Goal: Information Seeking & Learning: Learn about a topic

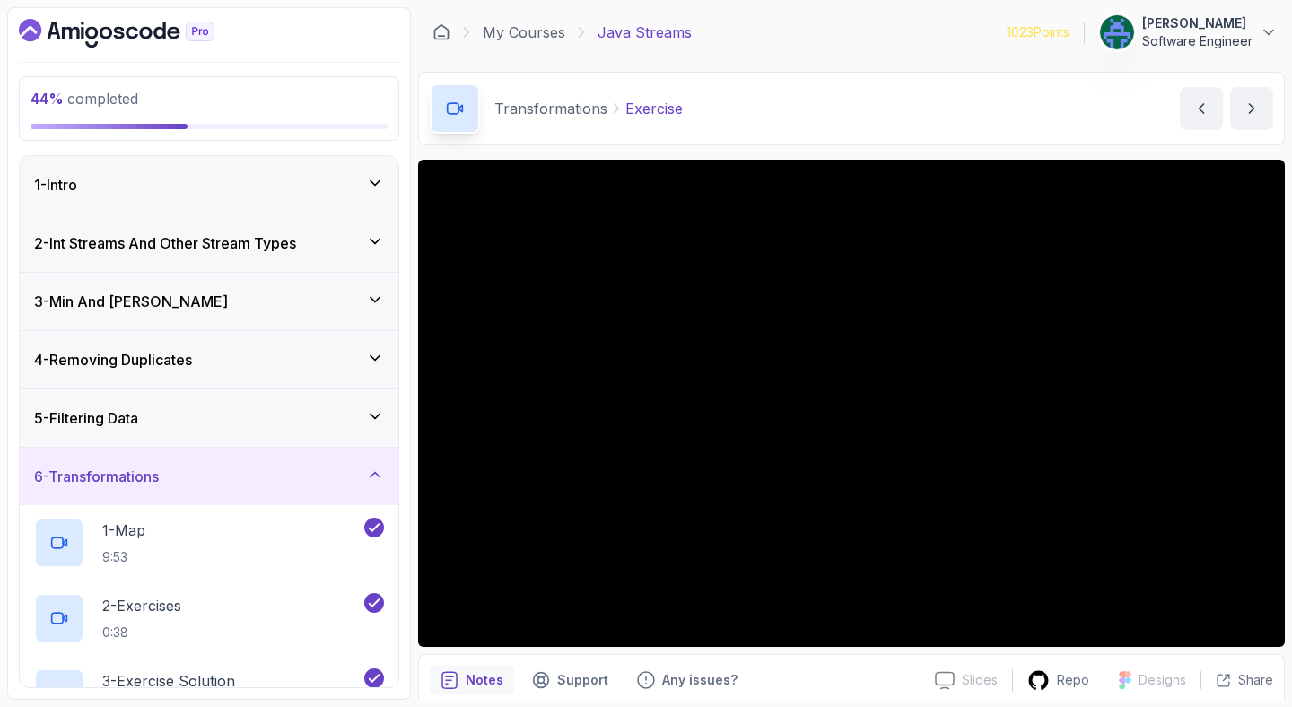
scroll to position [531, 0]
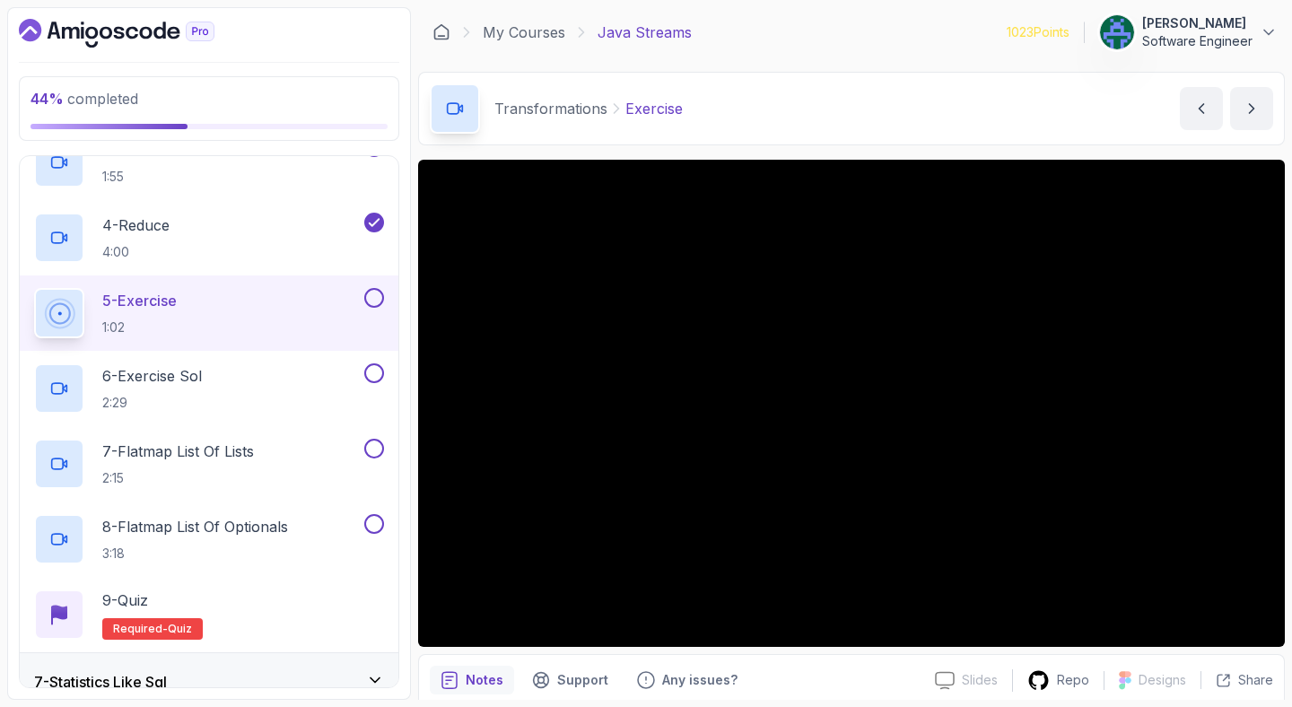
click at [871, 95] on div "Transformations Exercise Exercise by [PERSON_NAME]" at bounding box center [851, 109] width 867 height 74
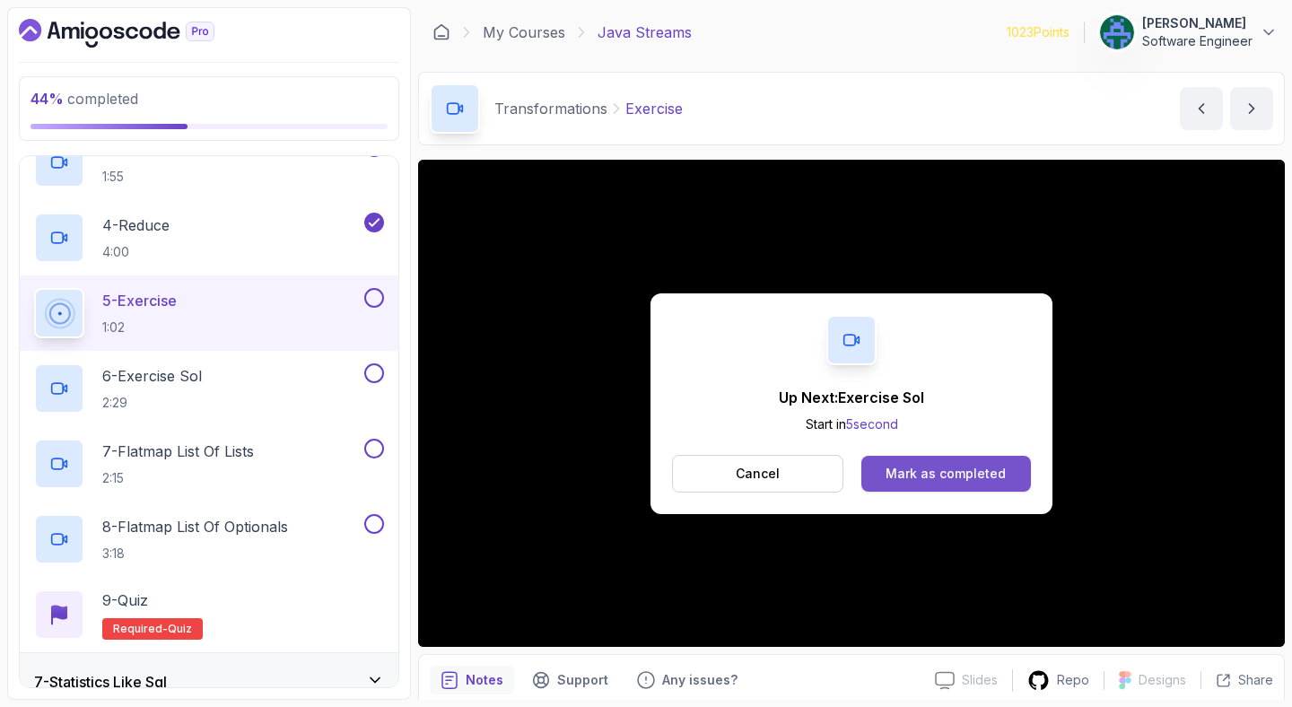
click at [971, 465] on div "Mark as completed" at bounding box center [945, 474] width 120 height 18
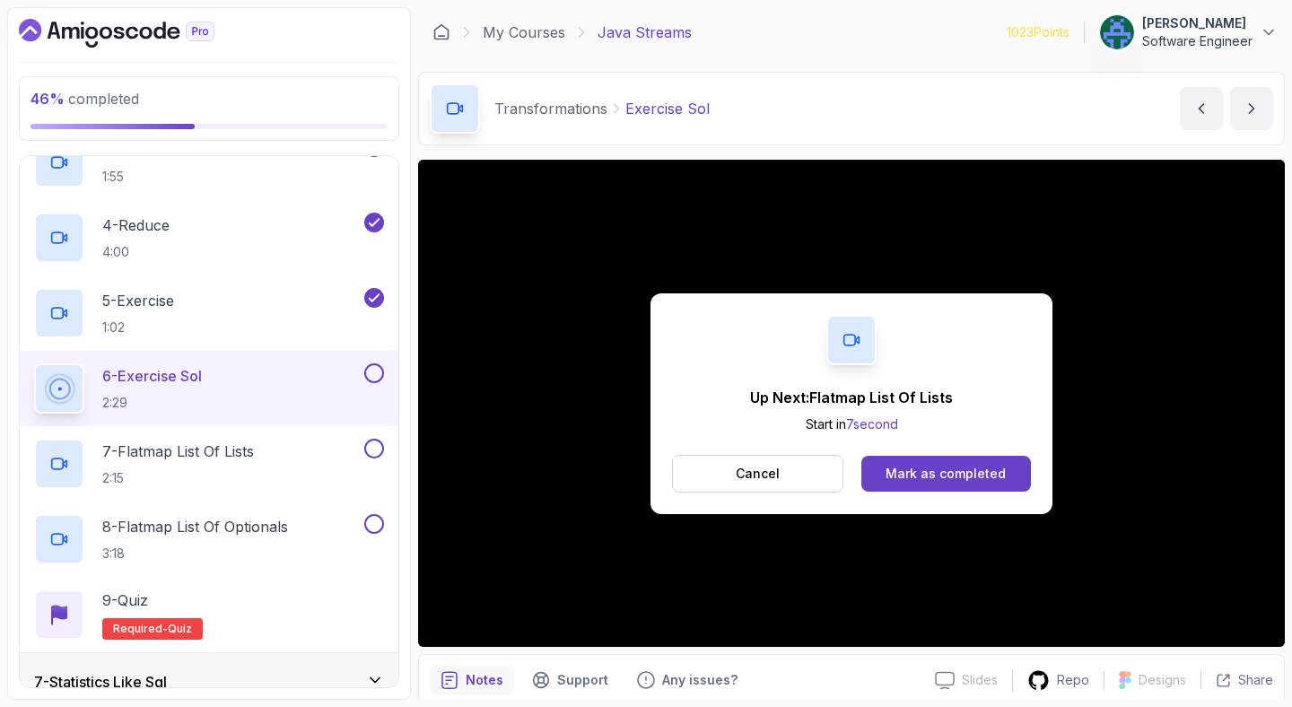
click at [971, 465] on div "Mark as completed" at bounding box center [945, 474] width 120 height 18
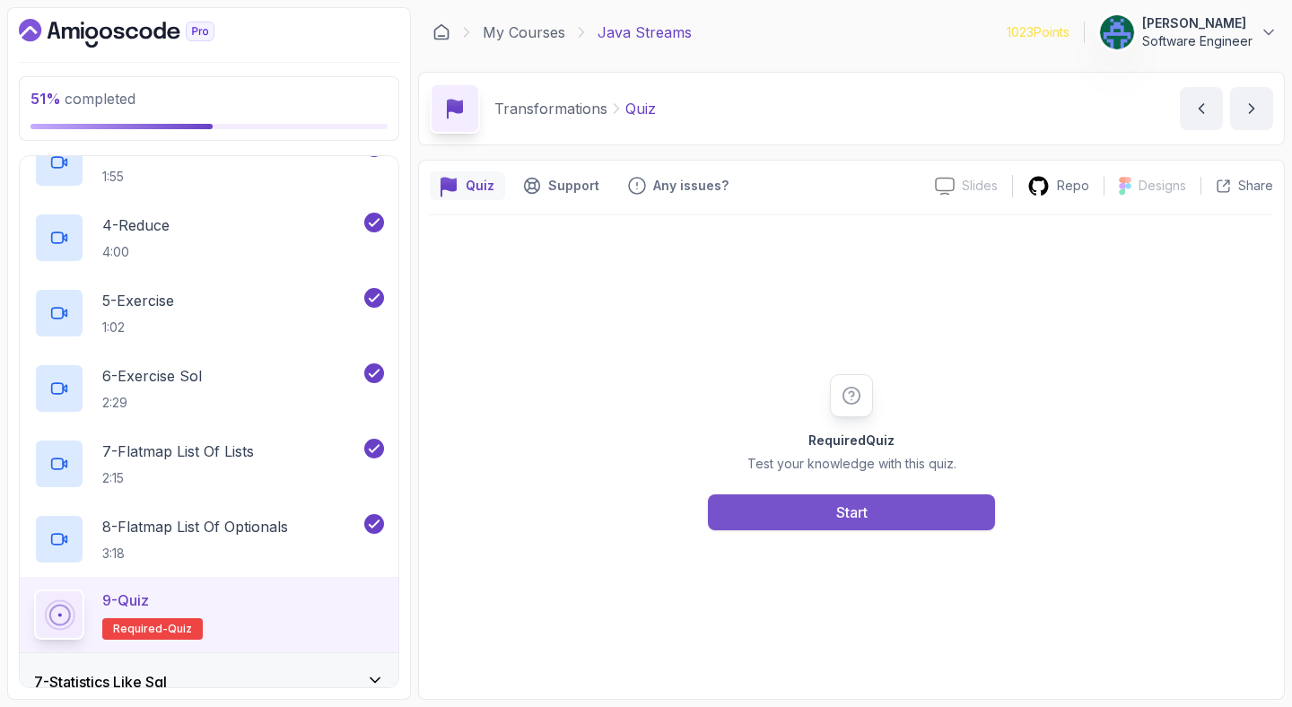
click at [769, 510] on button "Start" at bounding box center [851, 512] width 287 height 36
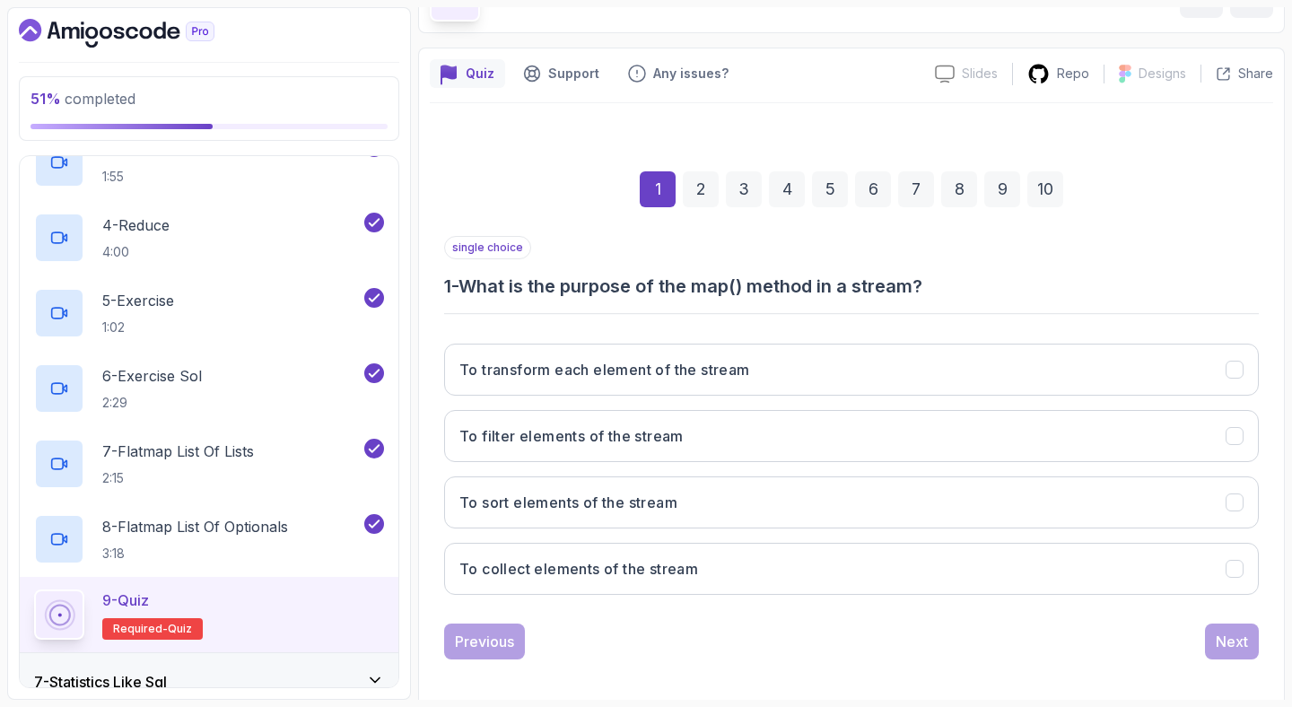
scroll to position [117, 0]
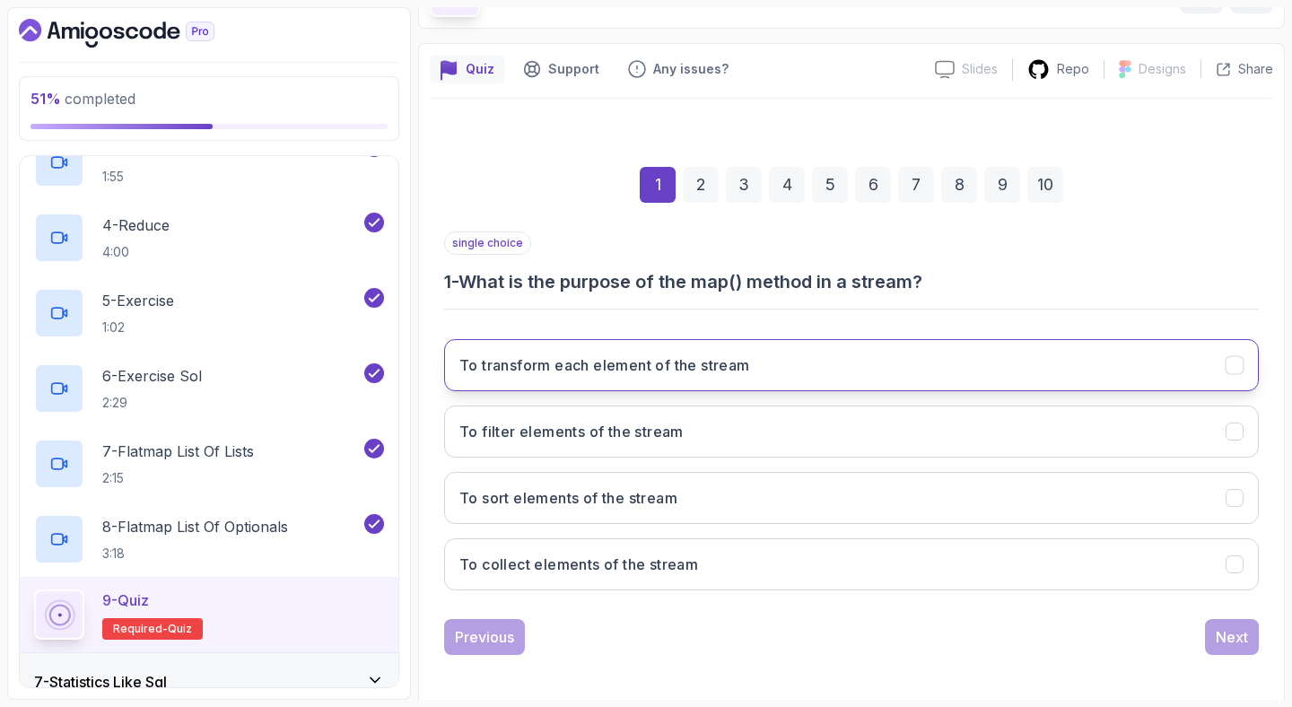
click at [772, 354] on button "To transform each element of the stream" at bounding box center [851, 365] width 815 height 52
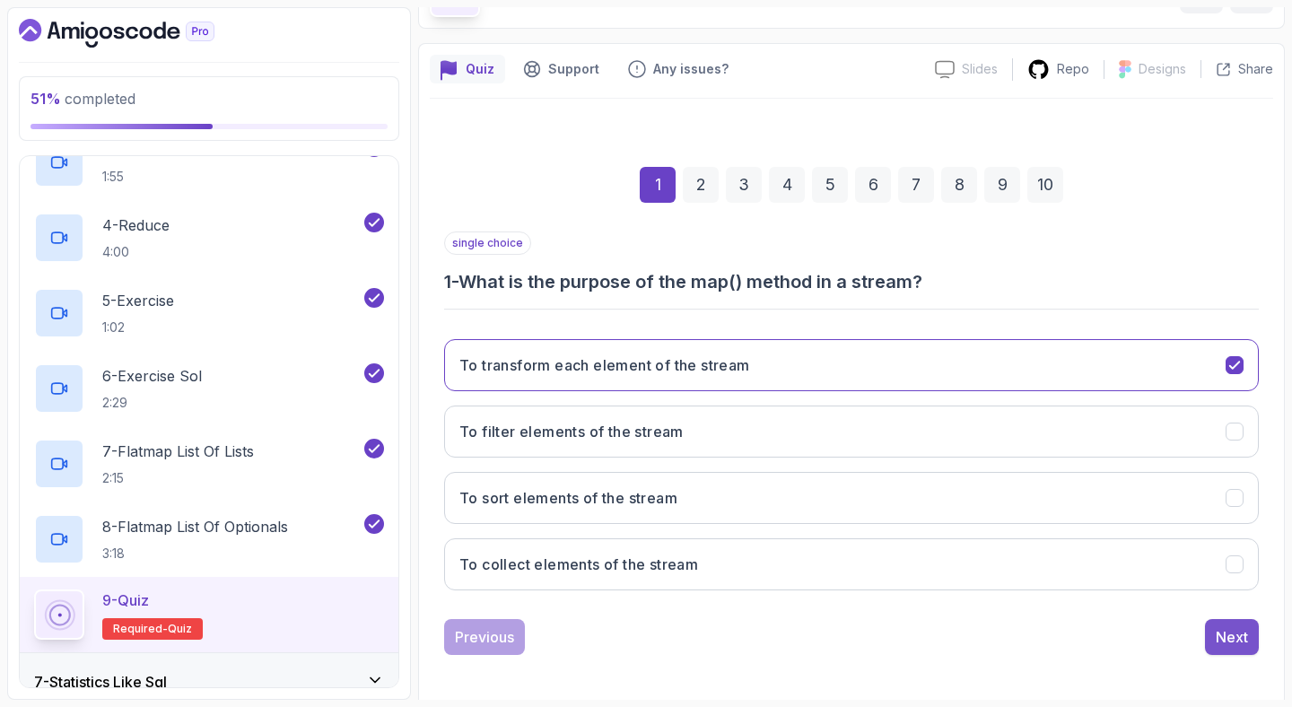
click at [1229, 635] on div "Next" at bounding box center [1232, 637] width 32 height 22
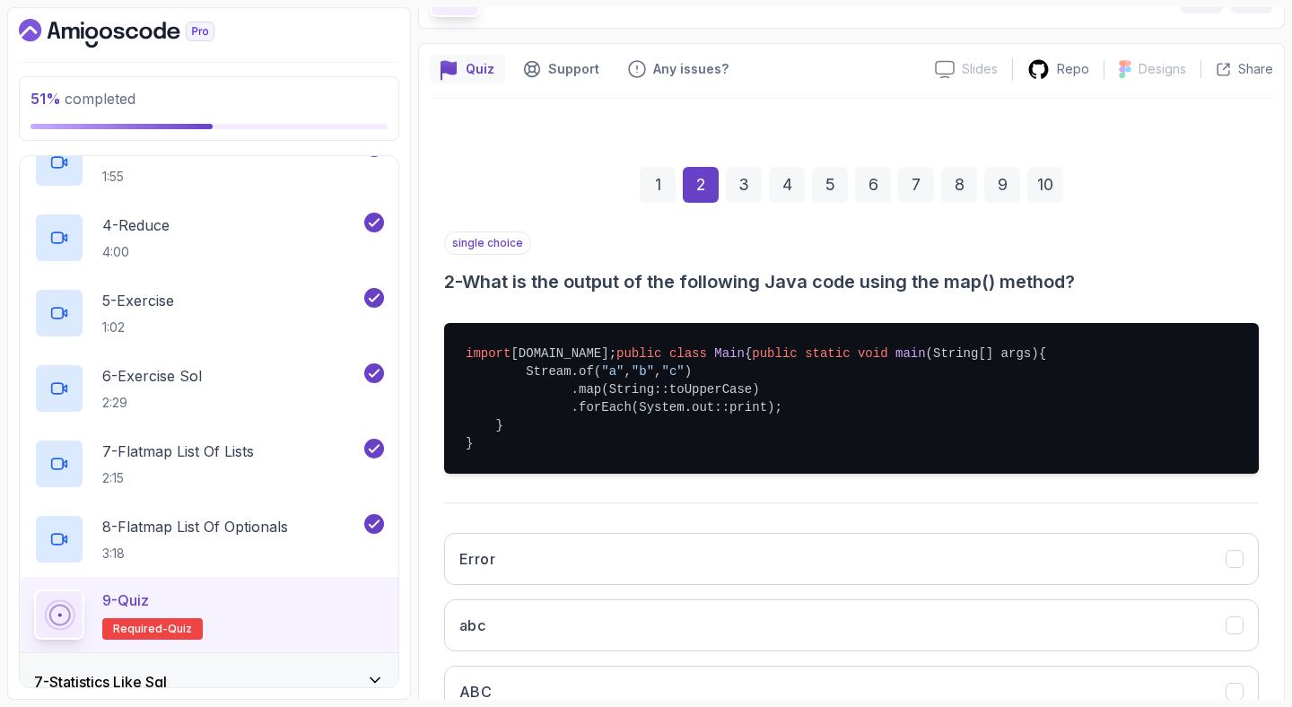
click at [626, 283] on h3 "2 - What is the output of the following Java code using the map() method?" at bounding box center [851, 281] width 815 height 25
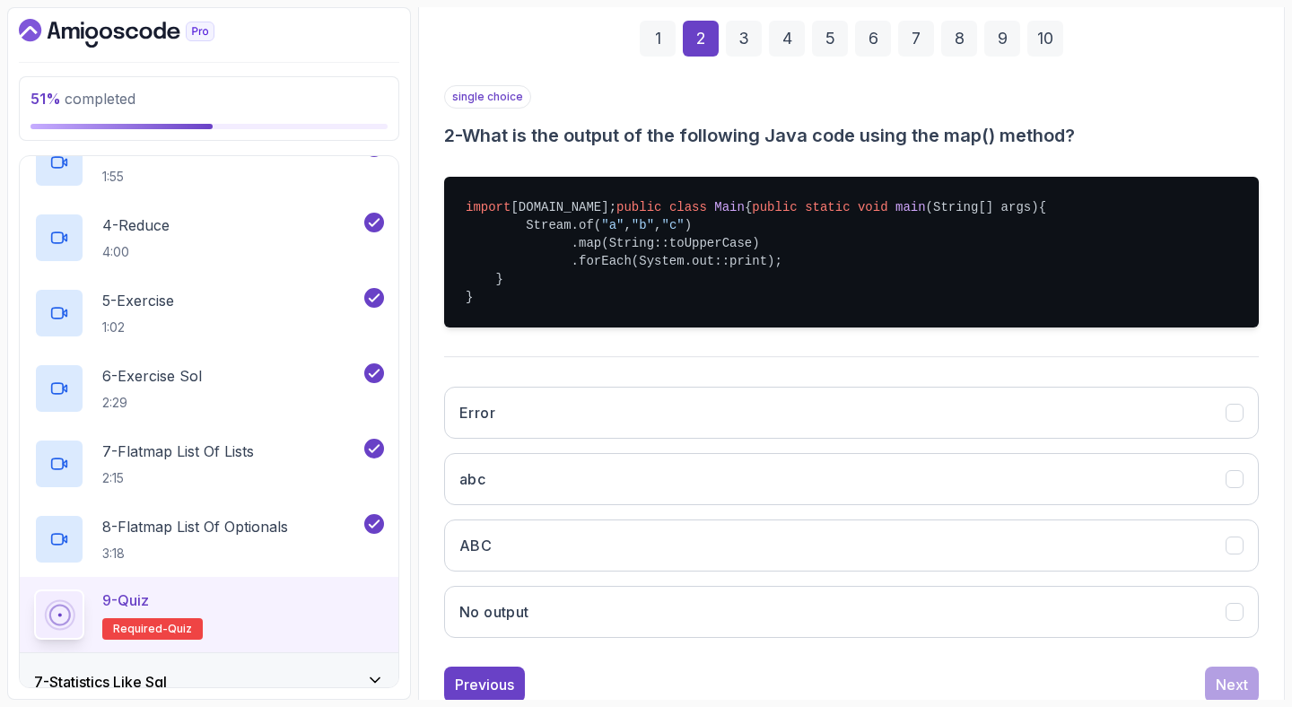
scroll to position [371, 0]
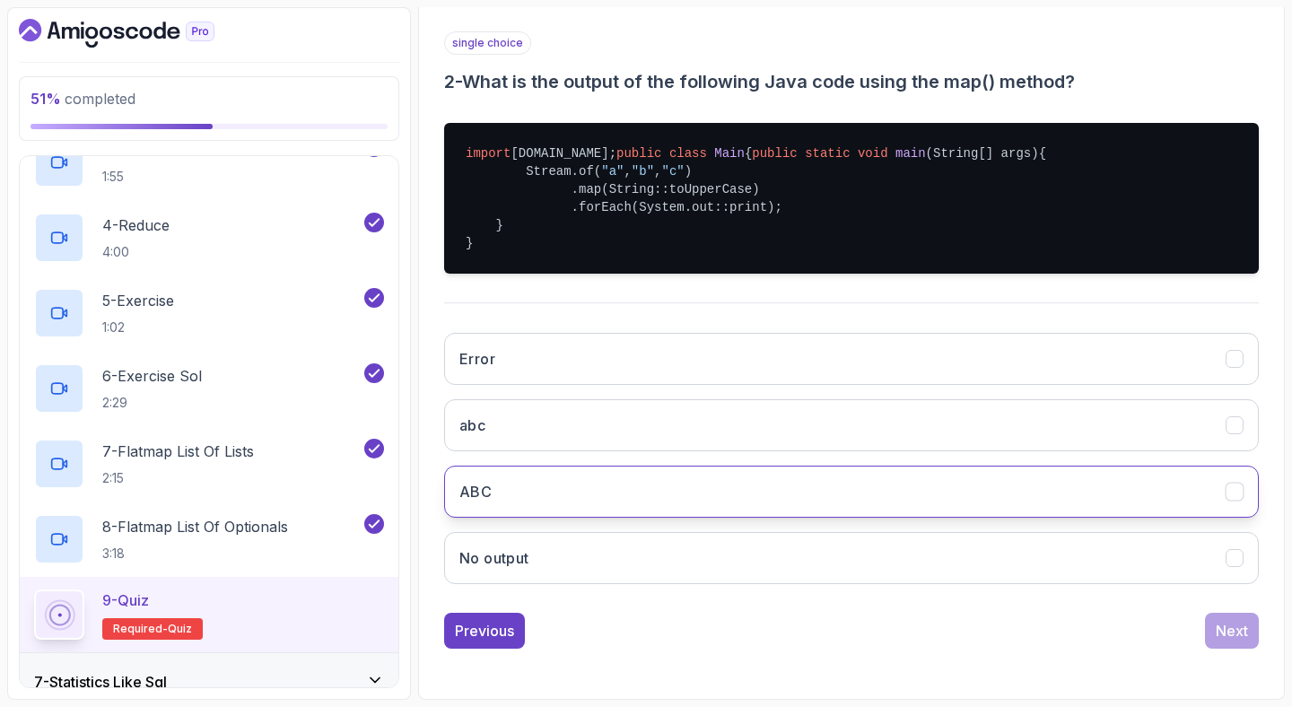
click at [625, 508] on button "ABC" at bounding box center [851, 492] width 815 height 52
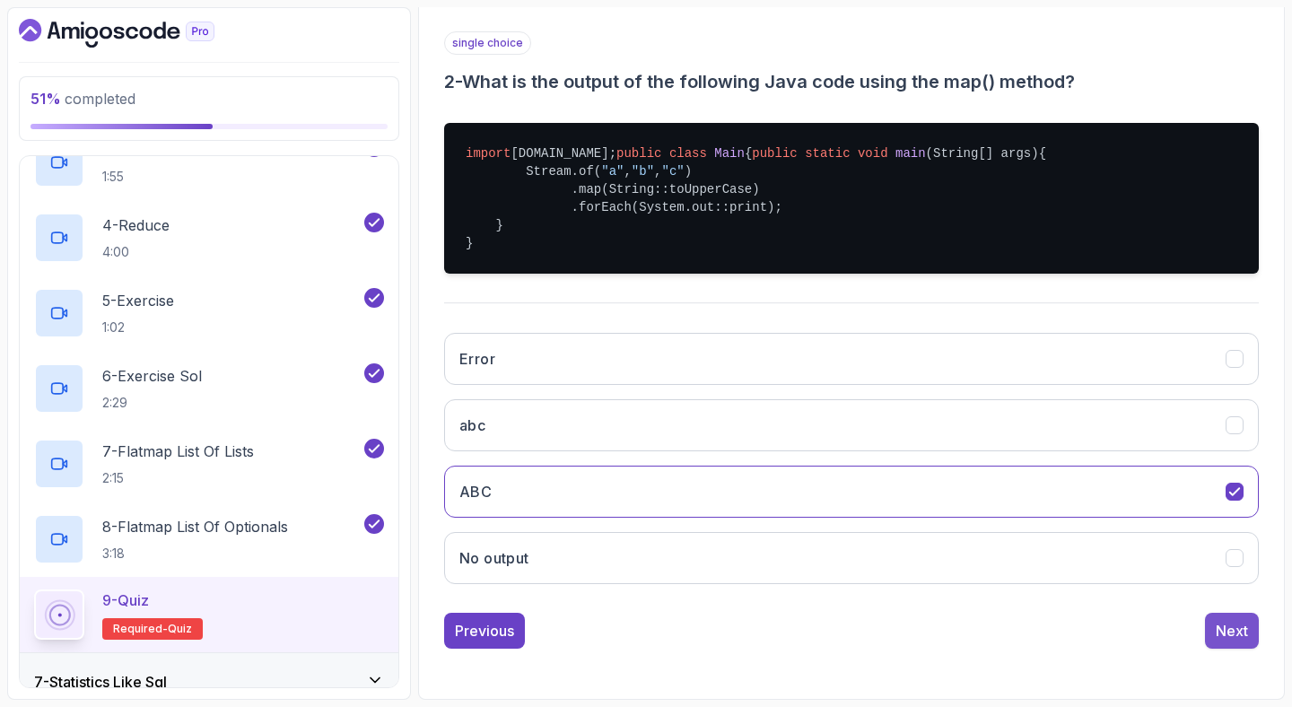
click at [1237, 628] on div "Next" at bounding box center [1232, 631] width 32 height 22
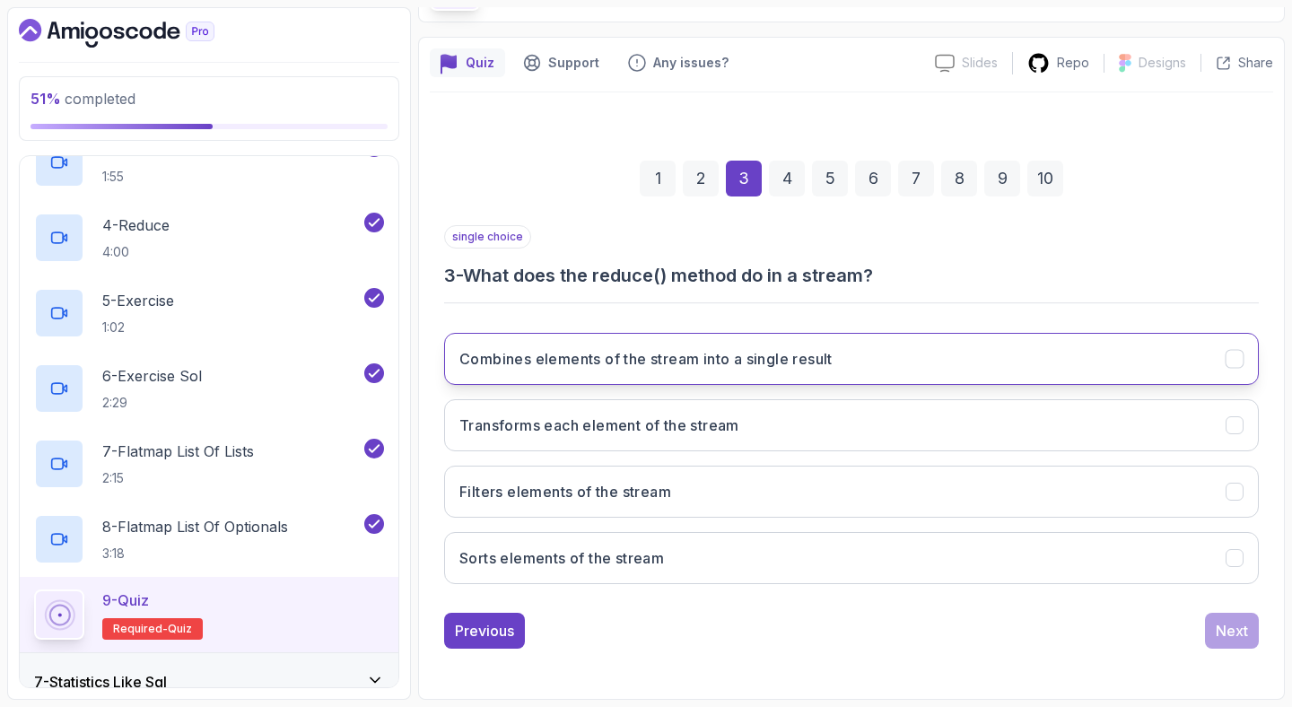
scroll to position [111, 0]
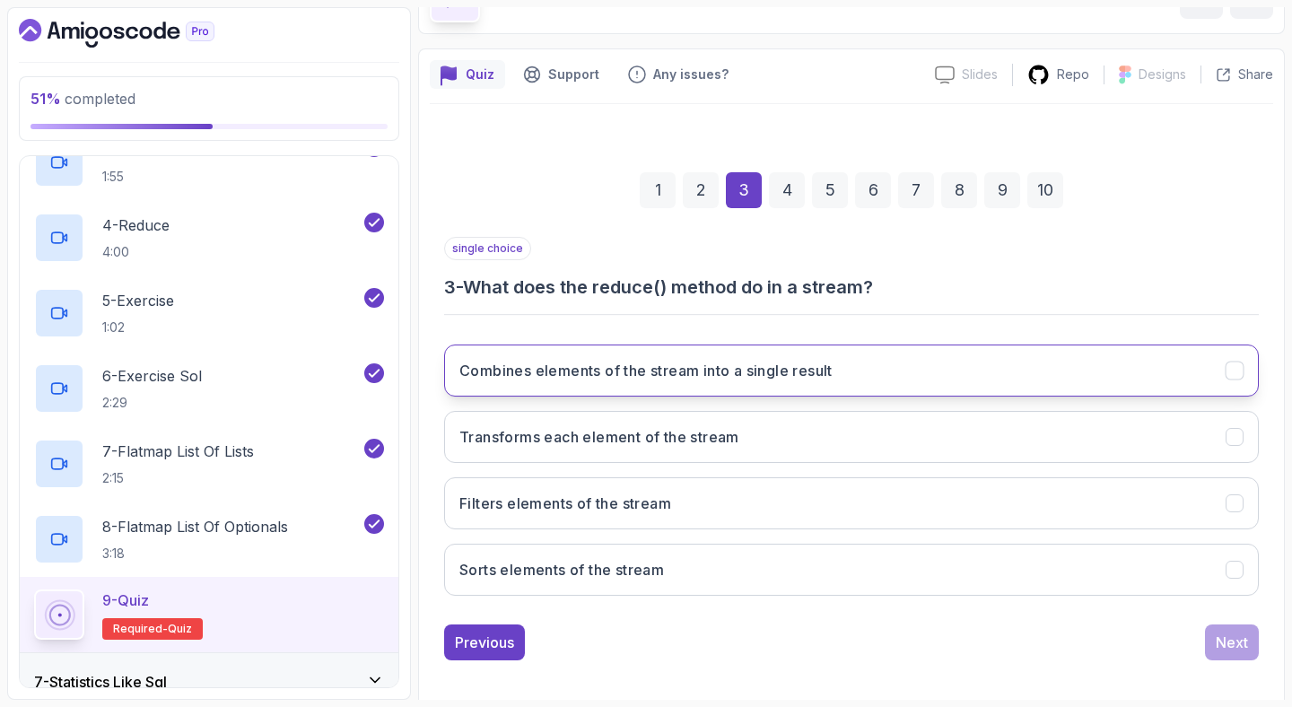
click at [915, 383] on button "Combines elements of the stream into a single result" at bounding box center [851, 370] width 815 height 52
click at [1221, 641] on div "Next" at bounding box center [1232, 643] width 32 height 22
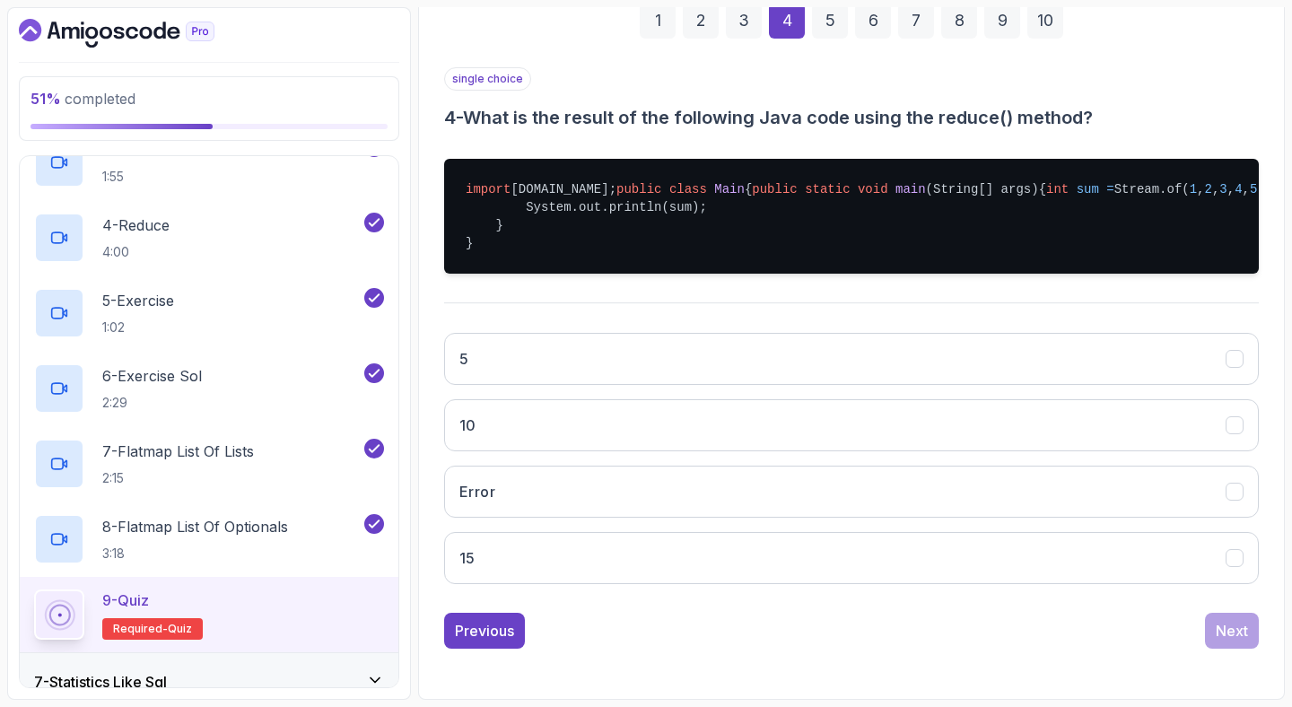
scroll to position [344, 0]
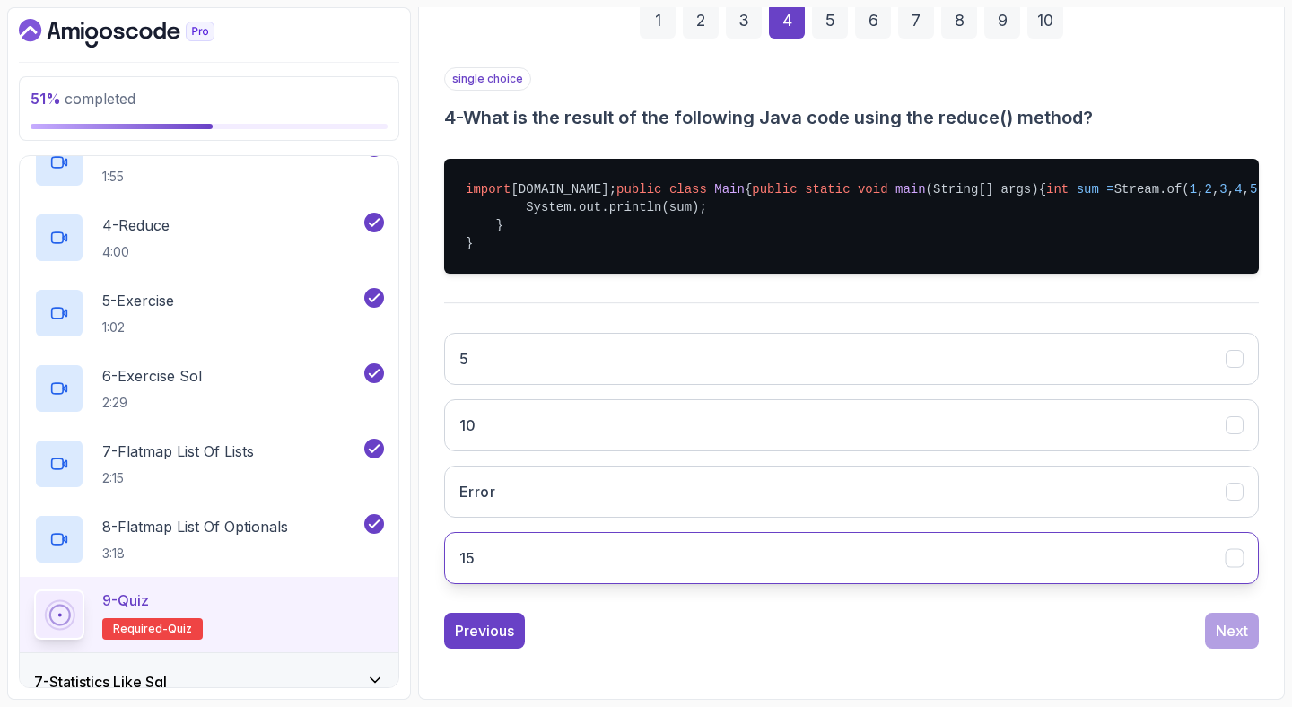
click at [894, 559] on button "15" at bounding box center [851, 558] width 815 height 52
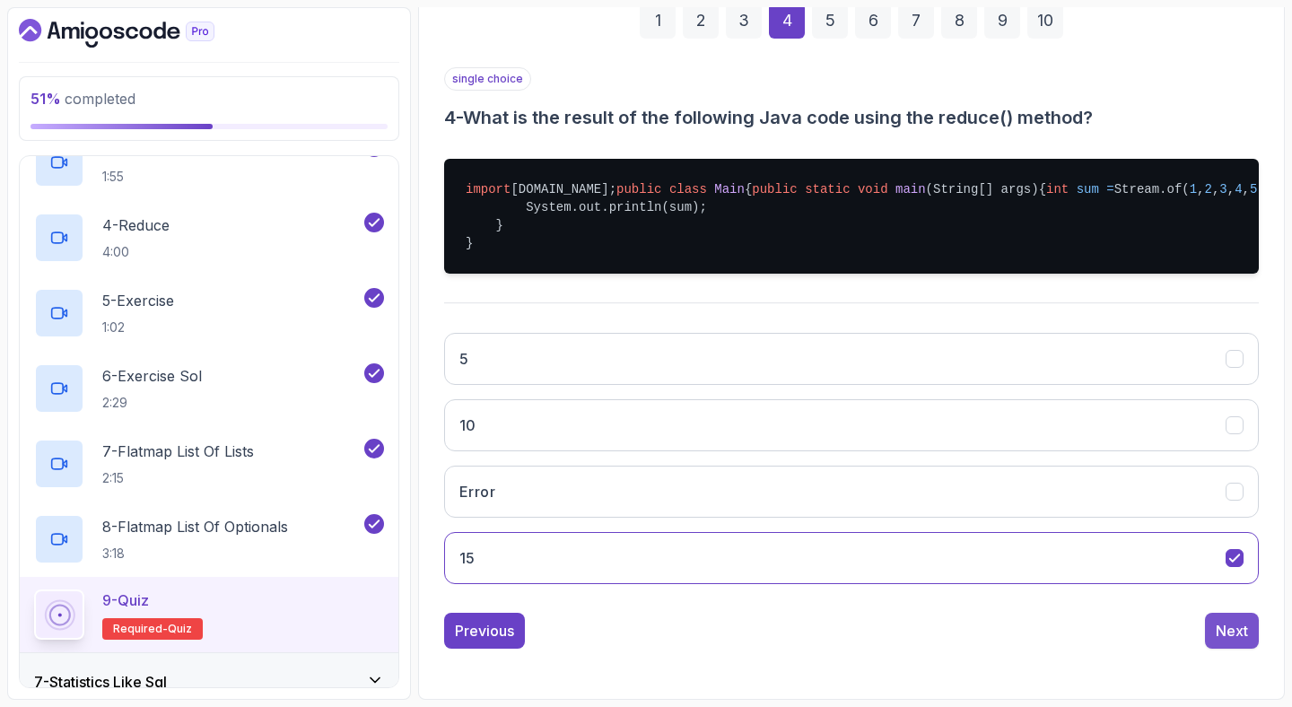
click at [1224, 641] on div "Next" at bounding box center [1232, 631] width 32 height 22
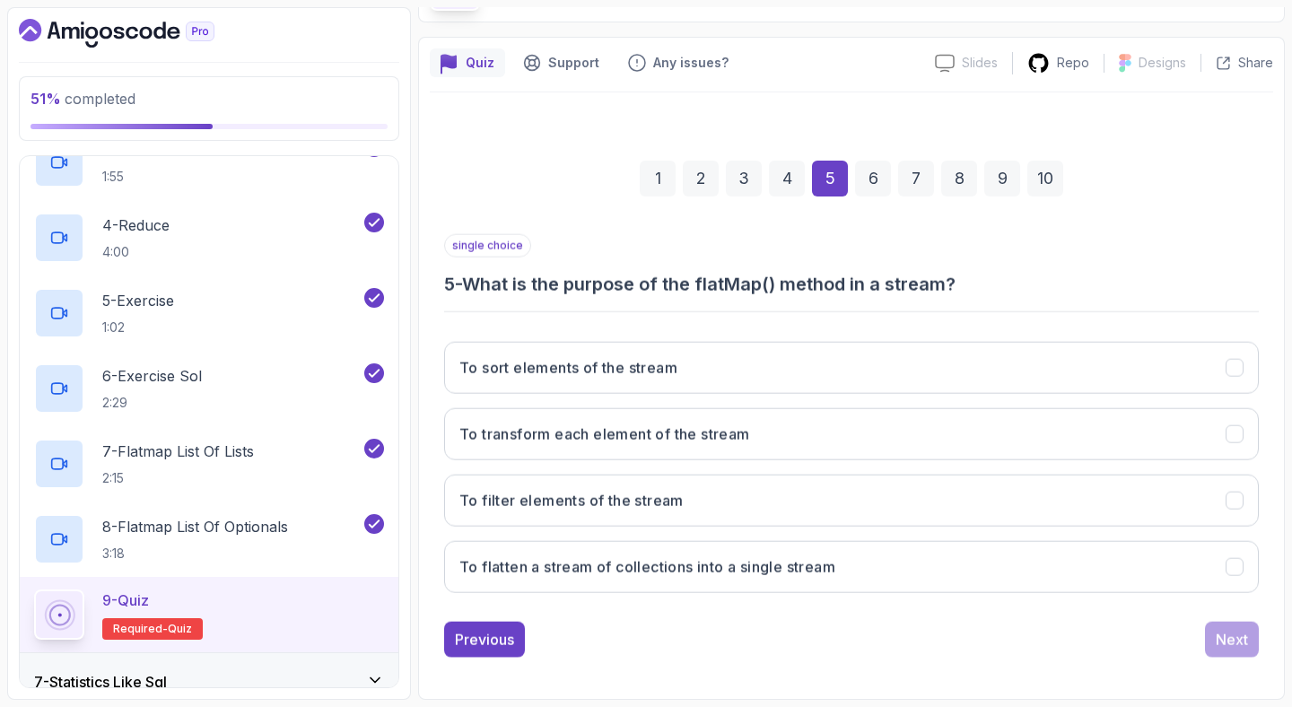
scroll to position [123, 0]
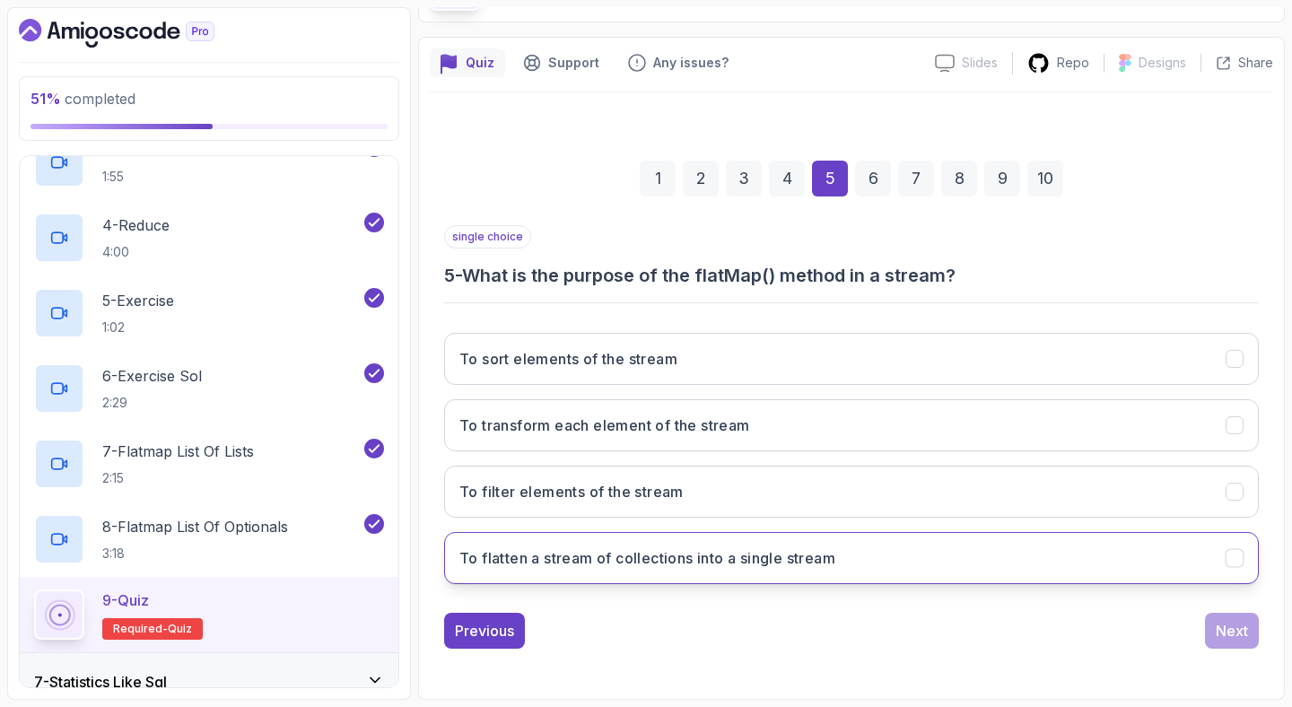
click at [972, 545] on button "To flatten a stream of collections into a single stream" at bounding box center [851, 558] width 815 height 52
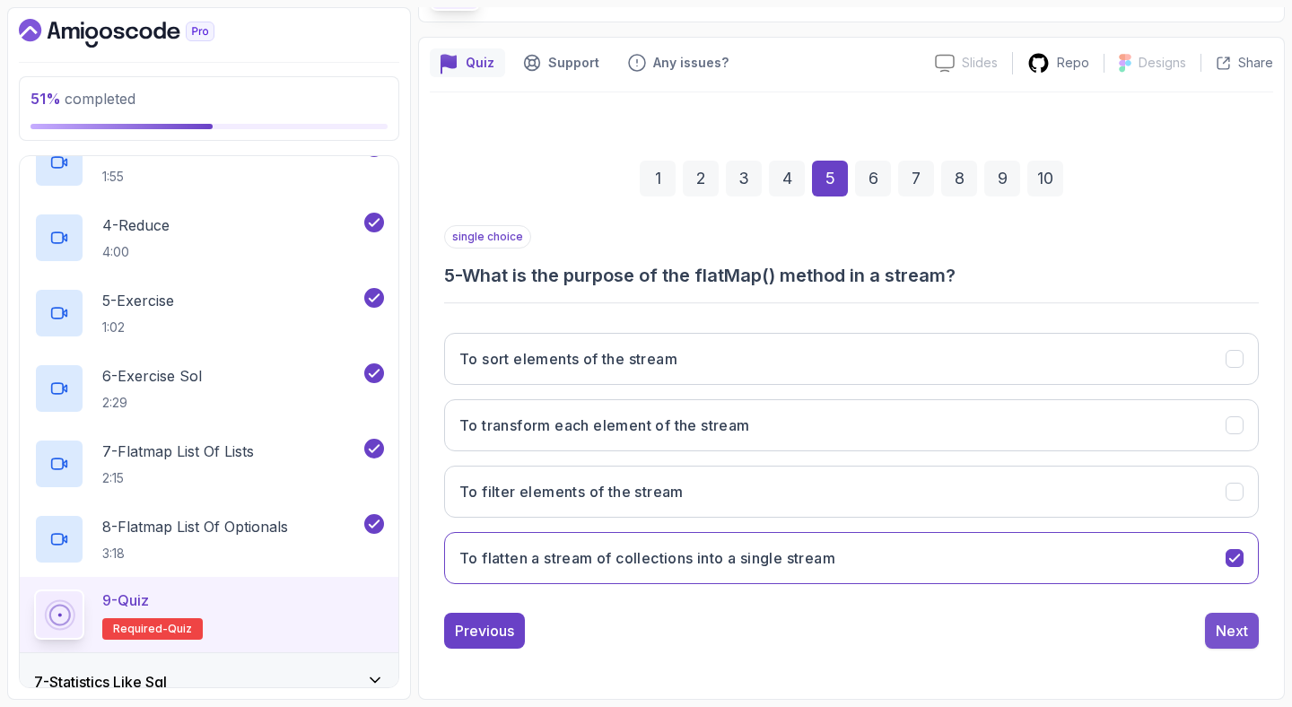
click at [1230, 641] on div "Next" at bounding box center [1232, 631] width 32 height 22
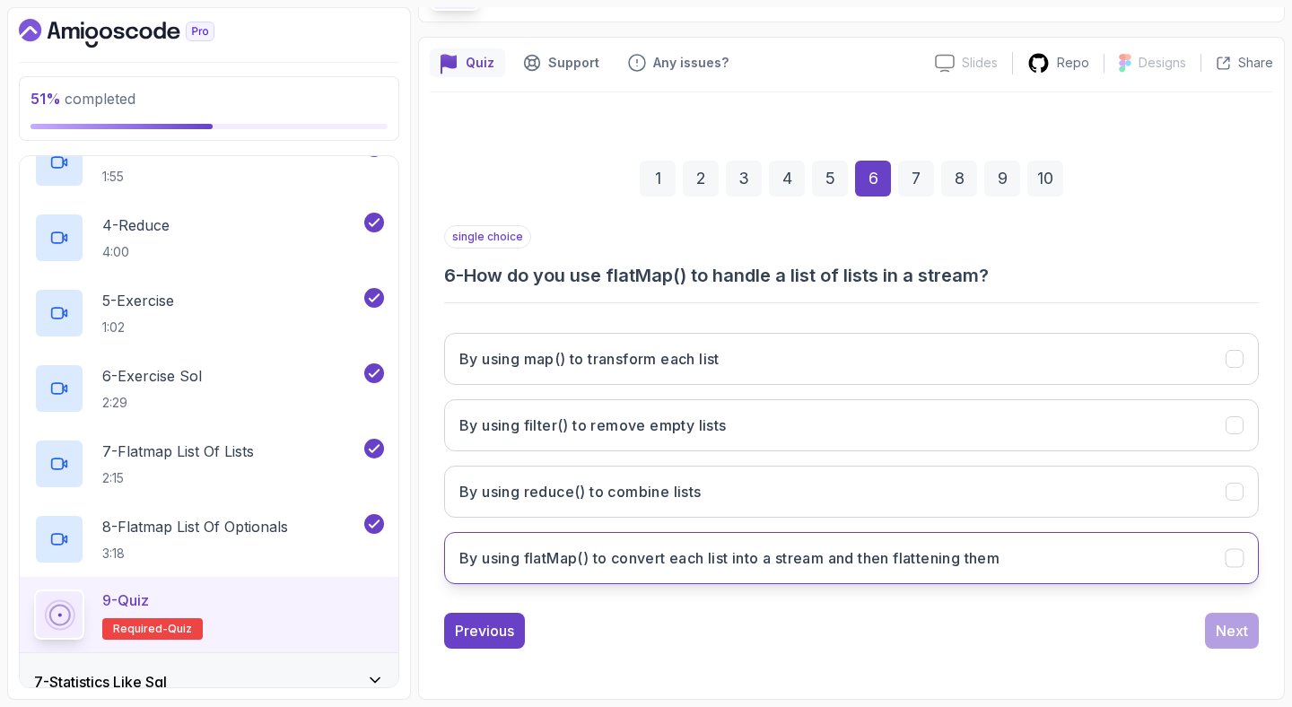
click at [888, 554] on h3 "By using flatMap() to convert each list into a stream and then flattening them" at bounding box center [729, 558] width 540 height 22
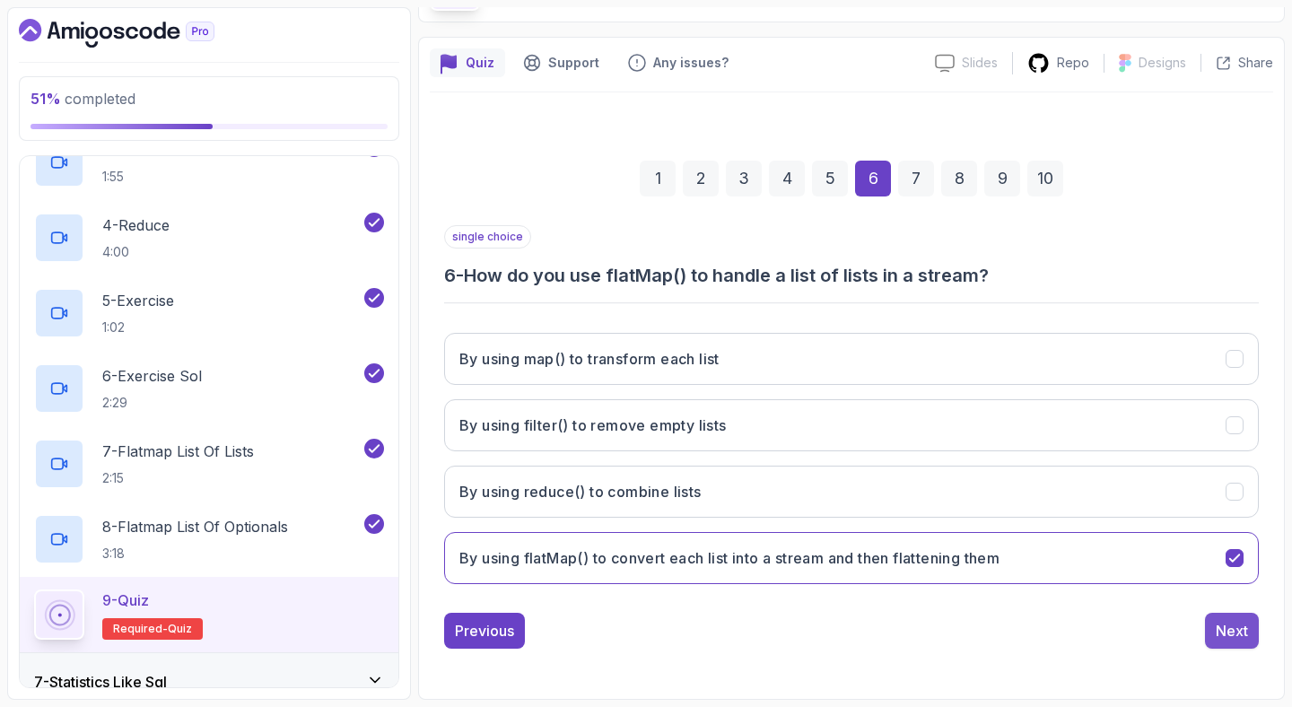
click at [1235, 622] on div "Next" at bounding box center [1232, 631] width 32 height 22
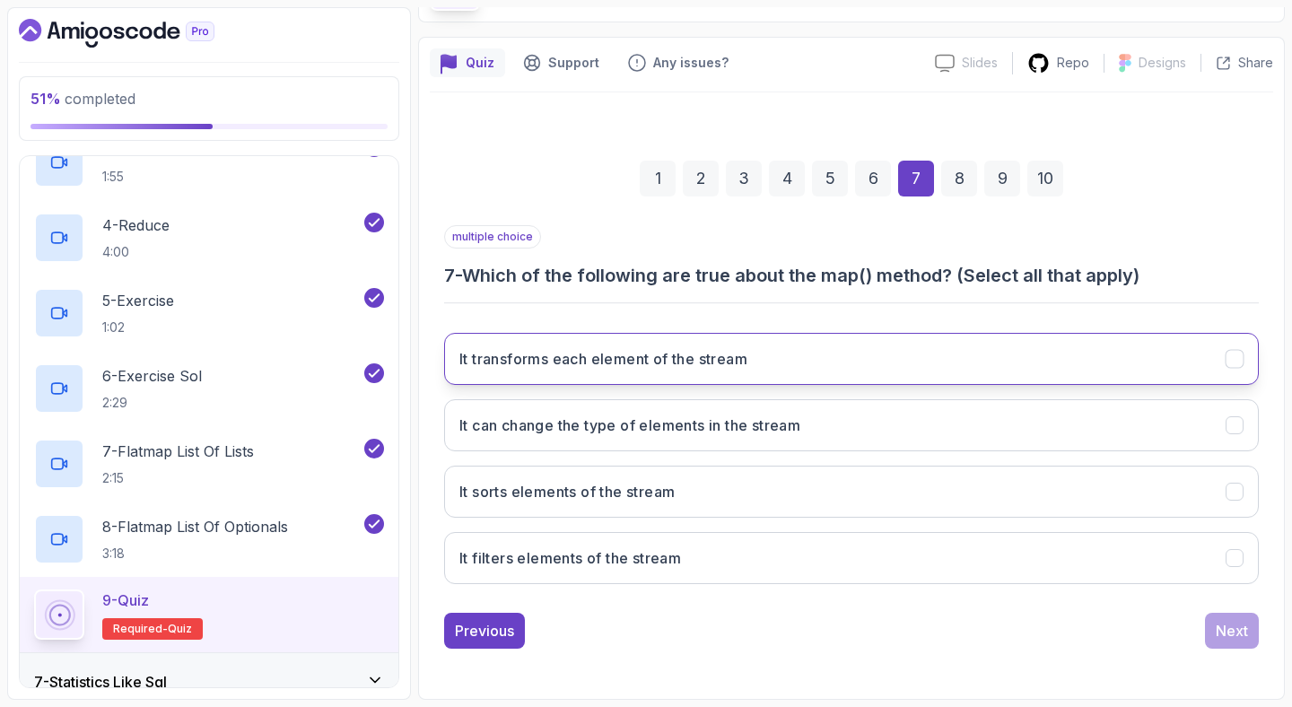
click at [913, 357] on button "It transforms each element of the stream" at bounding box center [851, 359] width 815 height 52
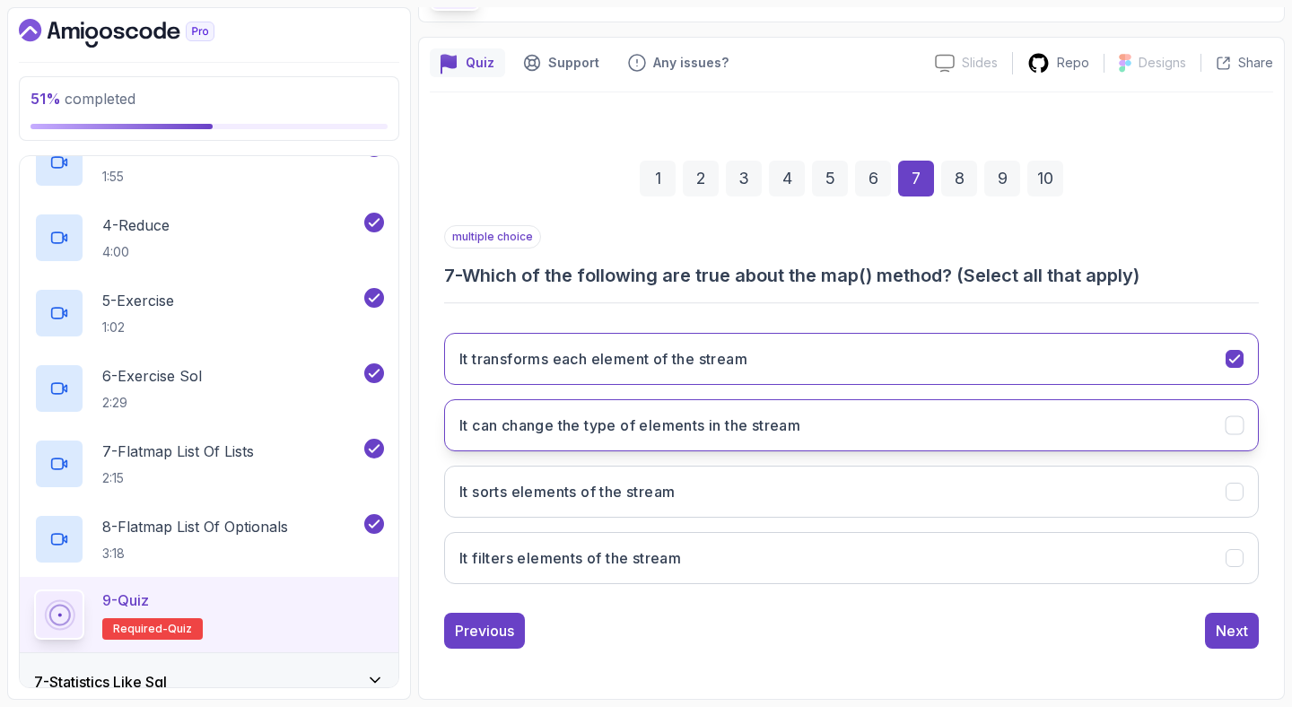
click at [892, 422] on button "It can change the type of elements in the stream" at bounding box center [851, 425] width 815 height 52
click at [1237, 626] on div "Next" at bounding box center [1232, 631] width 32 height 22
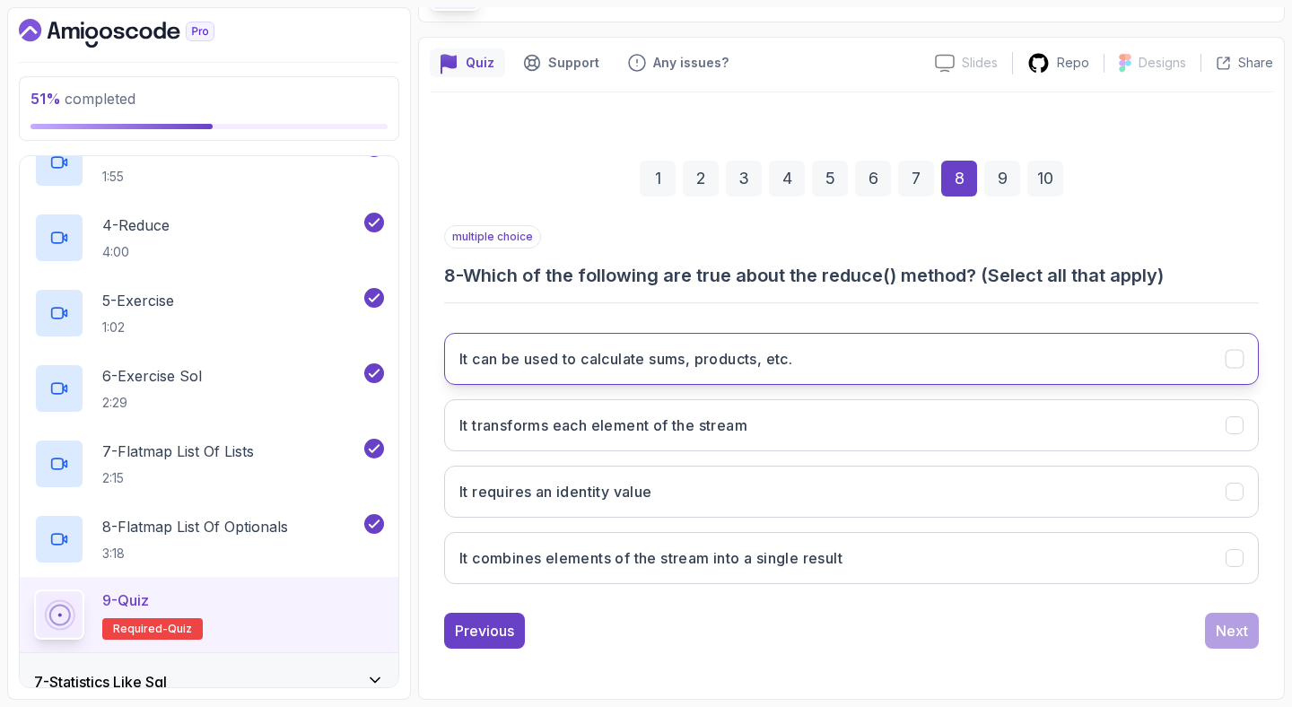
click at [912, 358] on button "It can be used to calculate sums, products, etc." at bounding box center [851, 359] width 815 height 52
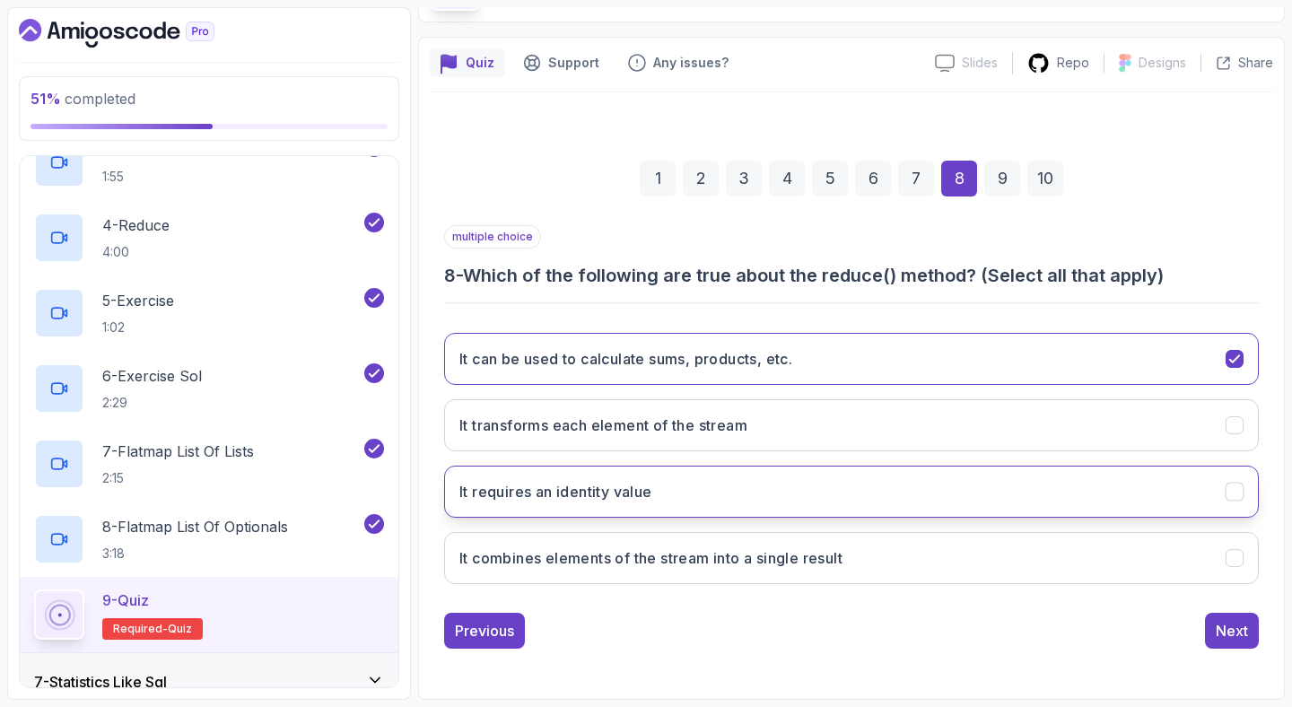
click at [867, 484] on button "It requires an identity value" at bounding box center [851, 492] width 815 height 52
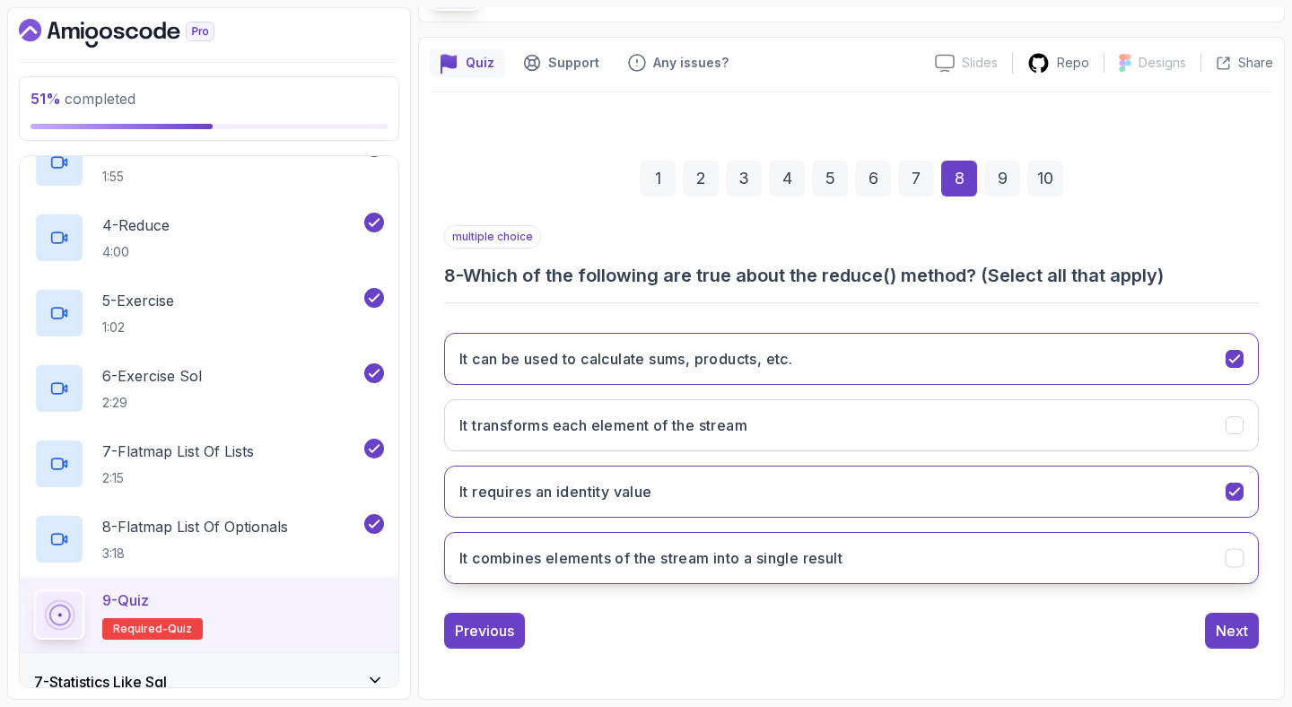
click at [885, 552] on button "It combines elements of the stream into a single result" at bounding box center [851, 558] width 815 height 52
click at [1251, 634] on button "Next" at bounding box center [1232, 631] width 54 height 36
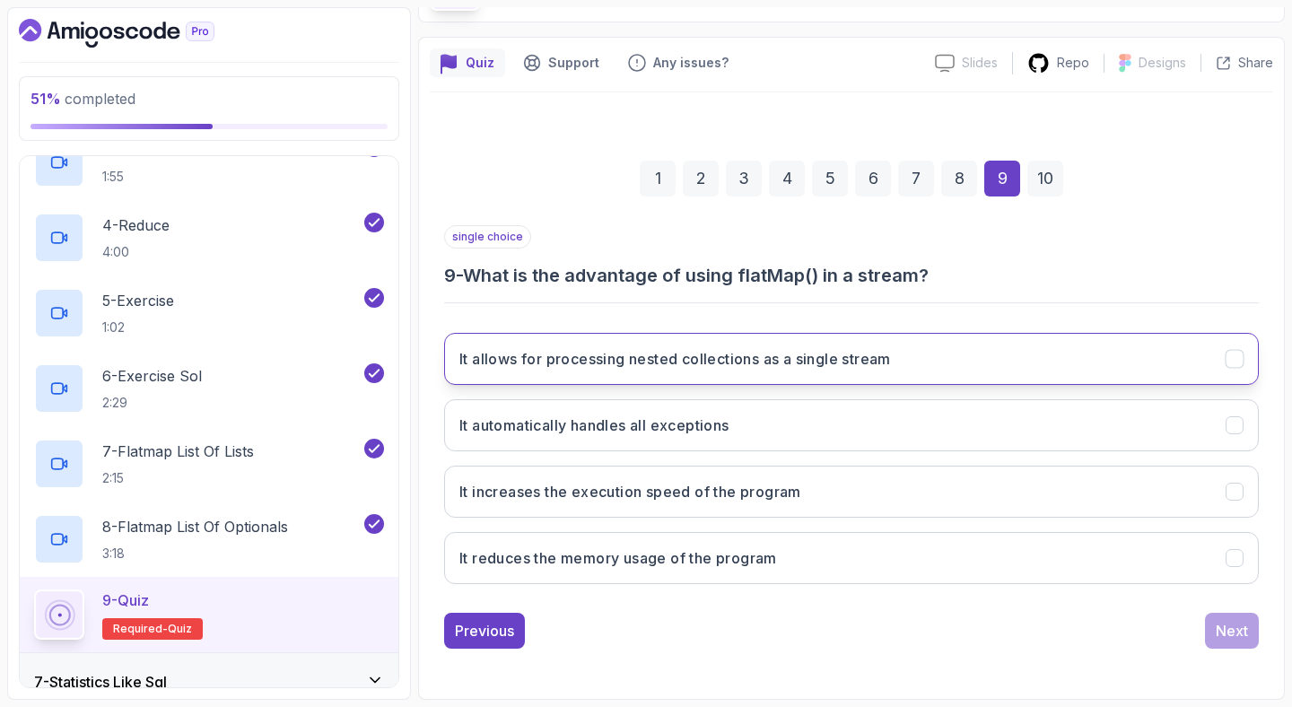
click at [879, 339] on button "It allows for processing nested collections as a single stream" at bounding box center [851, 359] width 815 height 52
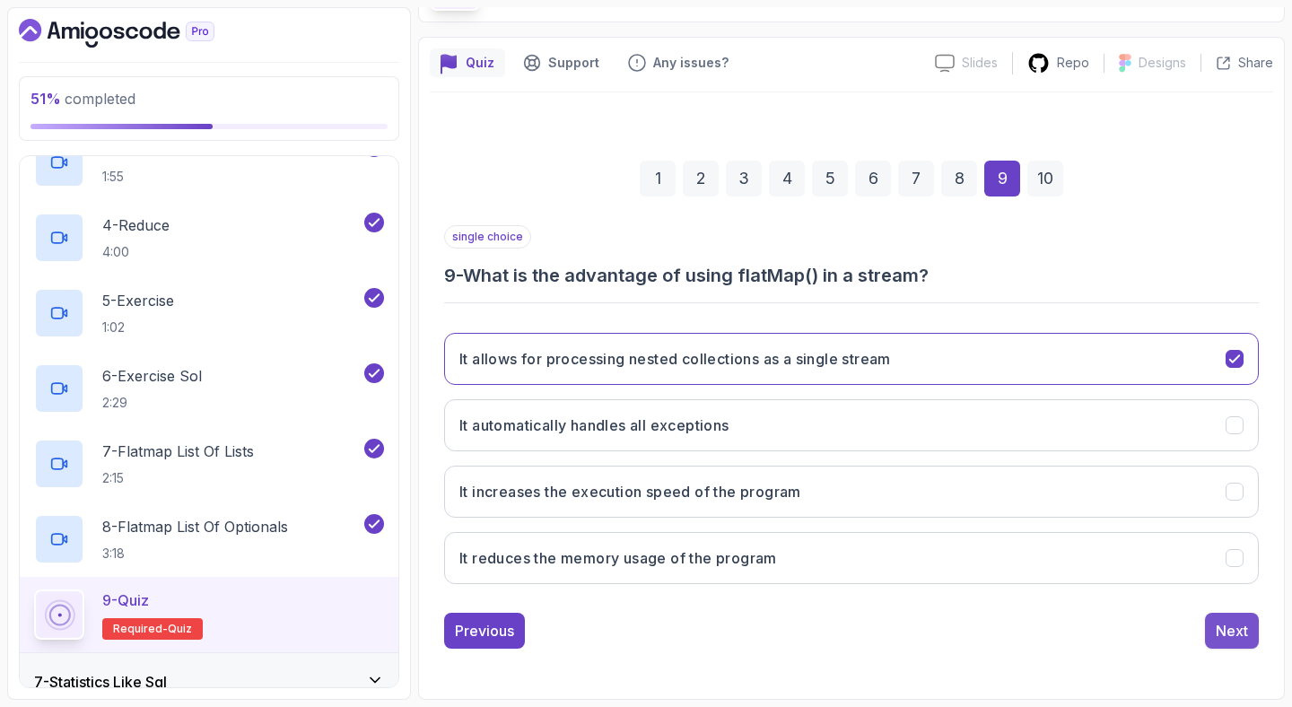
click at [1218, 630] on div "Next" at bounding box center [1232, 631] width 32 height 22
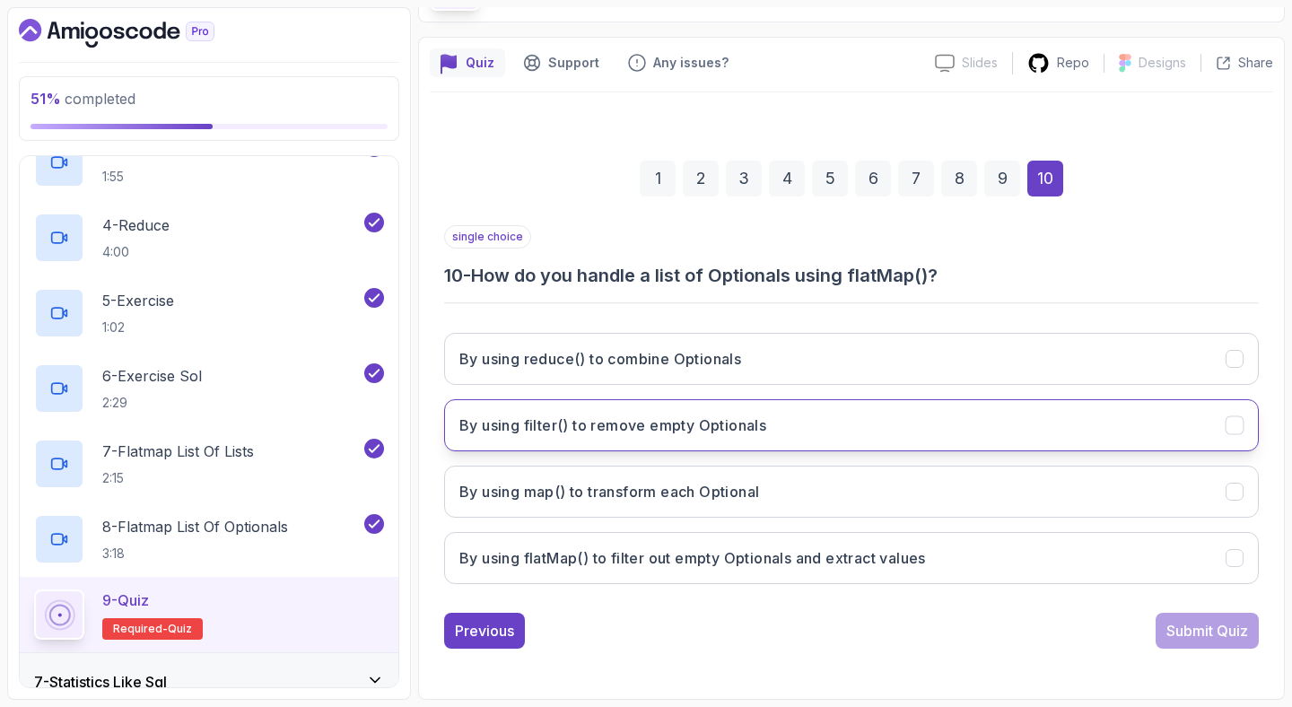
click at [925, 435] on button "By using filter() to remove empty Optionals" at bounding box center [851, 425] width 815 height 52
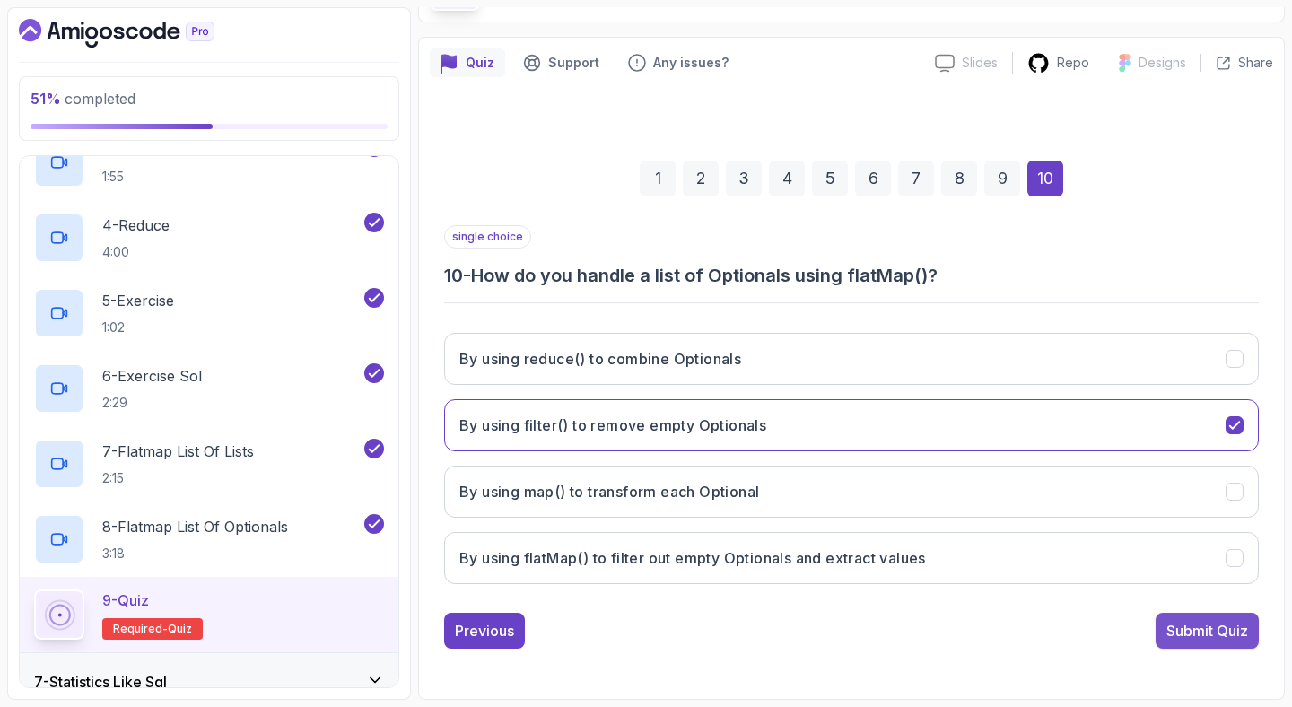
click at [1181, 631] on div "Submit Quiz" at bounding box center [1207, 631] width 82 height 22
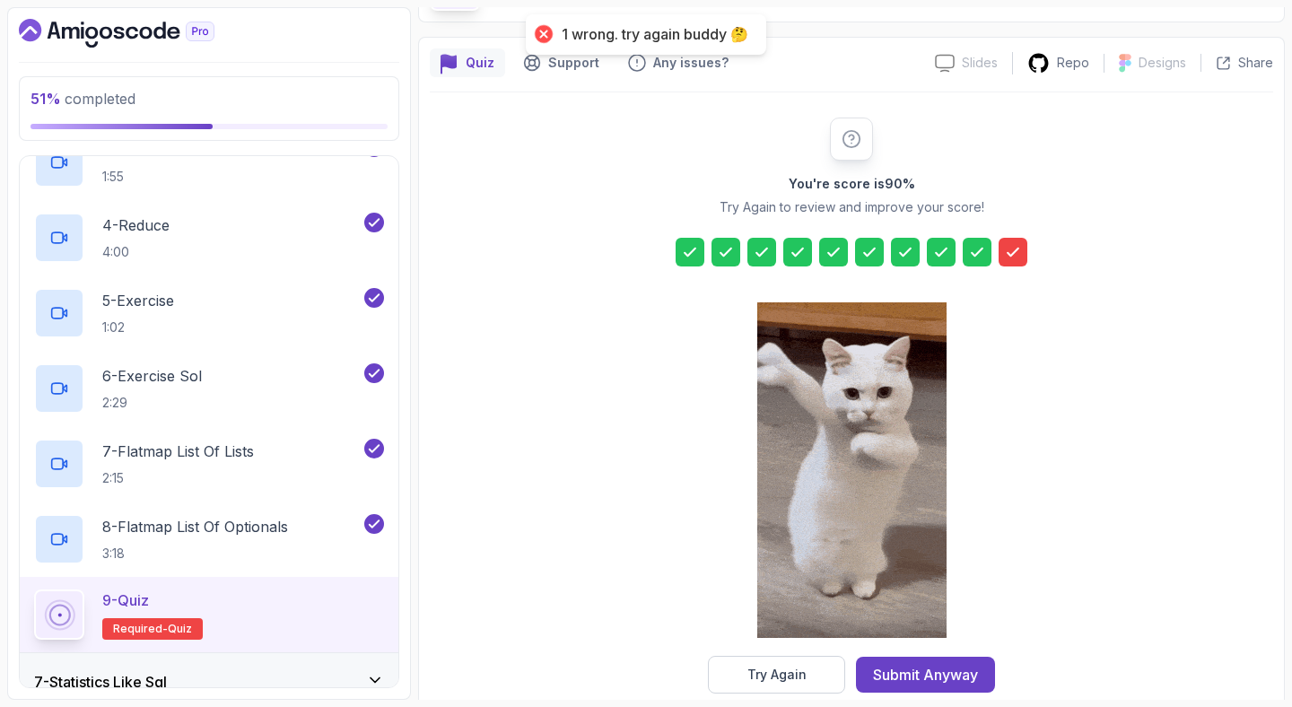
click at [1019, 248] on icon at bounding box center [1013, 252] width 18 height 18
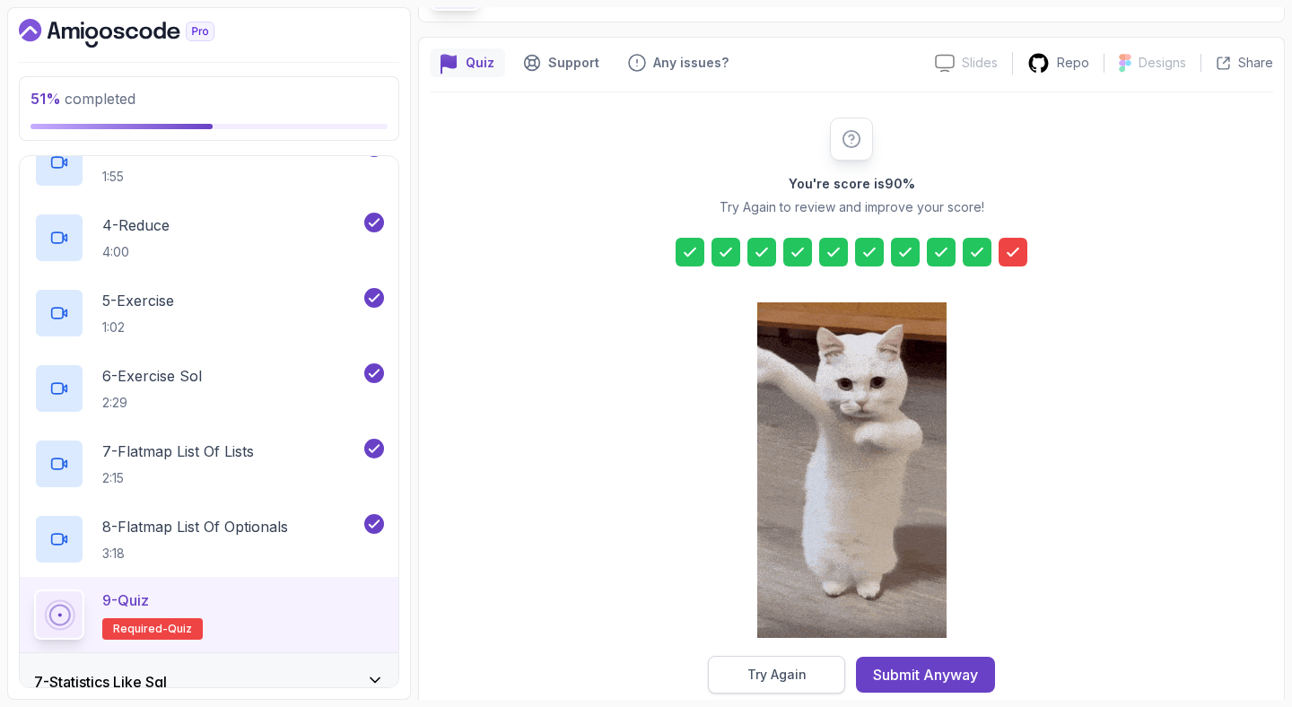
click at [783, 659] on button "Try Again" at bounding box center [776, 675] width 137 height 38
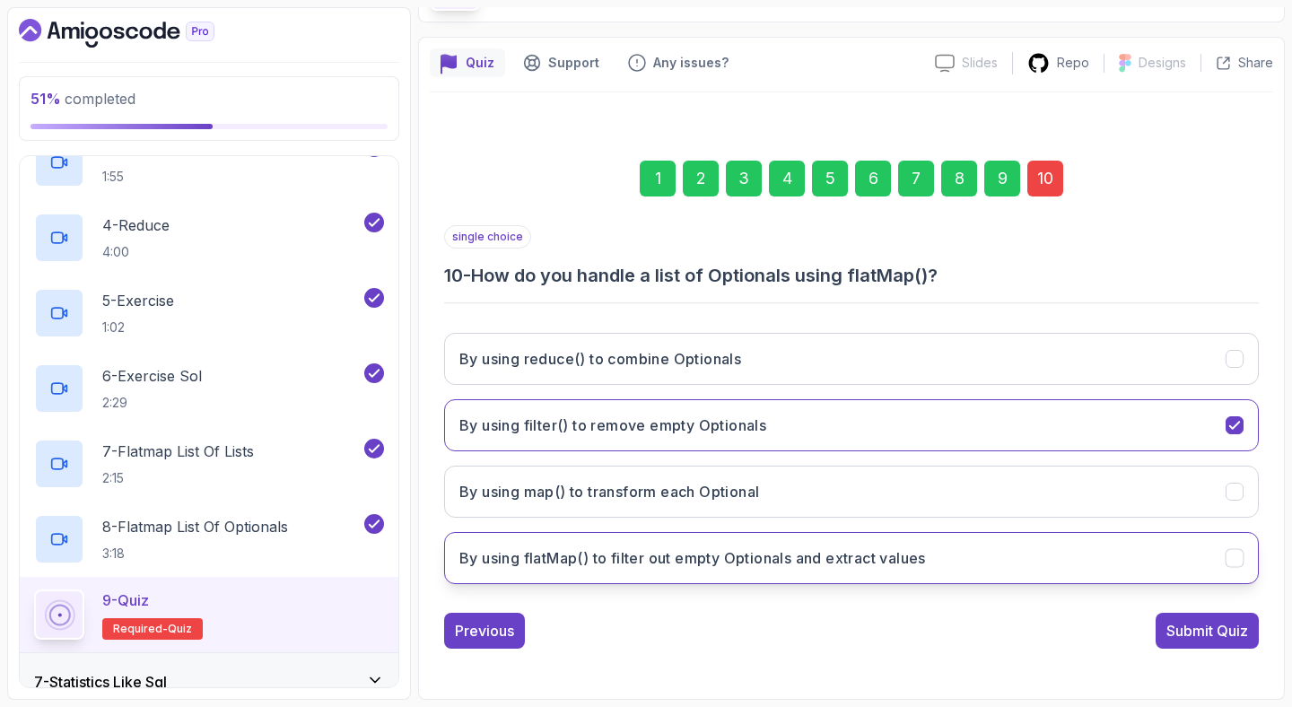
click at [1081, 553] on button "By using flatMap() to filter out empty Optionals and extract values" at bounding box center [851, 558] width 815 height 52
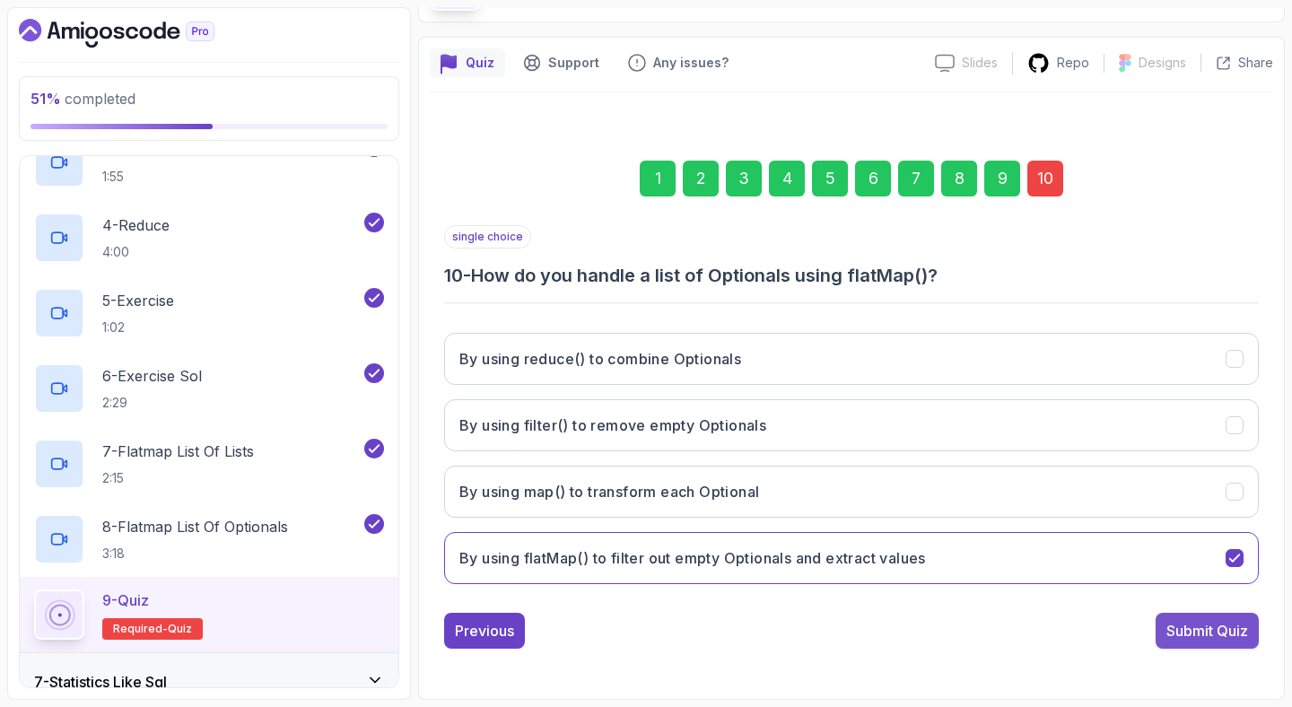
click at [1194, 625] on div "Submit Quiz" at bounding box center [1207, 631] width 82 height 22
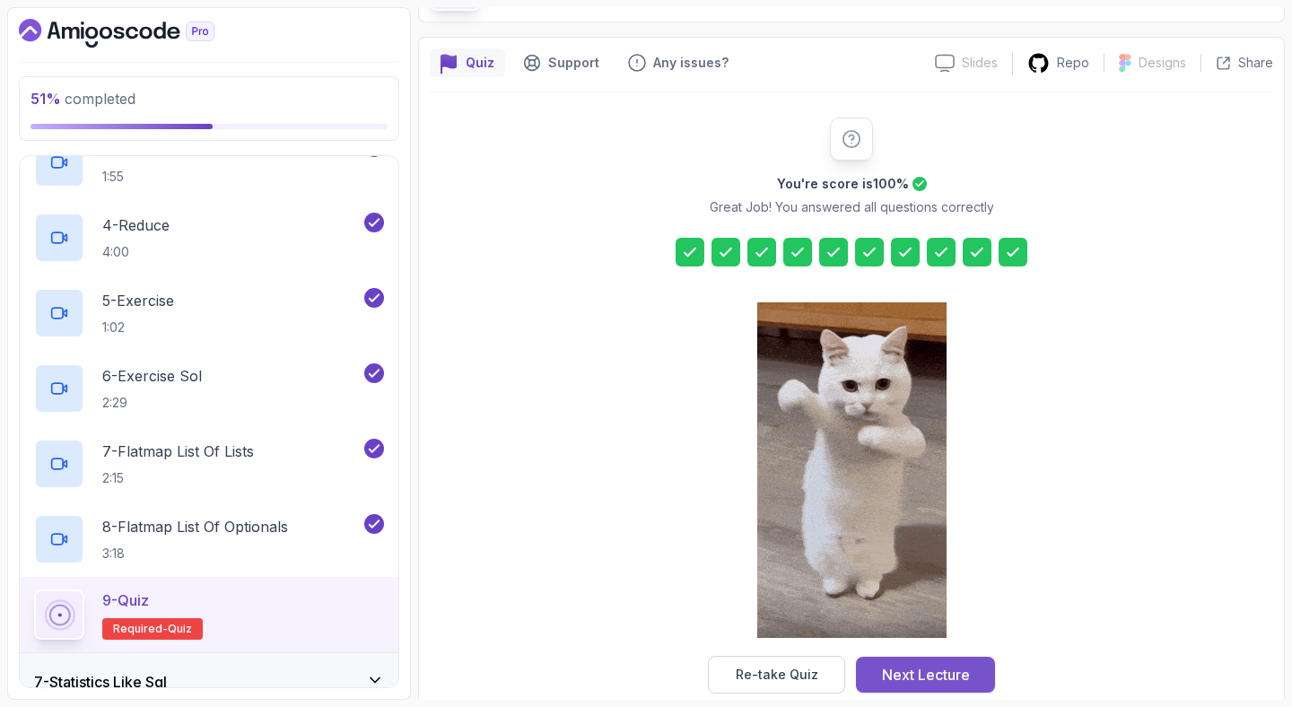
click at [942, 669] on div "Next Lecture" at bounding box center [926, 675] width 88 height 22
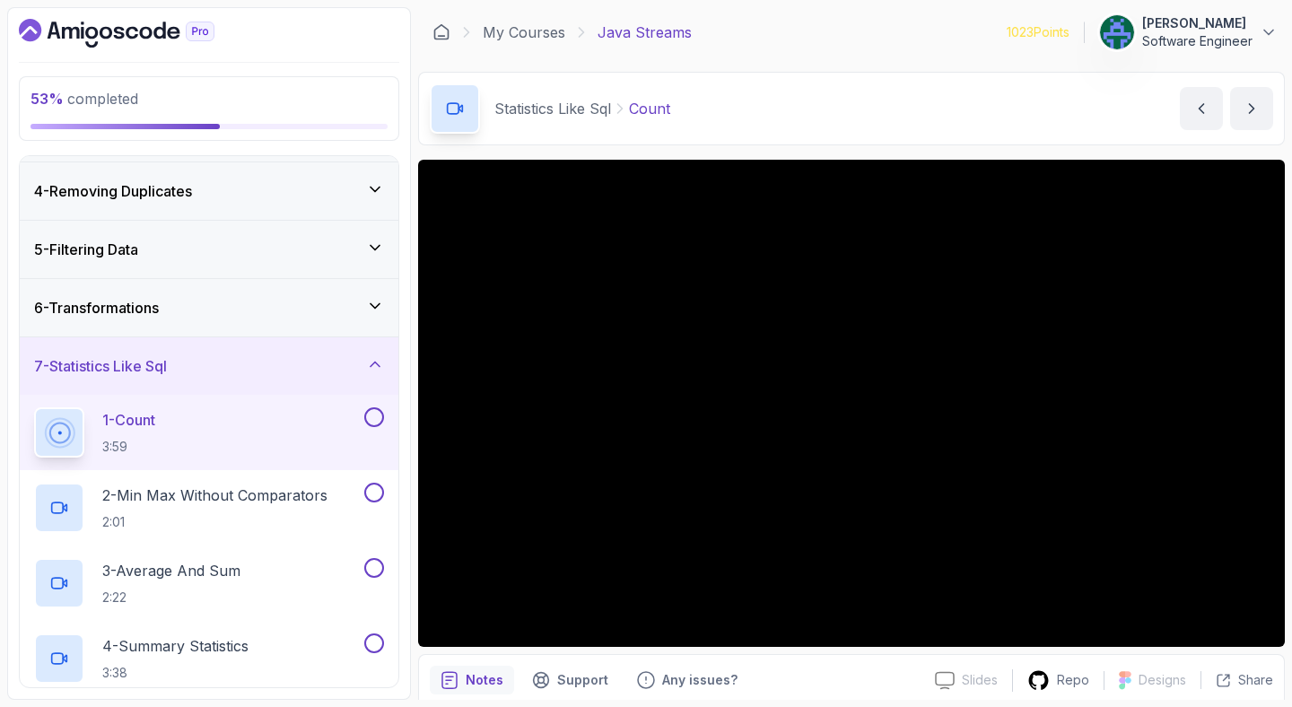
click at [935, 101] on div "Statistics Like Sql Count Count by [PERSON_NAME]" at bounding box center [851, 109] width 867 height 74
click at [778, 69] on main "My Courses Java Streams 1023 Points [PERSON_NAME] Software Engineer 10 - Statis…" at bounding box center [851, 353] width 867 height 693
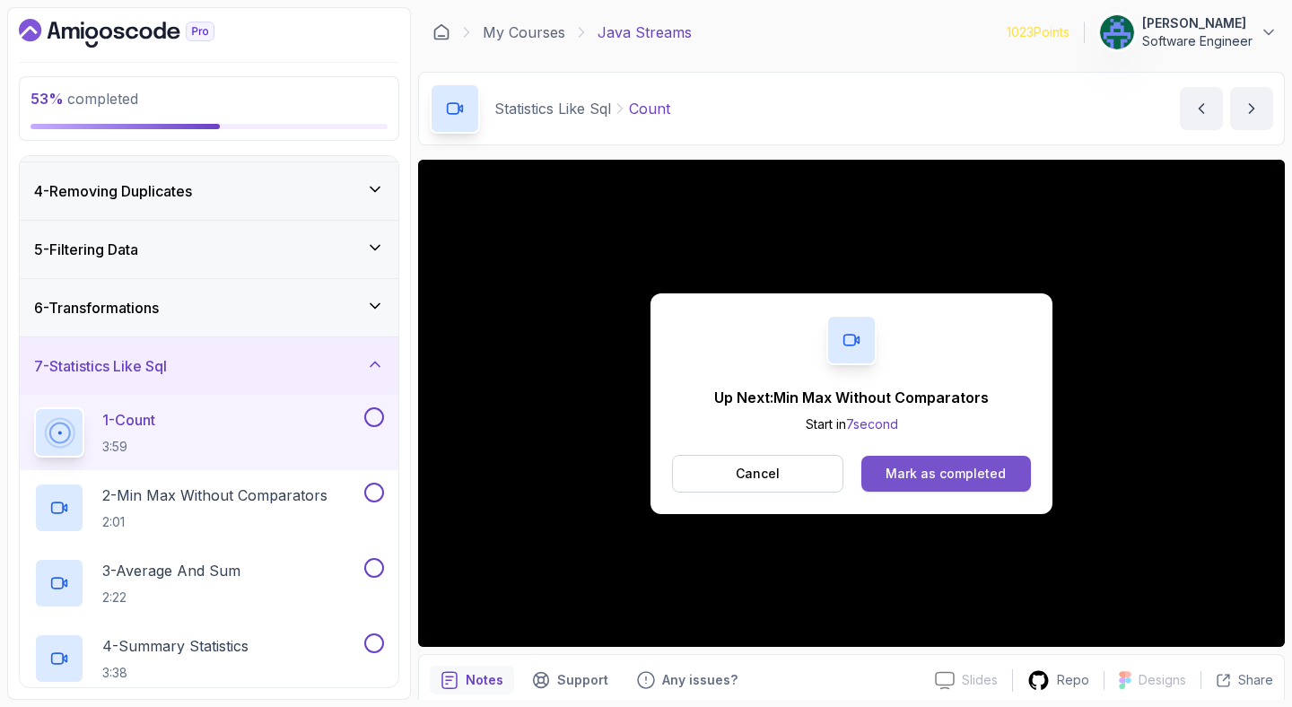
click at [895, 466] on div "Mark as completed" at bounding box center [945, 474] width 120 height 18
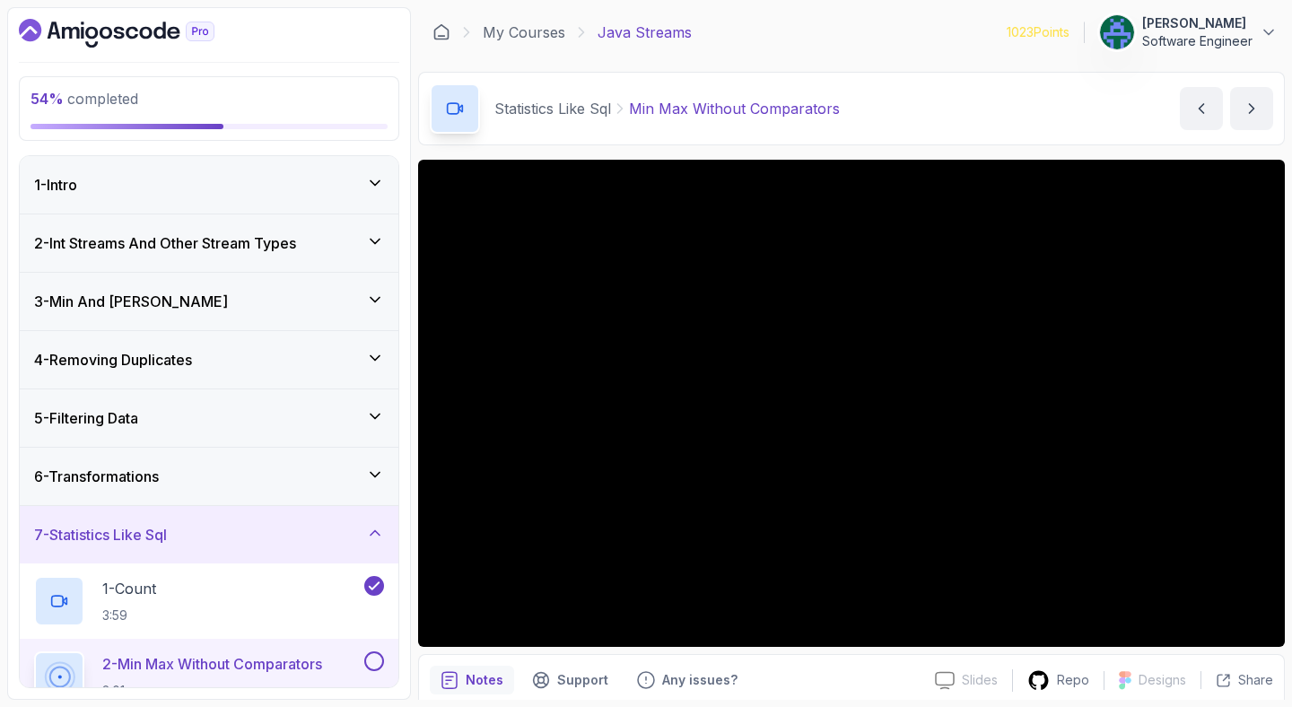
click at [980, 108] on div "Statistics Like Sql Min Max Without Comparators Min Max Without Comparators by …" at bounding box center [851, 109] width 867 height 74
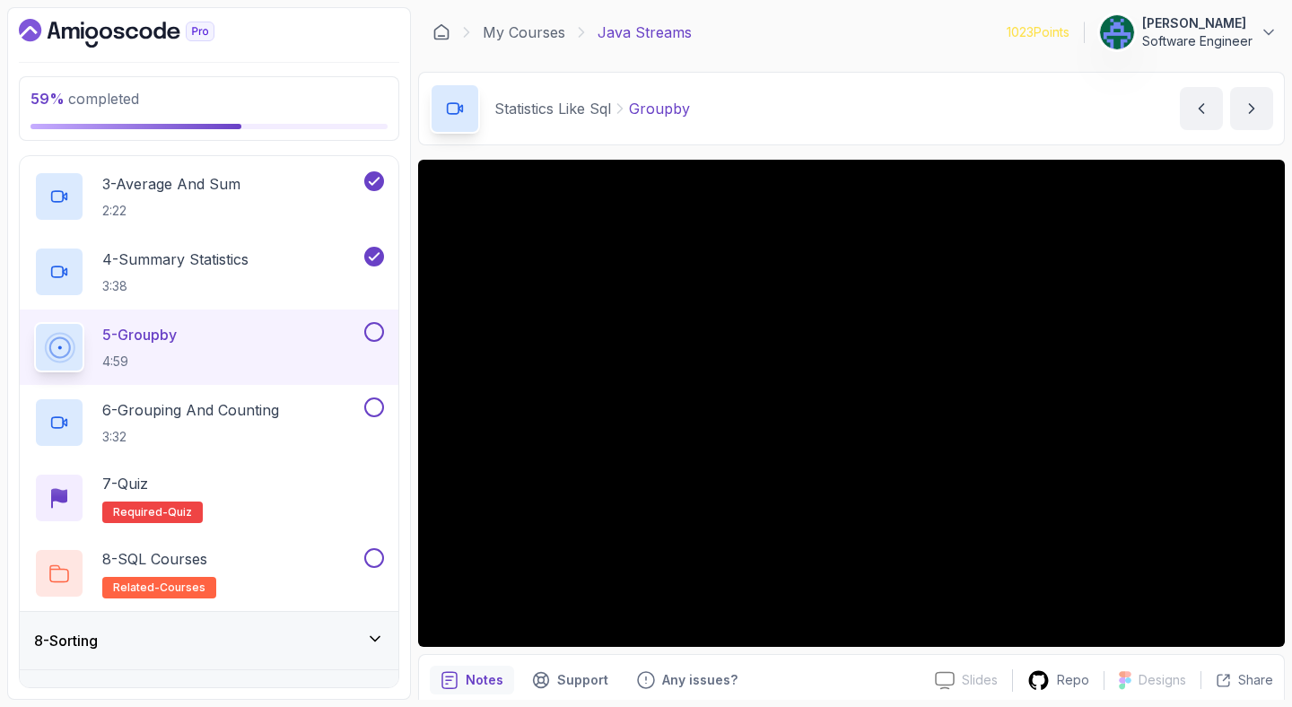
scroll to position [554, 0]
click at [924, 123] on div "Statistics Like Sql Groupby Groupby by [PERSON_NAME]" at bounding box center [851, 109] width 867 height 74
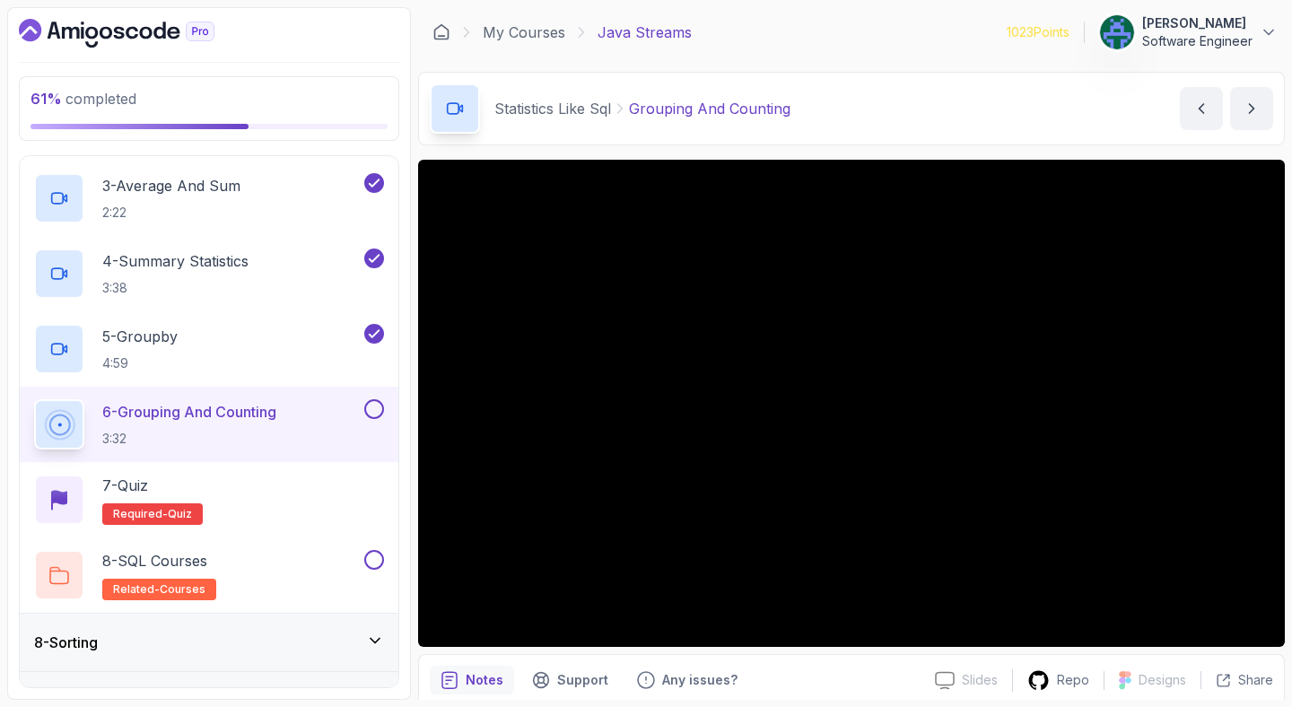
click at [798, 659] on div "Notes Support Any issues? Slides Slides not available Repo Designs Design not a…" at bounding box center [851, 713] width 867 height 118
click at [879, 130] on div "Statistics Like Sql Grouping And Counting Grouping And Counting by [PERSON_NAME]" at bounding box center [851, 109] width 867 height 74
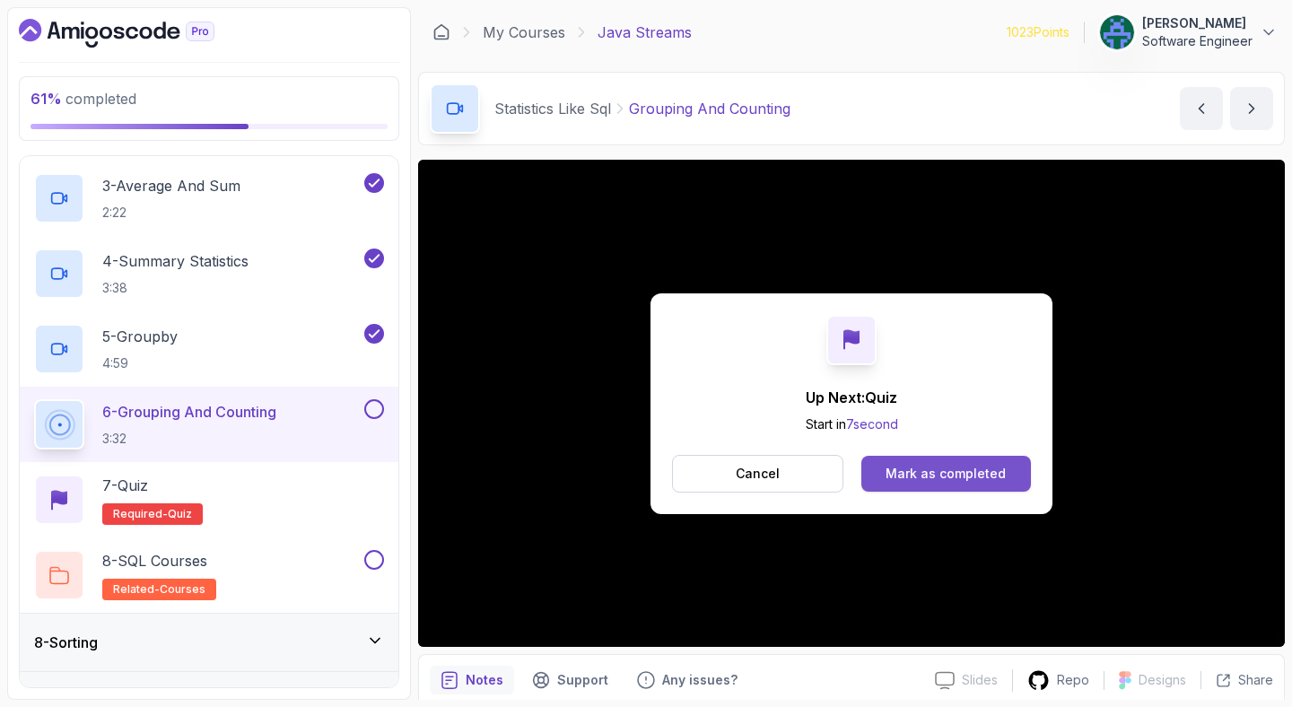
click at [930, 469] on div "Mark as completed" at bounding box center [945, 474] width 120 height 18
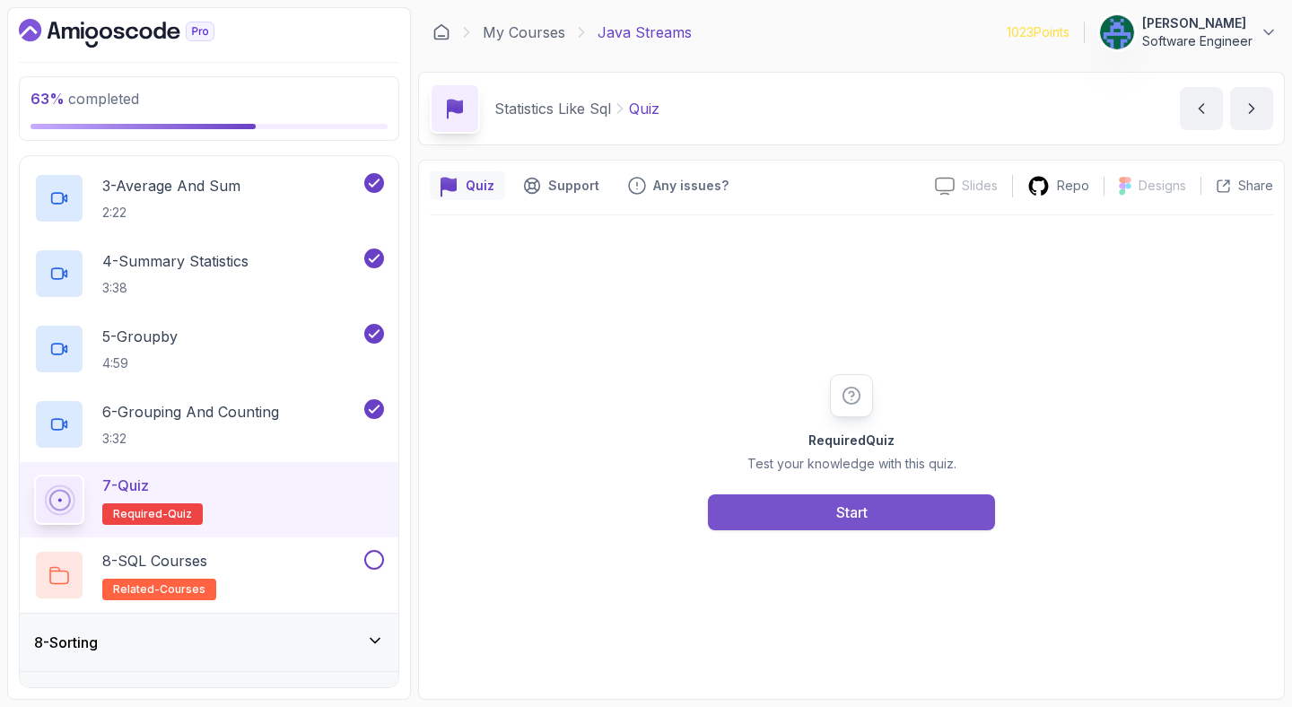
click at [894, 506] on button "Start" at bounding box center [851, 512] width 287 height 36
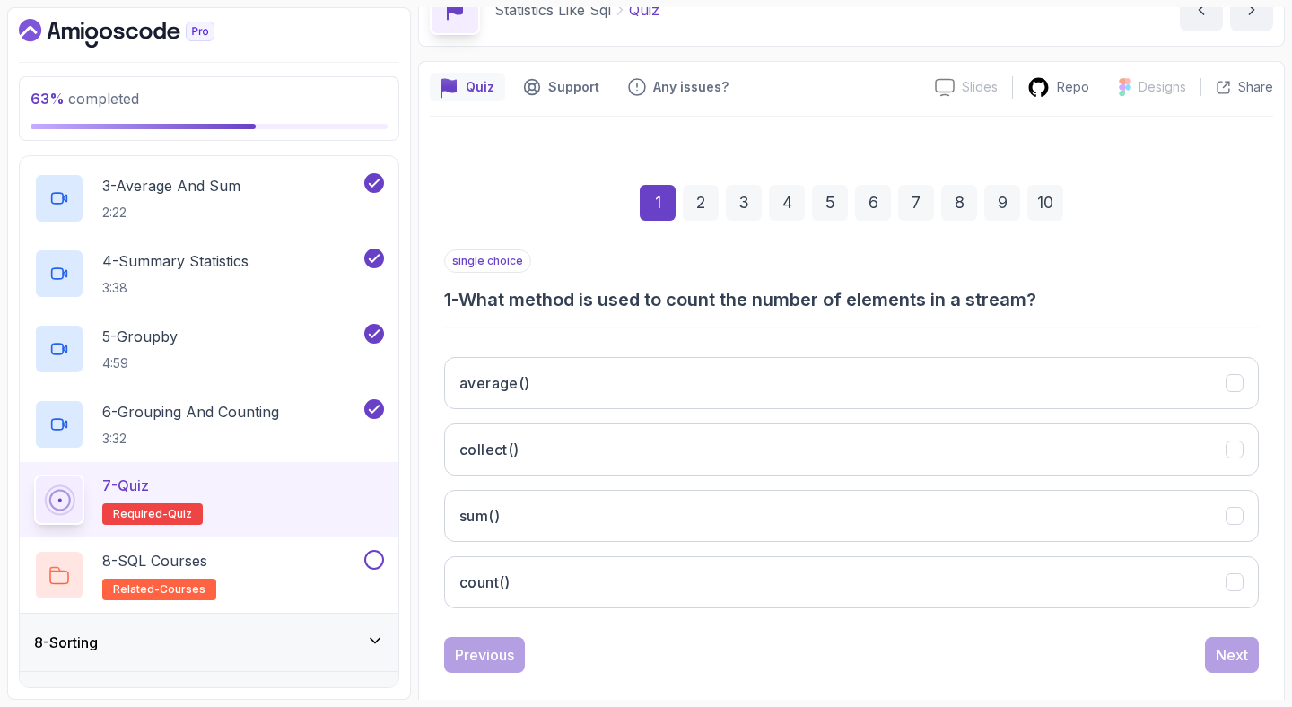
scroll to position [123, 0]
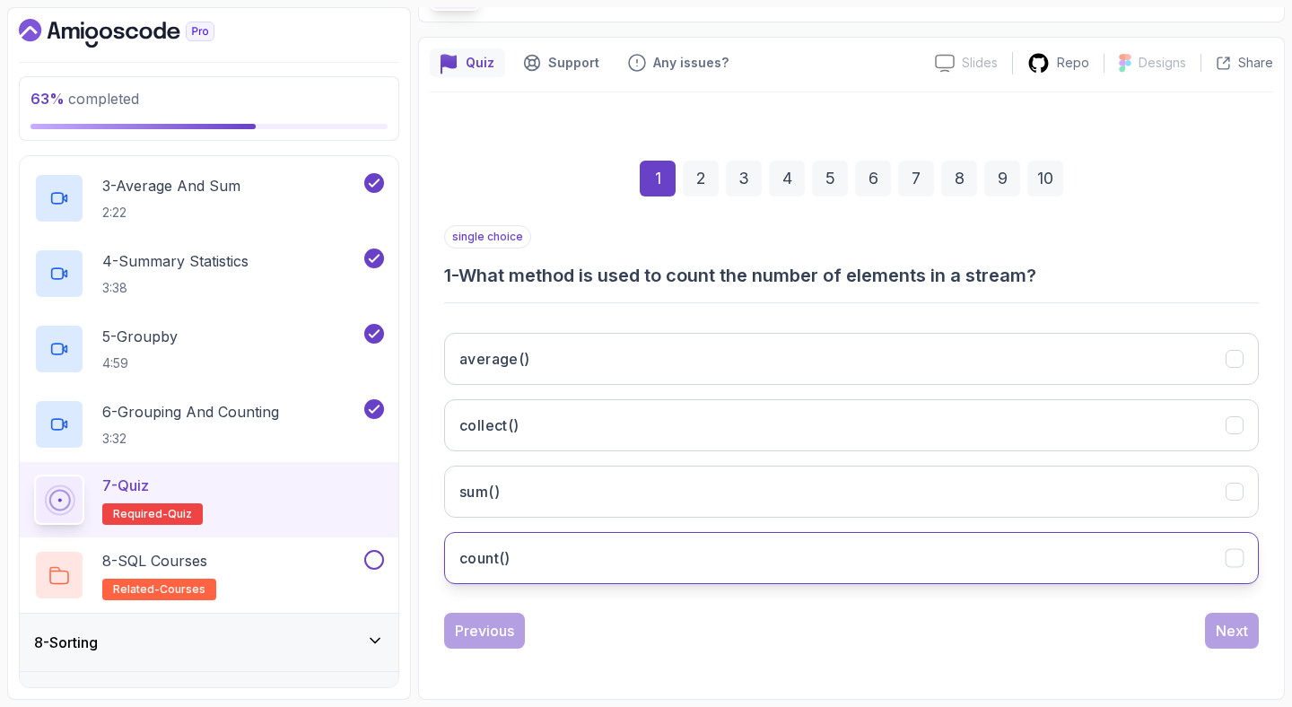
click at [963, 573] on button "count()" at bounding box center [851, 558] width 815 height 52
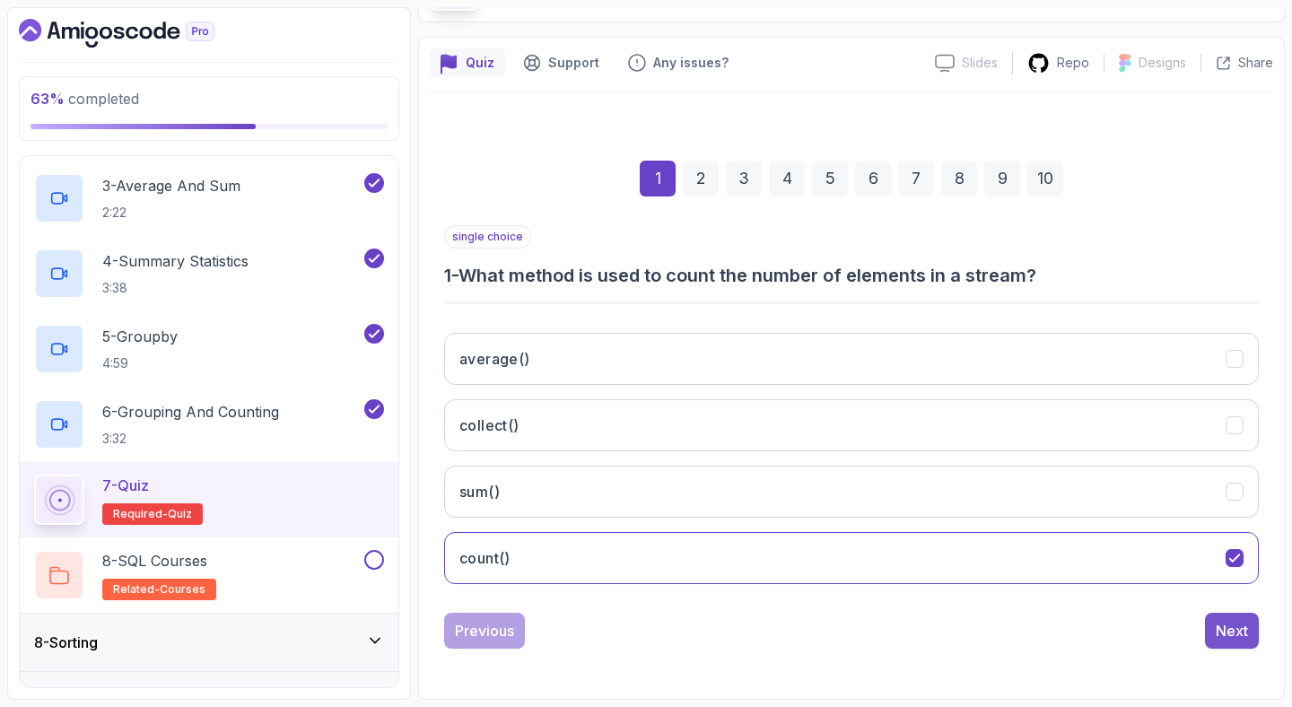
click at [1245, 629] on div "Next" at bounding box center [1232, 631] width 32 height 22
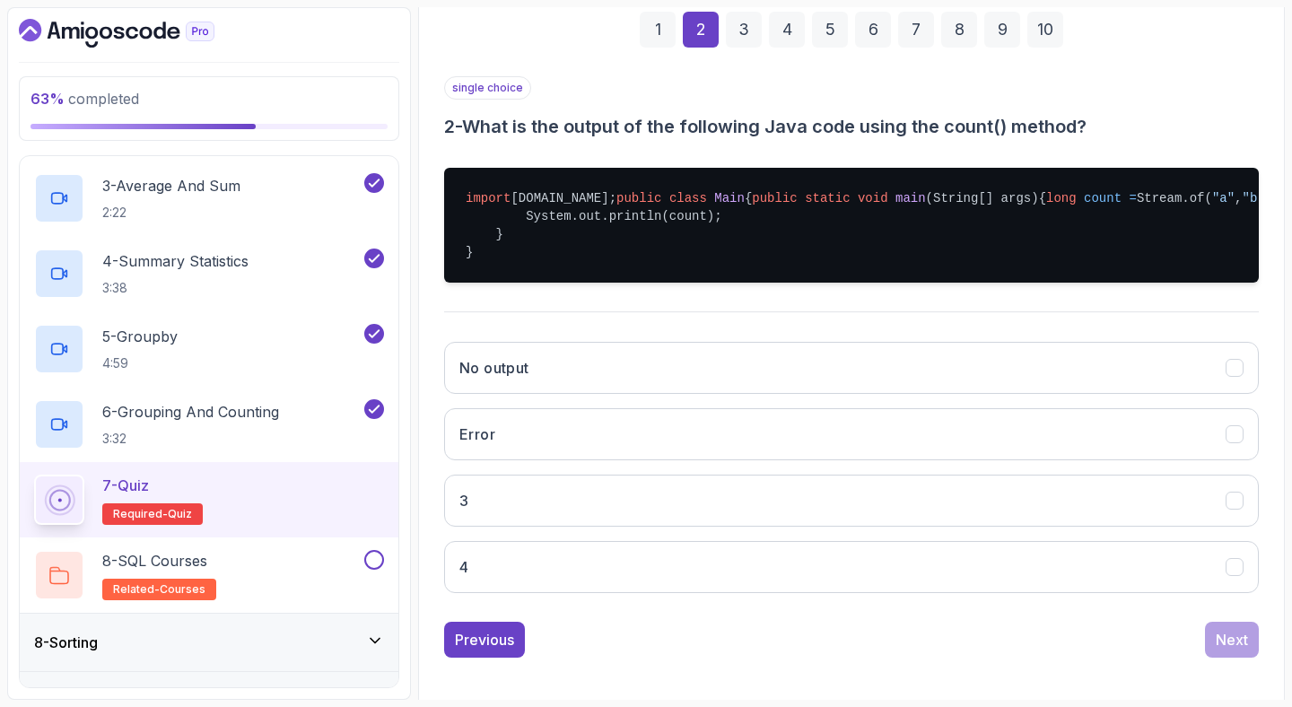
scroll to position [276, 0]
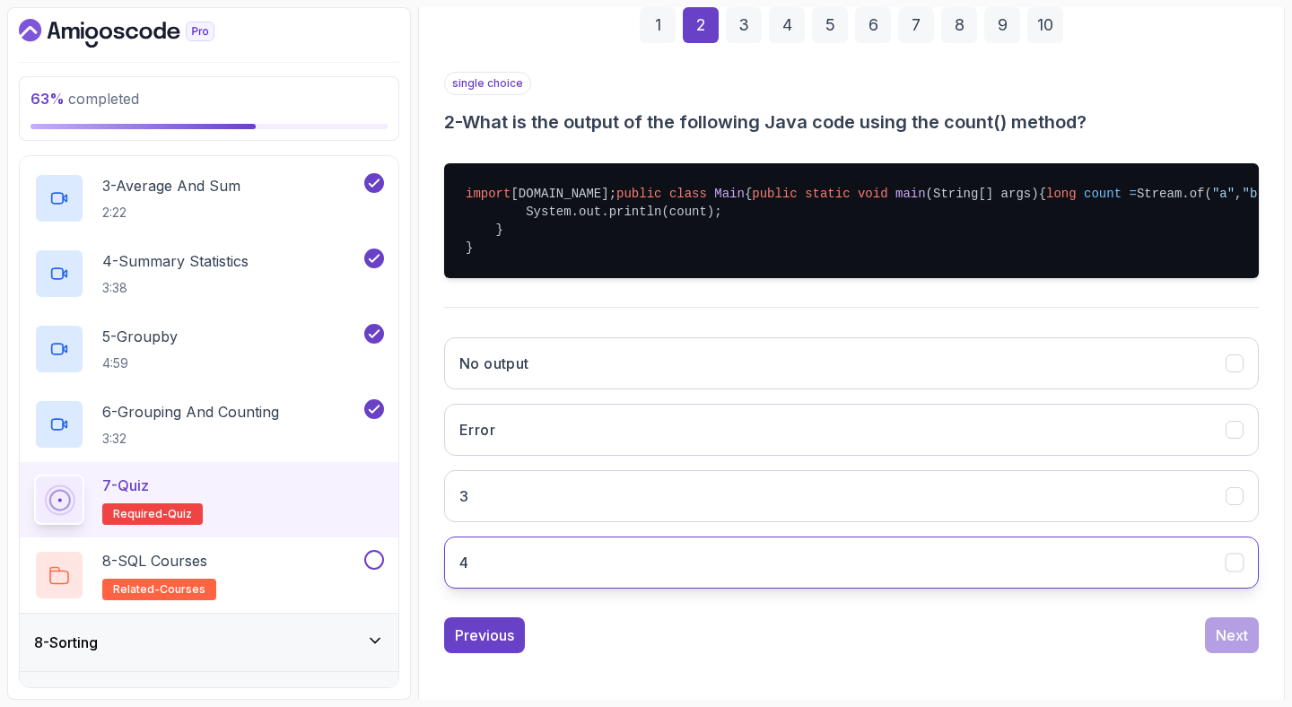
click at [773, 588] on button "4" at bounding box center [851, 562] width 815 height 52
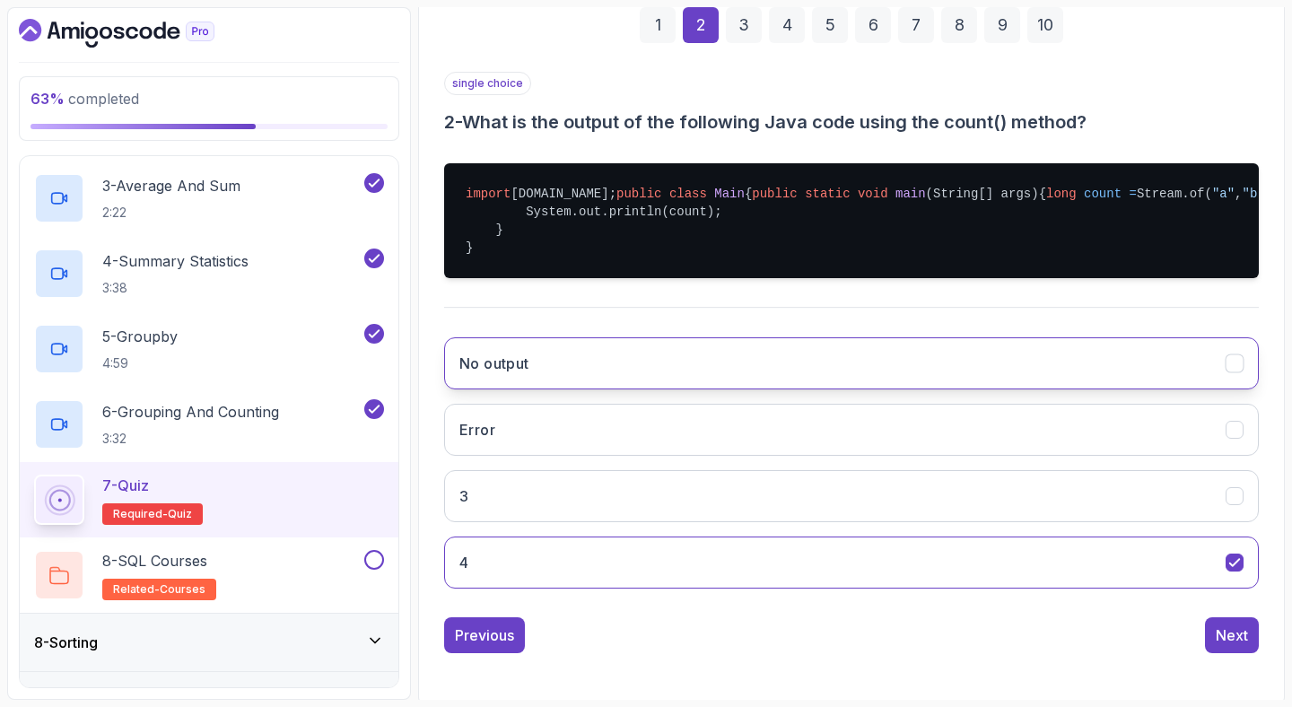
scroll to position [353, 0]
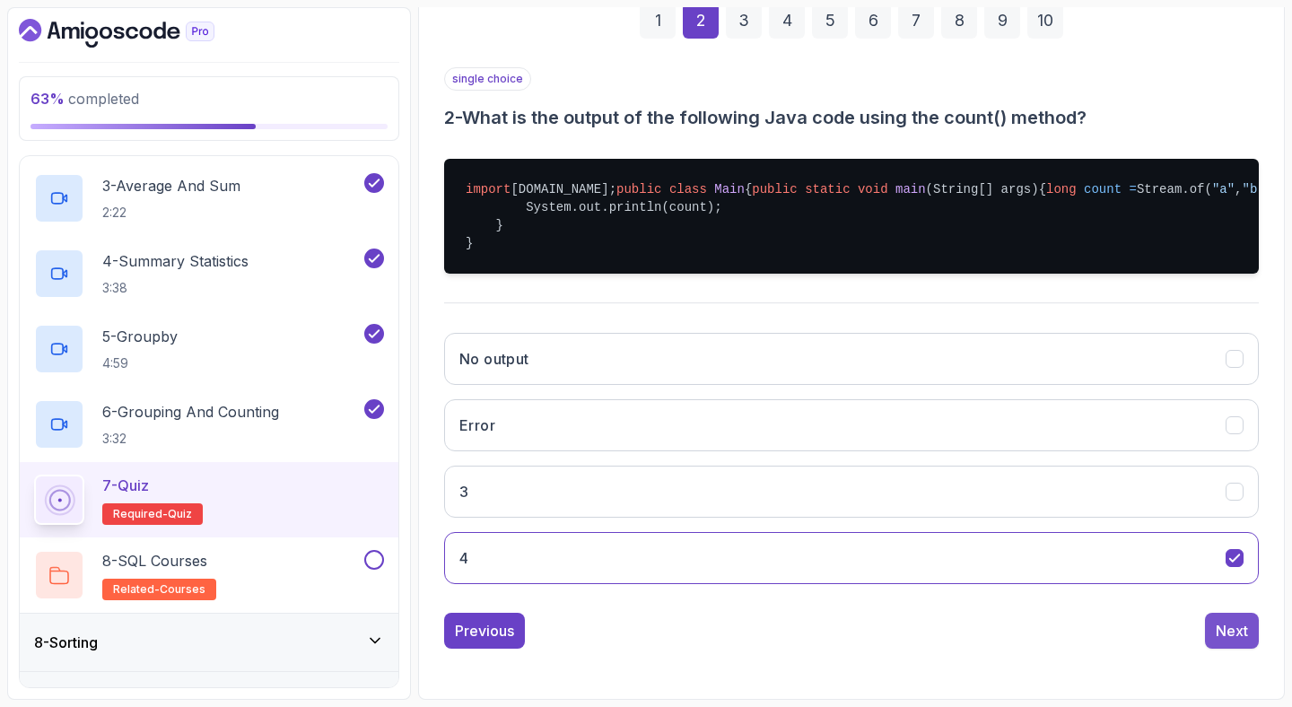
click at [1238, 631] on div "Next" at bounding box center [1232, 631] width 32 height 22
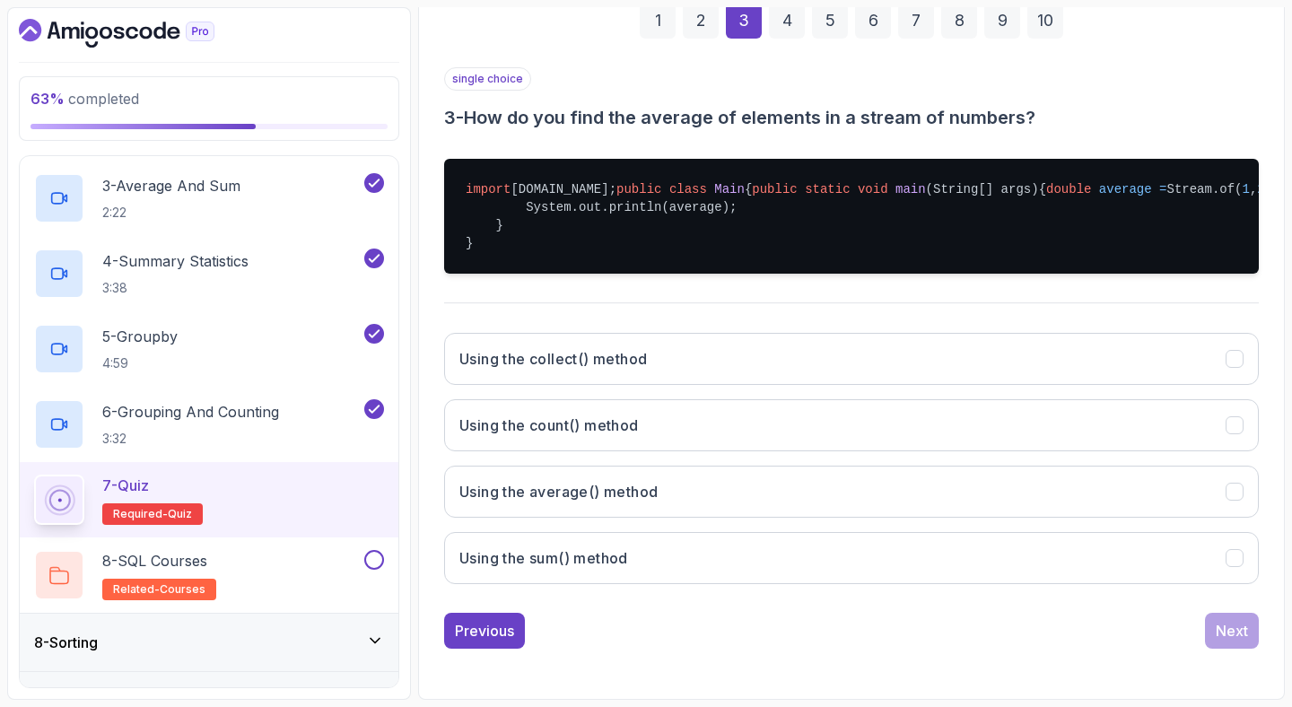
scroll to position [339, 0]
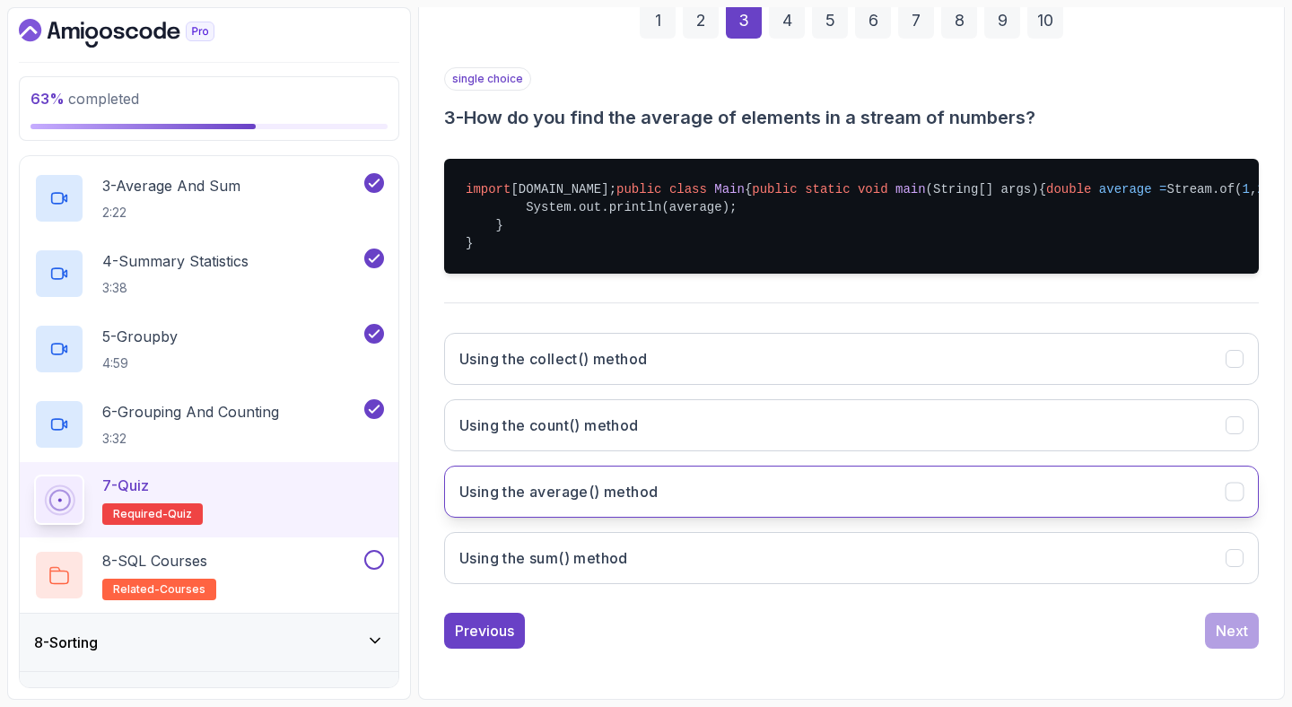
click at [767, 511] on button "Using the average() method" at bounding box center [851, 492] width 815 height 52
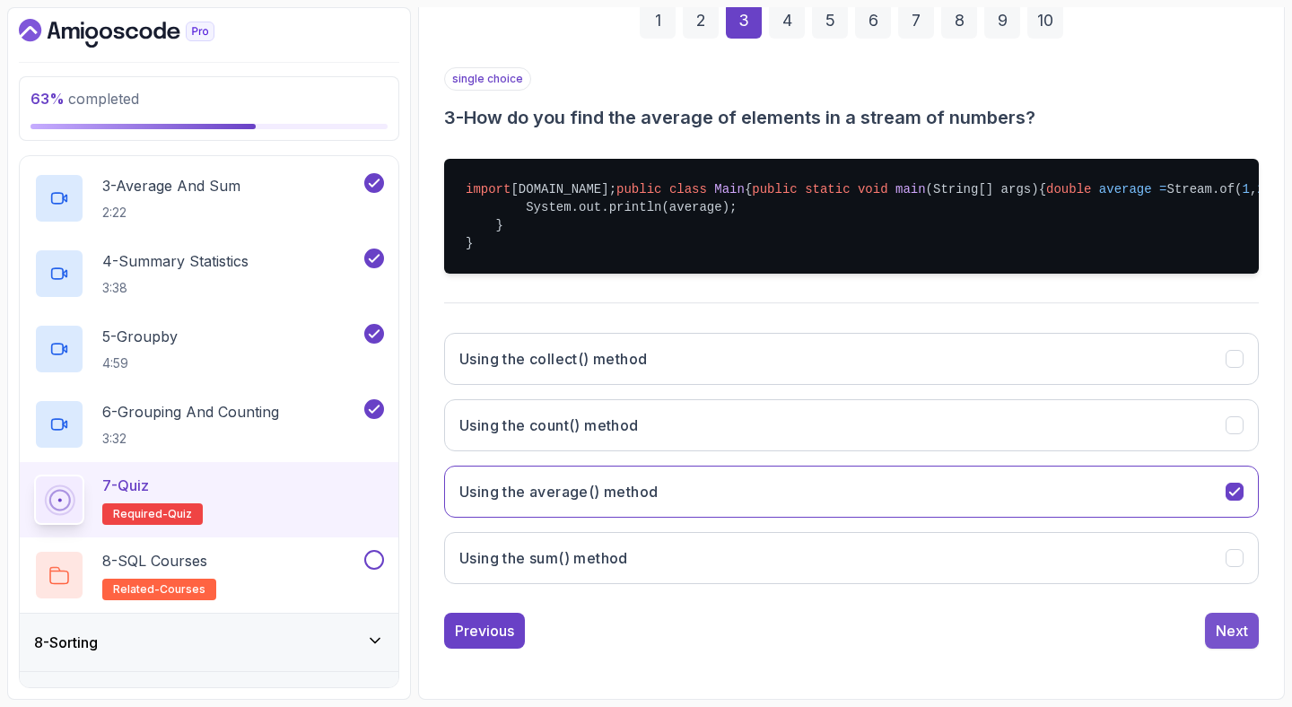
click at [1230, 641] on div "Next" at bounding box center [1232, 631] width 32 height 22
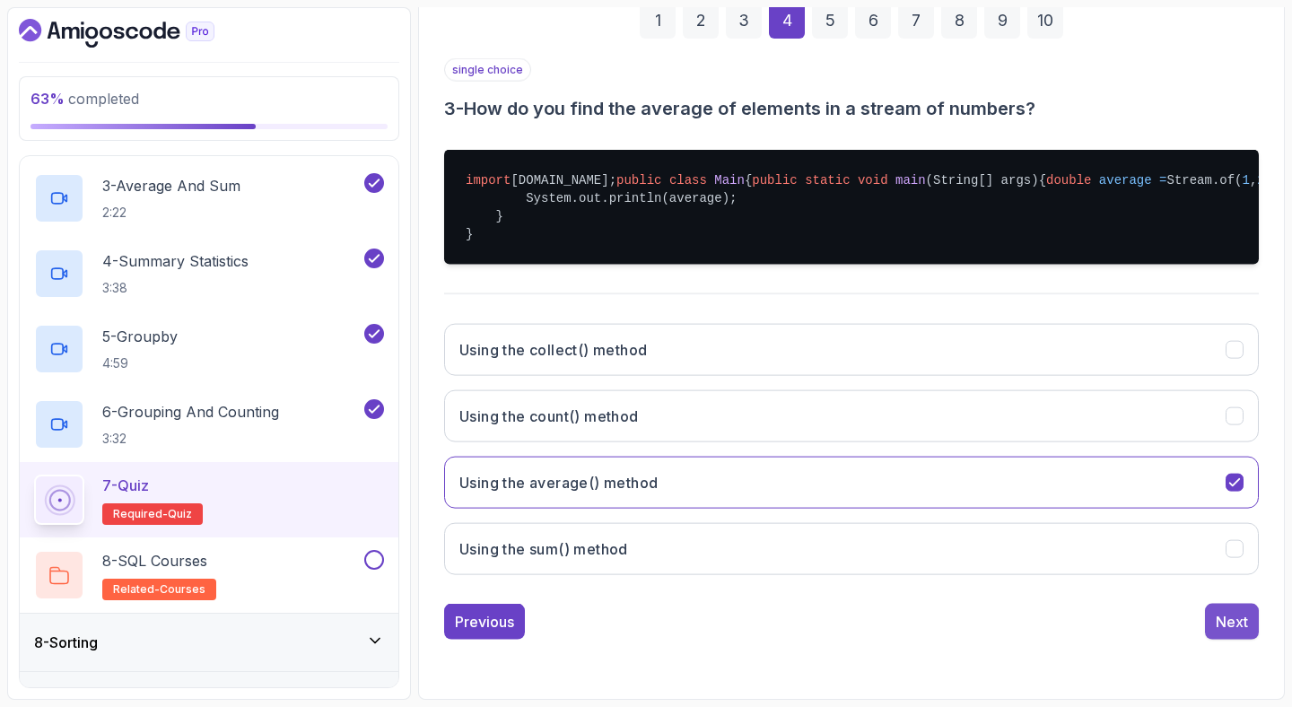
scroll to position [335, 0]
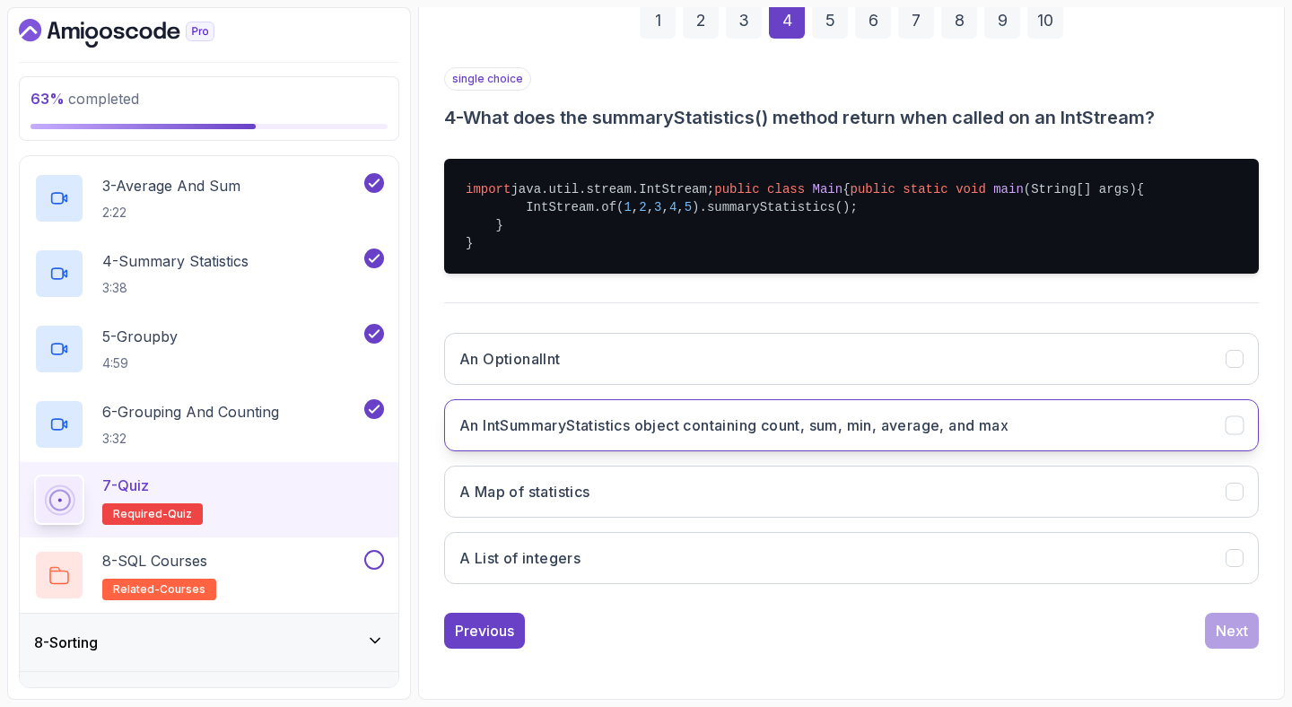
click at [835, 421] on h3 "An IntSummaryStatistics object containing count, sum, min, average, and max" at bounding box center [733, 425] width 549 height 22
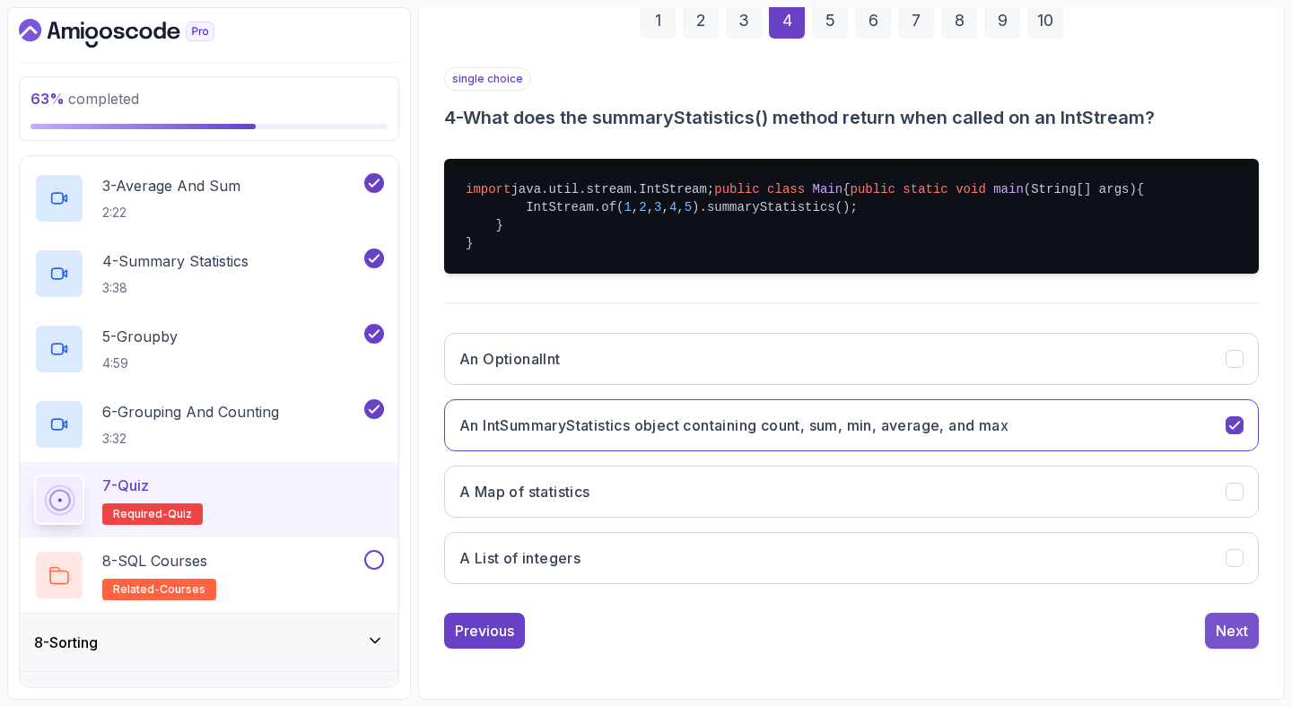
click at [1247, 628] on div "Next" at bounding box center [1232, 631] width 32 height 22
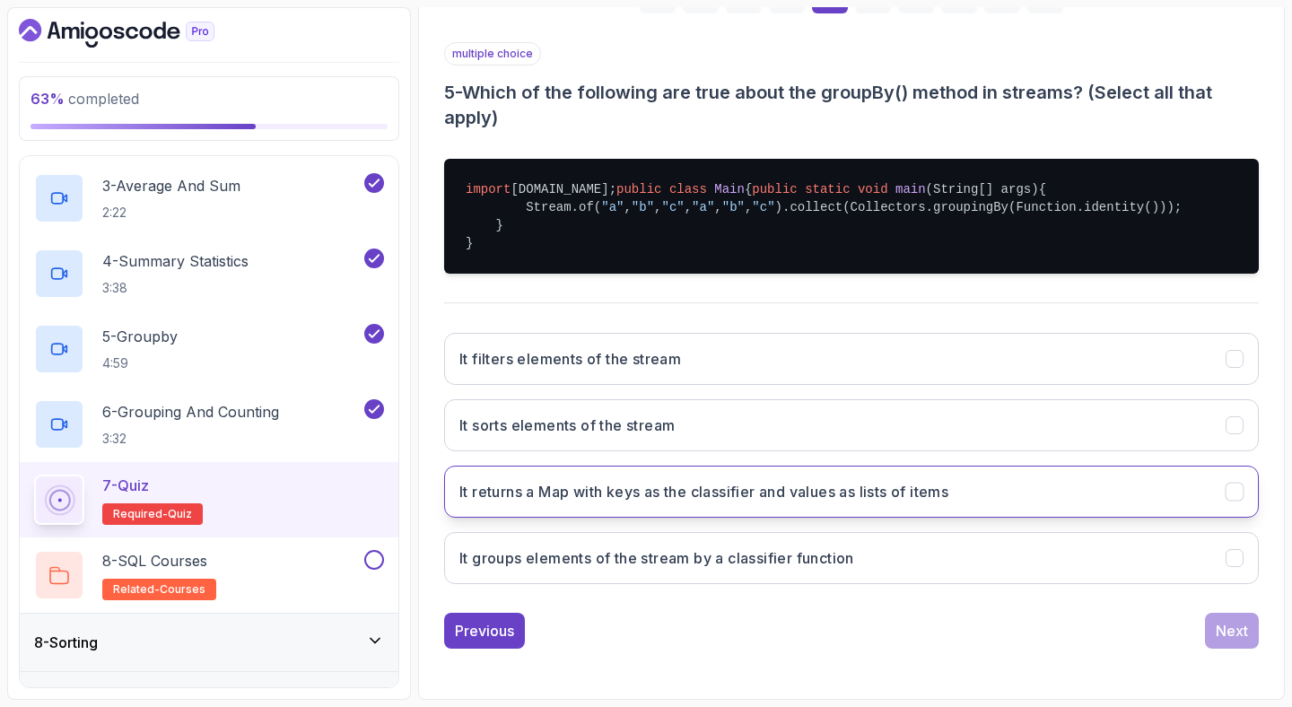
click at [815, 502] on h3 "It returns a Map with keys as the classifier and values as lists of items" at bounding box center [703, 492] width 489 height 22
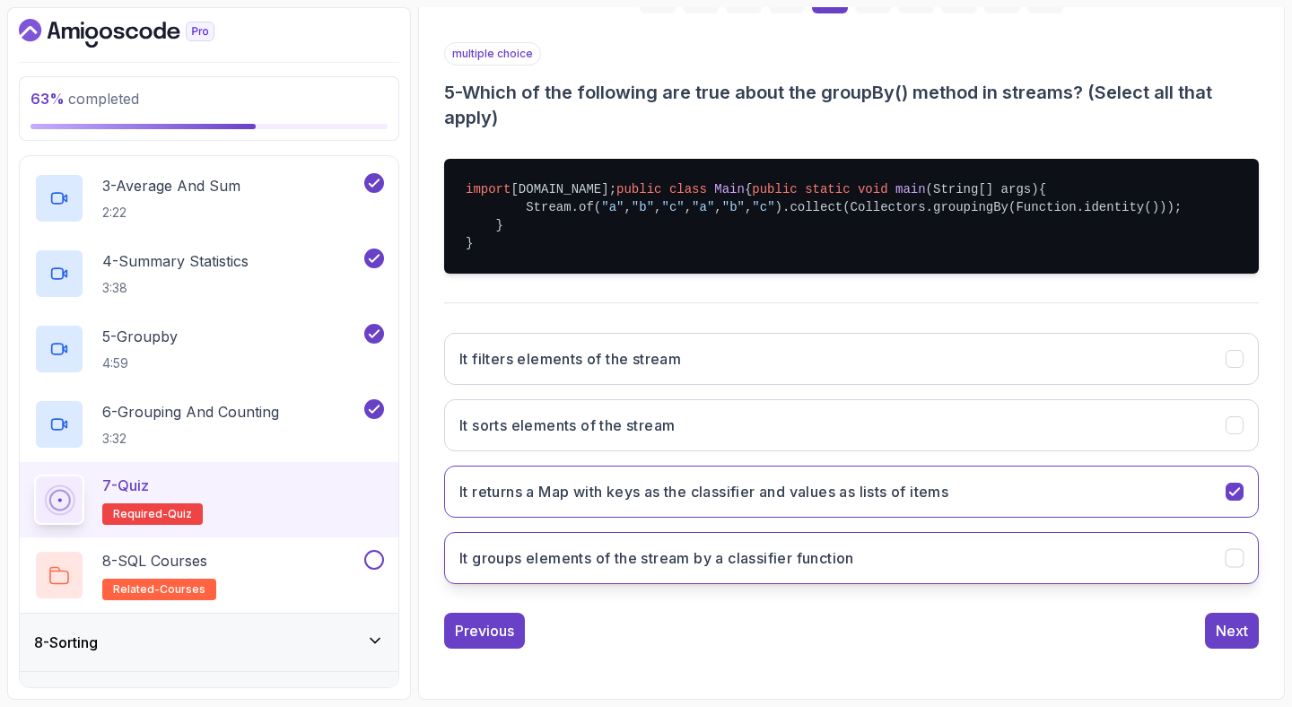
click at [779, 569] on h3 "It groups elements of the stream by a classifier function" at bounding box center [656, 558] width 395 height 22
click at [1242, 641] on div "Next" at bounding box center [1232, 631] width 32 height 22
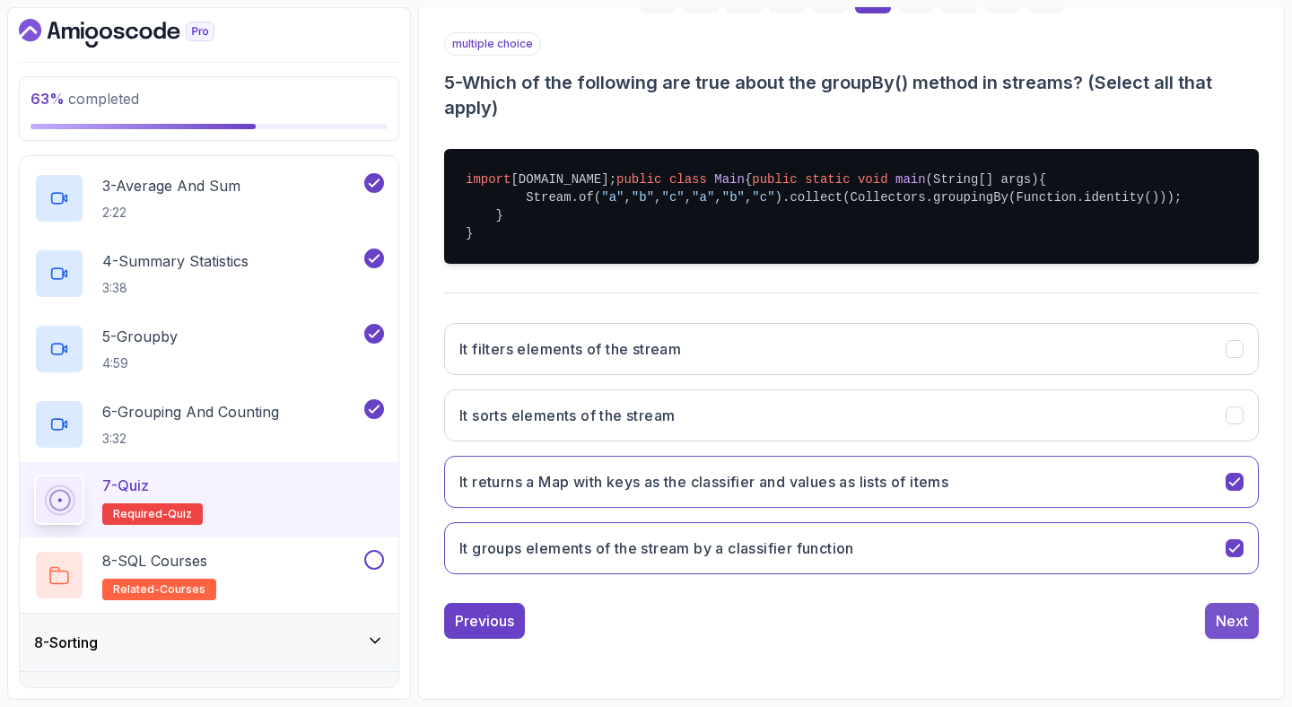
scroll to position [123, 0]
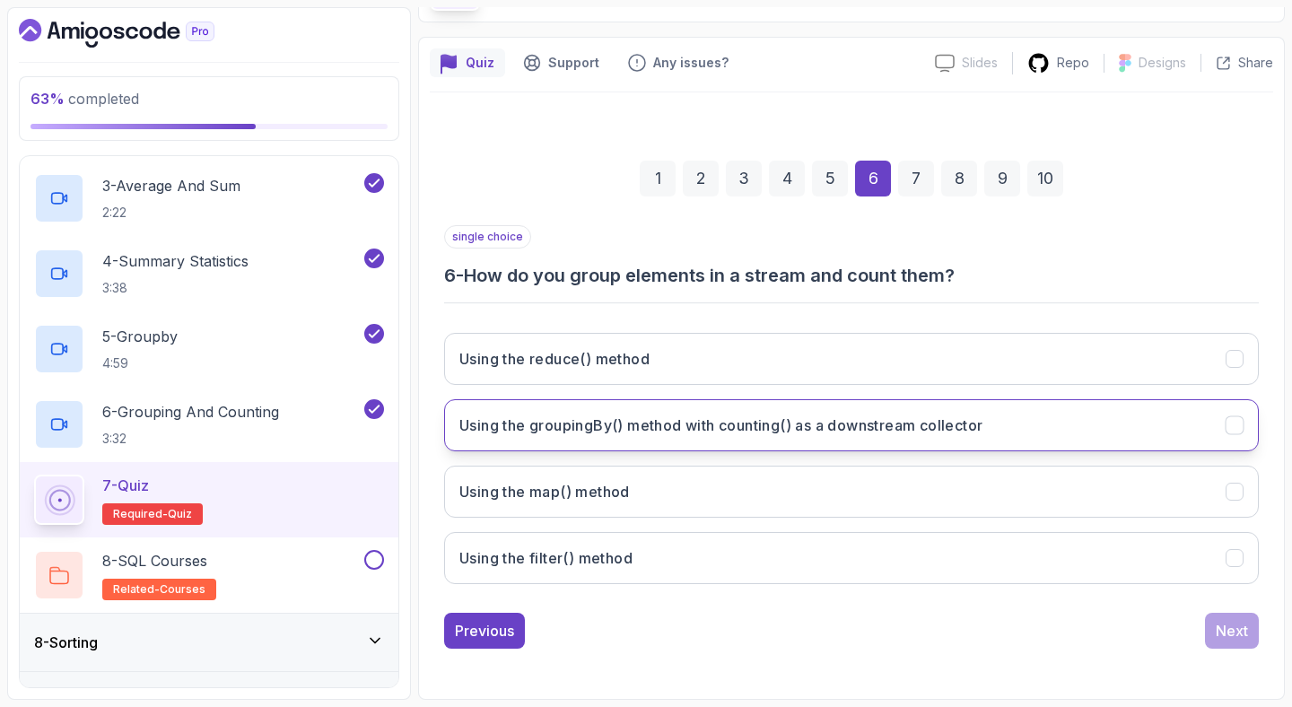
click at [671, 410] on button "Using the groupingBy() method with counting() as a downstream collector" at bounding box center [851, 425] width 815 height 52
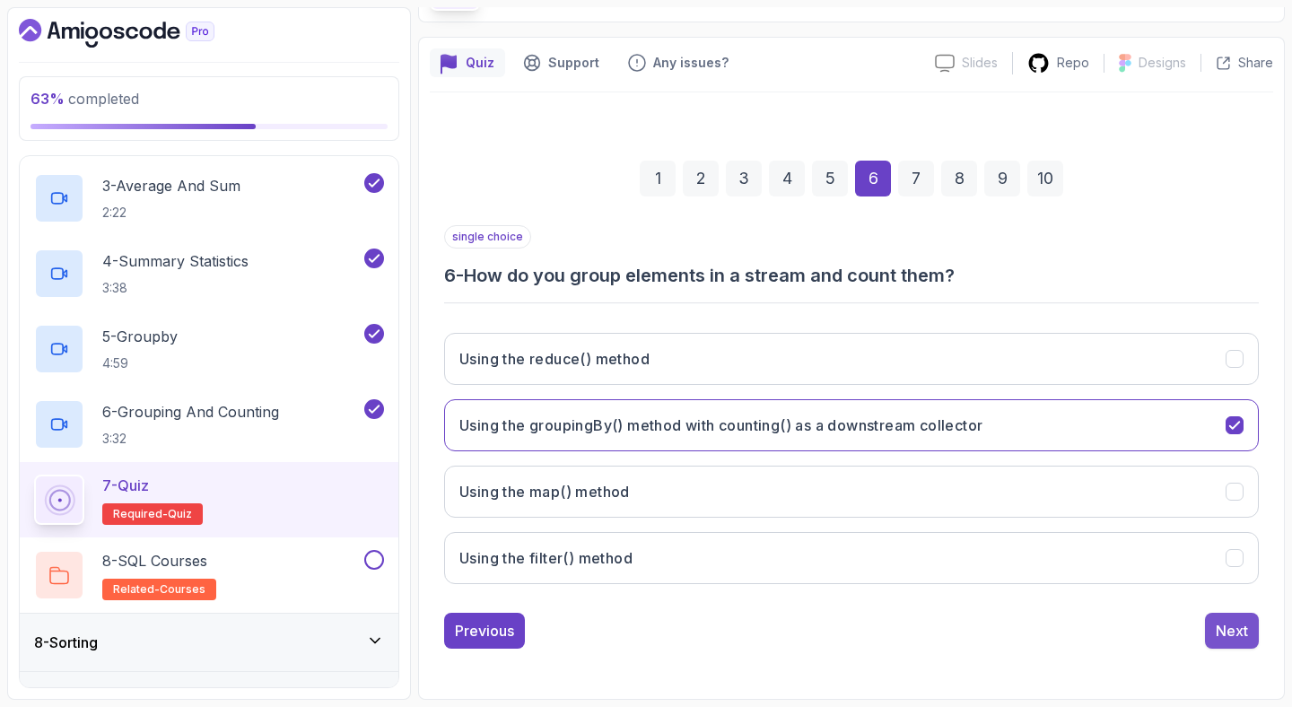
click at [1236, 621] on div "Next" at bounding box center [1232, 631] width 32 height 22
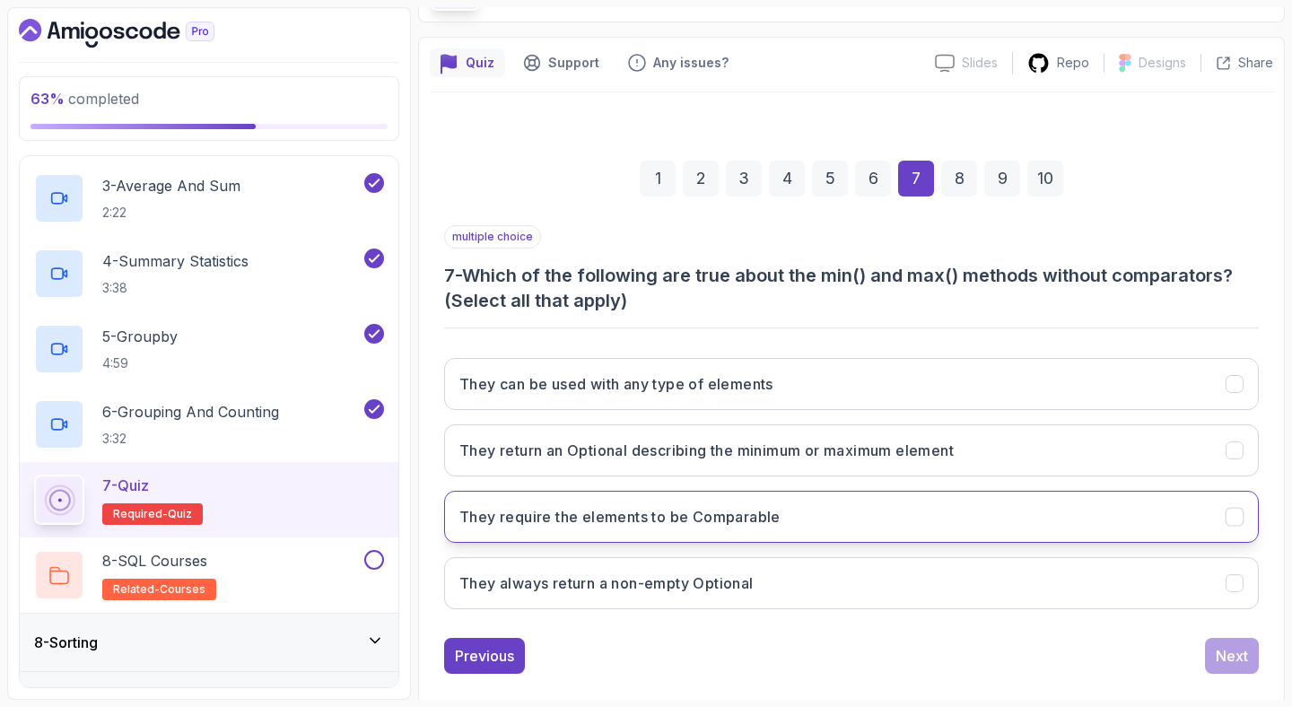
click at [933, 515] on button "They require the elements to be Comparable" at bounding box center [851, 517] width 815 height 52
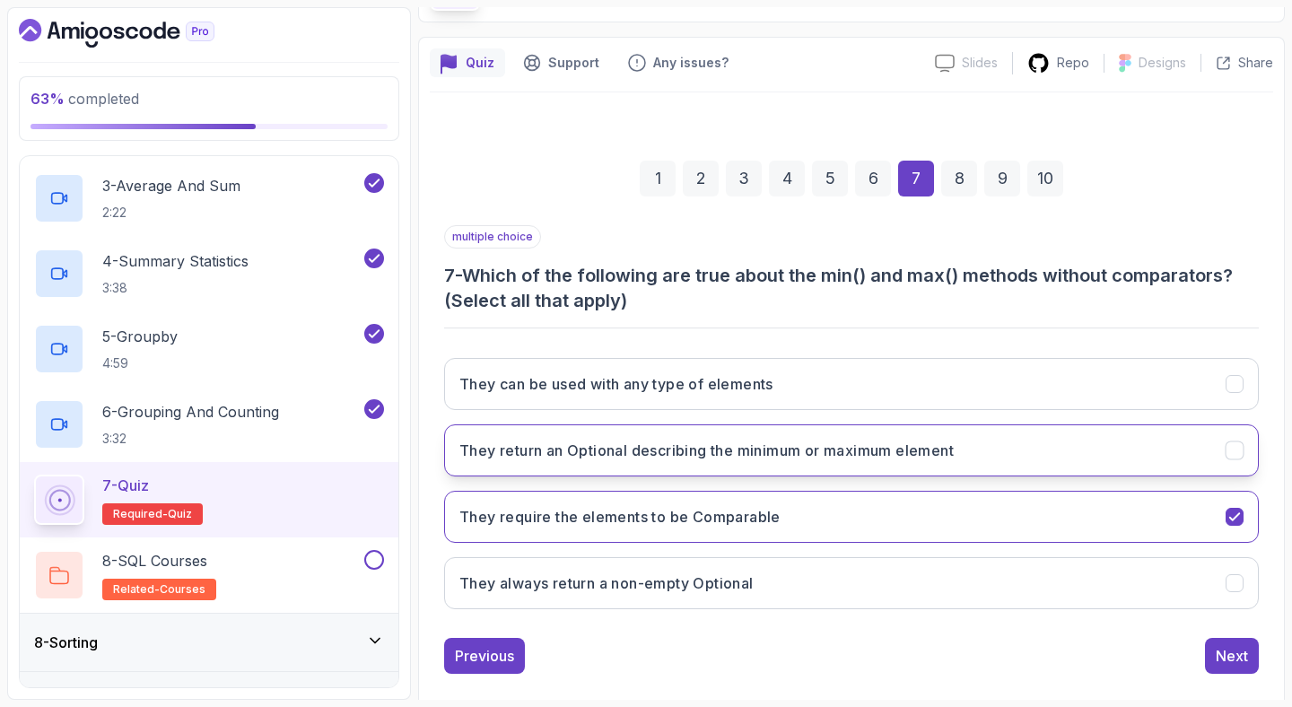
click at [996, 451] on button "They return an Optional describing the minimum or maximum element" at bounding box center [851, 450] width 815 height 52
click at [1230, 658] on div "Next" at bounding box center [1232, 656] width 32 height 22
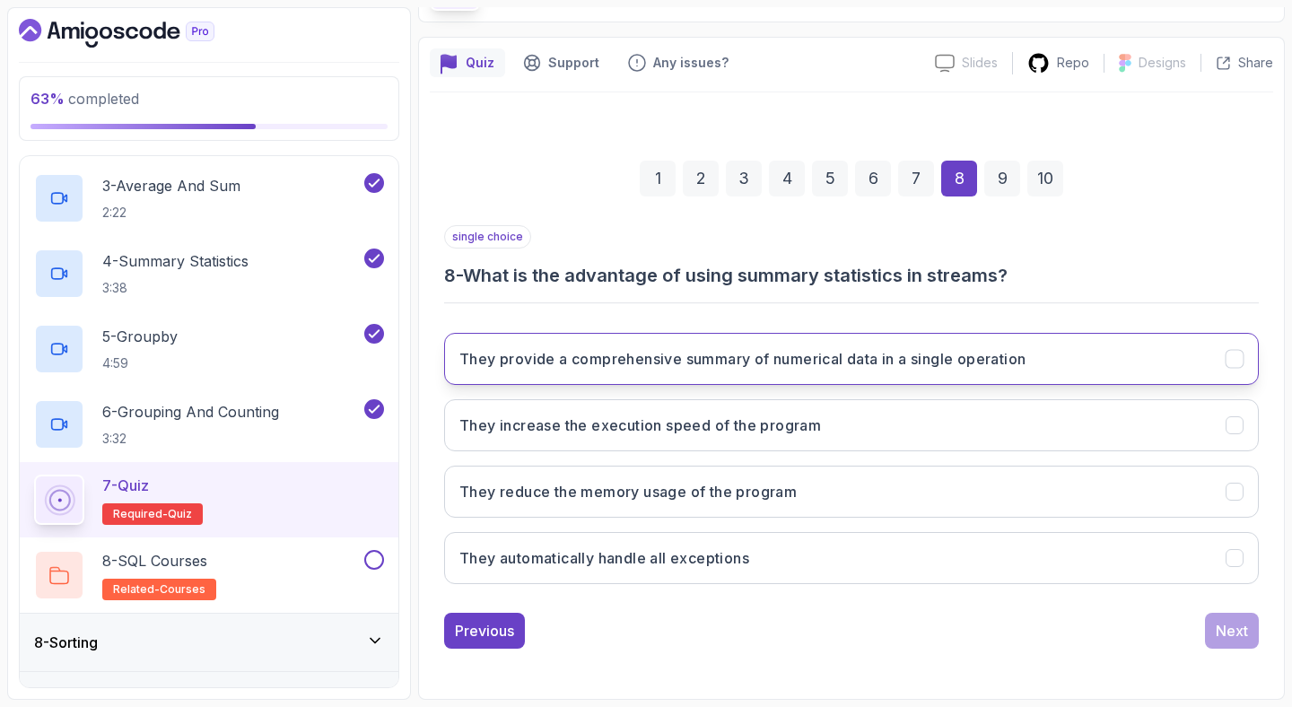
click at [1227, 358] on icon "They provide a comprehensive summary of numerical data in a single operation" at bounding box center [1234, 359] width 17 height 17
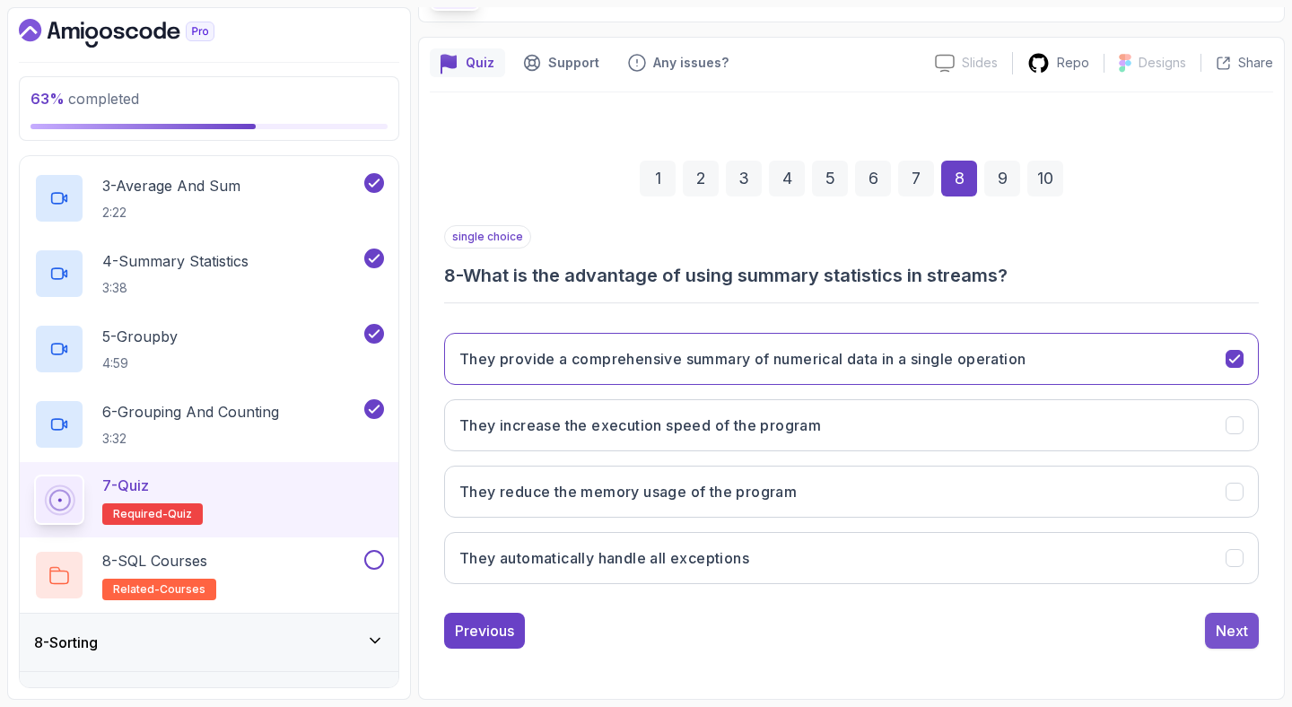
click at [1229, 637] on div "Next" at bounding box center [1232, 631] width 32 height 22
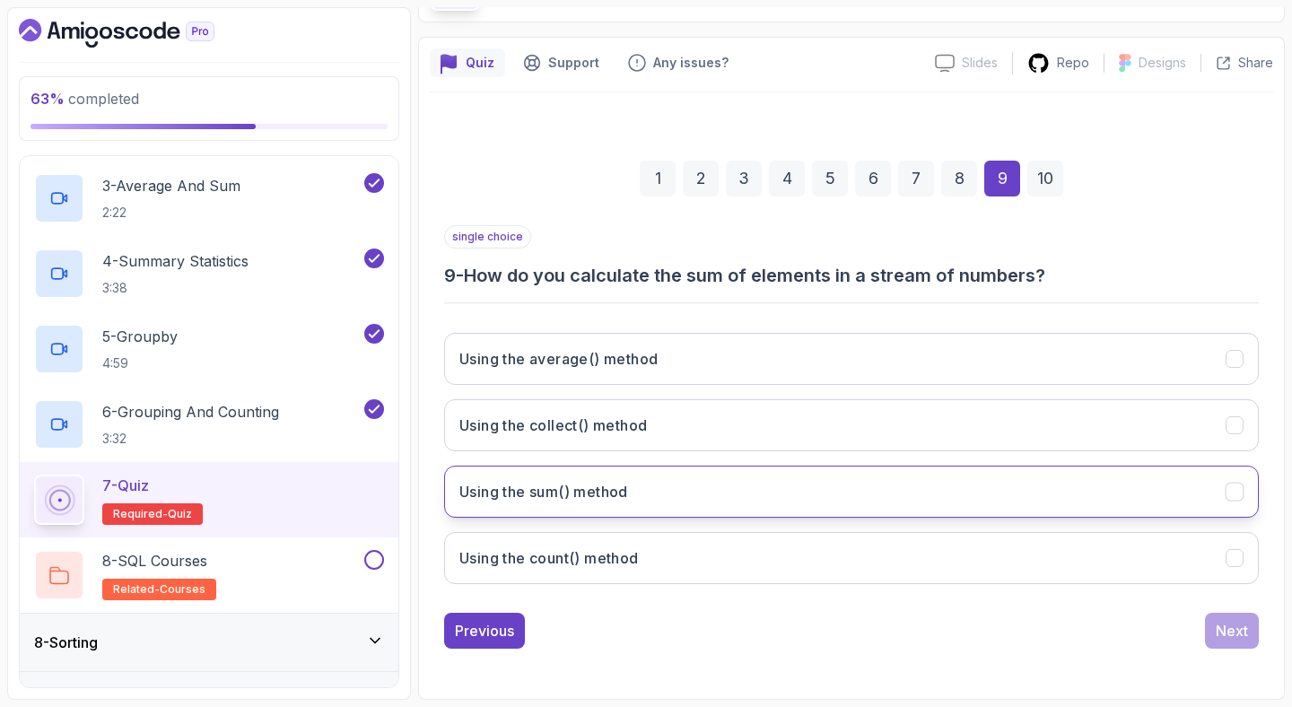
click at [1188, 512] on button "Using the sum() method" at bounding box center [851, 492] width 815 height 52
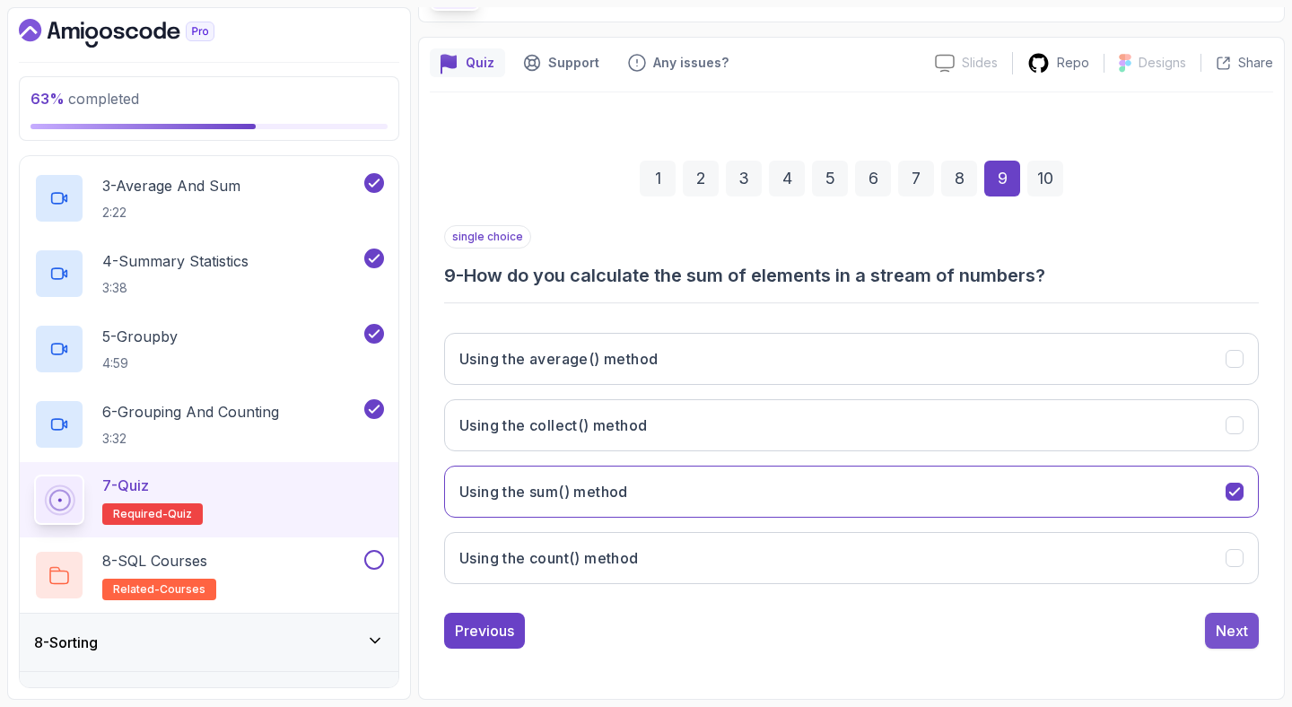
click at [1217, 634] on div "Next" at bounding box center [1232, 631] width 32 height 22
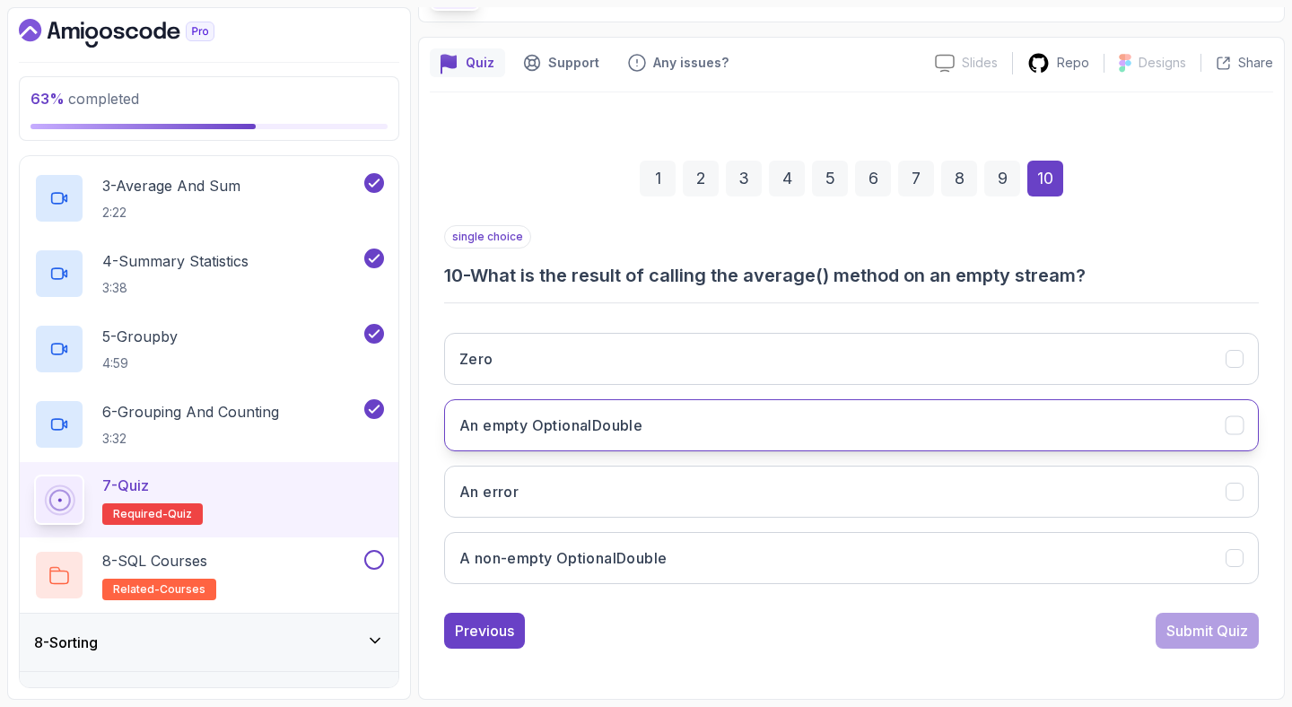
click at [1184, 438] on button "An empty OptionalDouble" at bounding box center [851, 425] width 815 height 52
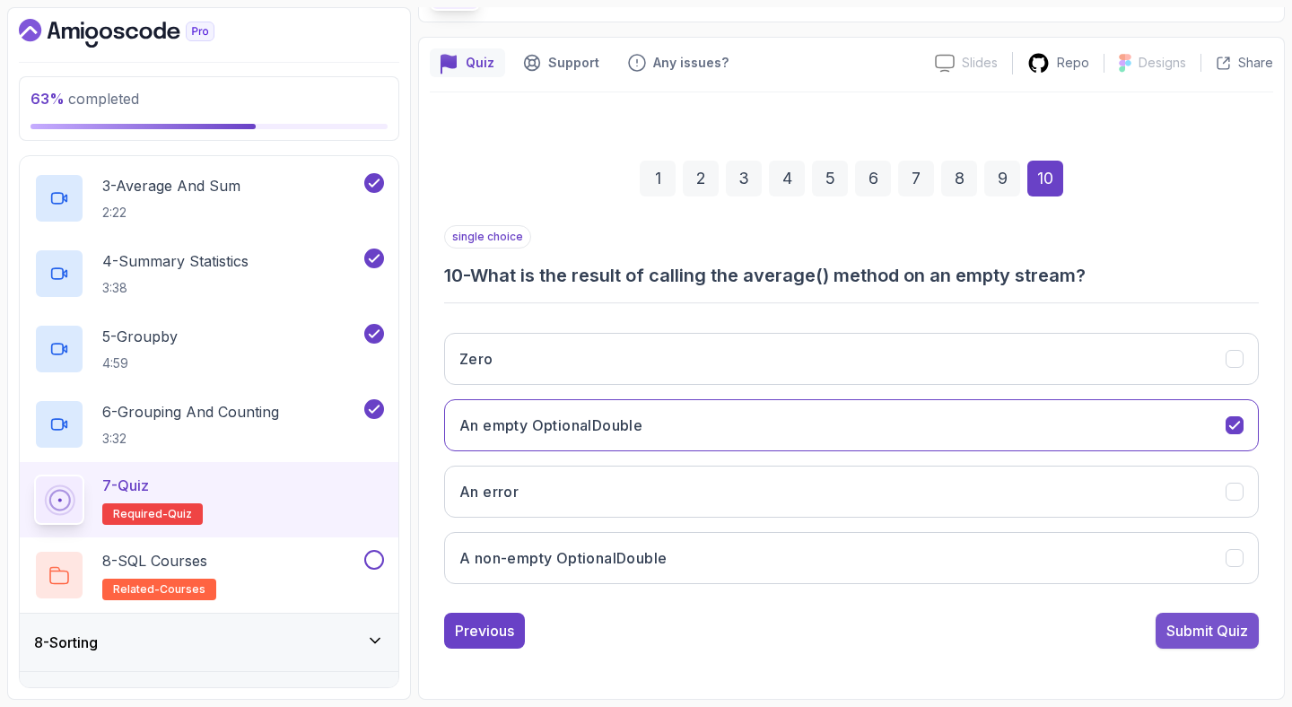
click at [1208, 627] on div "Submit Quiz" at bounding box center [1207, 631] width 82 height 22
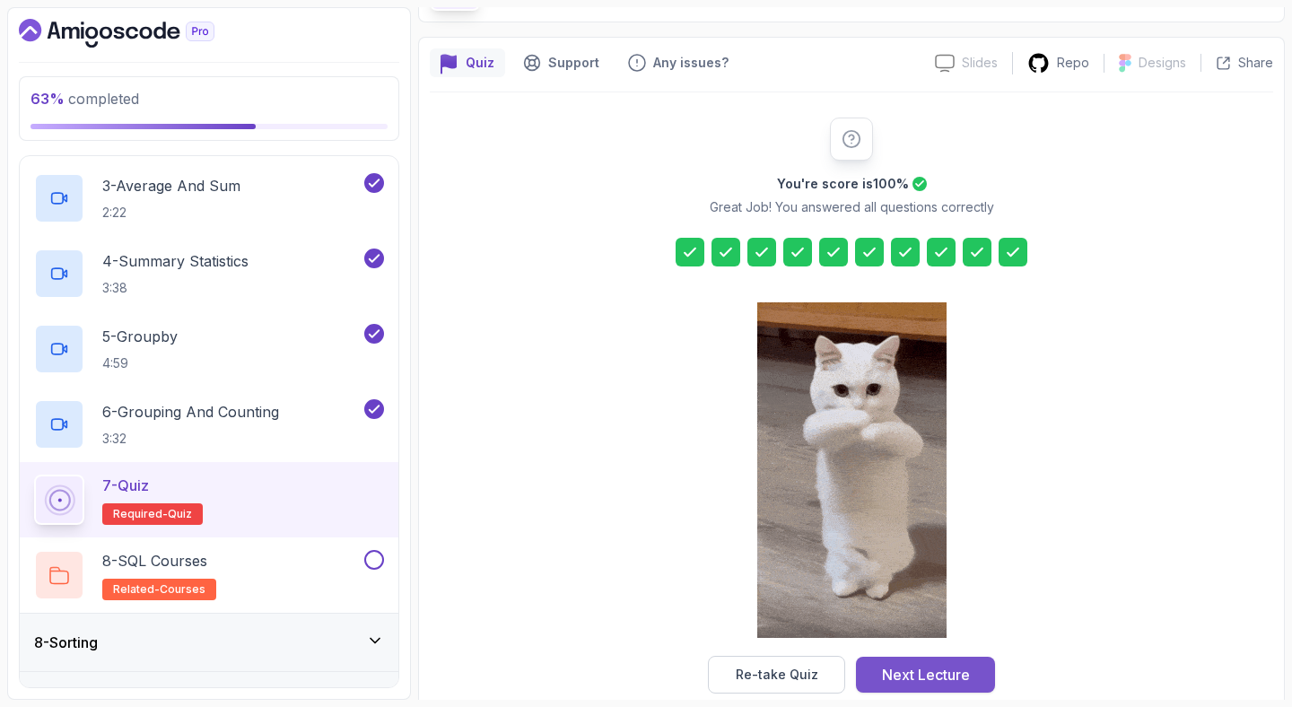
click at [936, 673] on div "Next Lecture" at bounding box center [926, 675] width 88 height 22
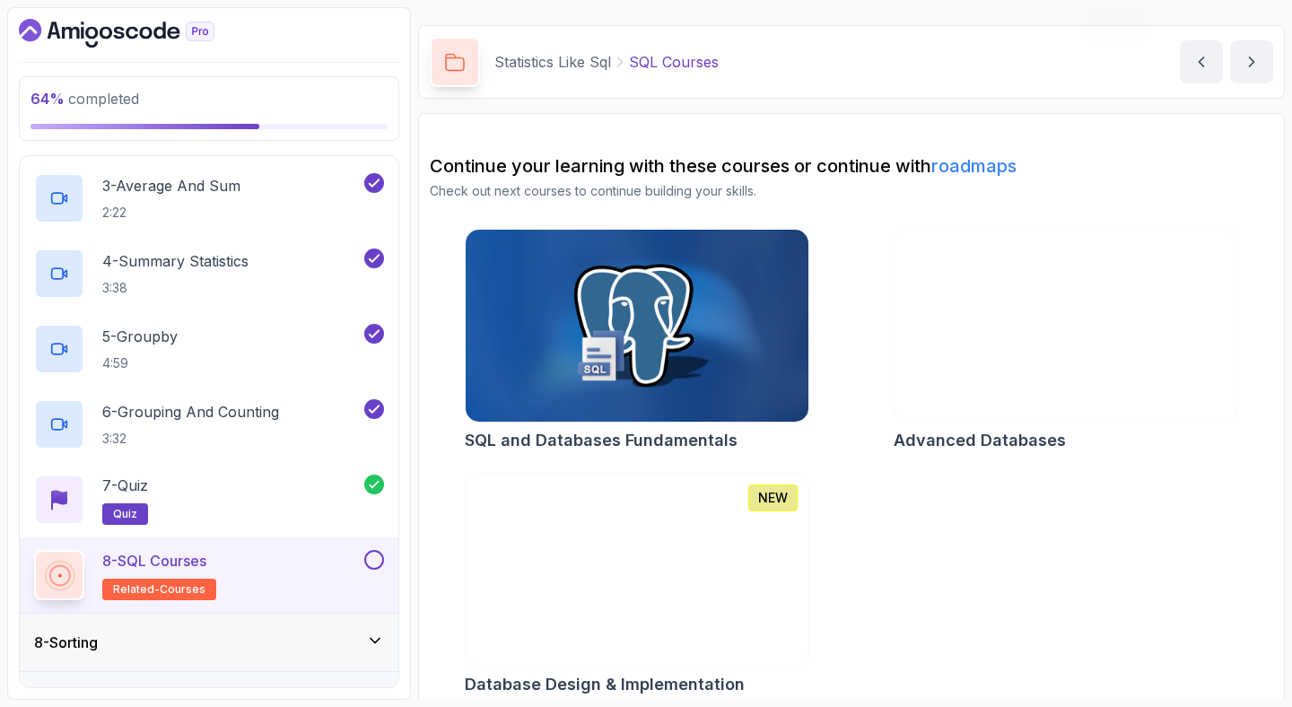
scroll to position [61, 0]
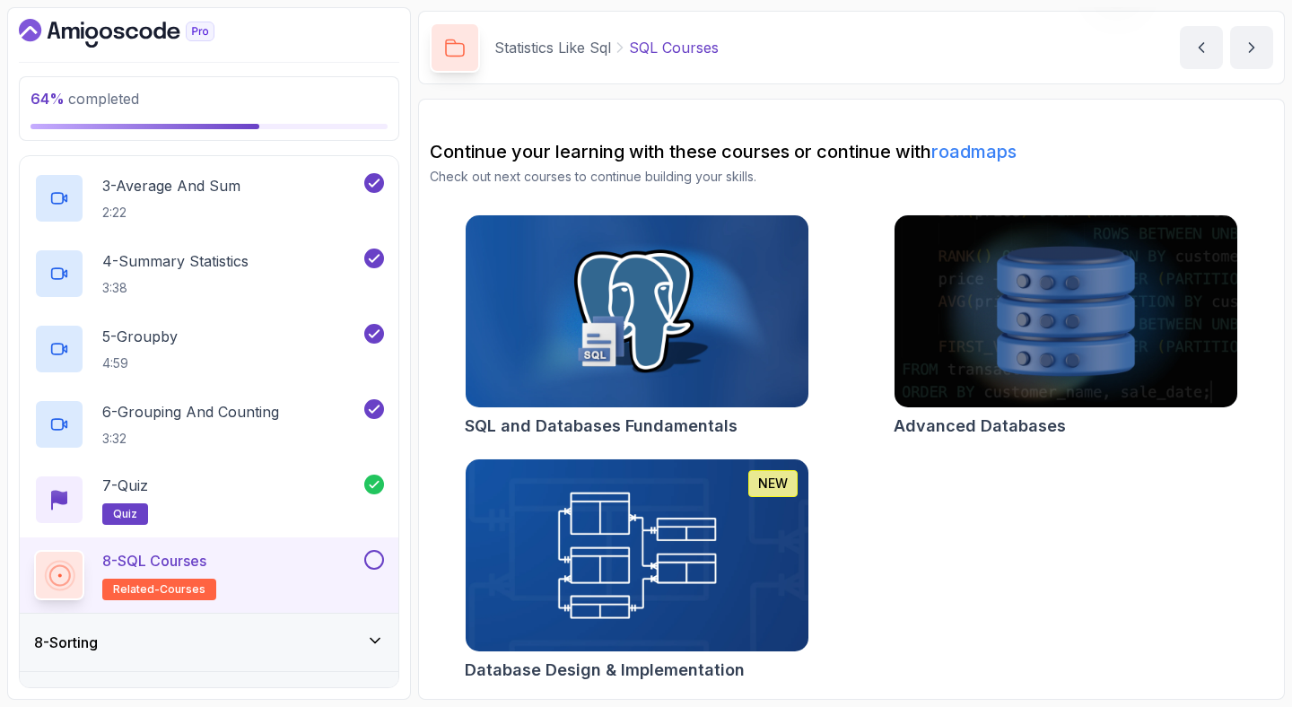
click at [380, 554] on button at bounding box center [374, 560] width 20 height 20
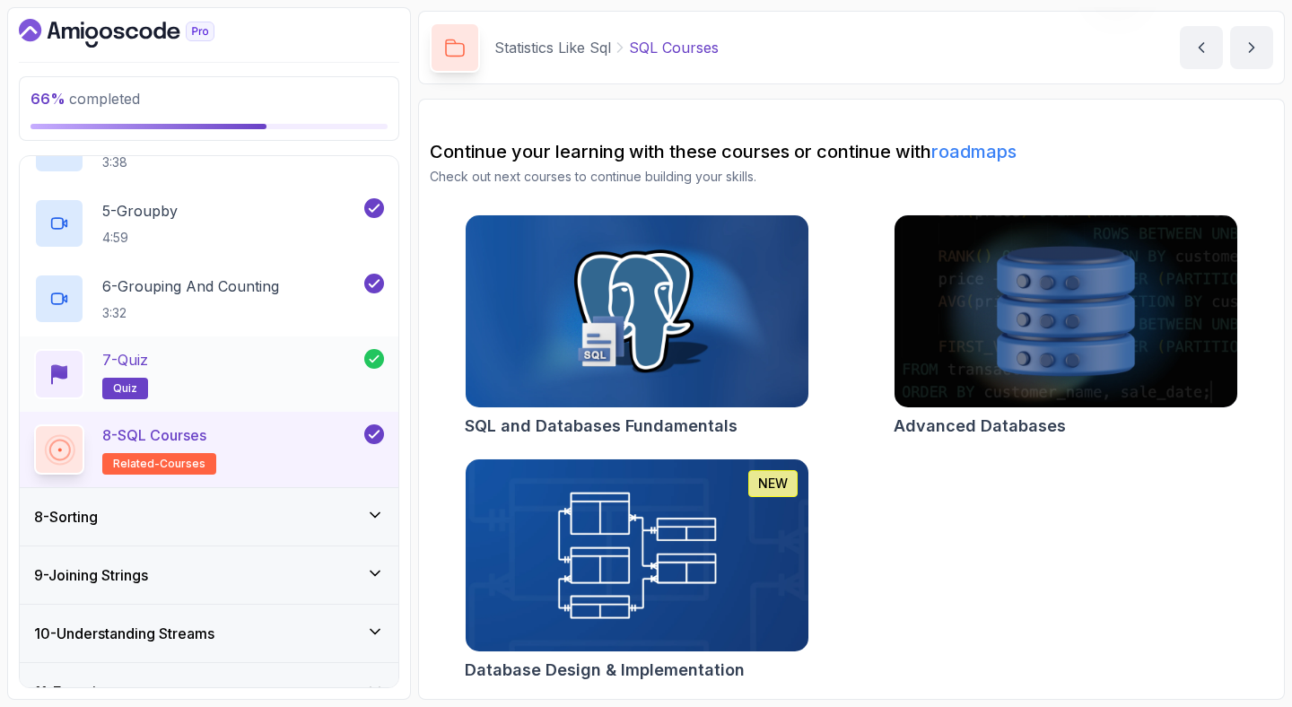
scroll to position [771, 0]
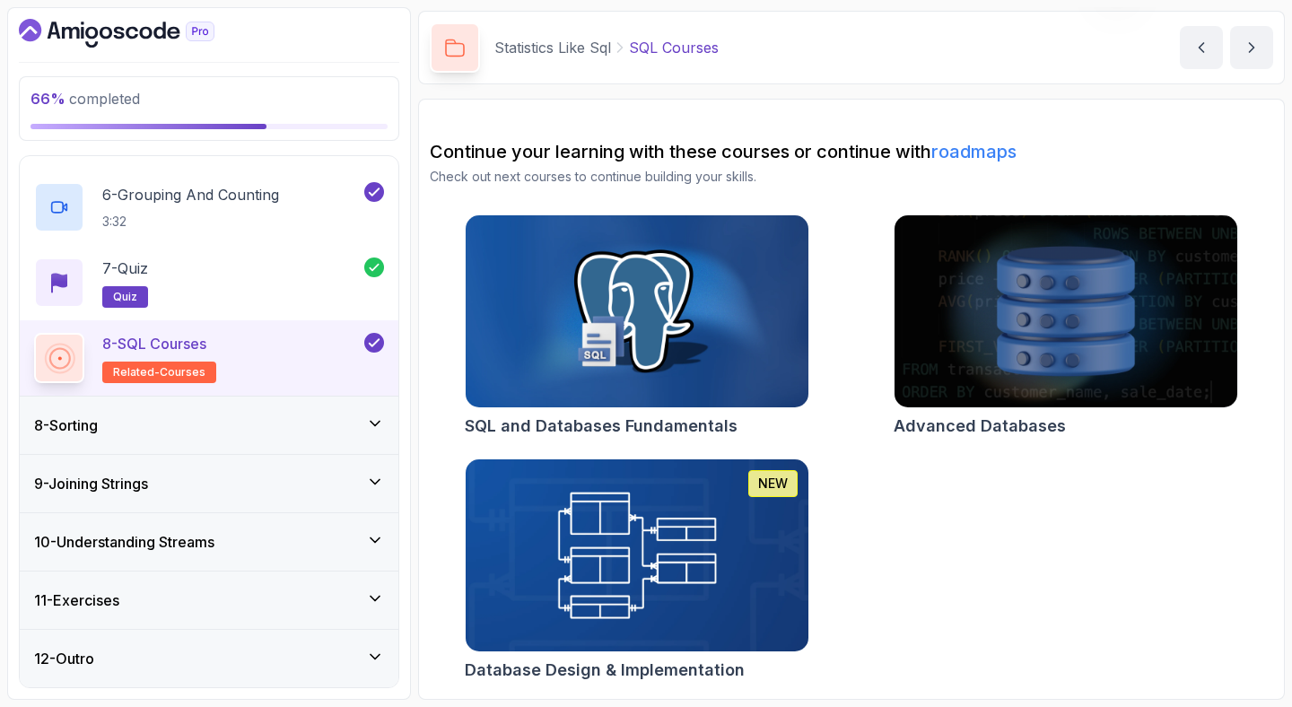
click at [342, 405] on div "8 - Sorting" at bounding box center [209, 425] width 379 height 57
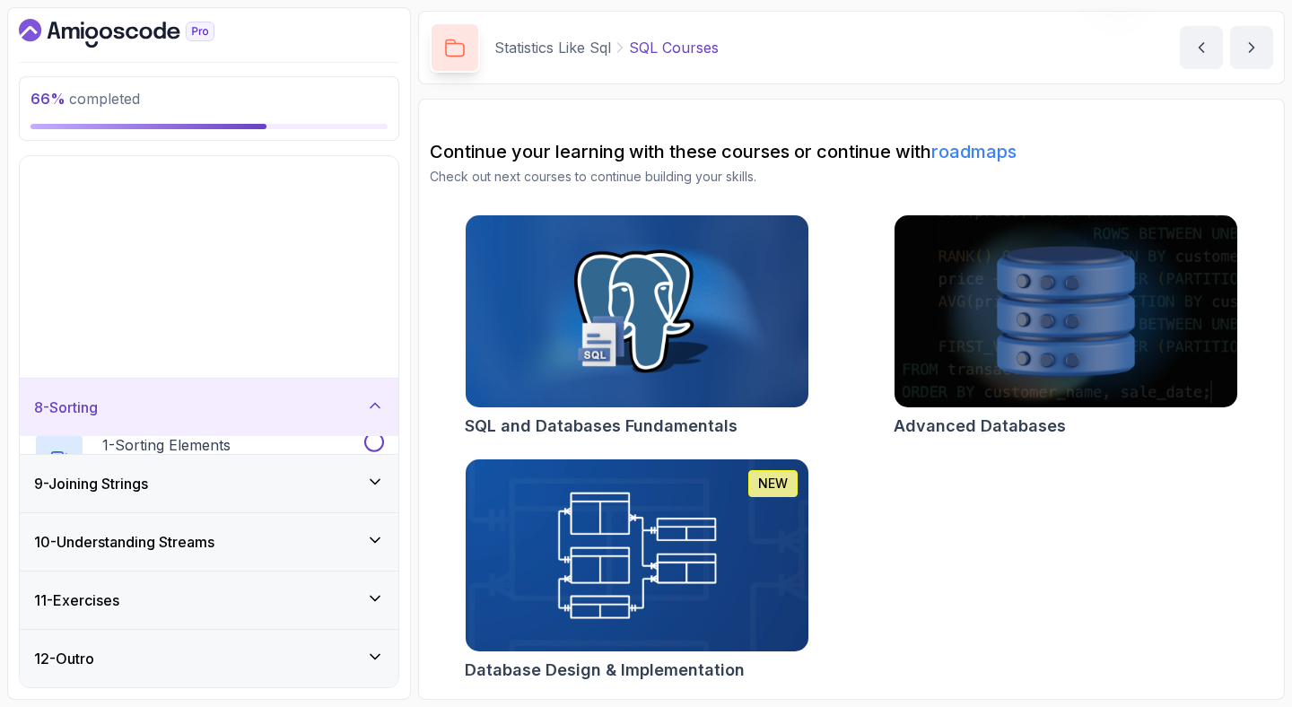
scroll to position [169, 0]
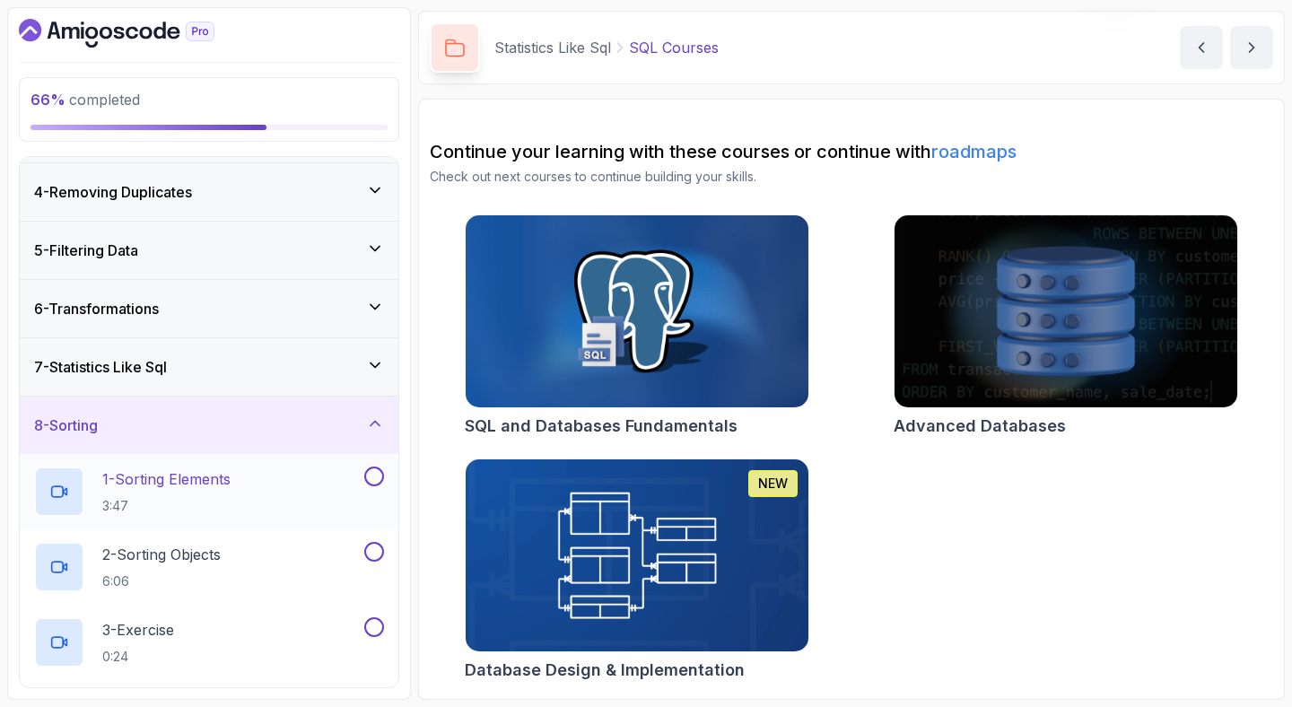
click at [307, 475] on div "1 - Sorting Elements 3:47" at bounding box center [197, 491] width 327 height 50
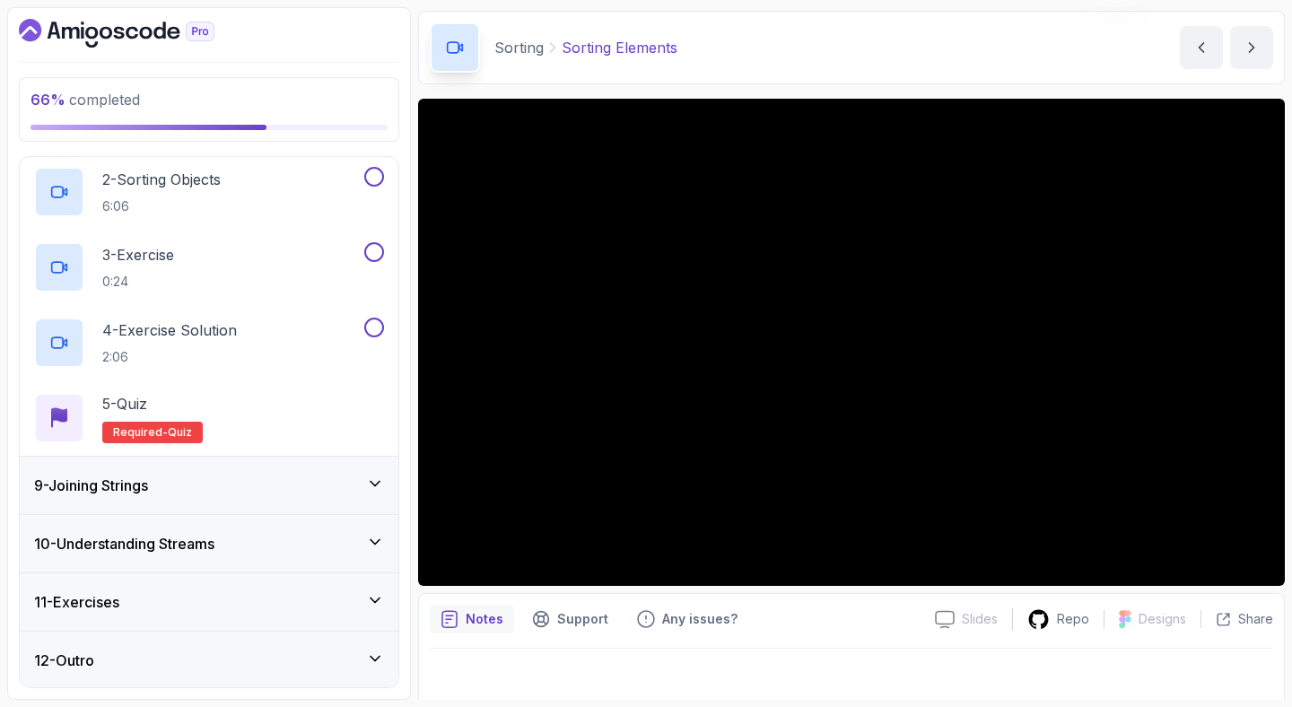
scroll to position [545, 0]
click at [264, 476] on div "9 - Joining Strings" at bounding box center [209, 485] width 350 height 22
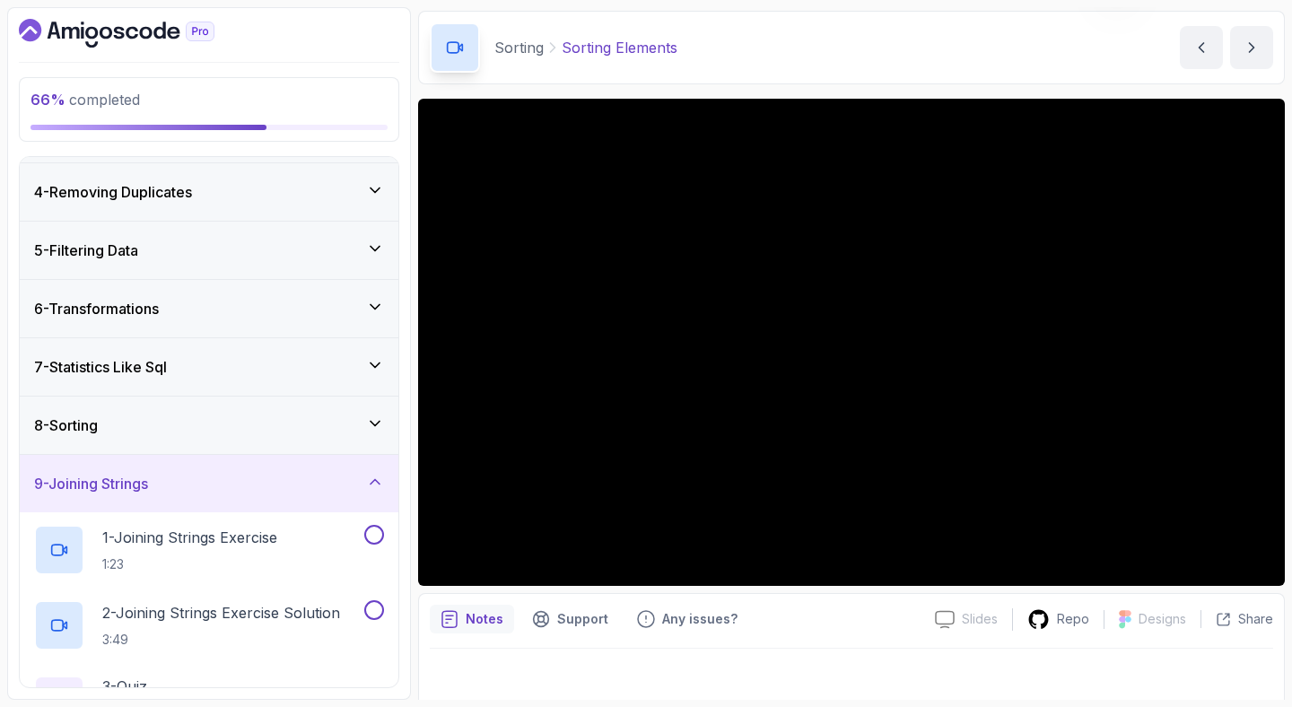
scroll to position [394, 0]
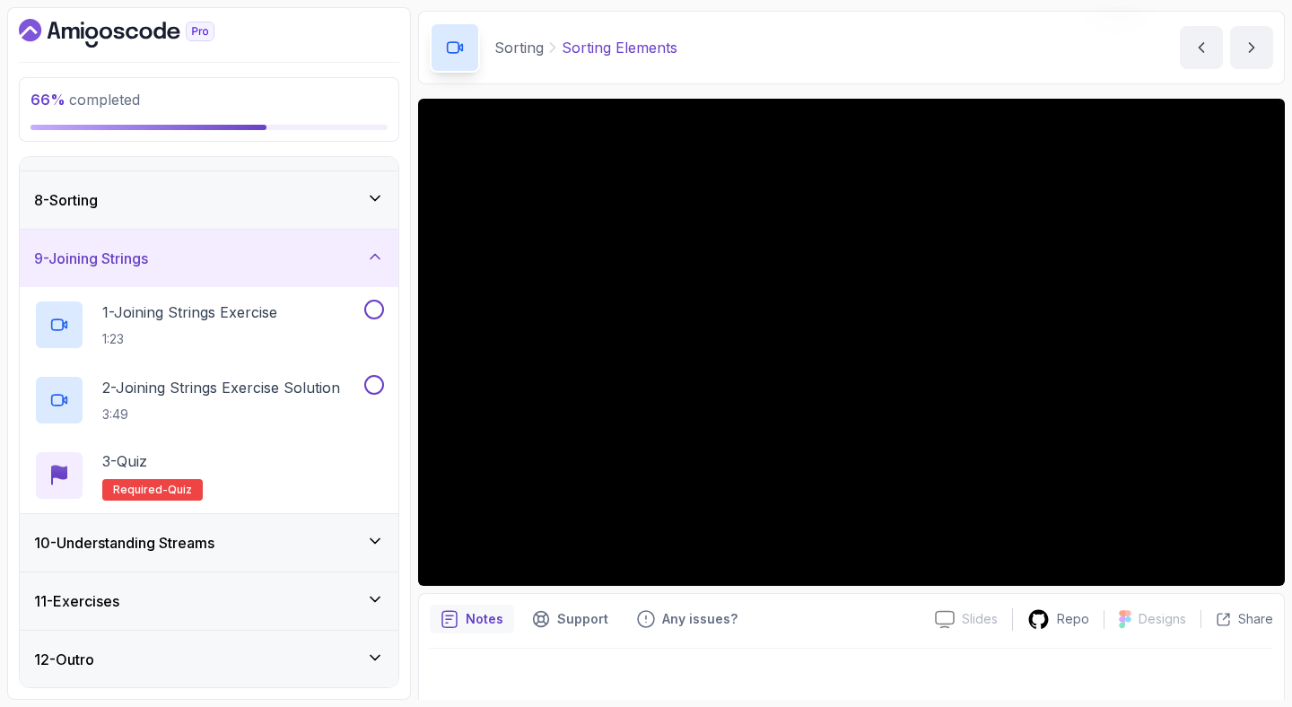
click at [274, 551] on div "10 - Understanding Streams" at bounding box center [209, 543] width 350 height 22
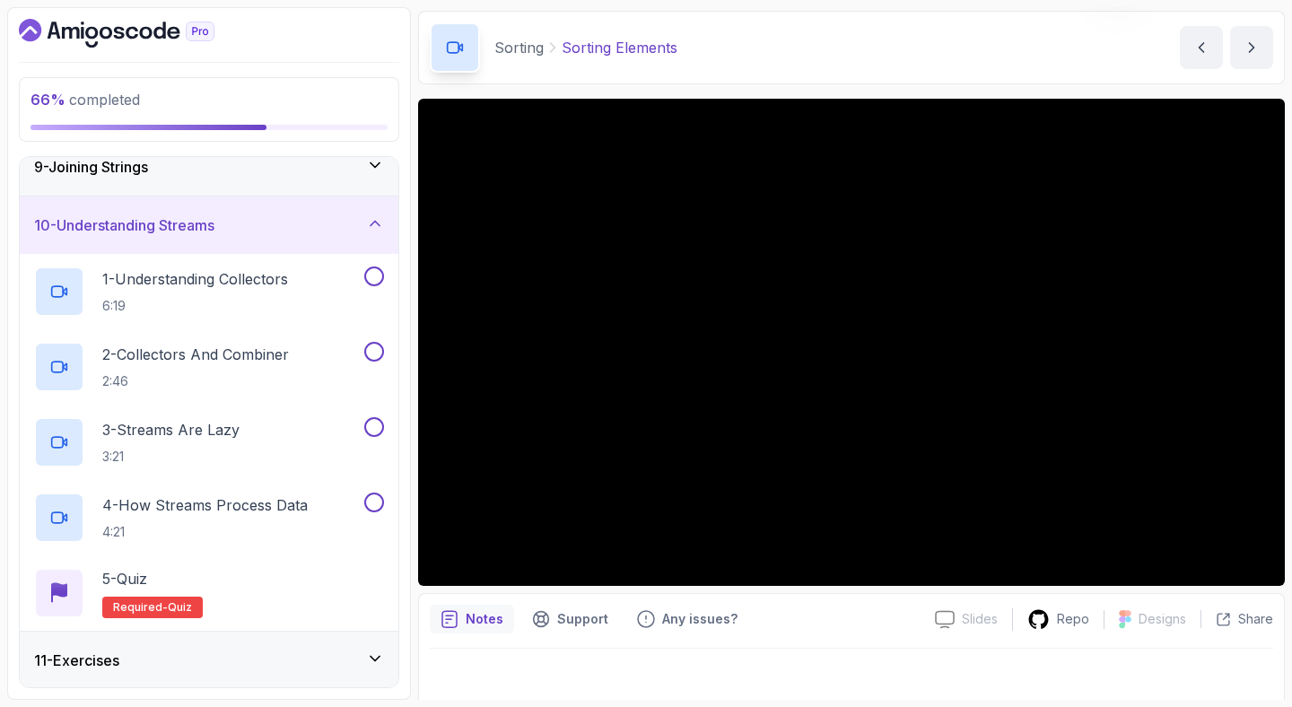
scroll to position [545, 0]
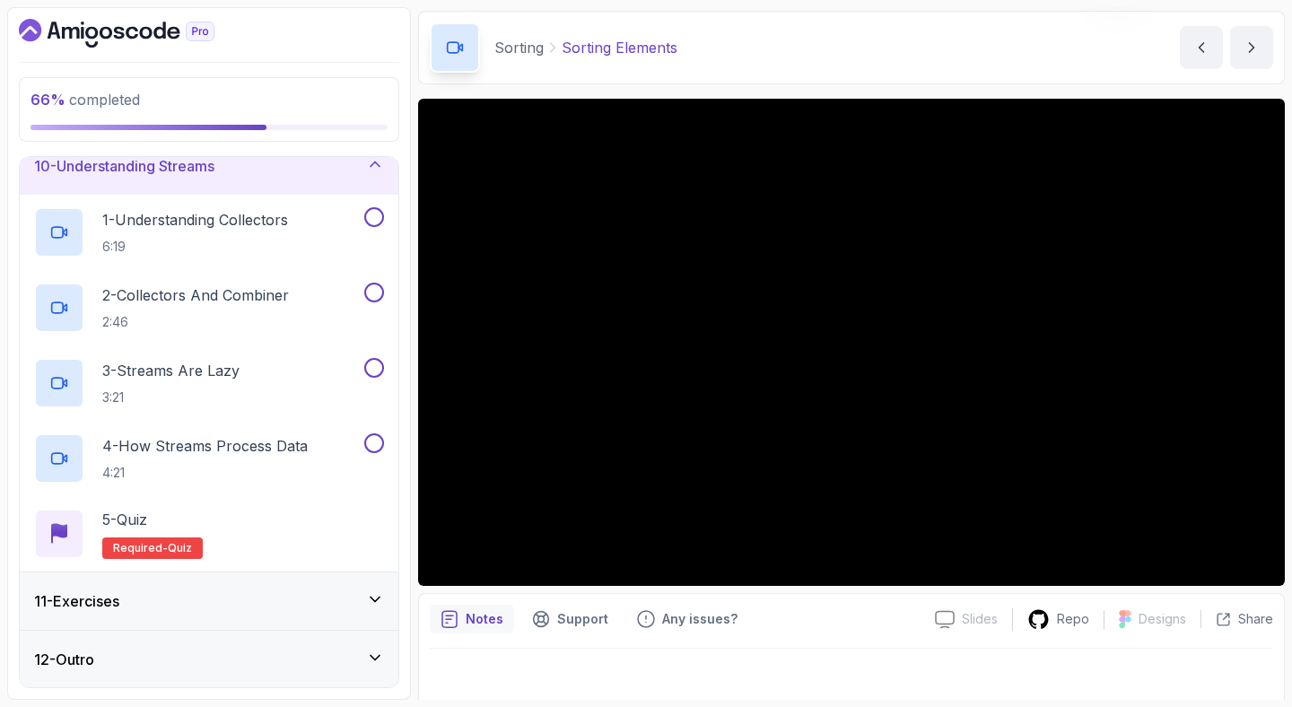
click at [275, 603] on div "11 - Exercises" at bounding box center [209, 601] width 350 height 22
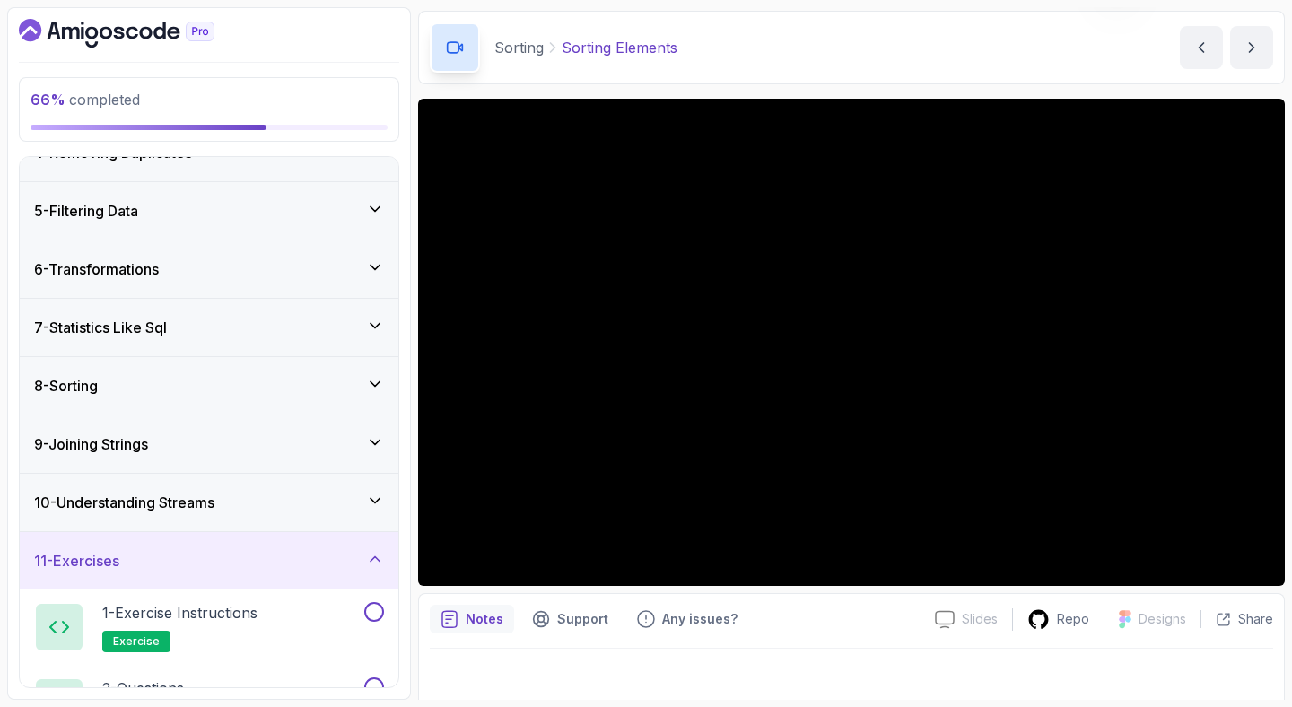
scroll to position [192, 0]
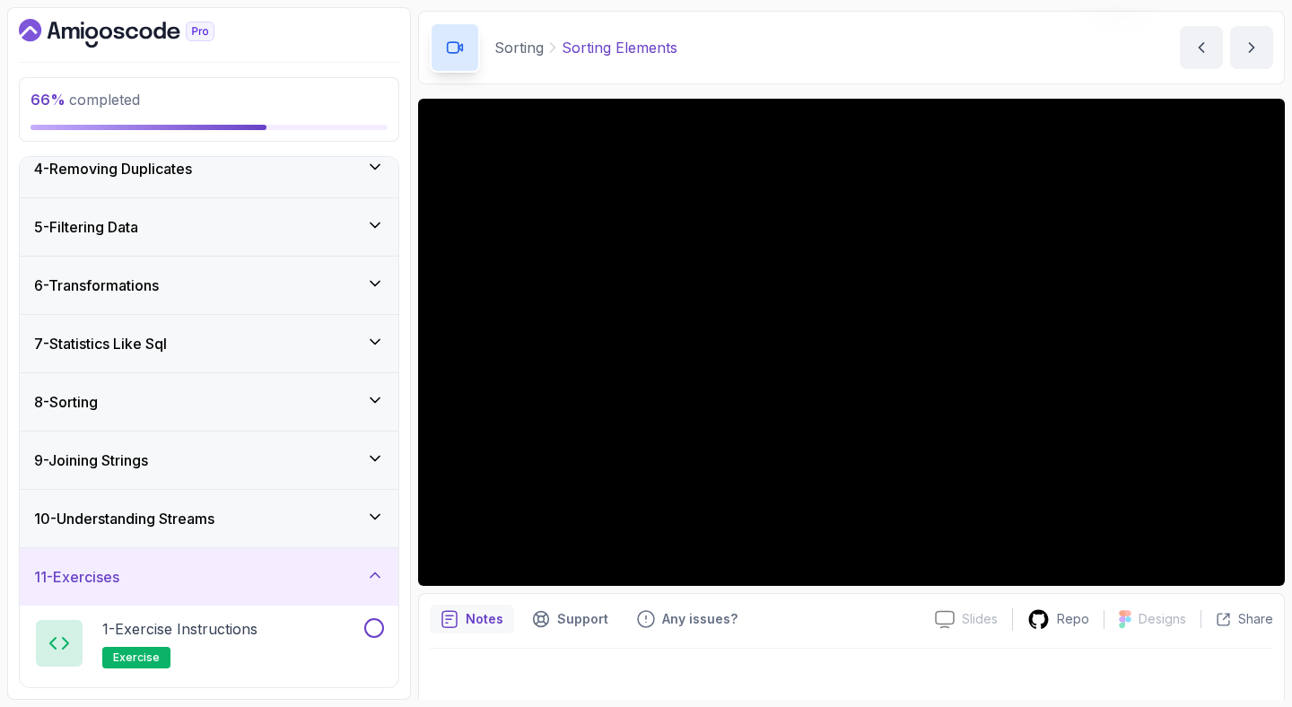
click at [259, 380] on div "8 - Sorting" at bounding box center [209, 401] width 379 height 57
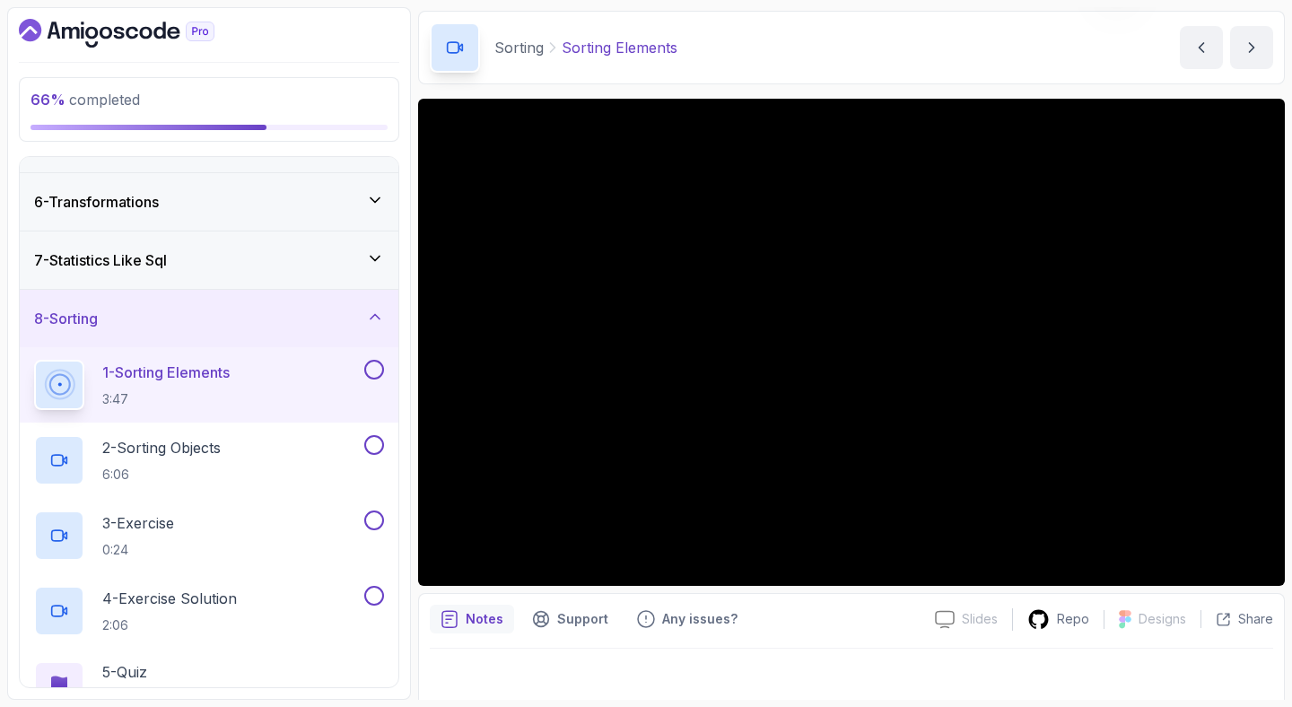
scroll to position [276, 0]
click at [181, 33] on icon "Dashboard" at bounding box center [117, 33] width 196 height 29
click at [740, 62] on div "Sorting Sorting Elements Sorting Elements by [PERSON_NAME]" at bounding box center [851, 48] width 867 height 74
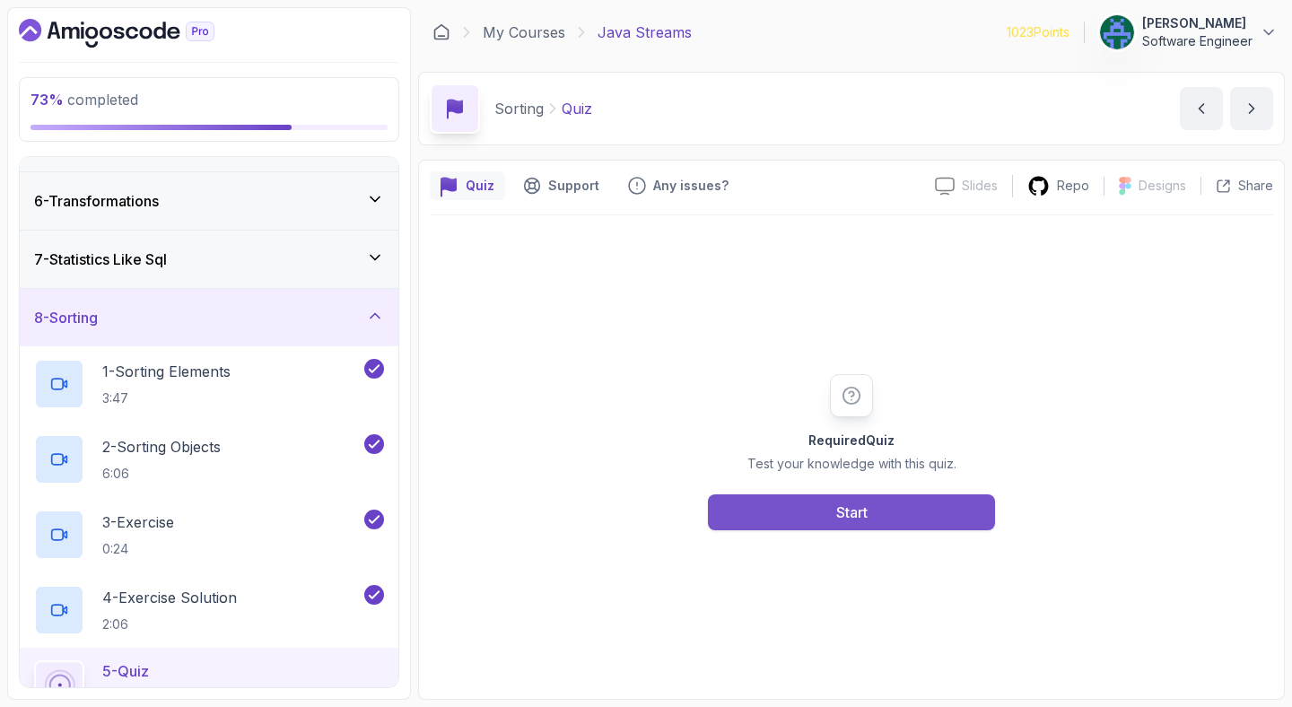
click at [879, 510] on button "Start" at bounding box center [851, 512] width 287 height 36
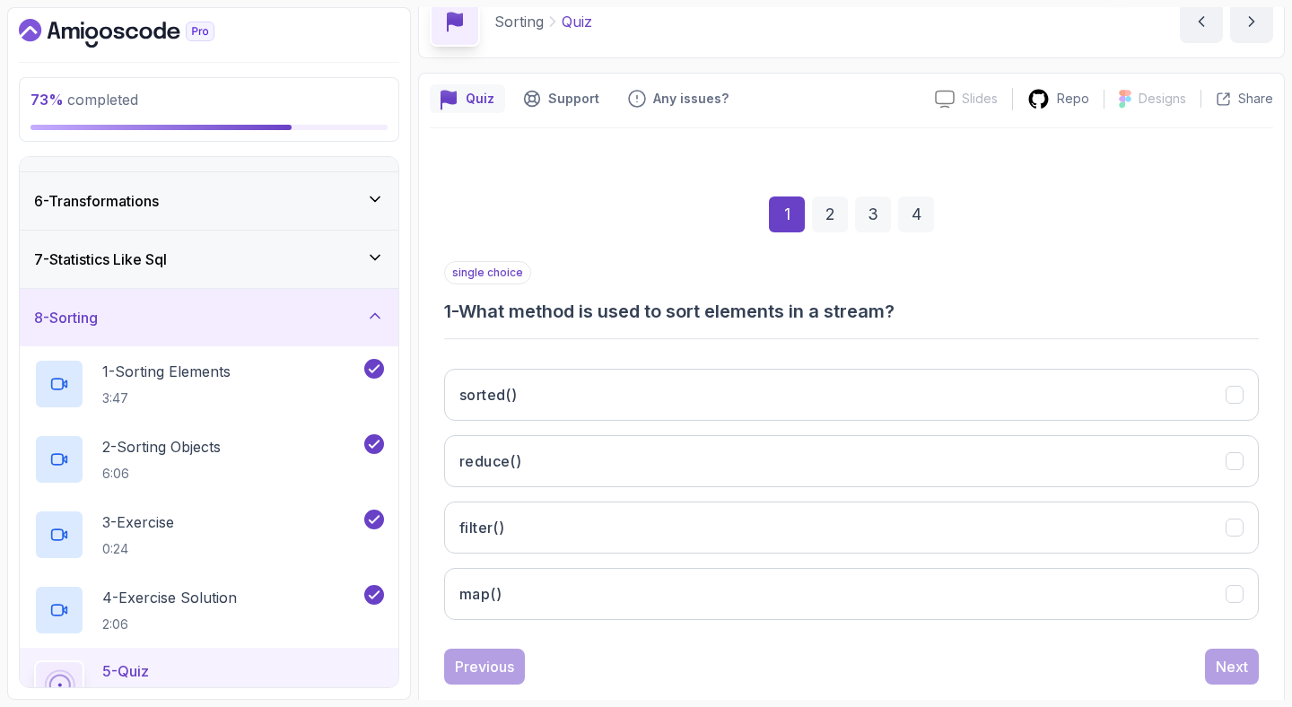
scroll to position [123, 0]
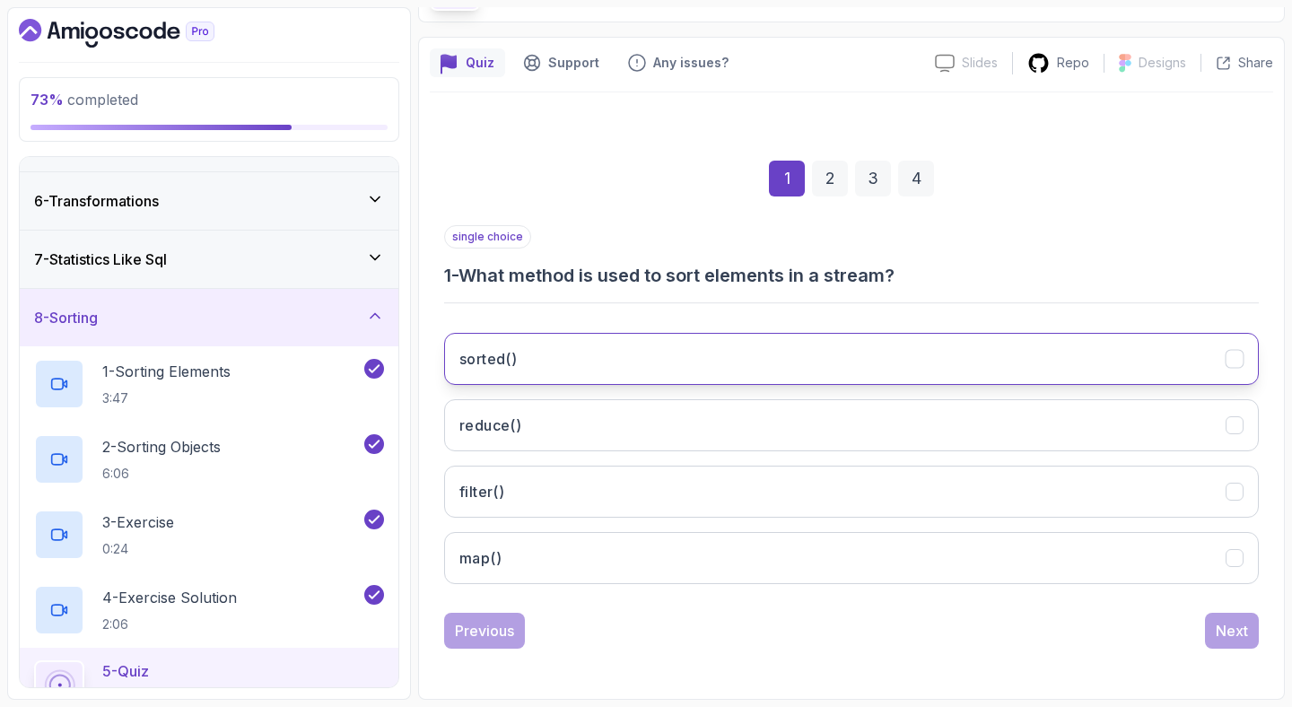
click at [913, 338] on button "sorted()" at bounding box center [851, 359] width 815 height 52
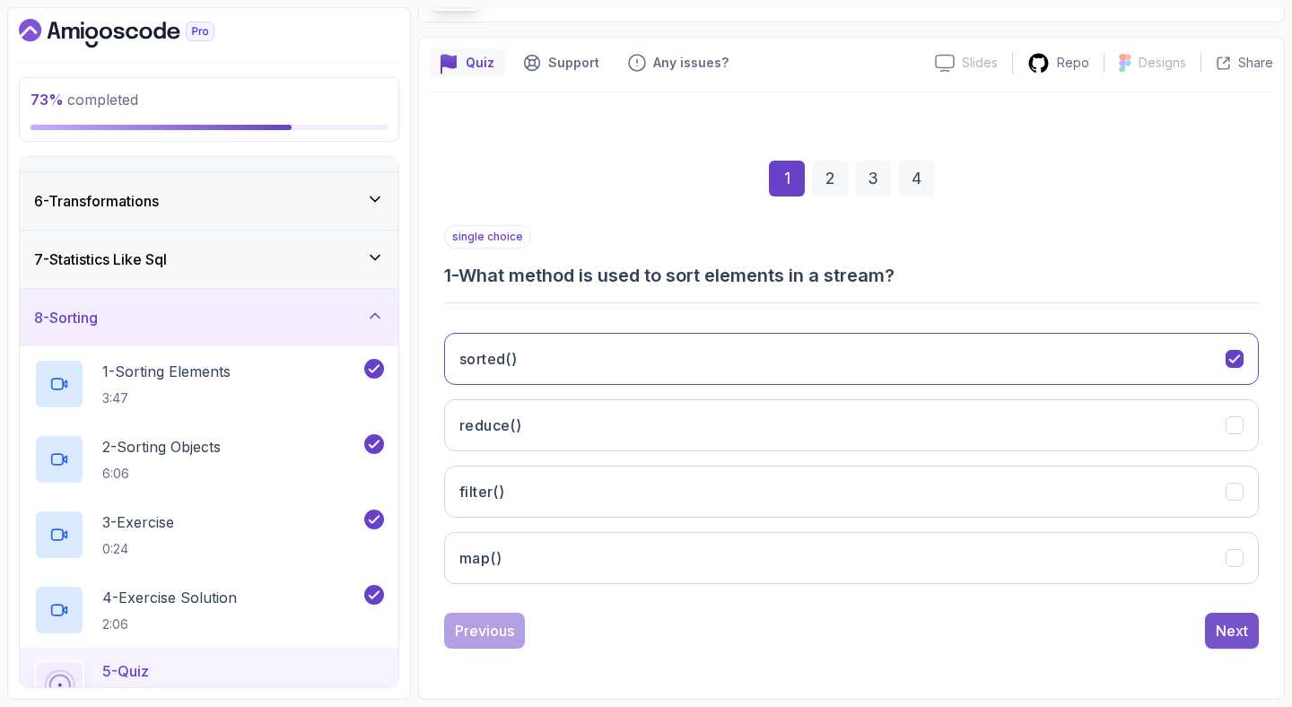
click at [1244, 640] on div "Next" at bounding box center [1232, 631] width 32 height 22
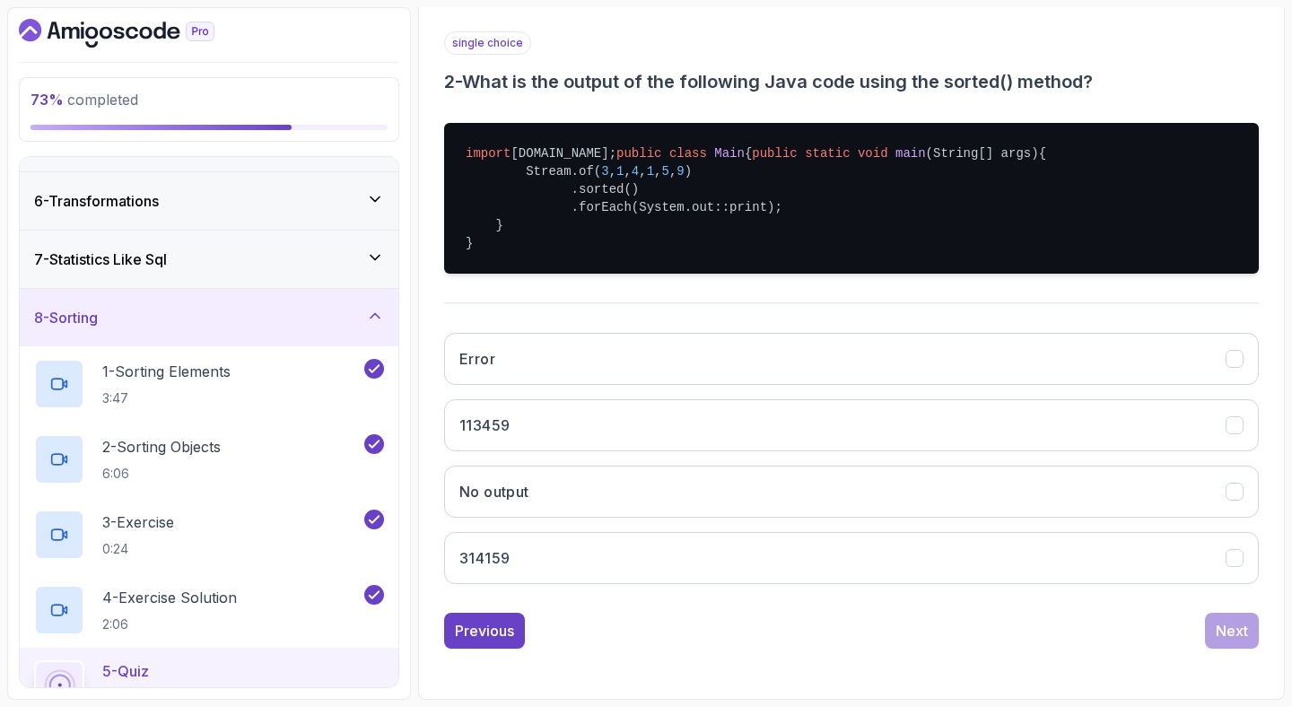
scroll to position [371, 0]
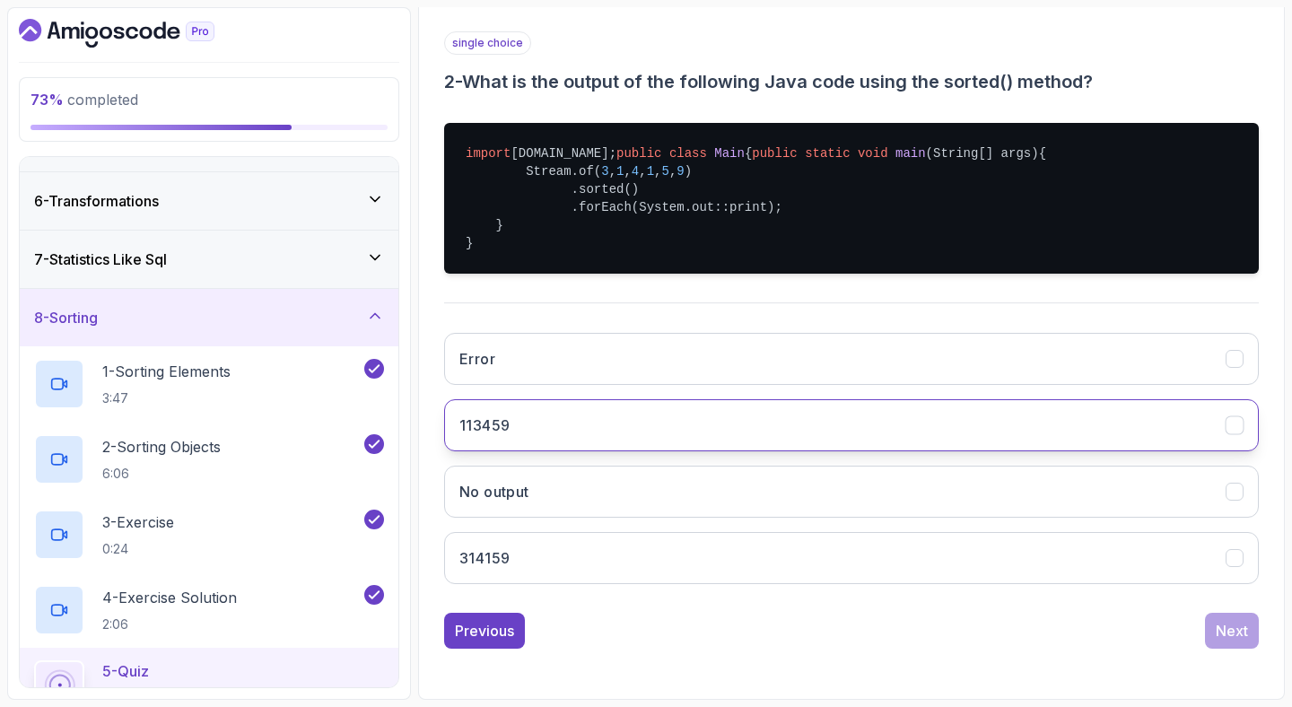
click at [840, 430] on button "113459" at bounding box center [851, 425] width 815 height 52
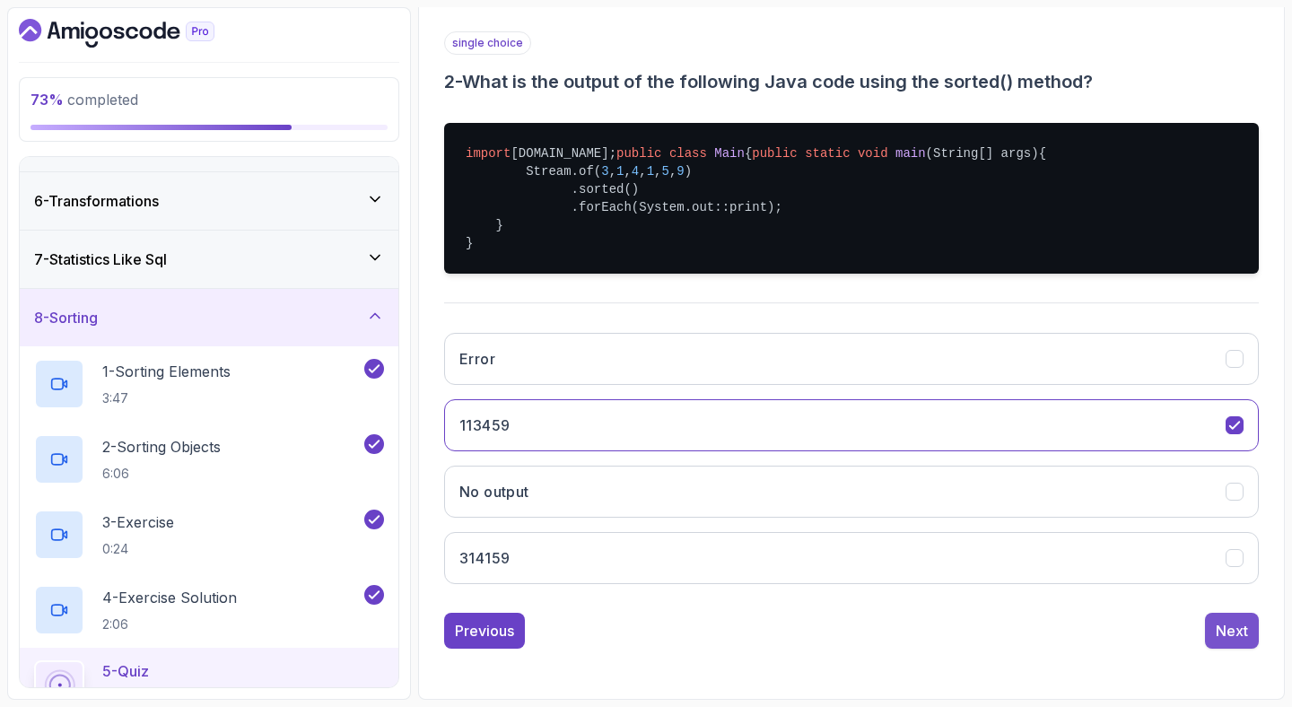
click at [1215, 626] on button "Next" at bounding box center [1232, 631] width 54 height 36
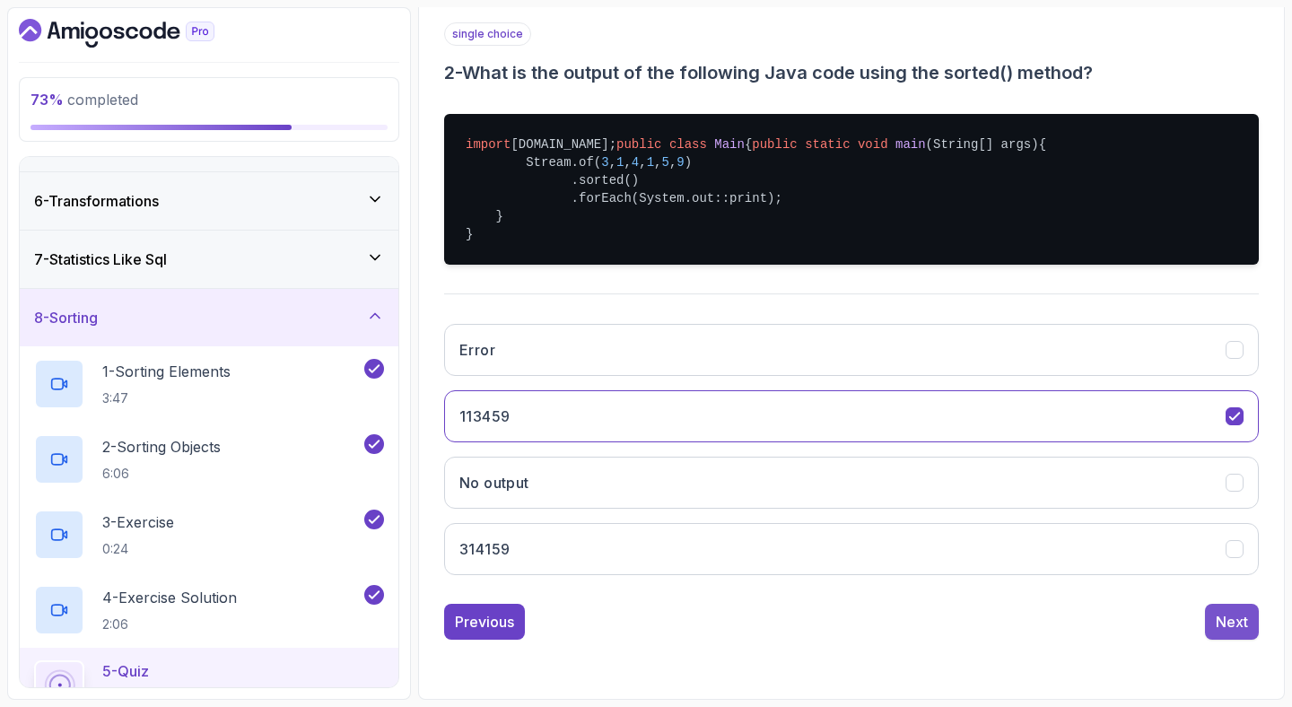
scroll to position [123, 0]
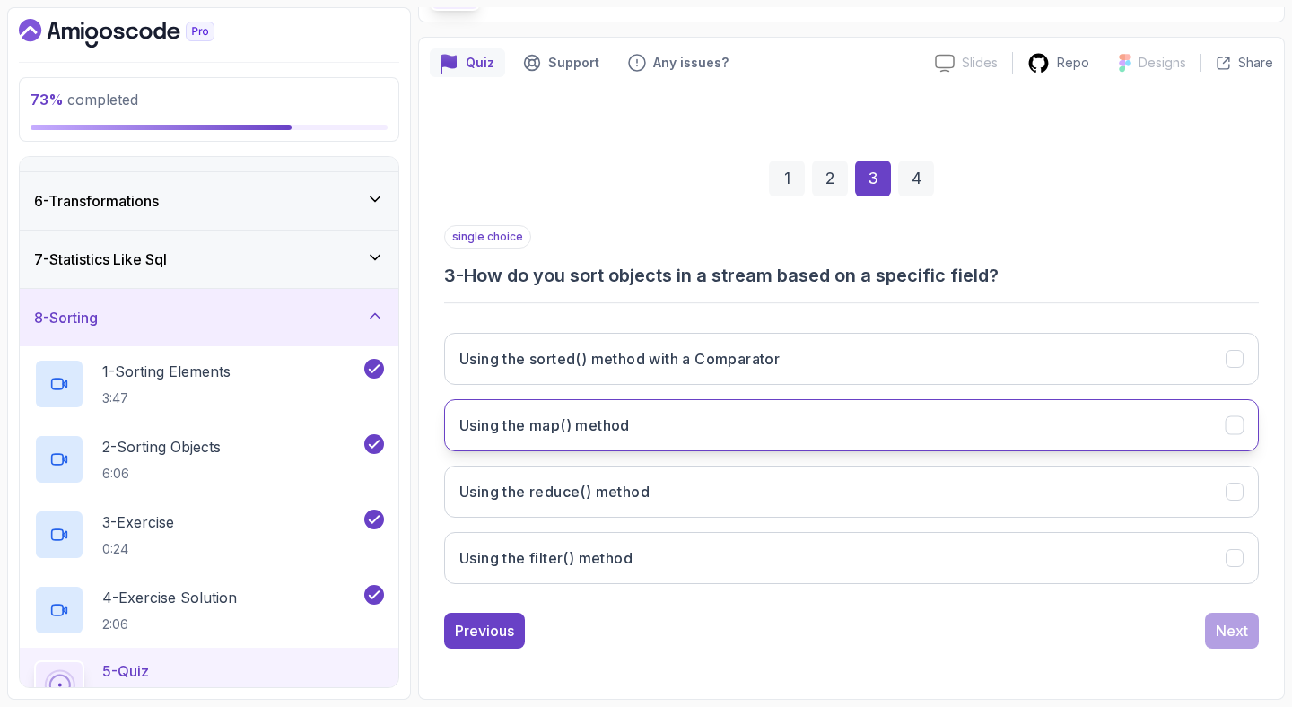
click at [1097, 422] on button "Using the map() method" at bounding box center [851, 425] width 815 height 52
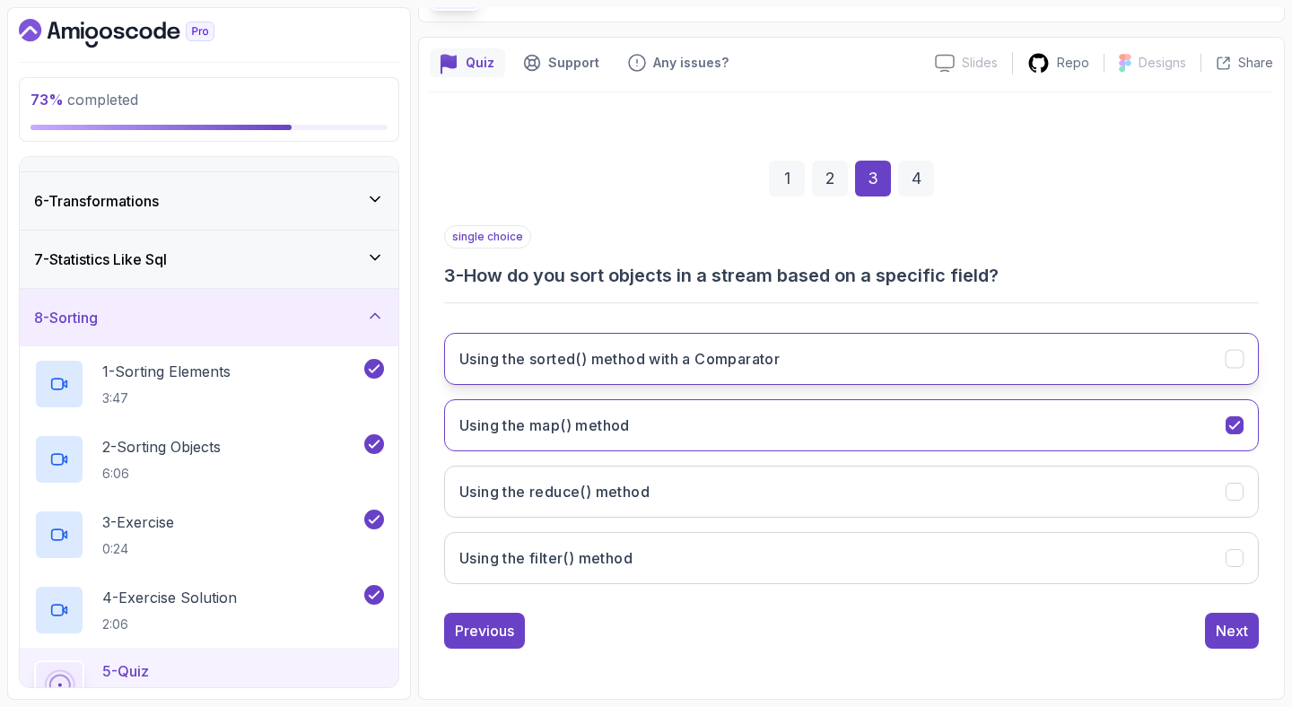
click at [1040, 366] on button "Using the sorted() method with a Comparator" at bounding box center [851, 359] width 815 height 52
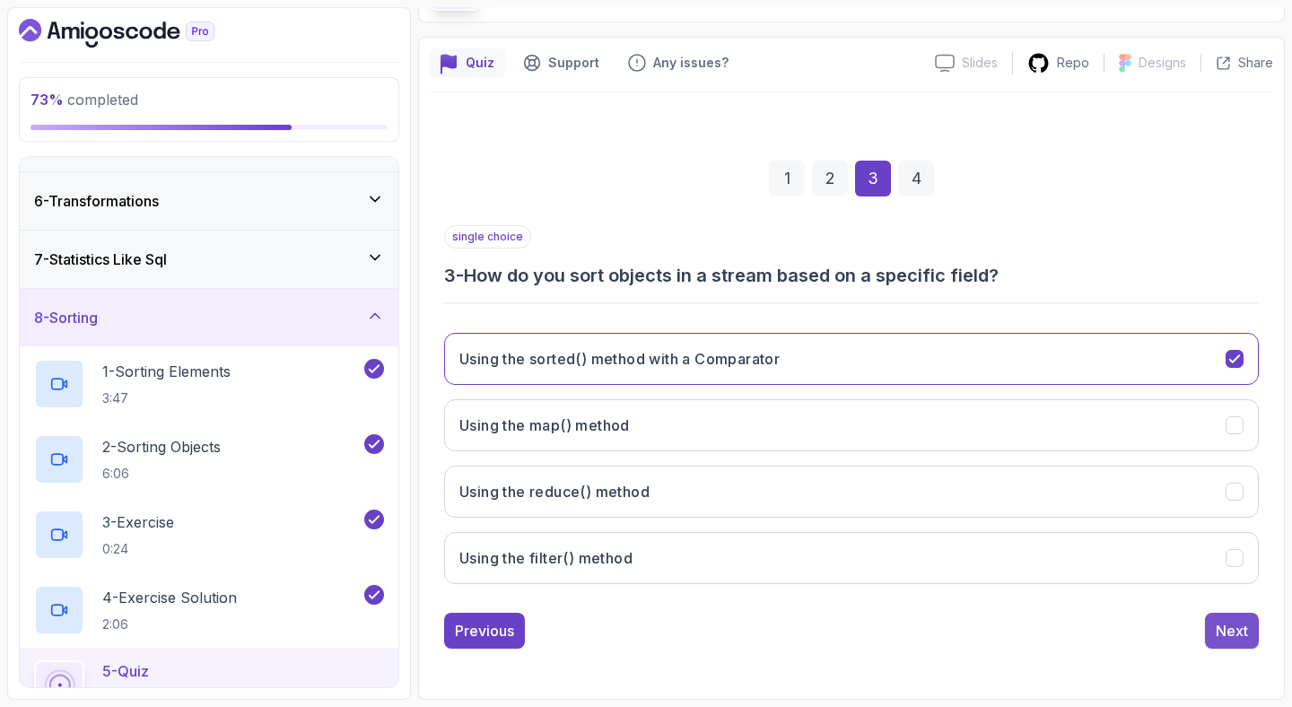
click at [1233, 622] on div "Next" at bounding box center [1232, 631] width 32 height 22
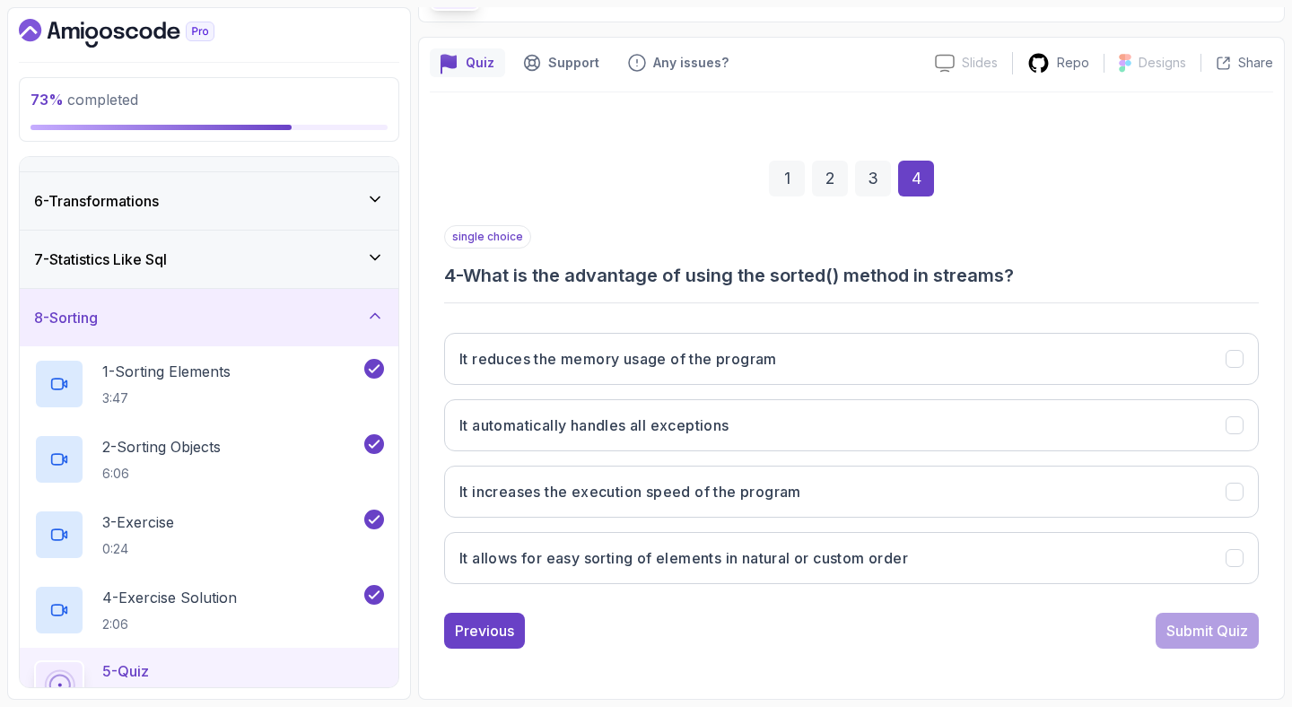
click at [737, 266] on h3 "4 - What is the advantage of using the sorted() method in streams?" at bounding box center [851, 275] width 815 height 25
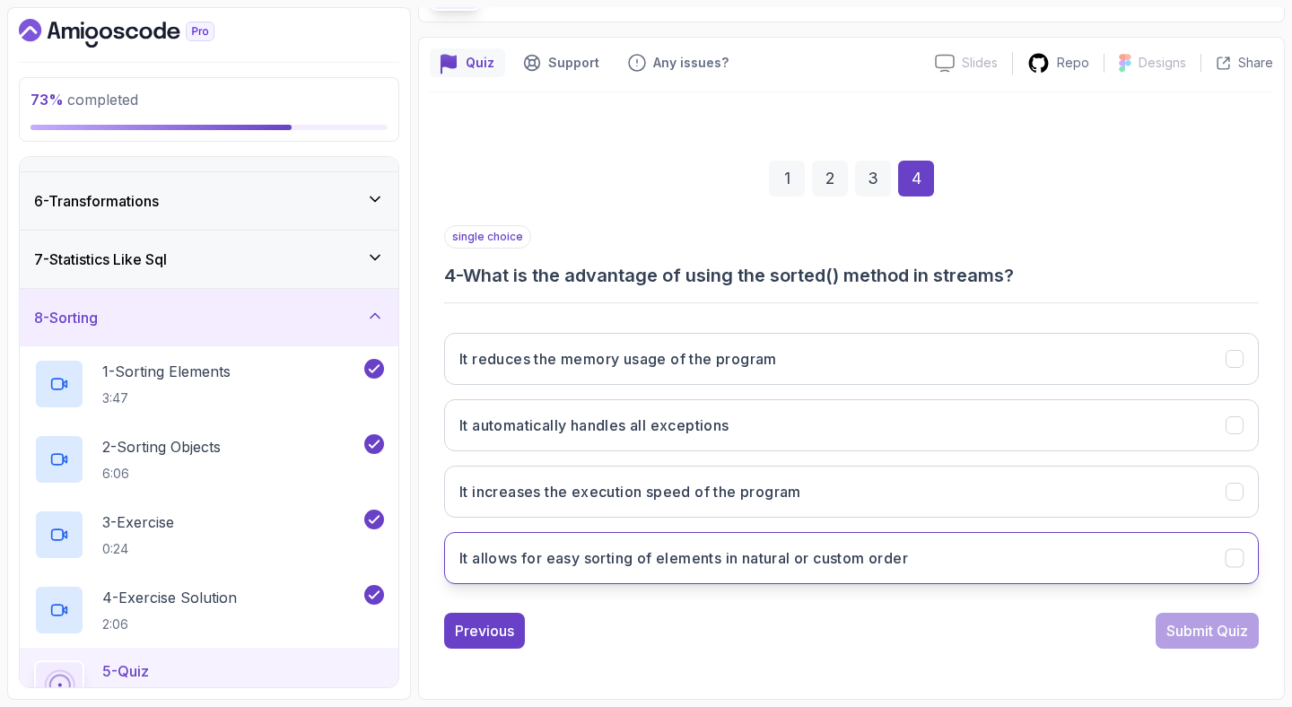
click at [964, 552] on button "It allows for easy sorting of elements in natural or custom order" at bounding box center [851, 558] width 815 height 52
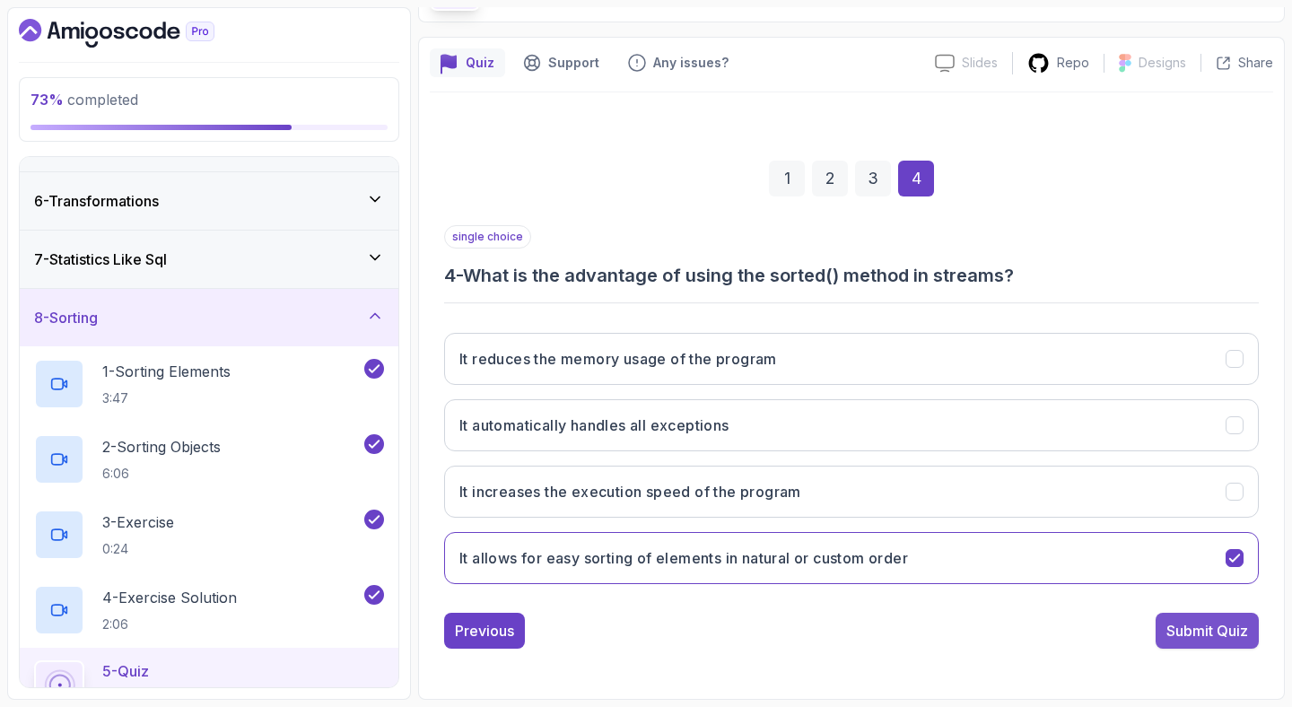
click at [1218, 634] on div "Submit Quiz" at bounding box center [1207, 631] width 82 height 22
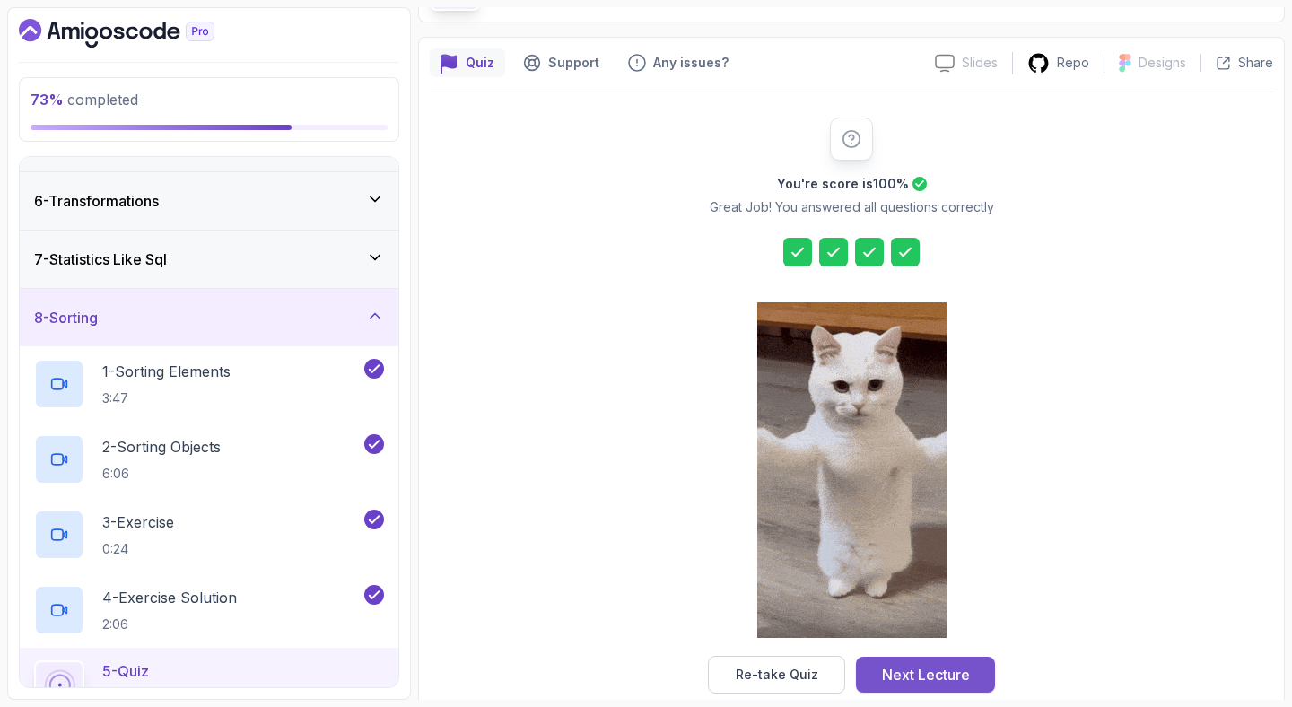
click at [960, 682] on div "Next Lecture" at bounding box center [926, 675] width 88 height 22
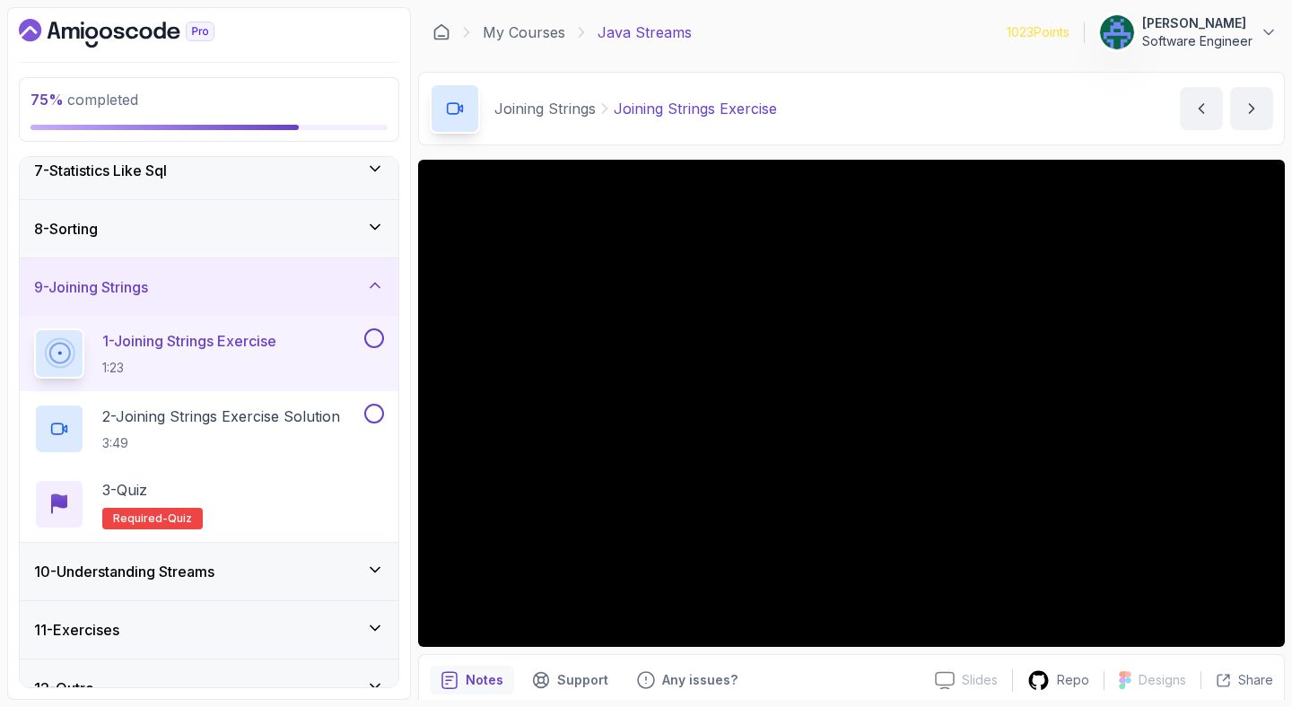
scroll to position [394, 0]
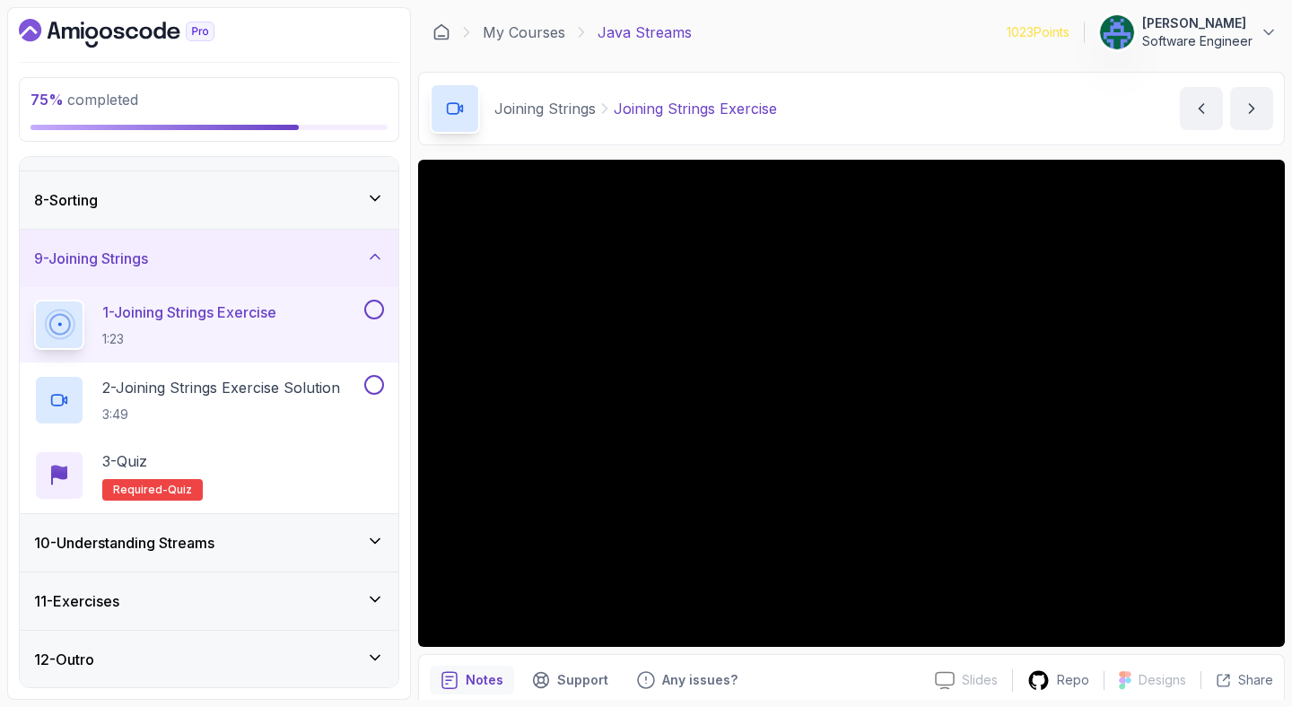
click at [843, 117] on div "Joining Strings Joining Strings Exercise Joining Strings Exercise by [PERSON_NA…" at bounding box center [851, 109] width 867 height 74
click at [840, 117] on div "Joining Strings Joining Strings Exercise Joining Strings Exercise by [PERSON_NA…" at bounding box center [851, 109] width 867 height 74
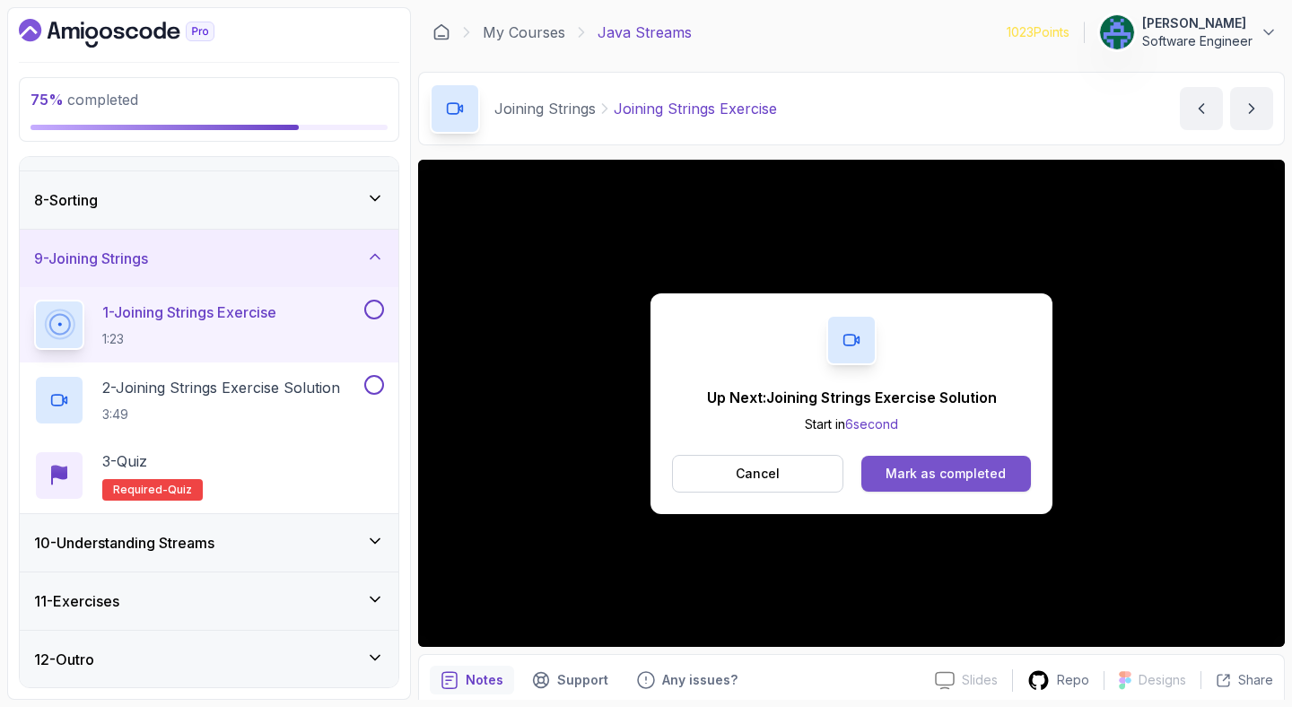
click at [919, 459] on button "Mark as completed" at bounding box center [946, 474] width 170 height 36
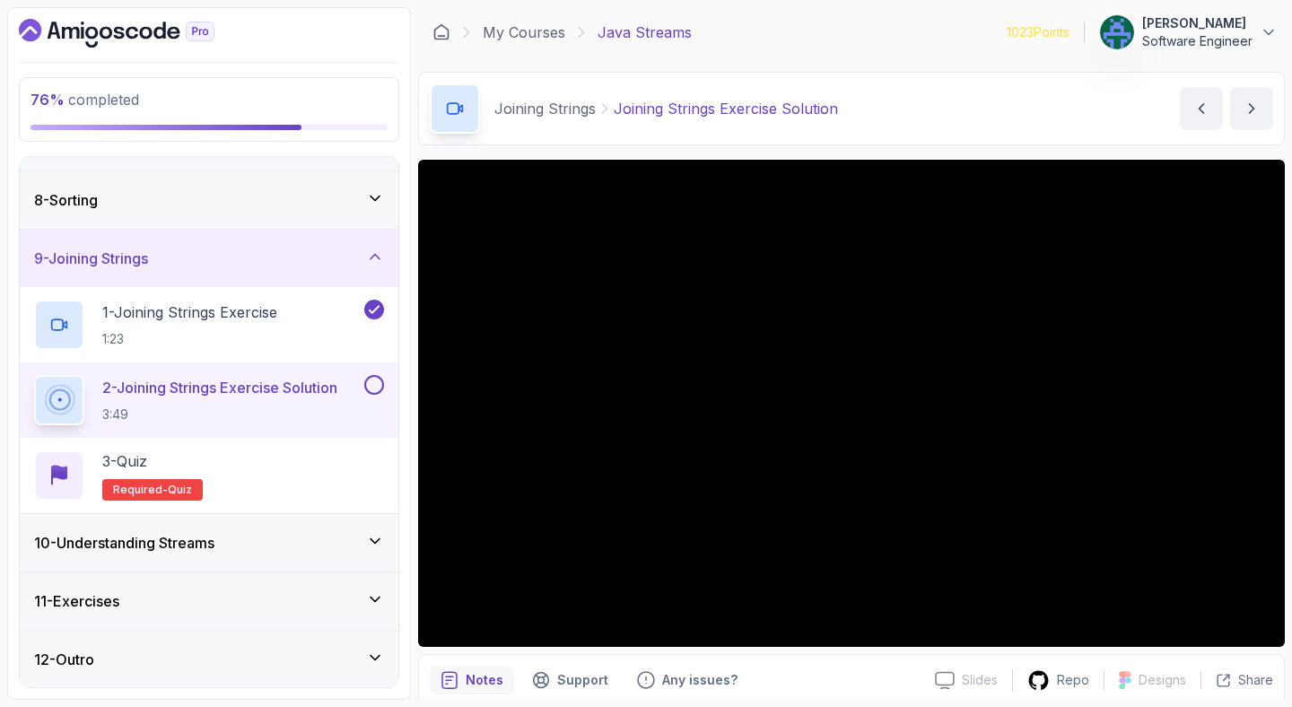
click at [909, 97] on div "Joining Strings Joining Strings Exercise Solution Joining Strings Exercise Solu…" at bounding box center [851, 109] width 867 height 74
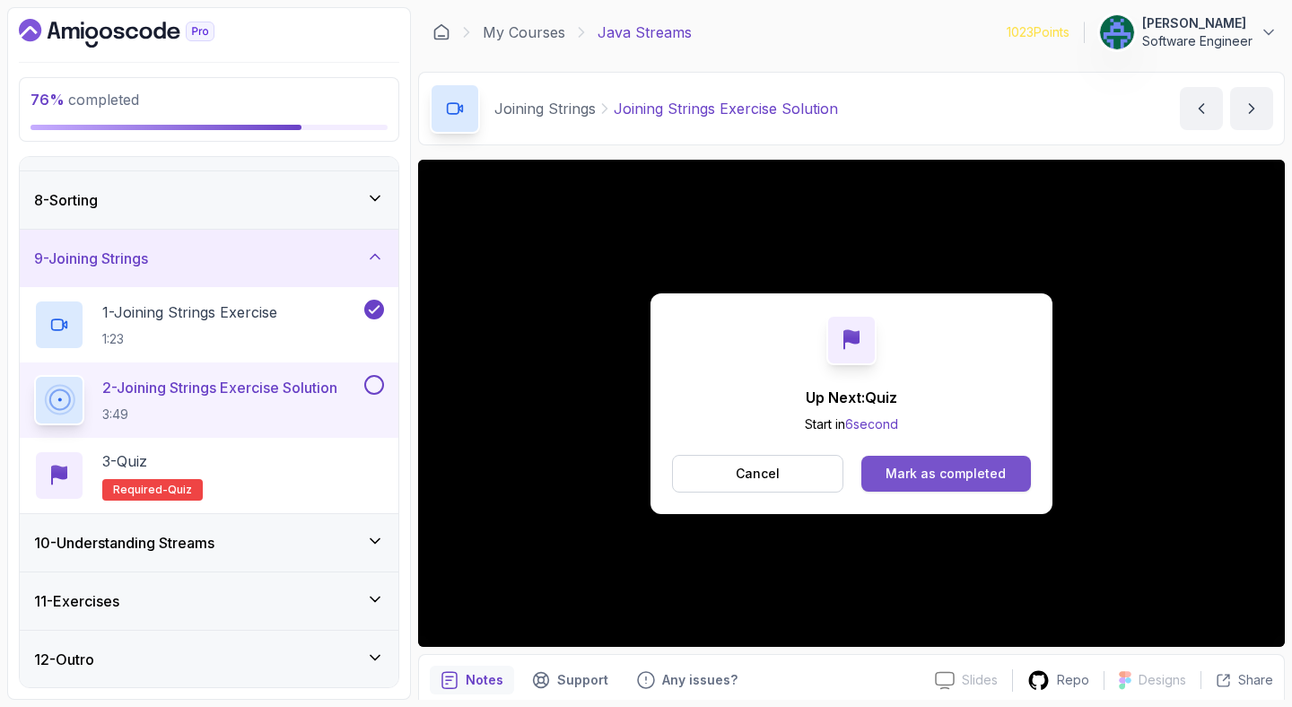
click at [910, 474] on div "Mark as completed" at bounding box center [945, 474] width 120 height 18
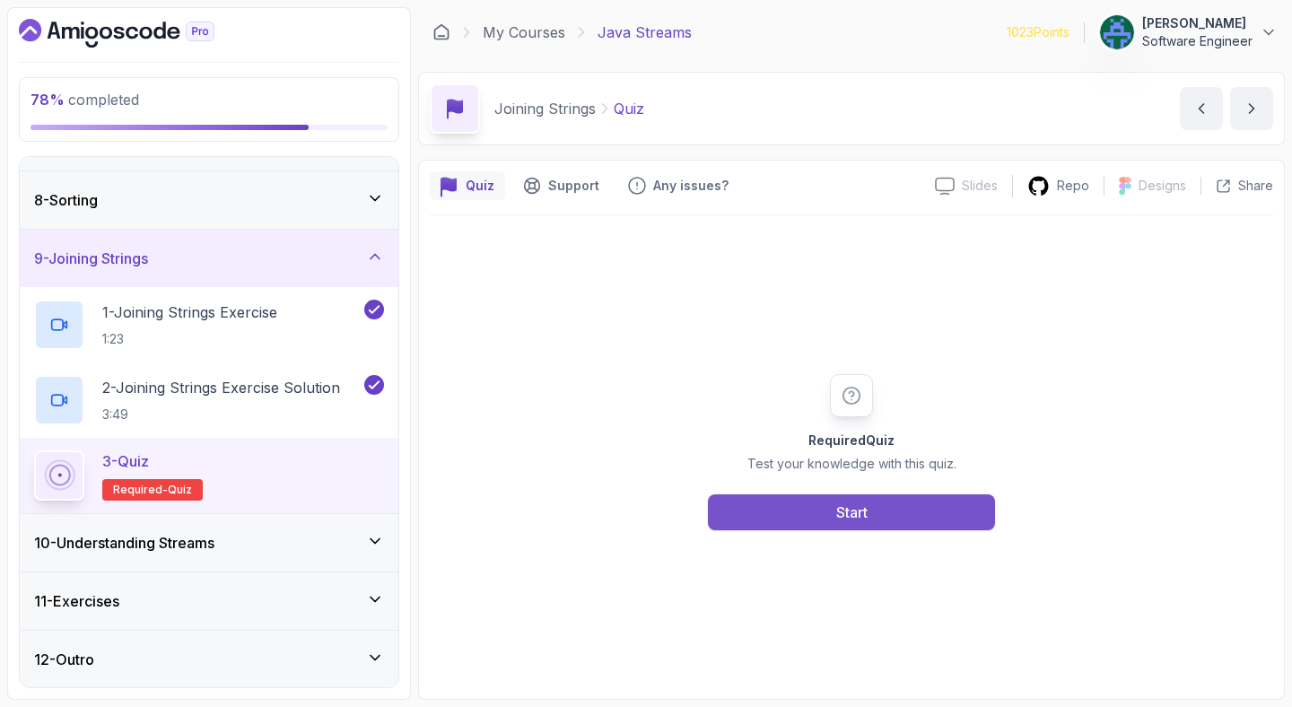
click at [910, 496] on button "Start" at bounding box center [851, 512] width 287 height 36
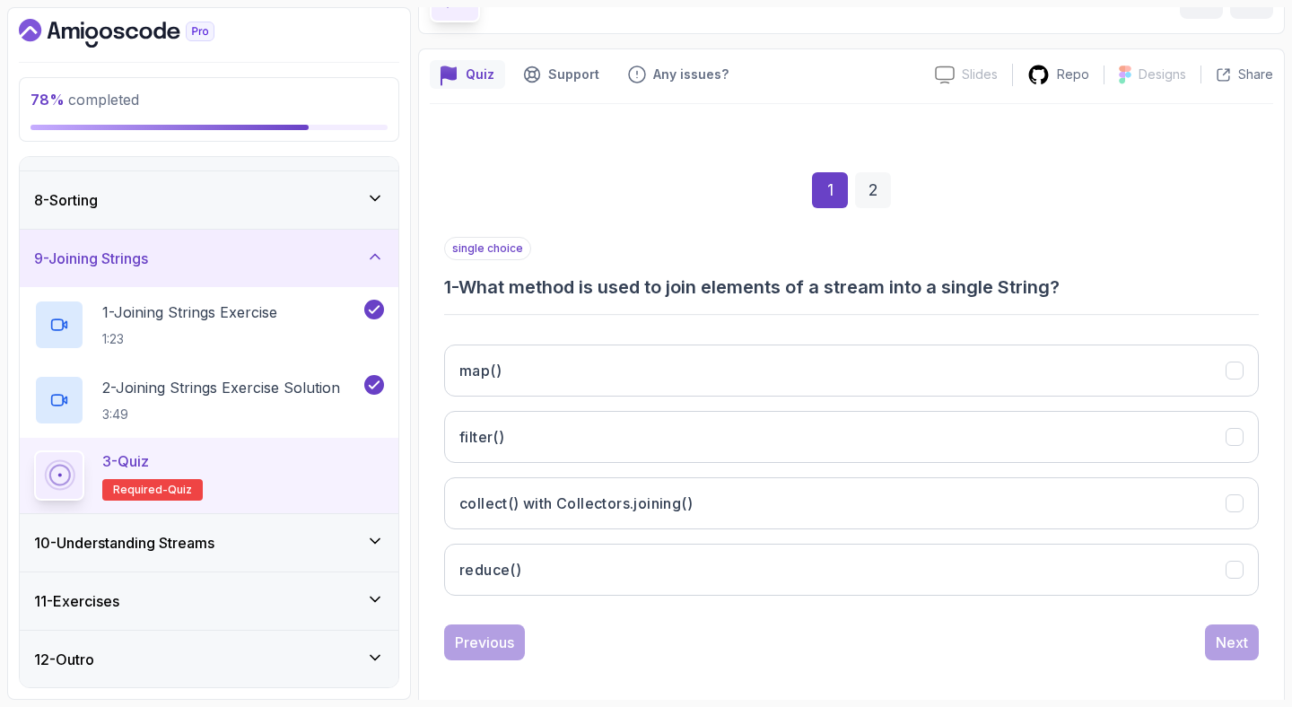
scroll to position [123, 0]
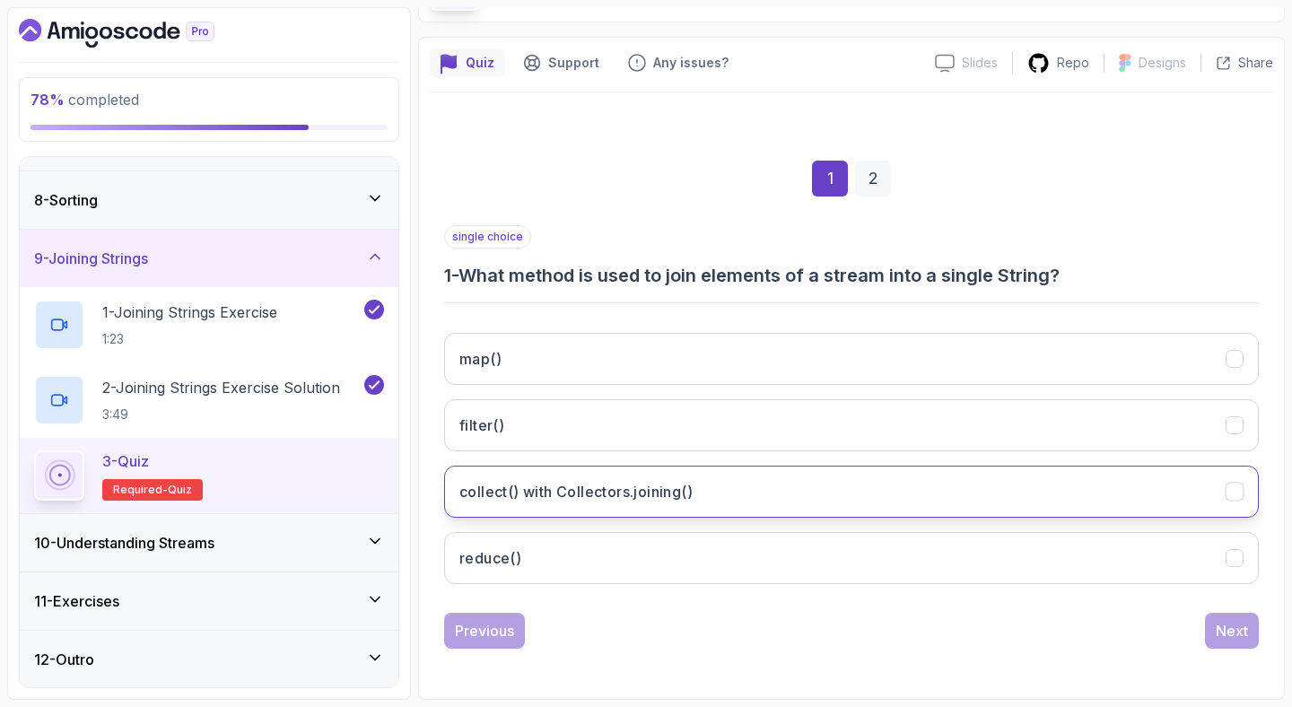
click at [662, 494] on h3 "collect() with Collectors.joining()" at bounding box center [575, 492] width 233 height 22
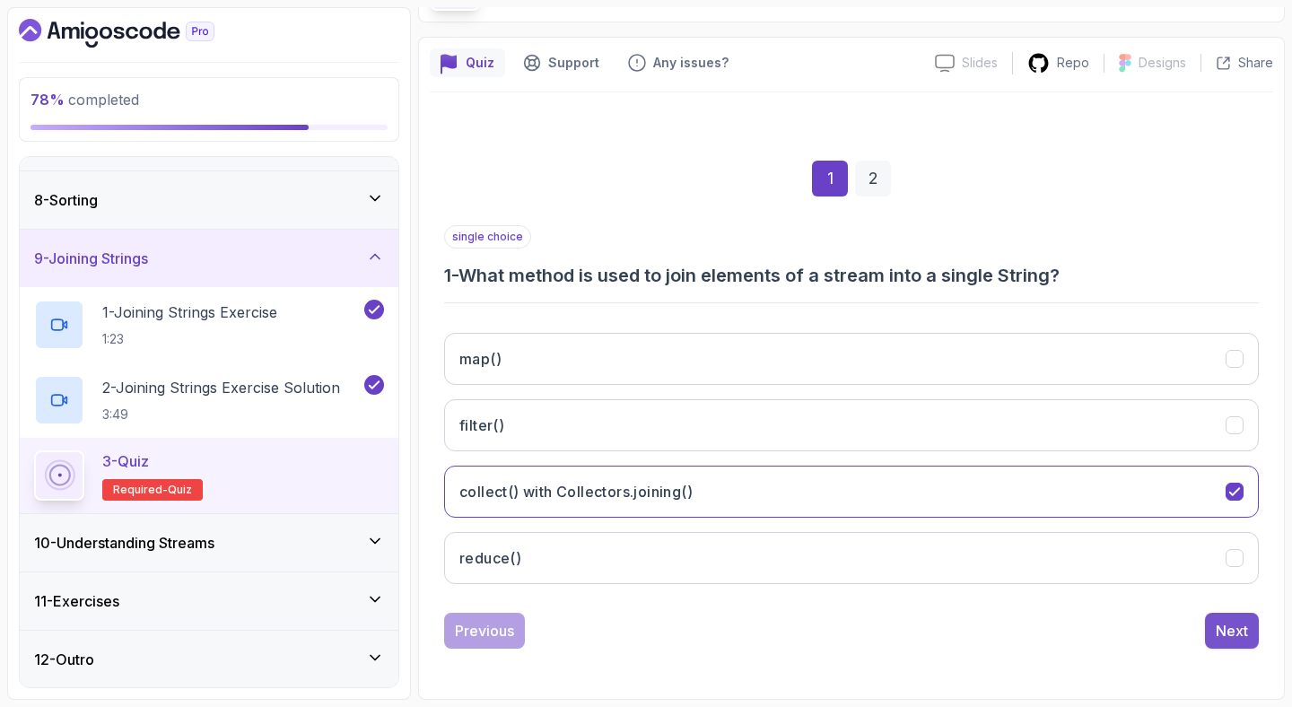
click at [1216, 620] on div "Next" at bounding box center [1232, 631] width 32 height 22
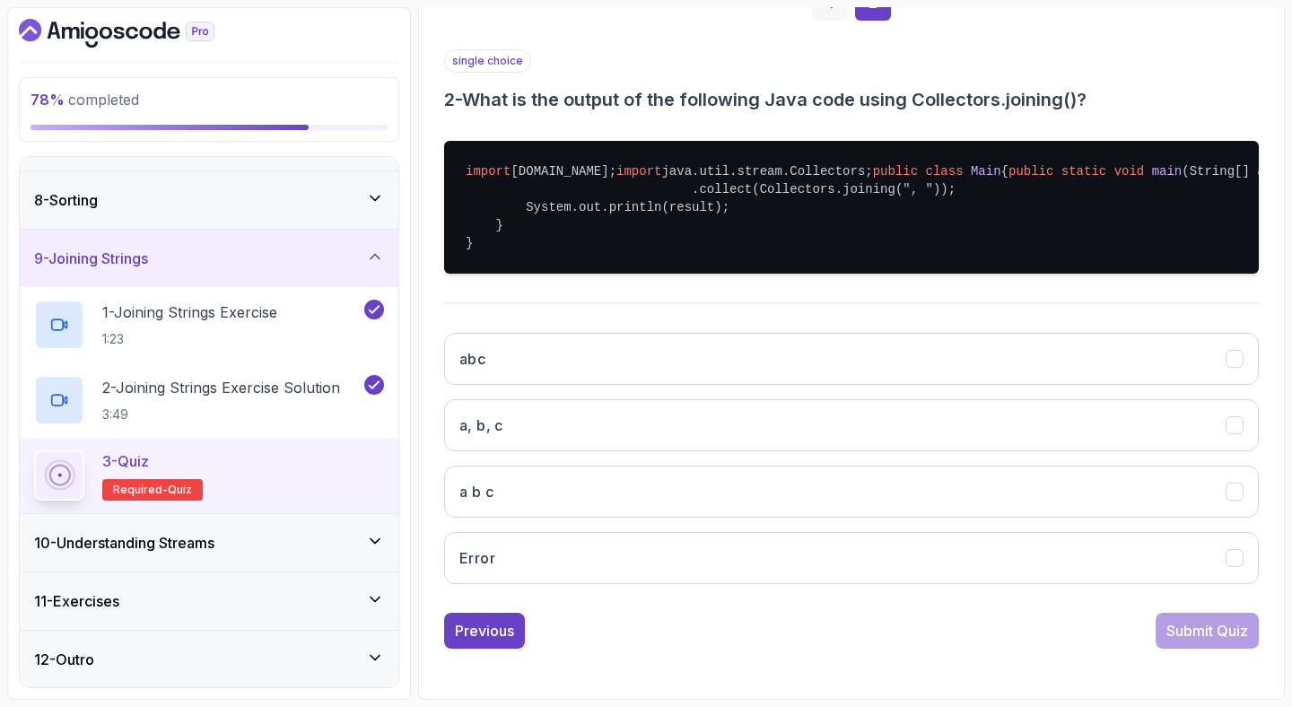
scroll to position [388, 0]
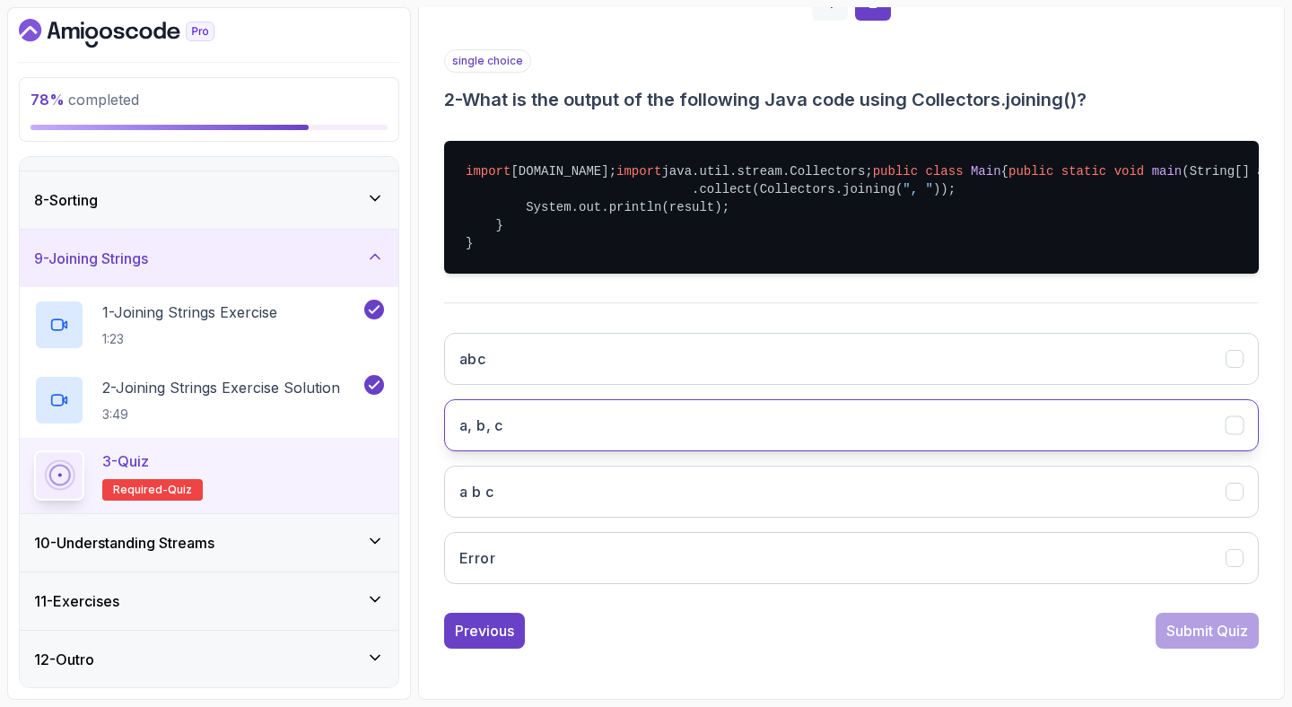
click at [752, 408] on button "a, b, c" at bounding box center [851, 425] width 815 height 52
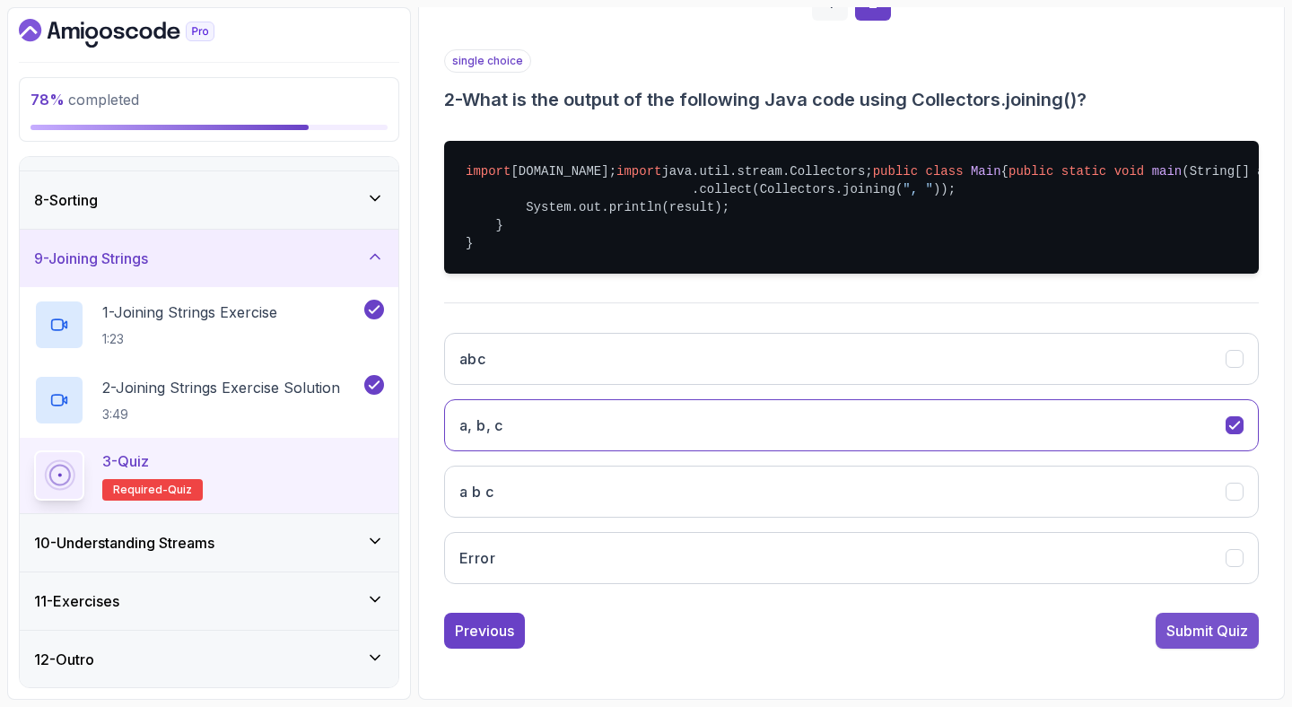
click at [1164, 632] on button "Submit Quiz" at bounding box center [1206, 631] width 103 height 36
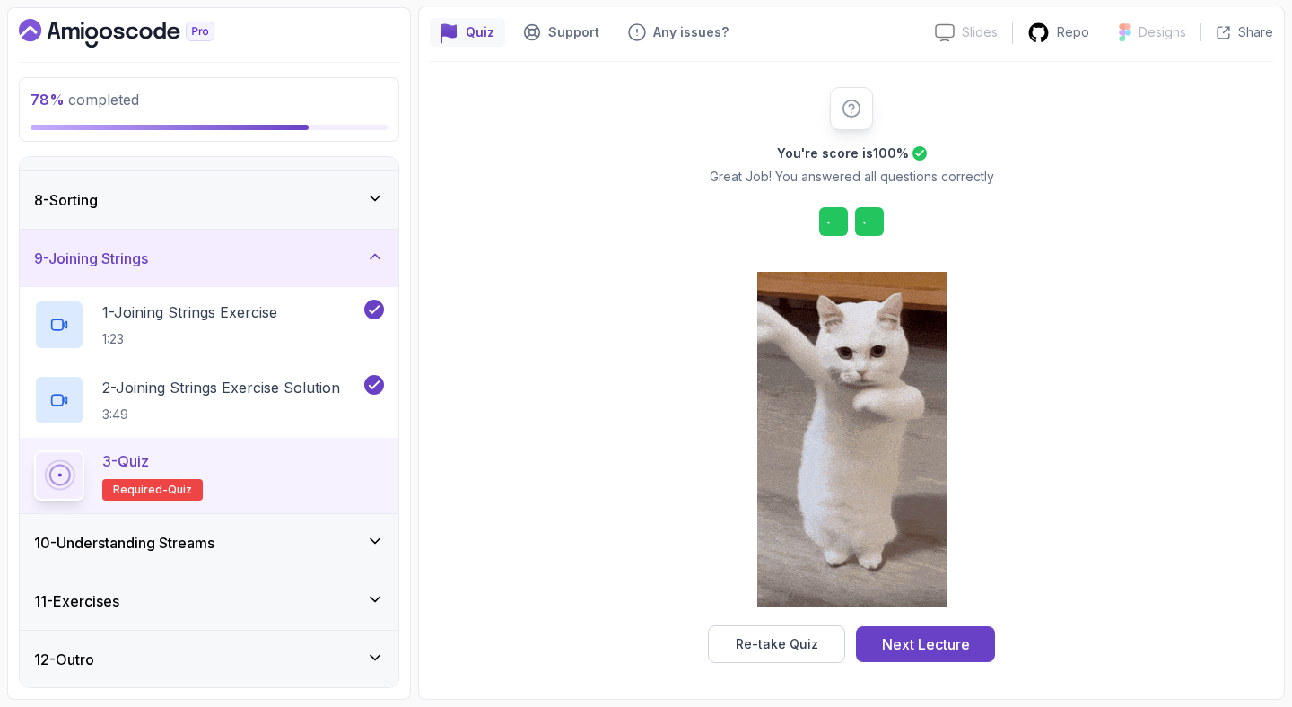
scroll to position [153, 0]
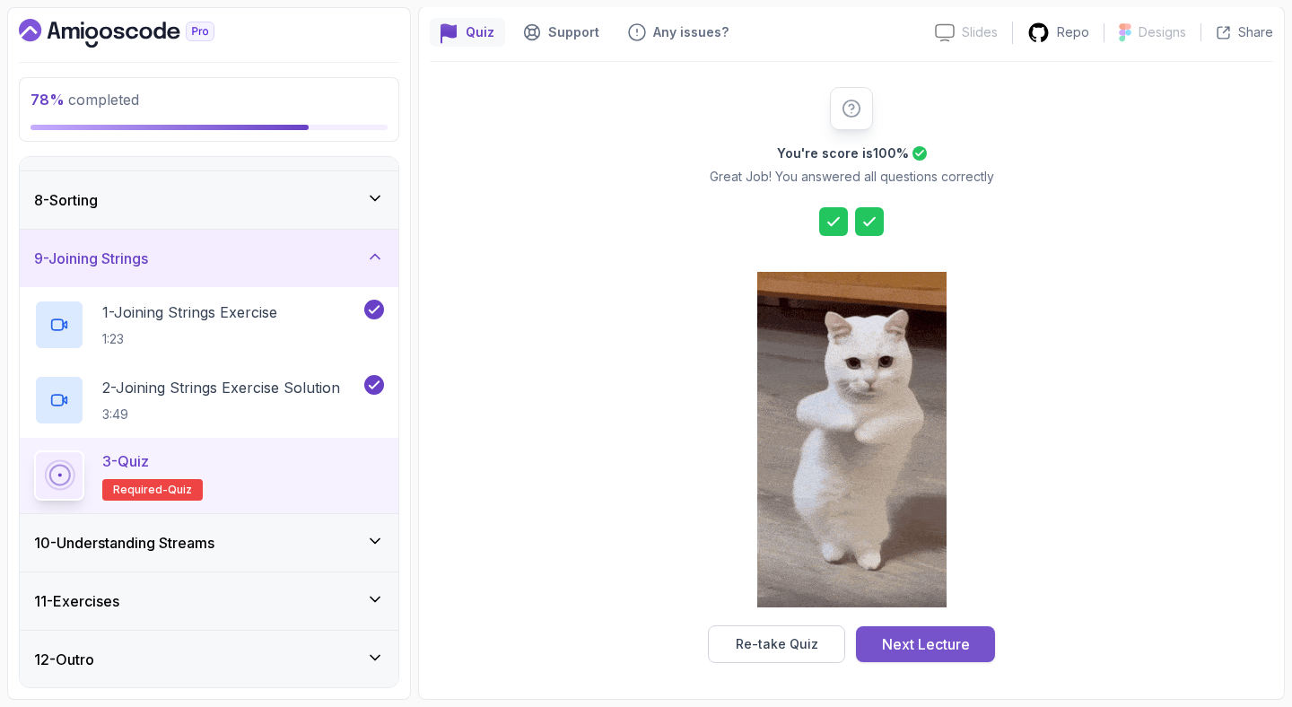
click at [956, 637] on div "Next Lecture" at bounding box center [926, 644] width 88 height 22
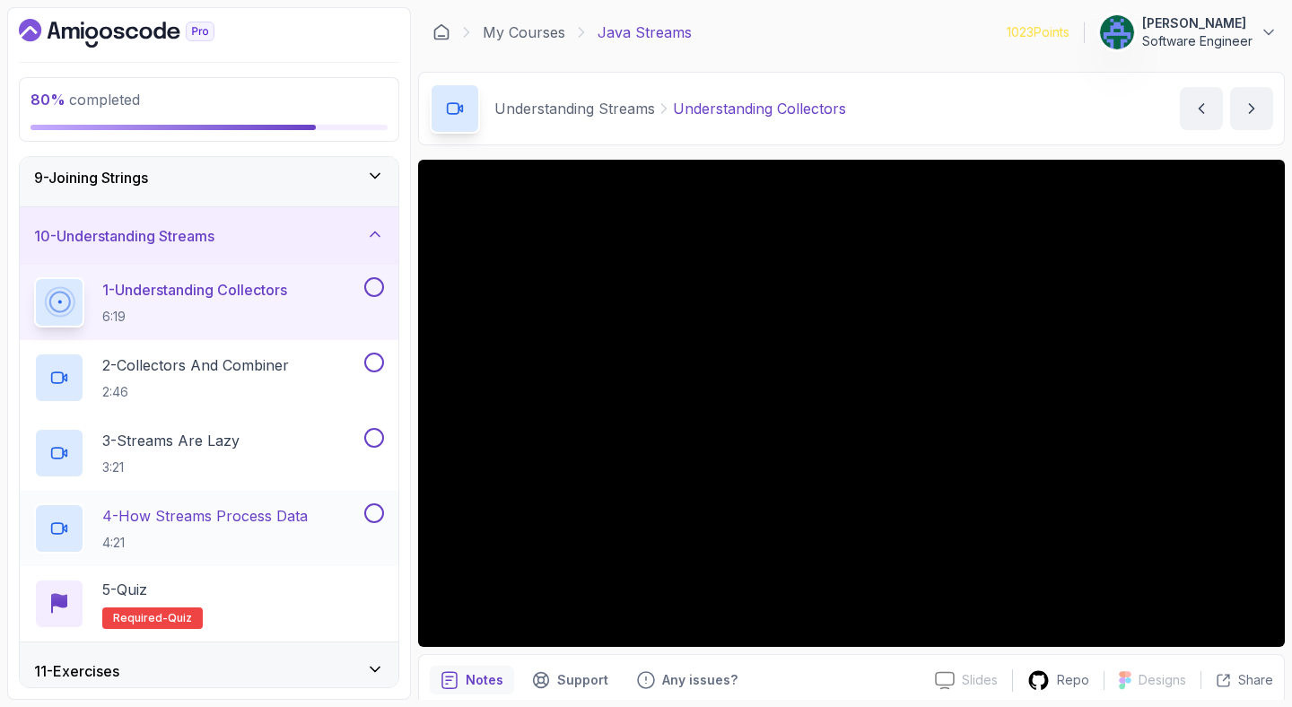
scroll to position [493, 0]
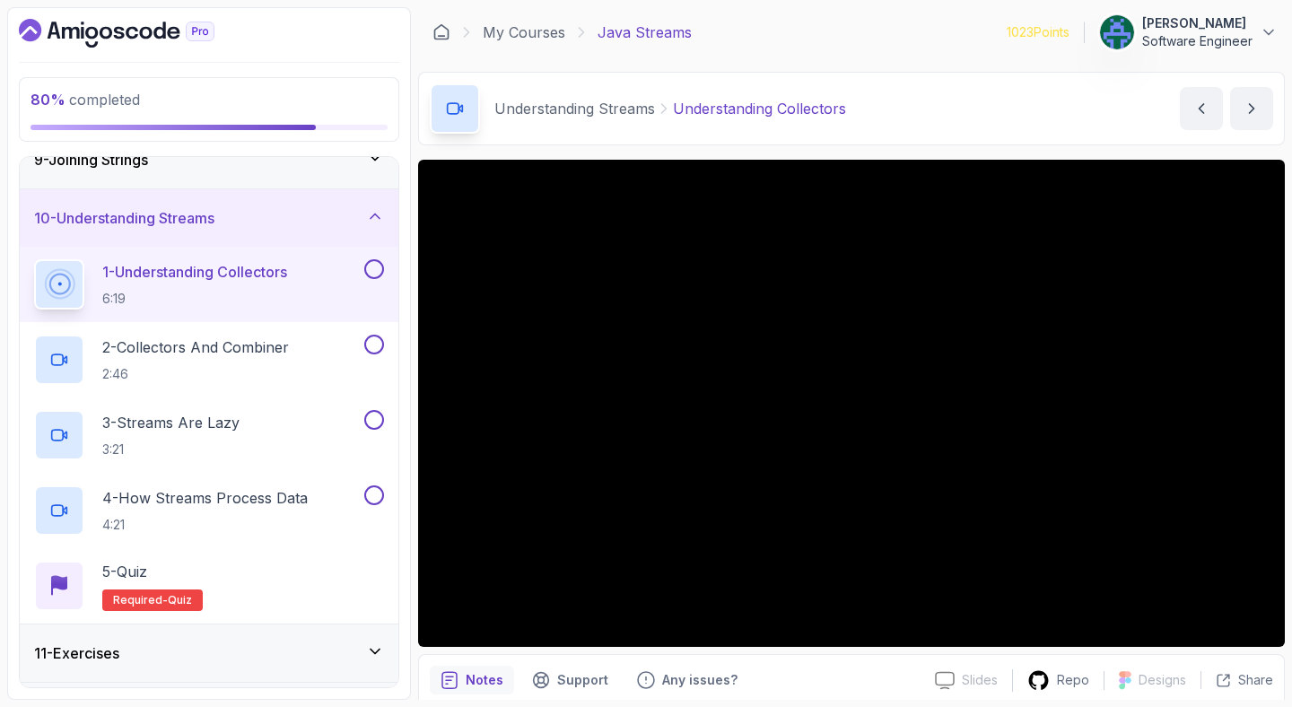
click at [1002, 97] on div "Understanding Streams Understanding Collectors Understanding Collectors by [PER…" at bounding box center [851, 109] width 867 height 74
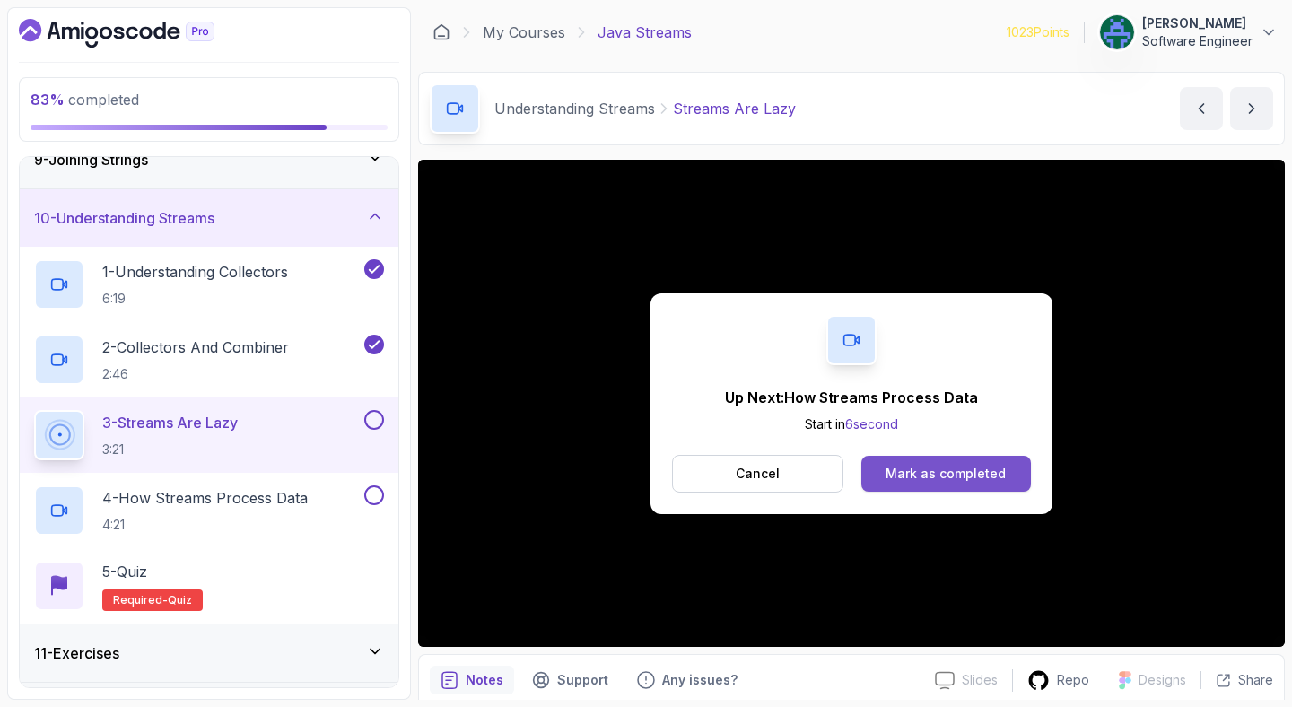
click at [946, 458] on button "Mark as completed" at bounding box center [946, 474] width 170 height 36
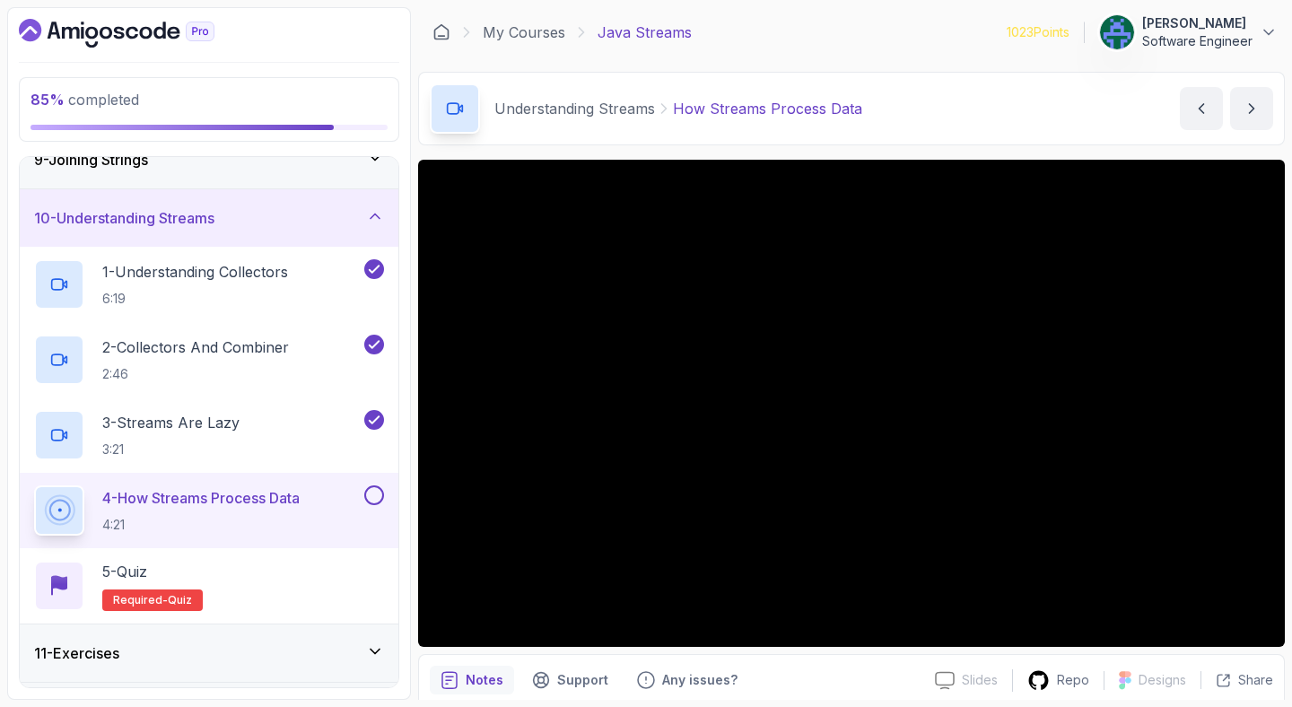
click at [921, 125] on div "Understanding Streams How Streams Process Data How Streams Process Data by [PER…" at bounding box center [851, 109] width 867 height 74
click at [929, 84] on div "Understanding Streams How Streams Process Data How Streams Process Data by [PER…" at bounding box center [851, 109] width 867 height 74
click at [1051, 129] on div "Understanding Streams How Streams Process Data How Streams Process Data by [PER…" at bounding box center [851, 109] width 867 height 74
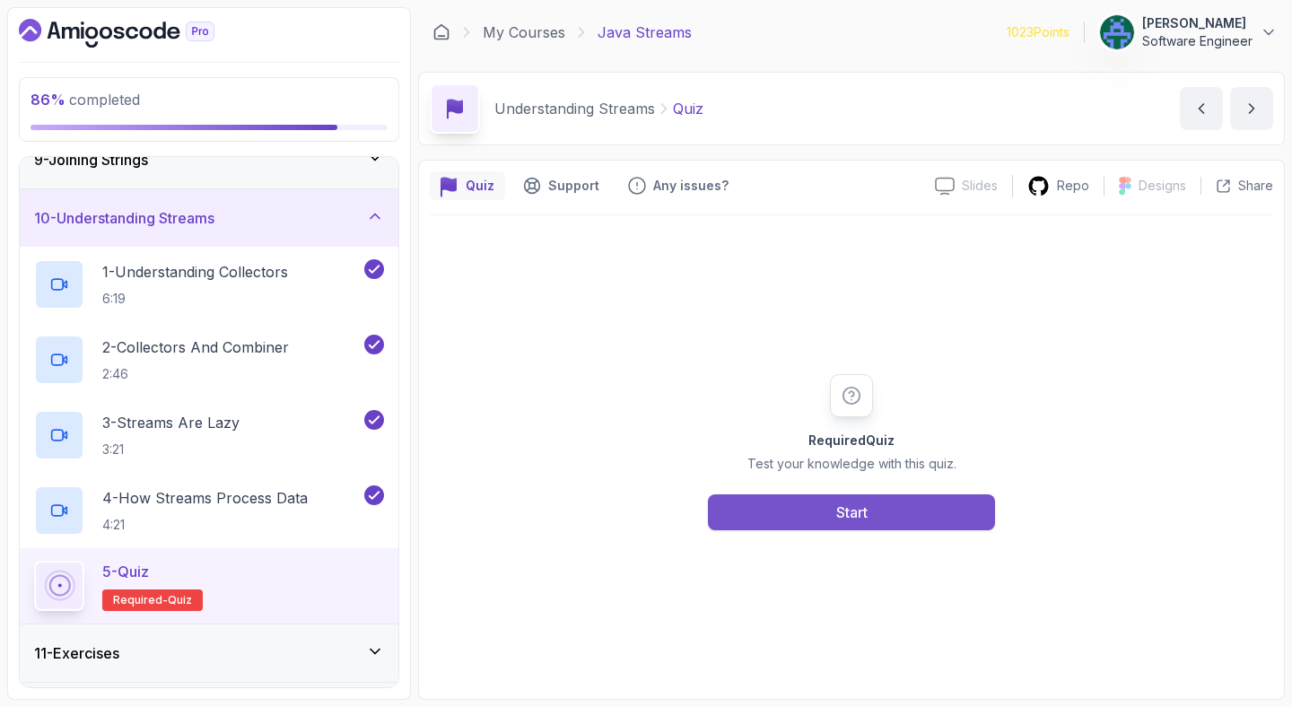
click at [806, 499] on button "Start" at bounding box center [851, 512] width 287 height 36
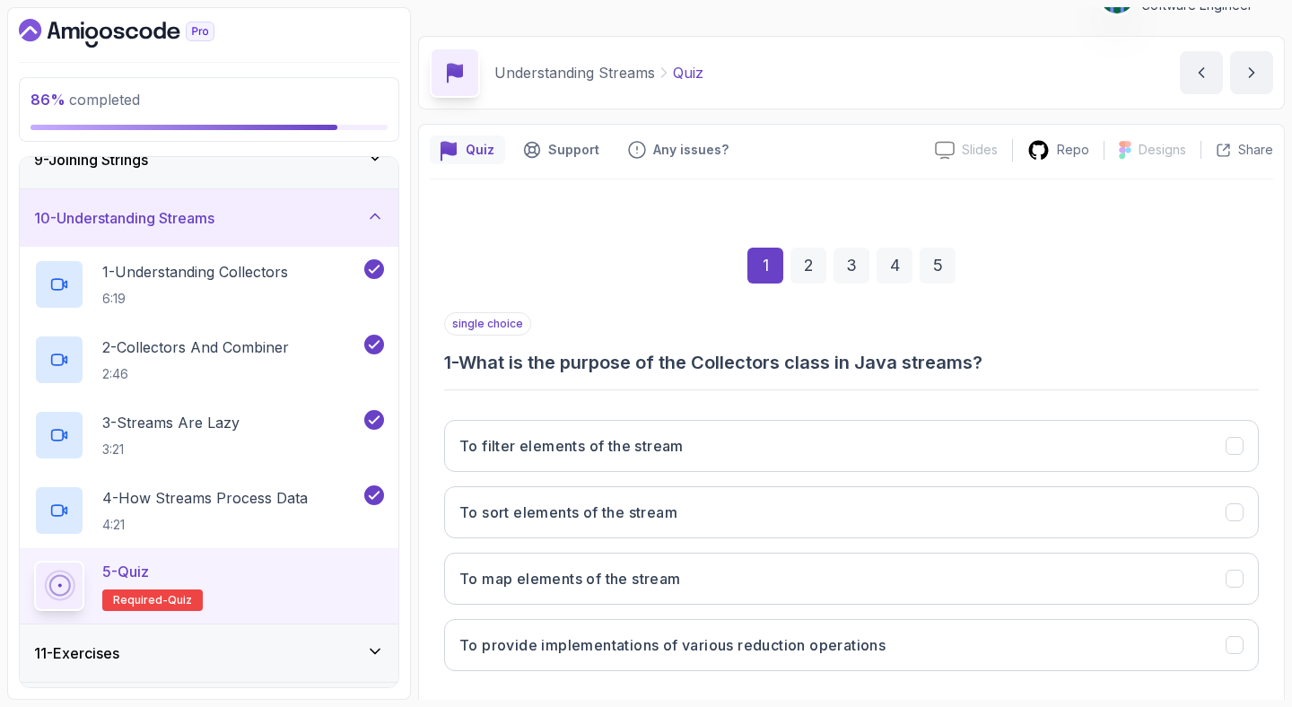
scroll to position [123, 0]
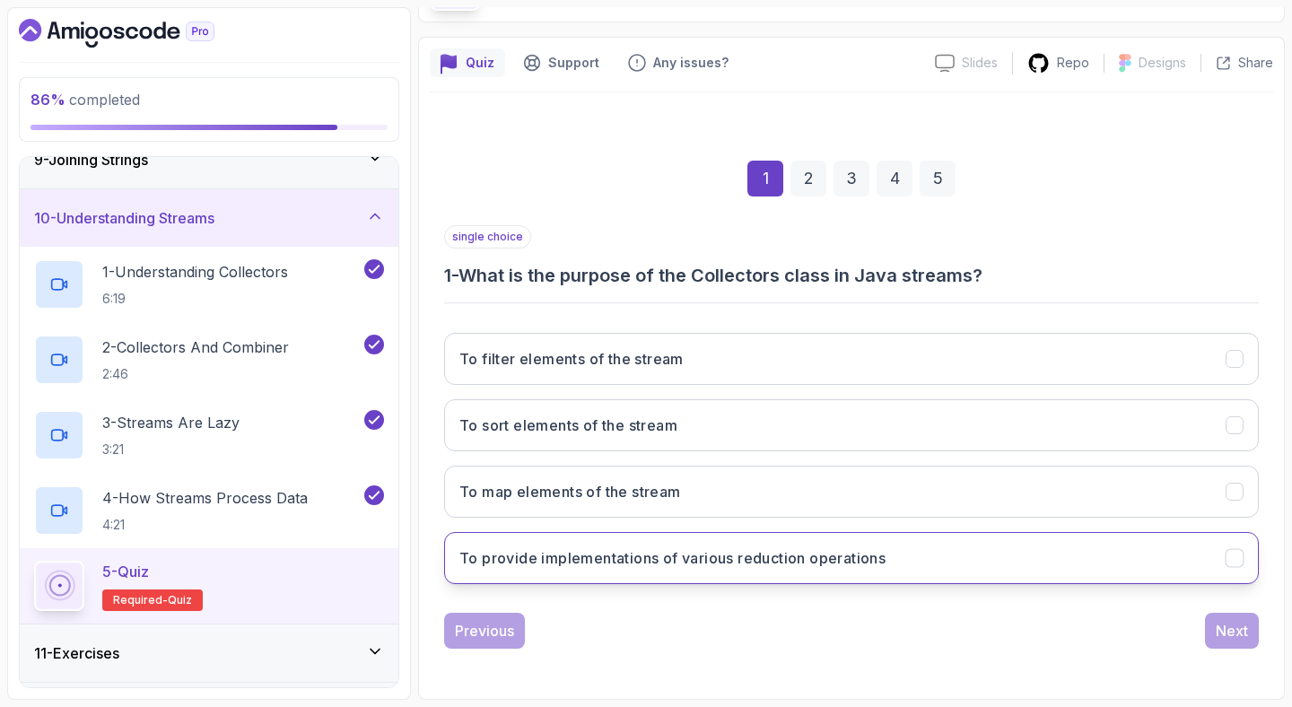
click at [1071, 540] on button "To provide implementations of various reduction operations" at bounding box center [851, 558] width 815 height 52
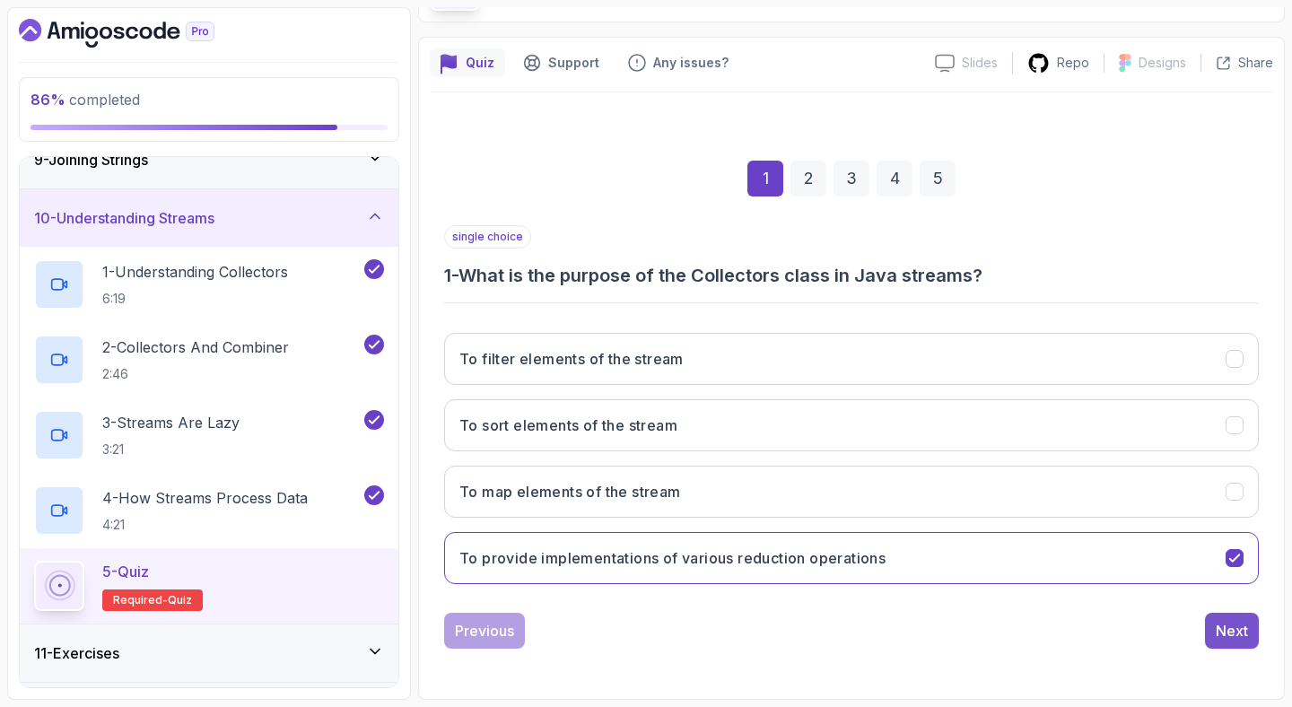
click at [1234, 638] on div "Next" at bounding box center [1232, 631] width 32 height 22
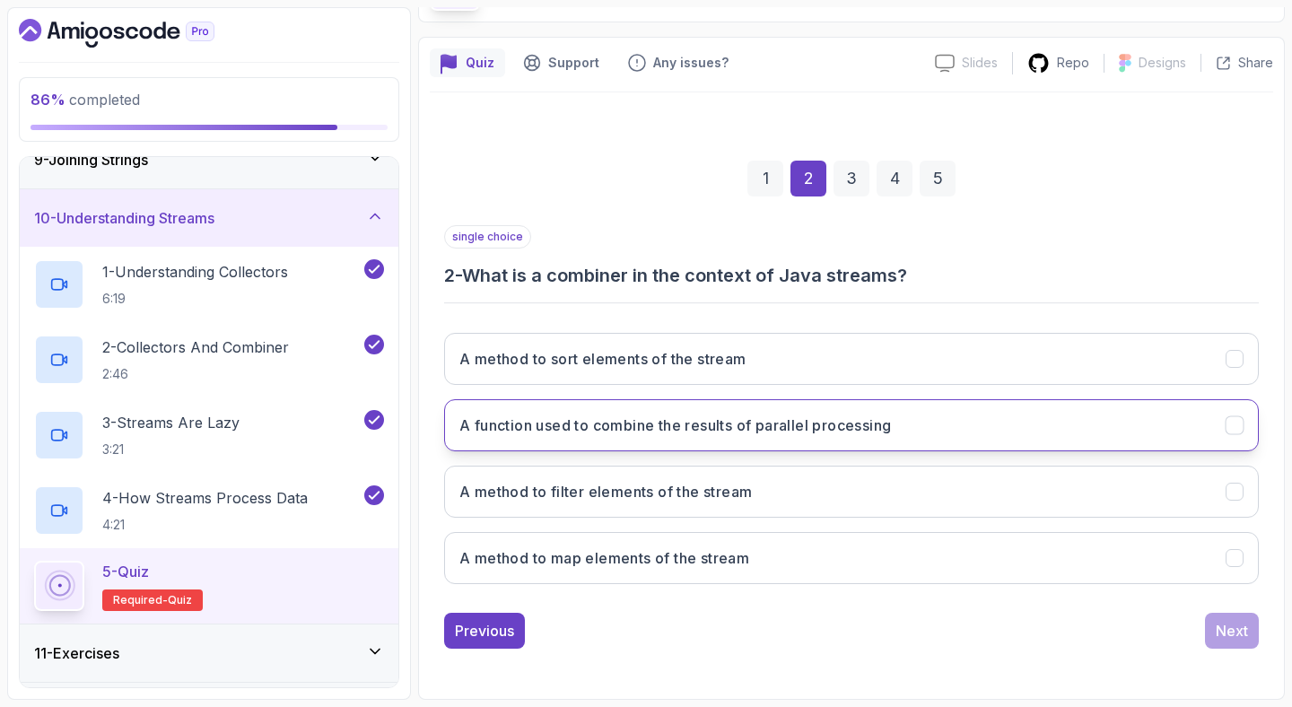
click at [1088, 432] on button "A function used to combine the results of parallel processing" at bounding box center [851, 425] width 815 height 52
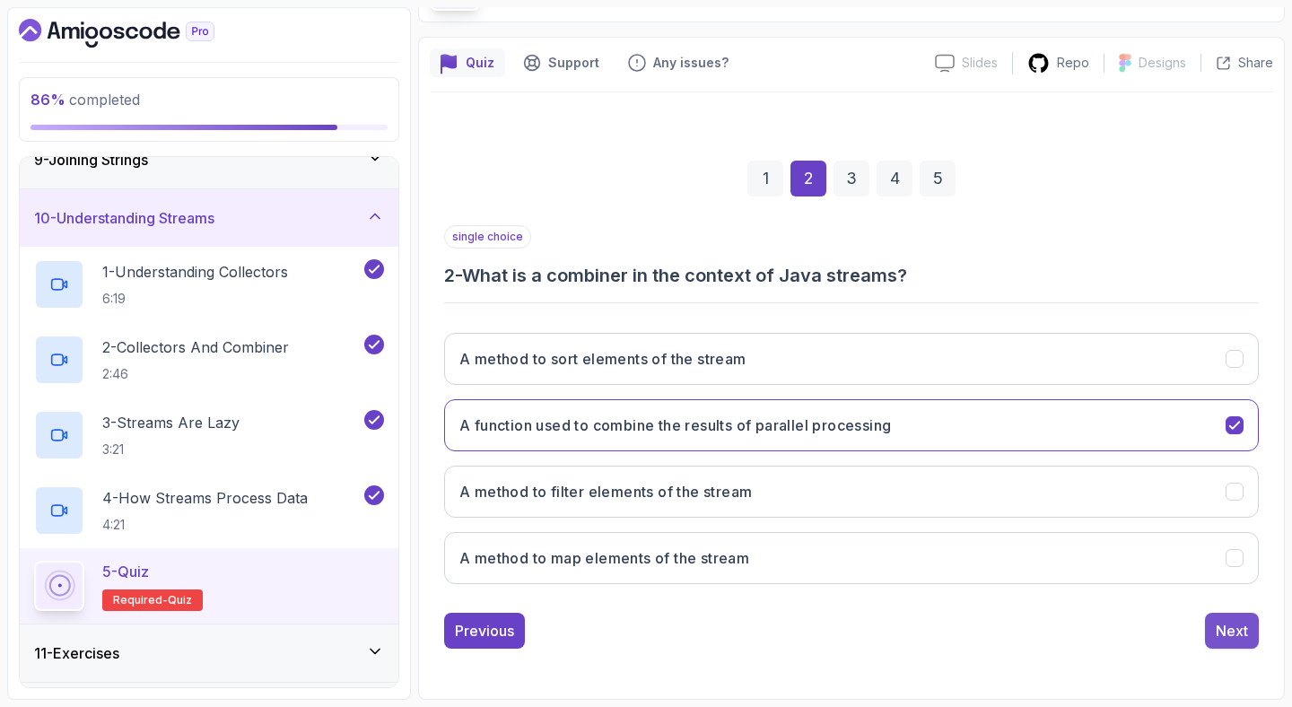
click at [1229, 643] on button "Next" at bounding box center [1232, 631] width 54 height 36
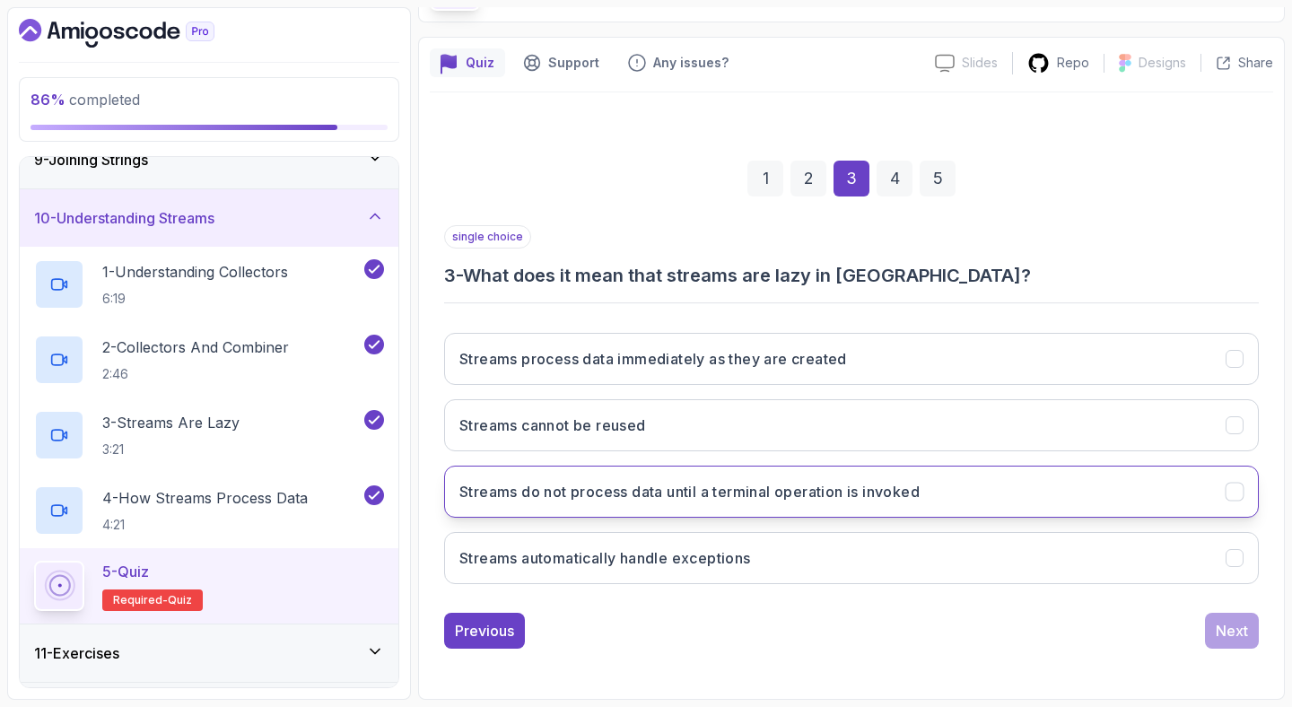
click at [1155, 485] on button "Streams do not process data until a terminal operation is invoked" at bounding box center [851, 492] width 815 height 52
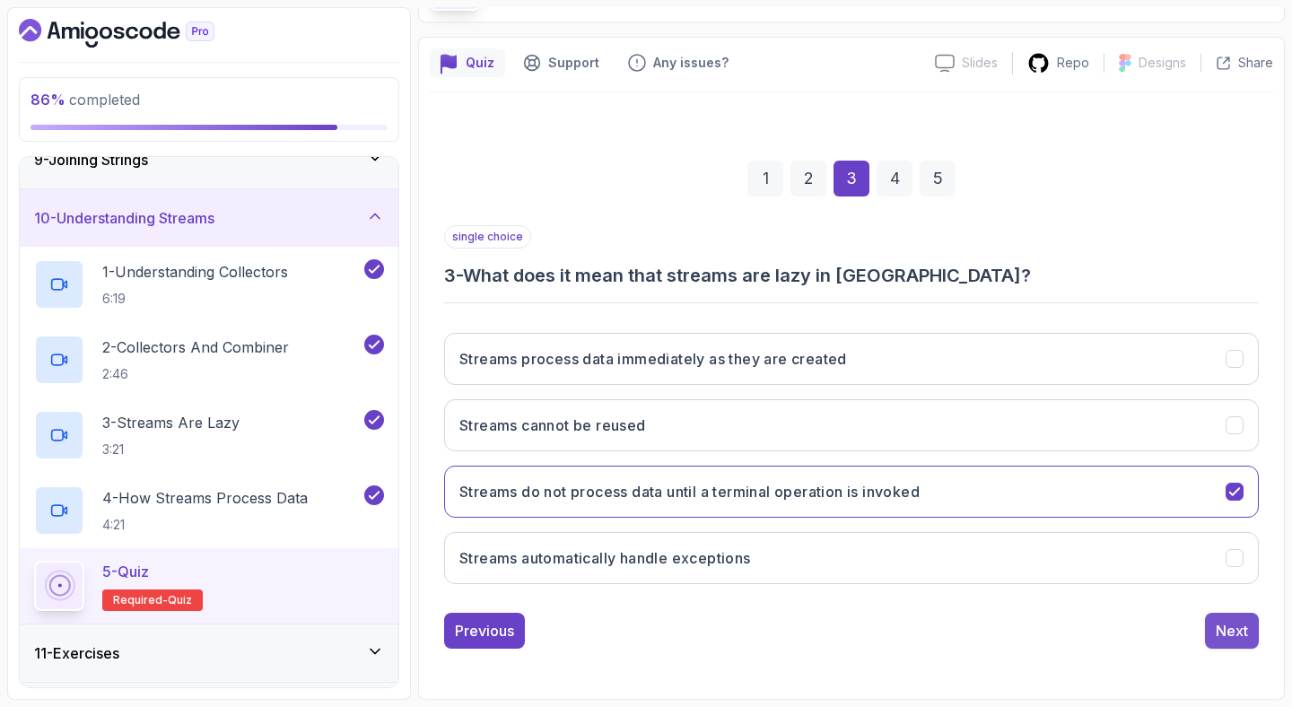
click at [1216, 630] on div "Next" at bounding box center [1232, 631] width 32 height 22
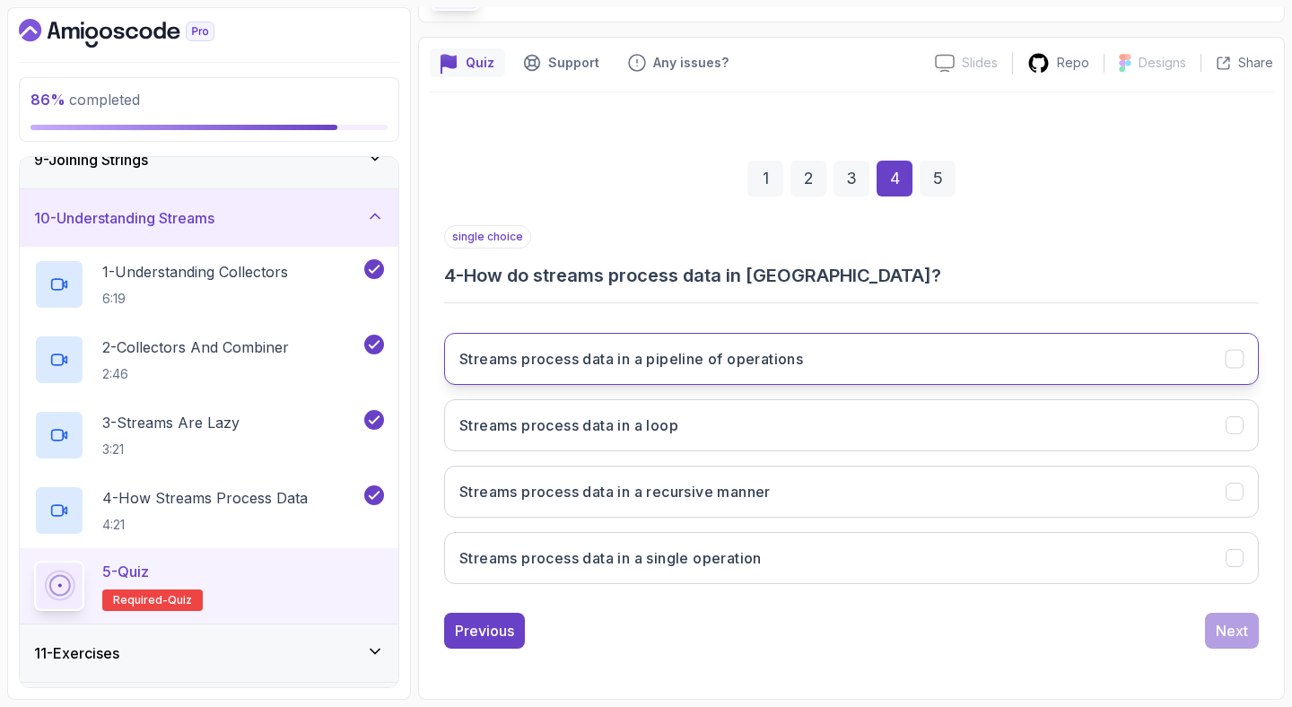
click at [1035, 364] on button "Streams process data in a pipeline of operations" at bounding box center [851, 359] width 815 height 52
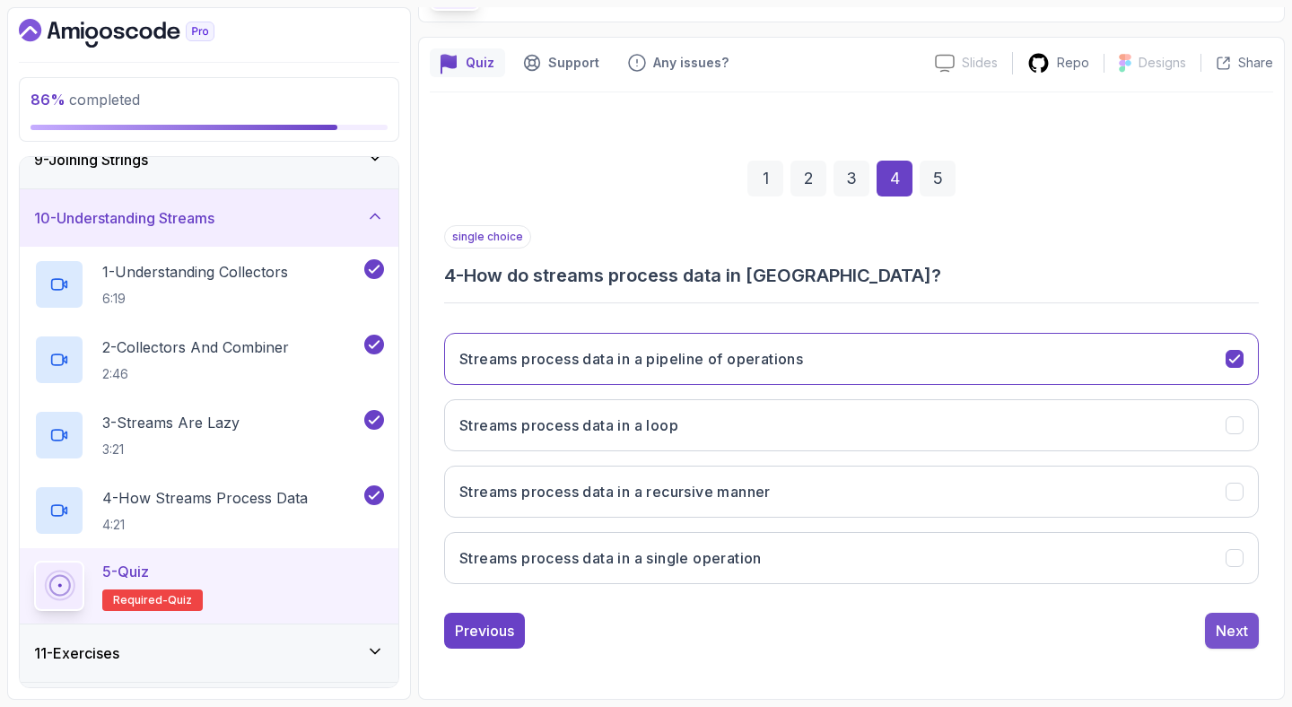
click at [1214, 617] on button "Next" at bounding box center [1232, 631] width 54 height 36
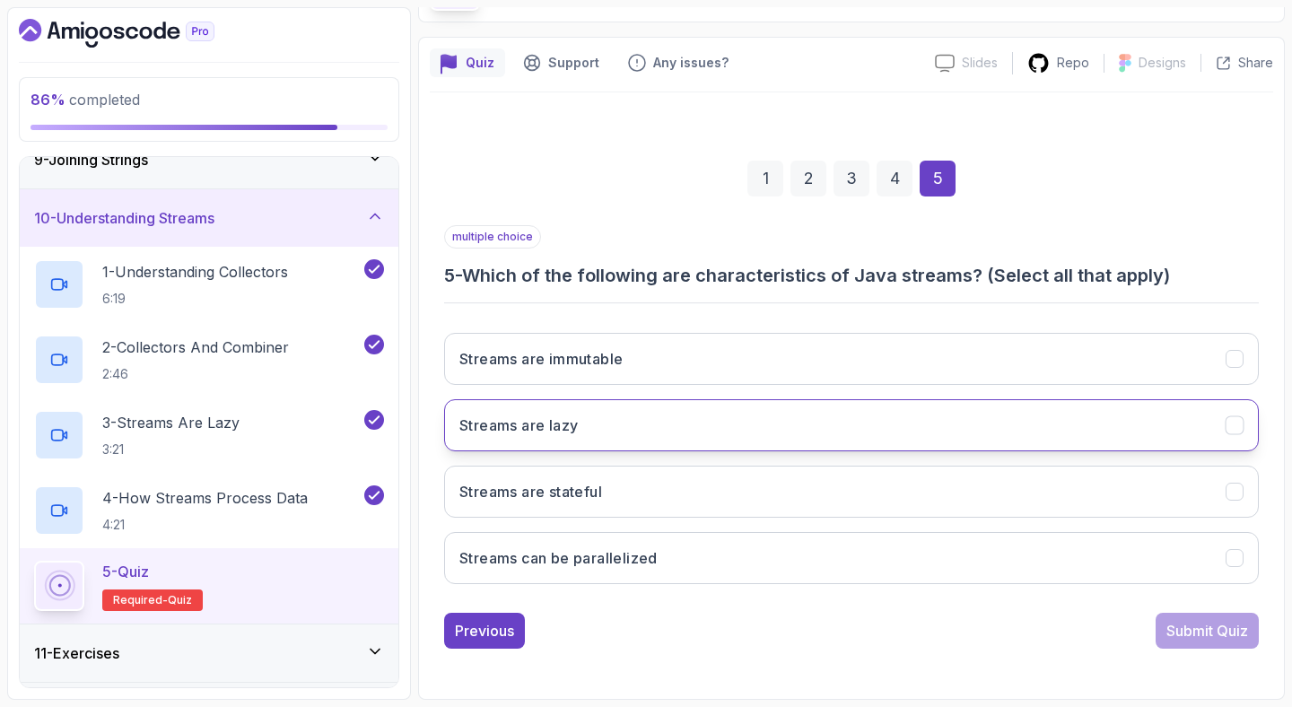
click at [1104, 404] on button "Streams are lazy" at bounding box center [851, 425] width 815 height 52
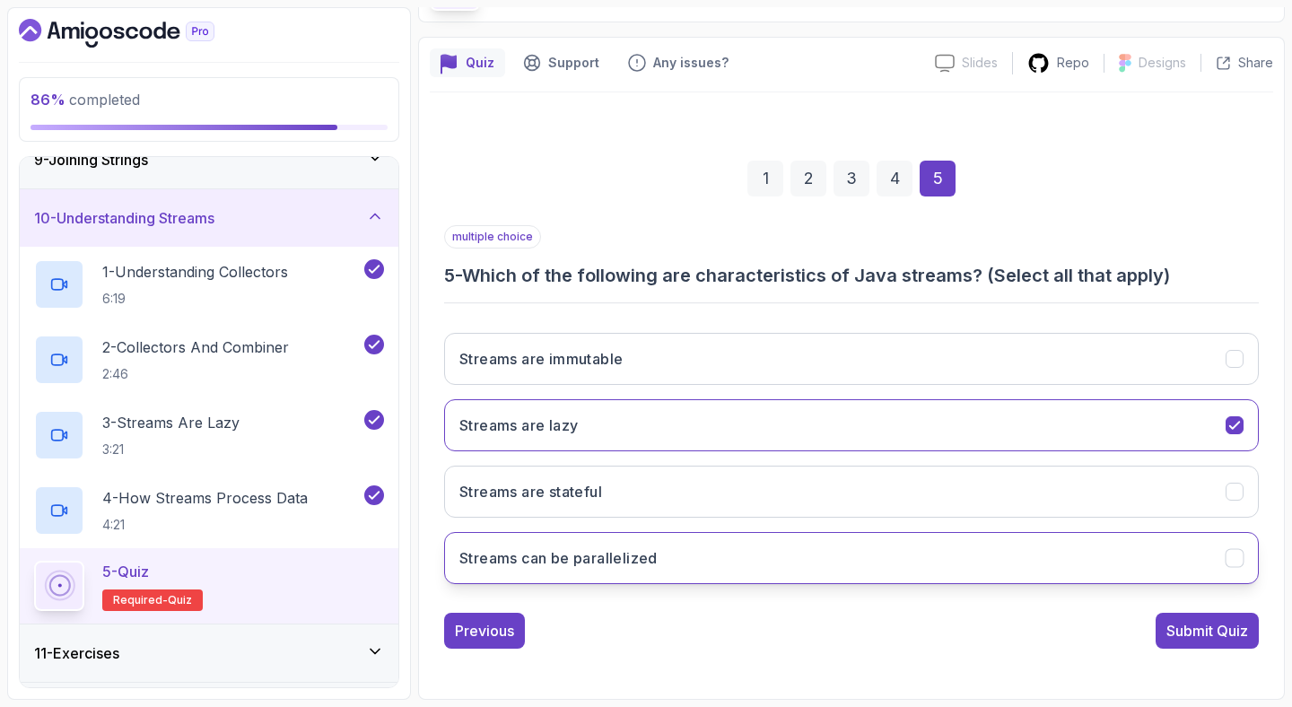
click at [1033, 554] on button "Streams can be parallelized" at bounding box center [851, 558] width 815 height 52
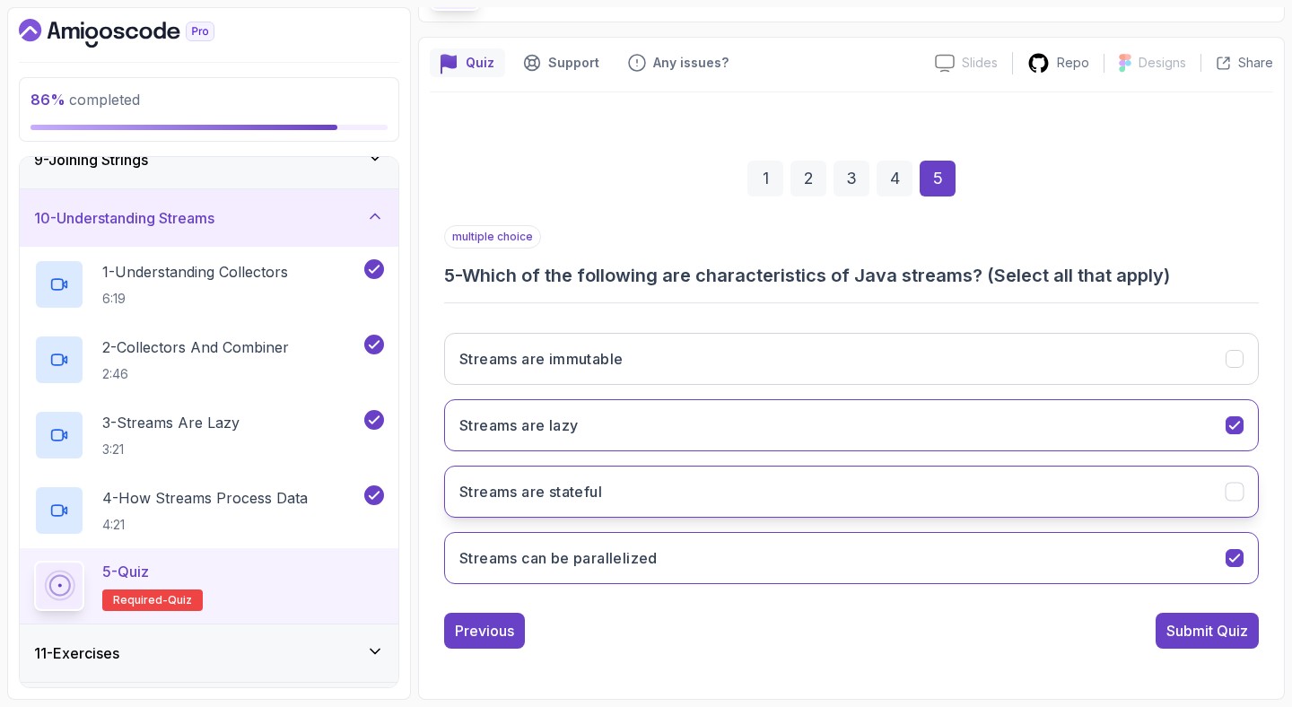
click at [1220, 492] on button "Streams are stateful" at bounding box center [851, 492] width 815 height 52
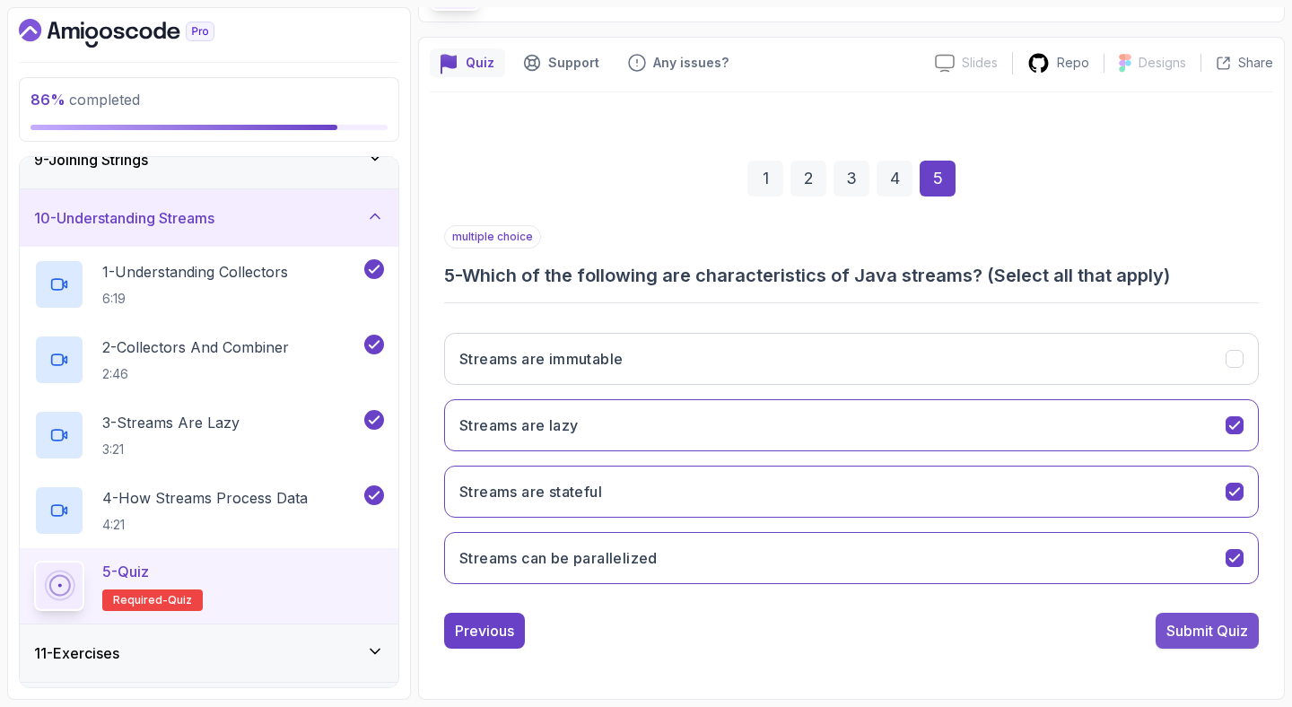
click at [1198, 620] on div "Submit Quiz" at bounding box center [1207, 631] width 82 height 22
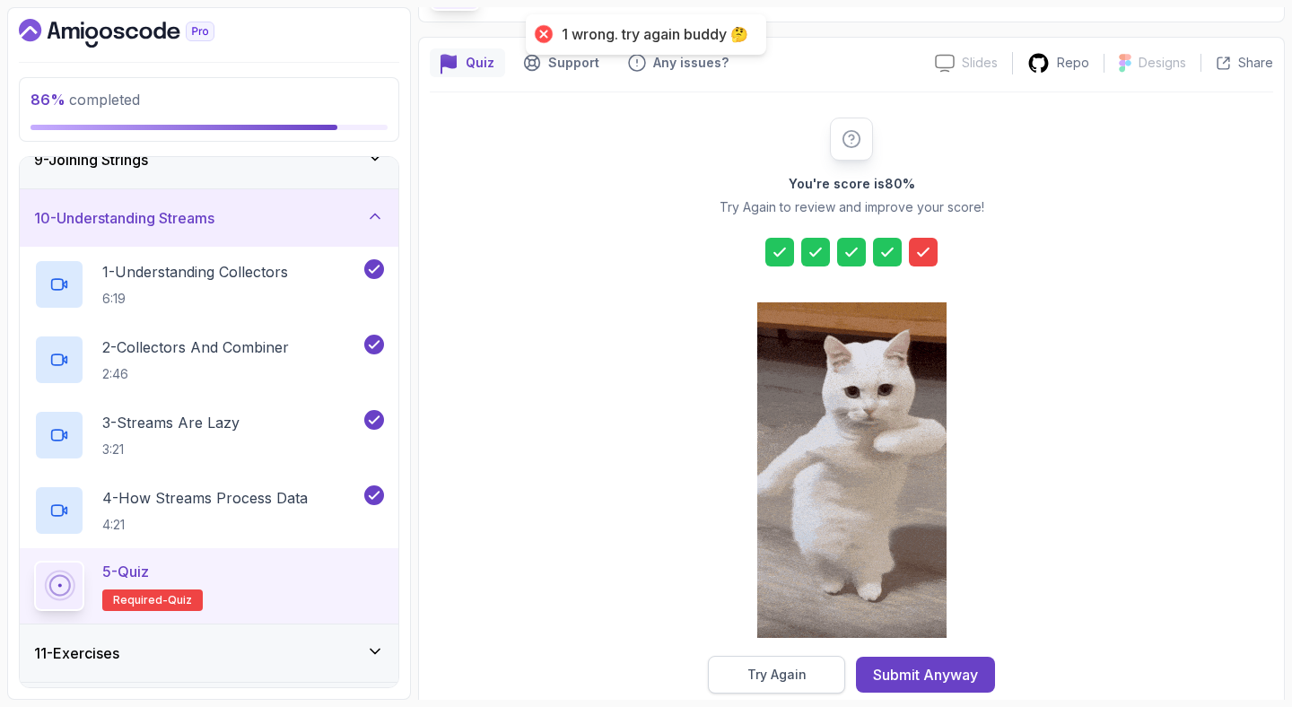
click at [744, 683] on button "Try Again" at bounding box center [776, 675] width 137 height 38
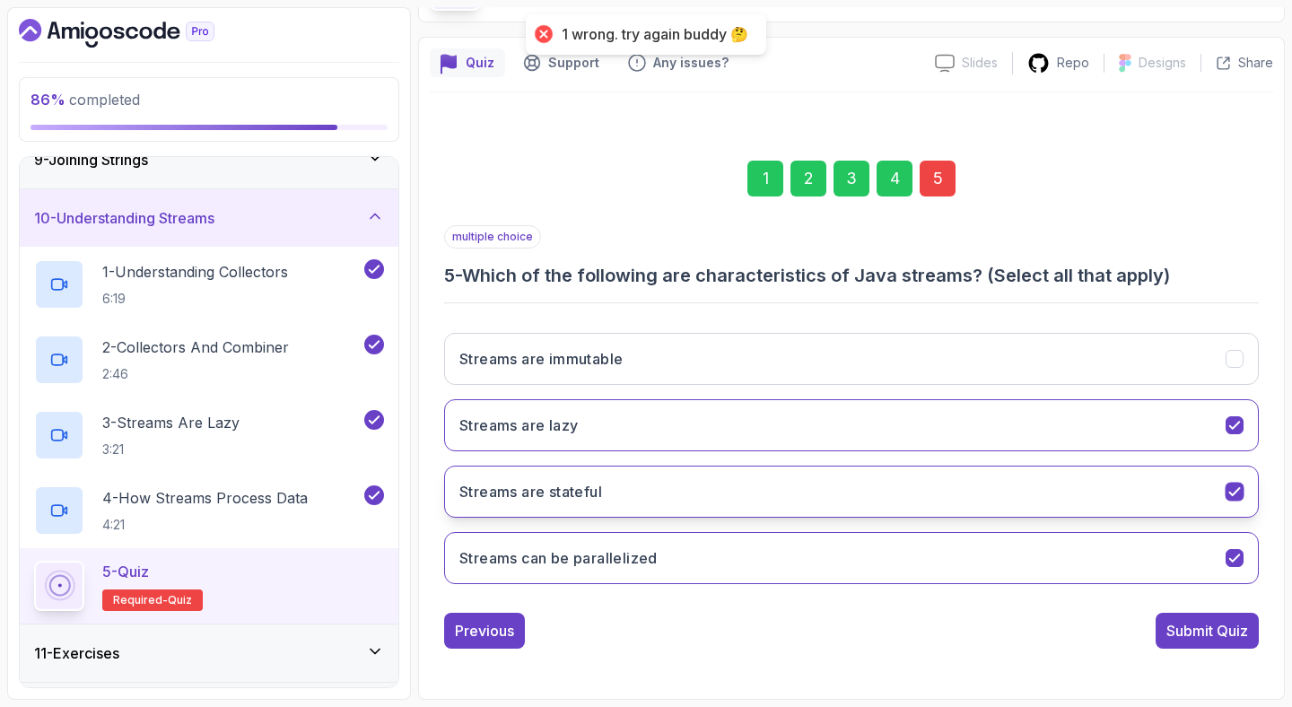
click at [1082, 510] on button "Streams are stateful" at bounding box center [851, 492] width 815 height 52
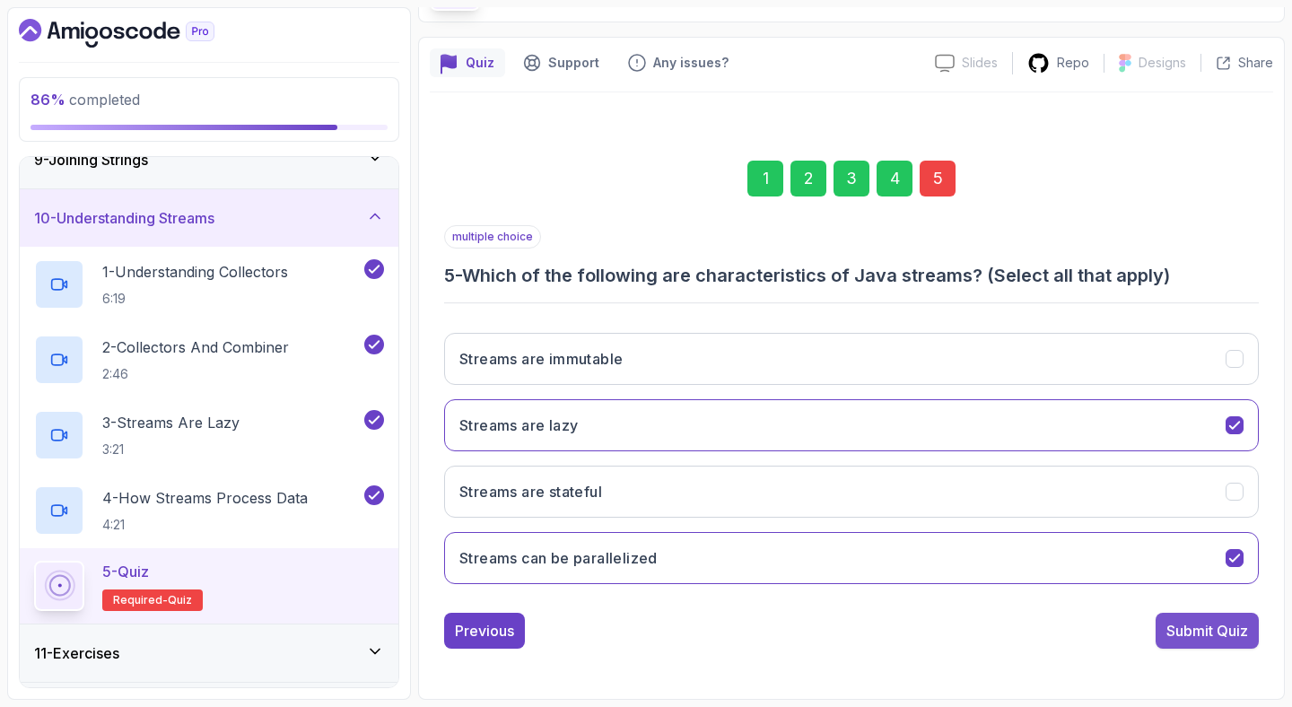
click at [1203, 632] on div "Submit Quiz" at bounding box center [1207, 631] width 82 height 22
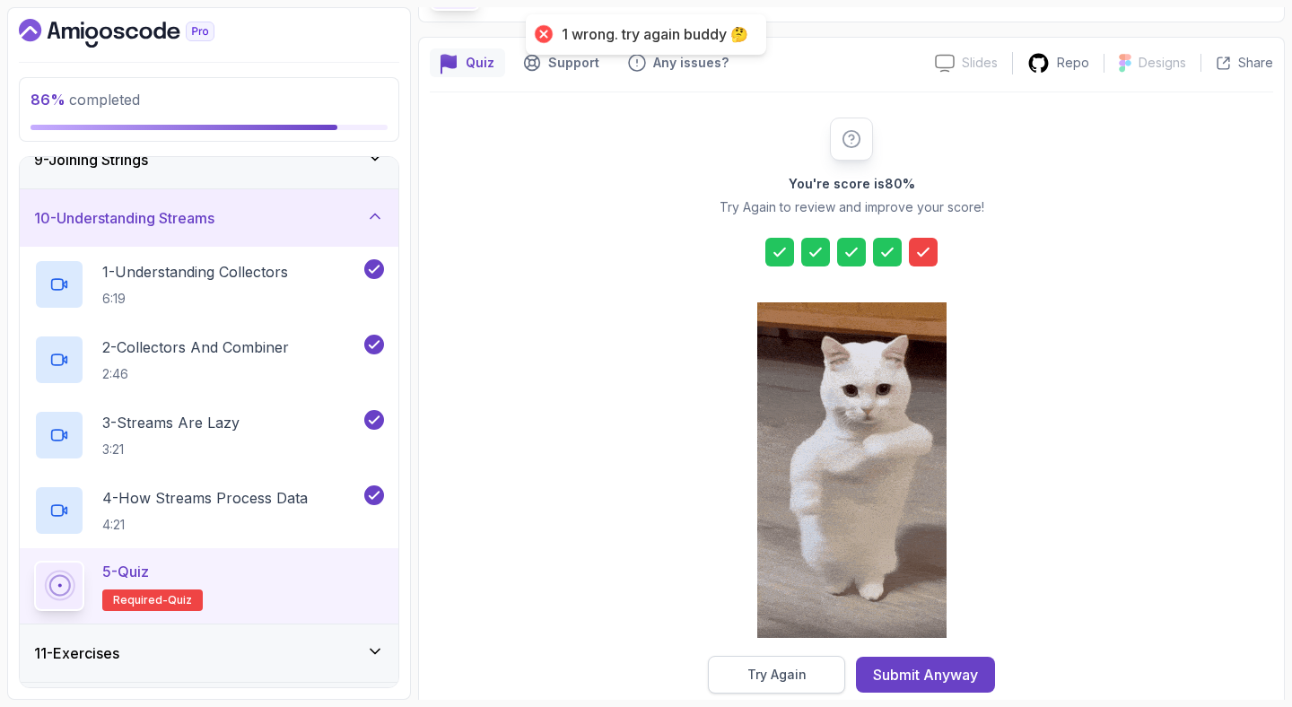
click at [780, 693] on button "Try Again" at bounding box center [776, 675] width 137 height 38
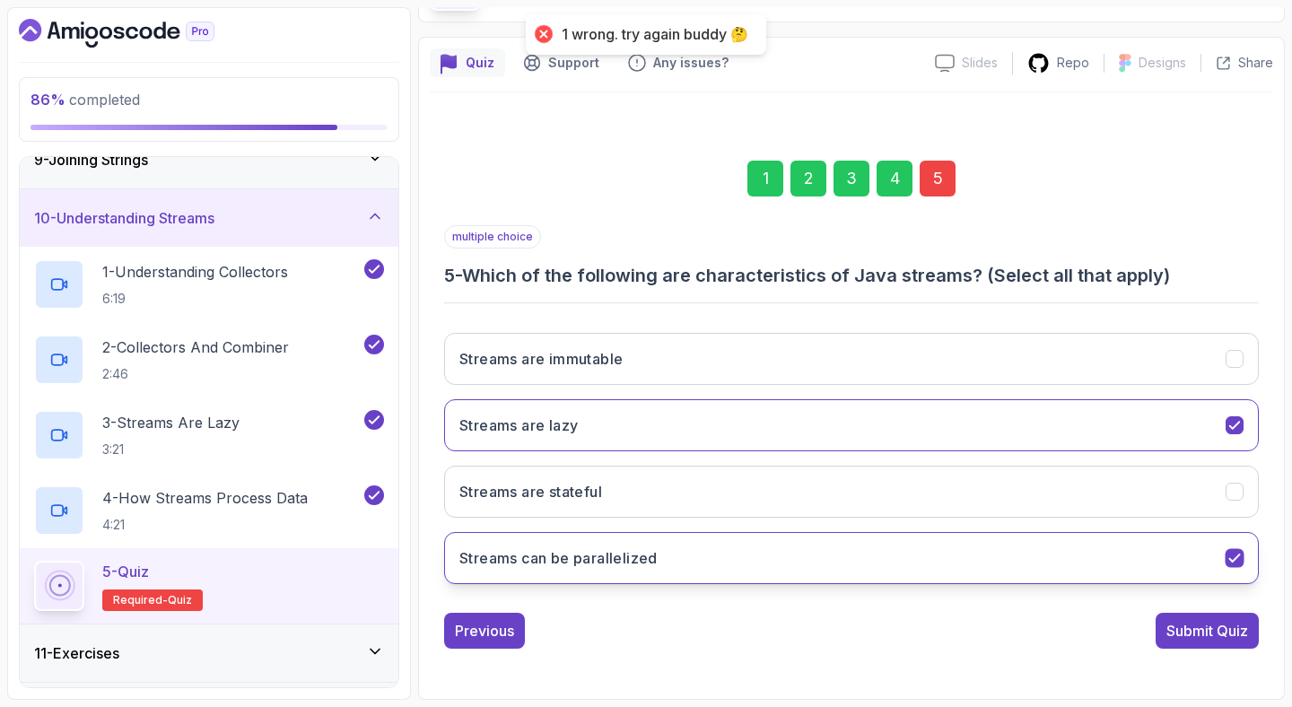
click at [997, 563] on button "Streams can be parallelized" at bounding box center [851, 558] width 815 height 52
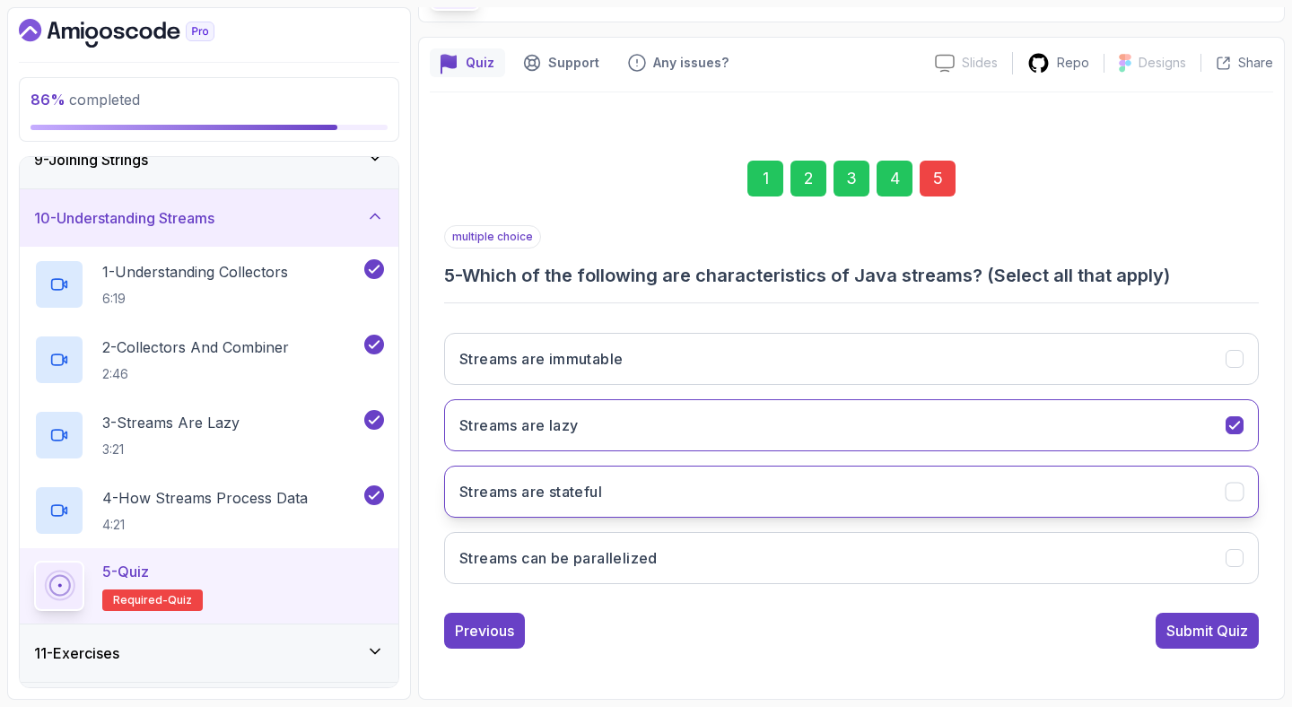
click at [1076, 474] on button "Streams are stateful" at bounding box center [851, 492] width 815 height 52
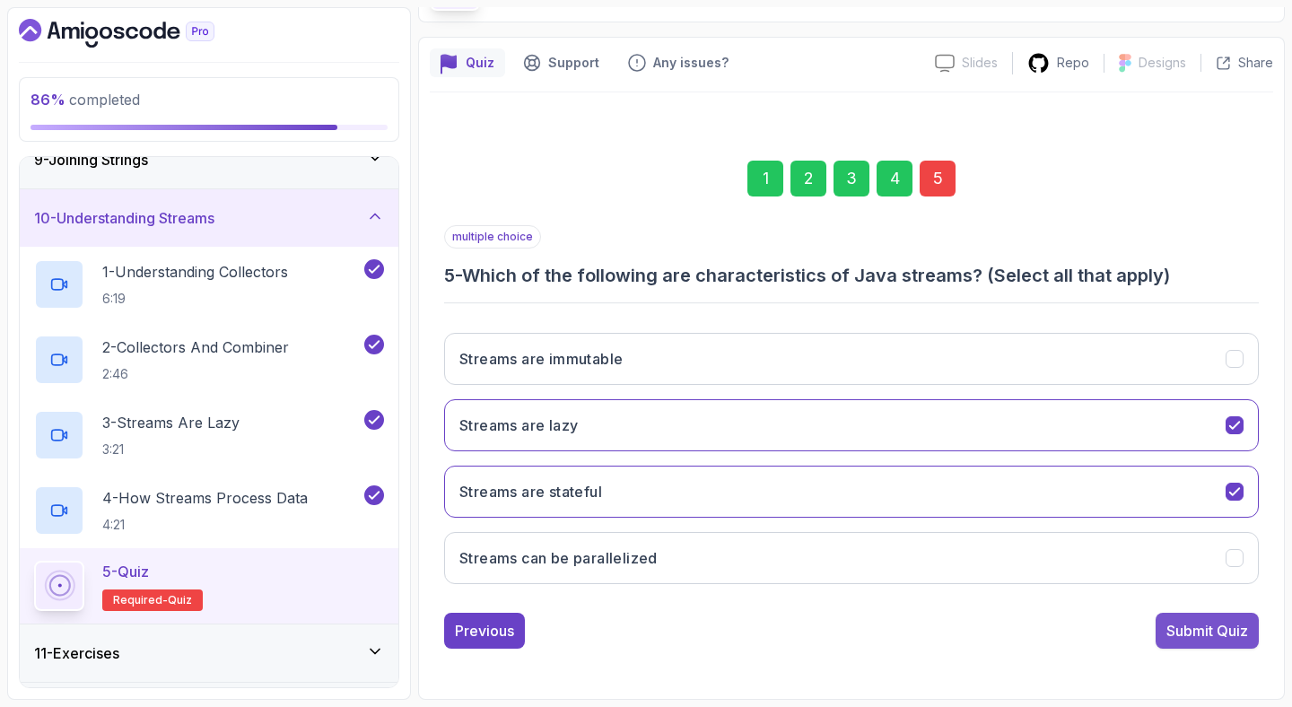
click at [1195, 641] on div "Submit Quiz" at bounding box center [1207, 631] width 82 height 22
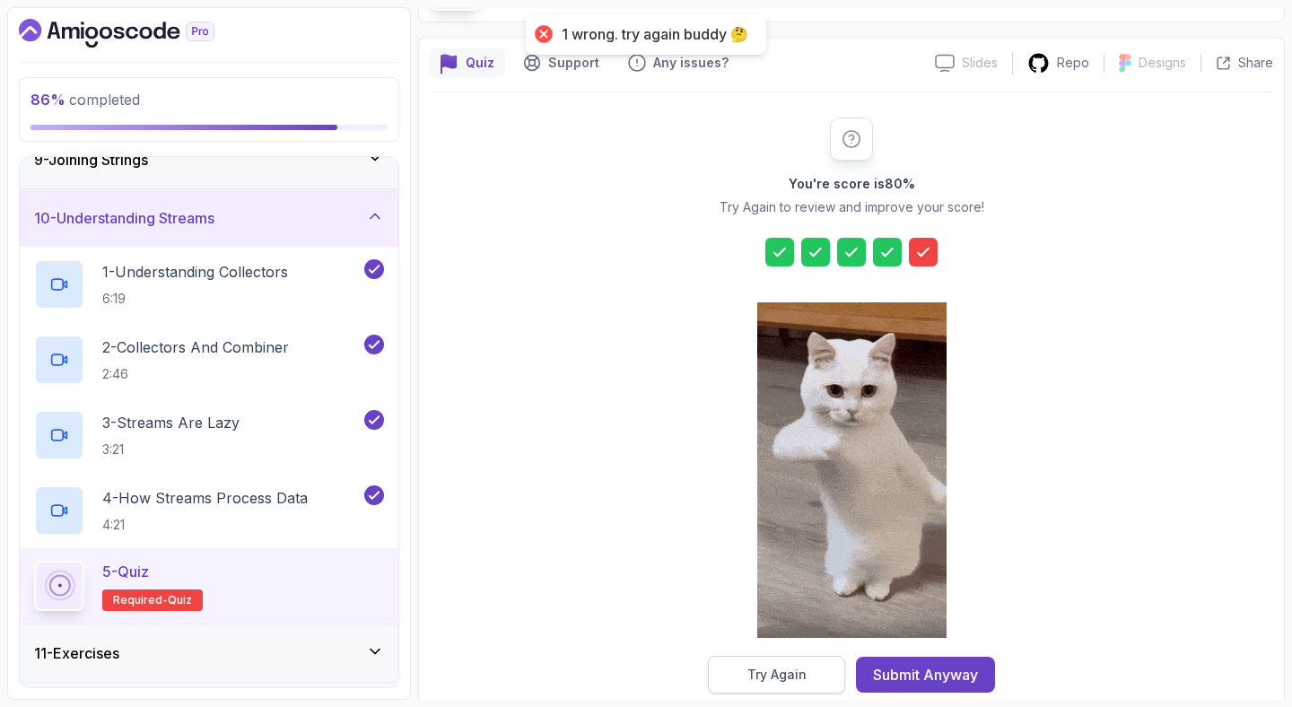
click at [737, 678] on button "Try Again" at bounding box center [776, 675] width 137 height 38
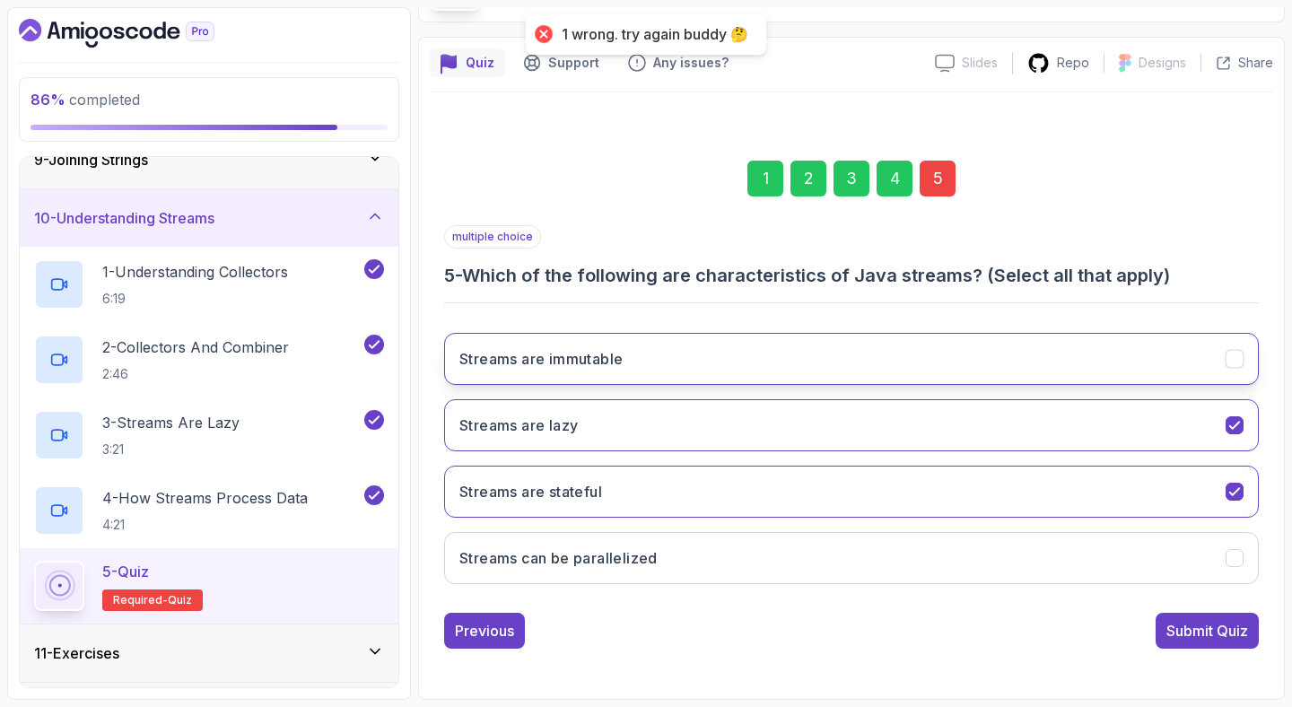
click at [1082, 355] on button "Streams are immutable" at bounding box center [851, 359] width 815 height 52
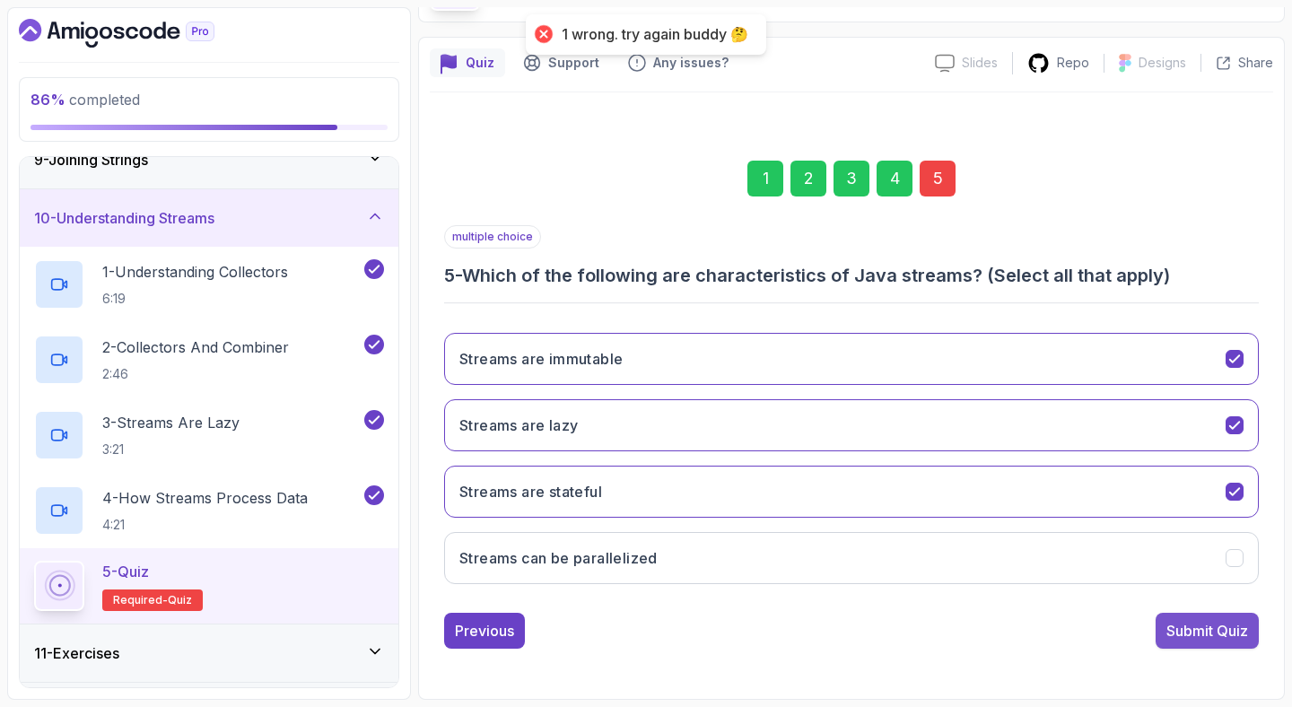
click at [1173, 617] on button "Submit Quiz" at bounding box center [1206, 631] width 103 height 36
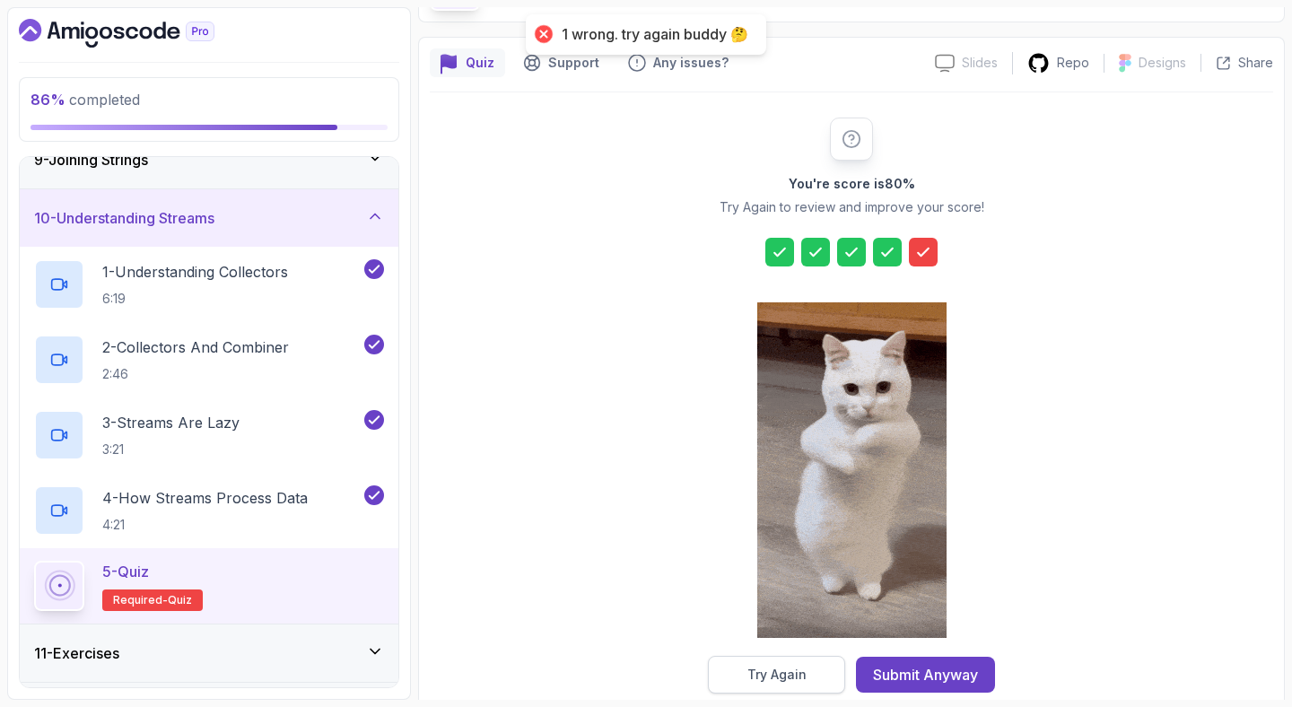
click at [760, 669] on div "Try Again" at bounding box center [776, 675] width 59 height 18
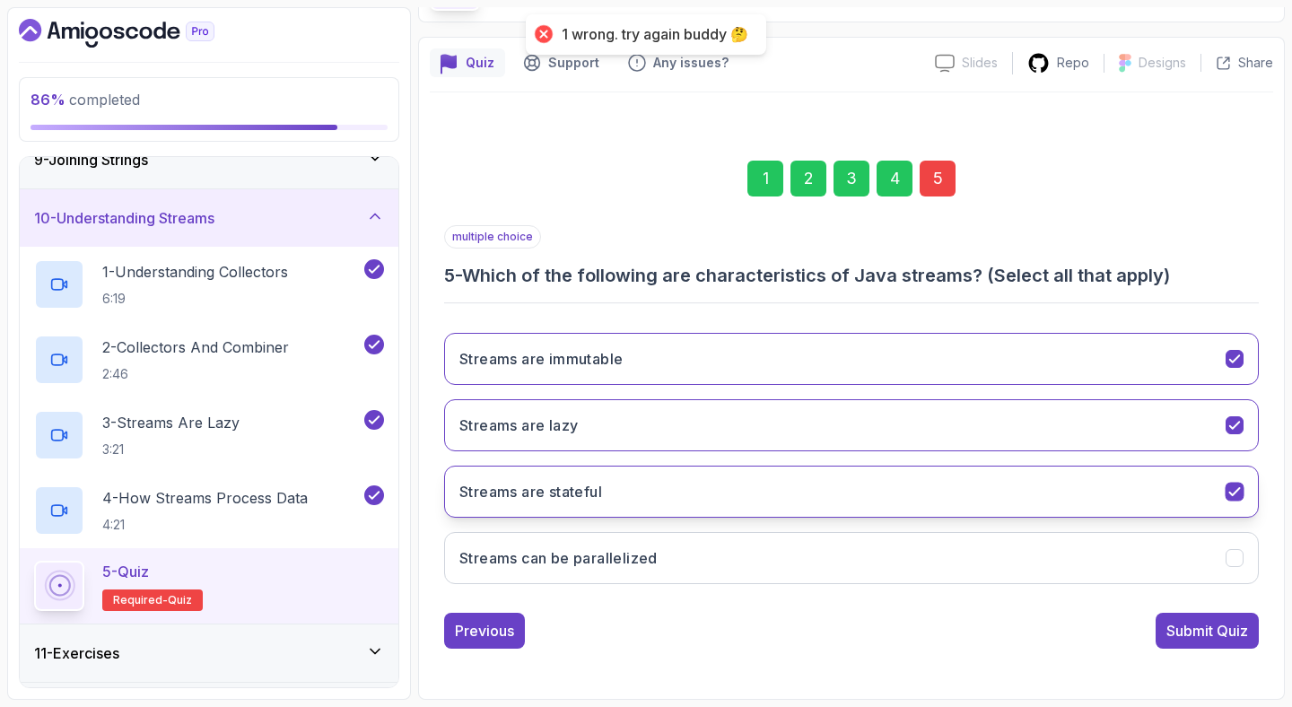
click at [1070, 496] on button "Streams are stateful" at bounding box center [851, 492] width 815 height 52
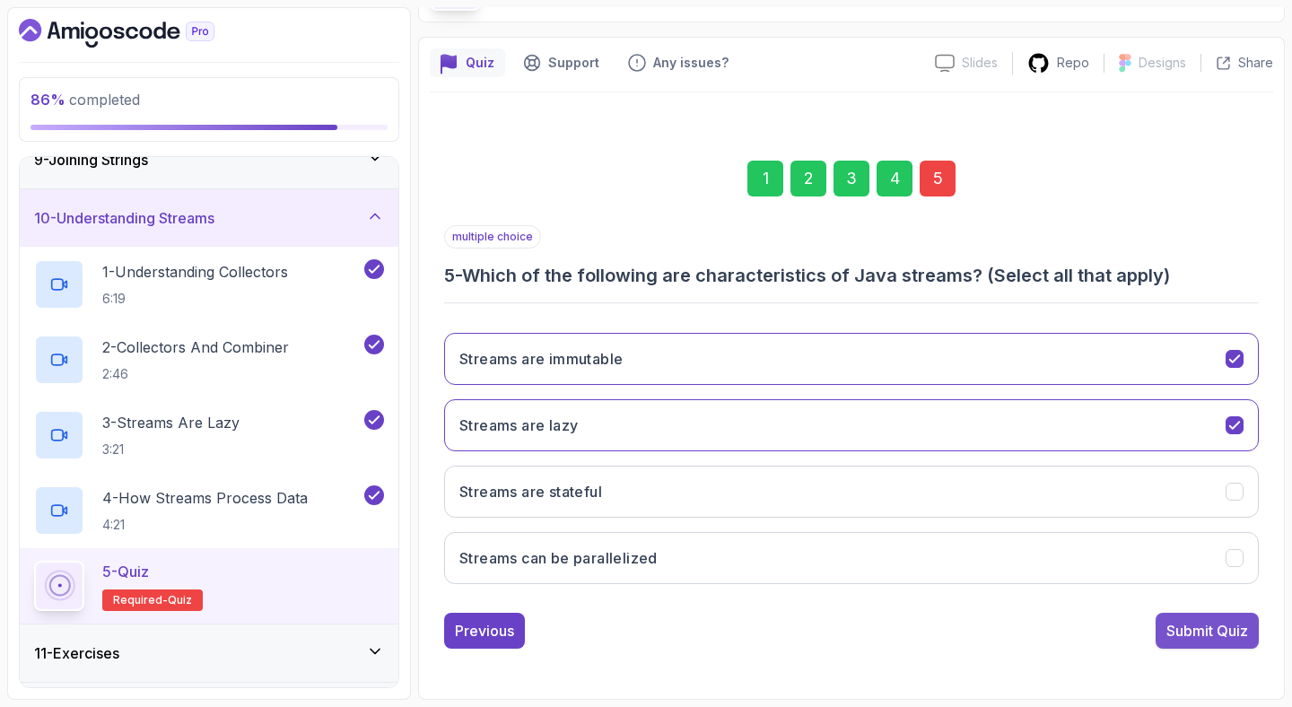
click at [1225, 623] on div "Submit Quiz" at bounding box center [1207, 631] width 82 height 22
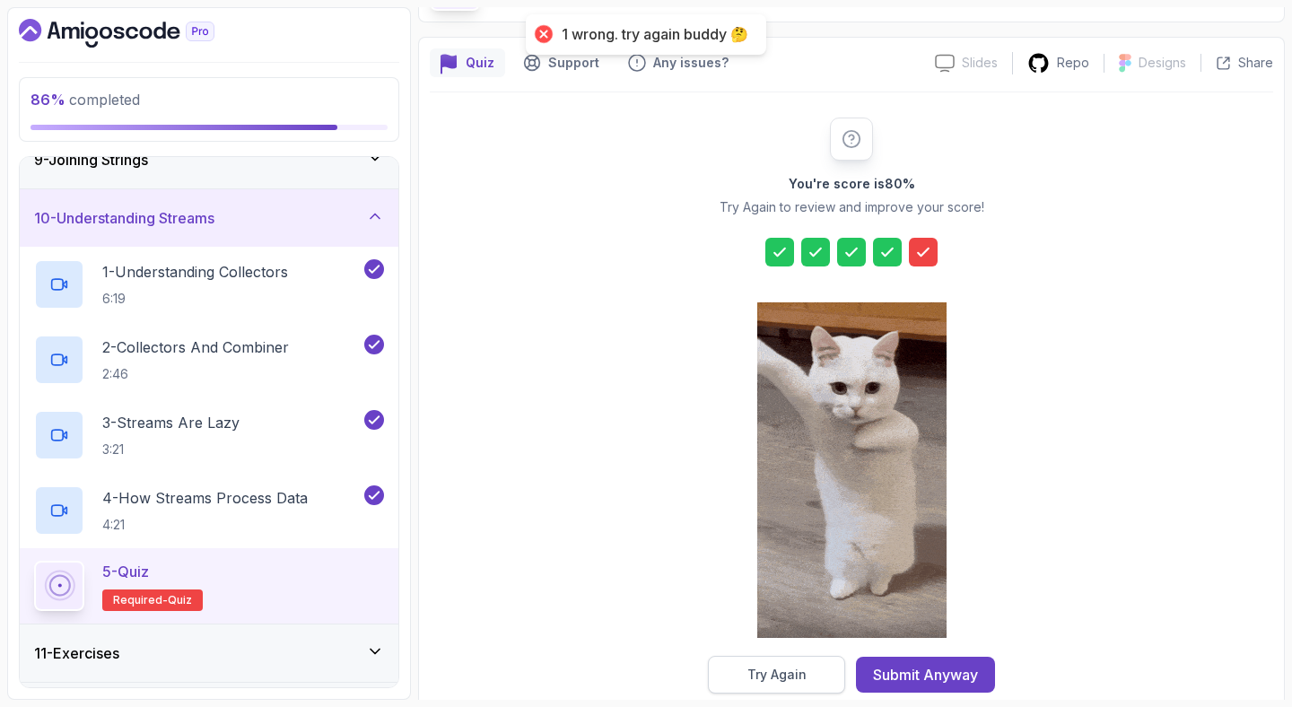
click at [789, 678] on div "Try Again" at bounding box center [776, 675] width 59 height 18
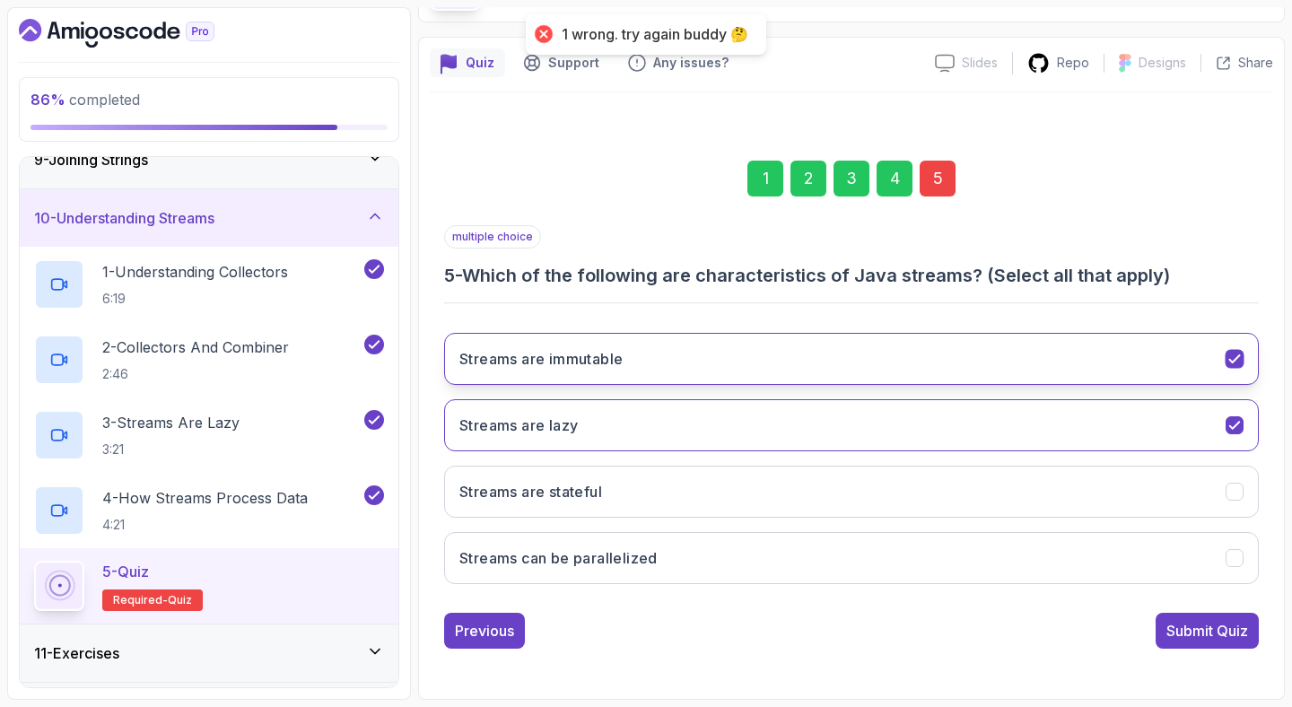
click at [845, 360] on button "Streams are immutable" at bounding box center [851, 359] width 815 height 52
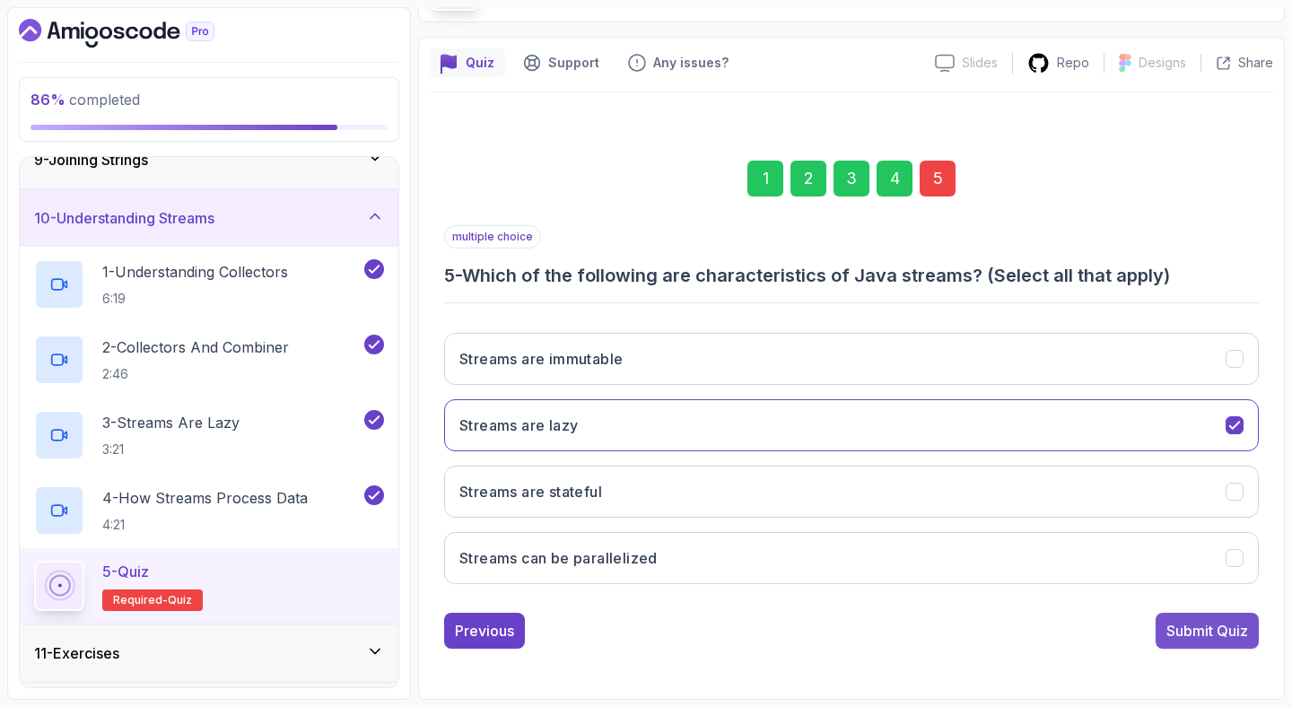
click at [1208, 613] on button "Submit Quiz" at bounding box center [1206, 631] width 103 height 36
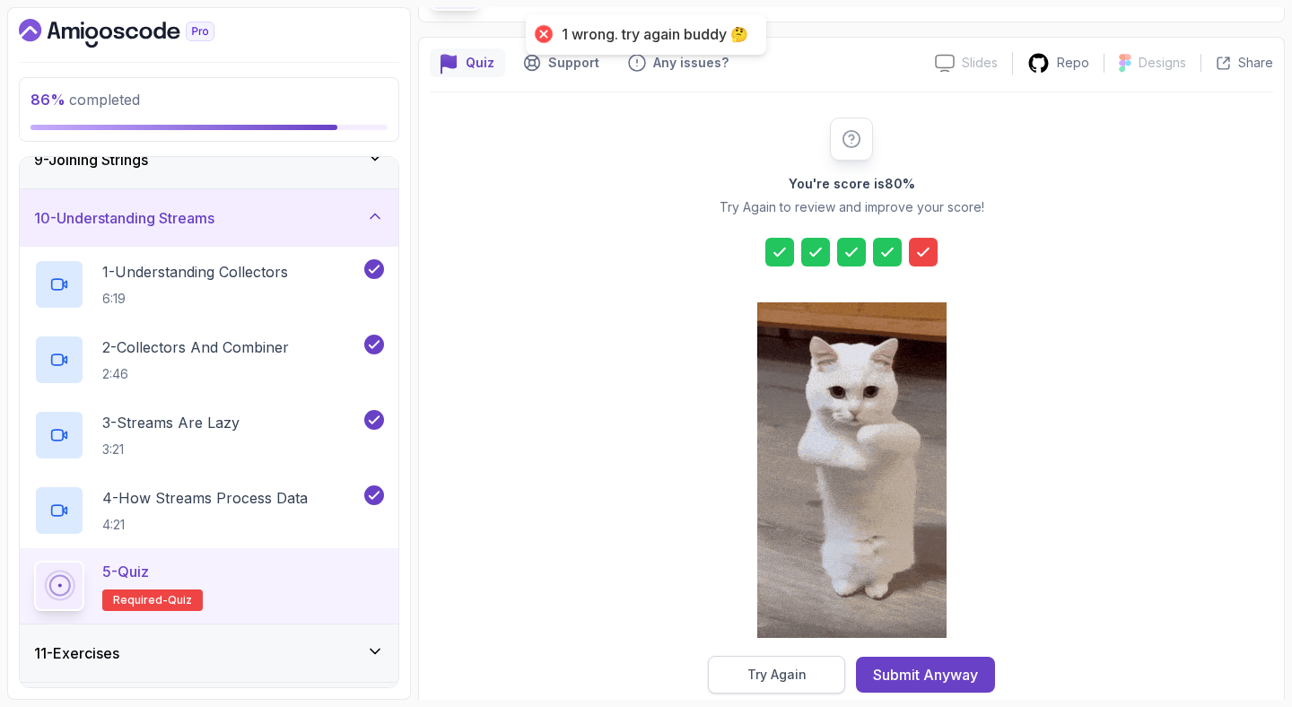
click at [763, 682] on div "Try Again" at bounding box center [776, 675] width 59 height 18
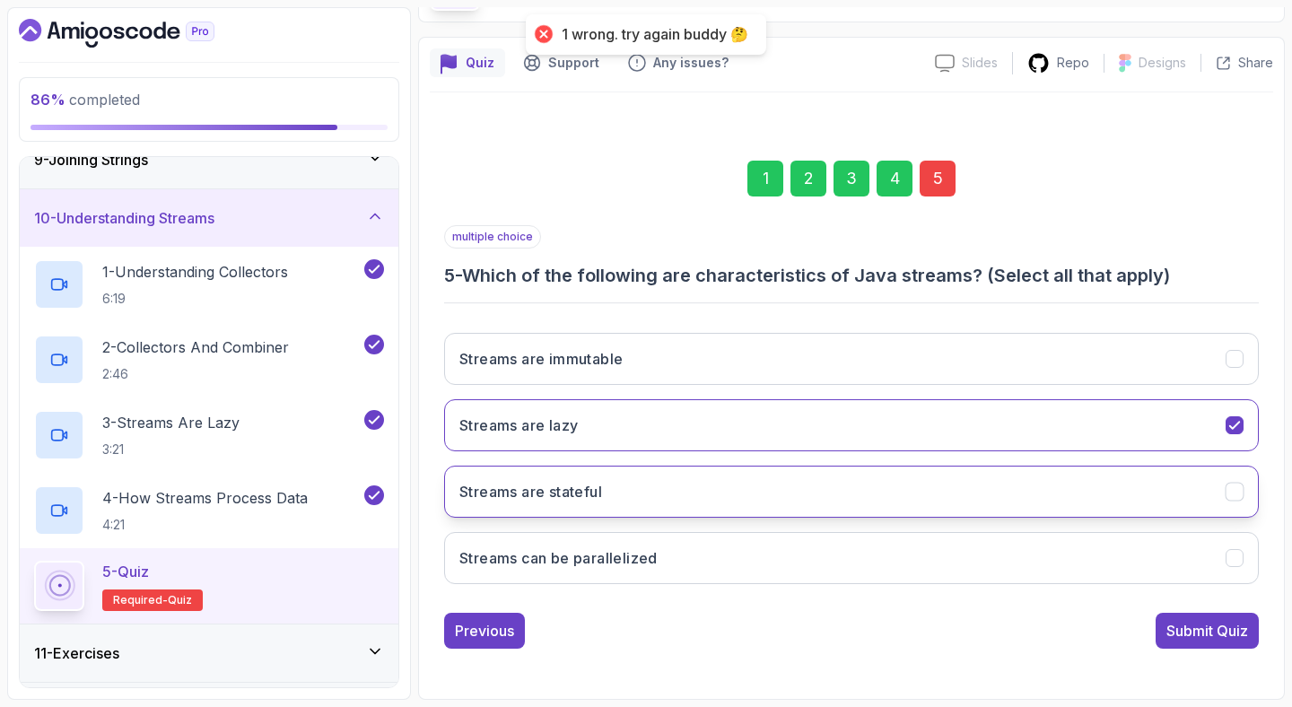
click at [853, 500] on button "Streams are stateful" at bounding box center [851, 492] width 815 height 52
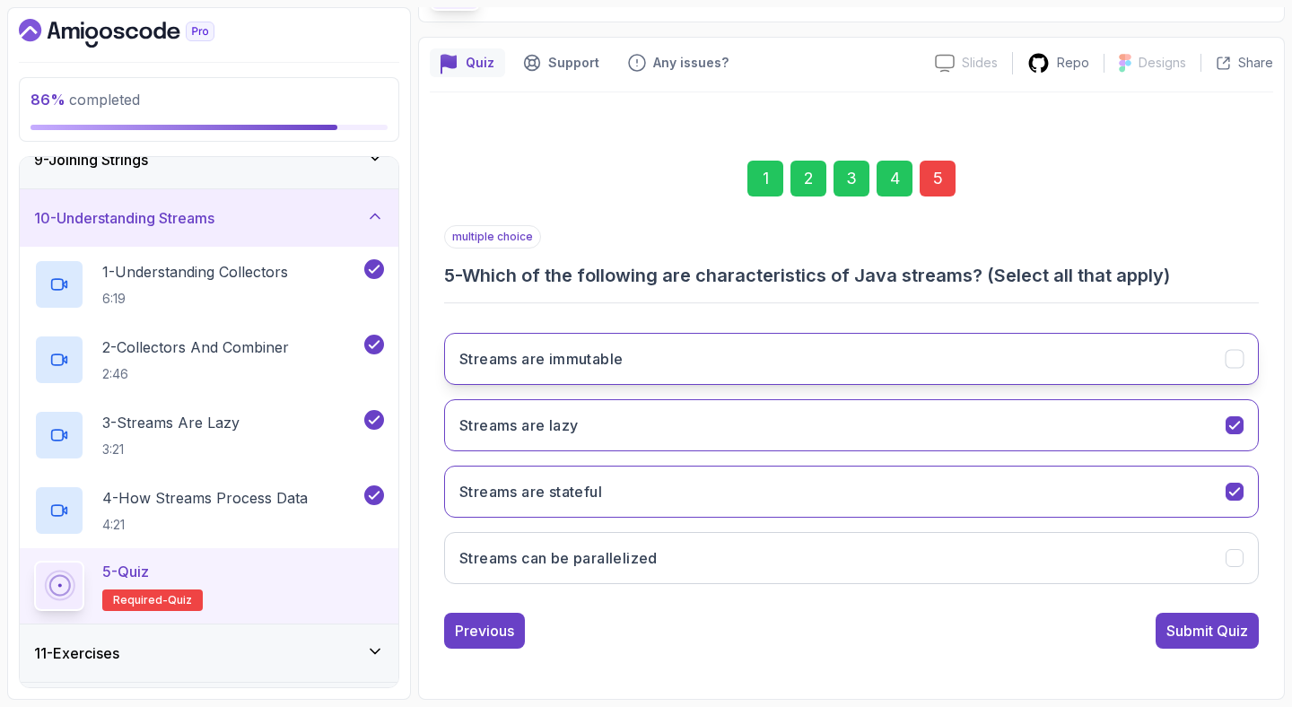
click at [835, 372] on button "Streams are immutable" at bounding box center [851, 359] width 815 height 52
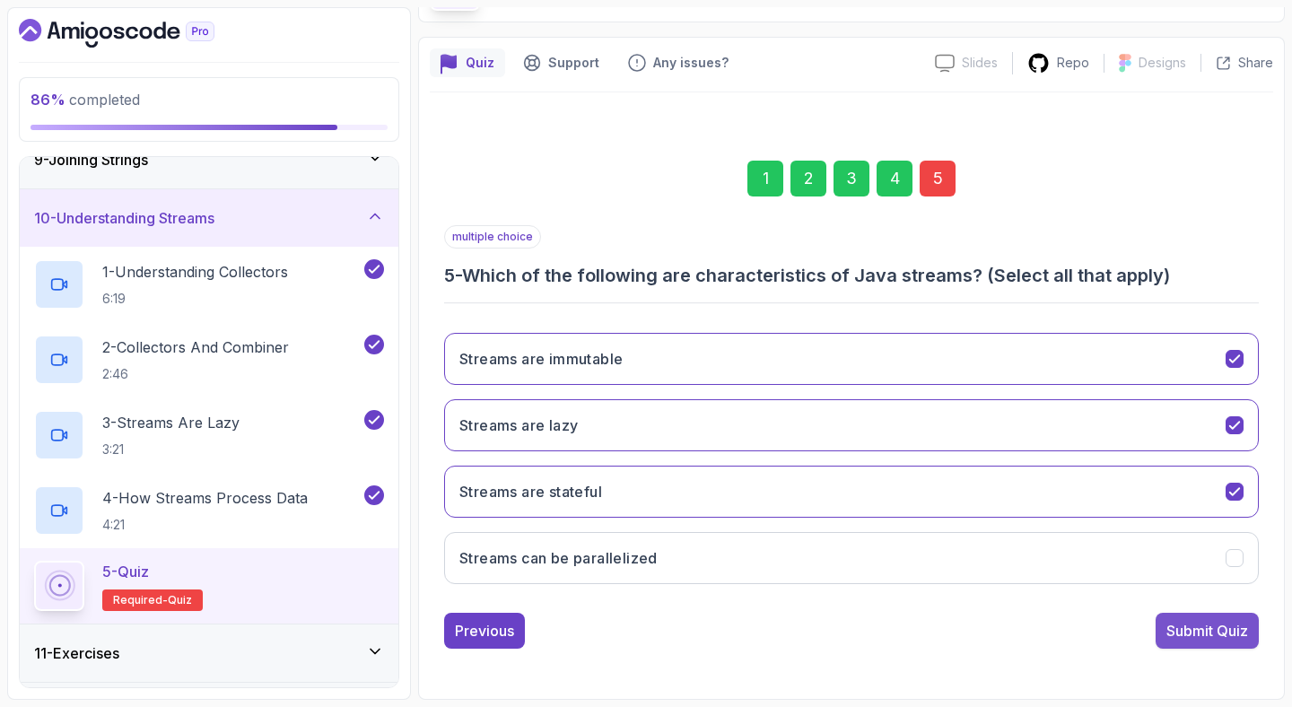
click at [1208, 614] on button "Submit Quiz" at bounding box center [1206, 631] width 103 height 36
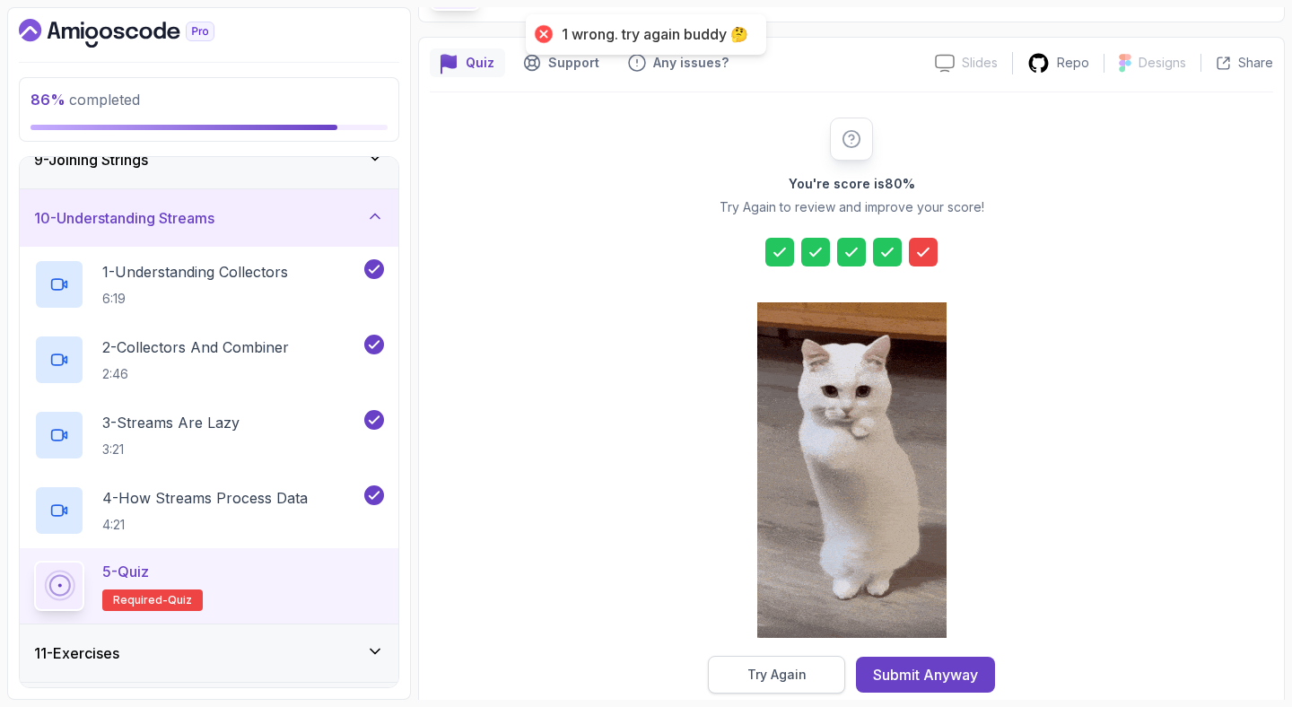
click at [778, 664] on button "Try Again" at bounding box center [776, 675] width 137 height 38
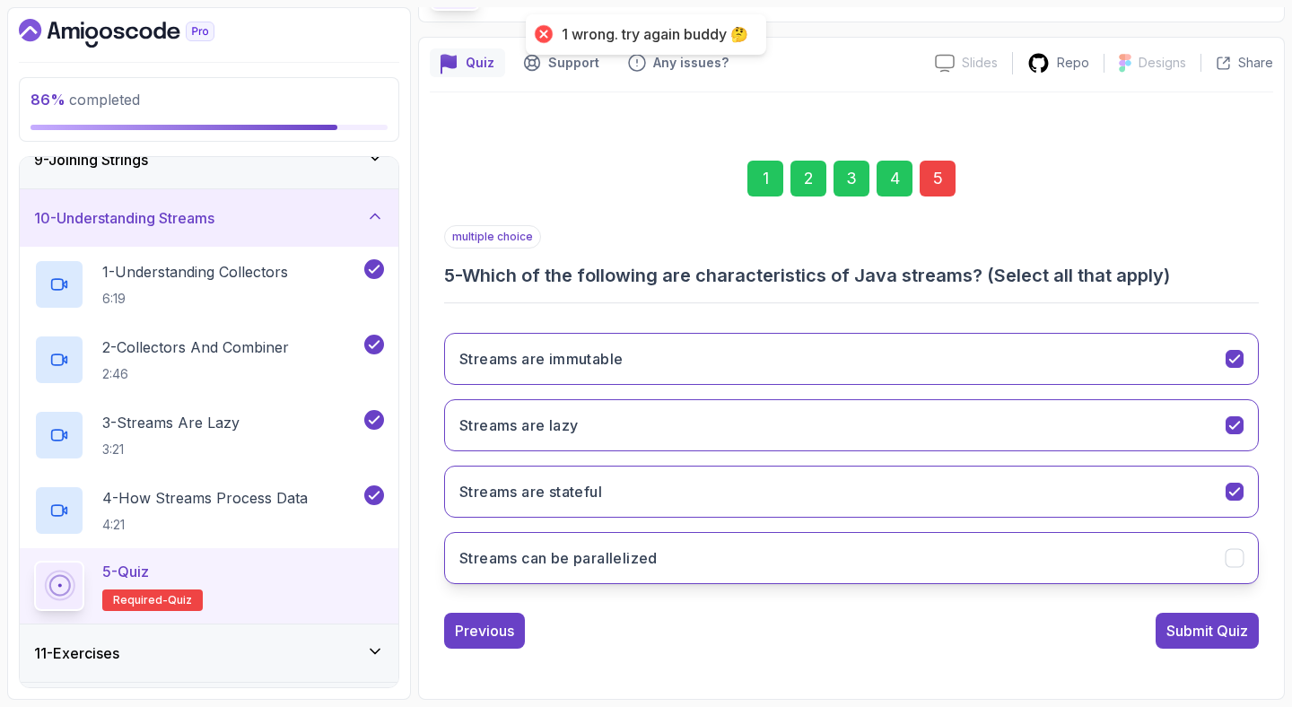
click at [894, 569] on button "Streams can be parallelized" at bounding box center [851, 558] width 815 height 52
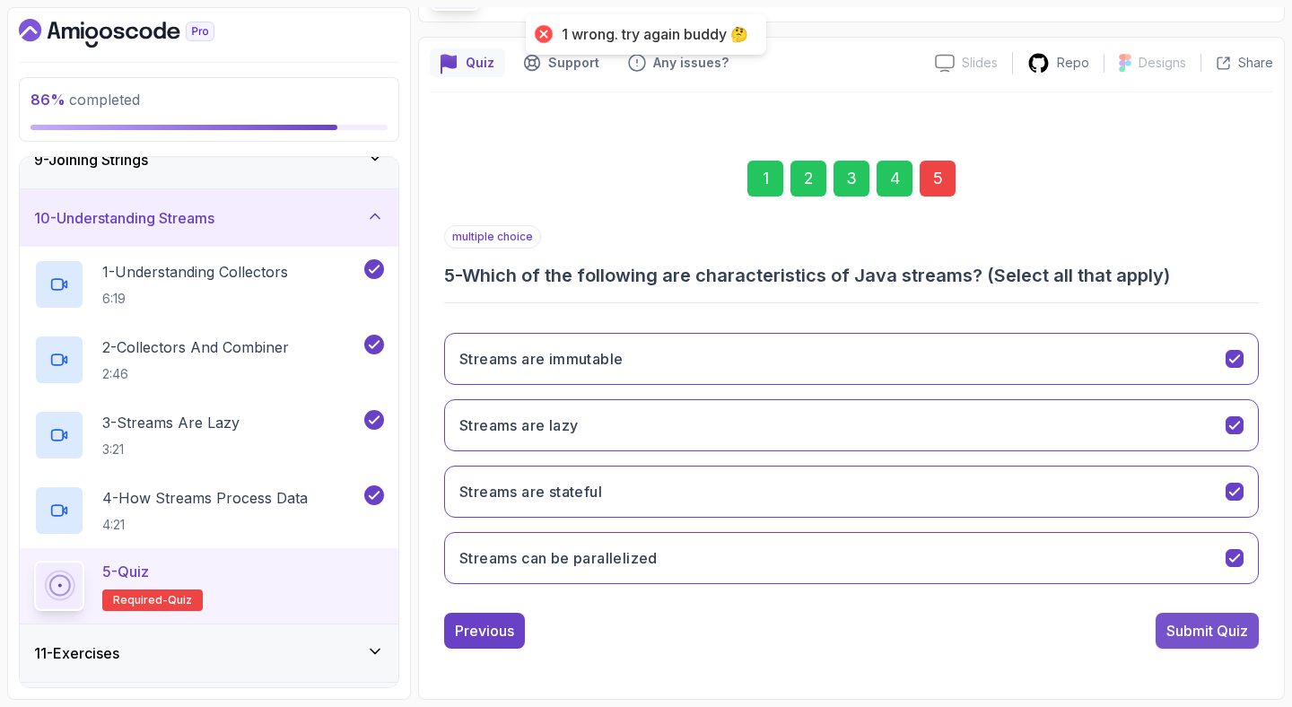
click at [1187, 636] on div "Submit Quiz" at bounding box center [1207, 631] width 82 height 22
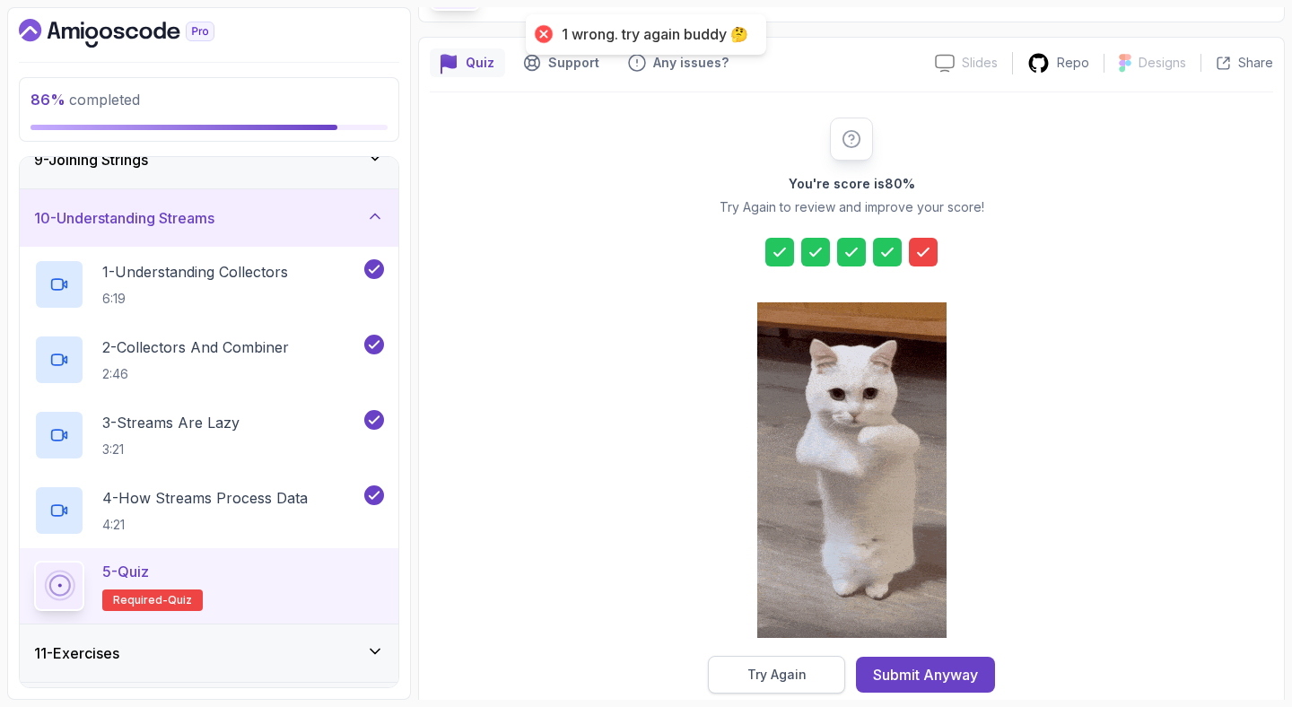
click at [818, 665] on button "Try Again" at bounding box center [776, 675] width 137 height 38
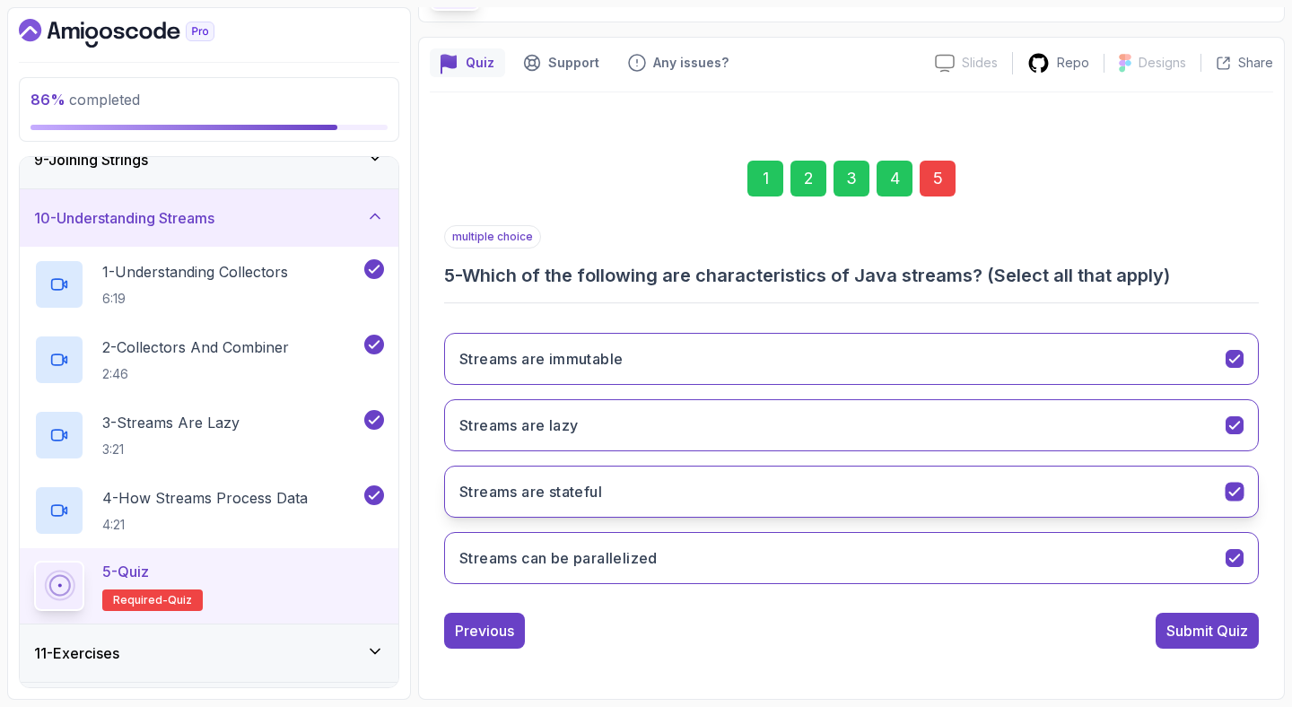
click at [841, 502] on button "Streams are stateful" at bounding box center [851, 492] width 815 height 52
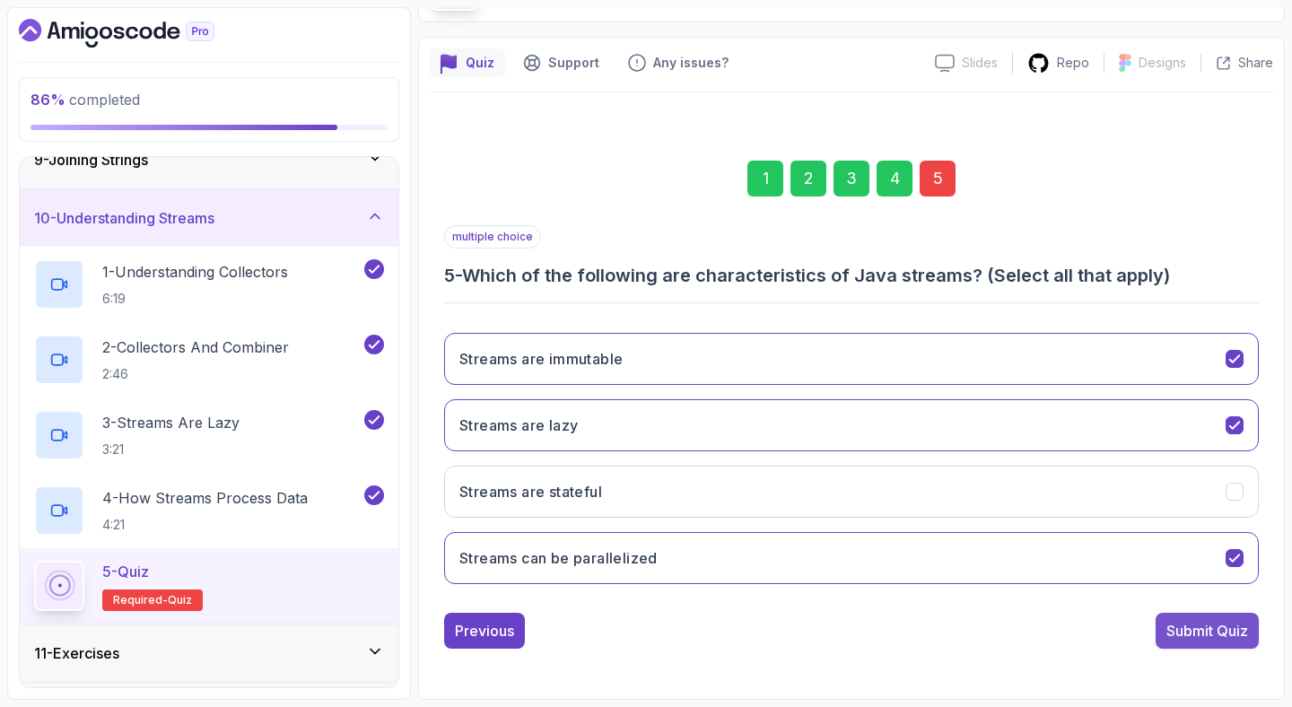
click at [1230, 634] on div "Submit Quiz" at bounding box center [1207, 631] width 82 height 22
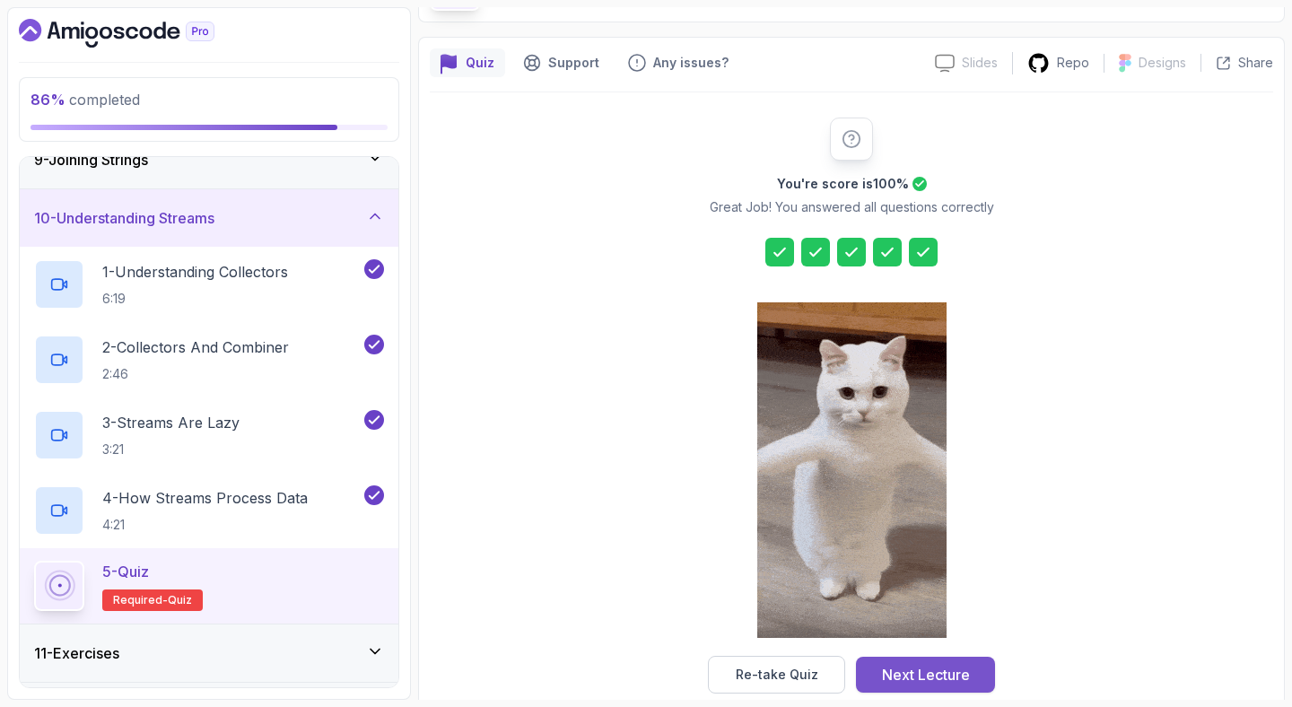
click at [902, 673] on div "Next Lecture" at bounding box center [926, 675] width 88 height 22
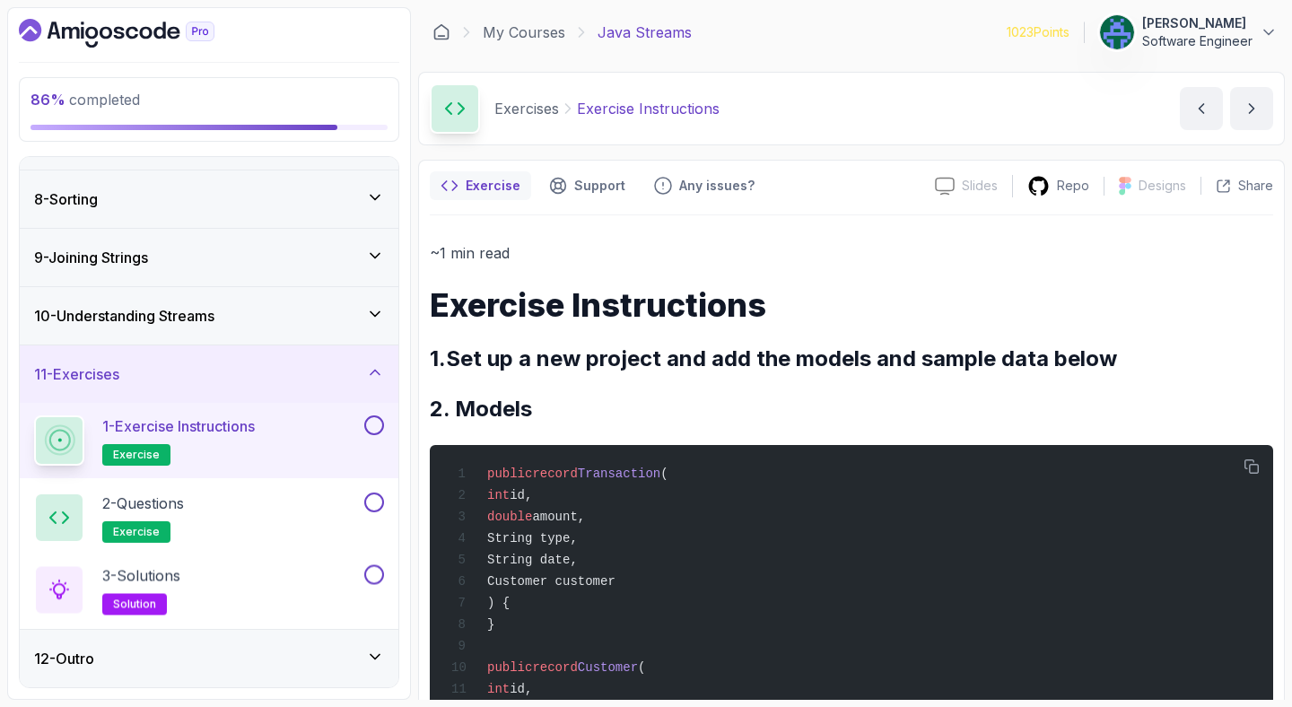
scroll to position [394, 0]
click at [374, 426] on button at bounding box center [374, 426] width 20 height 20
click at [376, 499] on button at bounding box center [374, 502] width 20 height 20
click at [376, 581] on button at bounding box center [374, 577] width 20 height 20
click at [258, 679] on div "12 - Outro" at bounding box center [209, 659] width 379 height 57
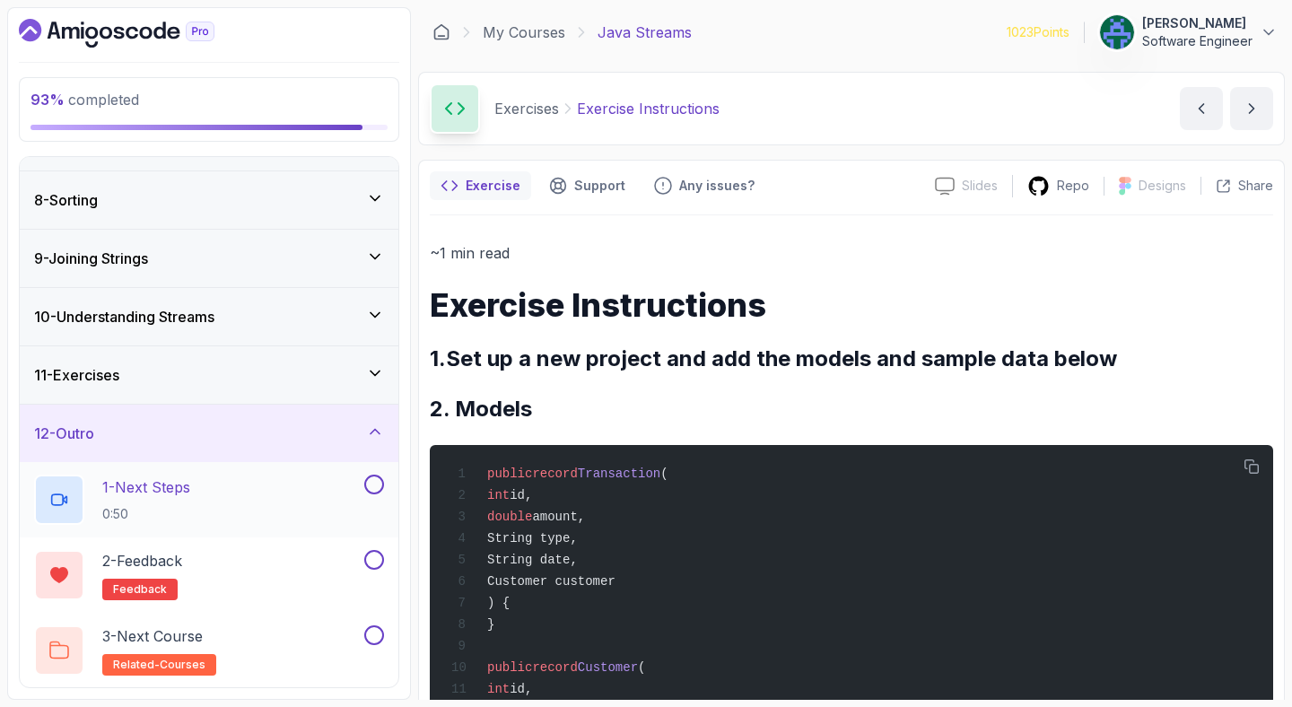
click at [275, 510] on div "1 - Next Steps 0:50" at bounding box center [197, 500] width 327 height 50
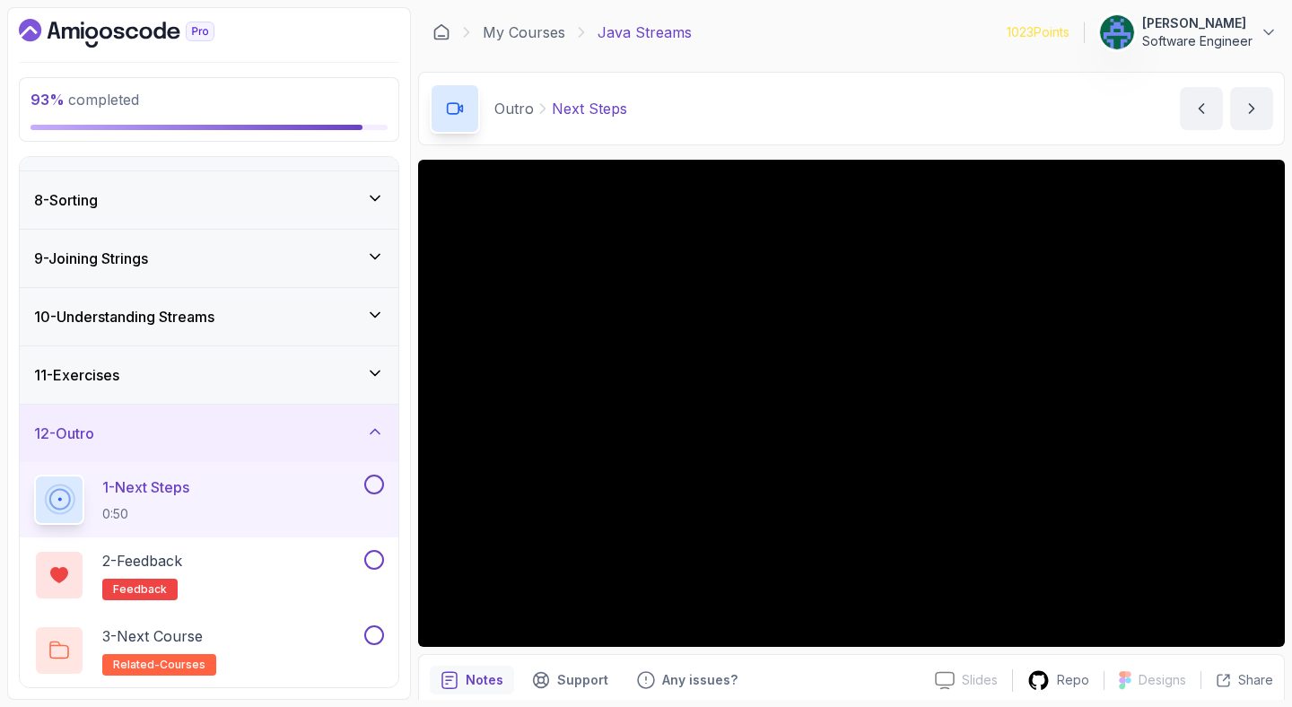
click at [751, 113] on div "Outro Next Steps Next Steps by [PERSON_NAME]" at bounding box center [851, 109] width 867 height 74
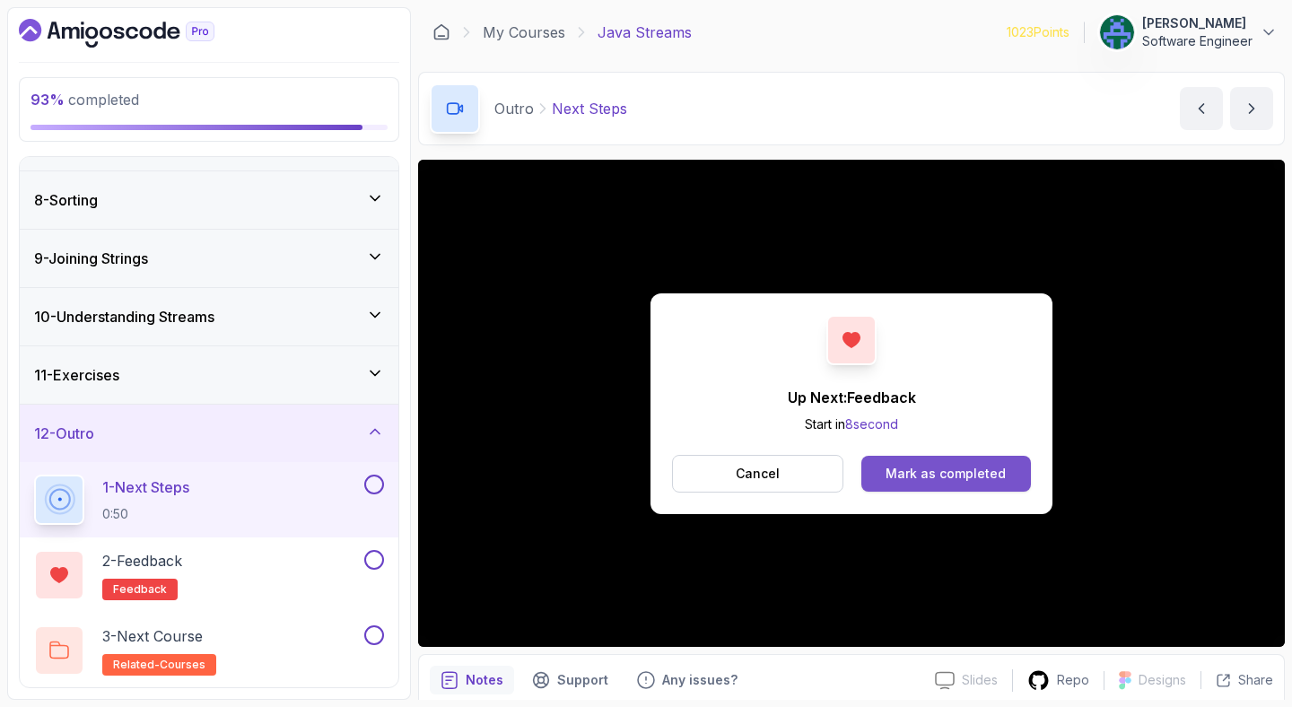
click at [920, 458] on button "Mark as completed" at bounding box center [946, 474] width 170 height 36
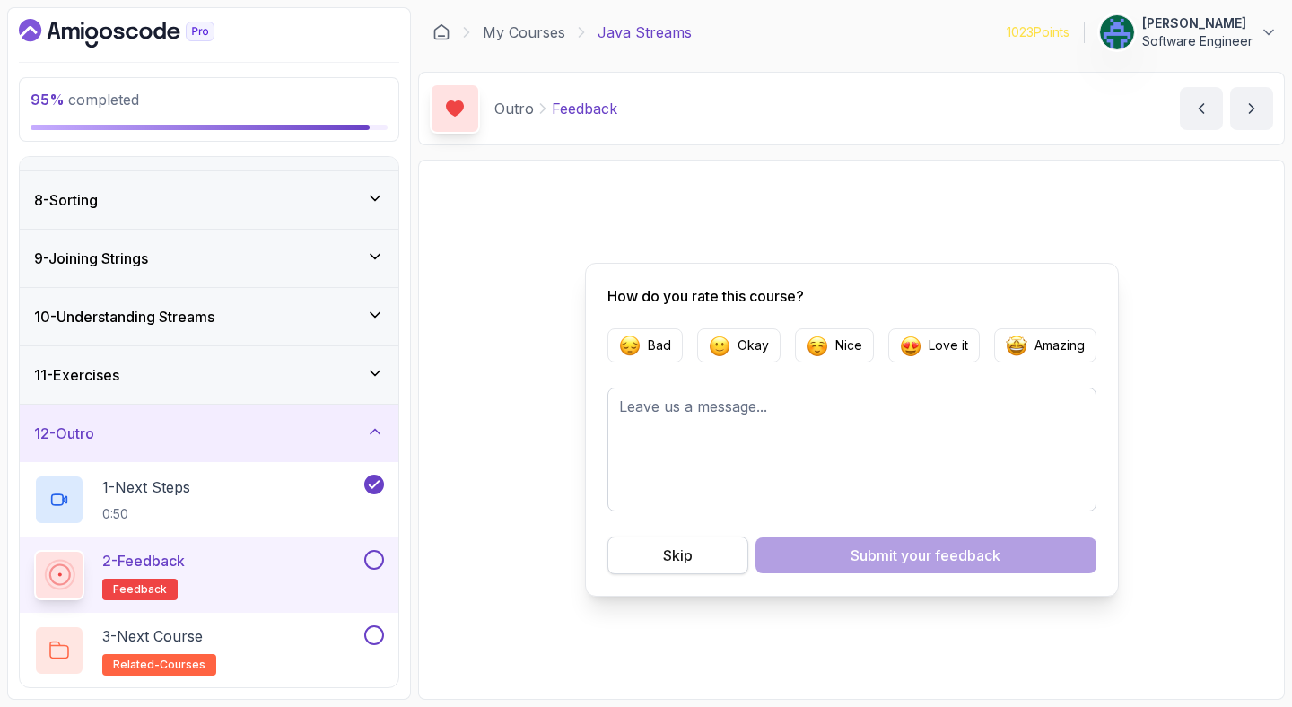
click at [668, 541] on button "Skip" at bounding box center [677, 555] width 141 height 38
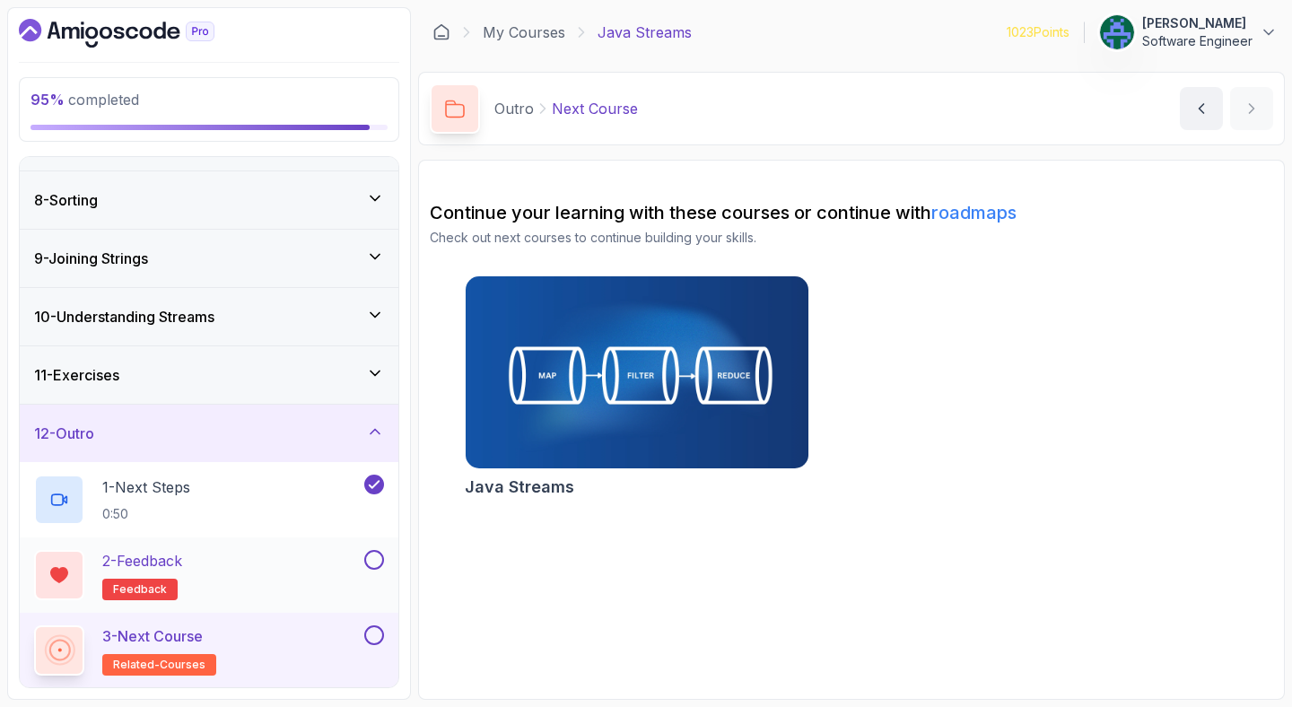
click at [375, 554] on button at bounding box center [374, 560] width 20 height 20
click at [374, 634] on button at bounding box center [374, 635] width 20 height 20
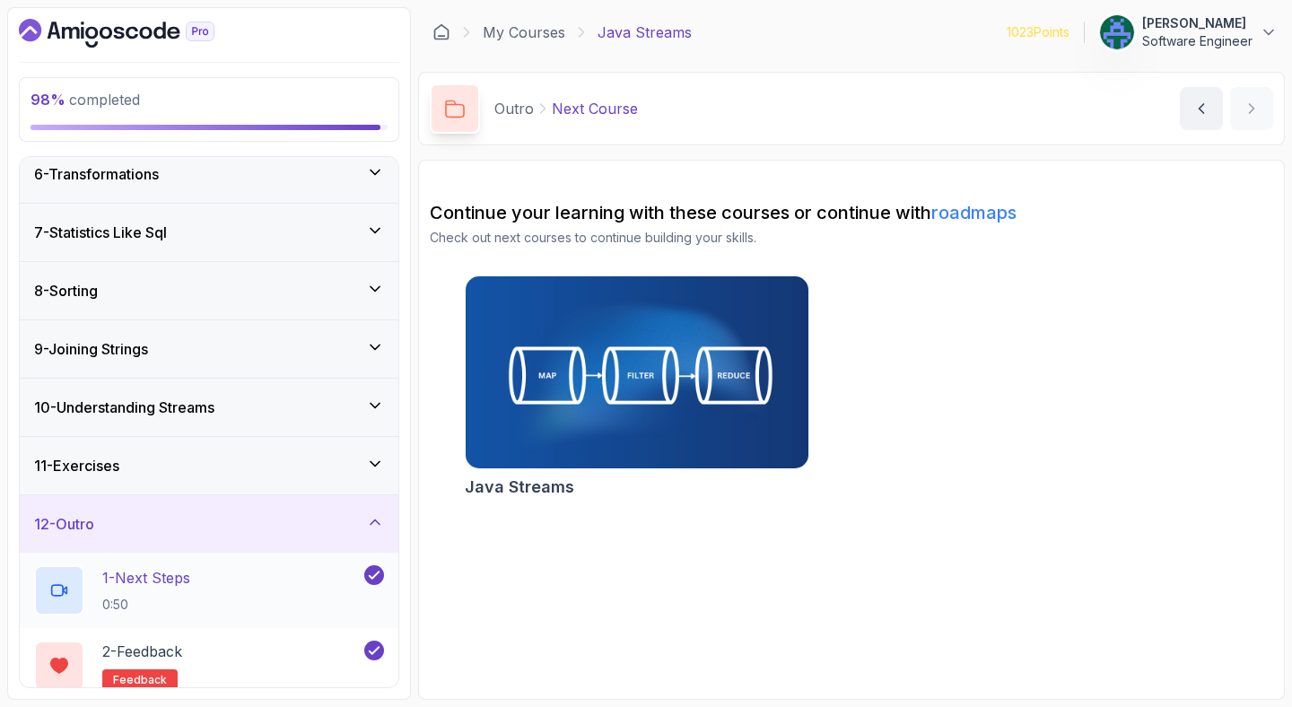
scroll to position [394, 0]
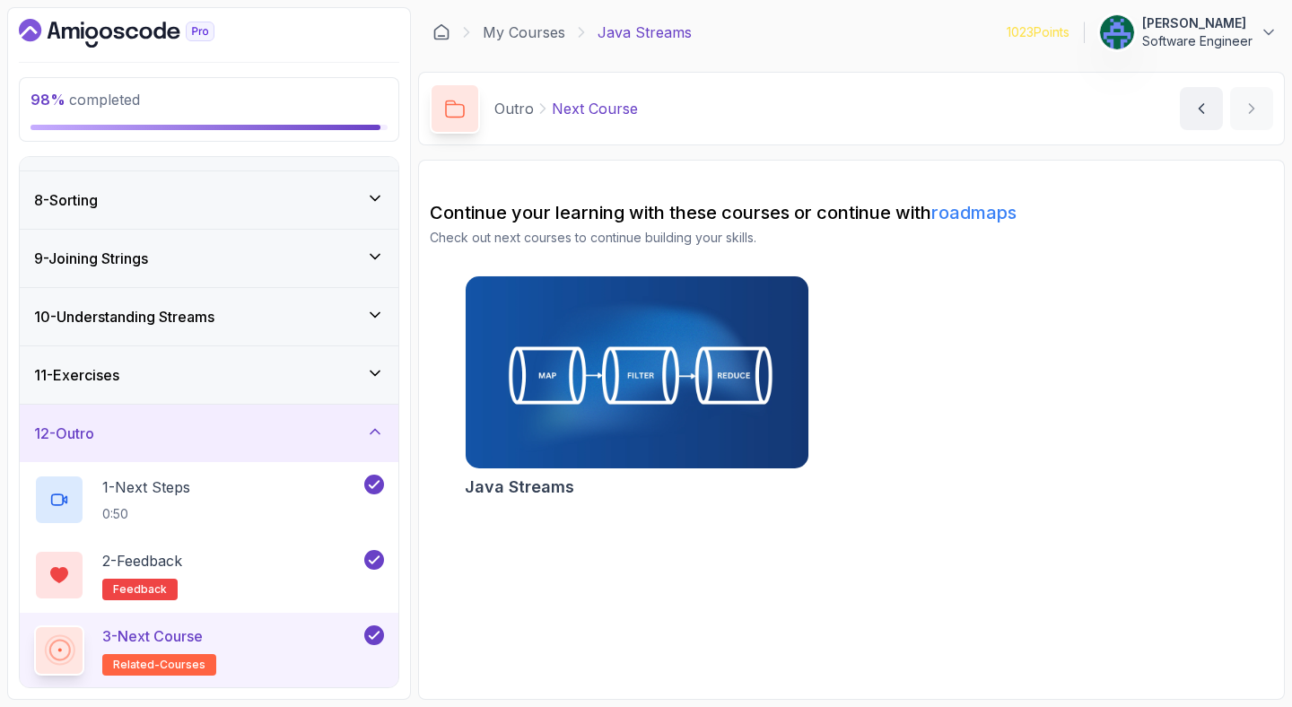
click at [528, 548] on section "Continue your learning with these courses or continue with roadmaps Check out n…" at bounding box center [851, 430] width 867 height 540
click at [362, 378] on div "11 - Exercises" at bounding box center [209, 375] width 350 height 22
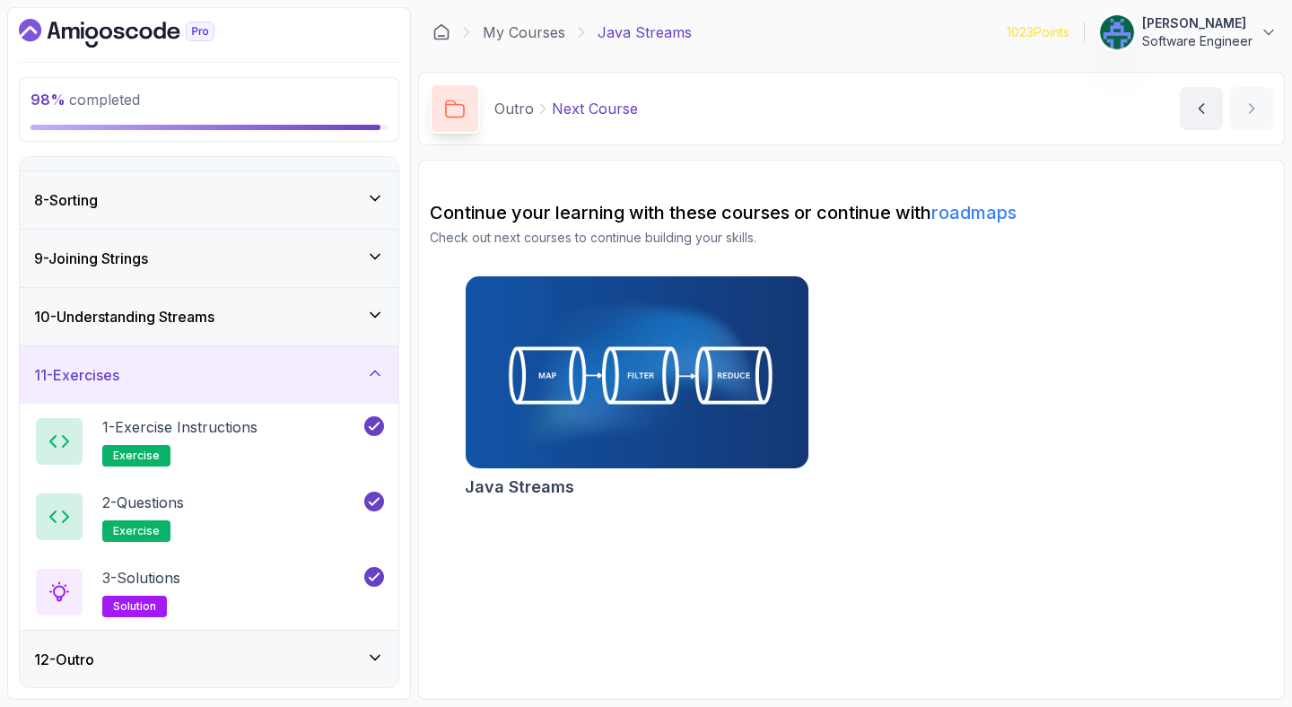
click at [362, 378] on div "11 - Exercises" at bounding box center [209, 375] width 350 height 22
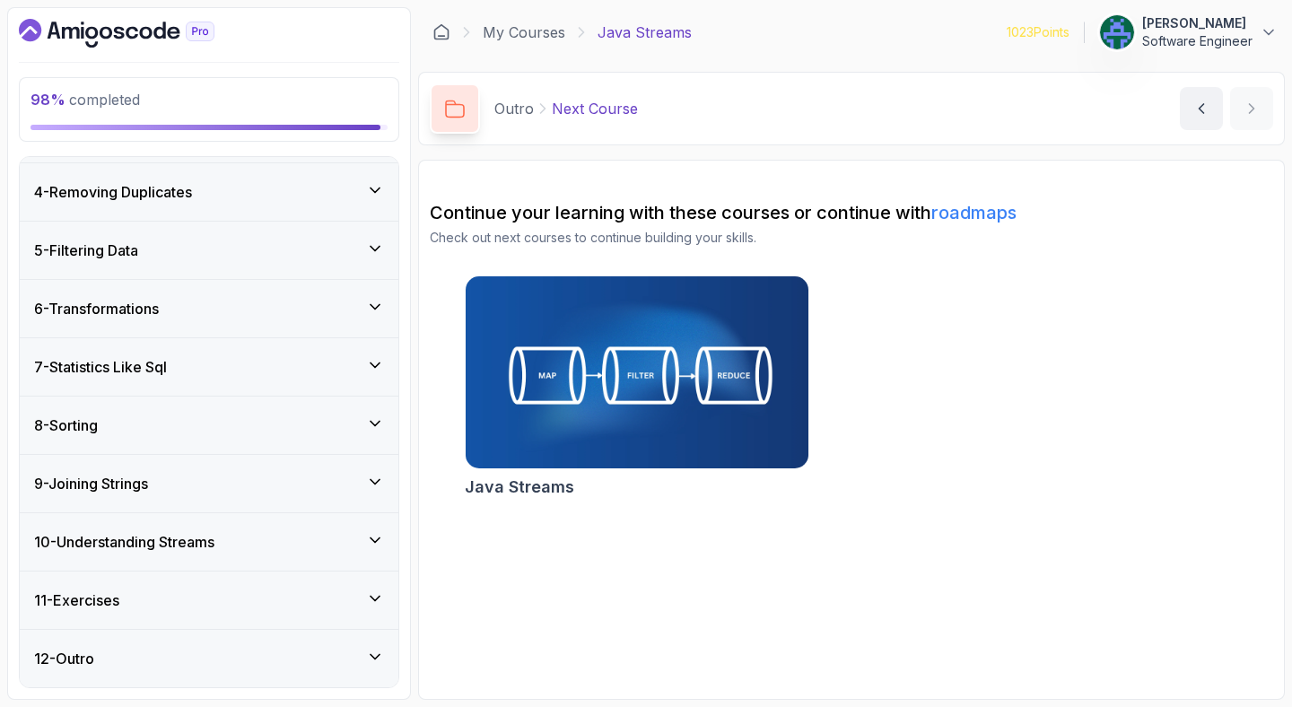
scroll to position [0, 0]
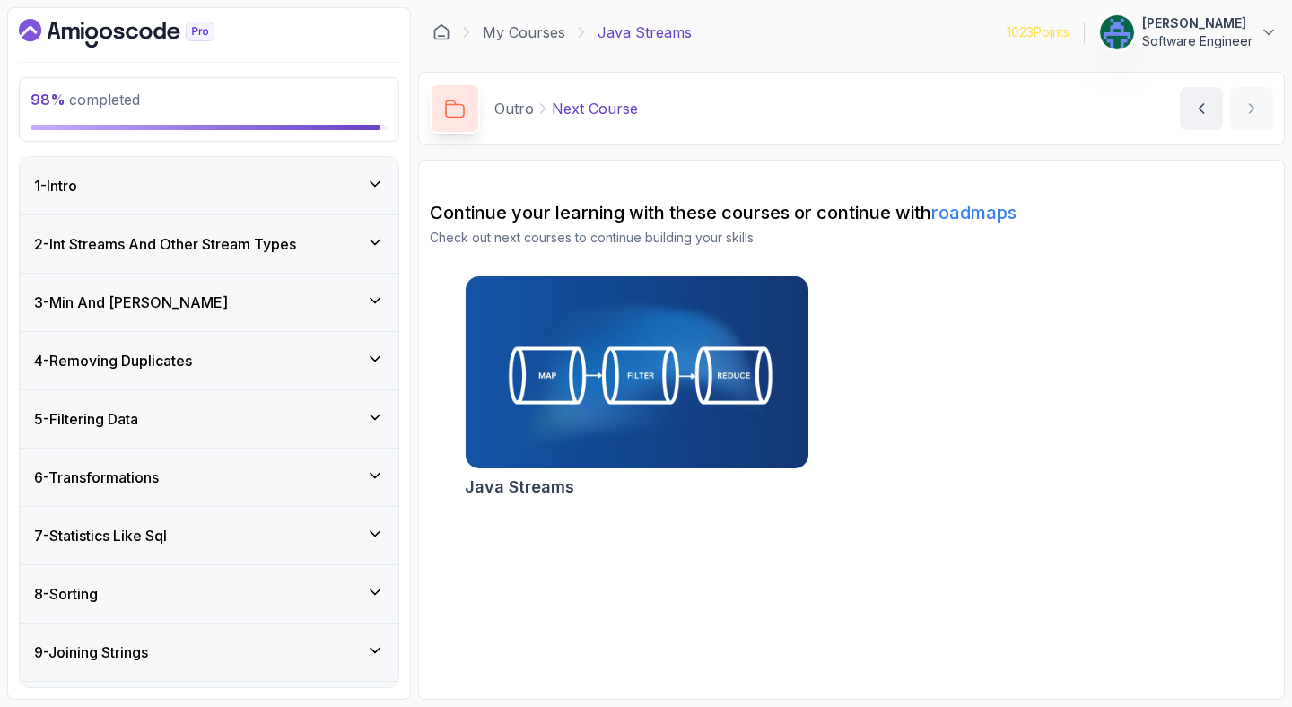
click at [322, 202] on div "1 - Intro" at bounding box center [209, 185] width 379 height 57
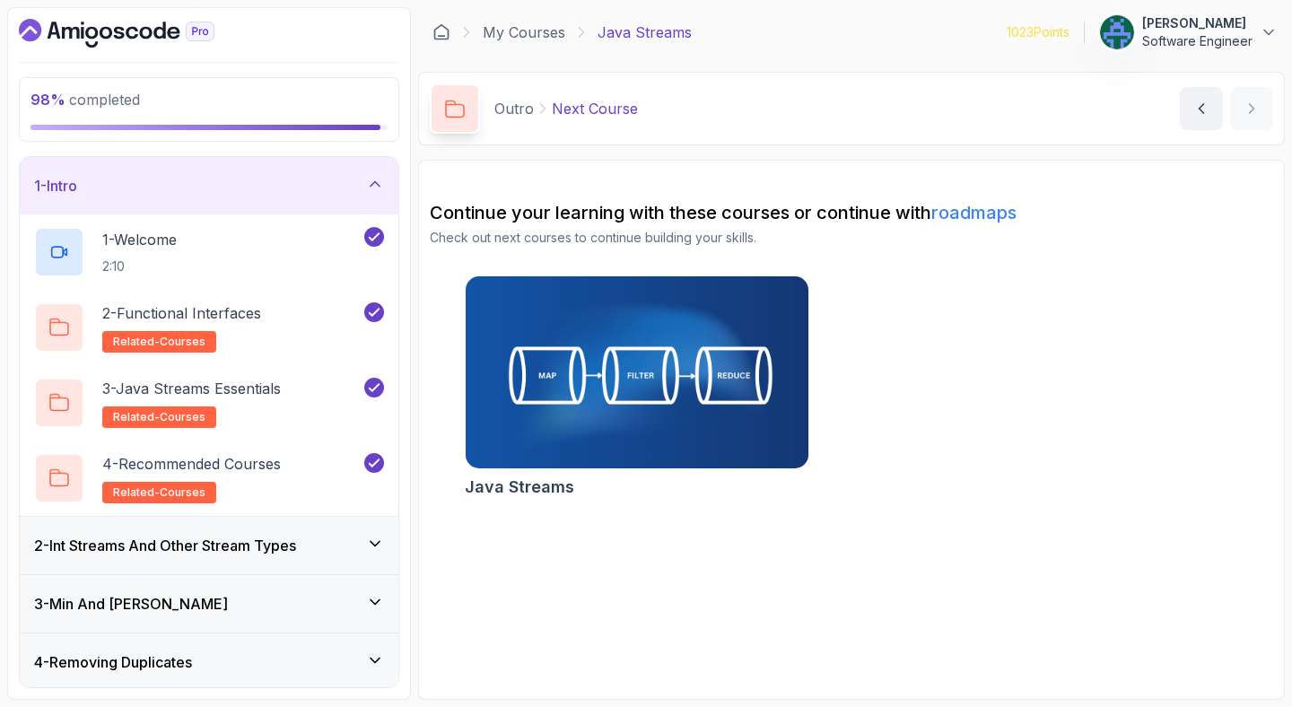
click at [322, 202] on div "1 - Intro" at bounding box center [209, 185] width 379 height 57
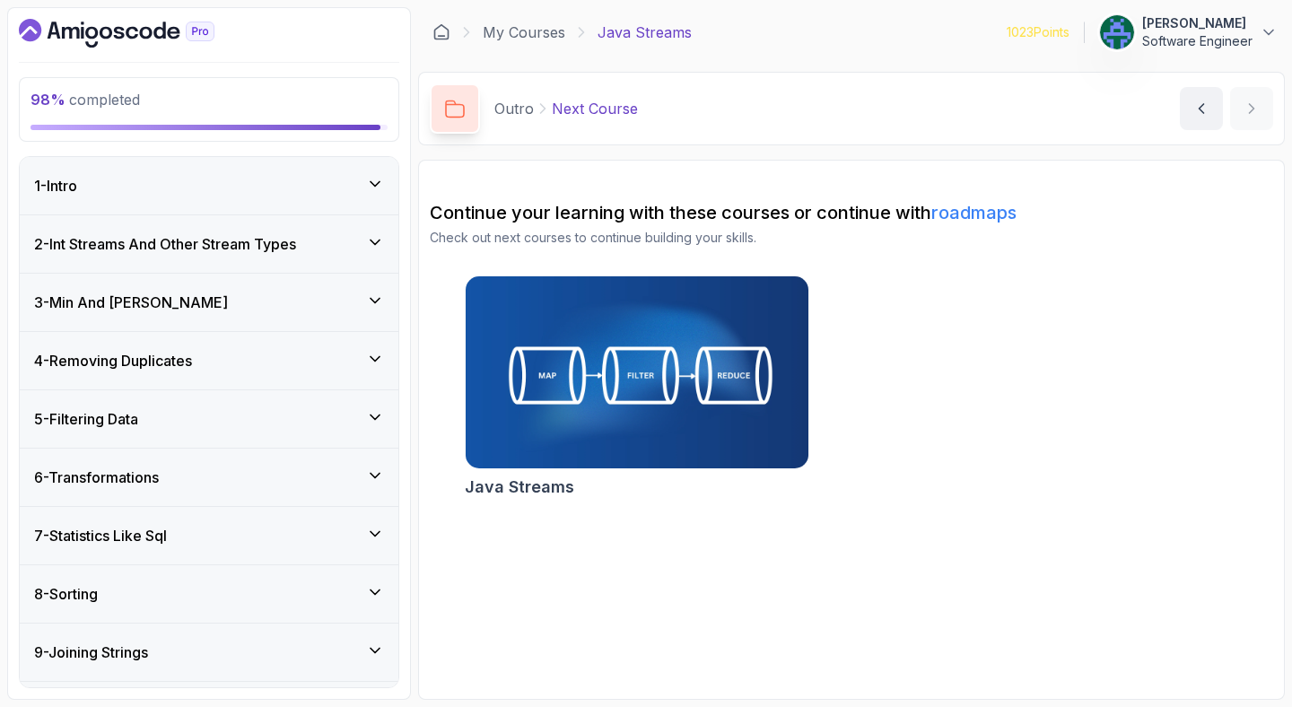
click at [283, 245] on h3 "2 - Int Streams And Other Stream Types" at bounding box center [165, 244] width 262 height 22
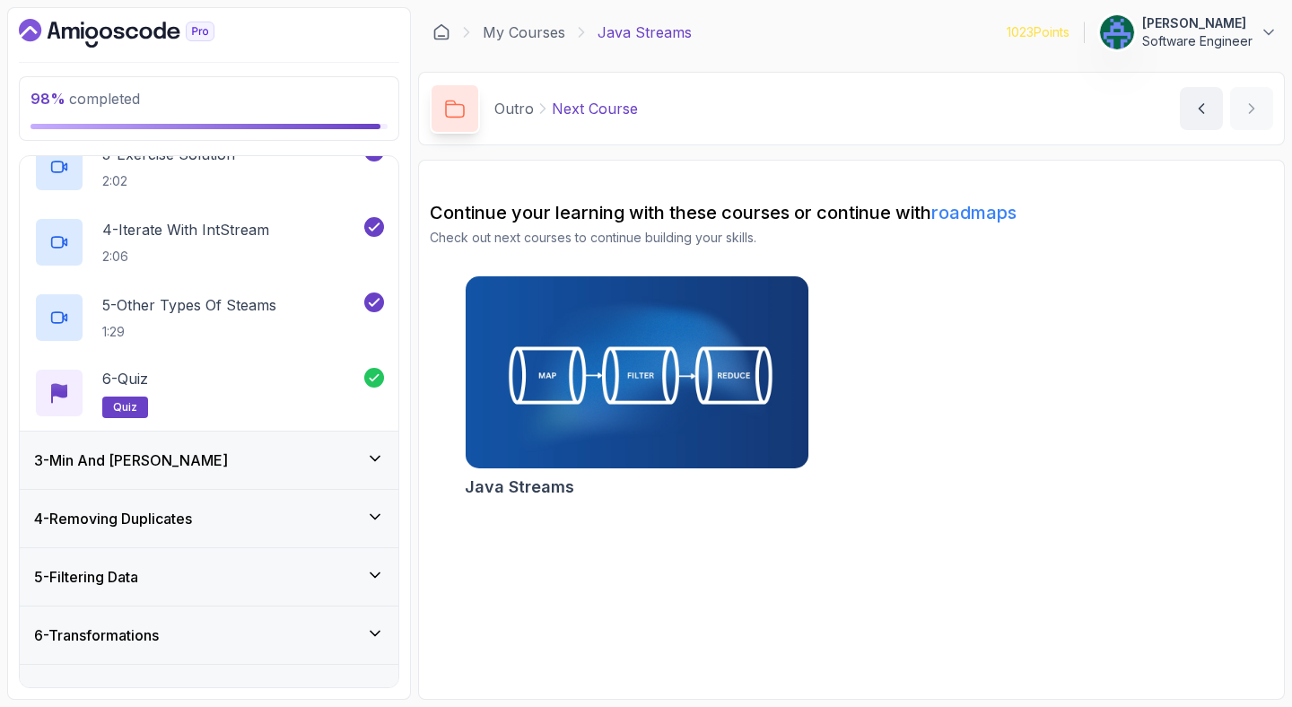
click at [220, 463] on div "3 - Min And [PERSON_NAME]" at bounding box center [209, 460] width 350 height 22
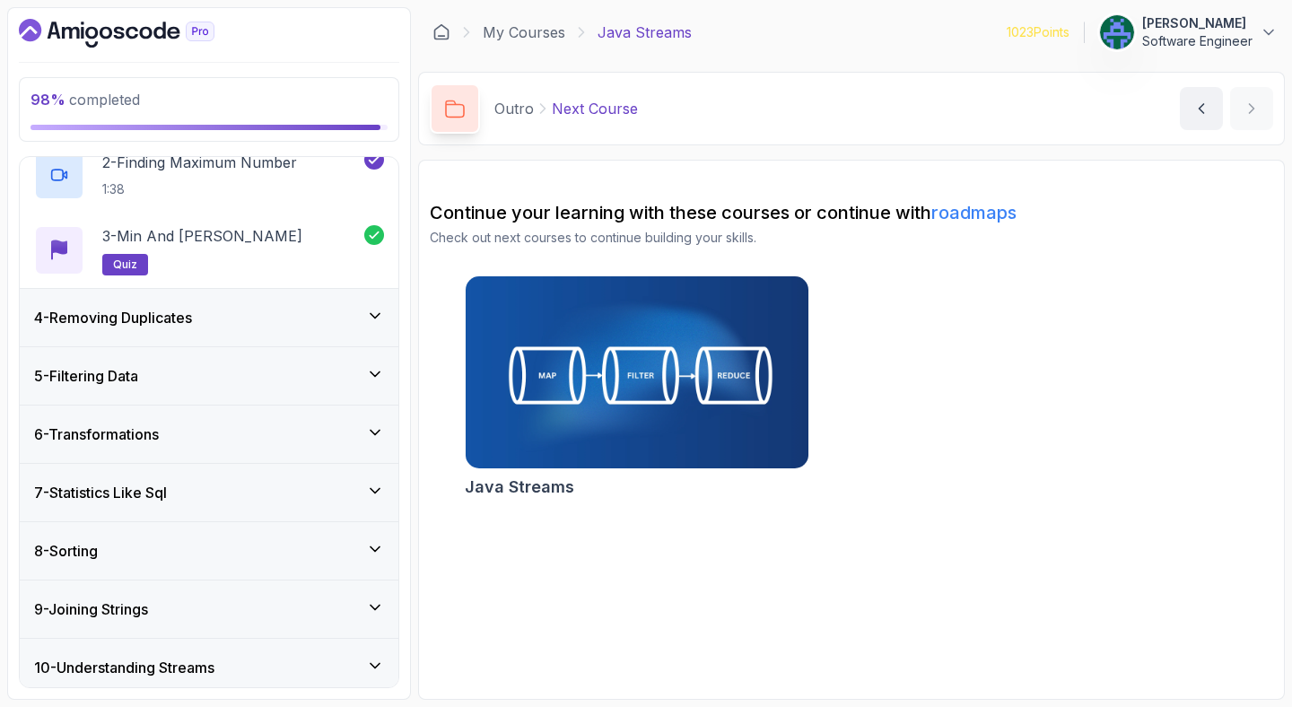
scroll to position [394, 0]
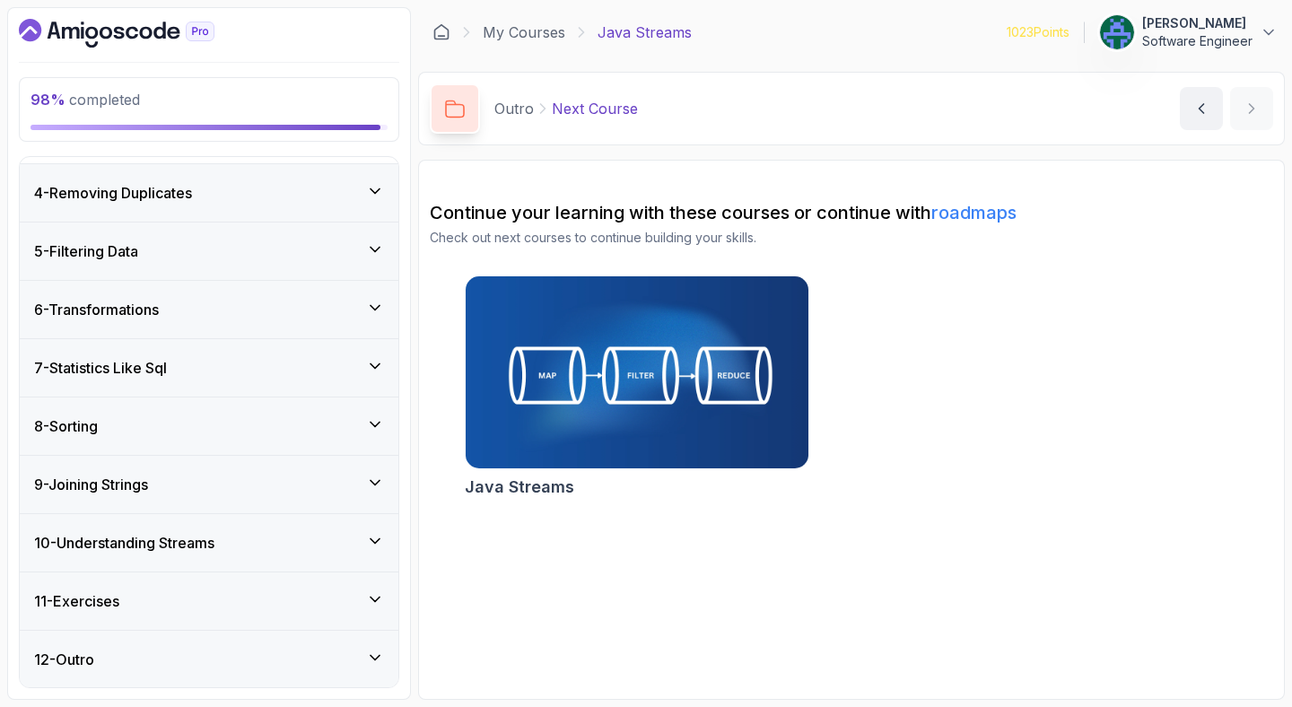
click at [266, 200] on div "4 - Removing Duplicates" at bounding box center [209, 193] width 350 height 22
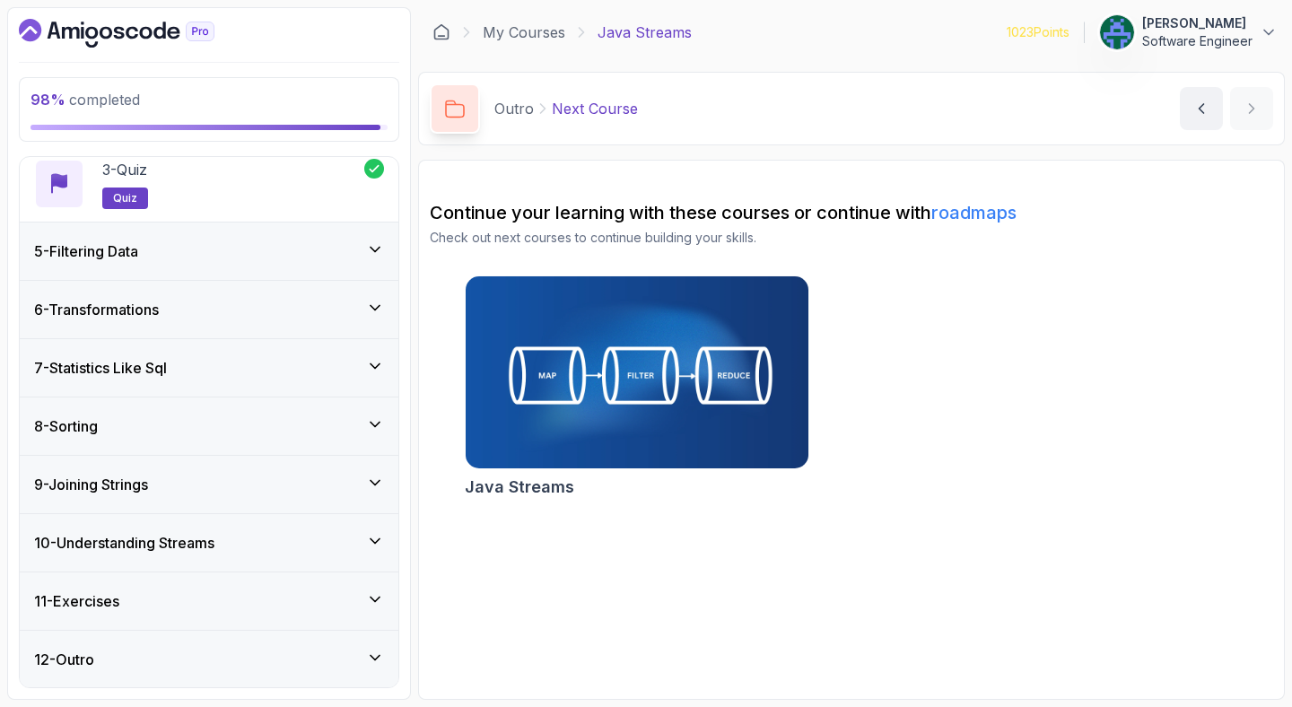
click at [243, 253] on div "5 - Filtering Data" at bounding box center [209, 251] width 350 height 22
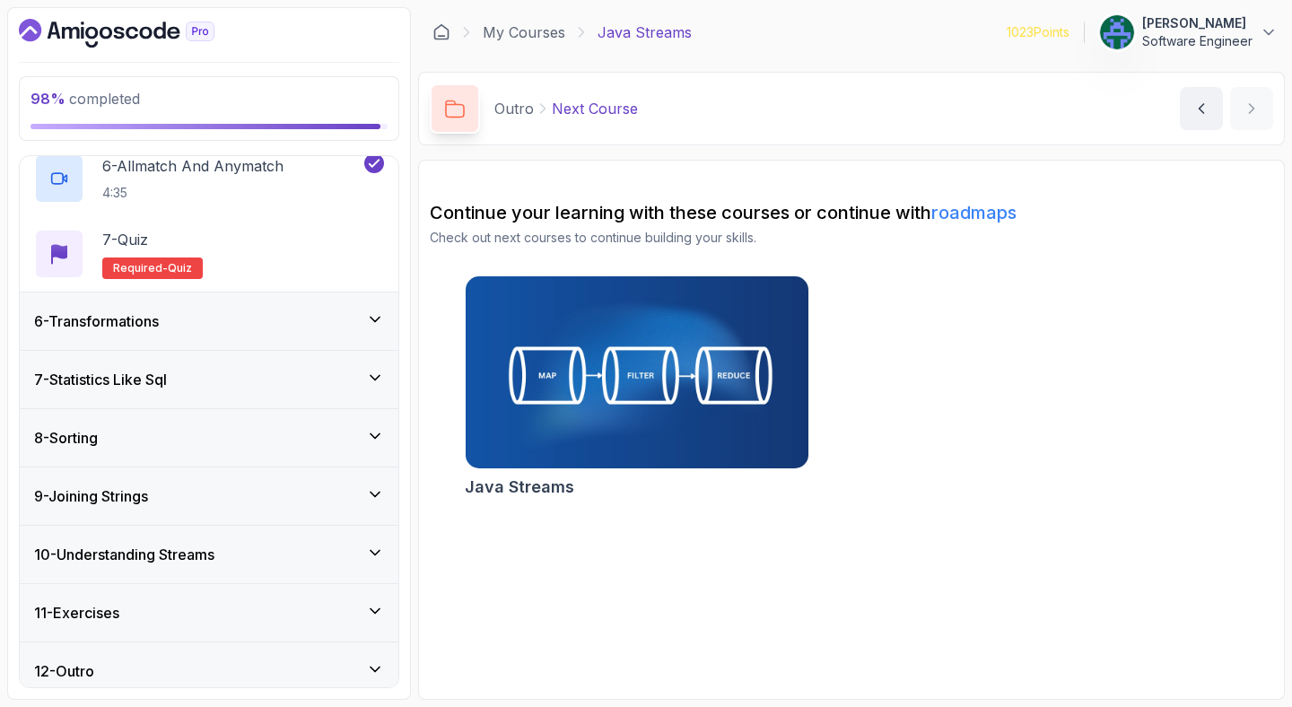
scroll to position [693, 0]
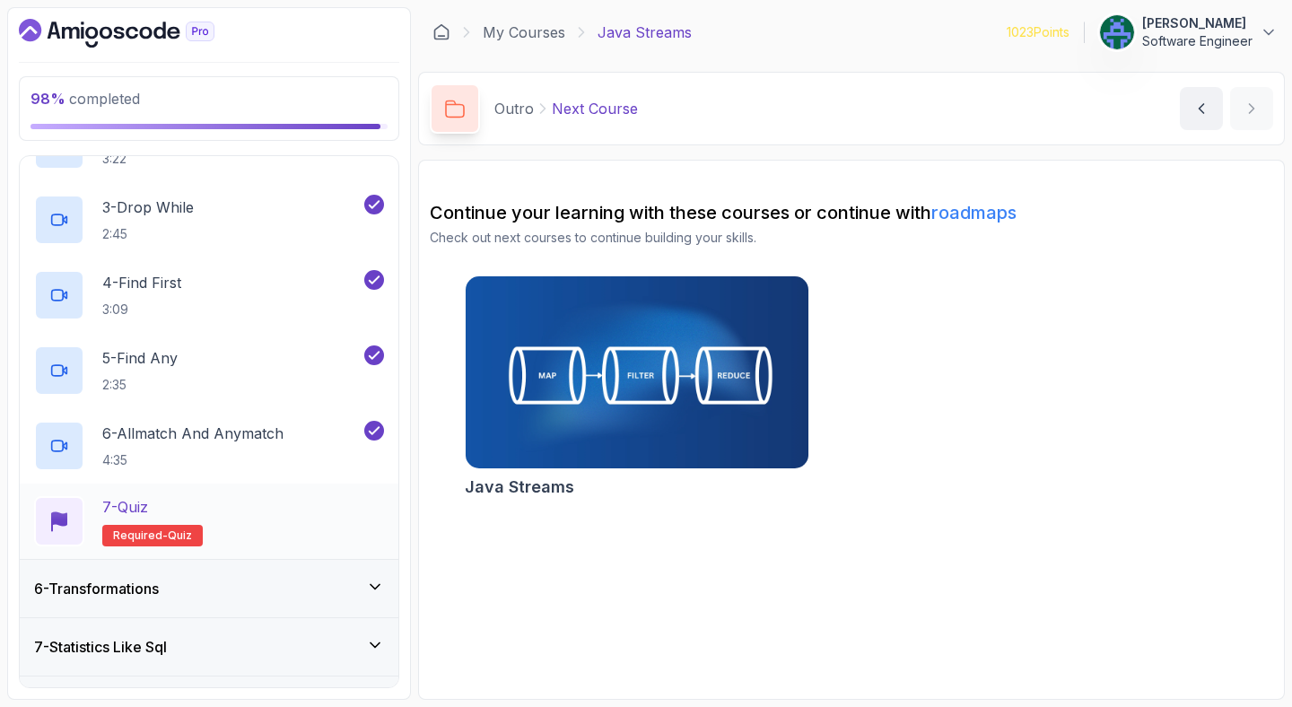
click at [353, 242] on div "3 - Drop While 2:45" at bounding box center [197, 220] width 327 height 50
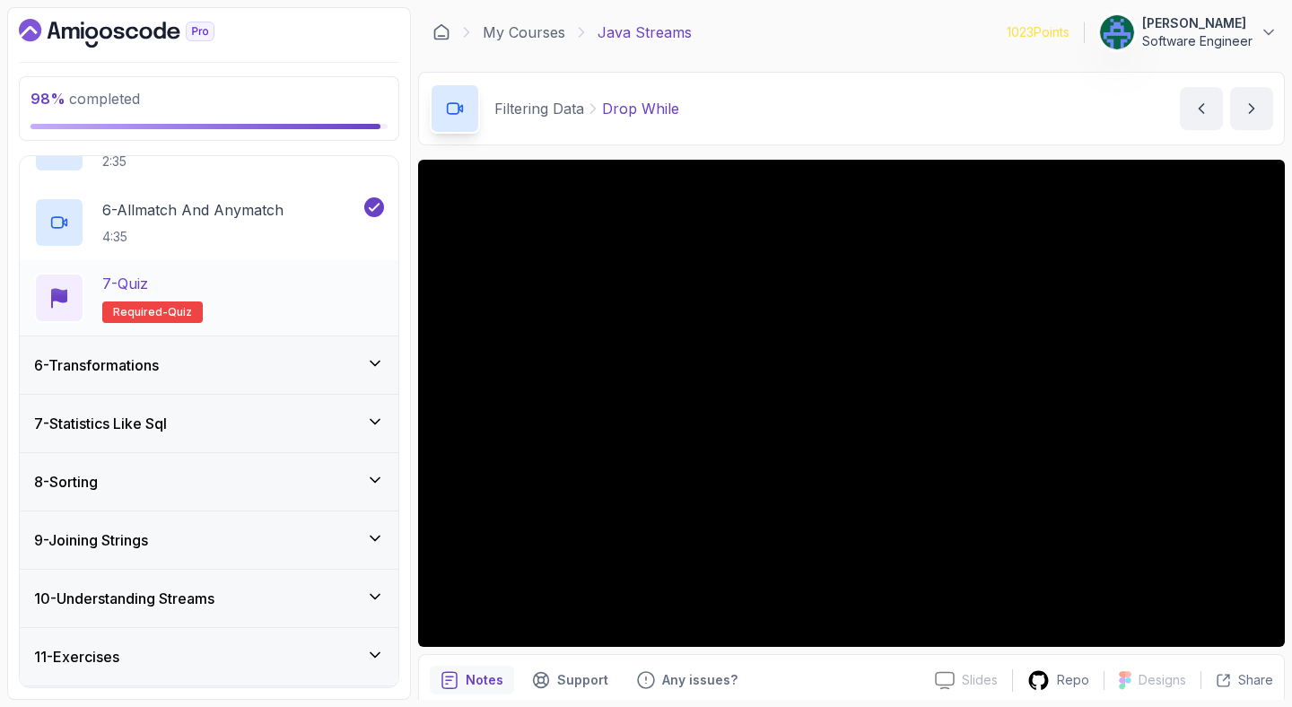
scroll to position [647, 0]
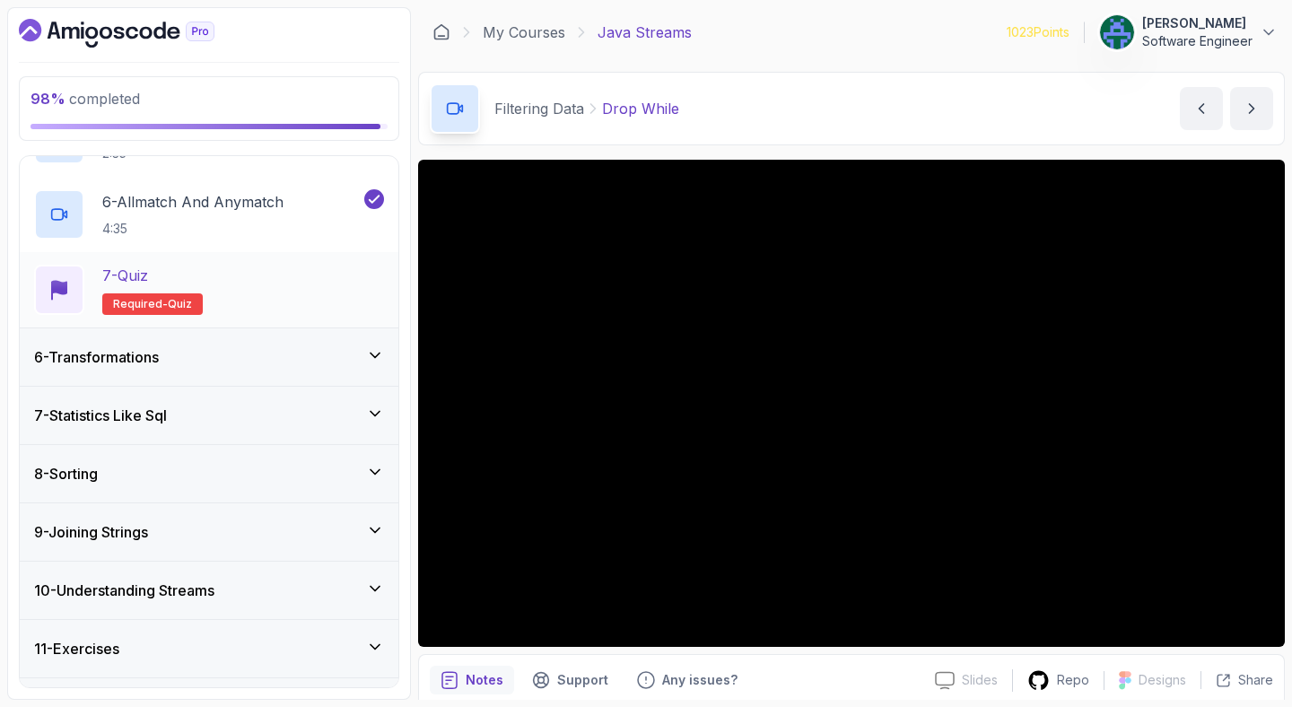
click at [332, 257] on div "7 - Quiz Required- quiz" at bounding box center [209, 289] width 379 height 75
click at [372, 282] on div "7 - Quiz Required- quiz" at bounding box center [209, 290] width 350 height 50
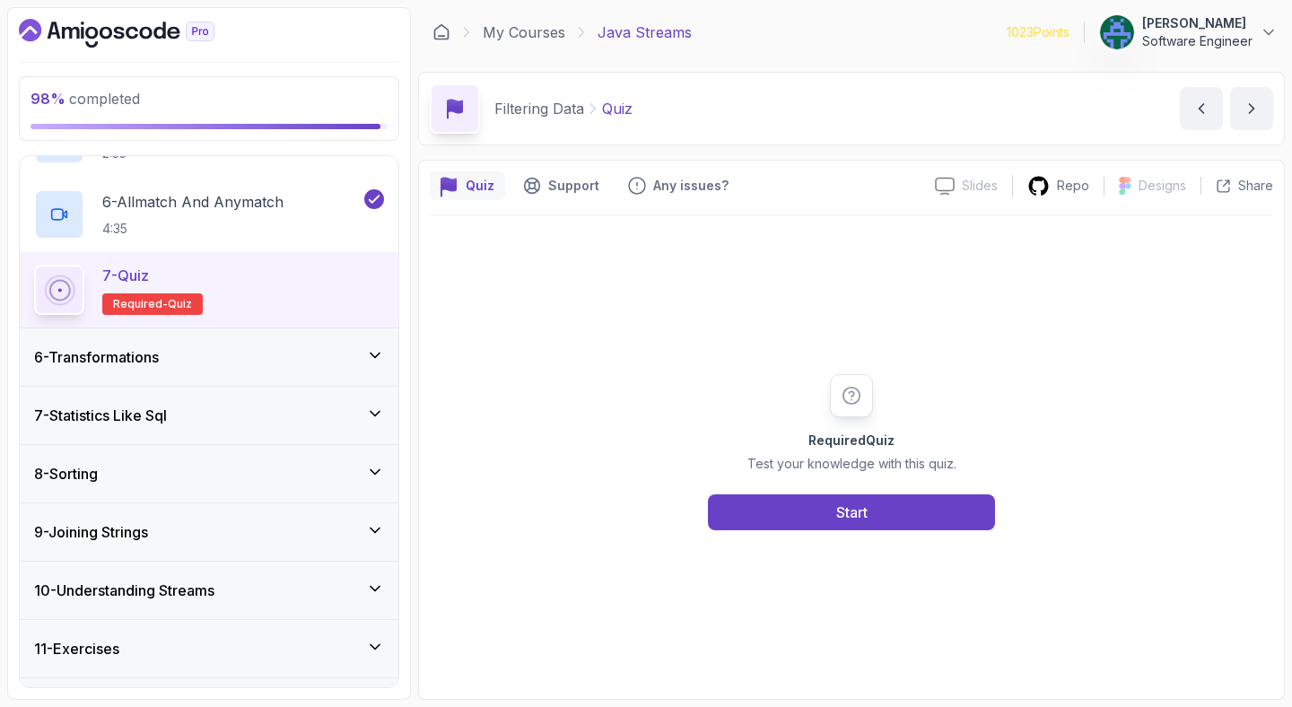
click at [372, 282] on div "7 - Quiz Required- quiz" at bounding box center [209, 290] width 350 height 50
click at [781, 517] on button "Start" at bounding box center [851, 512] width 287 height 36
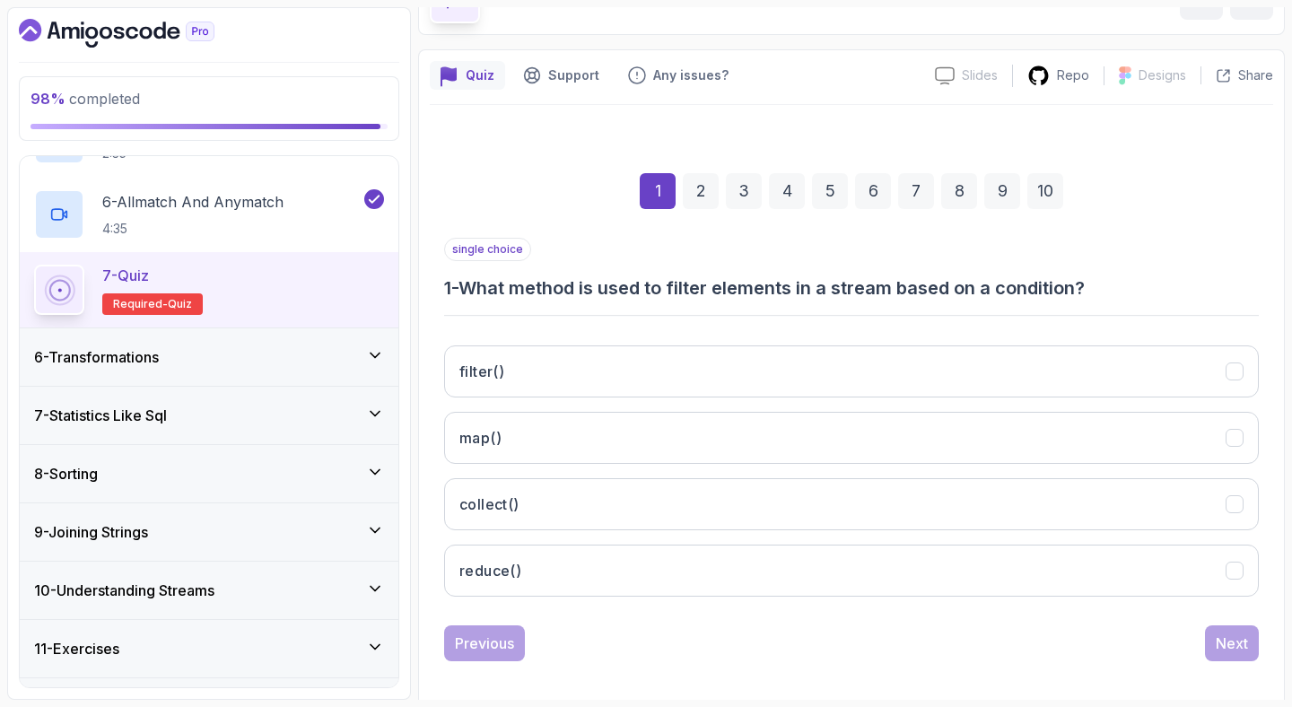
scroll to position [123, 0]
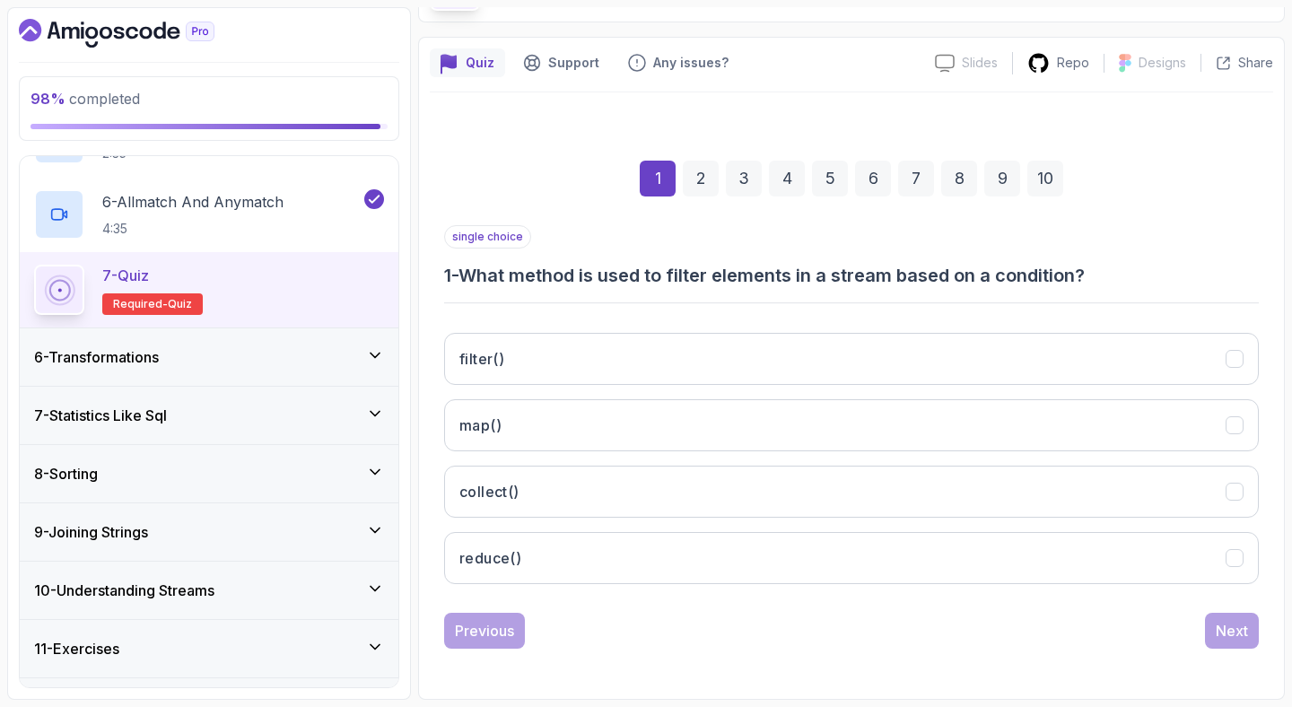
click at [710, 380] on button "filter()" at bounding box center [851, 359] width 815 height 52
click at [1221, 623] on div "Next" at bounding box center [1232, 631] width 32 height 22
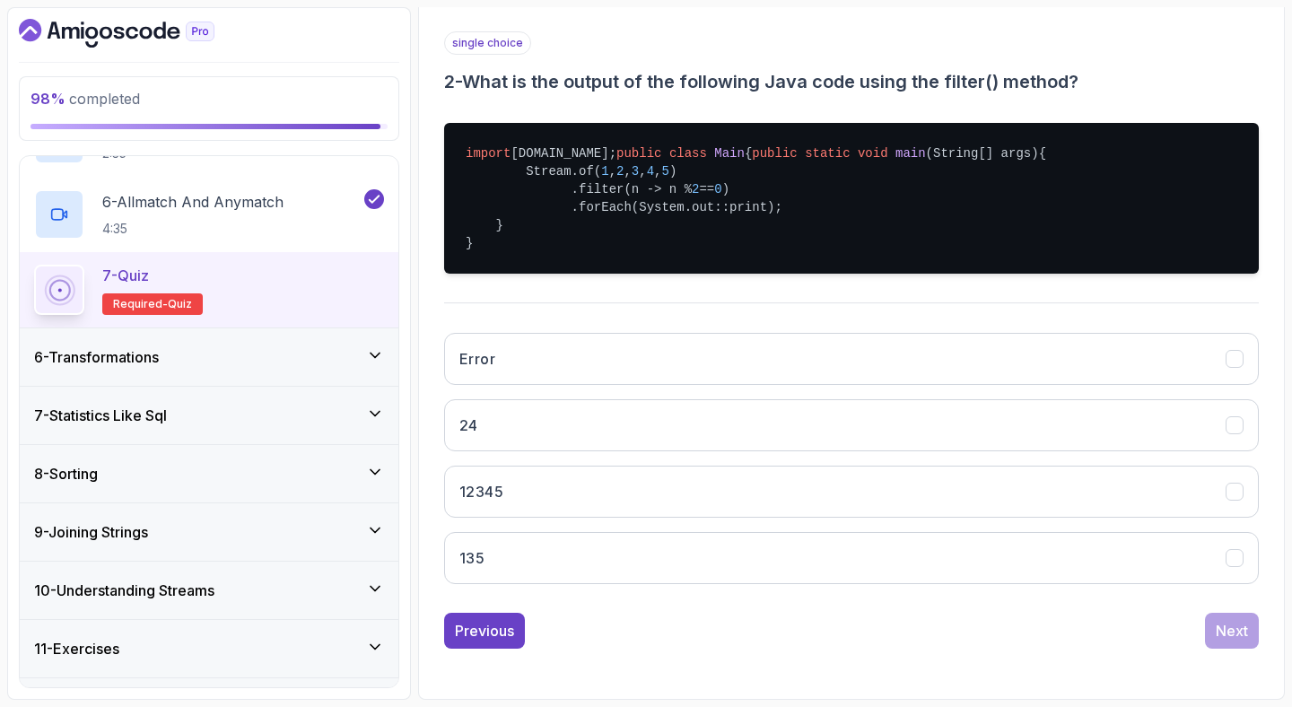
scroll to position [371, 0]
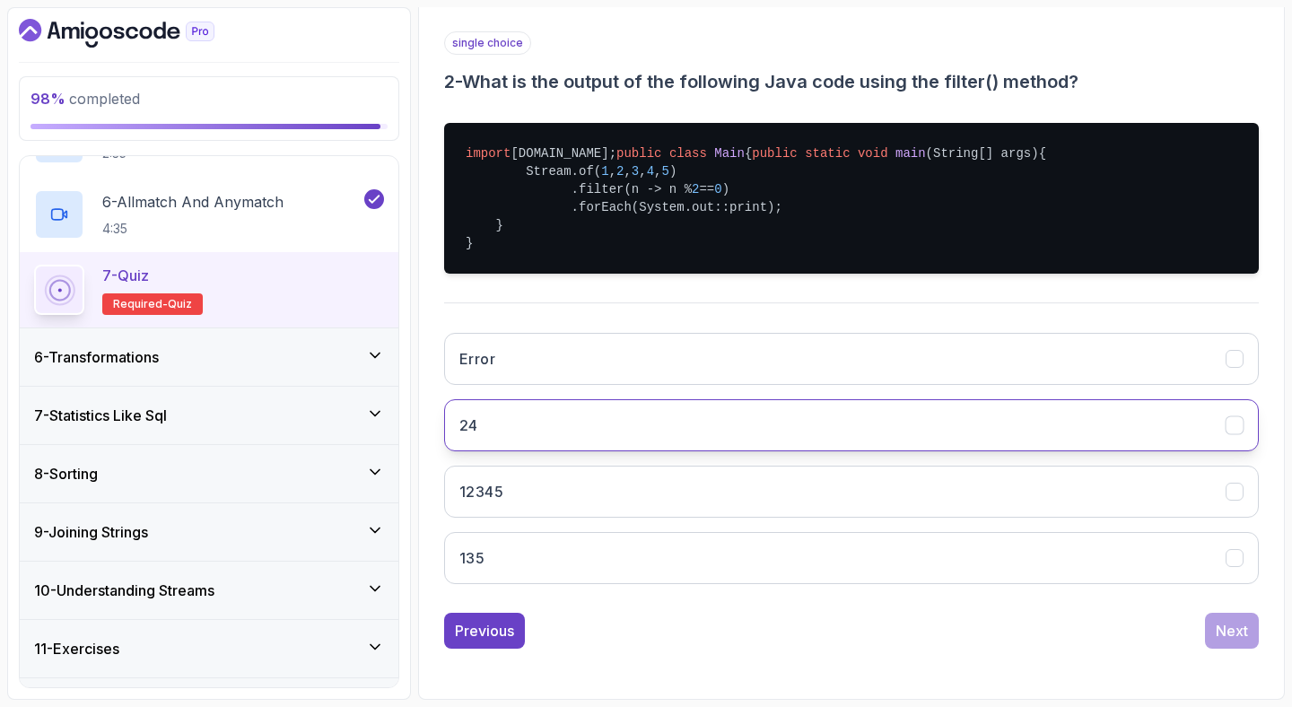
click at [932, 416] on button "24" at bounding box center [851, 425] width 815 height 52
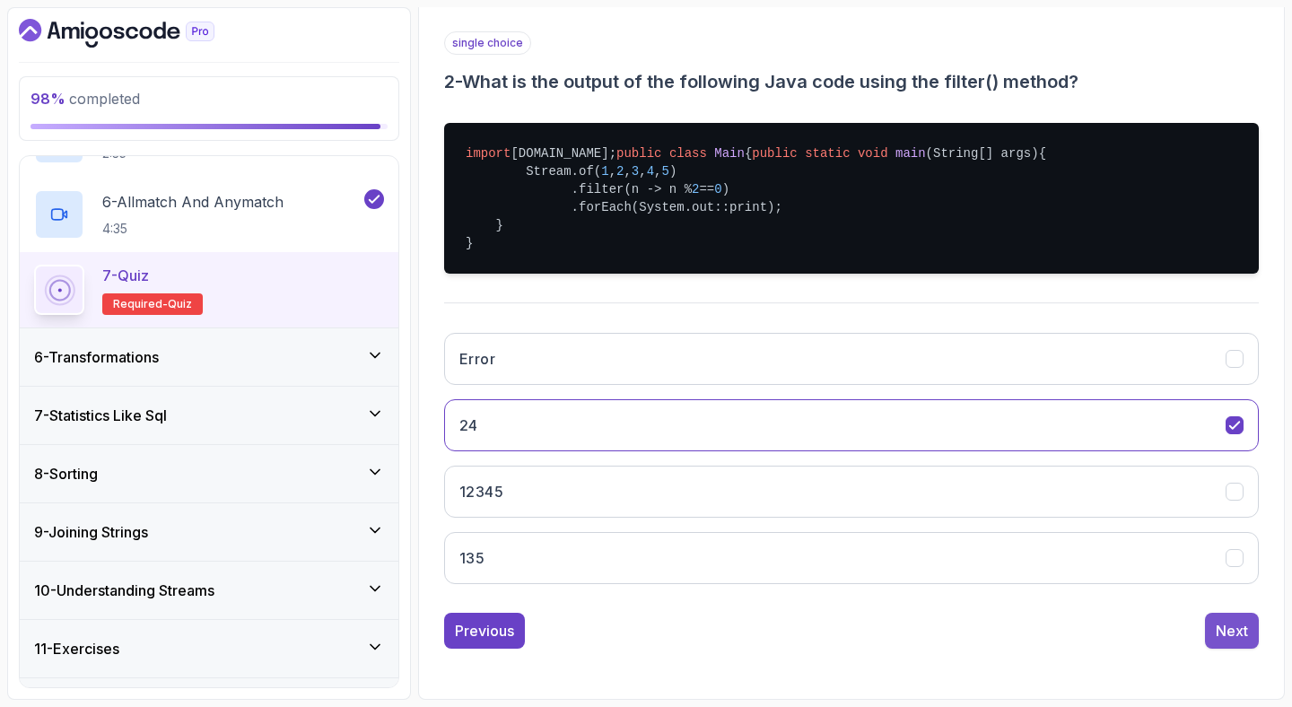
click at [1225, 631] on div "Next" at bounding box center [1232, 631] width 32 height 22
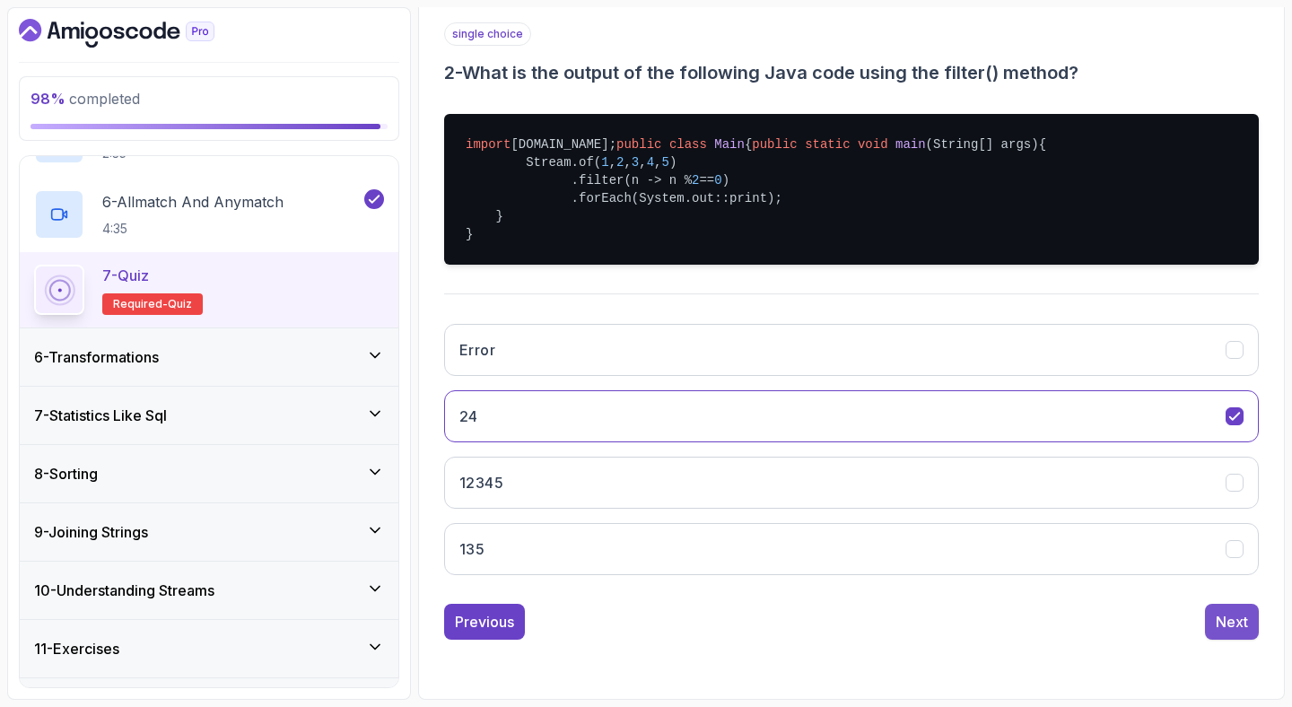
scroll to position [335, 0]
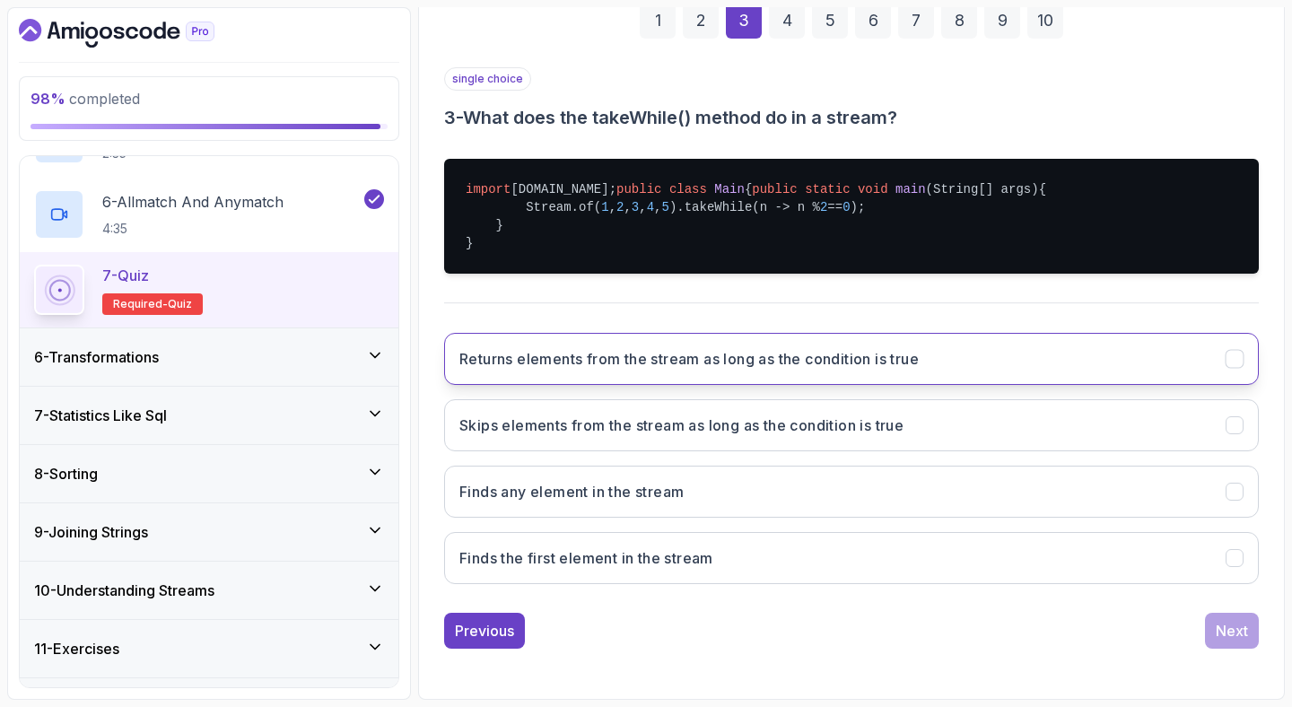
click at [999, 362] on button "Returns elements from the stream as long as the condition is true" at bounding box center [851, 359] width 815 height 52
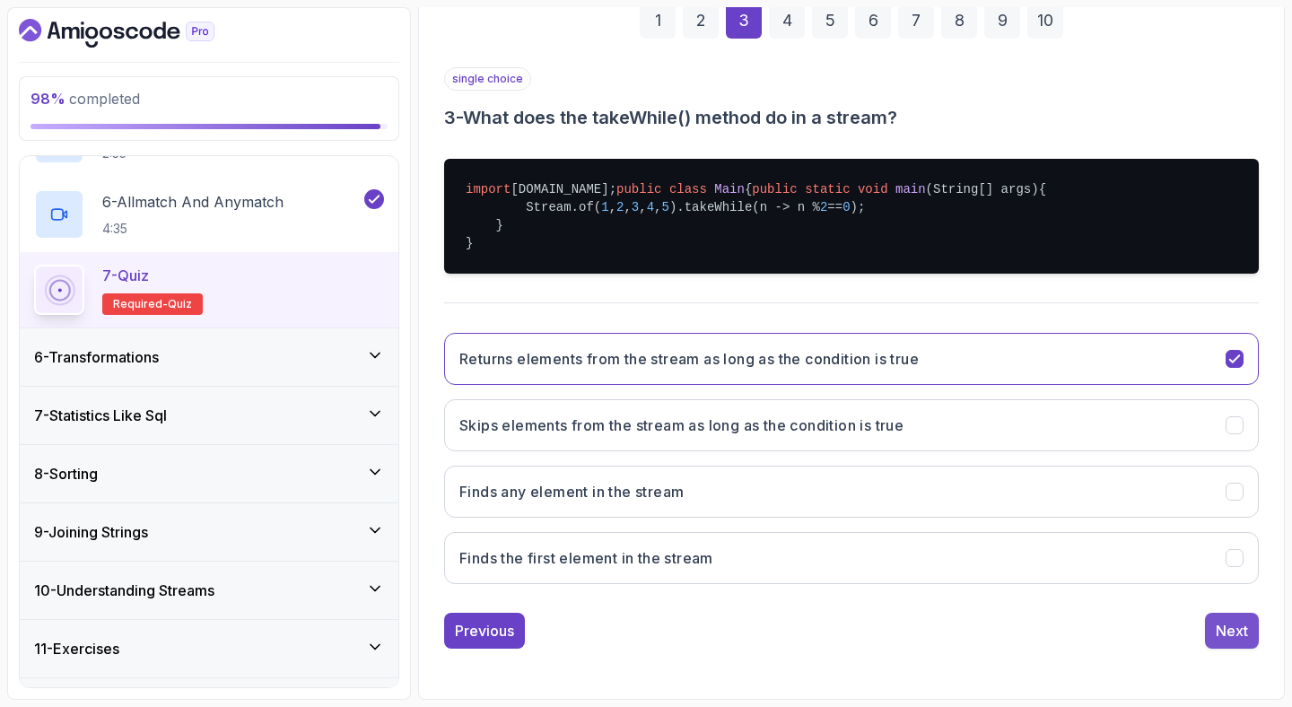
click at [1224, 615] on button "Next" at bounding box center [1232, 631] width 54 height 36
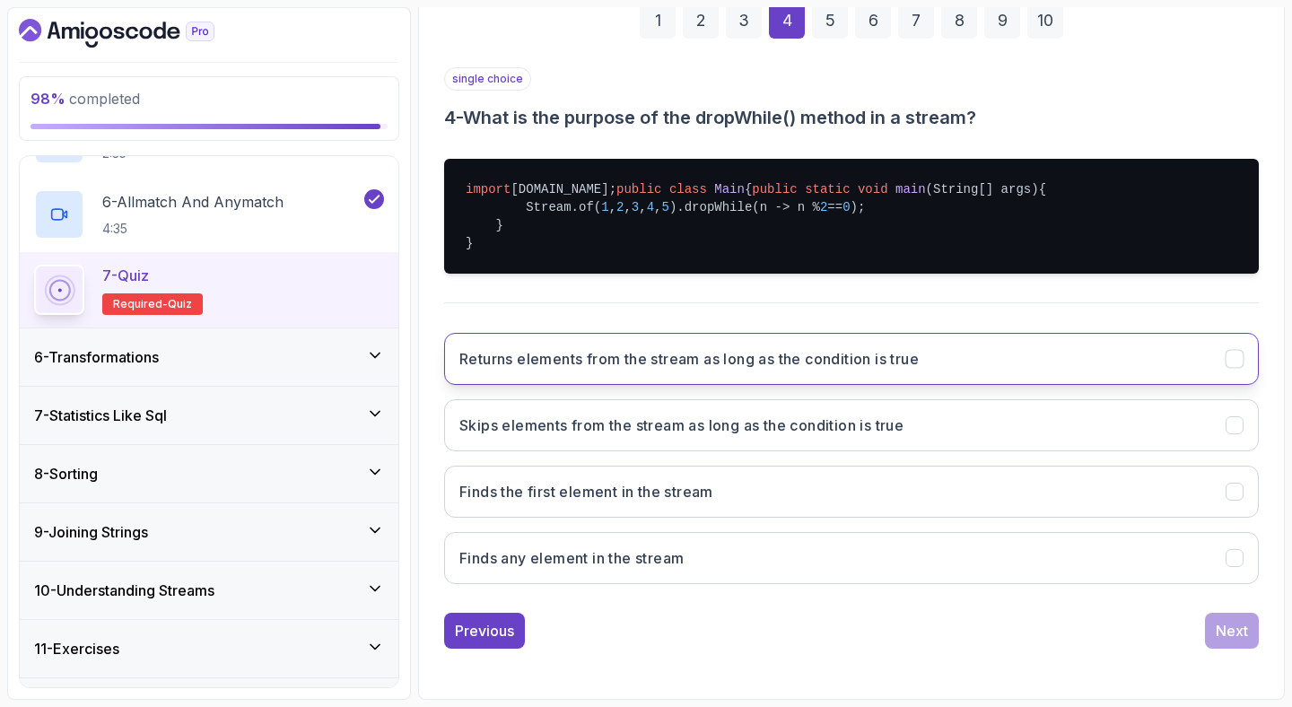
click at [1005, 371] on button "Returns elements from the stream as long as the condition is true" at bounding box center [851, 359] width 815 height 52
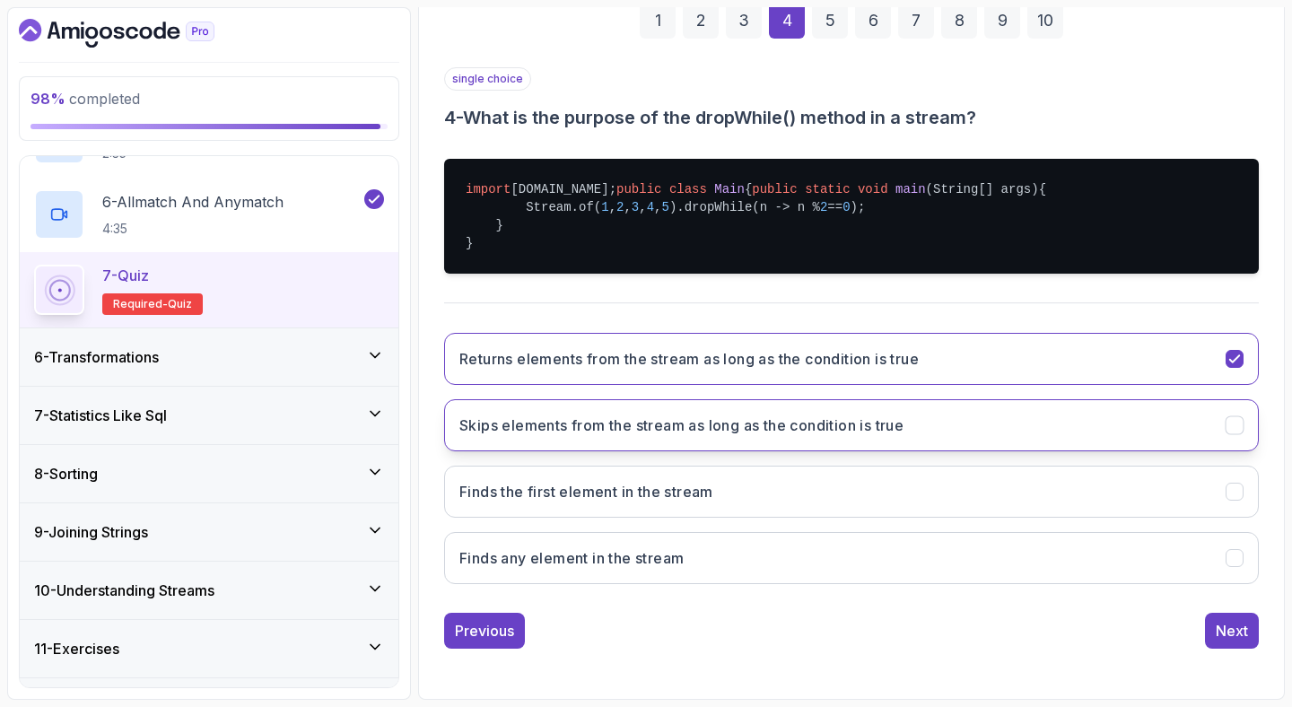
click at [962, 417] on button "Skips elements from the stream as long as the condition is true" at bounding box center [851, 425] width 815 height 52
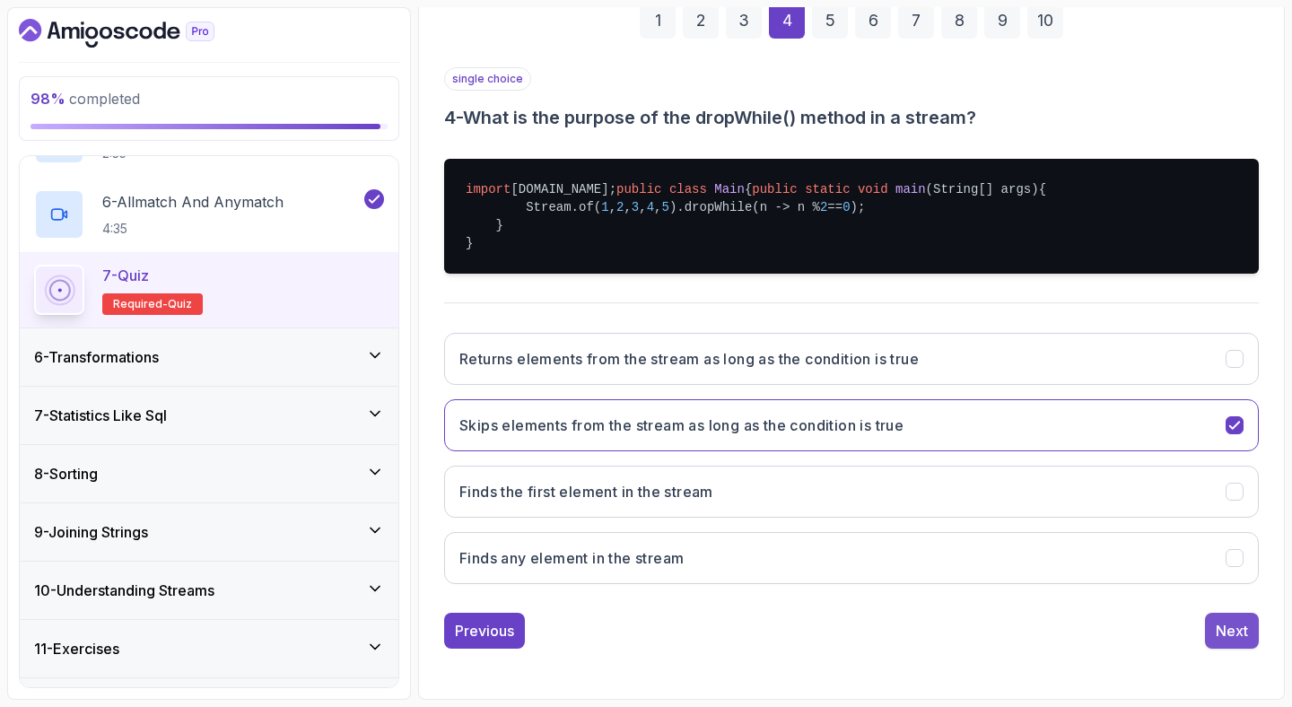
click at [1216, 635] on div "Next" at bounding box center [1232, 631] width 32 height 22
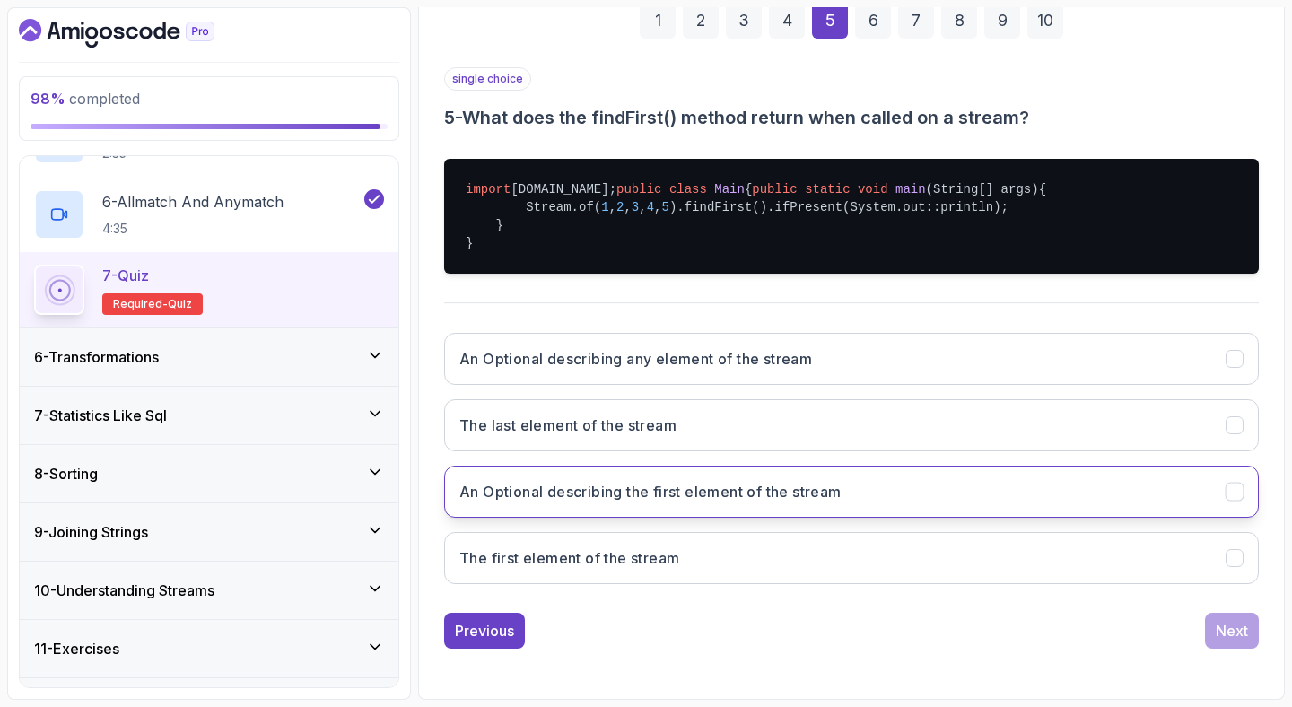
click at [1060, 482] on button "An Optional describing the first element of the stream" at bounding box center [851, 492] width 815 height 52
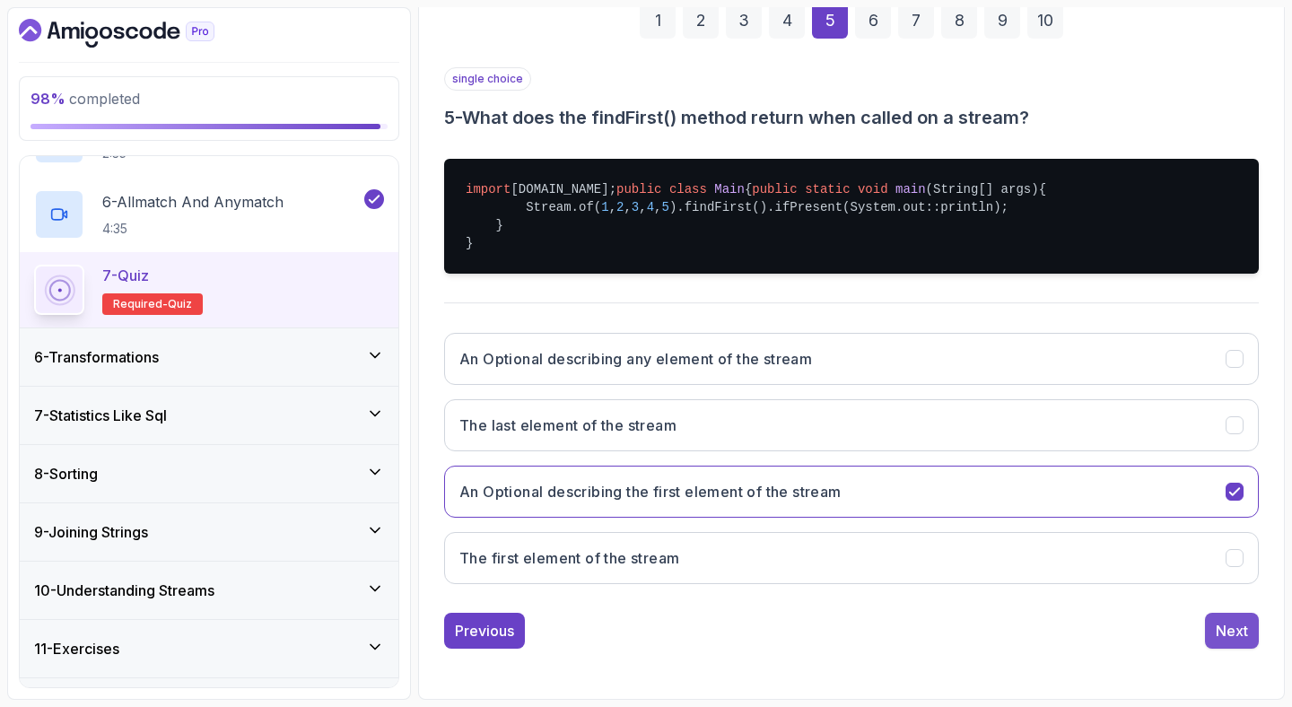
click at [1216, 624] on div "Next" at bounding box center [1232, 631] width 32 height 22
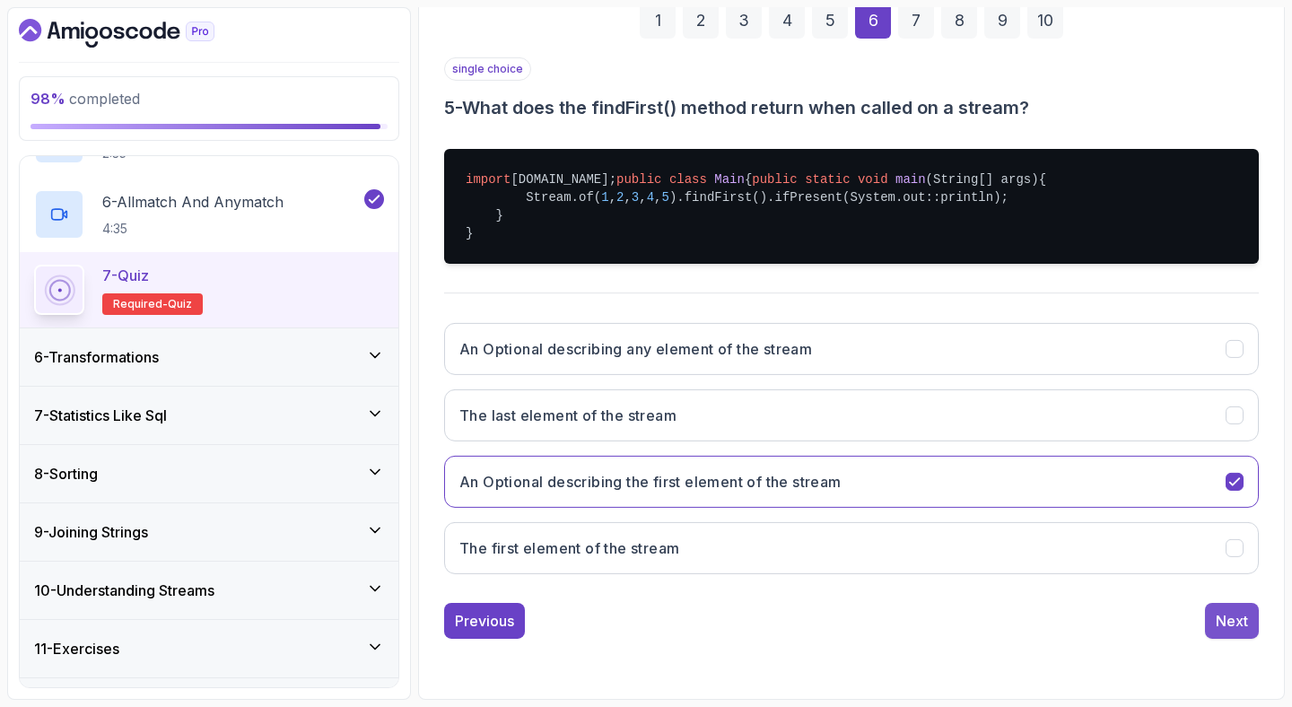
scroll to position [123, 0]
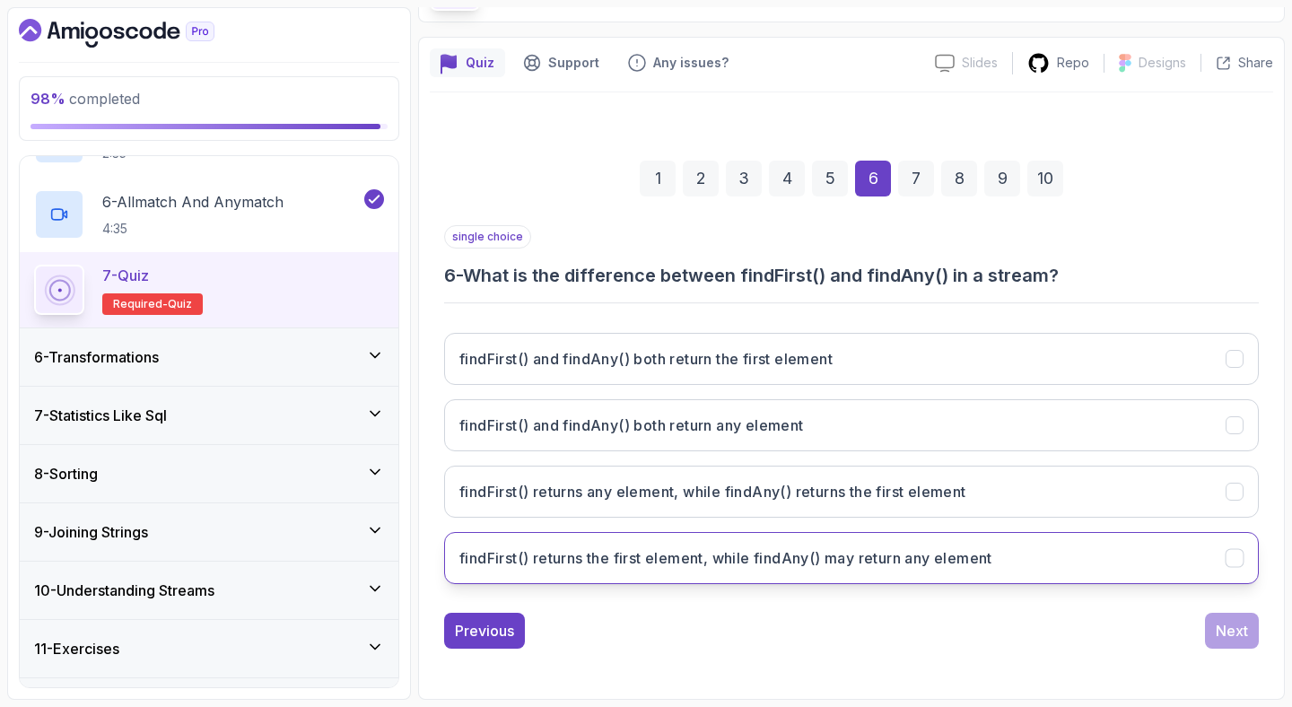
click at [798, 562] on h3 "findFirst() returns the first element, while findAny() may return any element" at bounding box center [725, 558] width 533 height 22
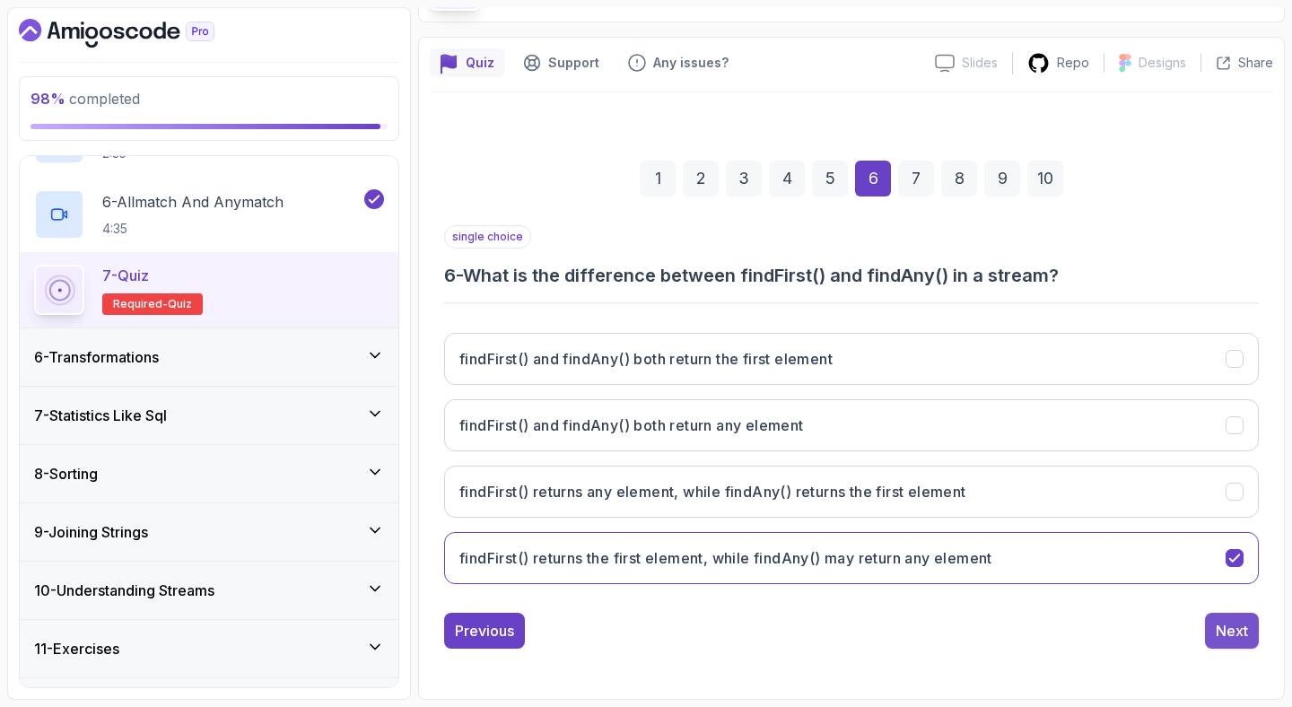
click at [1235, 641] on button "Next" at bounding box center [1232, 631] width 54 height 36
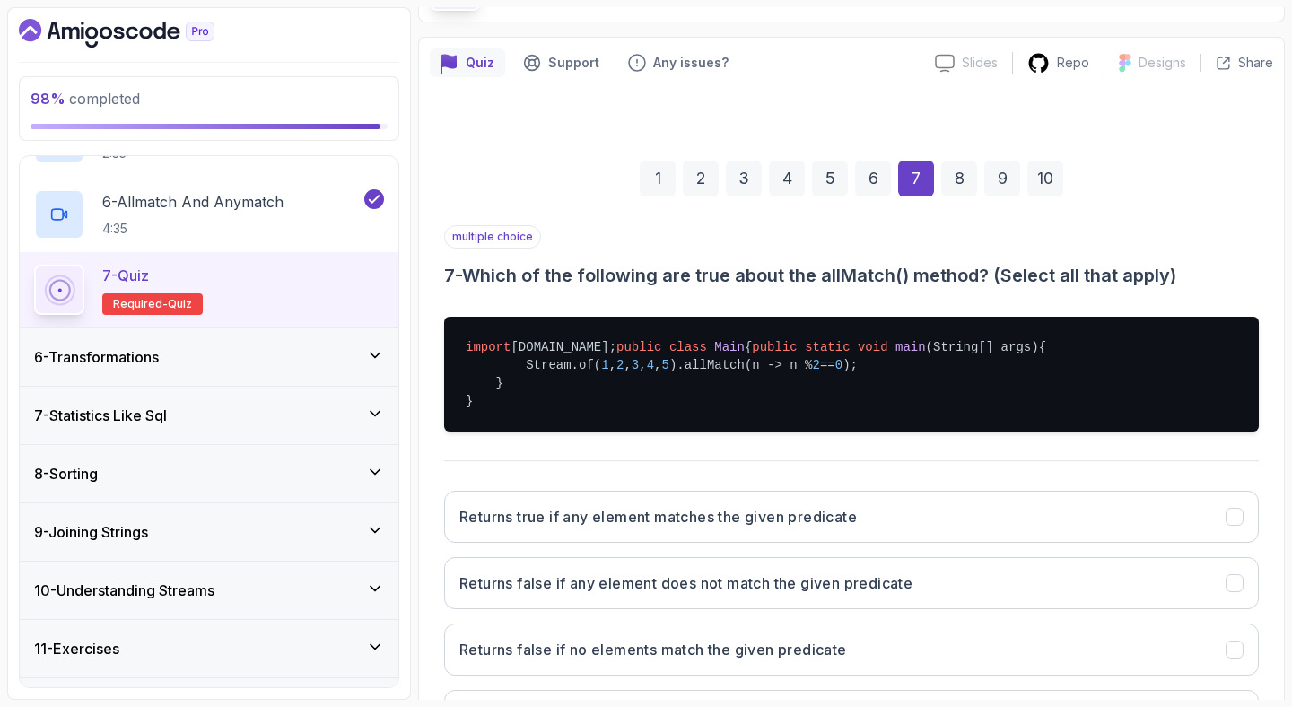
scroll to position [335, 0]
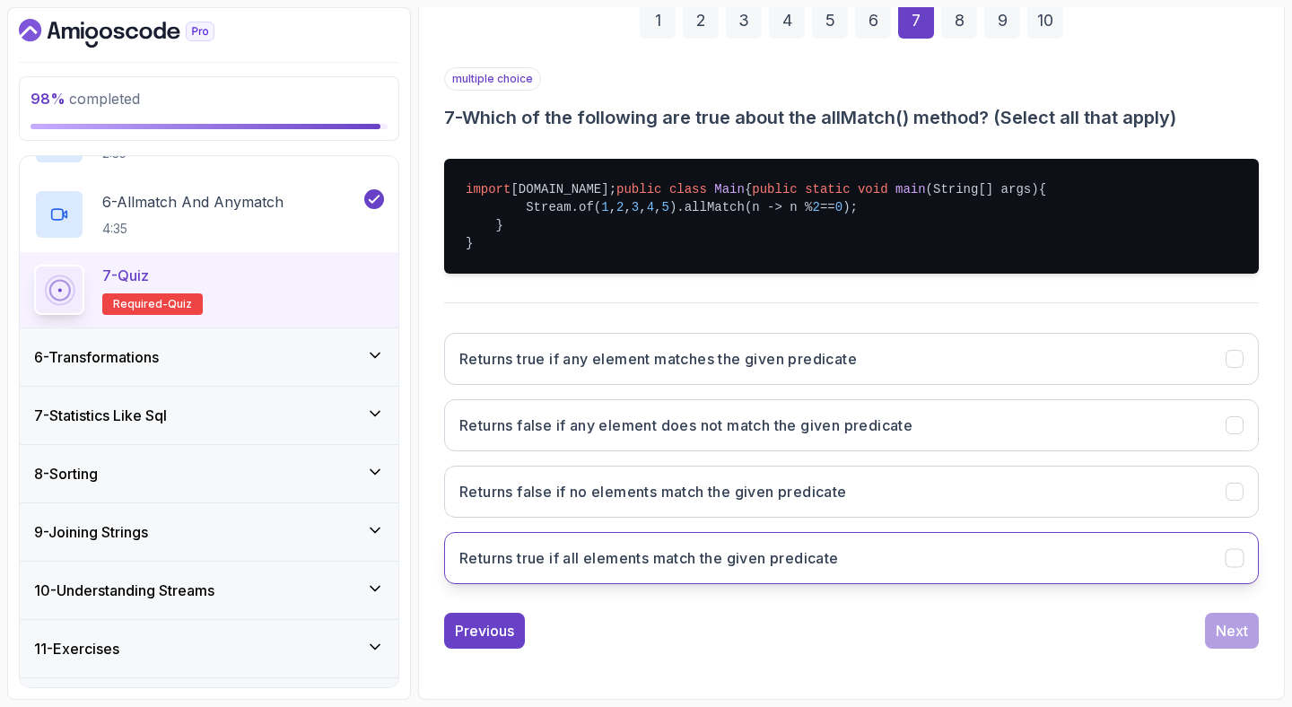
click at [818, 571] on button "Returns true if all elements match the given predicate" at bounding box center [851, 558] width 815 height 52
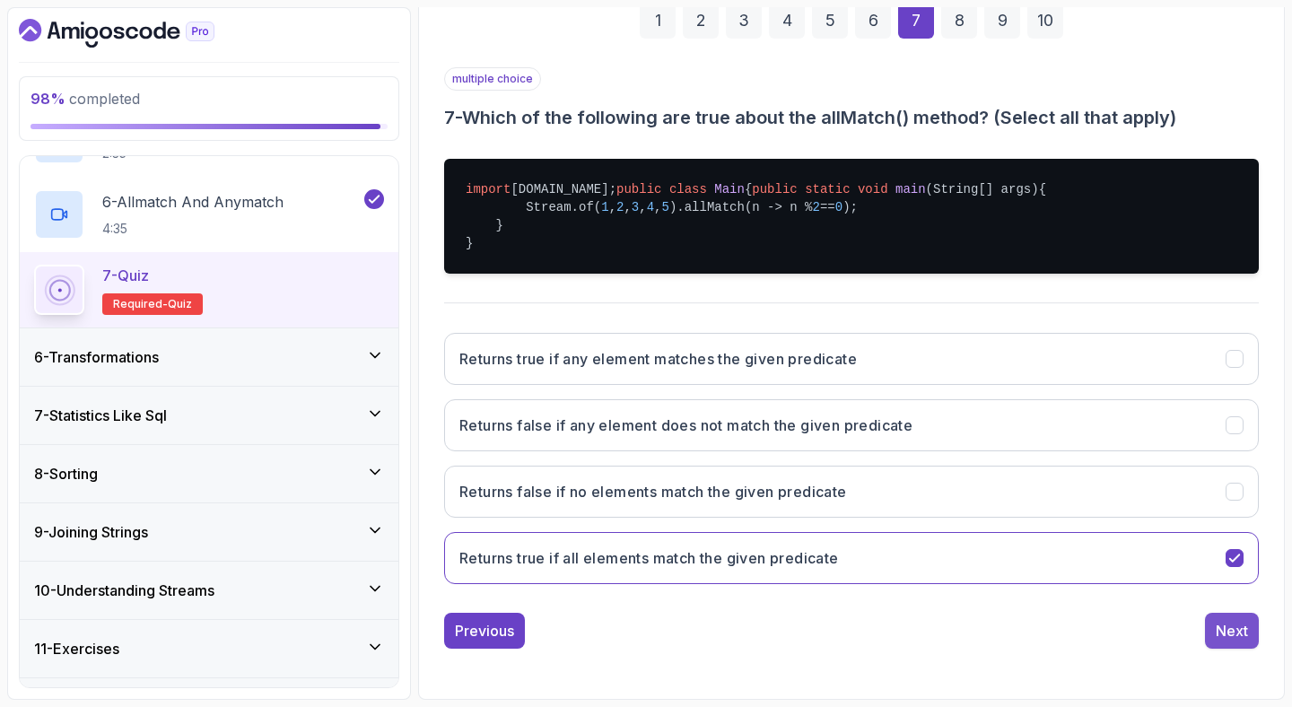
click at [1228, 622] on div "Next" at bounding box center [1232, 631] width 32 height 22
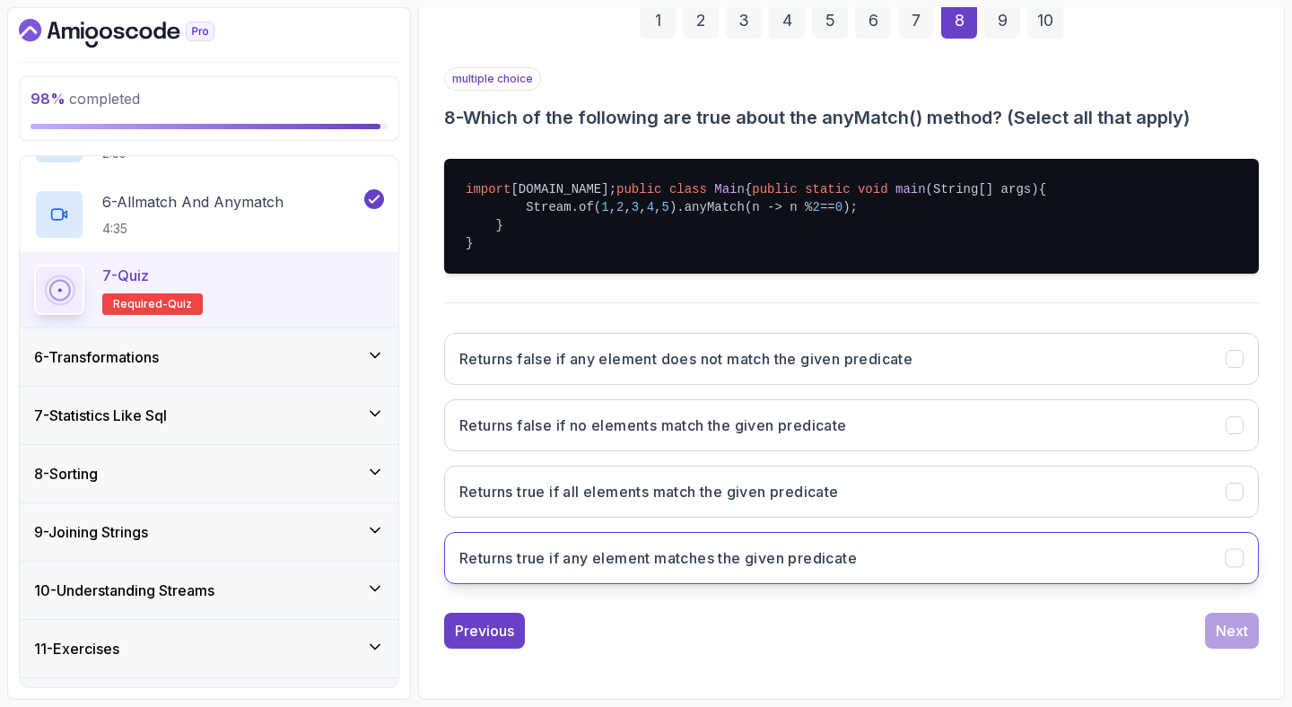
click at [929, 545] on button "Returns true if any element matches the given predicate" at bounding box center [851, 558] width 815 height 52
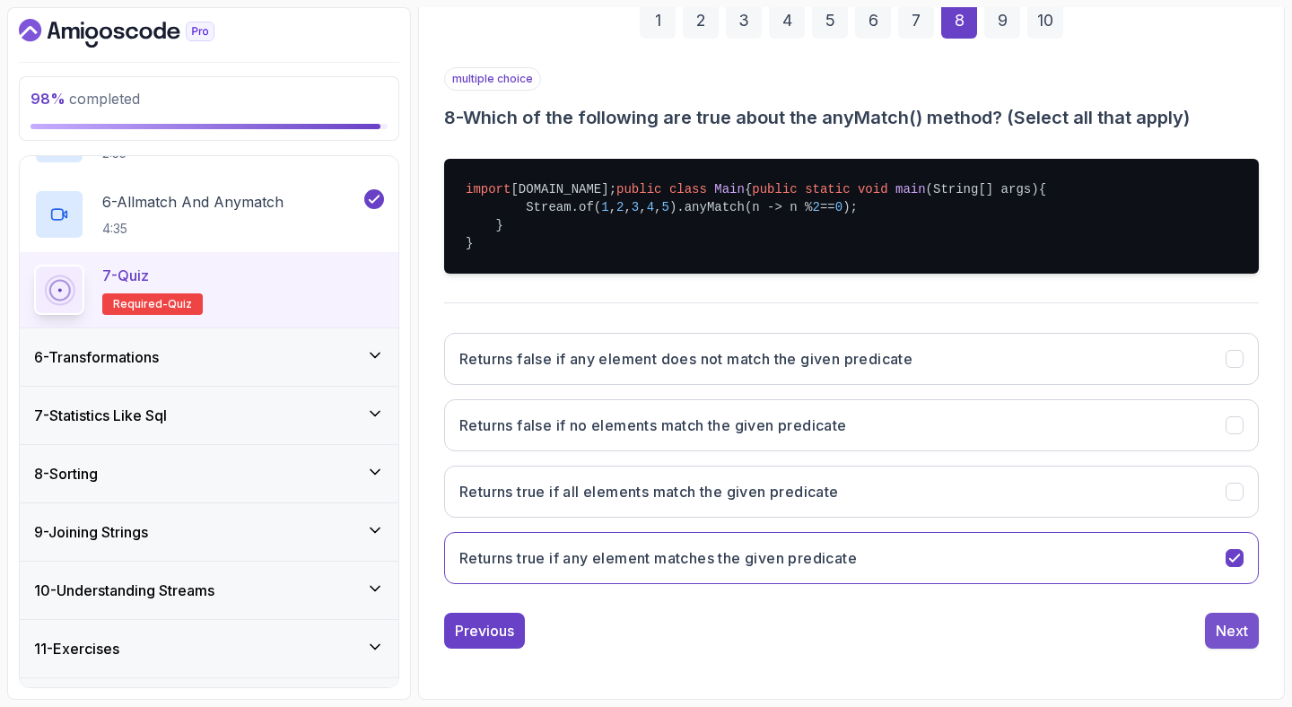
click at [1242, 632] on div "Next" at bounding box center [1232, 631] width 32 height 22
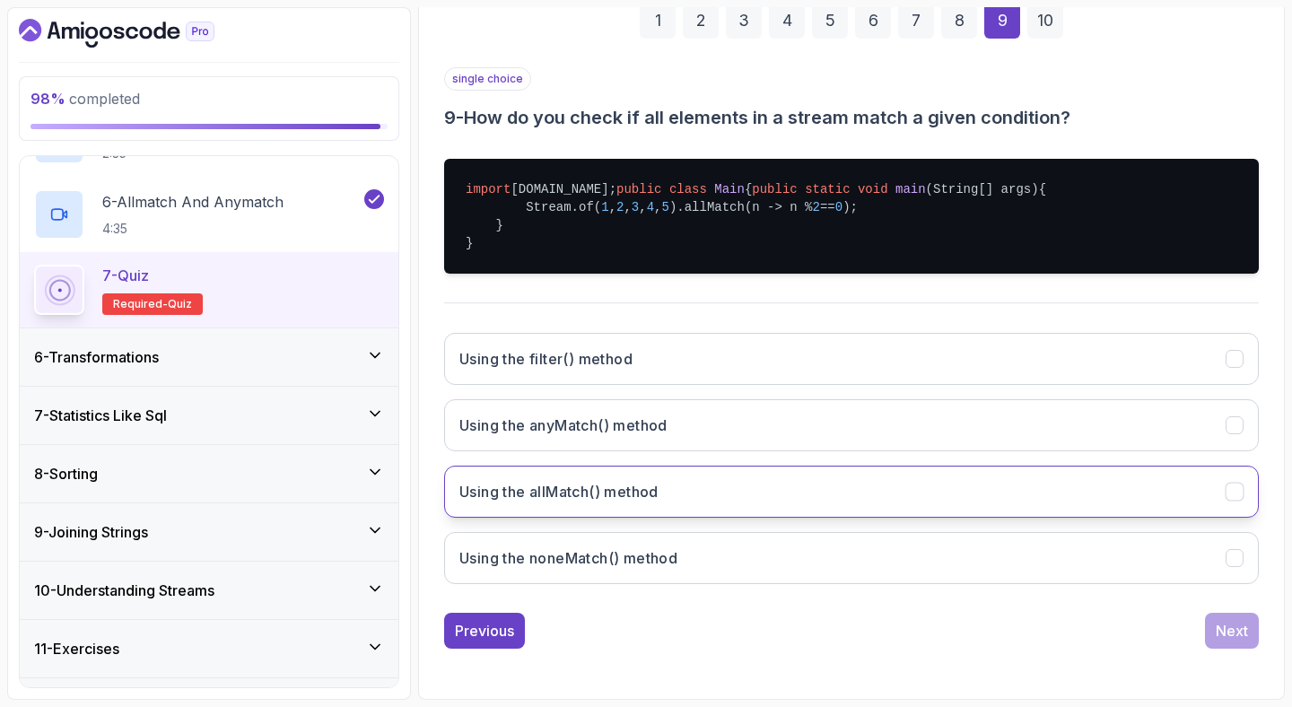
click at [813, 499] on button "Using the allMatch() method" at bounding box center [851, 492] width 815 height 52
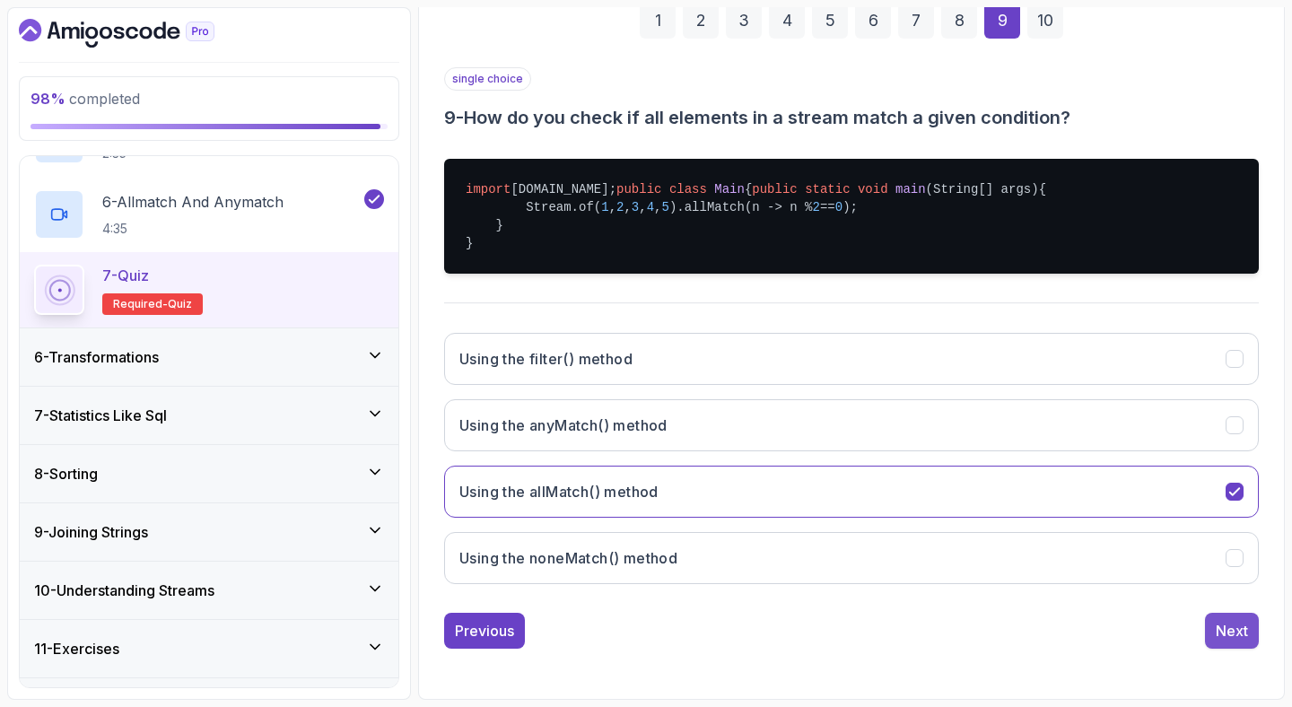
click at [1227, 631] on div "Next" at bounding box center [1232, 631] width 32 height 22
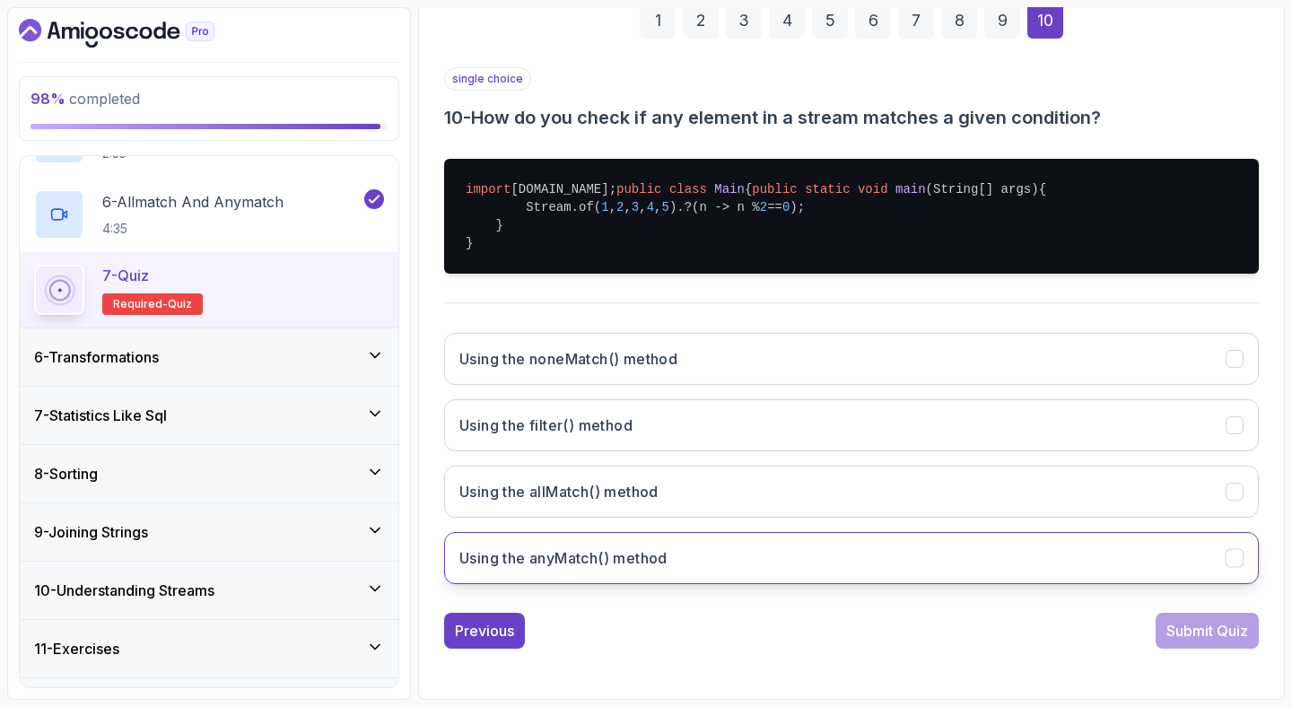
click at [704, 549] on button "Using the anyMatch() method" at bounding box center [851, 558] width 815 height 52
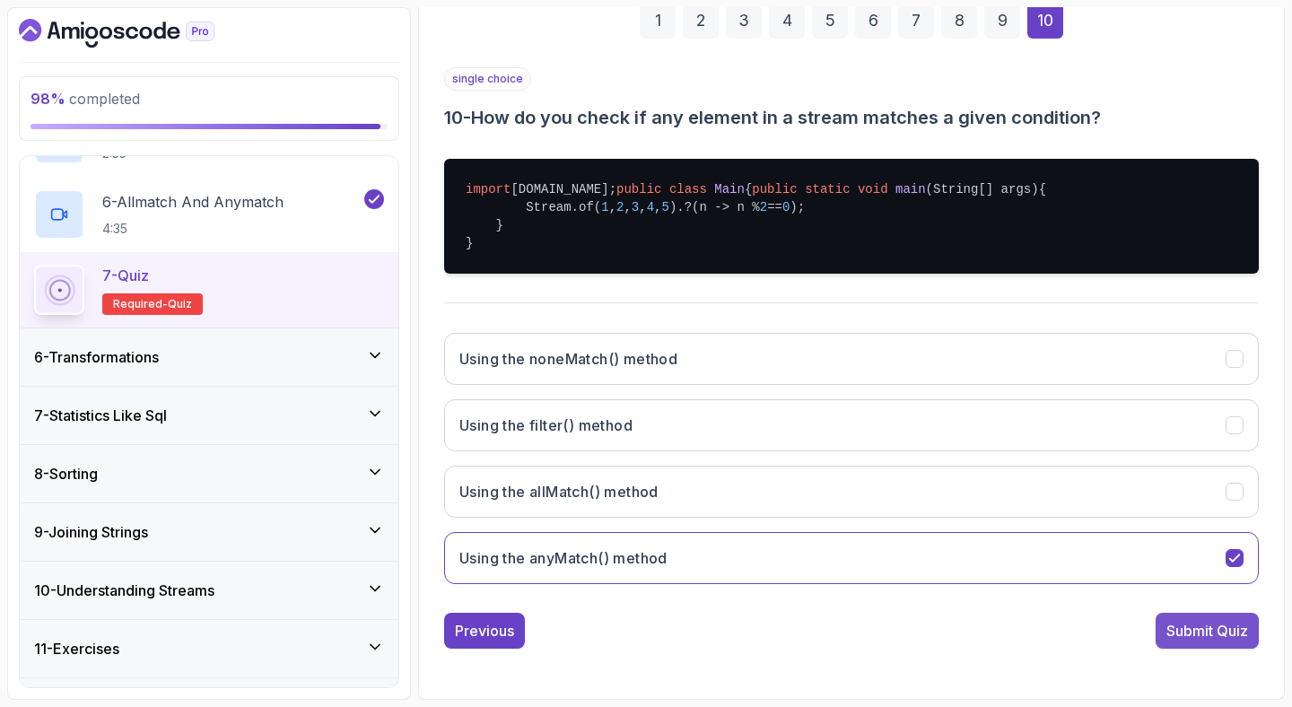
click at [1226, 638] on div "Submit Quiz" at bounding box center [1207, 631] width 82 height 22
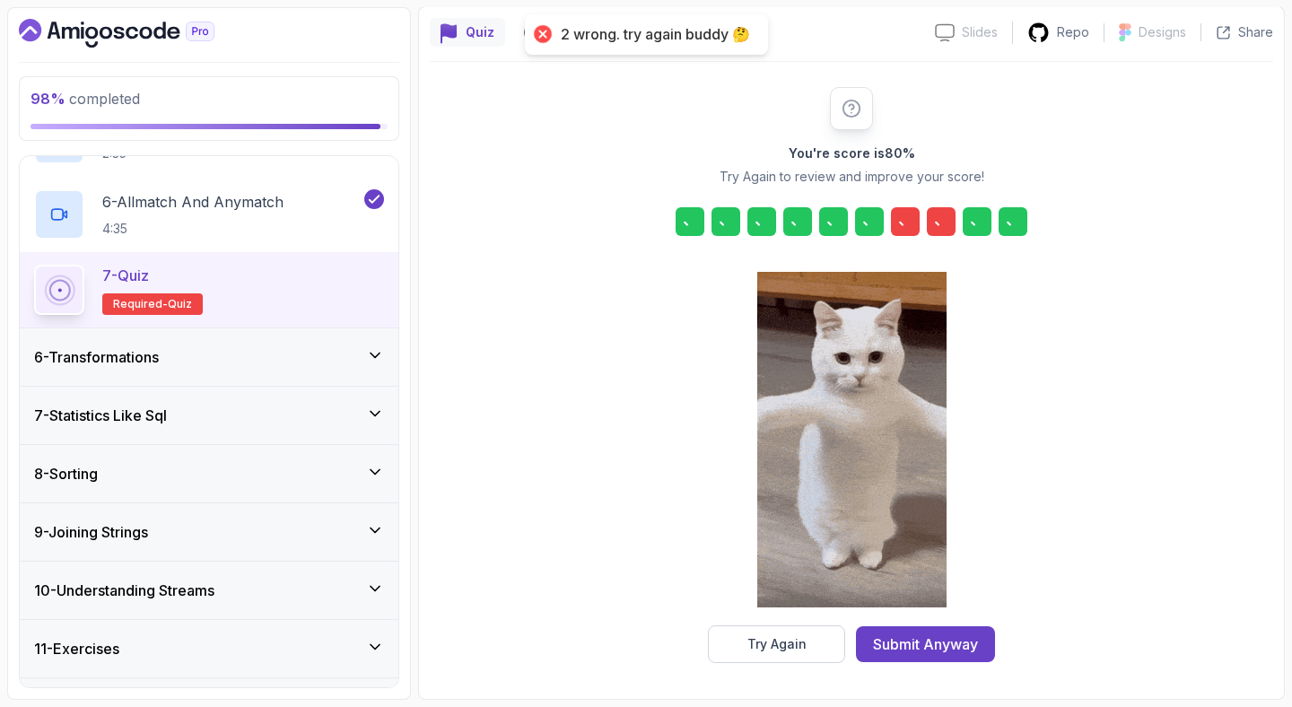
scroll to position [153, 0]
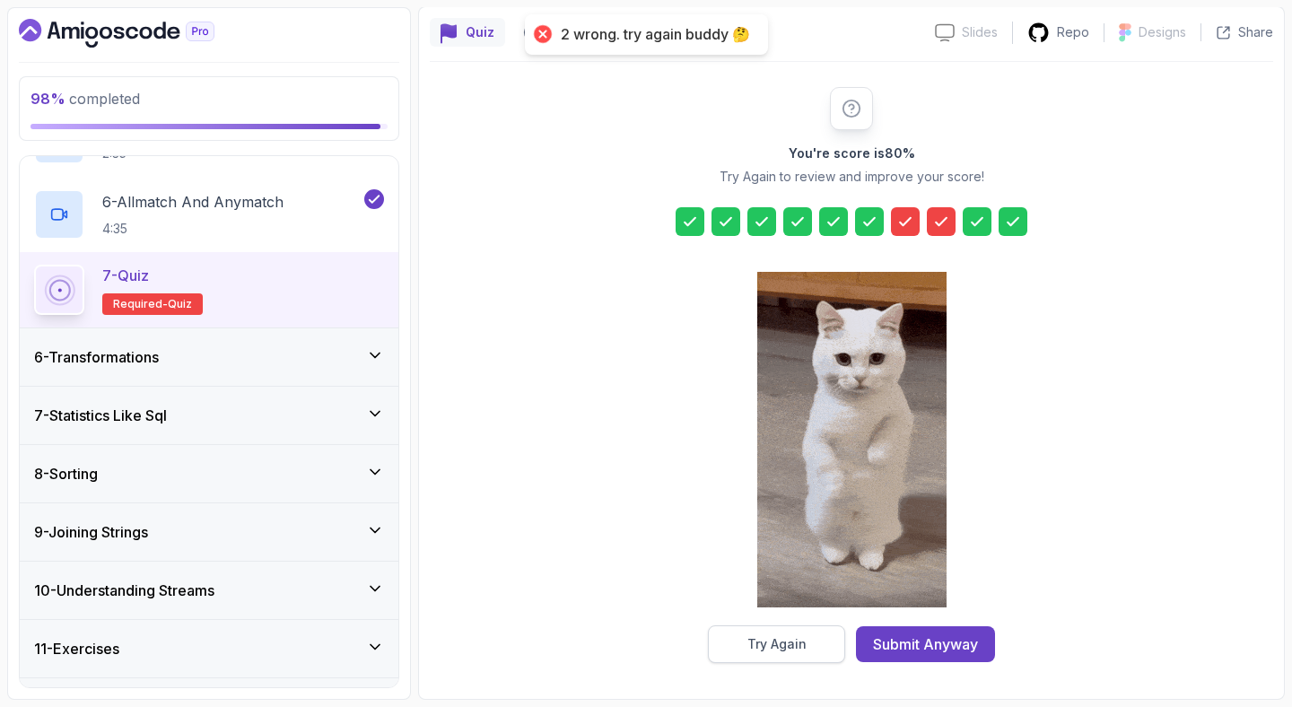
click at [753, 631] on button "Try Again" at bounding box center [776, 644] width 137 height 38
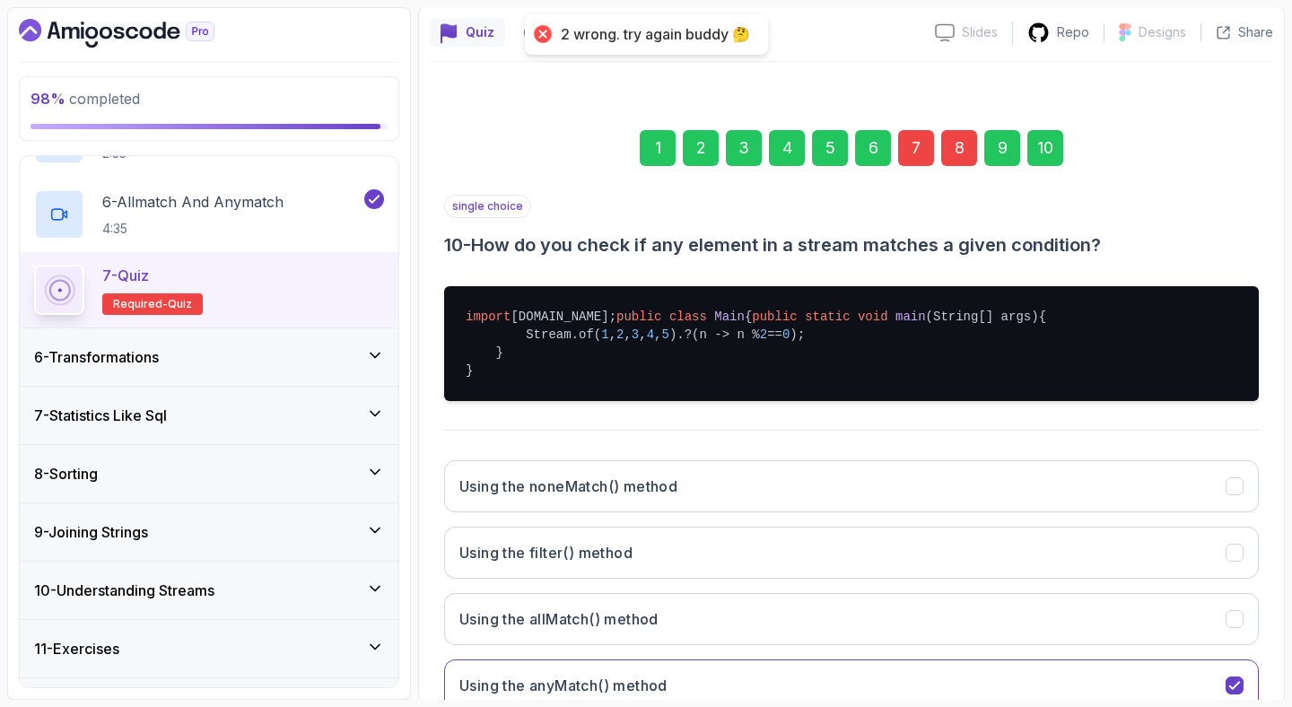
click at [922, 151] on div "7" at bounding box center [916, 148] width 36 height 36
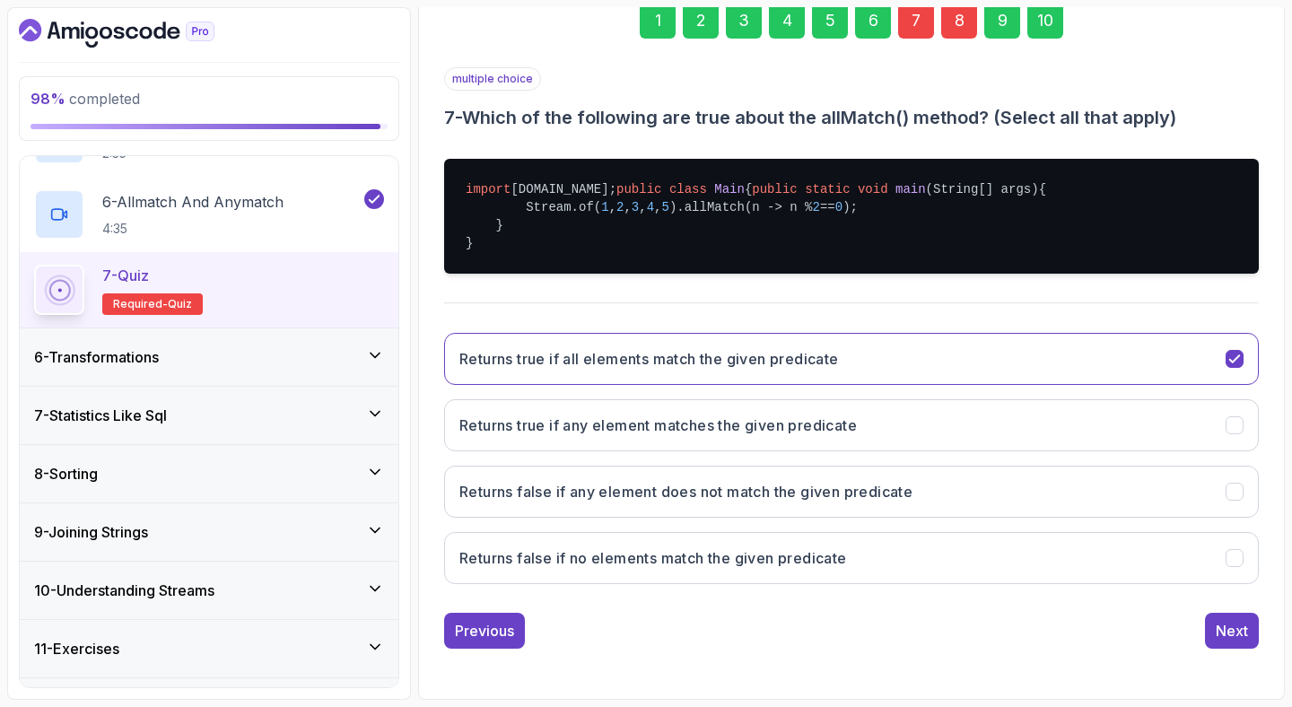
scroll to position [331, 0]
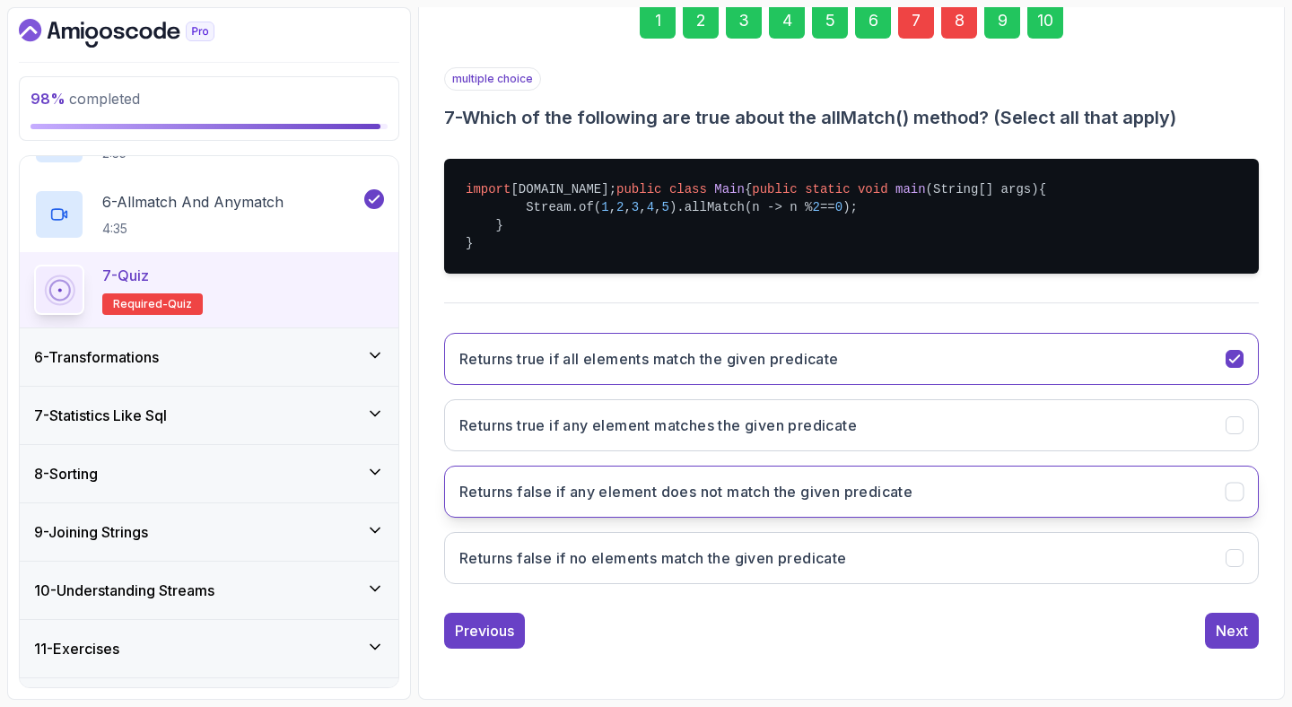
click at [725, 490] on h3 "Returns false if any element does not match the given predicate" at bounding box center [685, 492] width 453 height 22
click at [1224, 630] on div "Next" at bounding box center [1232, 631] width 32 height 22
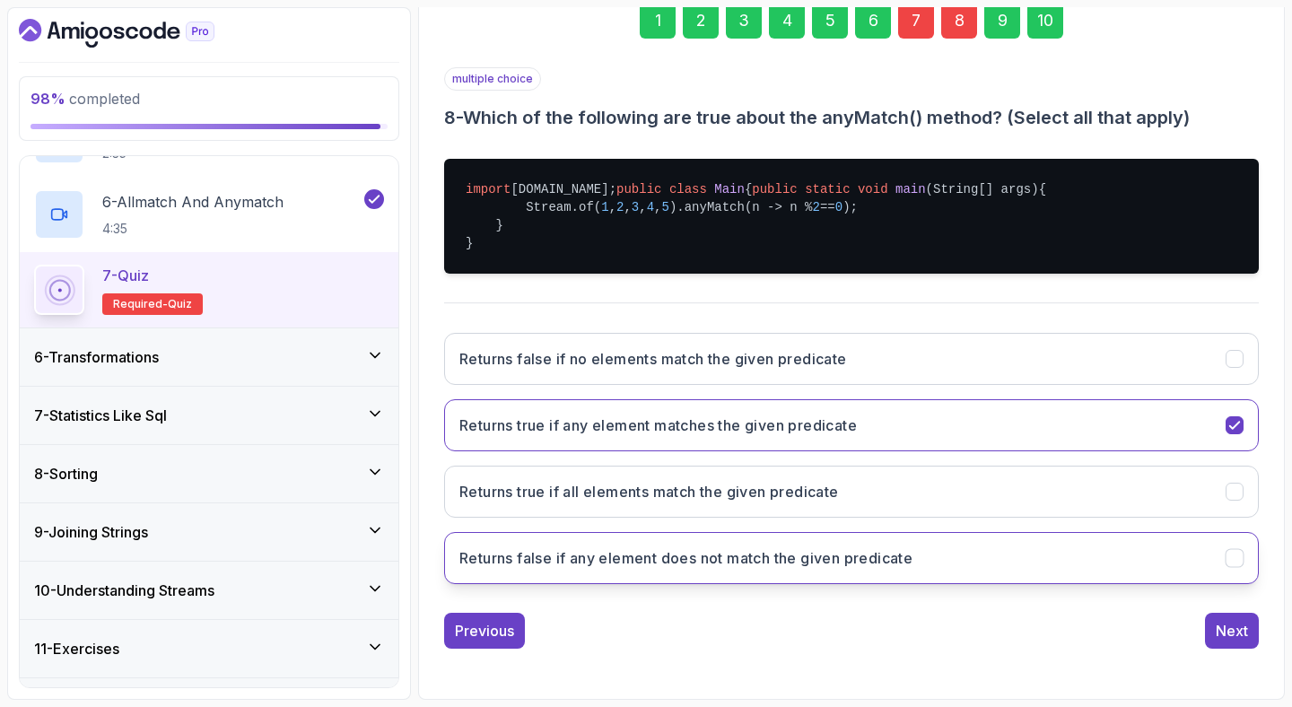
click at [788, 574] on button "Returns false if any element does not match the given predicate" at bounding box center [851, 558] width 815 height 52
click at [1244, 633] on div "Next" at bounding box center [1232, 631] width 32 height 22
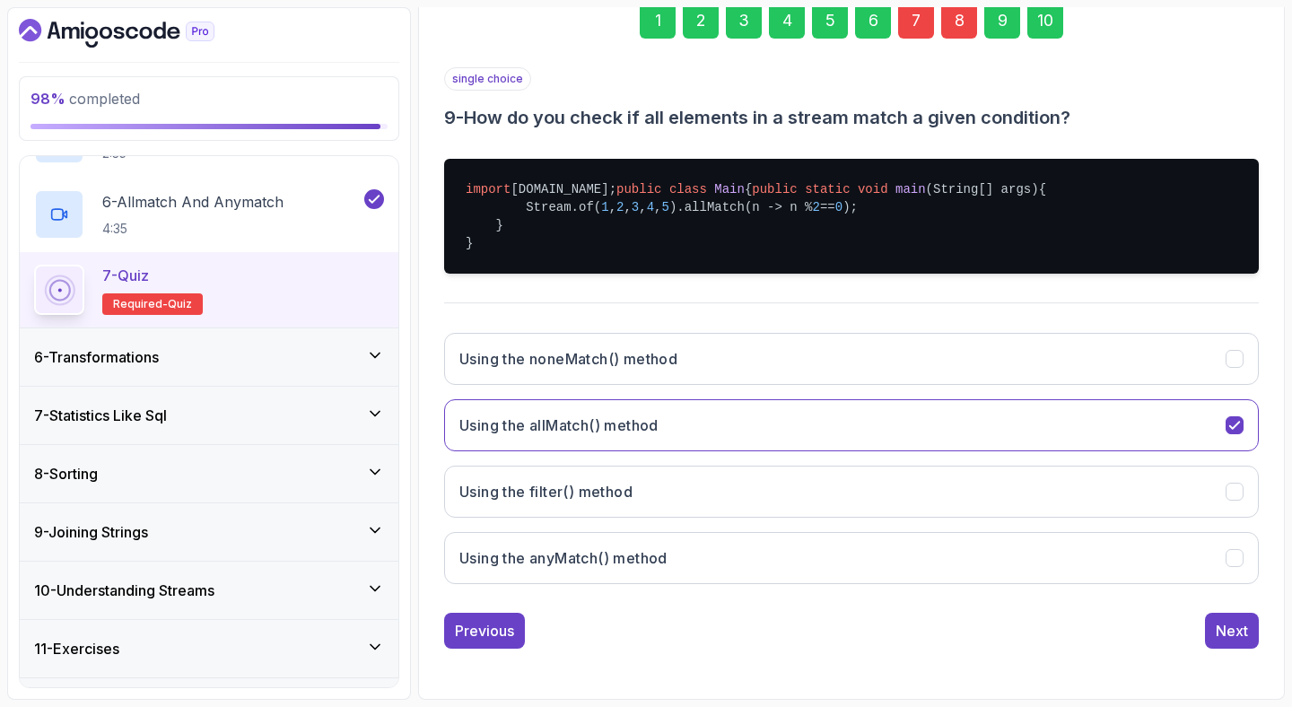
scroll to position [0, 0]
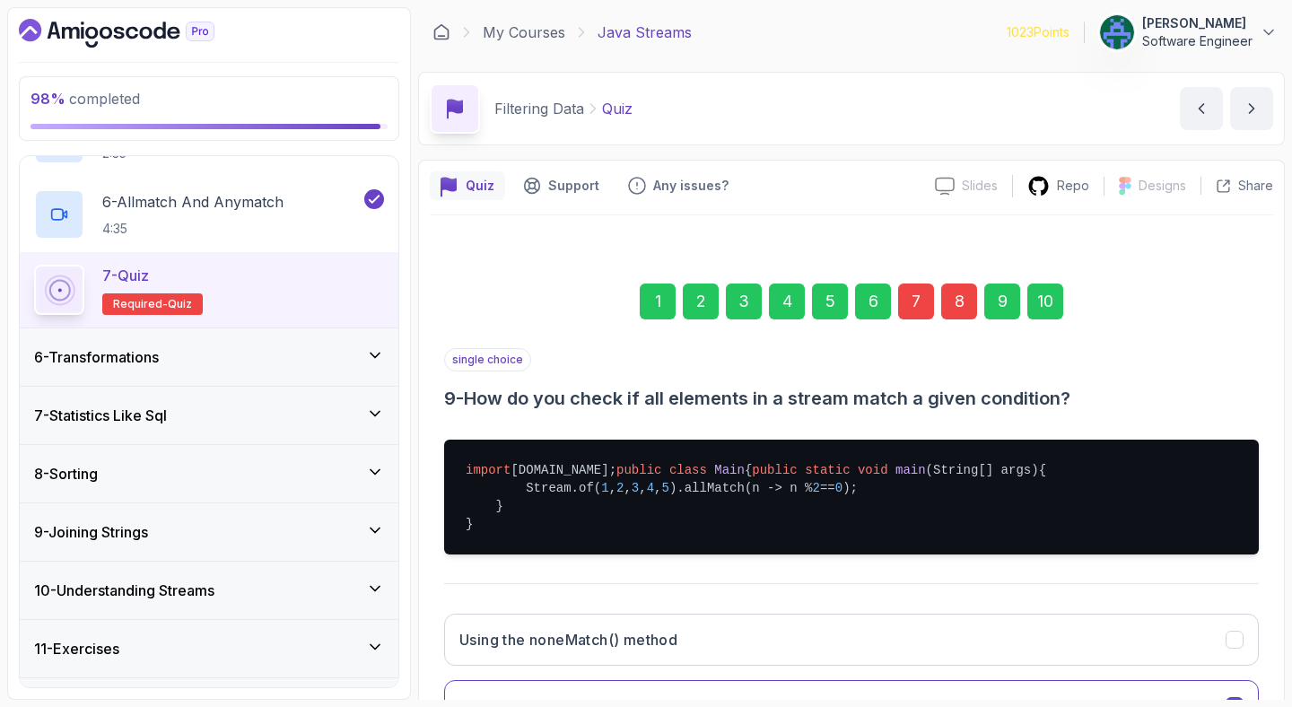
click at [1059, 290] on div "10" at bounding box center [1045, 301] width 36 height 36
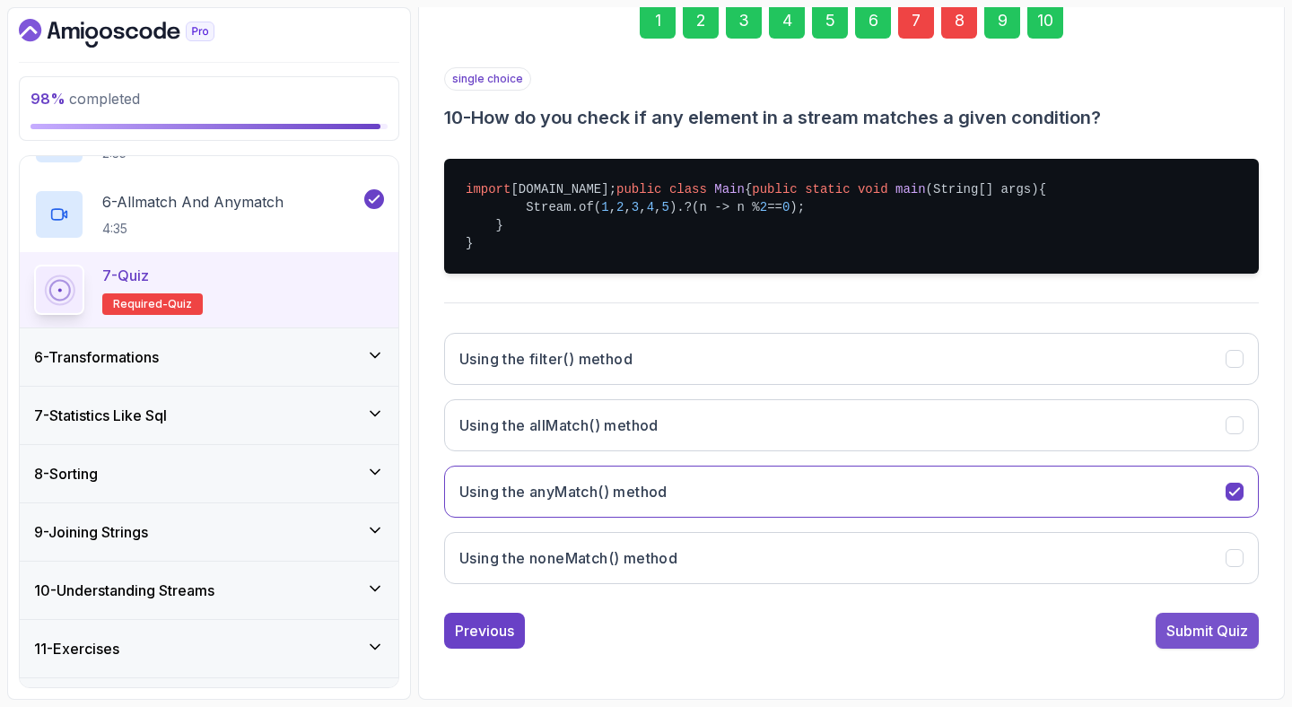
click at [1163, 640] on button "Submit Quiz" at bounding box center [1206, 631] width 103 height 36
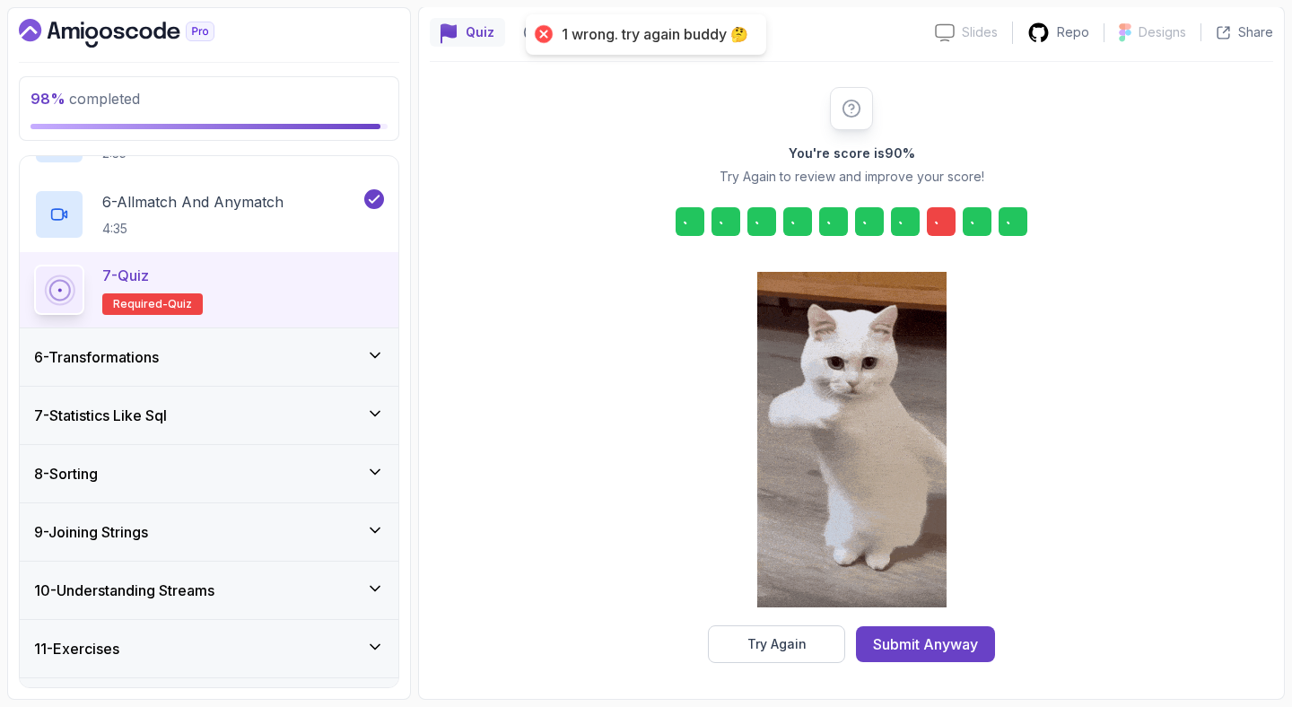
scroll to position [153, 0]
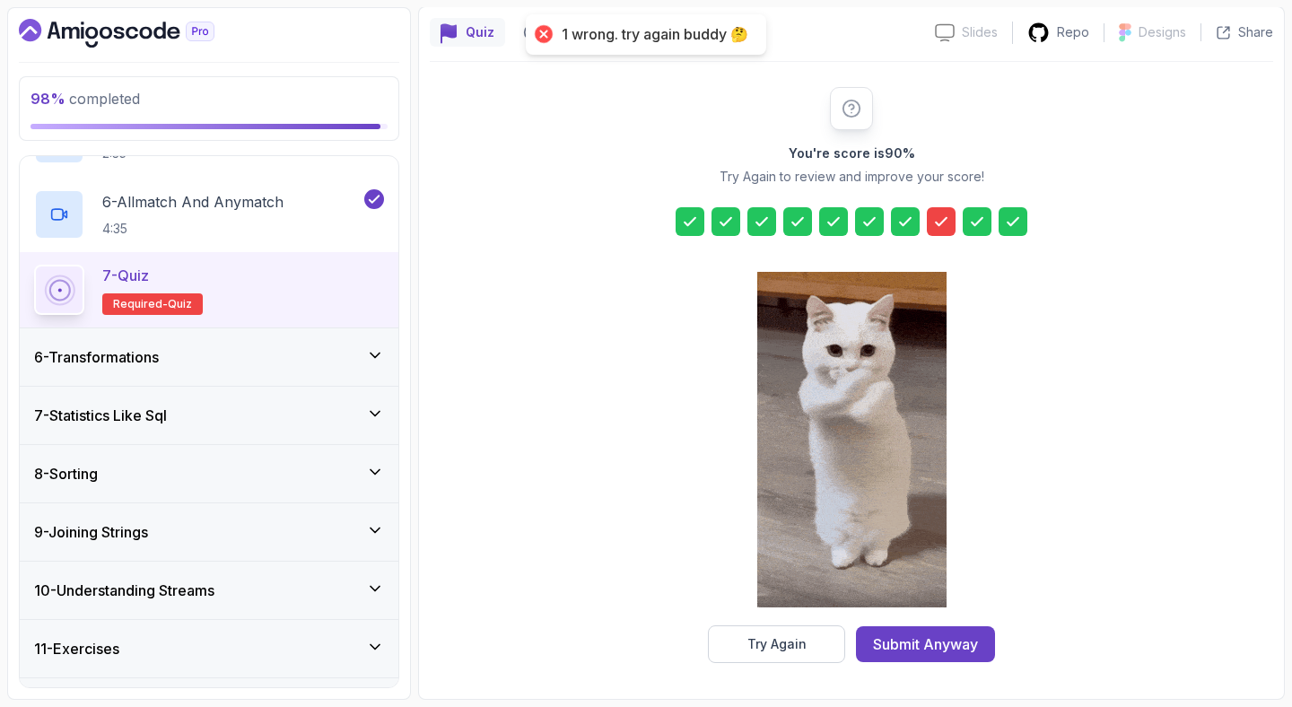
click at [929, 230] on div at bounding box center [941, 221] width 29 height 29
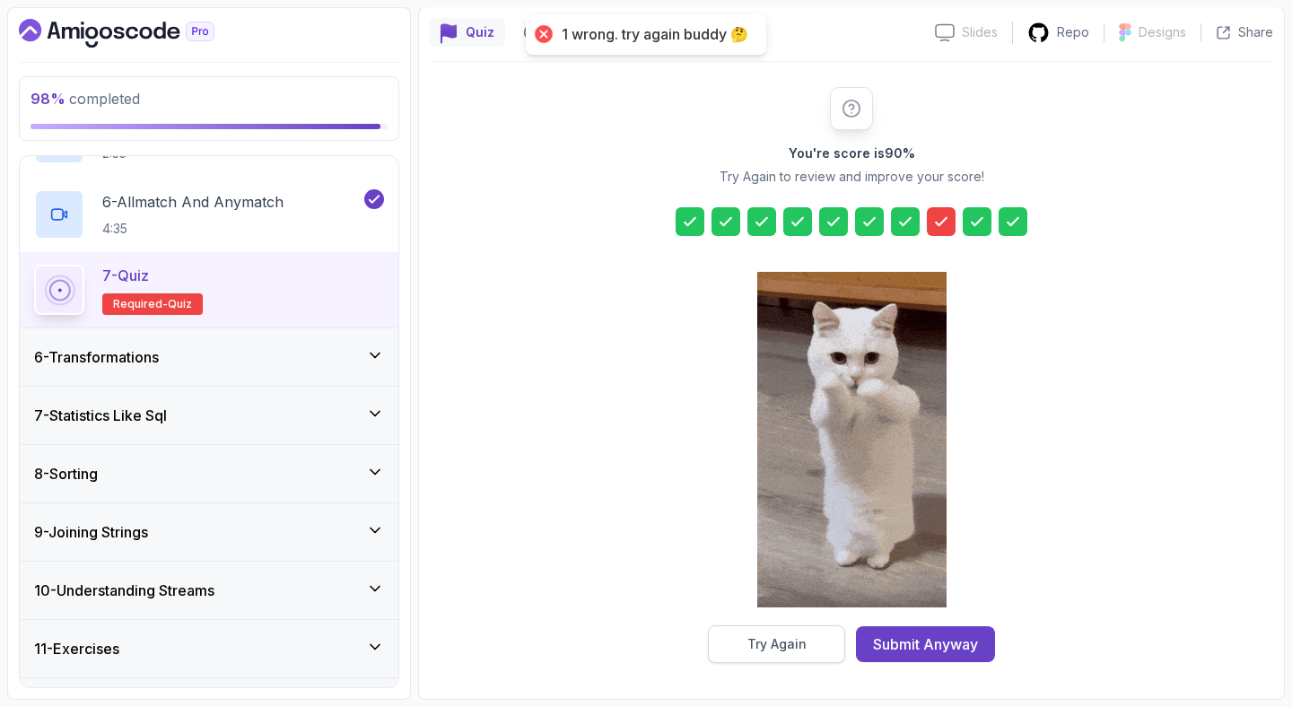
click at [798, 636] on div "Try Again" at bounding box center [776, 644] width 59 height 18
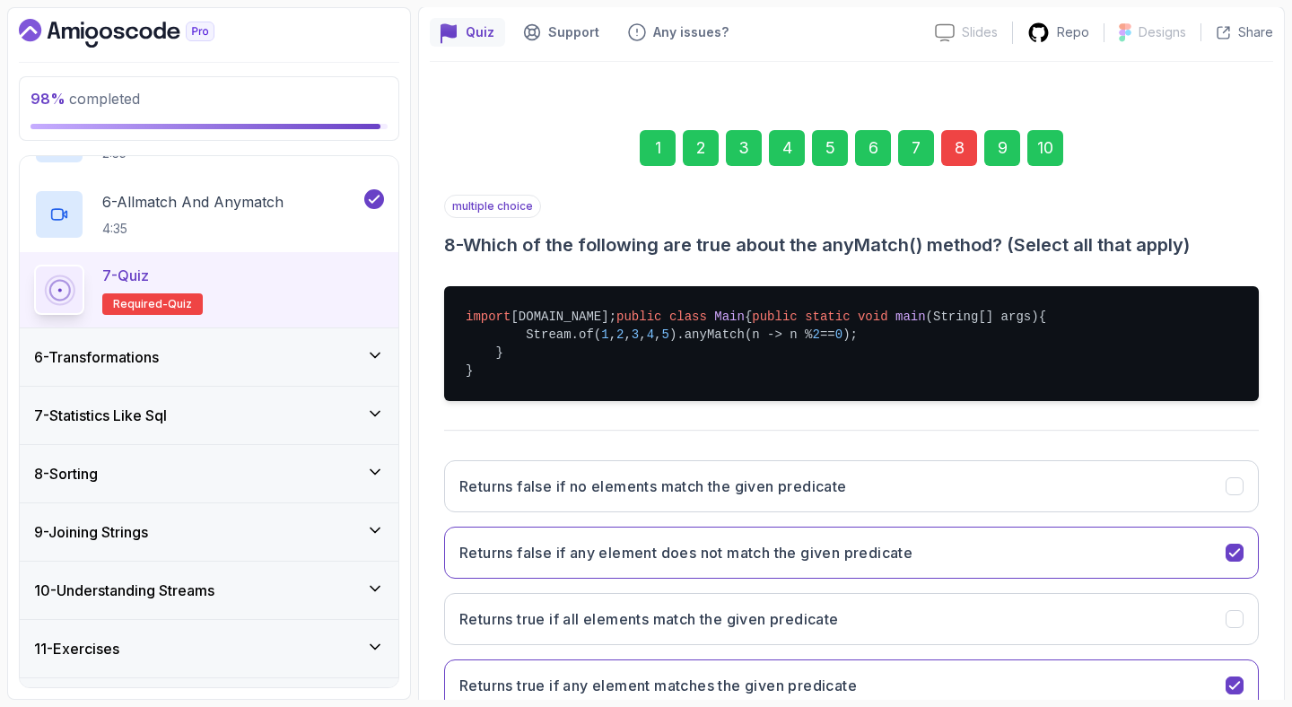
click at [971, 145] on div "8" at bounding box center [959, 148] width 36 height 36
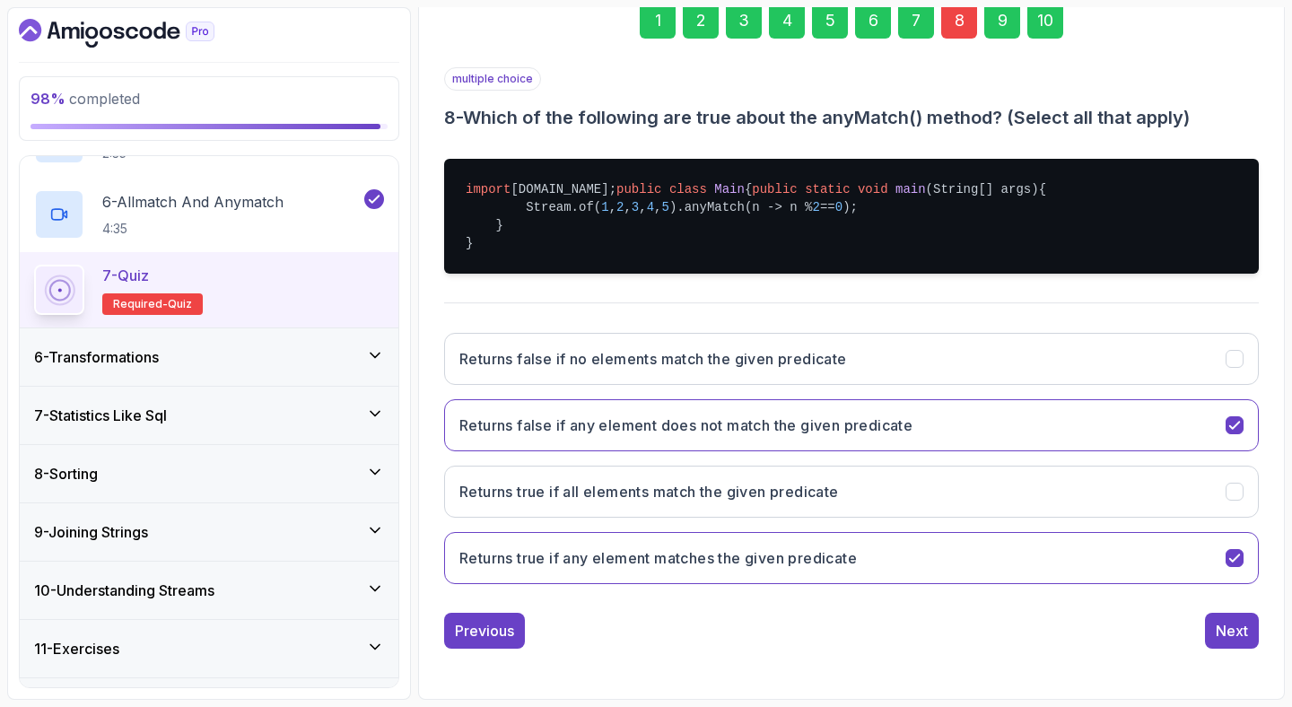
scroll to position [313, 0]
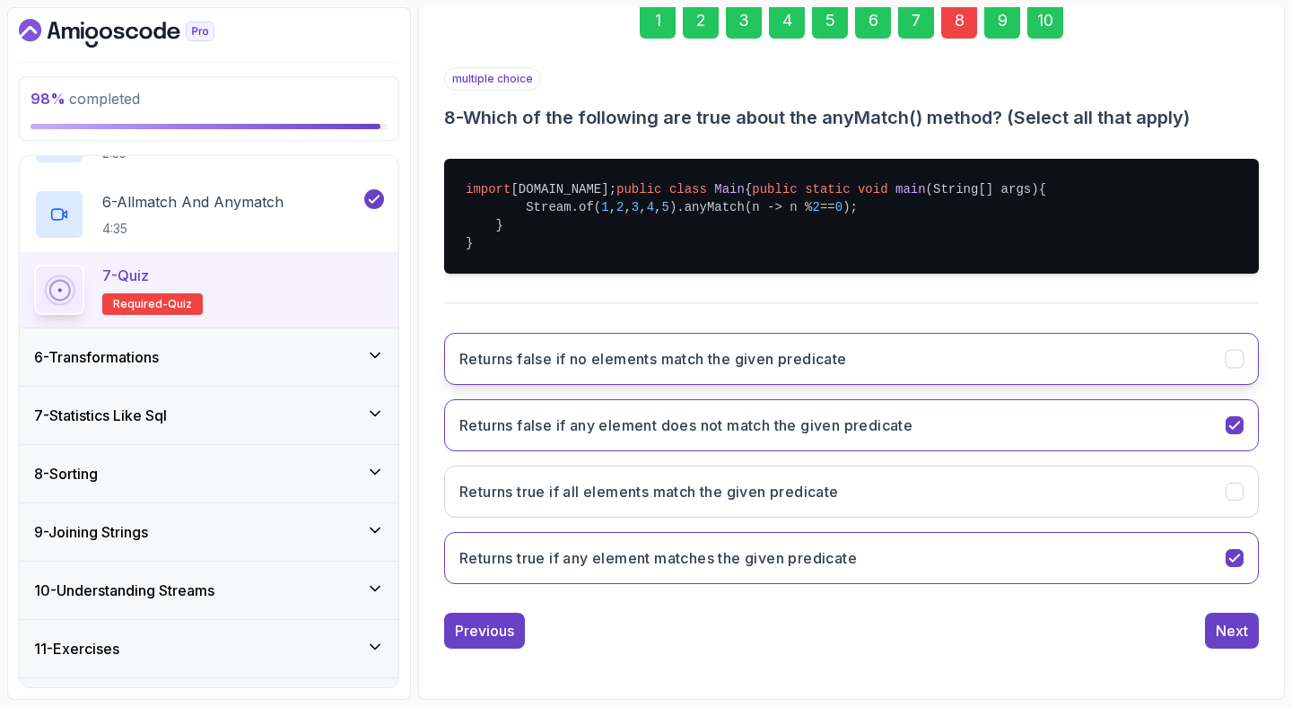
click at [870, 385] on button "Returns false if no elements match the given predicate" at bounding box center [851, 359] width 815 height 52
click at [1216, 634] on button "Next" at bounding box center [1232, 631] width 54 height 36
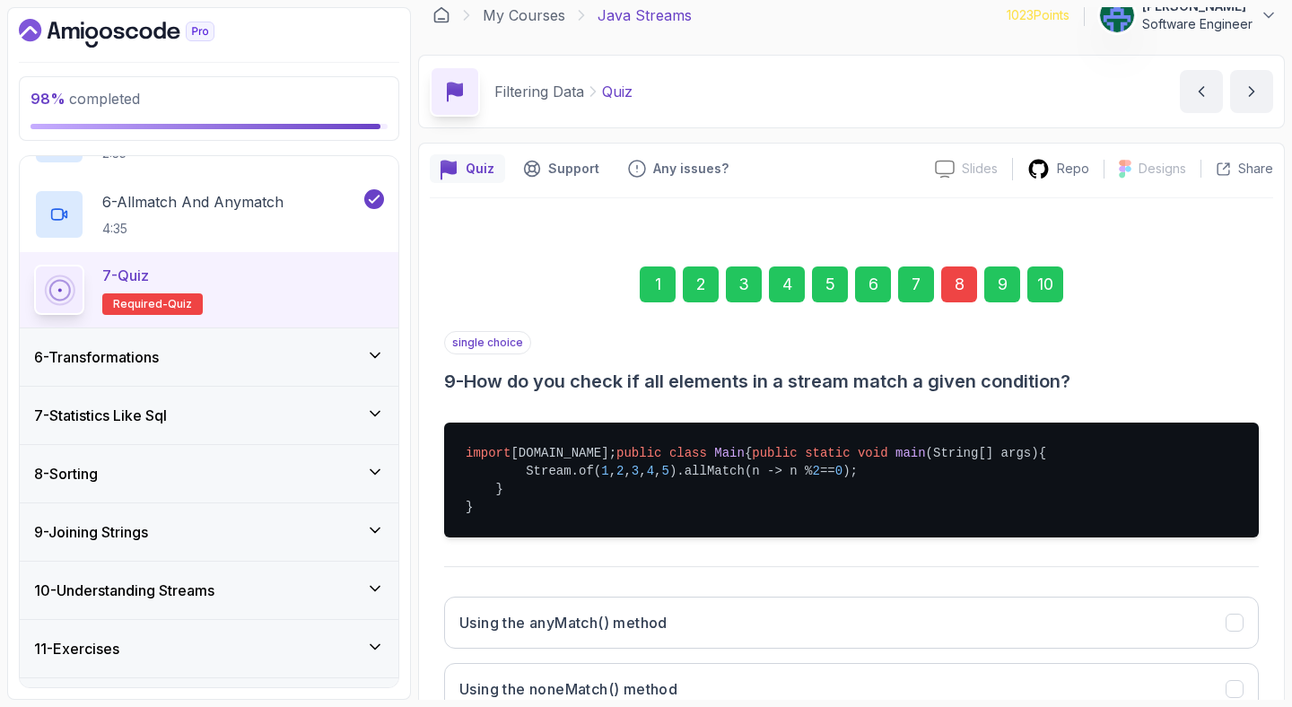
scroll to position [0, 0]
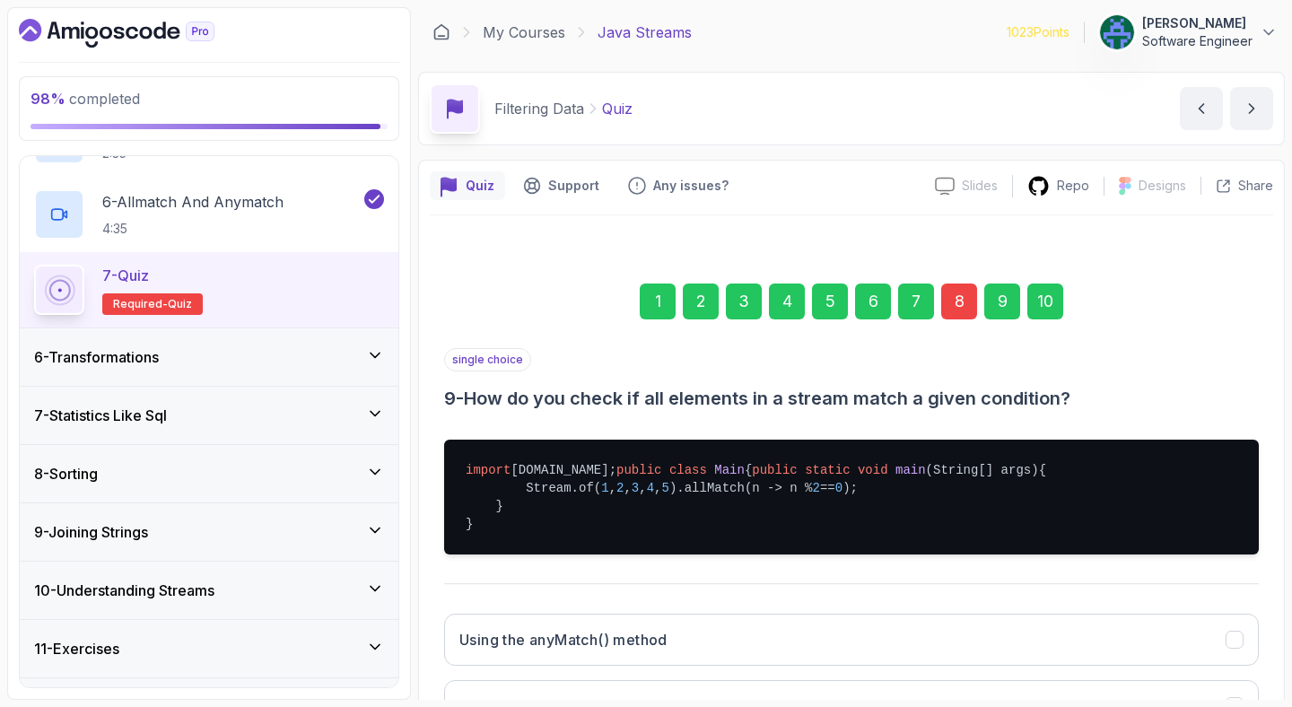
click at [1037, 308] on div "10" at bounding box center [1045, 301] width 36 height 36
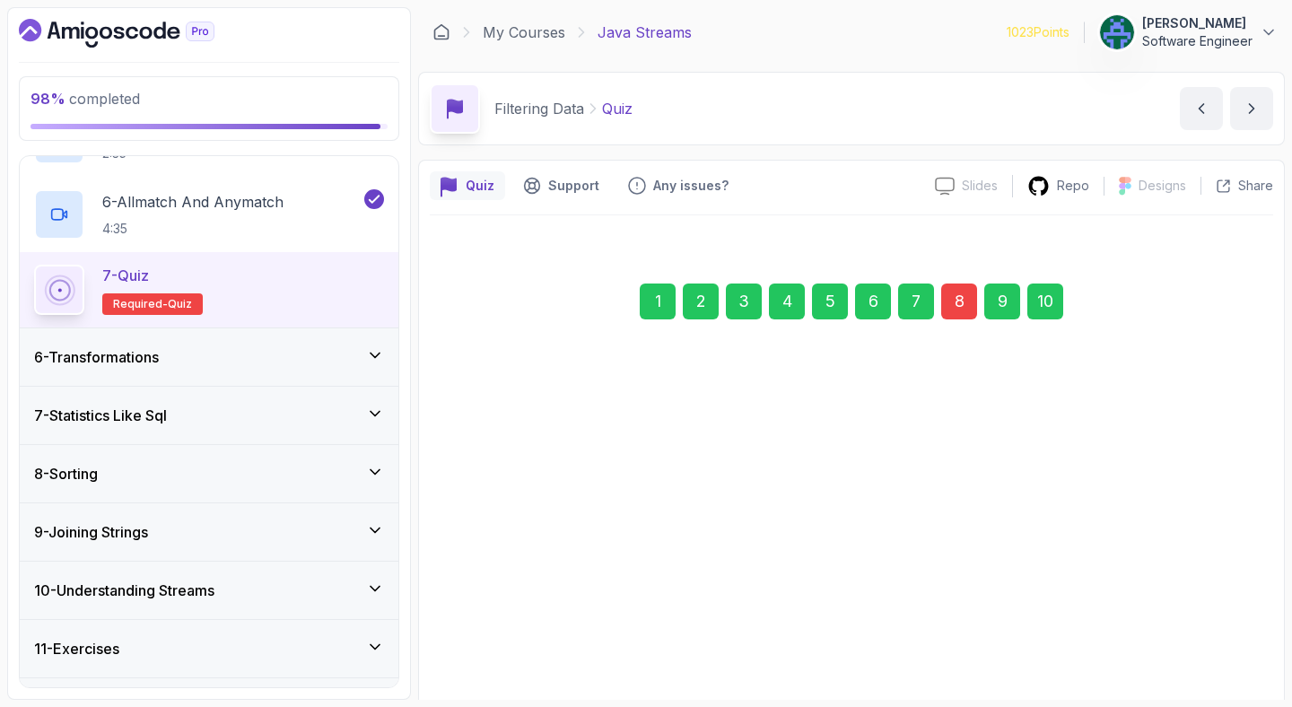
scroll to position [335, 0]
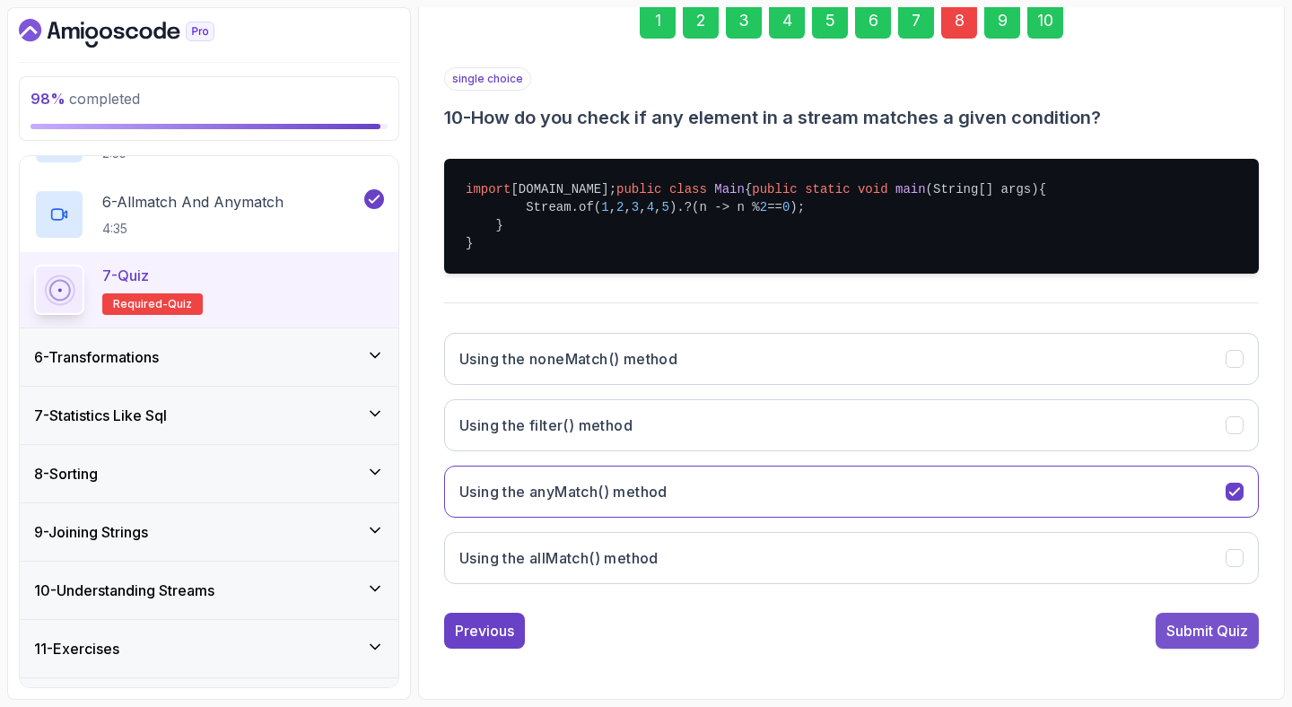
click at [1178, 615] on button "Submit Quiz" at bounding box center [1206, 631] width 103 height 36
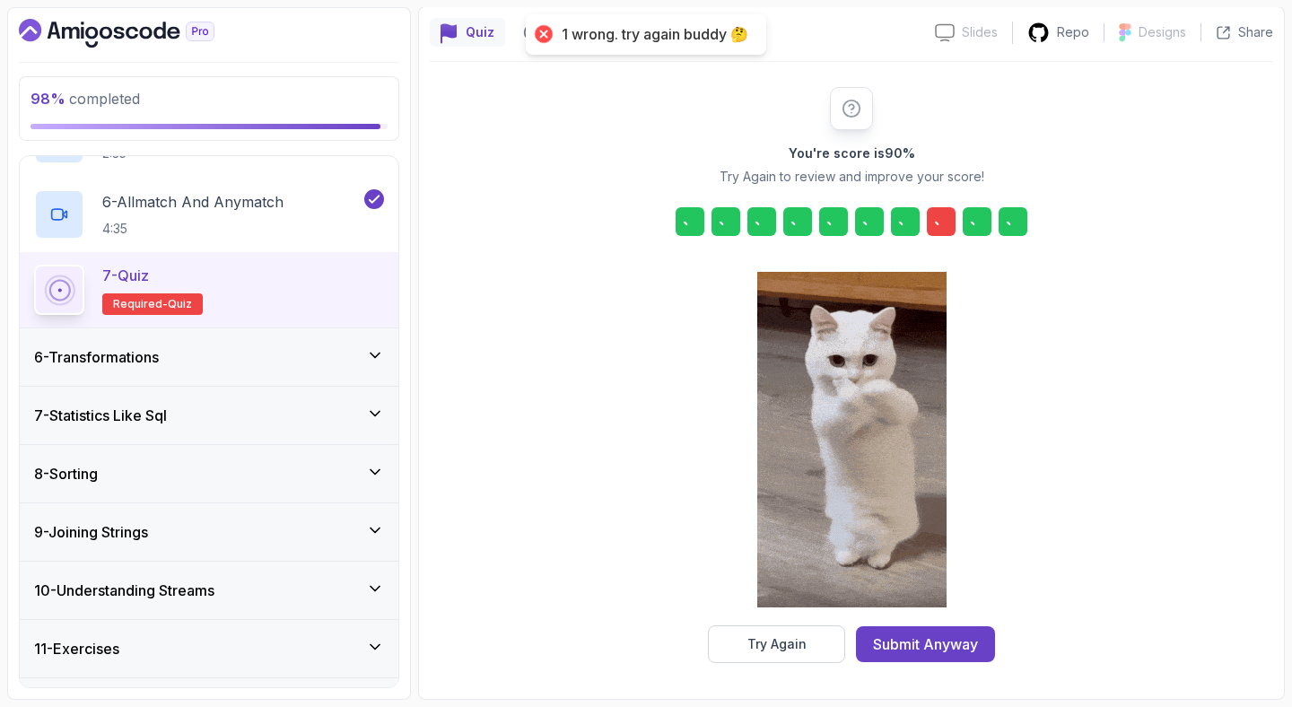
scroll to position [153, 0]
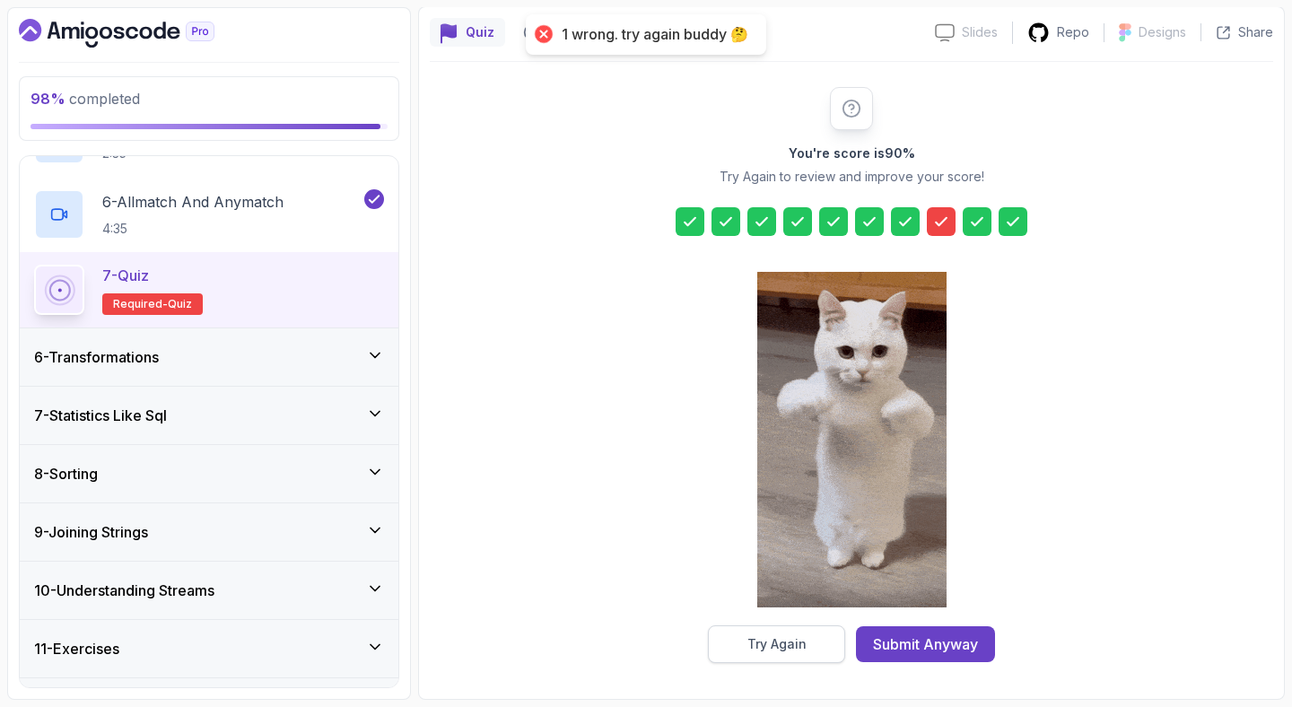
click at [815, 650] on button "Try Again" at bounding box center [776, 644] width 137 height 38
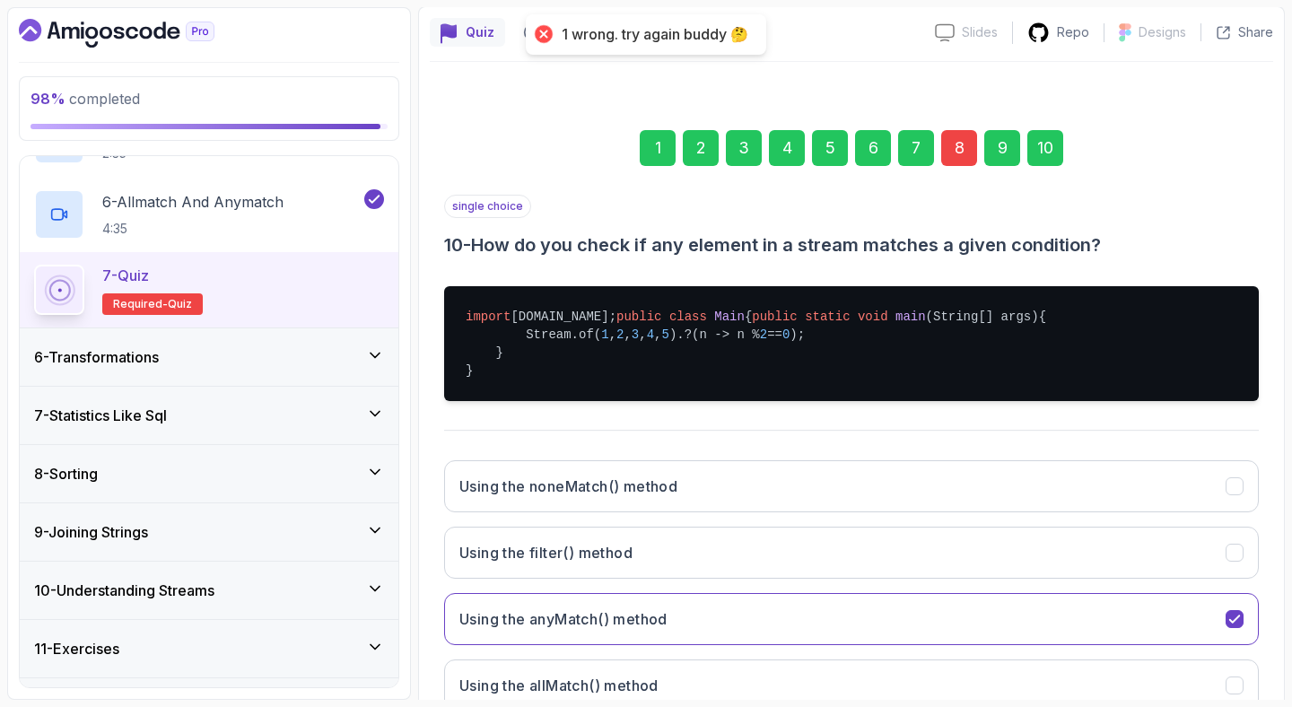
click at [963, 144] on div "8" at bounding box center [959, 148] width 36 height 36
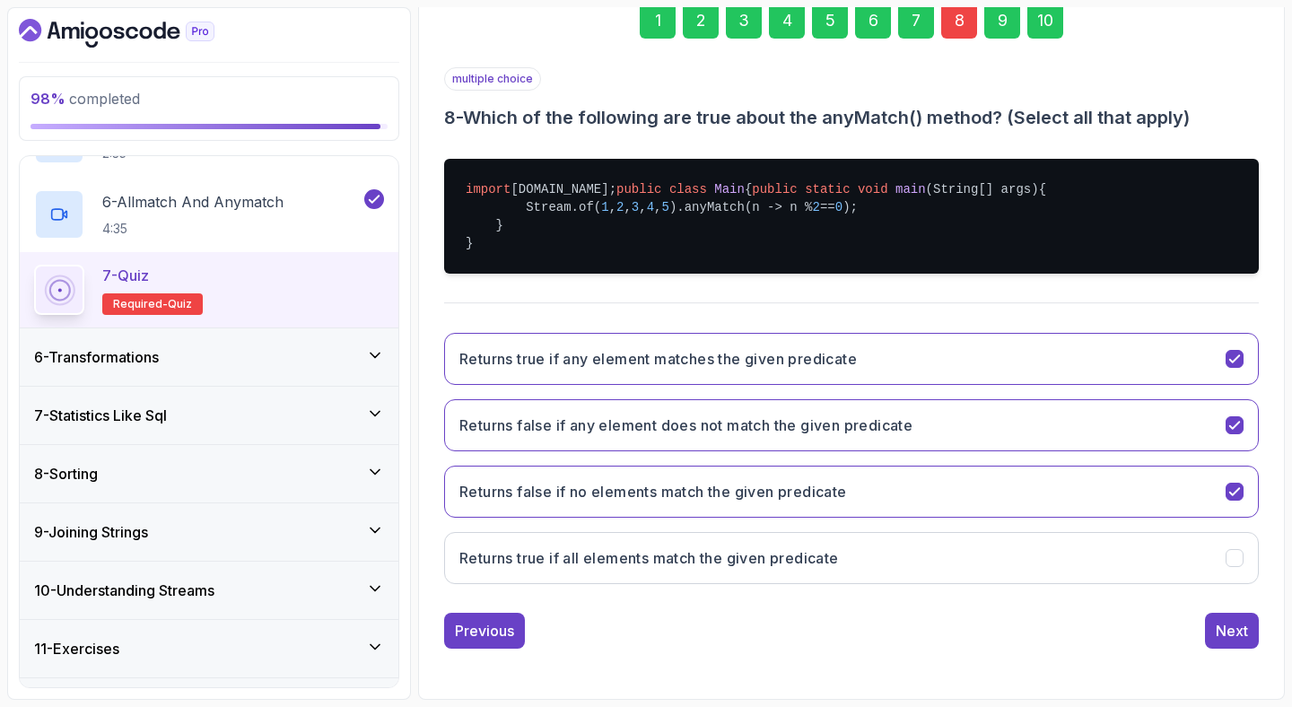
scroll to position [335, 0]
click at [823, 440] on button "Returns false if any element does not match the given predicate" at bounding box center [851, 425] width 815 height 52
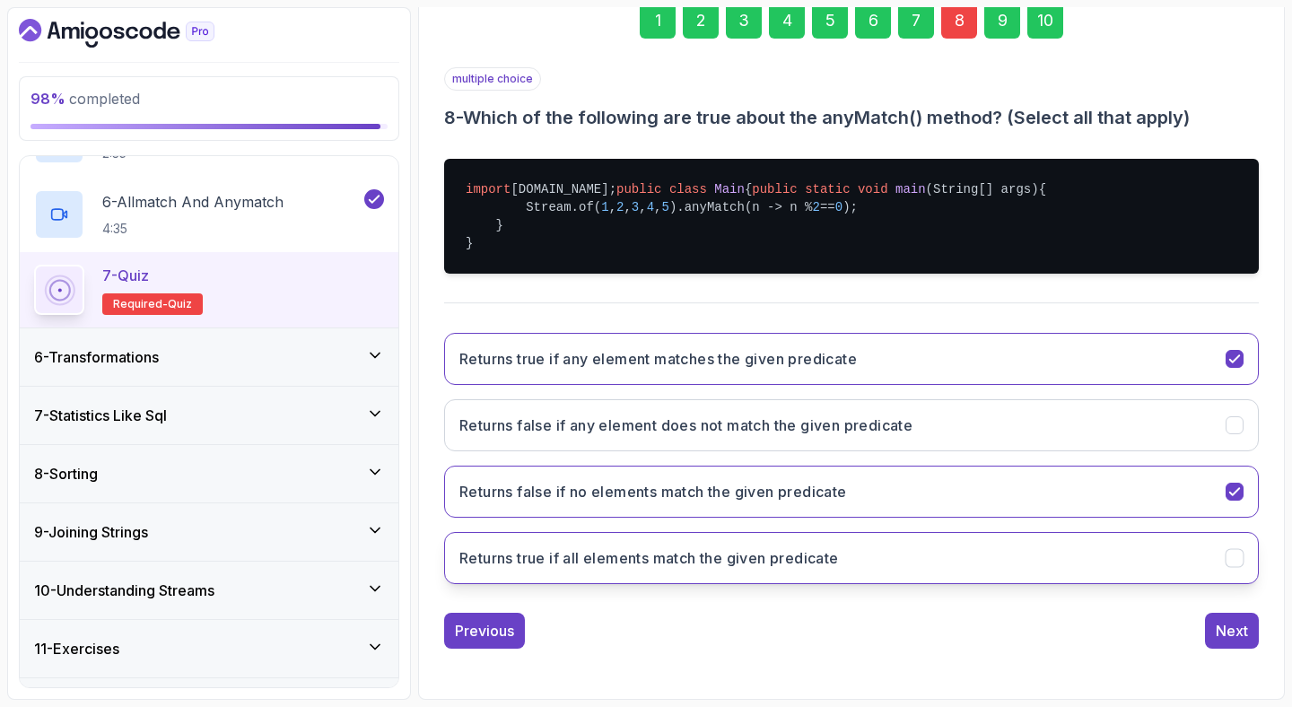
click at [709, 535] on button "Returns true if all elements match the given predicate" at bounding box center [851, 558] width 815 height 52
click at [1236, 642] on button "Next" at bounding box center [1232, 631] width 54 height 36
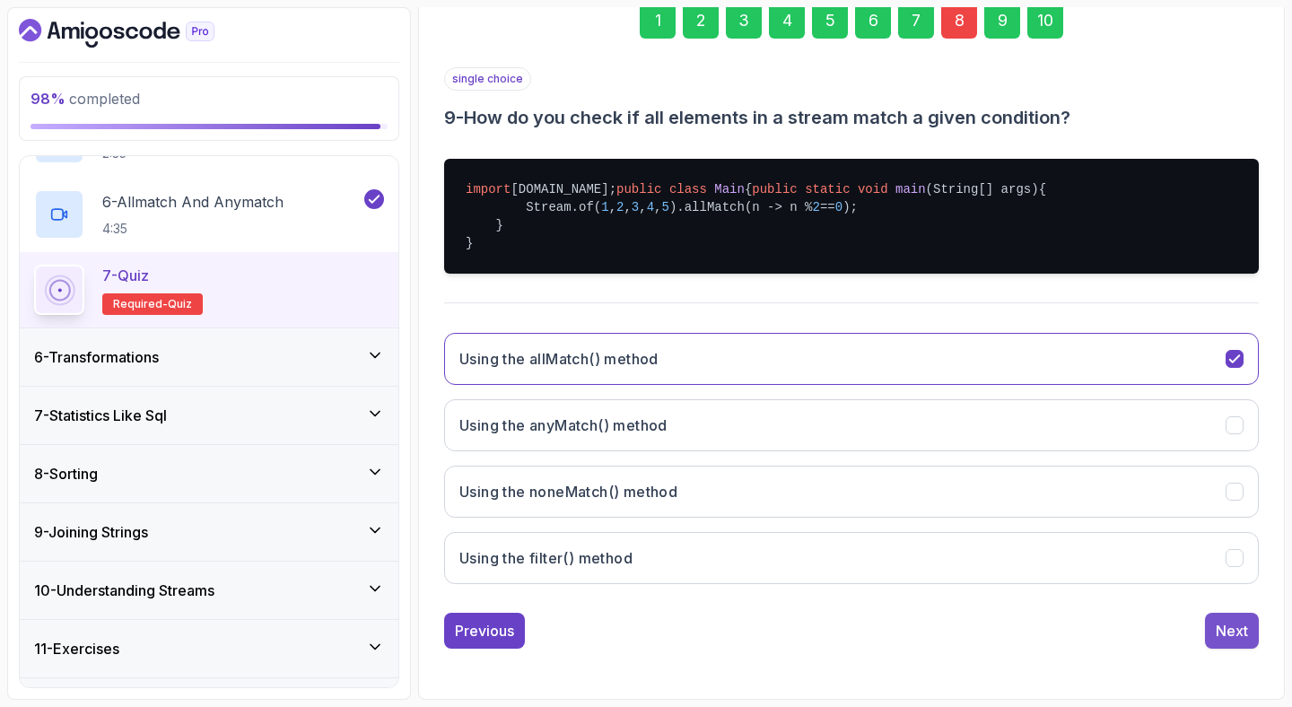
click at [1227, 642] on button "Next" at bounding box center [1232, 631] width 54 height 36
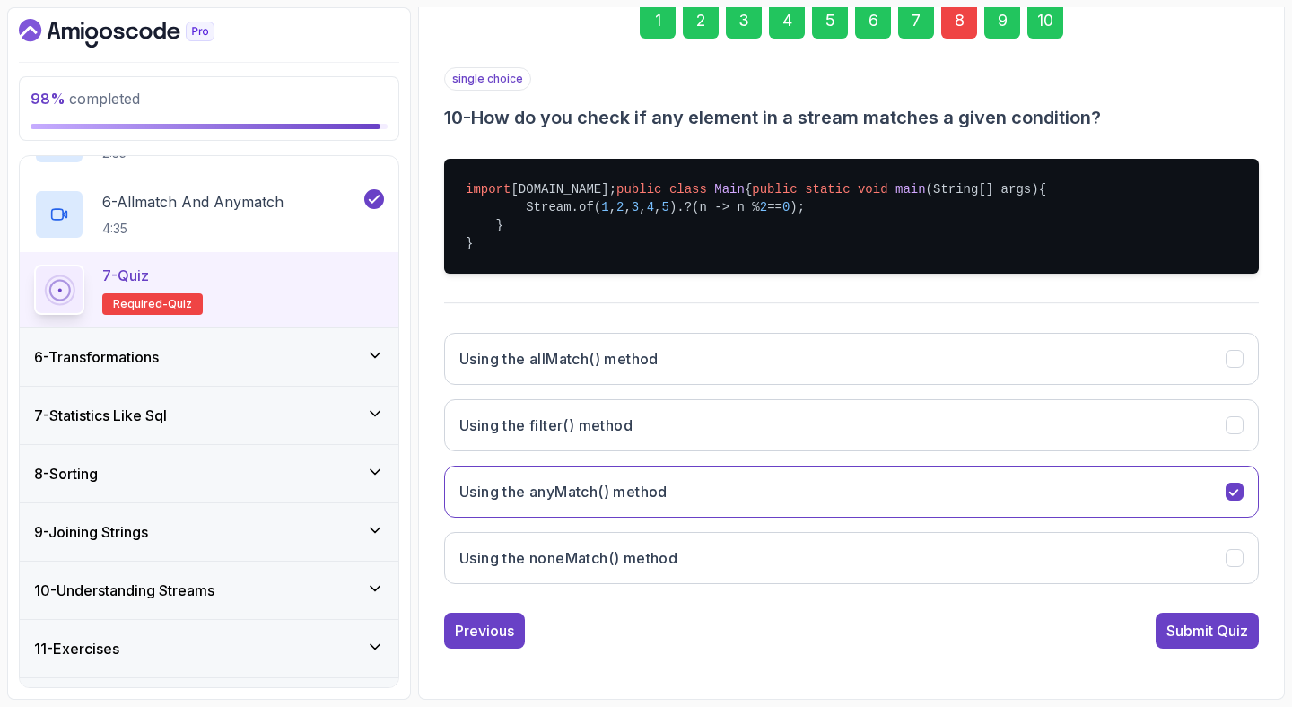
click at [1227, 642] on button "Submit Quiz" at bounding box center [1206, 631] width 103 height 36
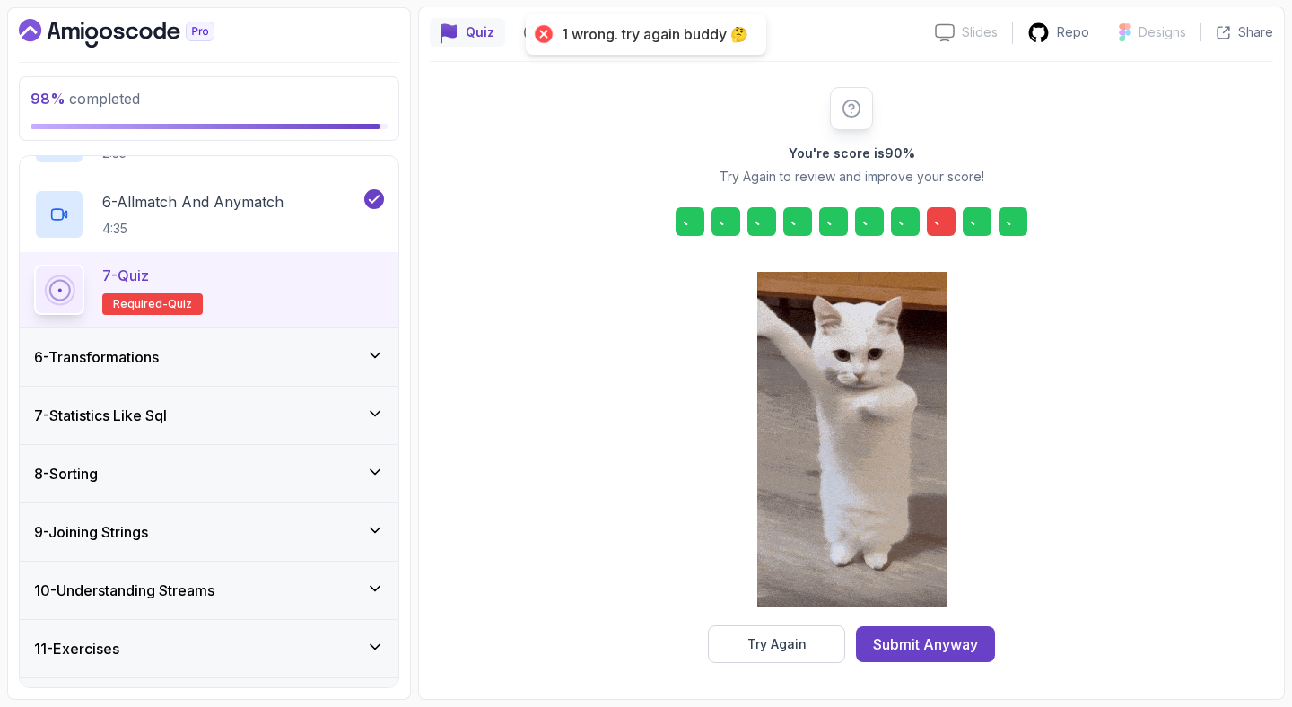
scroll to position [153, 0]
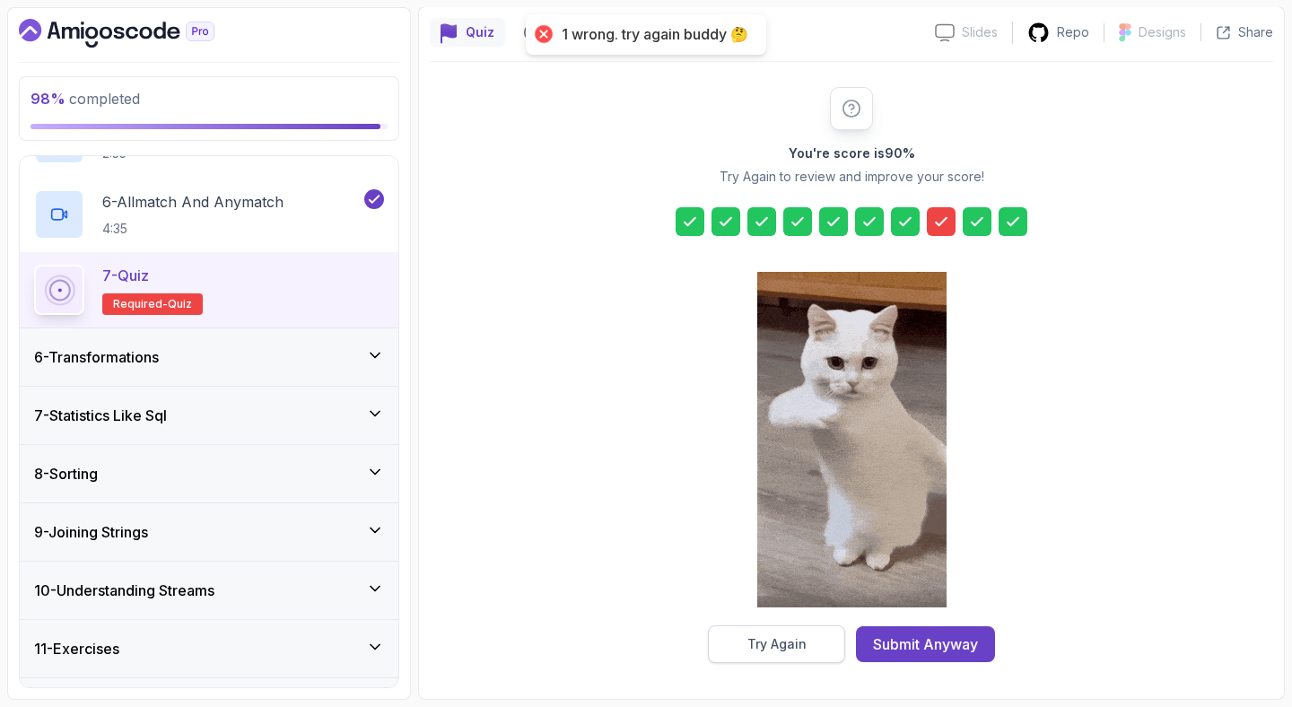
click at [763, 650] on div "Try Again" at bounding box center [776, 644] width 59 height 18
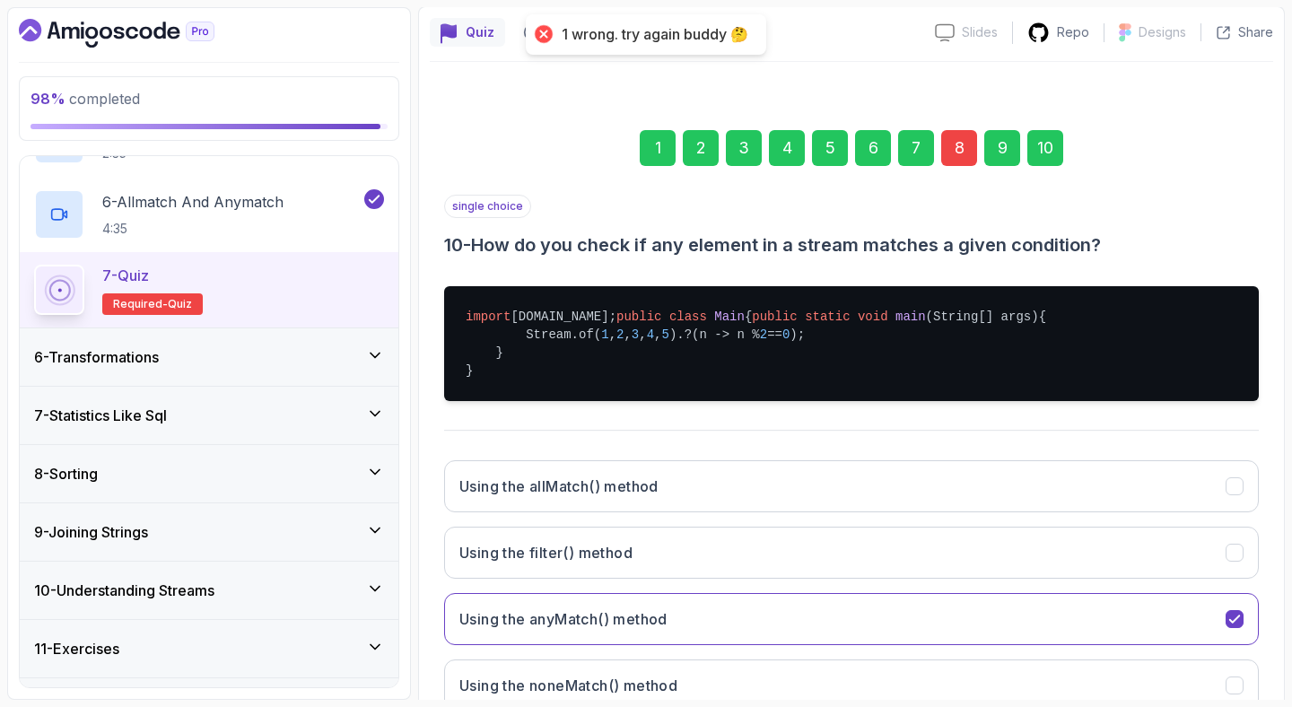
click at [967, 144] on div "8" at bounding box center [959, 148] width 36 height 36
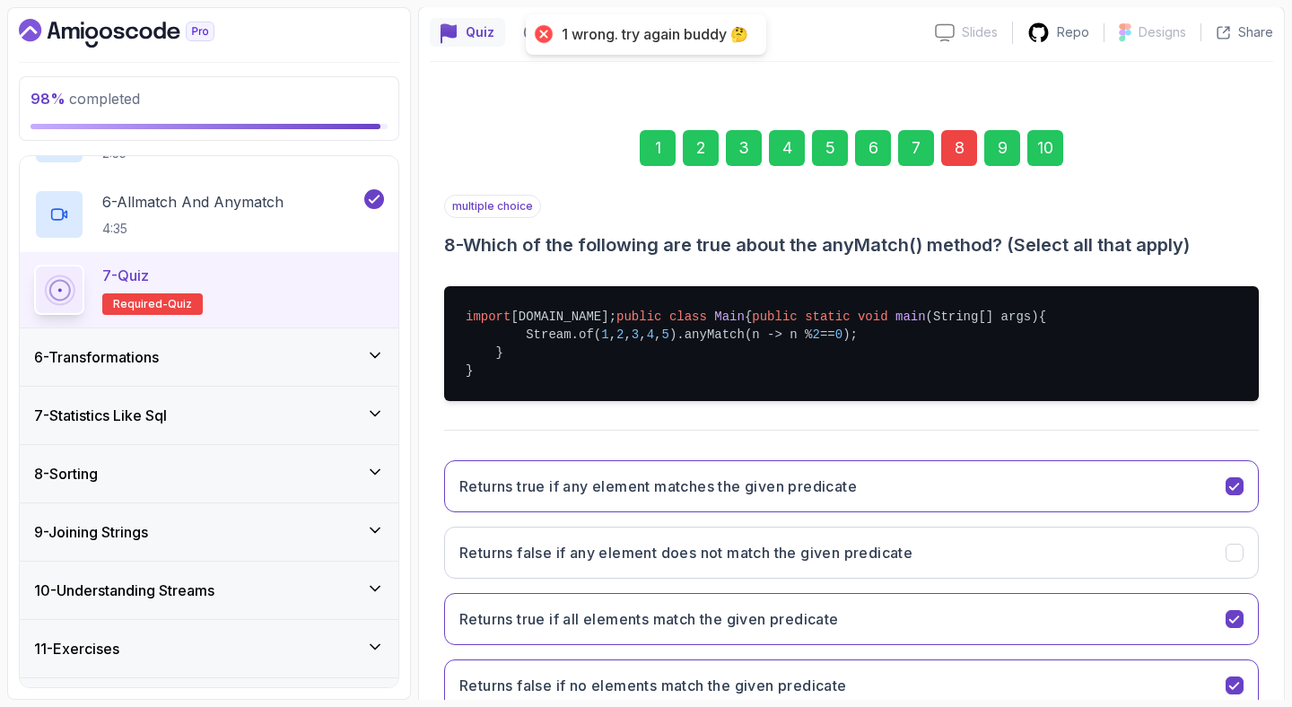
scroll to position [335, 0]
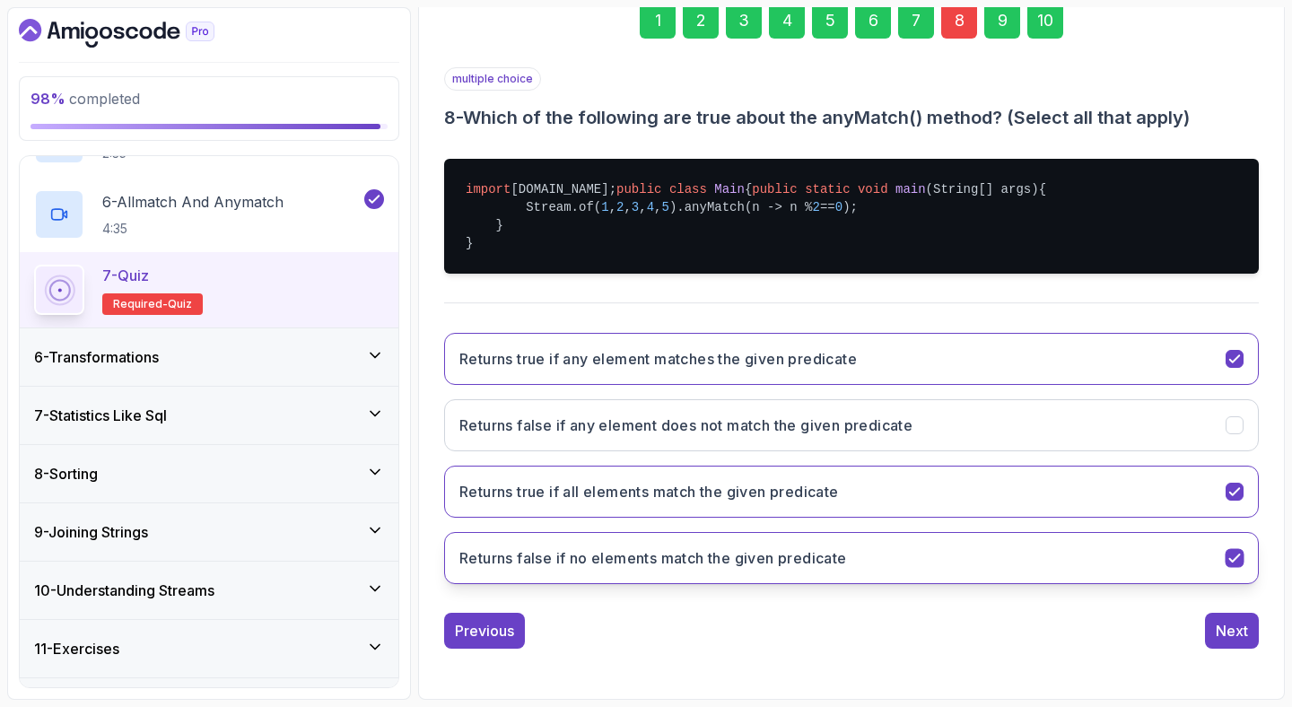
click at [981, 558] on button "Returns false if no elements match the given predicate" at bounding box center [851, 558] width 815 height 52
click at [734, 567] on h3 "Returns false if no elements match the given predicate" at bounding box center [653, 558] width 388 height 22
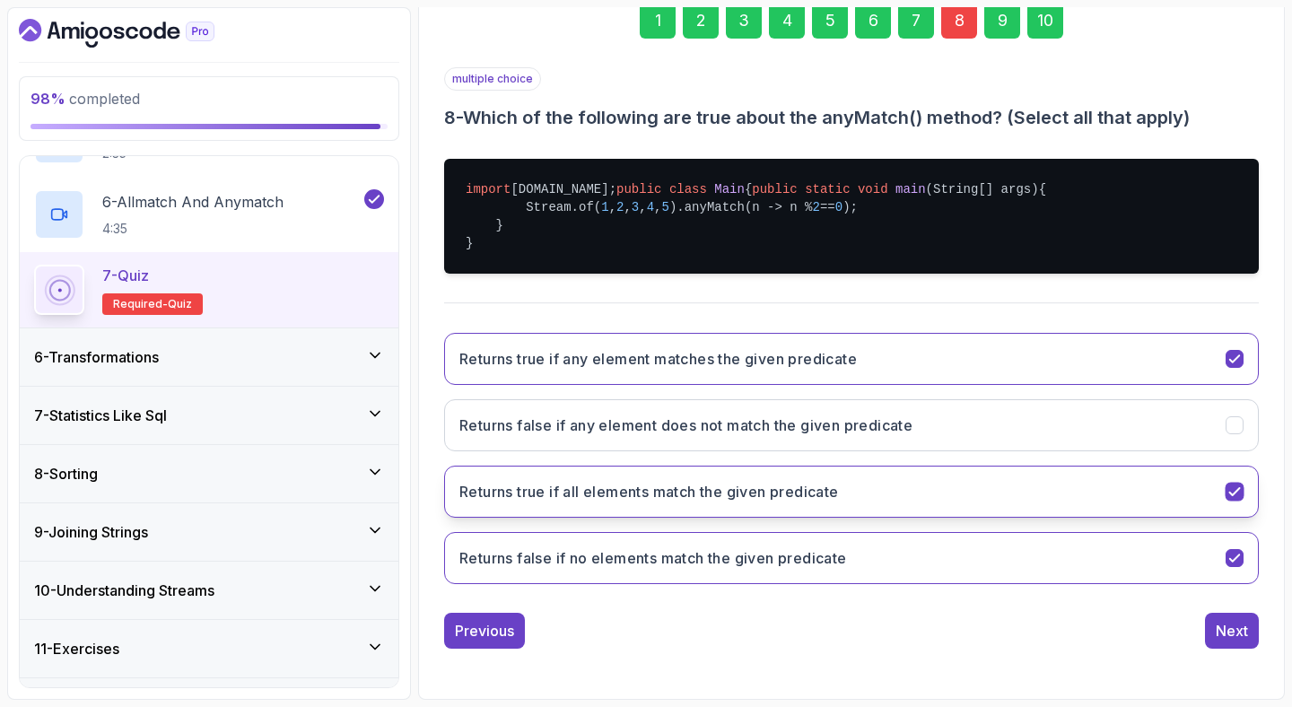
click at [693, 487] on h3 "Returns true if all elements match the given predicate" at bounding box center [648, 492] width 379 height 22
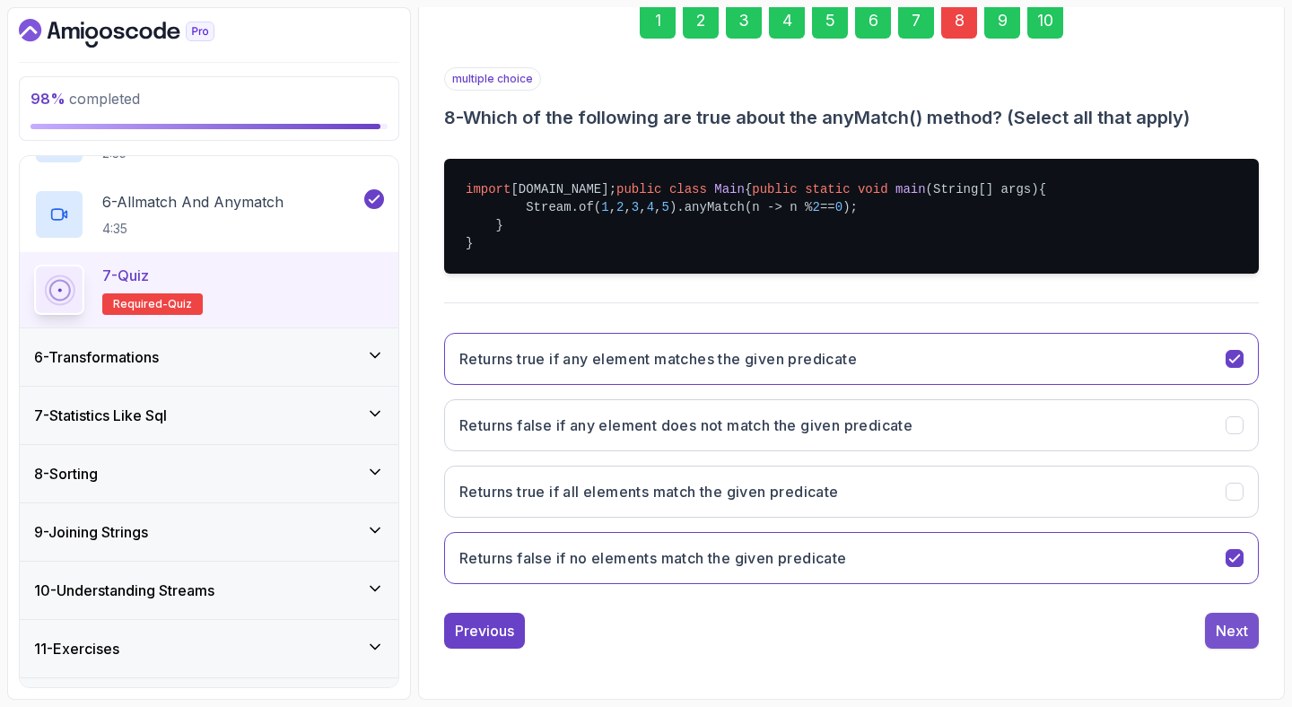
click at [1225, 623] on div "Next" at bounding box center [1232, 631] width 32 height 22
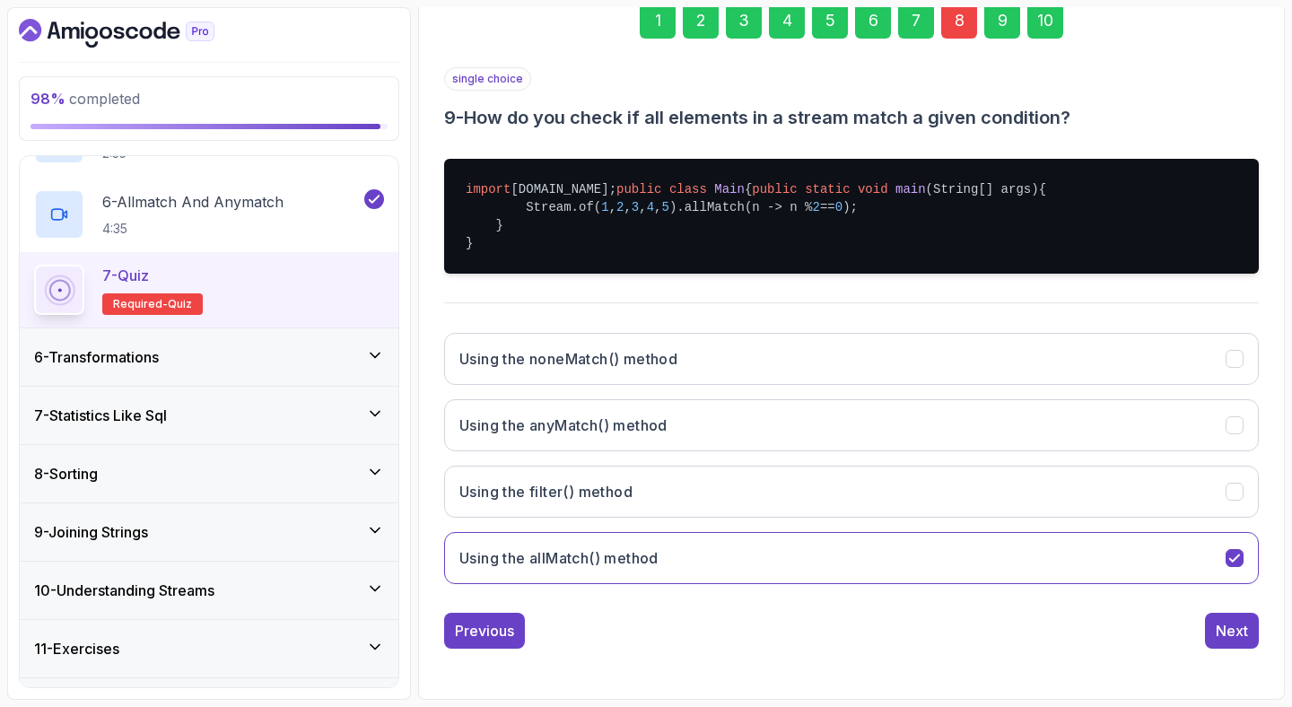
click at [1225, 623] on div "Next" at bounding box center [1232, 631] width 32 height 22
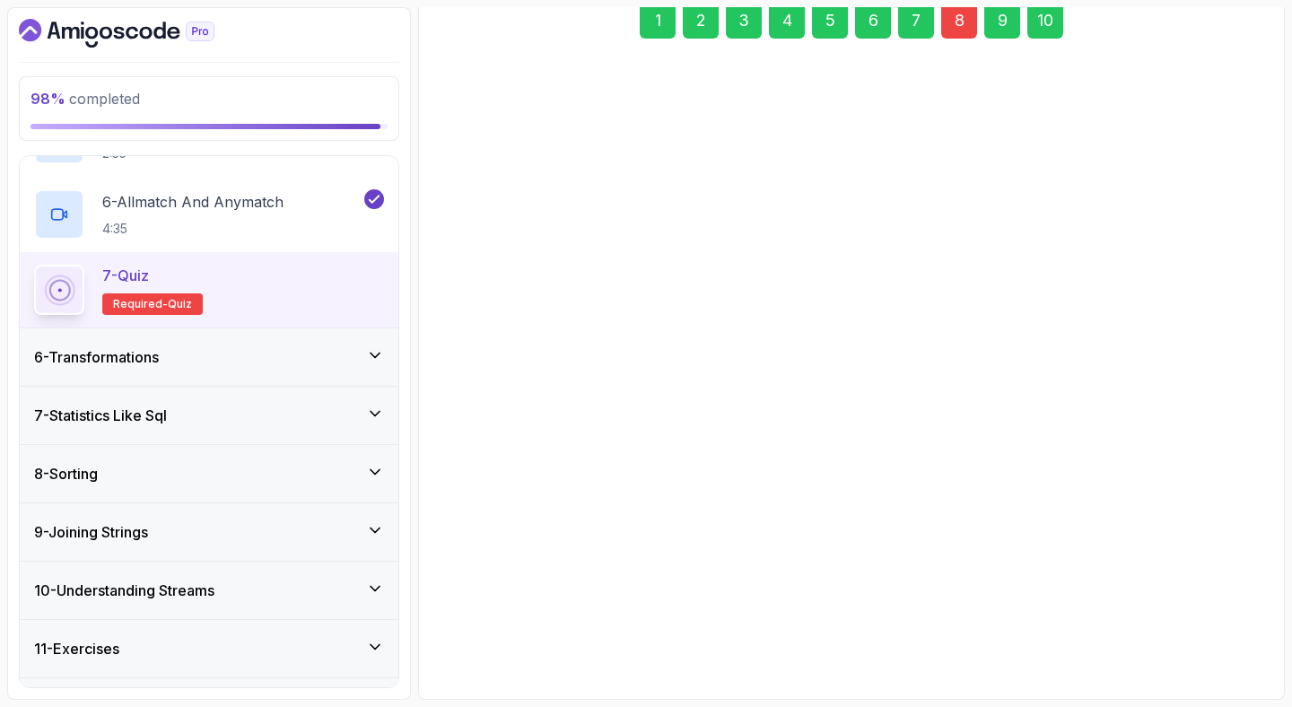
click at [1225, 623] on div "Submit Quiz" at bounding box center [1207, 630] width 82 height 22
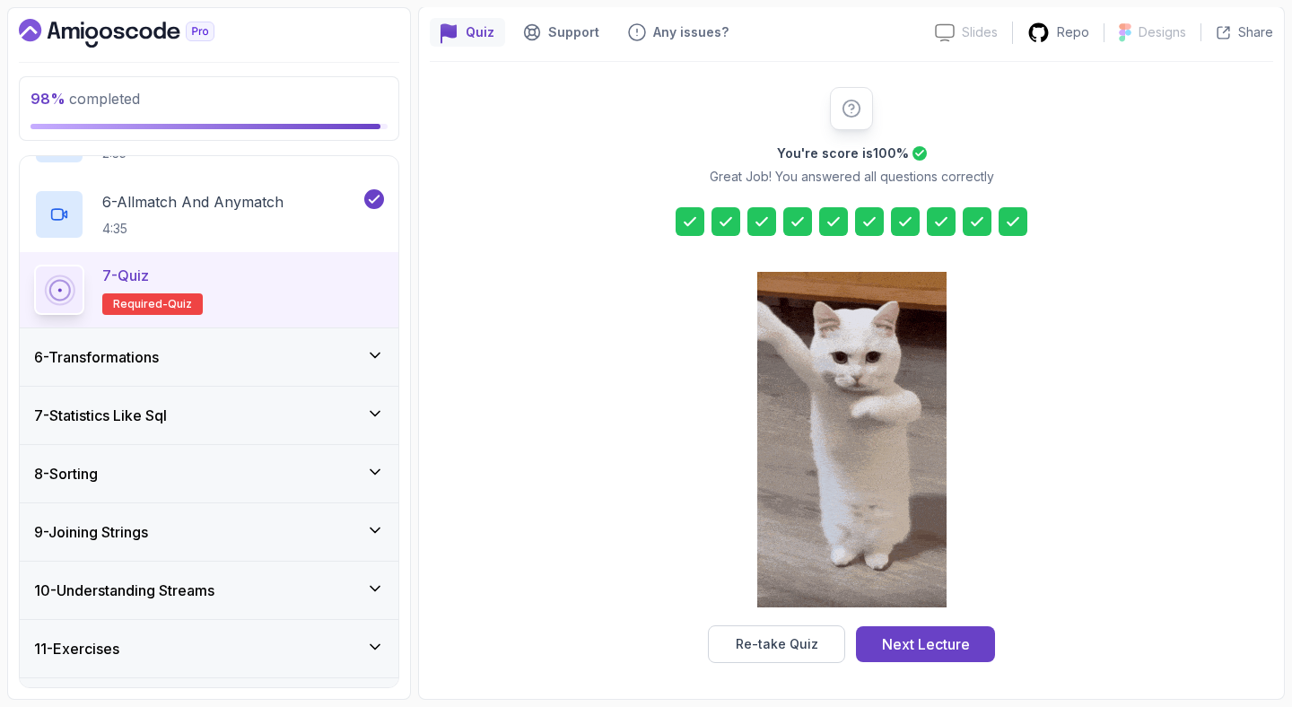
scroll to position [695, 0]
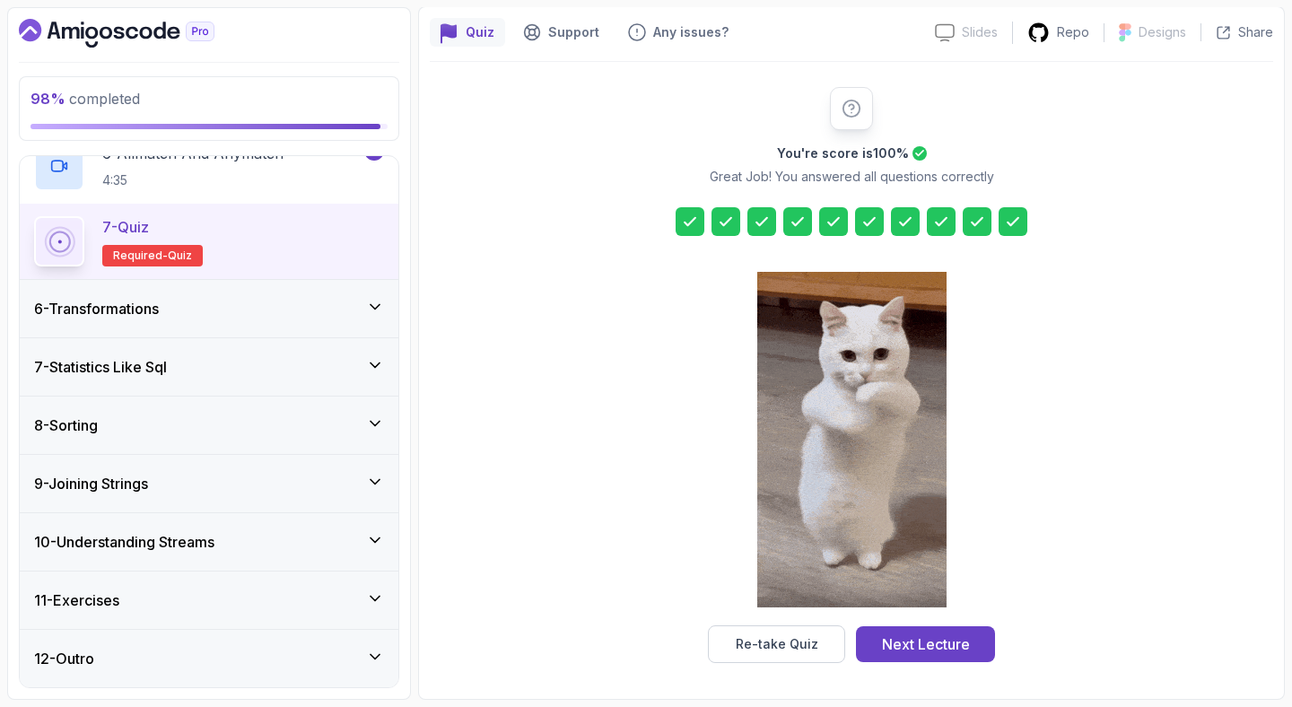
click at [292, 632] on div "12 - Outro" at bounding box center [209, 658] width 379 height 57
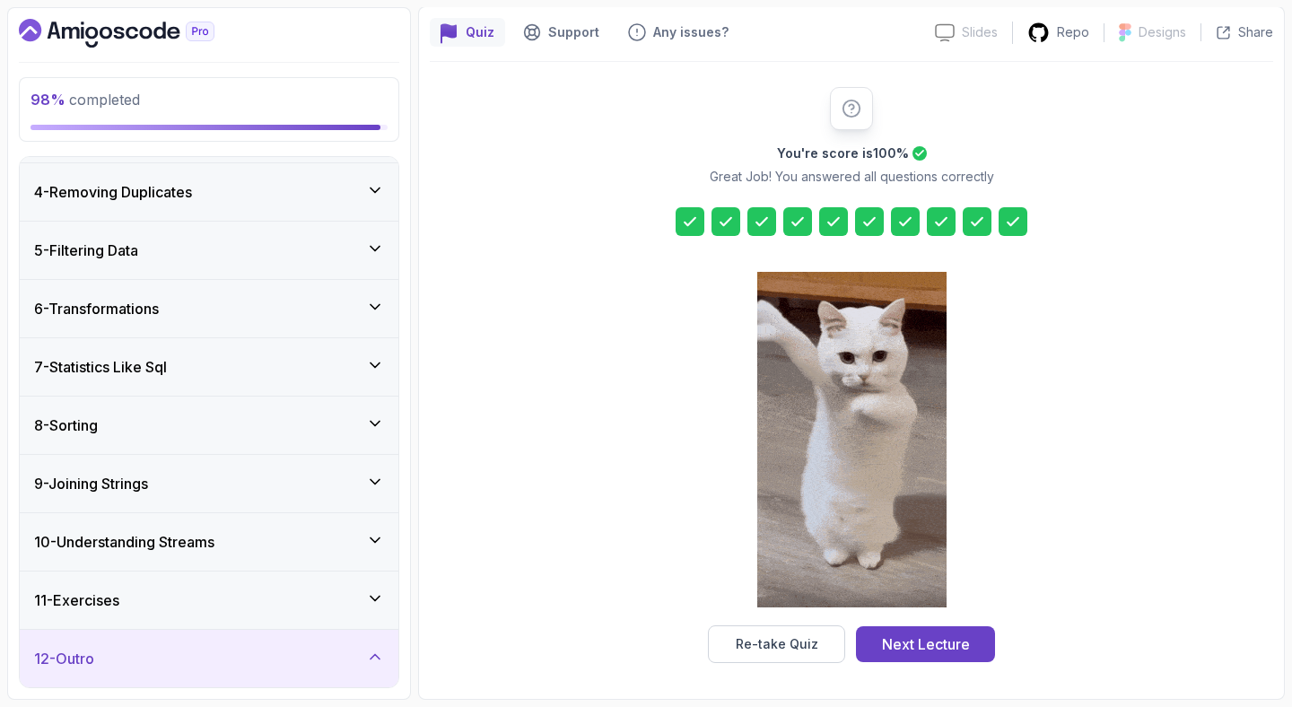
scroll to position [394, 0]
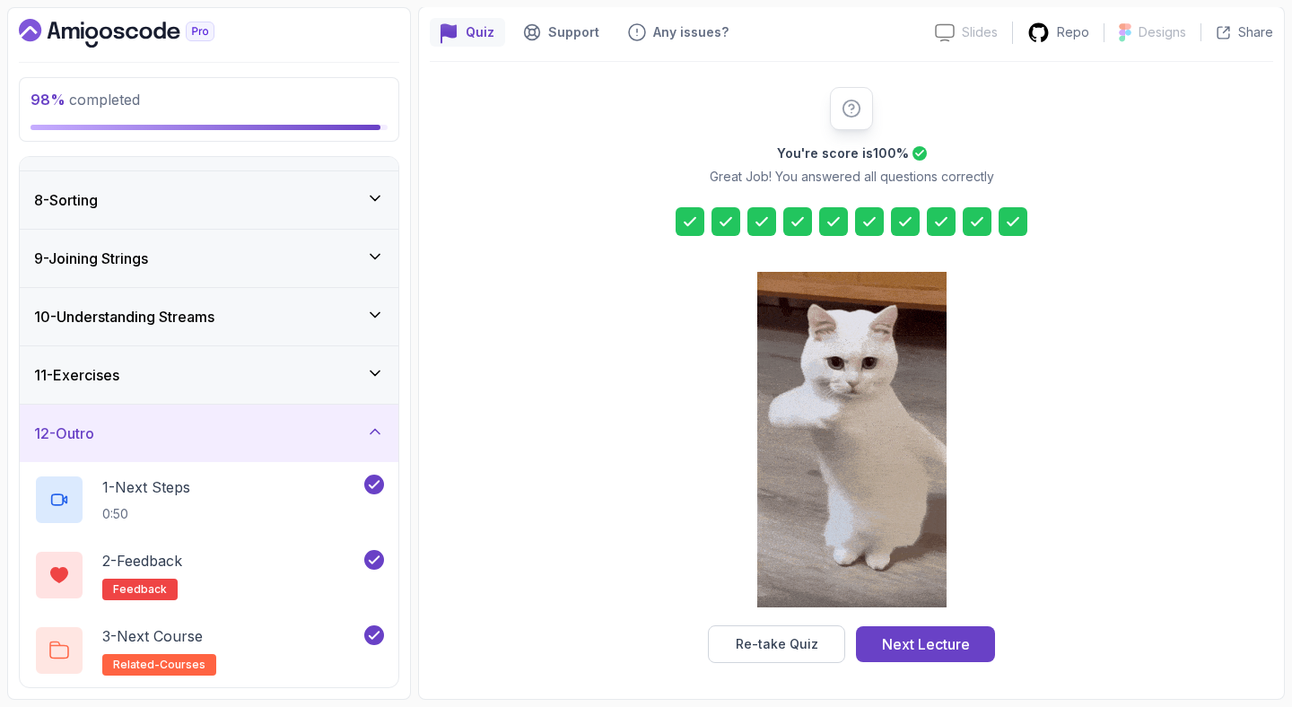
click at [292, 632] on div "3 - Next Course related-courses" at bounding box center [197, 650] width 327 height 50
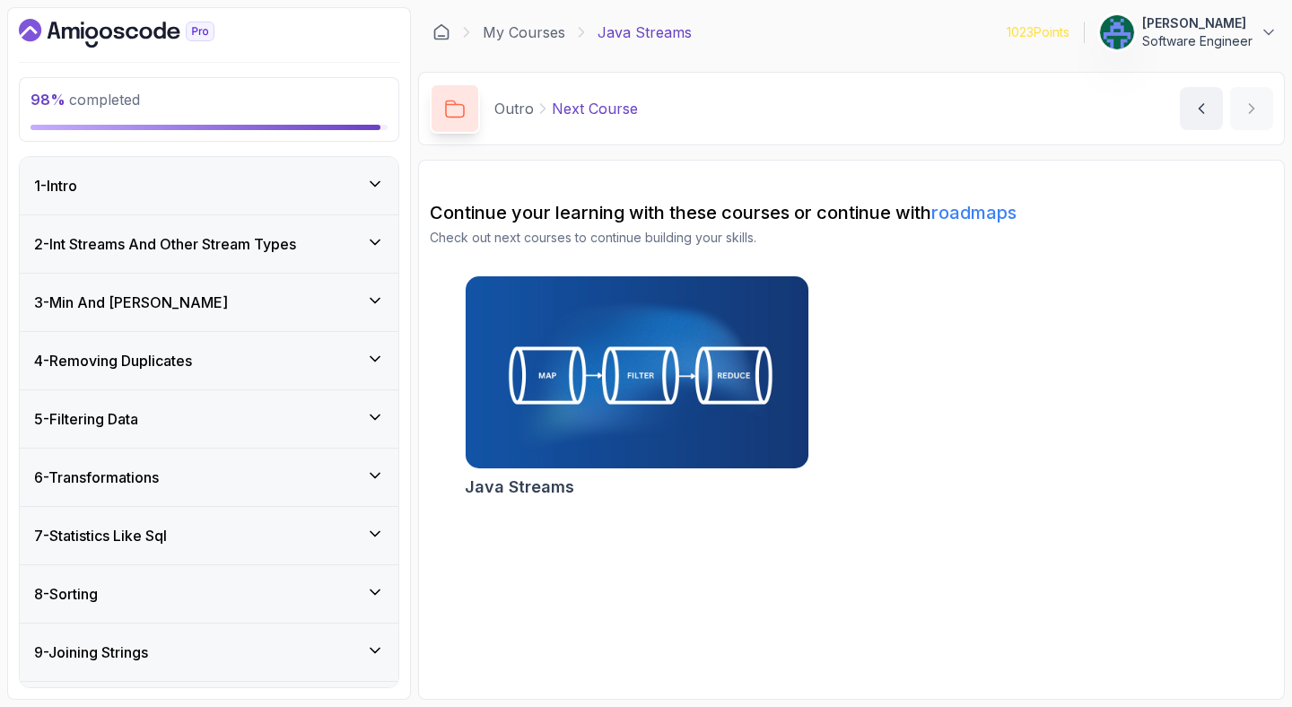
click at [293, 412] on div "5 - Filtering Data" at bounding box center [209, 419] width 350 height 22
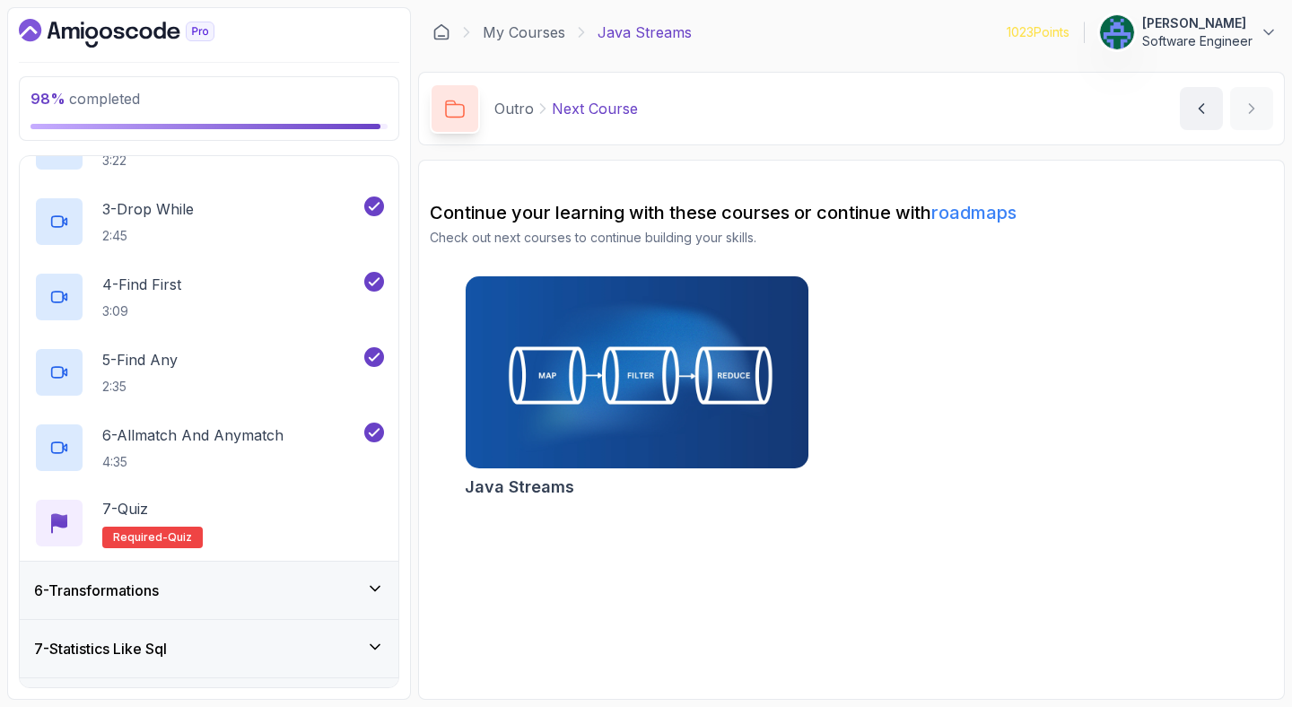
scroll to position [427, 0]
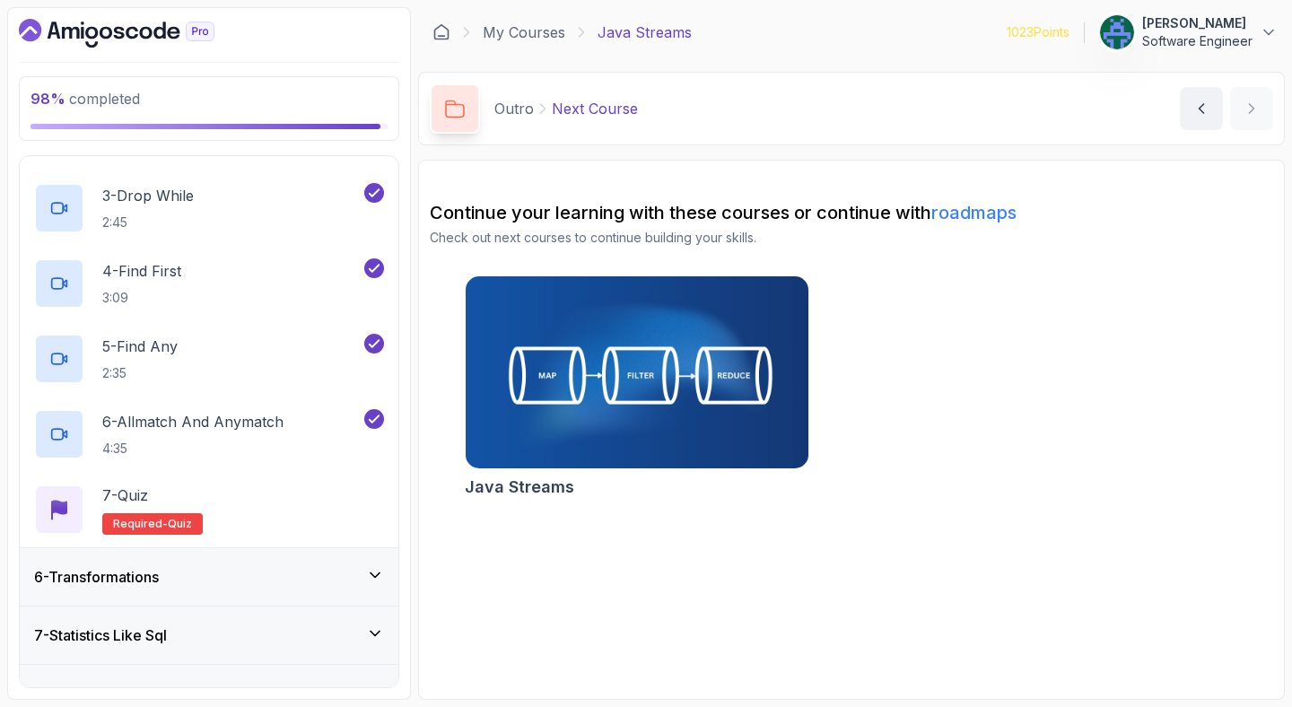
click at [279, 494] on div "7 - Quiz Required- quiz" at bounding box center [209, 509] width 350 height 50
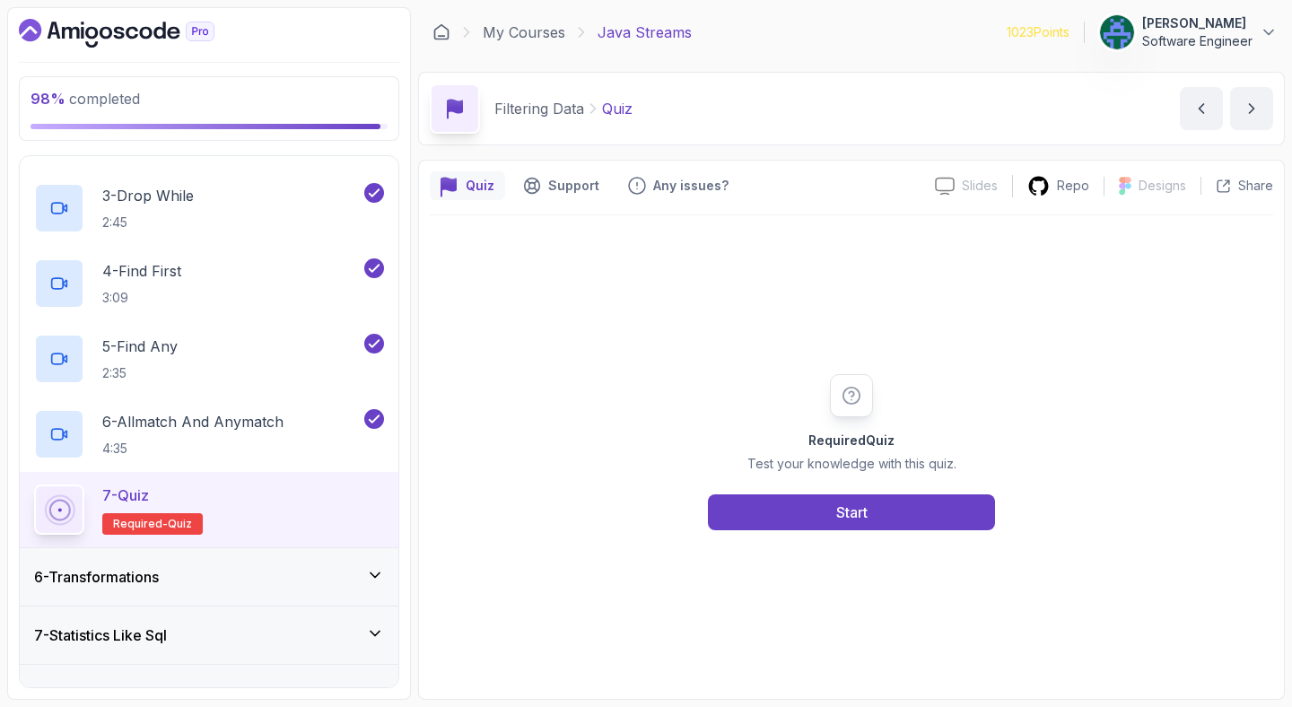
click at [367, 509] on div "7 - Quiz Required- quiz" at bounding box center [209, 509] width 350 height 50
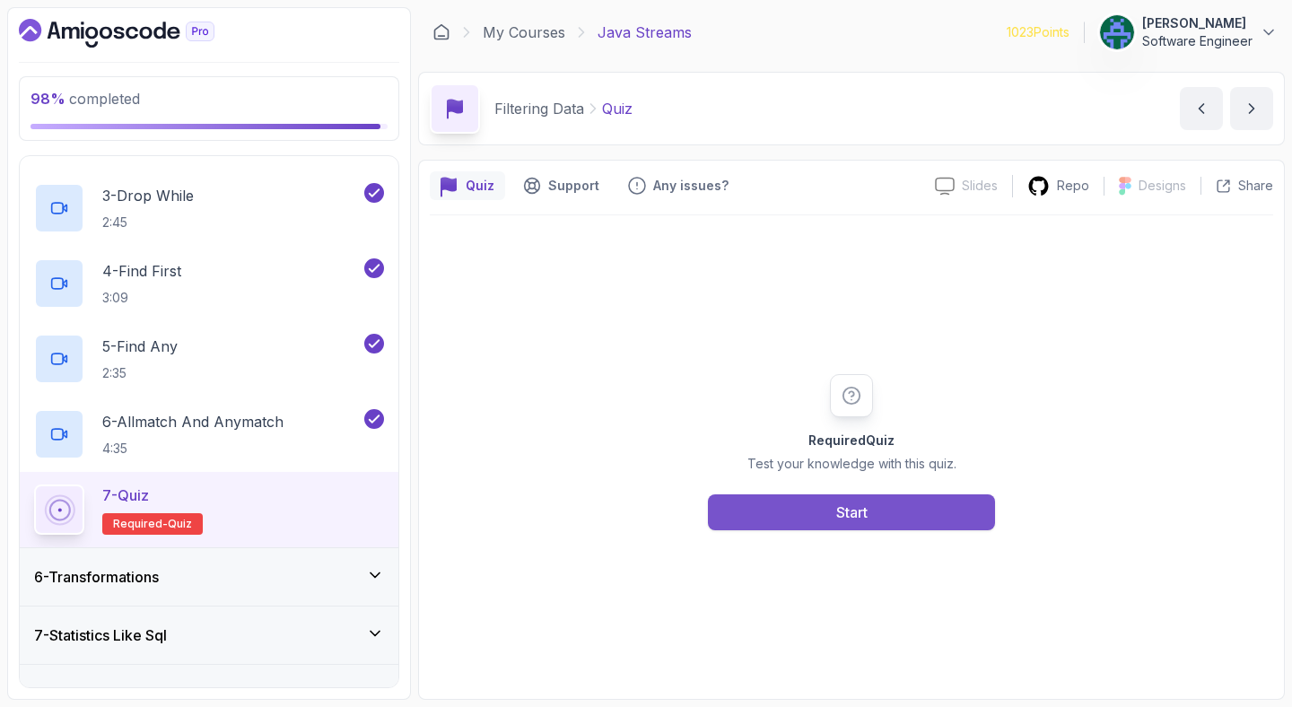
click at [799, 510] on button "Start" at bounding box center [851, 512] width 287 height 36
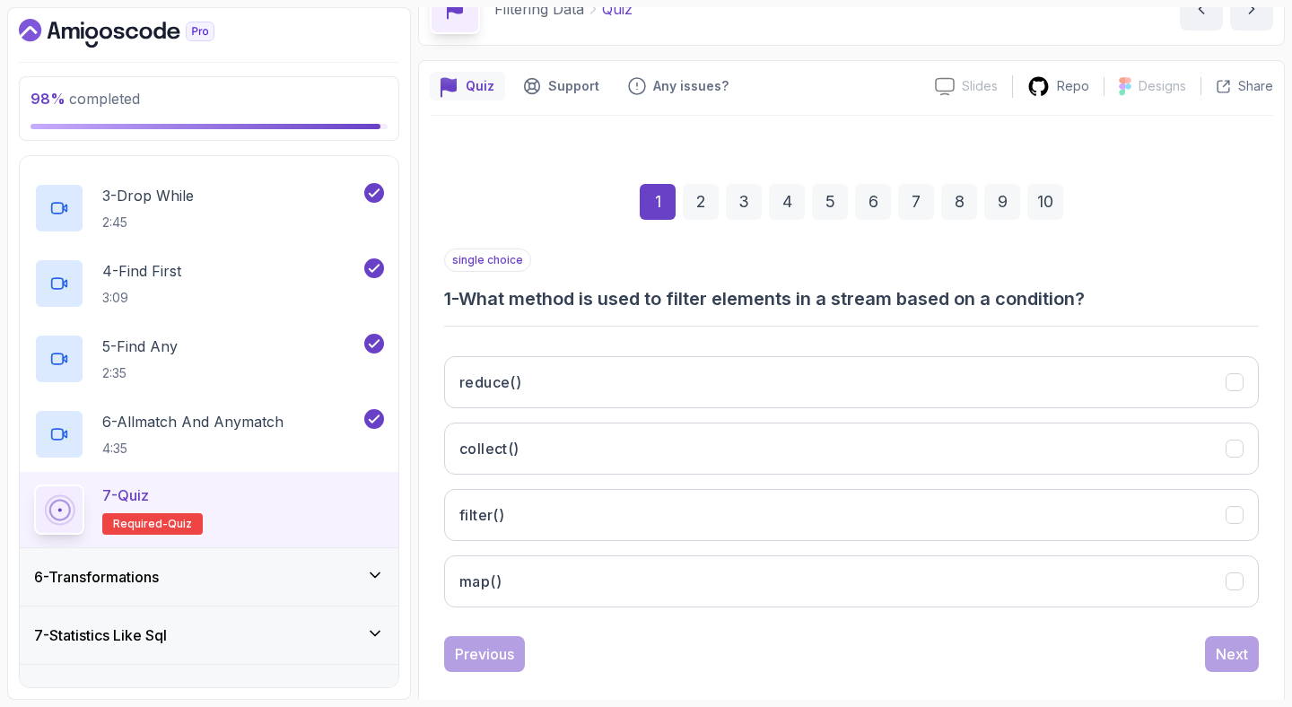
scroll to position [123, 0]
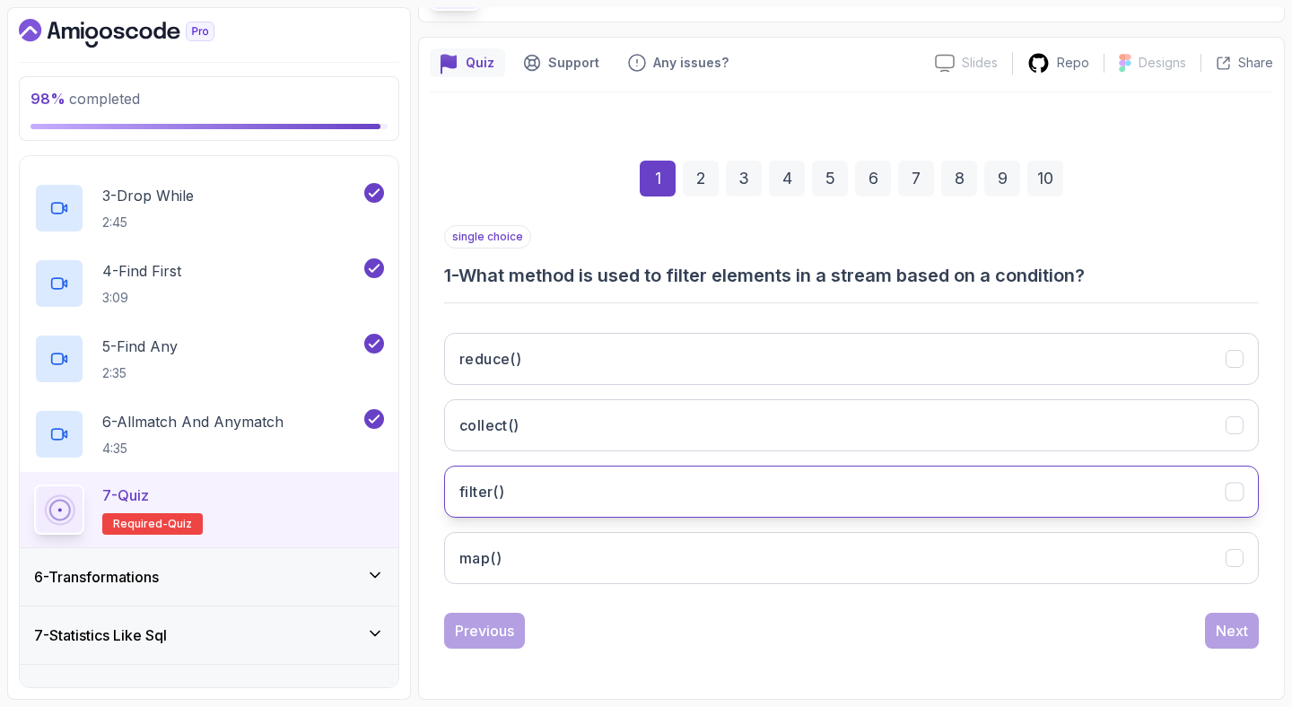
click at [965, 495] on button "filter()" at bounding box center [851, 492] width 815 height 52
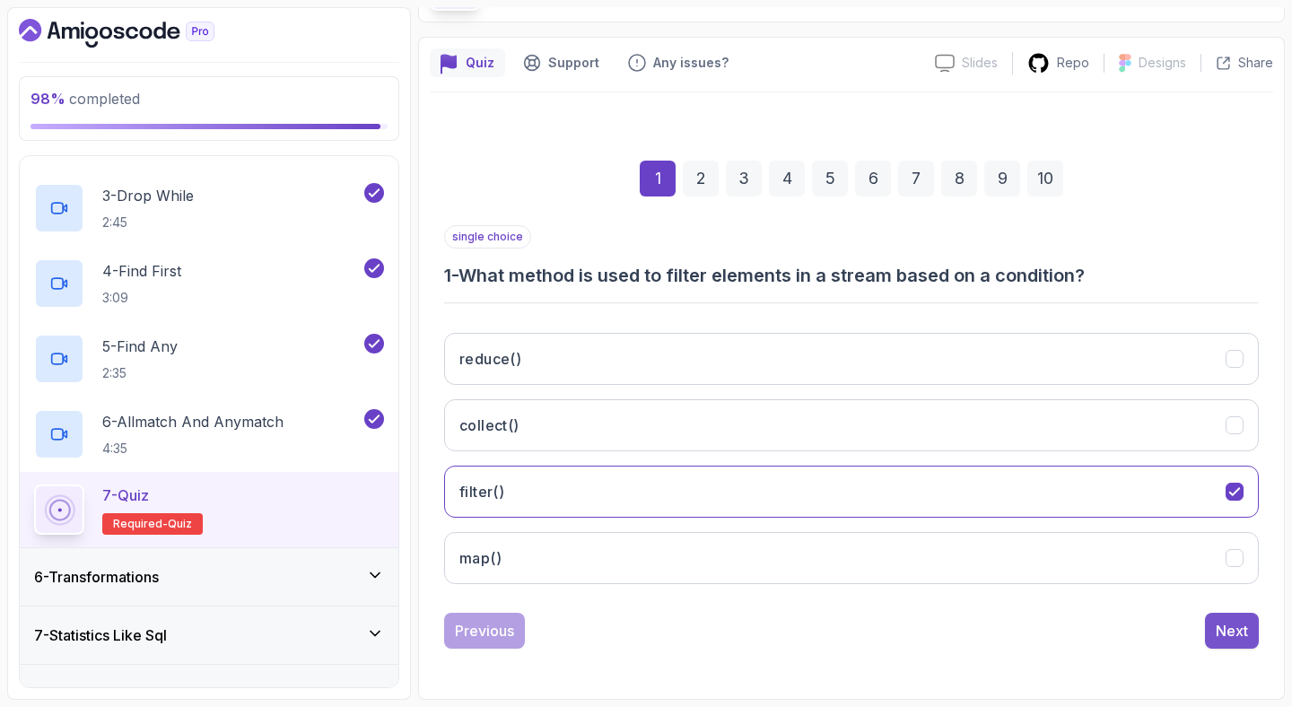
click at [1237, 623] on div "Next" at bounding box center [1232, 631] width 32 height 22
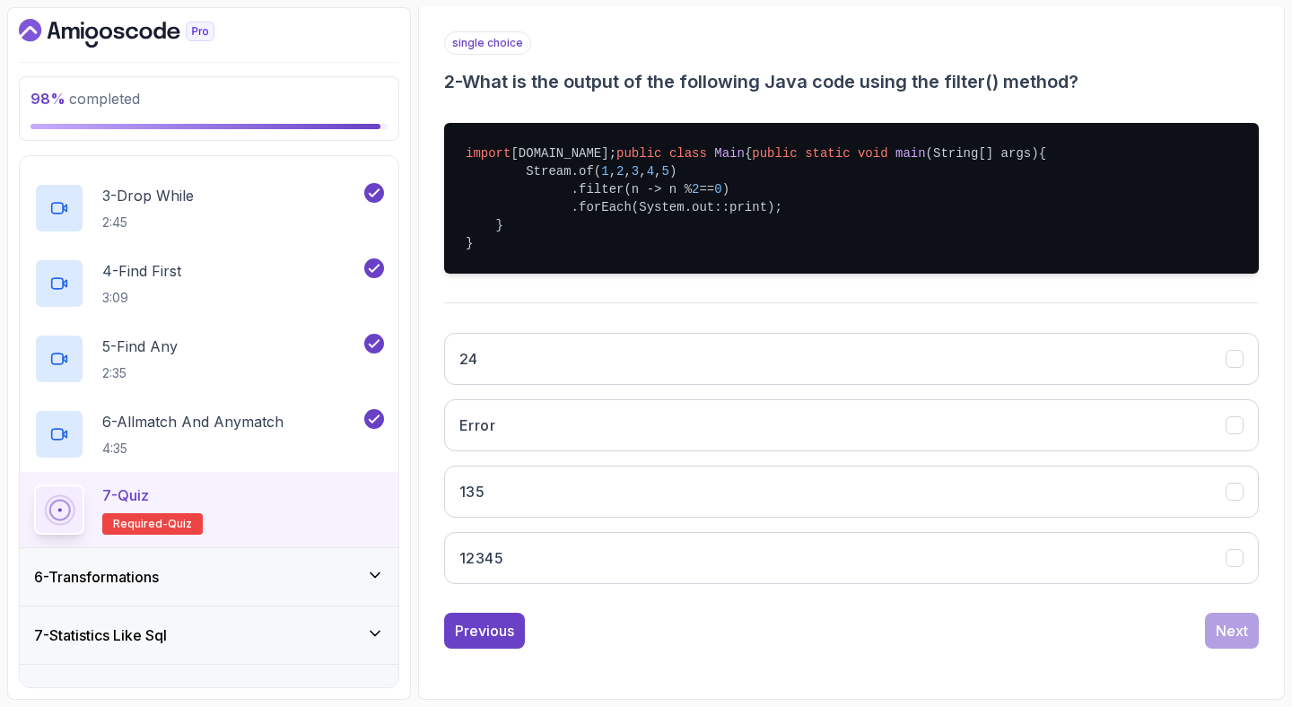
scroll to position [371, 0]
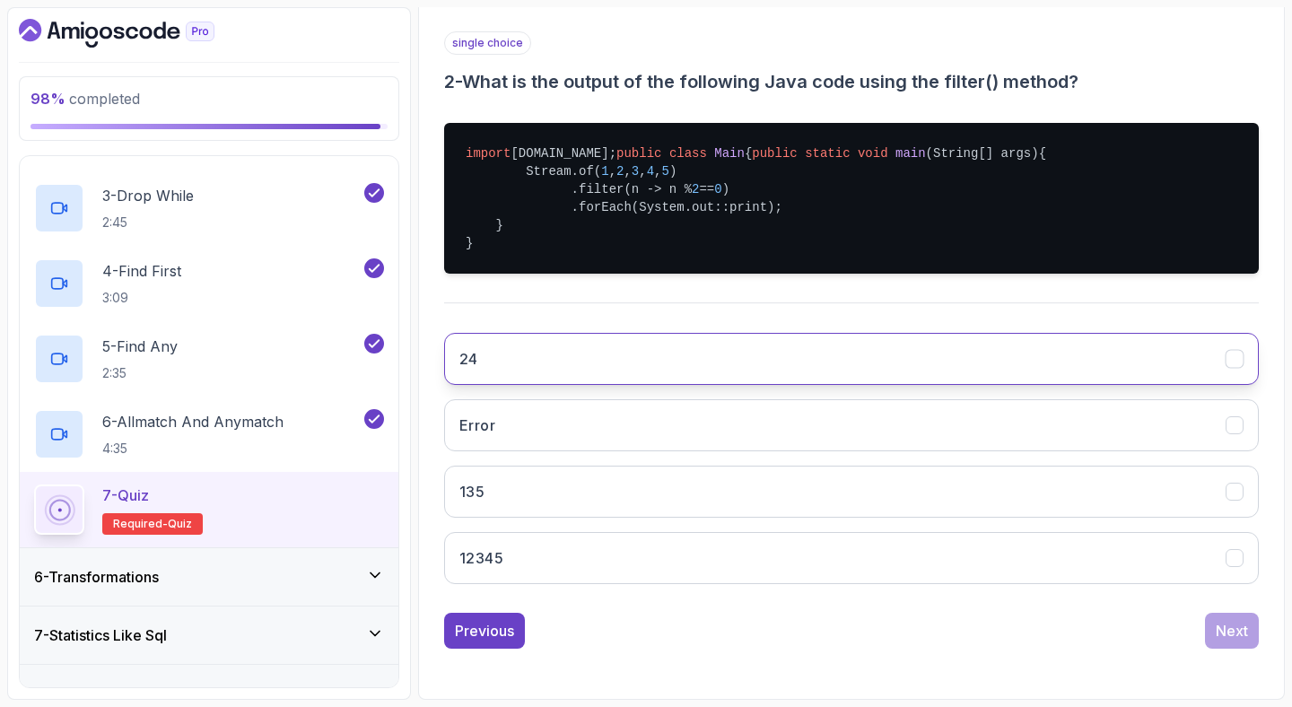
click at [854, 367] on button "24" at bounding box center [851, 359] width 815 height 52
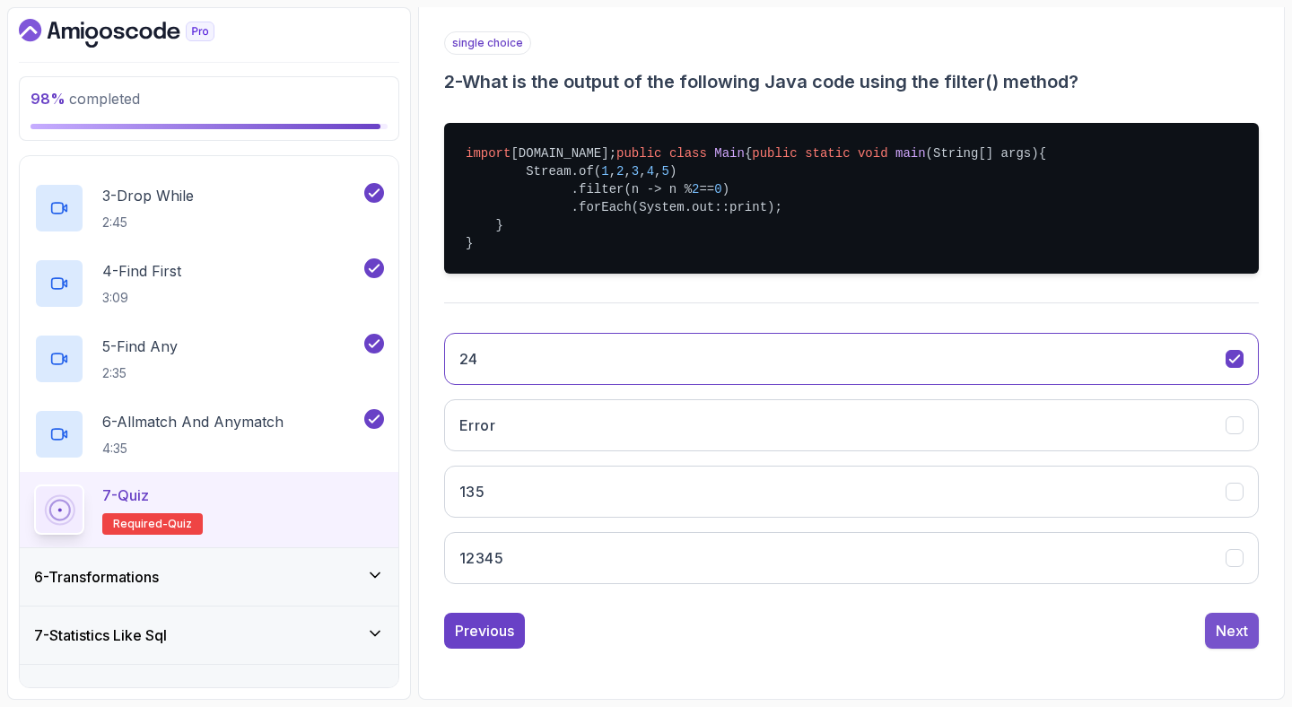
click at [1211, 617] on button "Next" at bounding box center [1232, 631] width 54 height 36
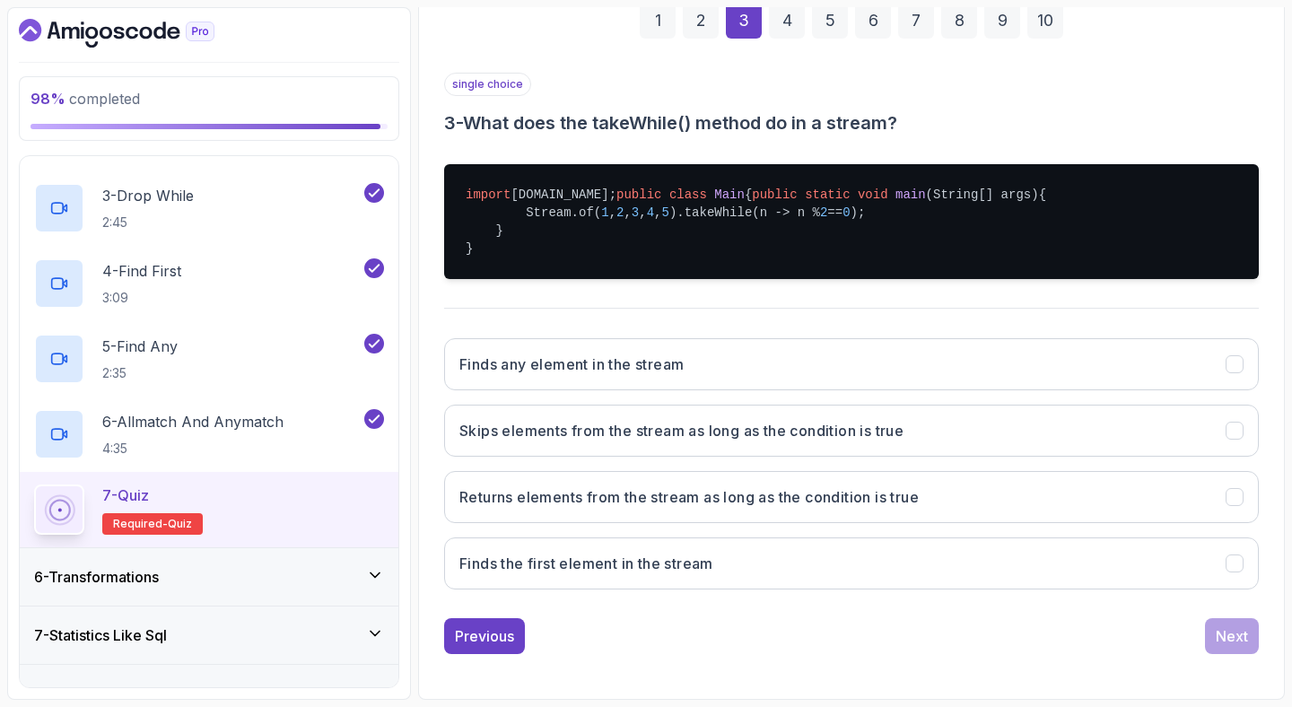
scroll to position [335, 0]
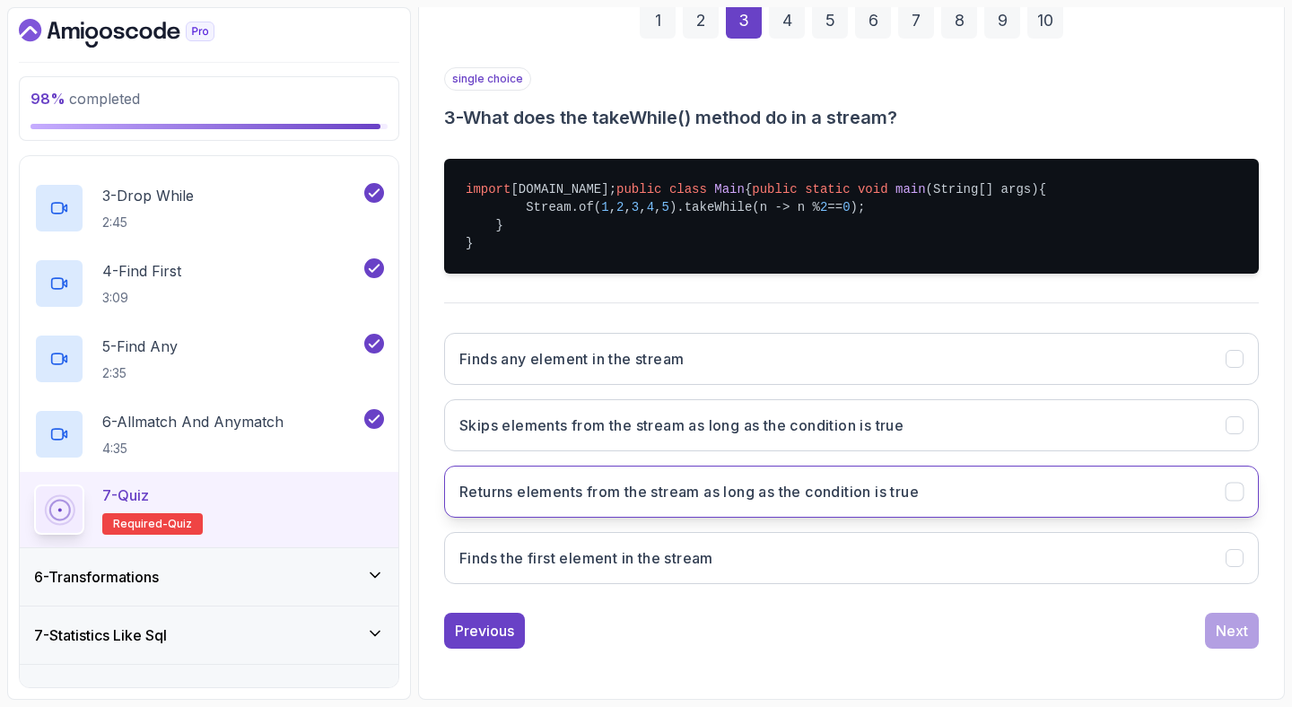
click at [872, 502] on button "Returns elements from the stream as long as the condition is true" at bounding box center [851, 492] width 815 height 52
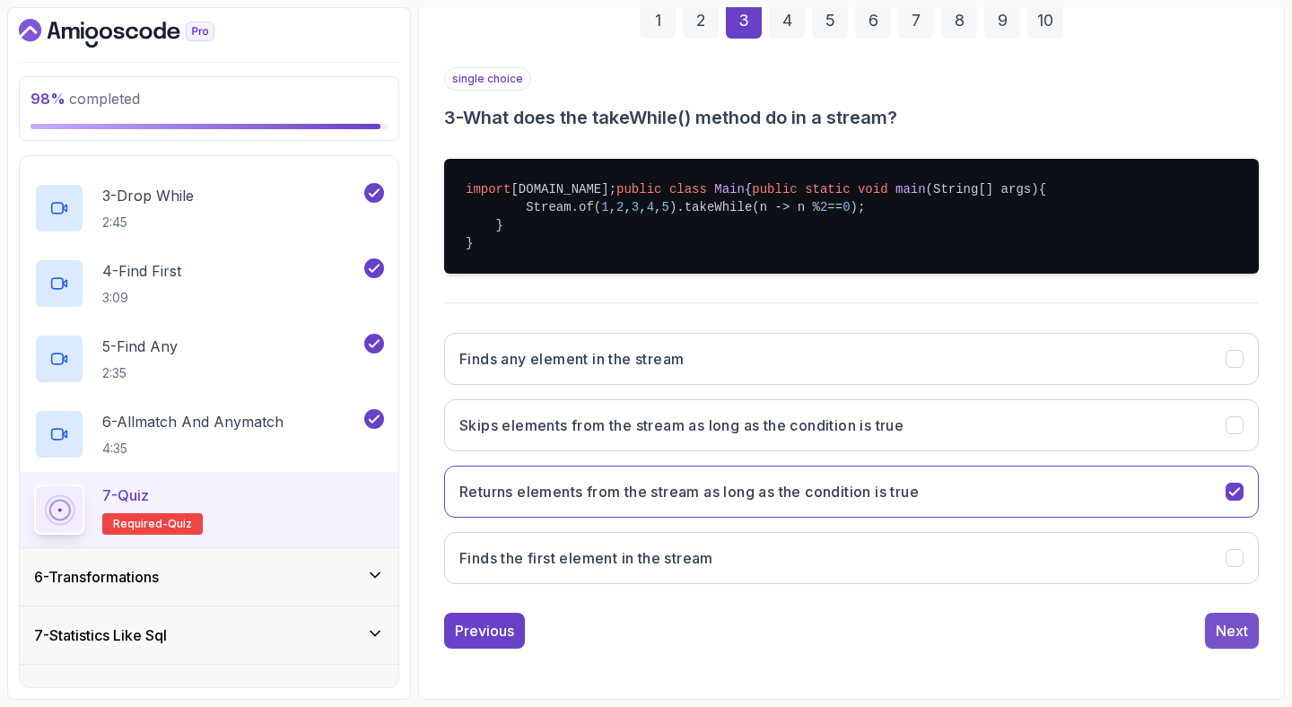
click at [1234, 624] on div "Next" at bounding box center [1232, 631] width 32 height 22
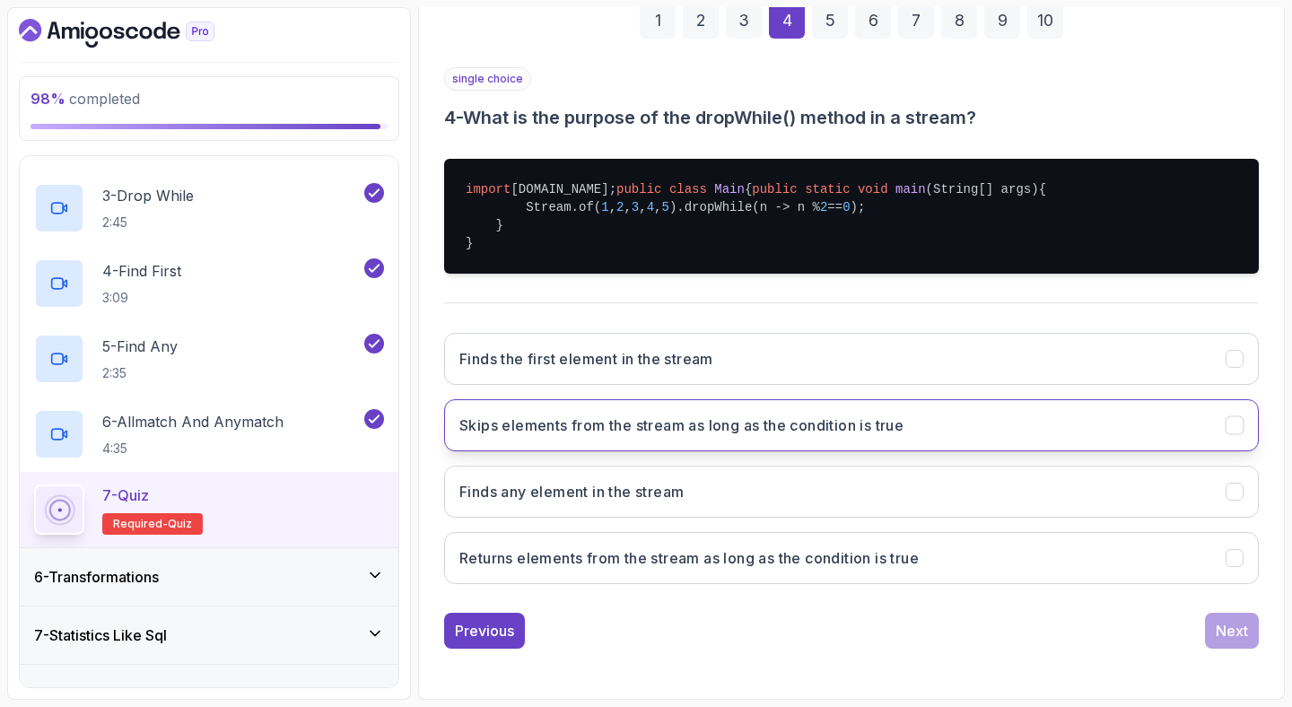
click at [911, 427] on button "Skips elements from the stream as long as the condition is true" at bounding box center [851, 425] width 815 height 52
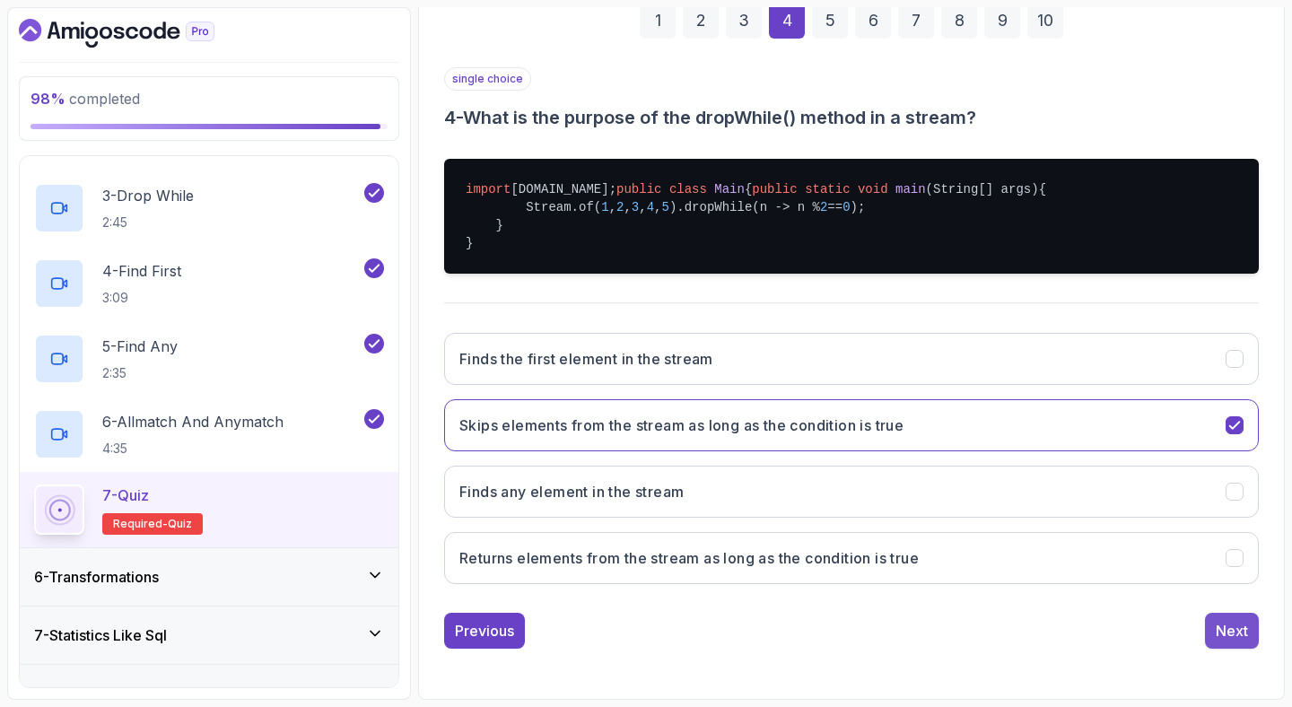
click at [1241, 615] on button "Next" at bounding box center [1232, 631] width 54 height 36
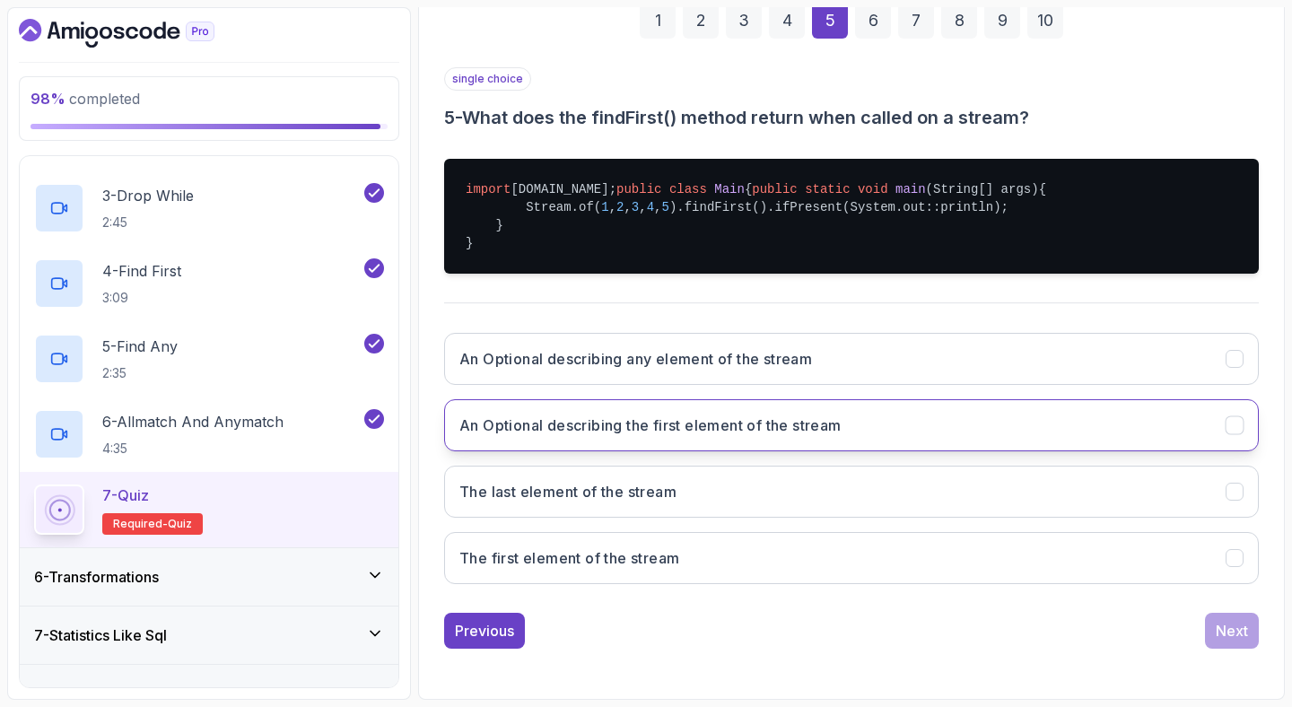
click at [913, 419] on button "An Optional describing the first element of the stream" at bounding box center [851, 425] width 815 height 52
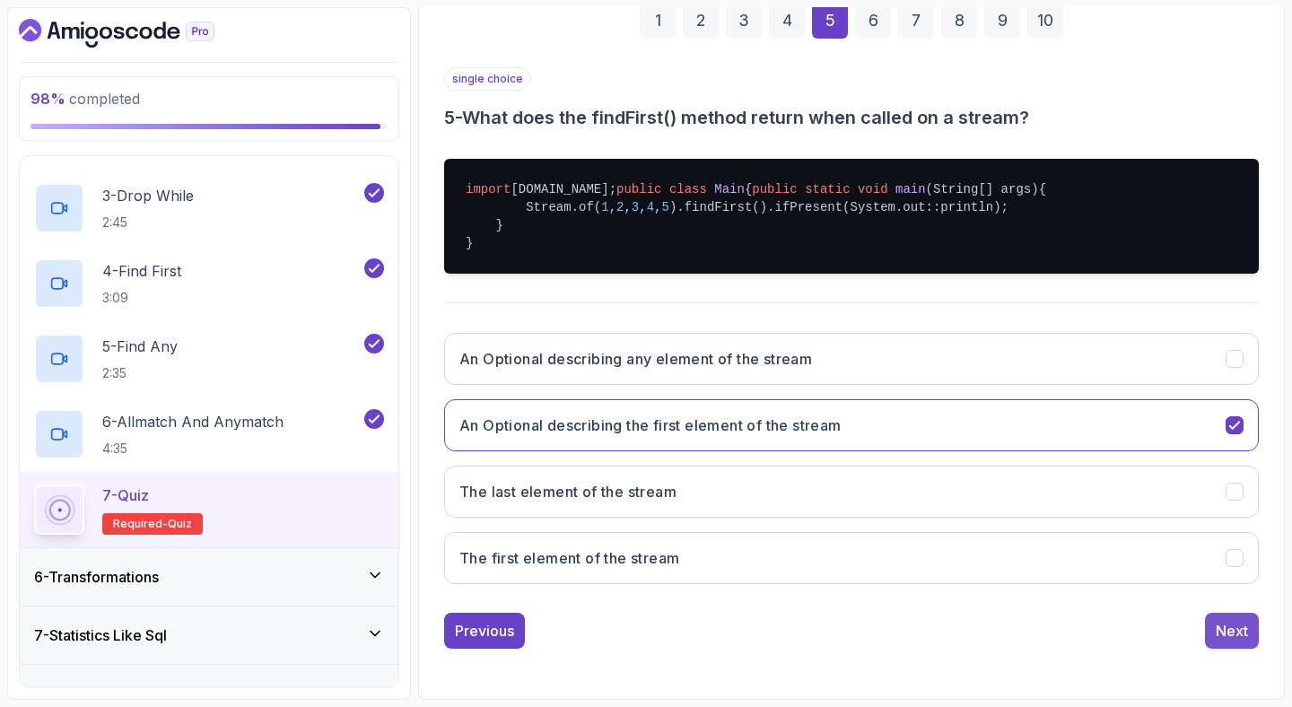
click at [1232, 632] on div "Next" at bounding box center [1232, 631] width 32 height 22
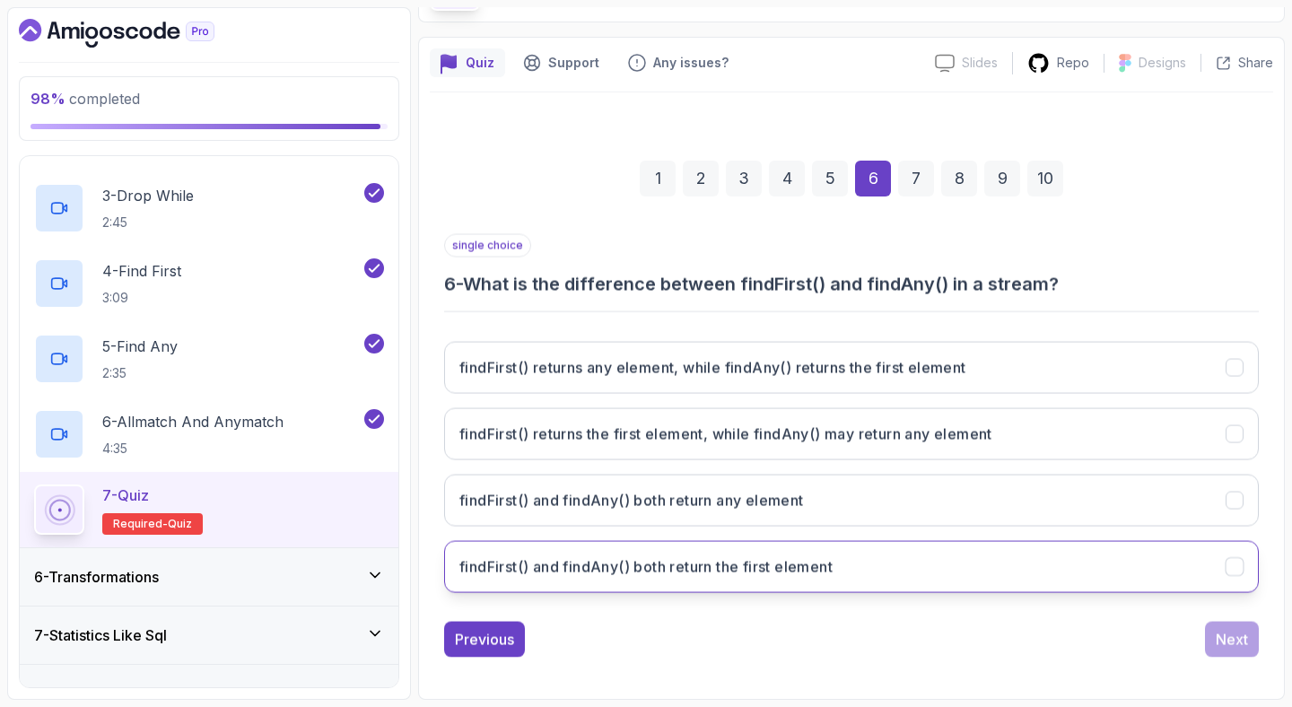
scroll to position [123, 0]
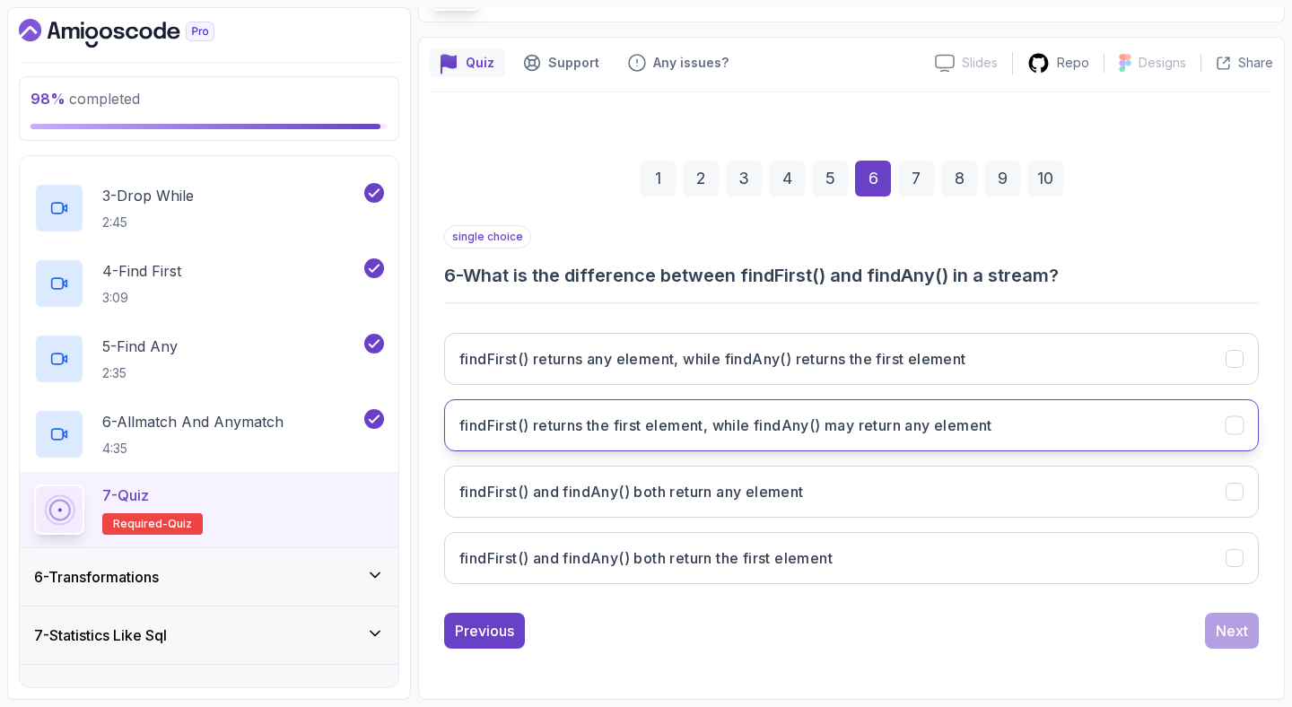
click at [906, 449] on button "findFirst() returns the first element, while findAny() may return any element" at bounding box center [851, 425] width 815 height 52
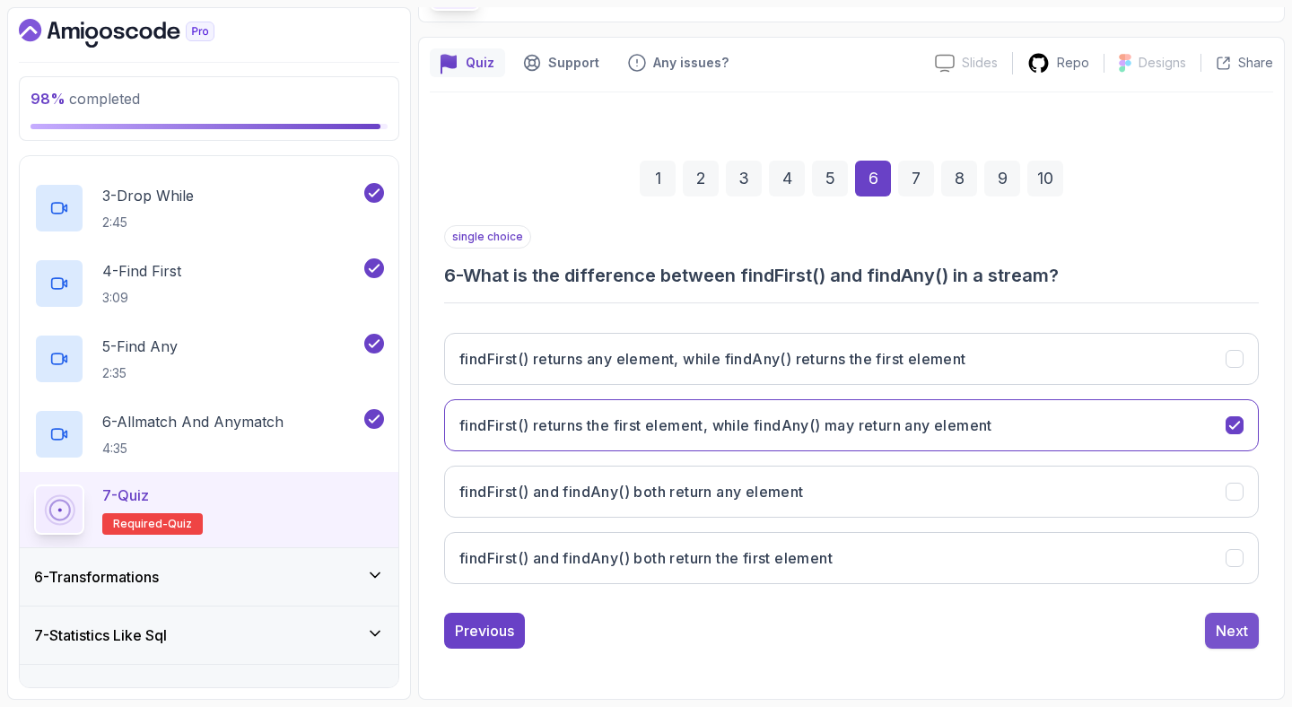
click at [1236, 631] on div "Next" at bounding box center [1232, 631] width 32 height 22
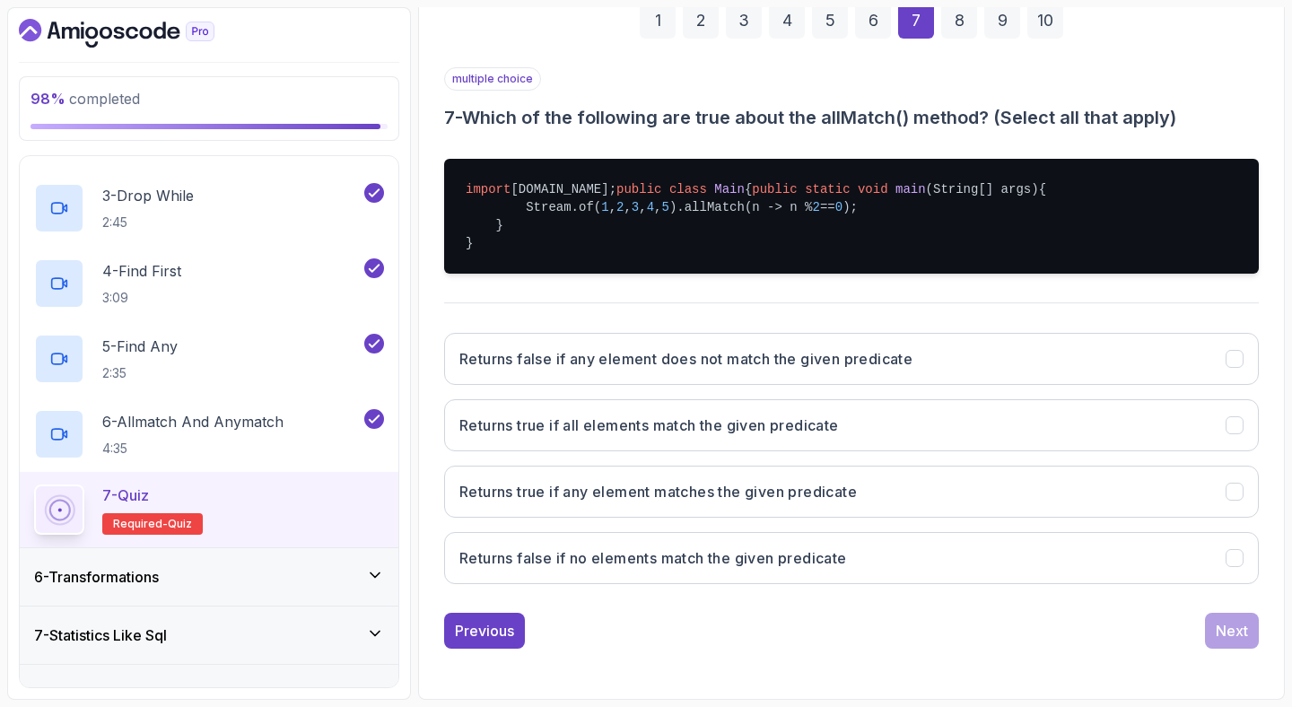
scroll to position [335, 0]
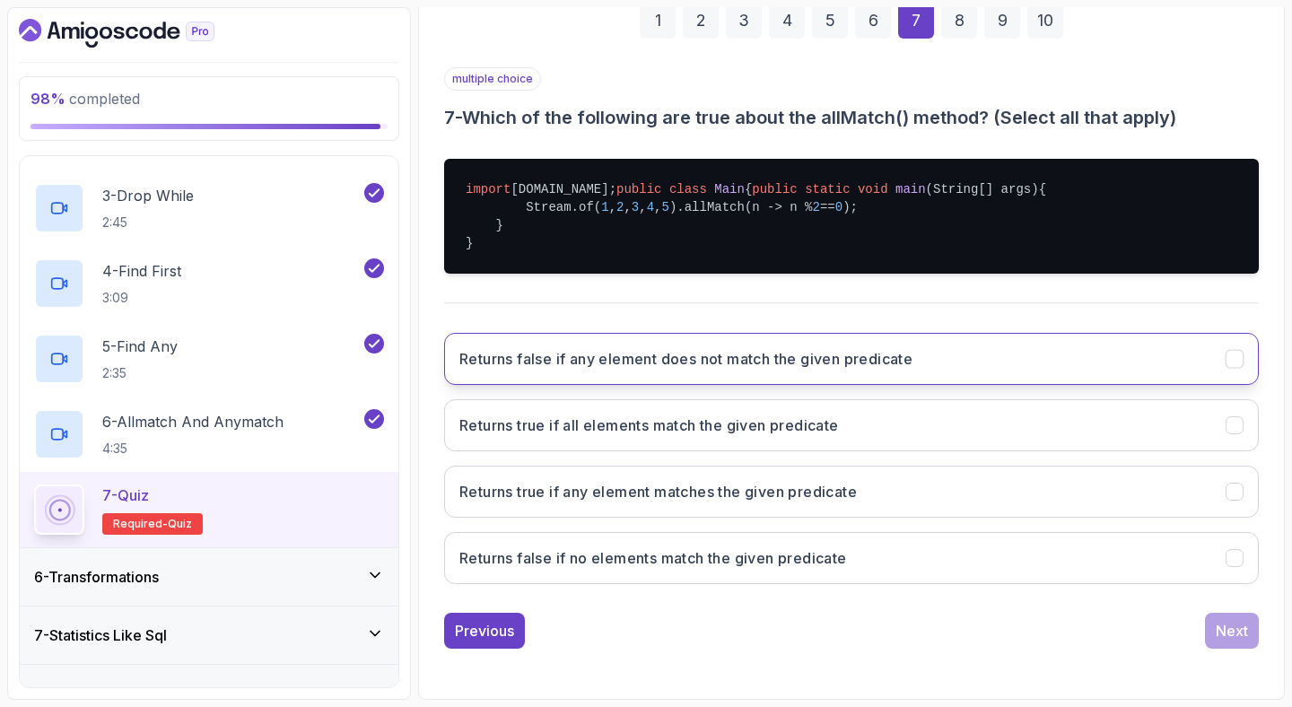
click at [806, 379] on button "Returns false if any element does not match the given predicate" at bounding box center [851, 359] width 815 height 52
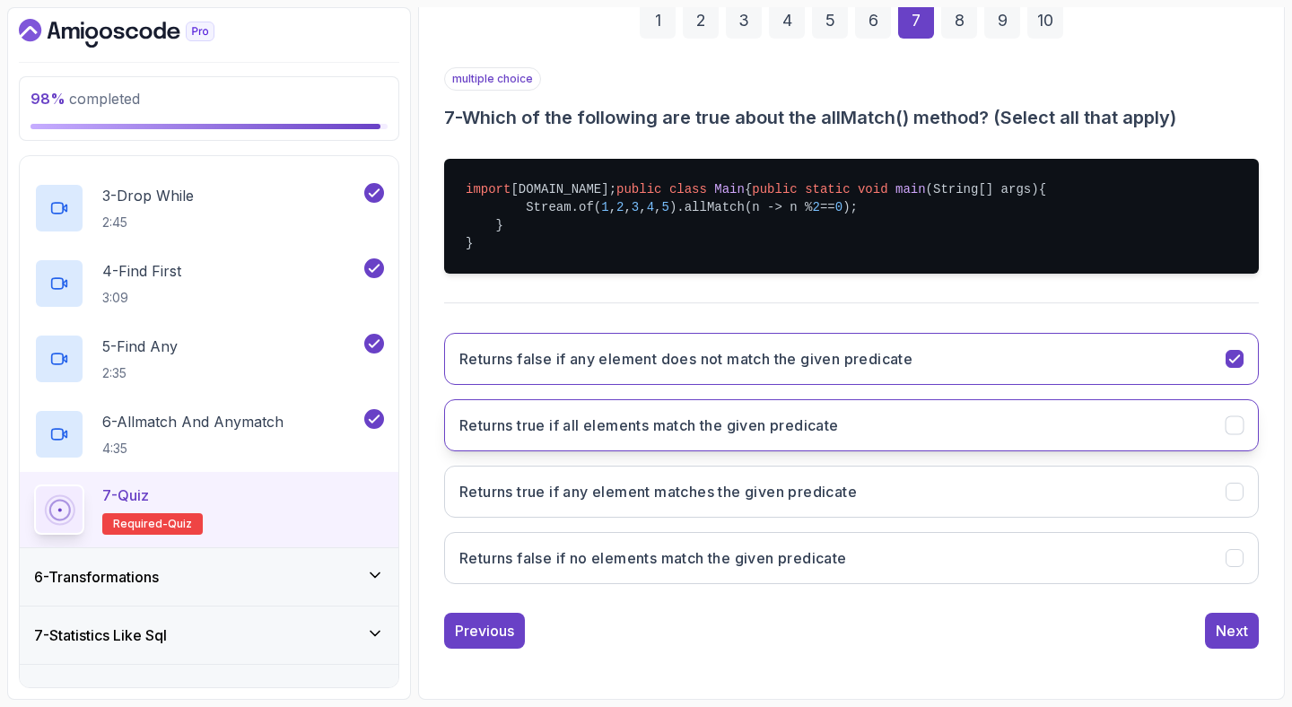
click at [799, 434] on h3 "Returns true if all elements match the given predicate" at bounding box center [648, 425] width 379 height 22
click at [1242, 632] on div "Next" at bounding box center [1232, 631] width 32 height 22
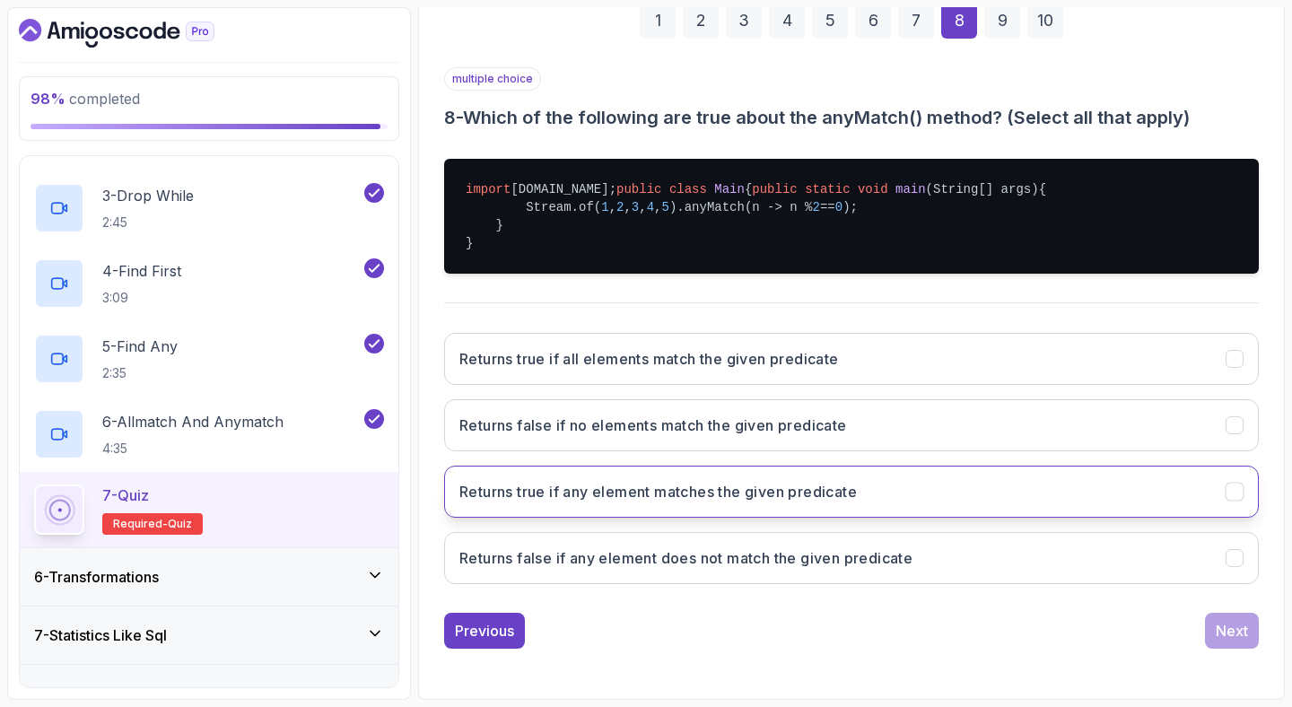
click at [902, 496] on button "Returns true if any element matches the given predicate" at bounding box center [851, 492] width 815 height 52
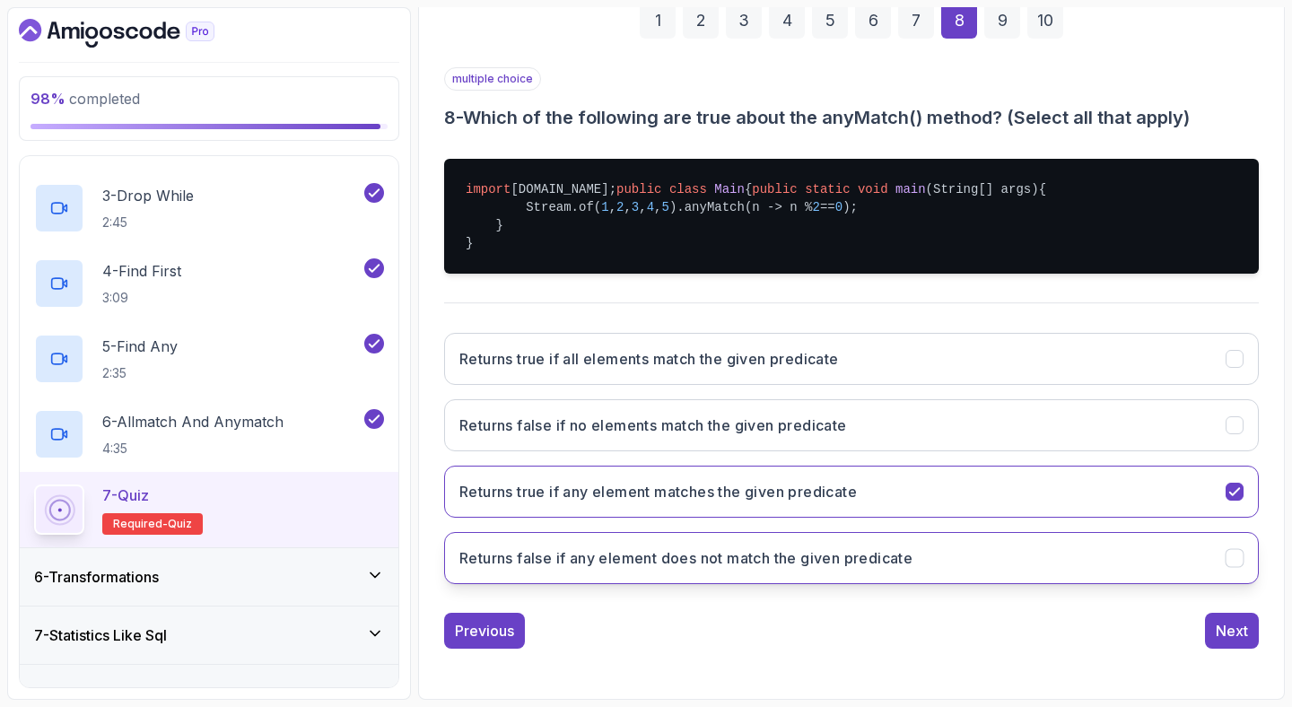
click at [905, 563] on h3 "Returns false if any element does not match the given predicate" at bounding box center [685, 558] width 453 height 22
click at [1247, 636] on div "Next" at bounding box center [1232, 631] width 32 height 22
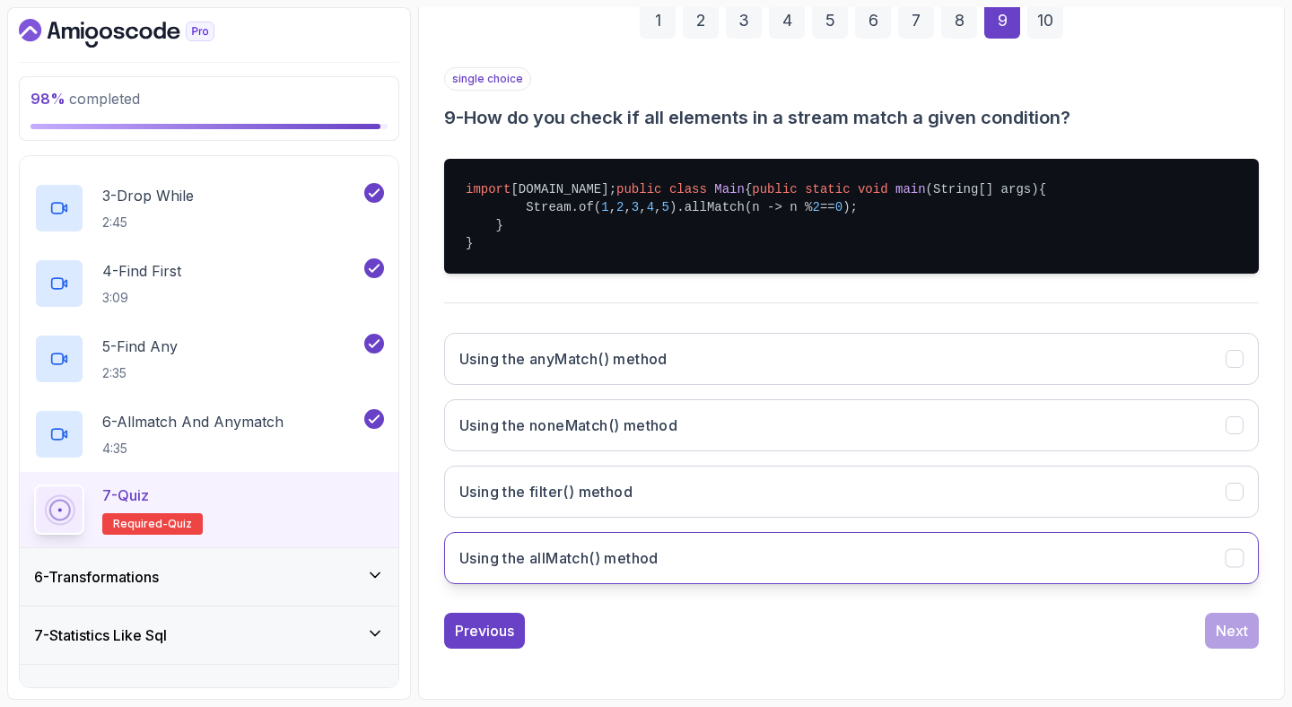
click at [1045, 552] on button "Using the allMatch() method" at bounding box center [851, 558] width 815 height 52
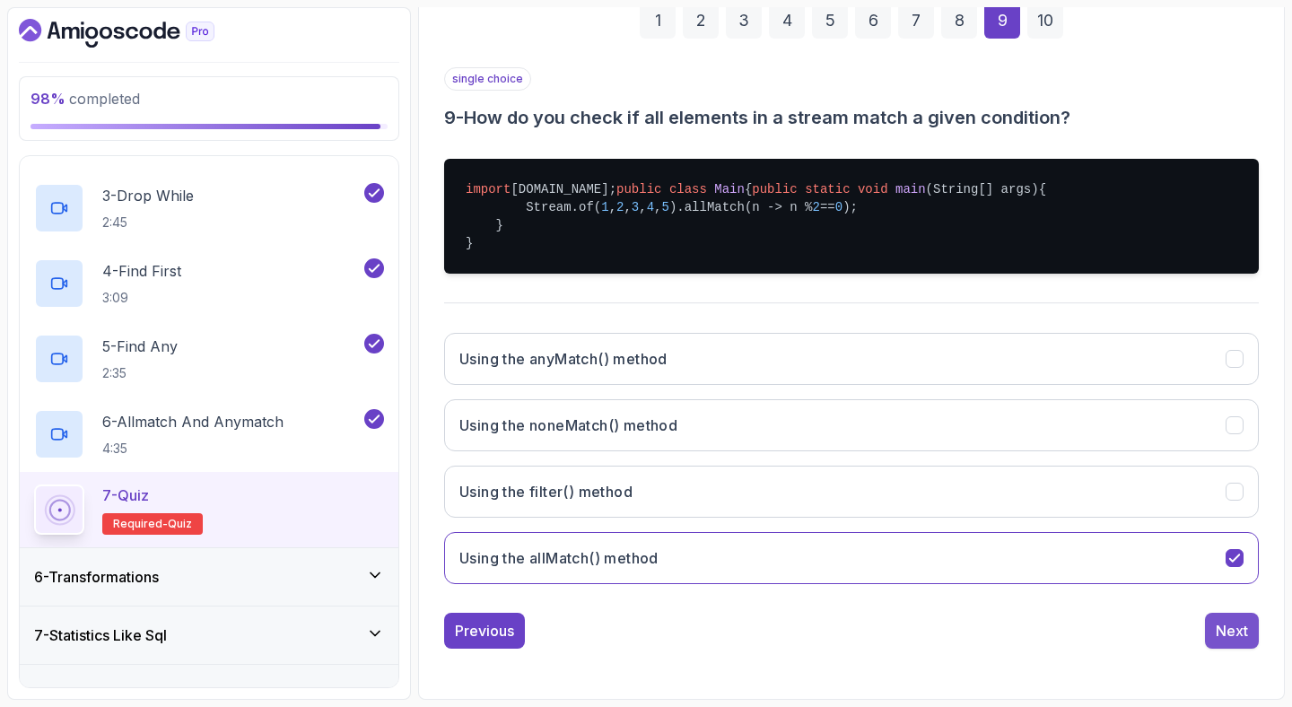
click at [1251, 647] on button "Next" at bounding box center [1232, 631] width 54 height 36
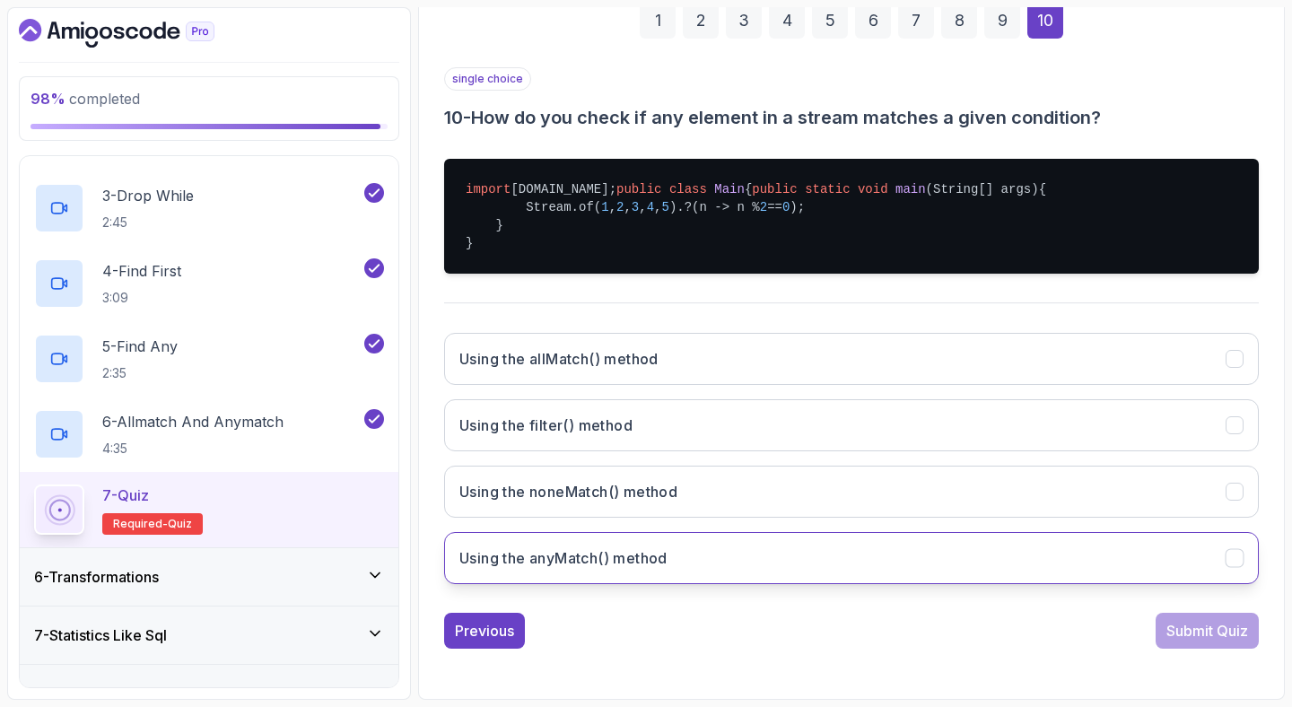
click at [990, 546] on button "Using the anyMatch() method" at bounding box center [851, 558] width 815 height 52
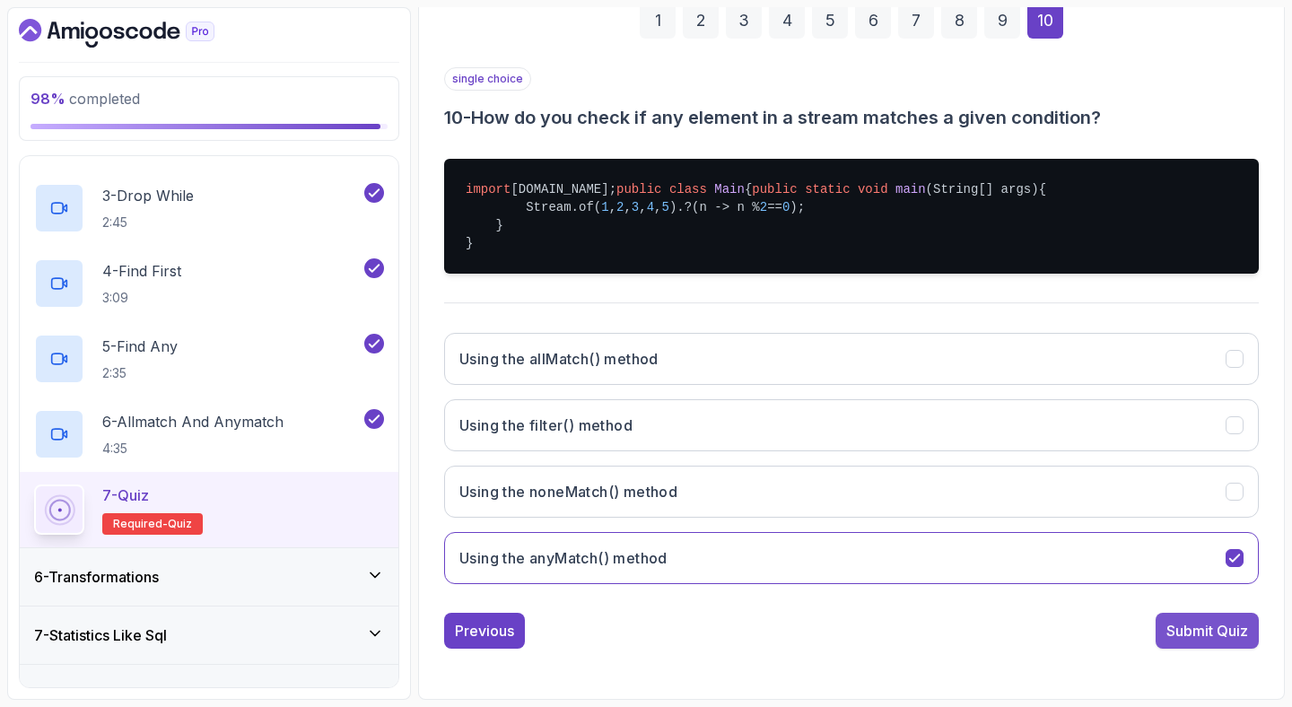
click at [1159, 626] on button "Submit Quiz" at bounding box center [1206, 631] width 103 height 36
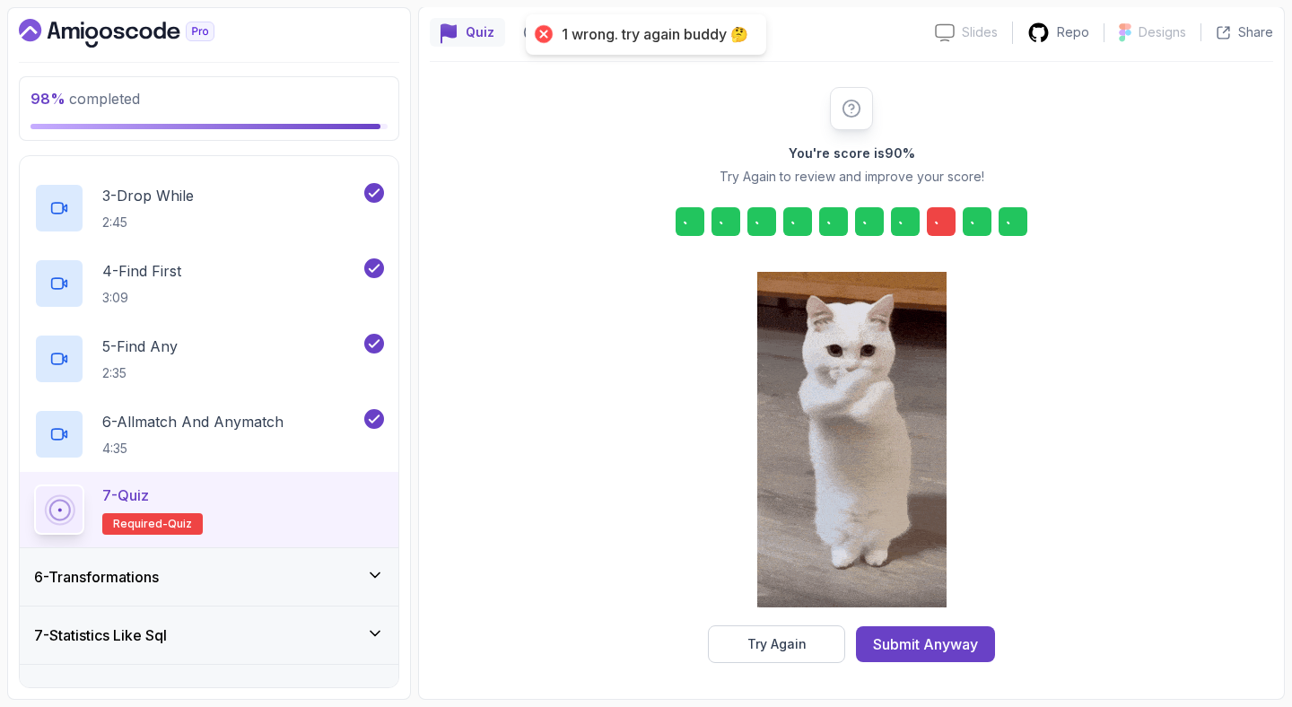
scroll to position [153, 0]
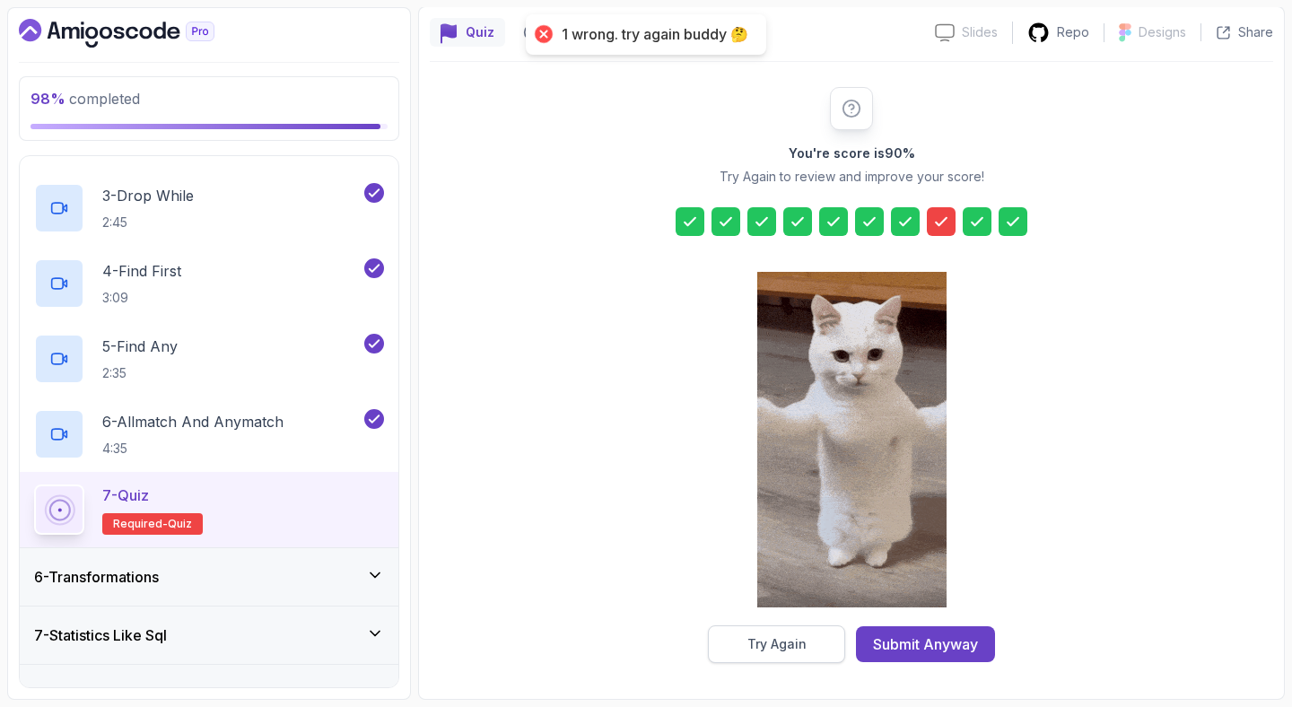
click at [814, 646] on button "Try Again" at bounding box center [776, 644] width 137 height 38
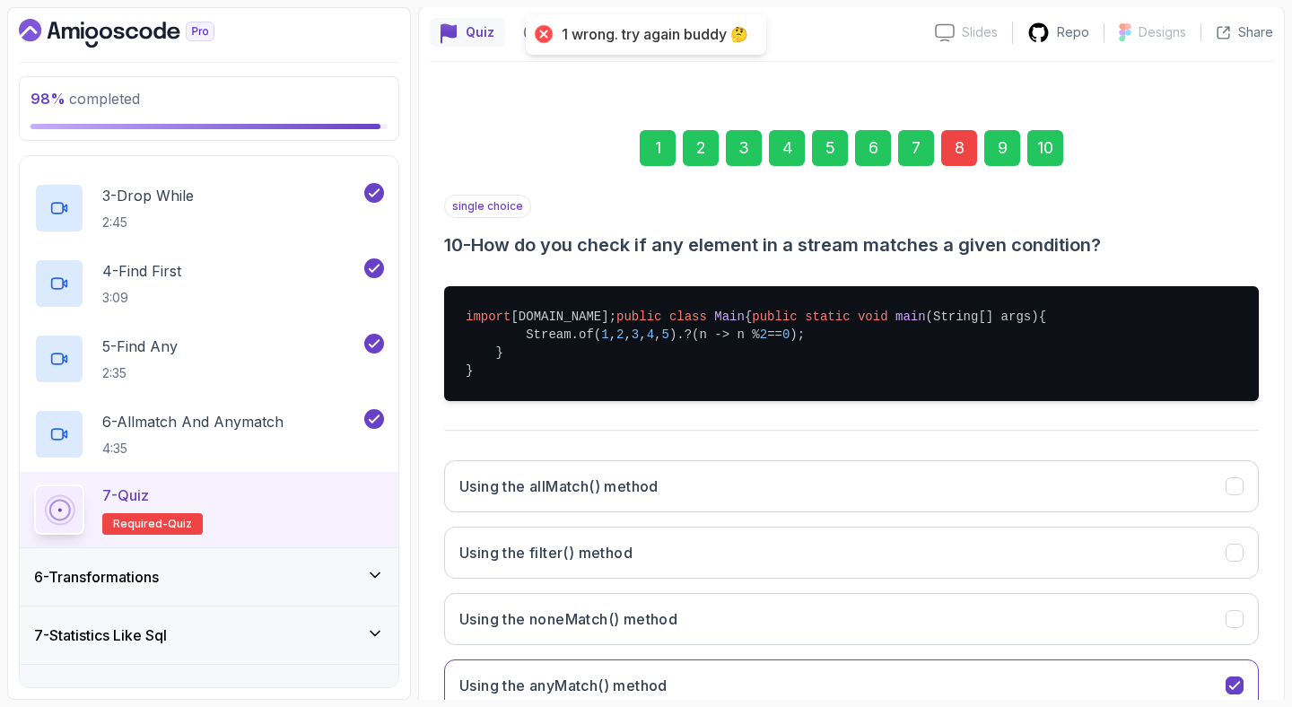
click at [959, 143] on div "8" at bounding box center [959, 148] width 36 height 36
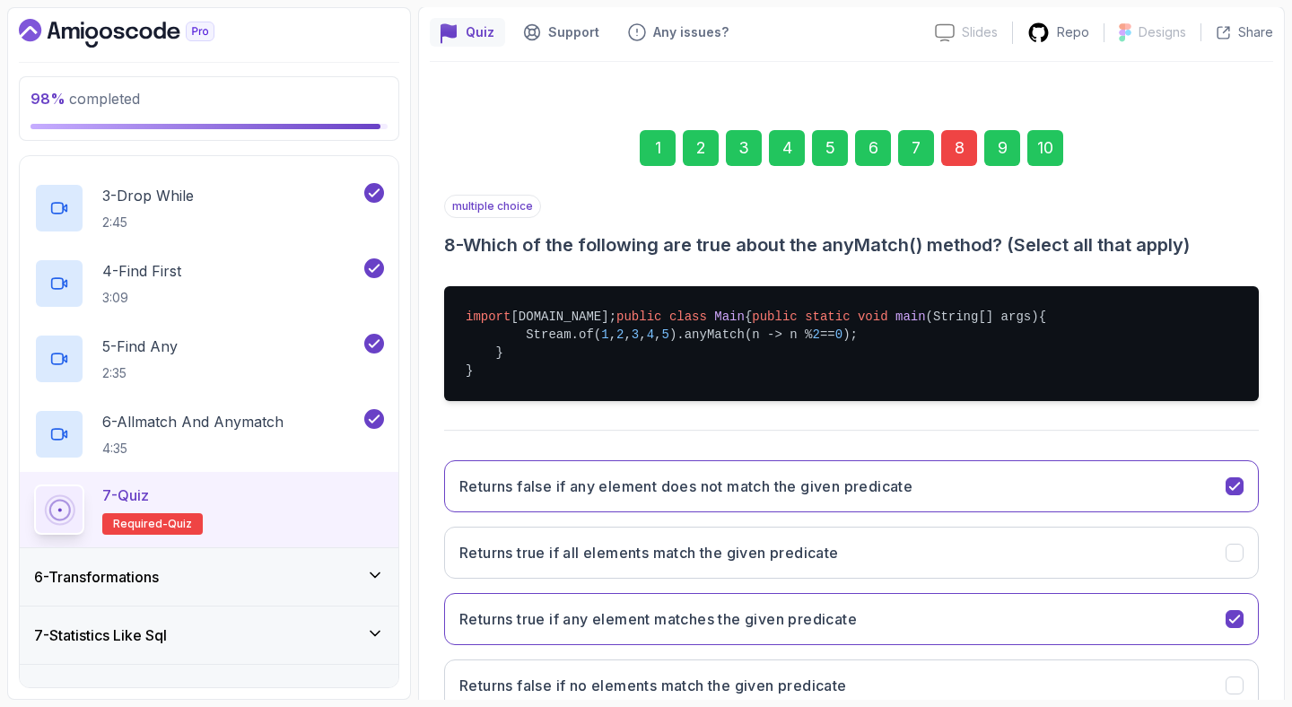
scroll to position [335, 0]
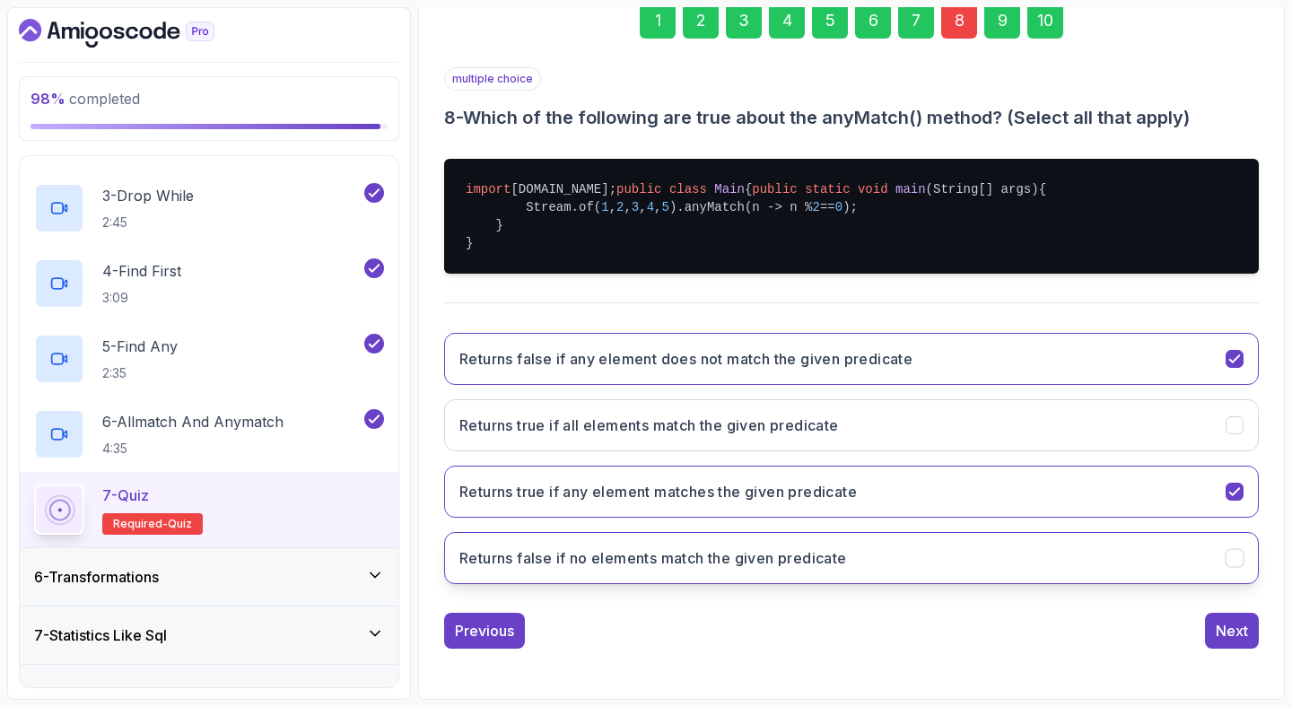
click at [867, 562] on button "Returns false if no elements match the given predicate" at bounding box center [851, 558] width 815 height 52
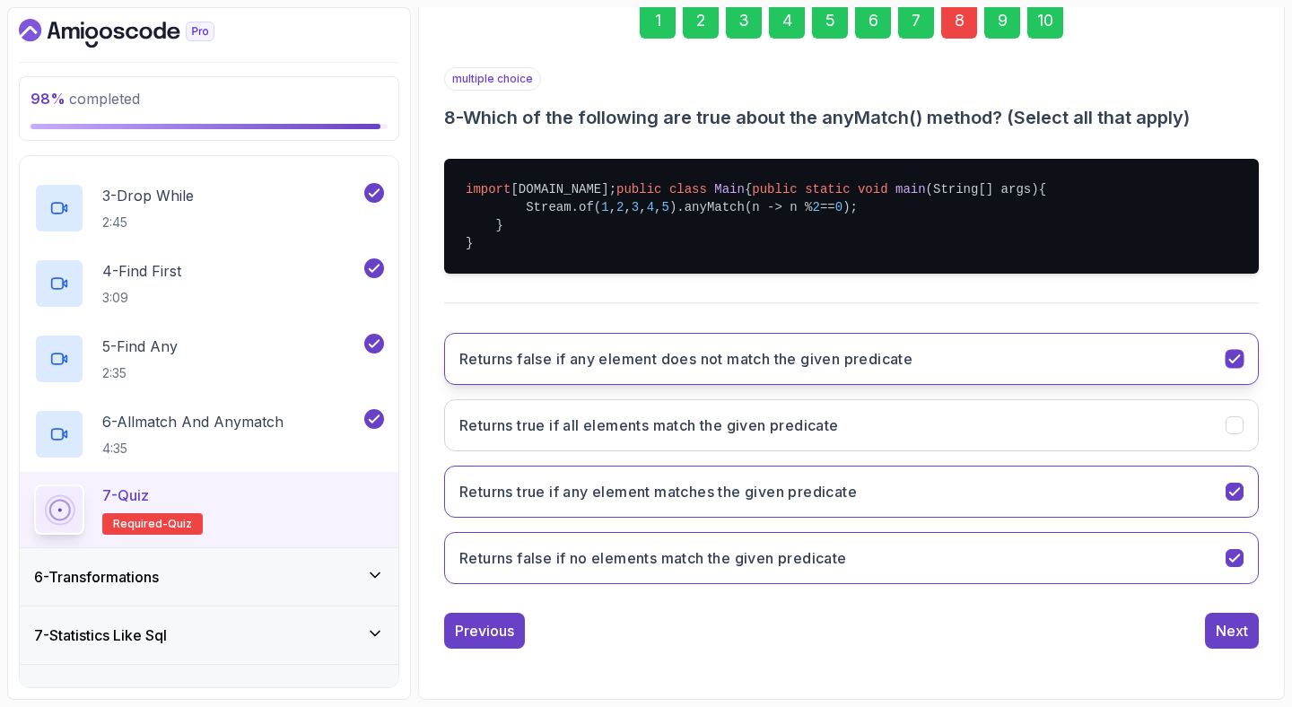
click at [1033, 353] on button "Returns false if any element does not match the given predicate" at bounding box center [851, 359] width 815 height 52
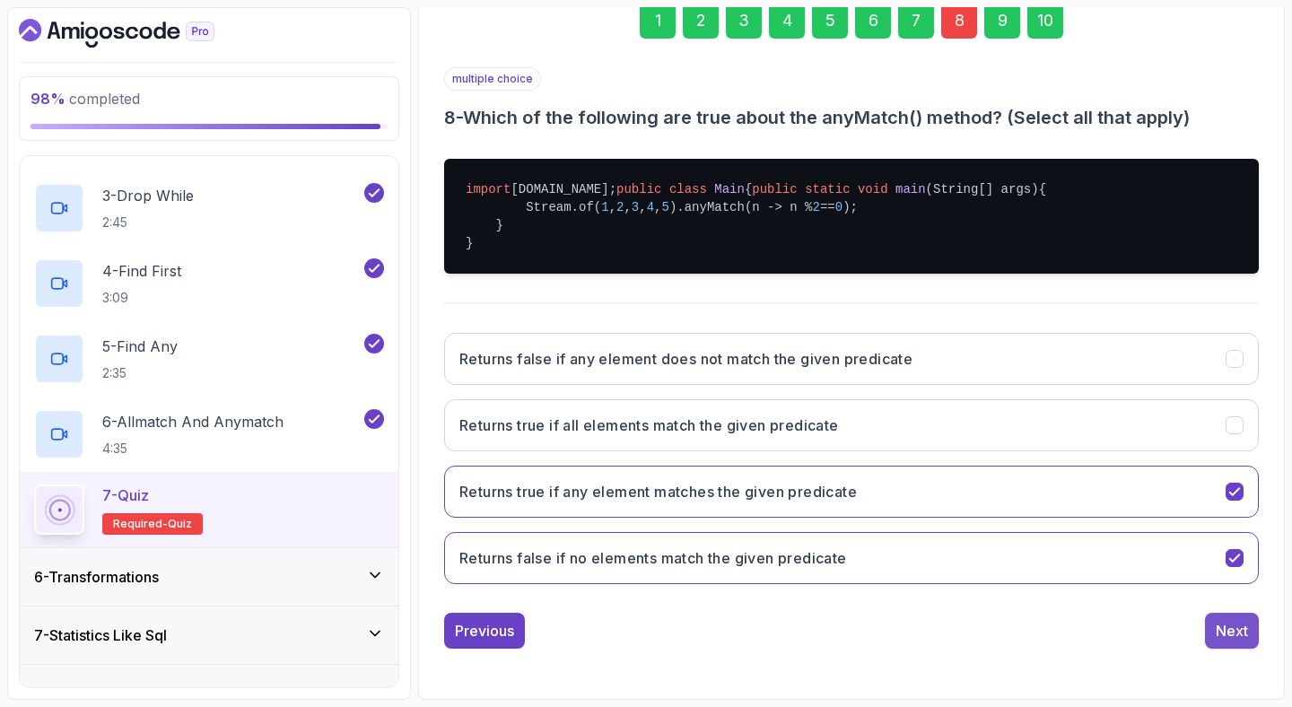
click at [1241, 635] on div "Next" at bounding box center [1232, 631] width 32 height 22
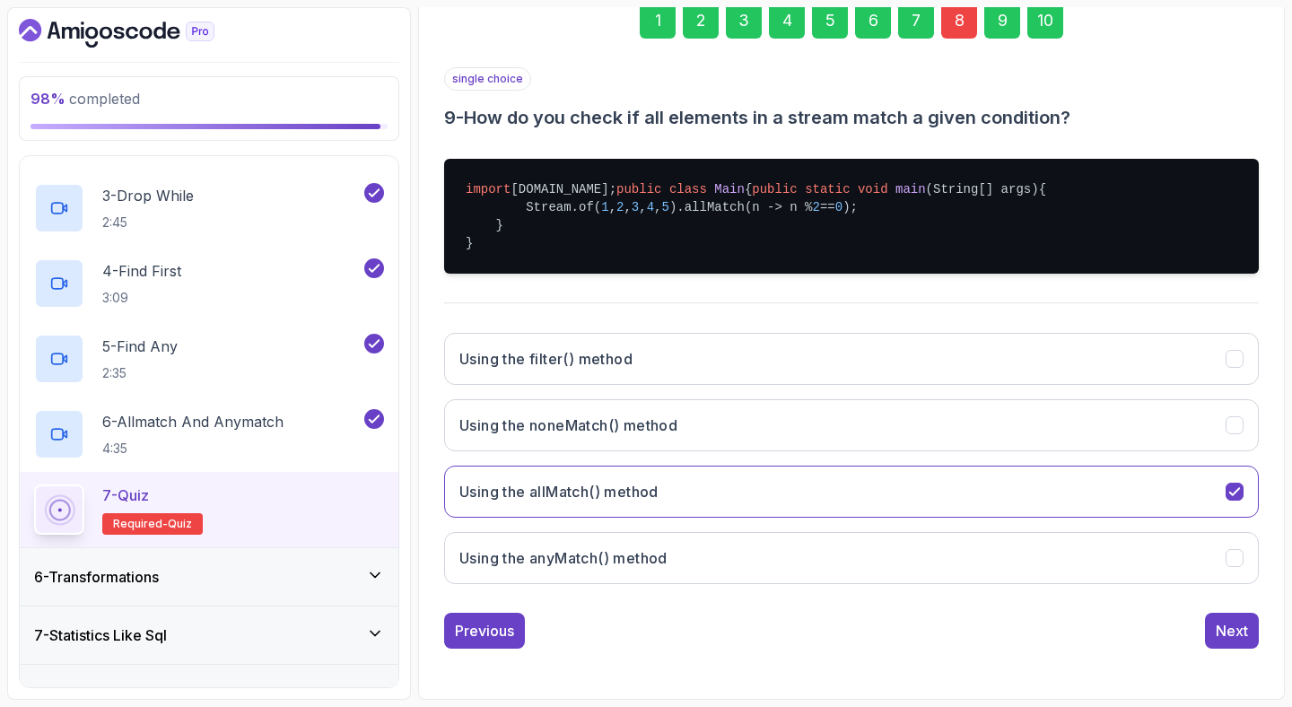
click at [1241, 635] on div "Next" at bounding box center [1232, 631] width 32 height 22
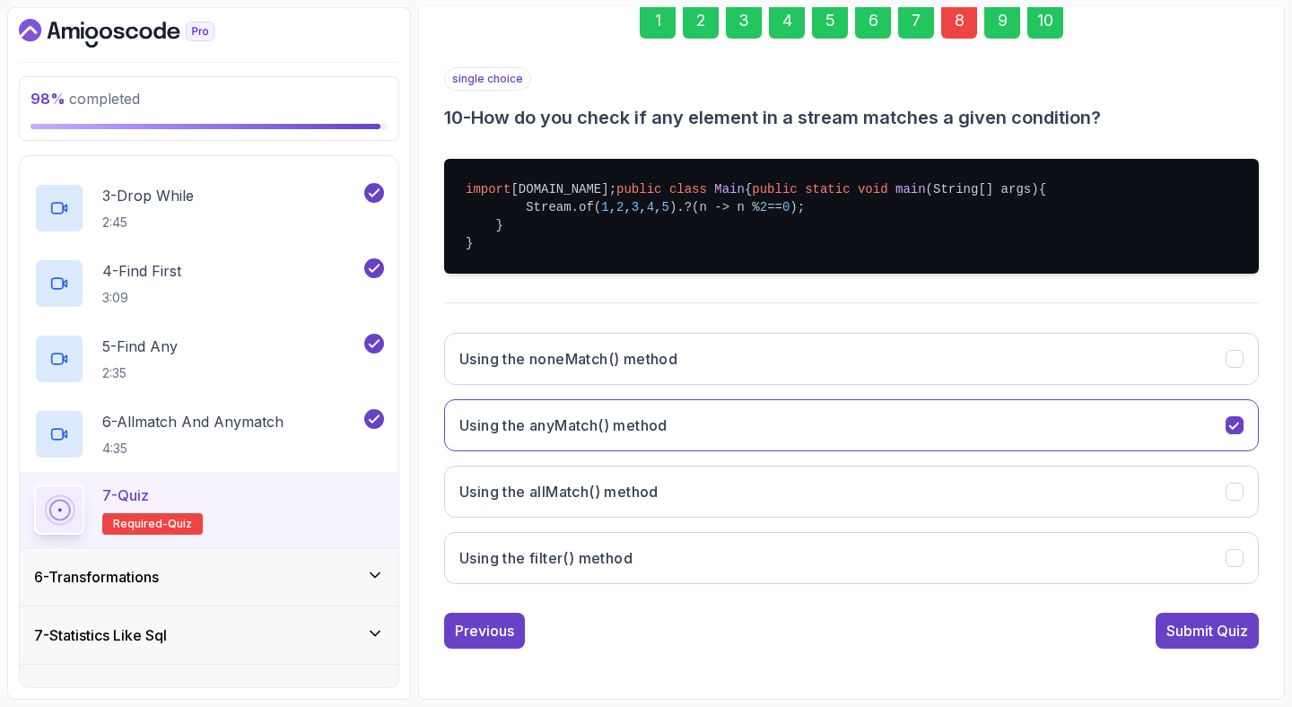
click at [1241, 635] on div "Submit Quiz" at bounding box center [1207, 631] width 82 height 22
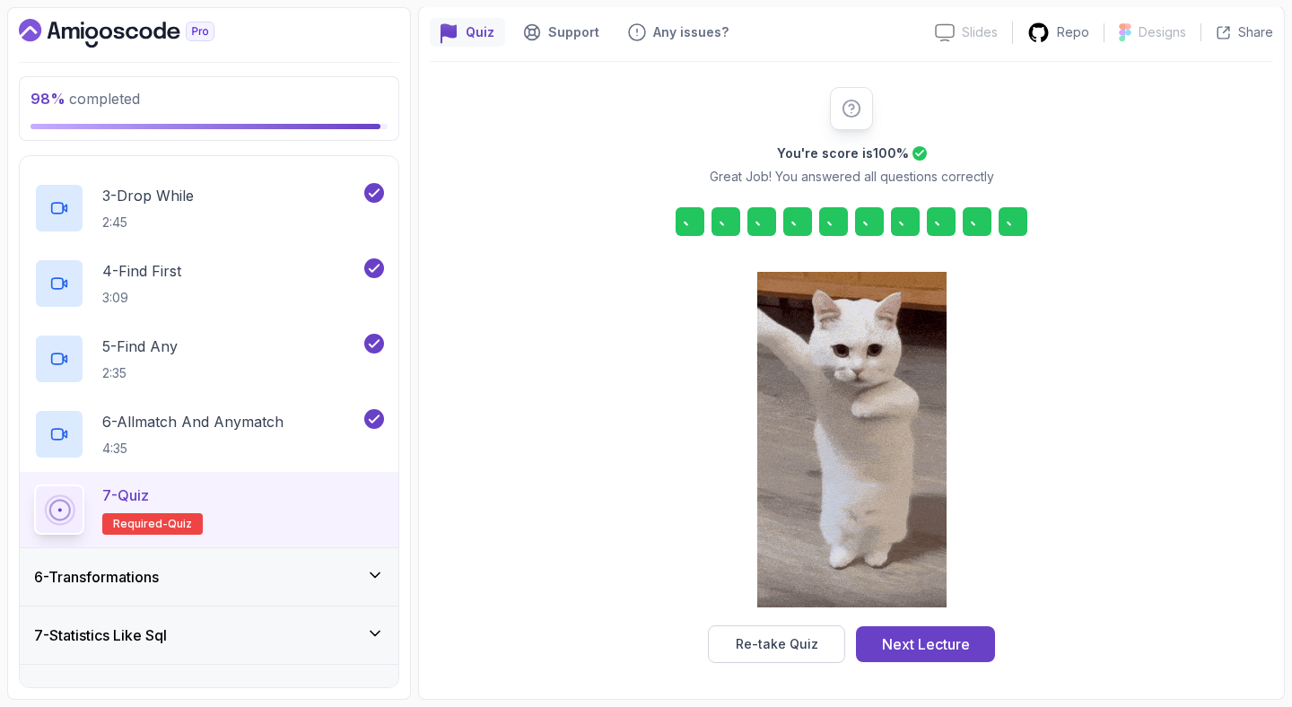
scroll to position [153, 0]
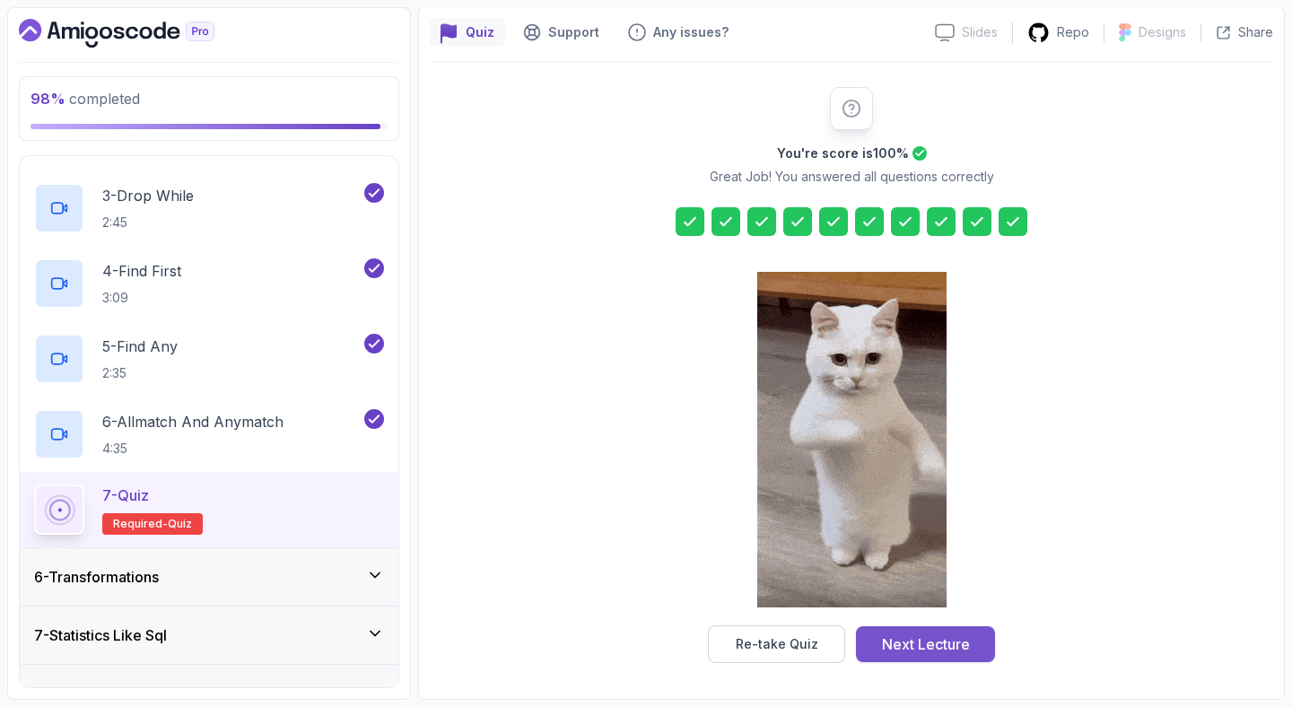
click at [967, 640] on div "Next Lecture" at bounding box center [926, 644] width 88 height 22
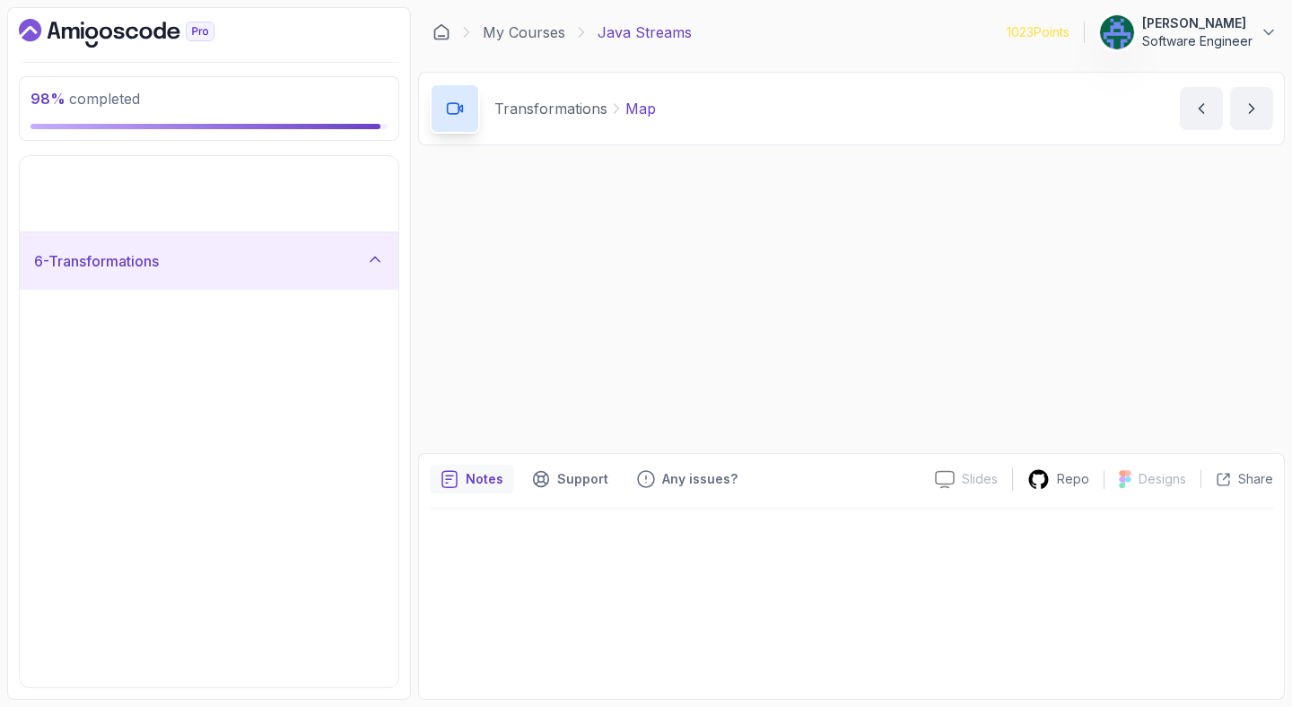
scroll to position [169, 0]
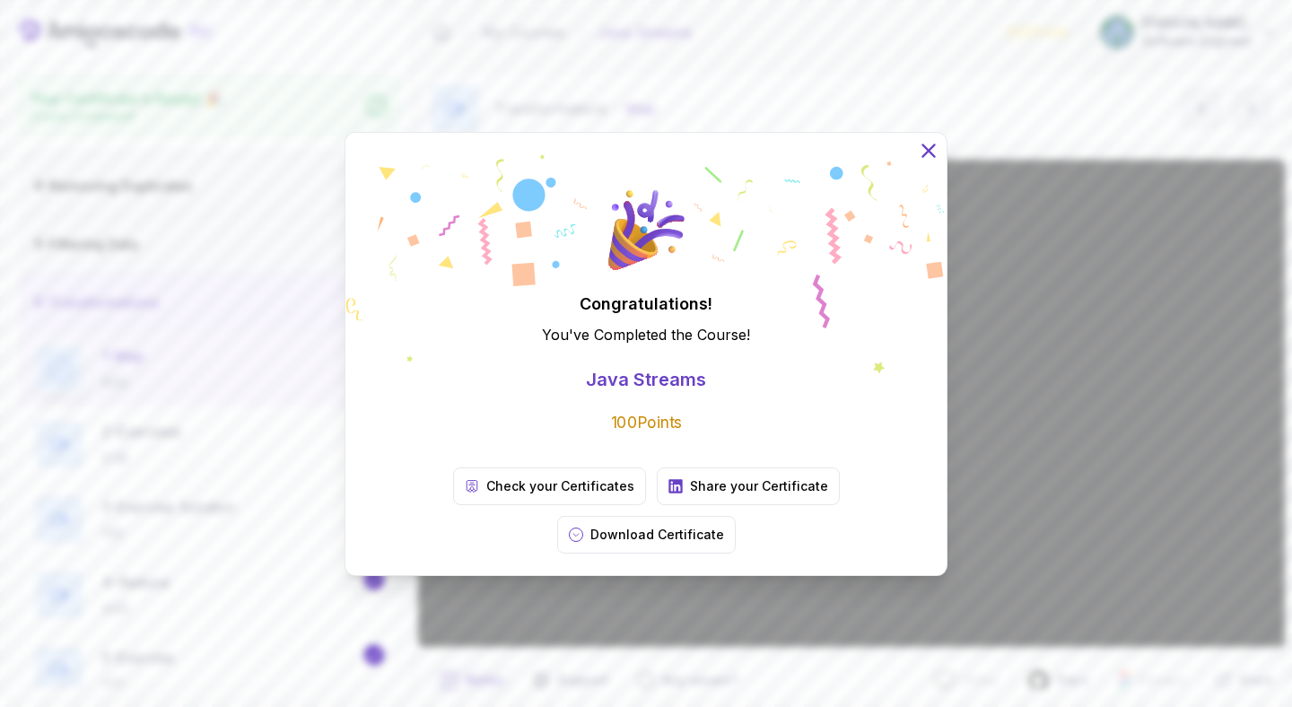
click at [923, 156] on icon at bounding box center [928, 150] width 12 height 12
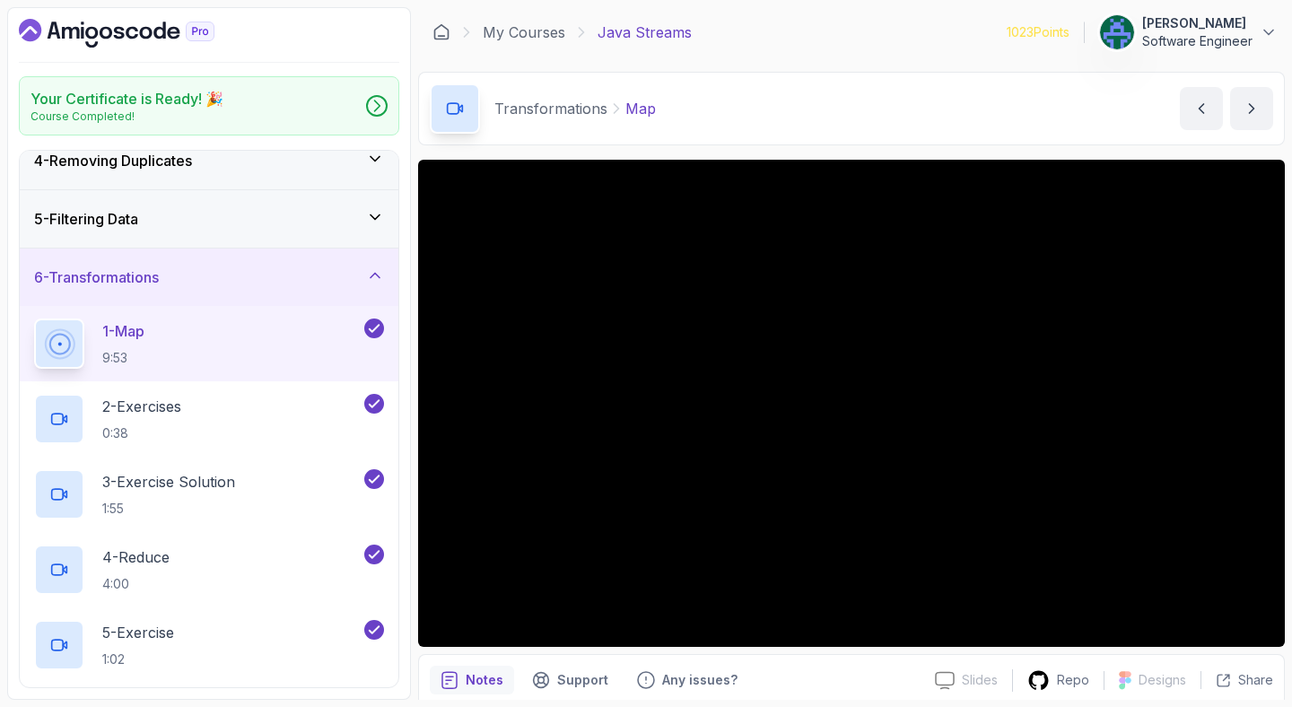
scroll to position [0, 0]
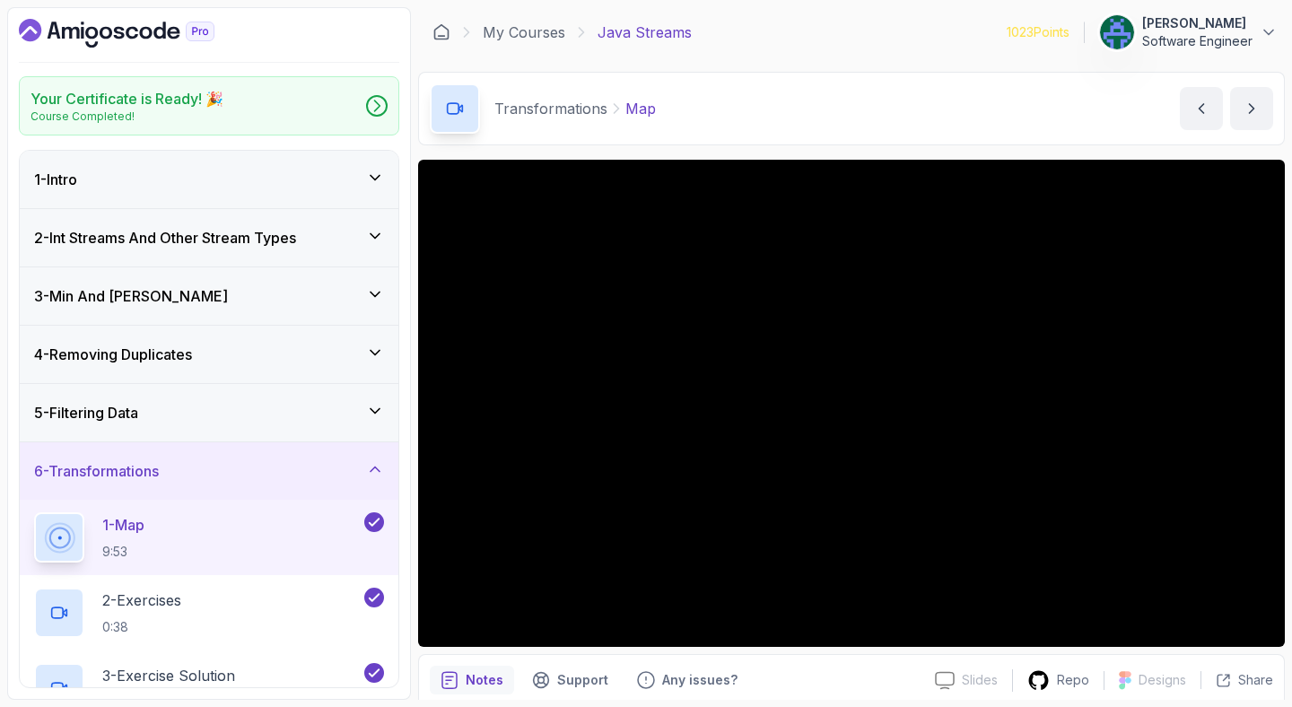
click at [131, 28] on icon "Dashboard" at bounding box center [132, 33] width 13 height 13
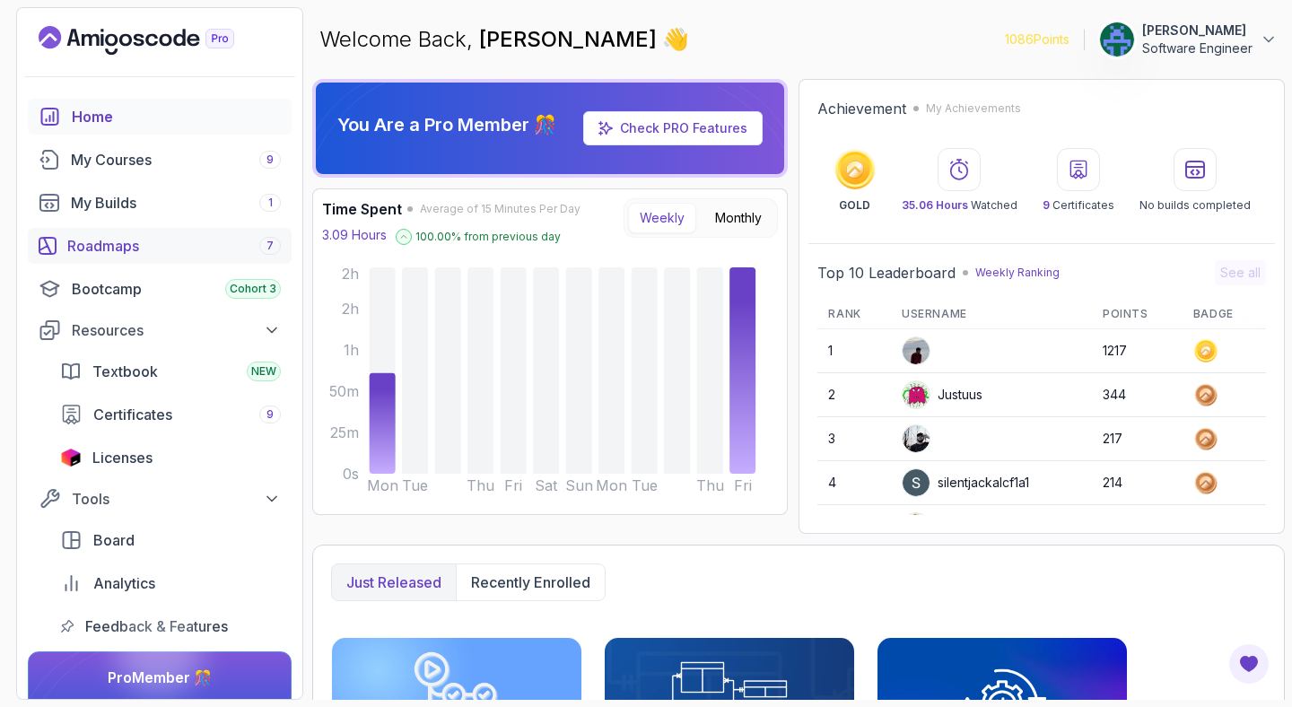
click at [145, 231] on link "Roadmaps 7" at bounding box center [160, 246] width 264 height 36
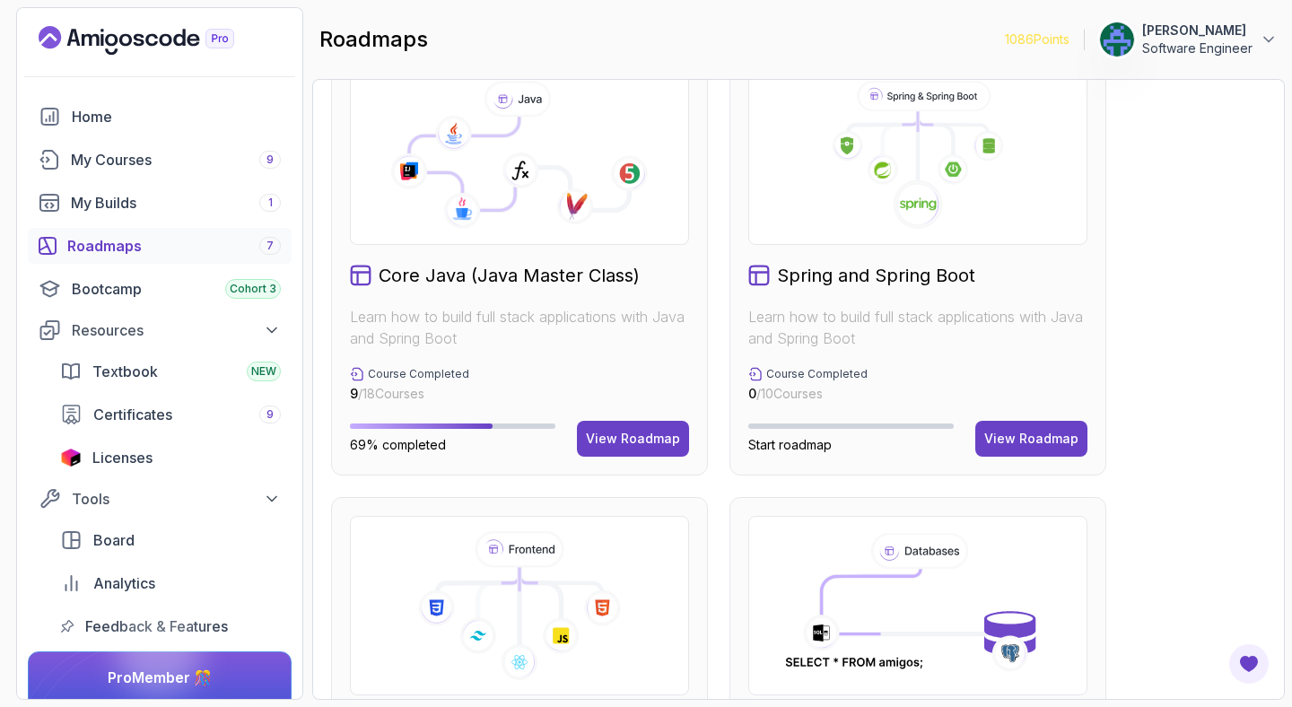
scroll to position [545, 0]
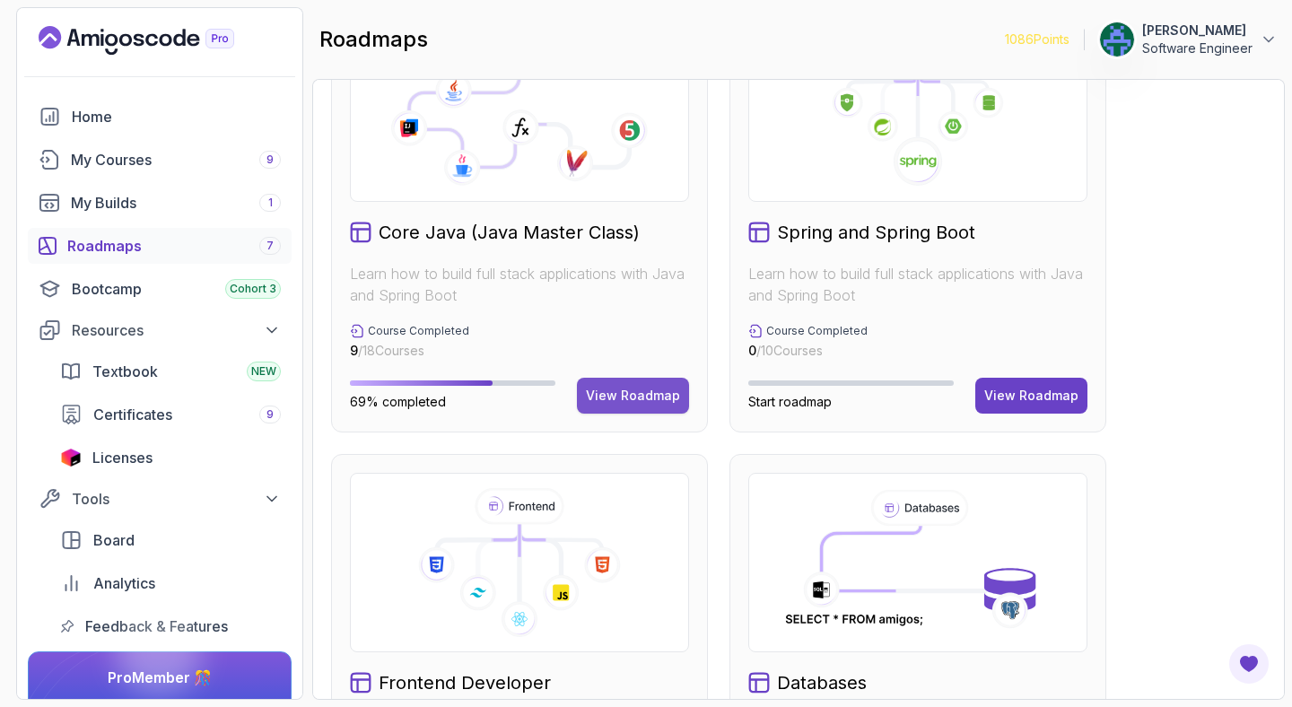
click at [633, 409] on button "View Roadmap" at bounding box center [633, 396] width 112 height 36
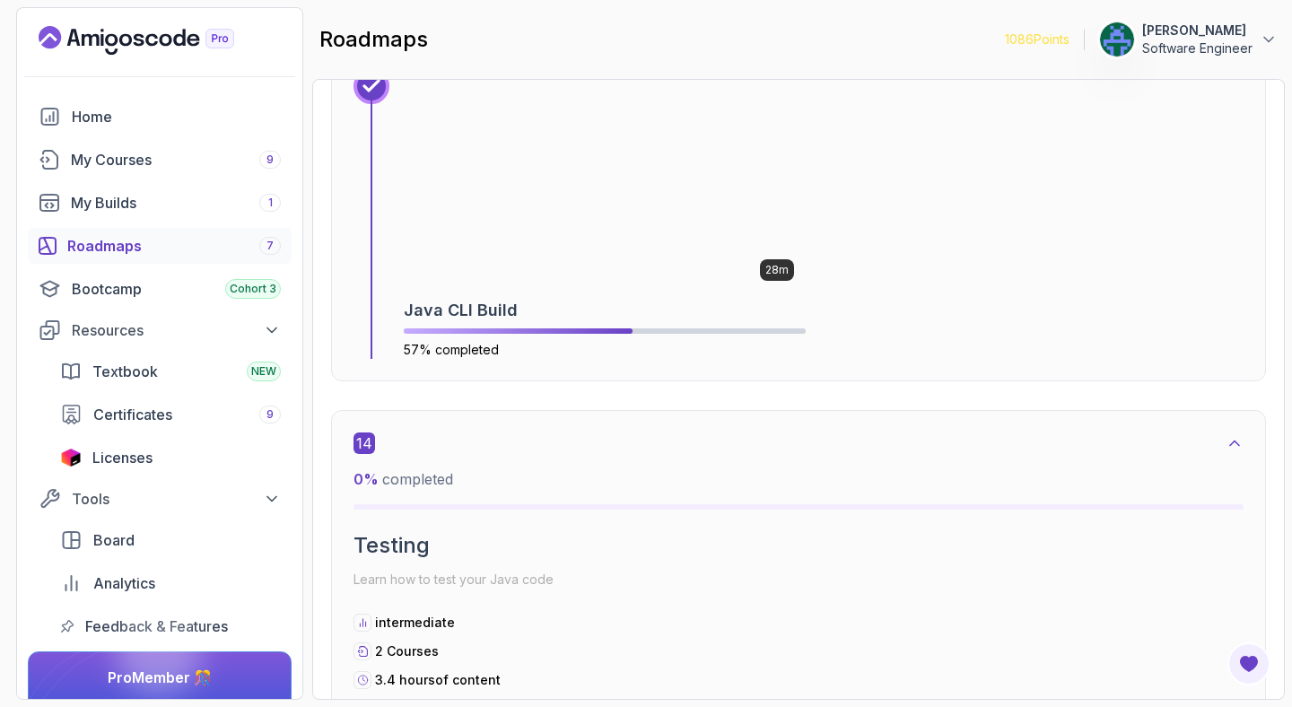
scroll to position [9636, 0]
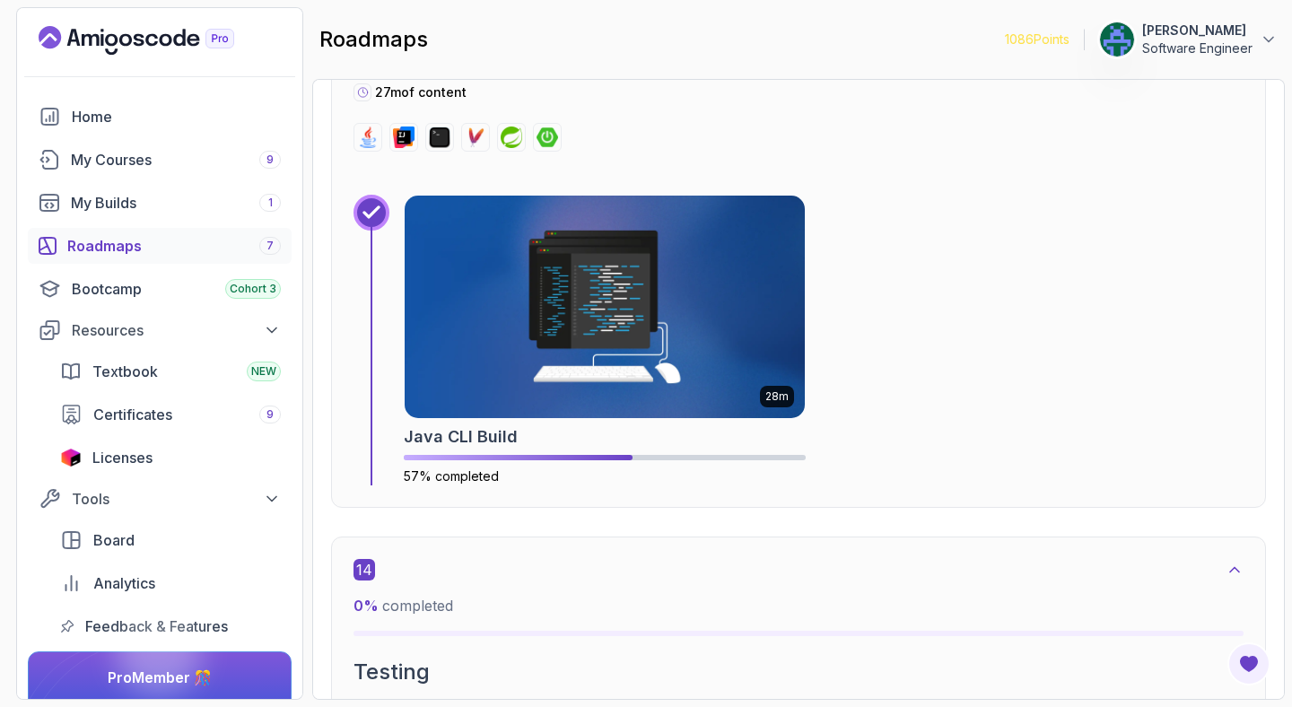
click at [633, 409] on img at bounding box center [605, 307] width 400 height 222
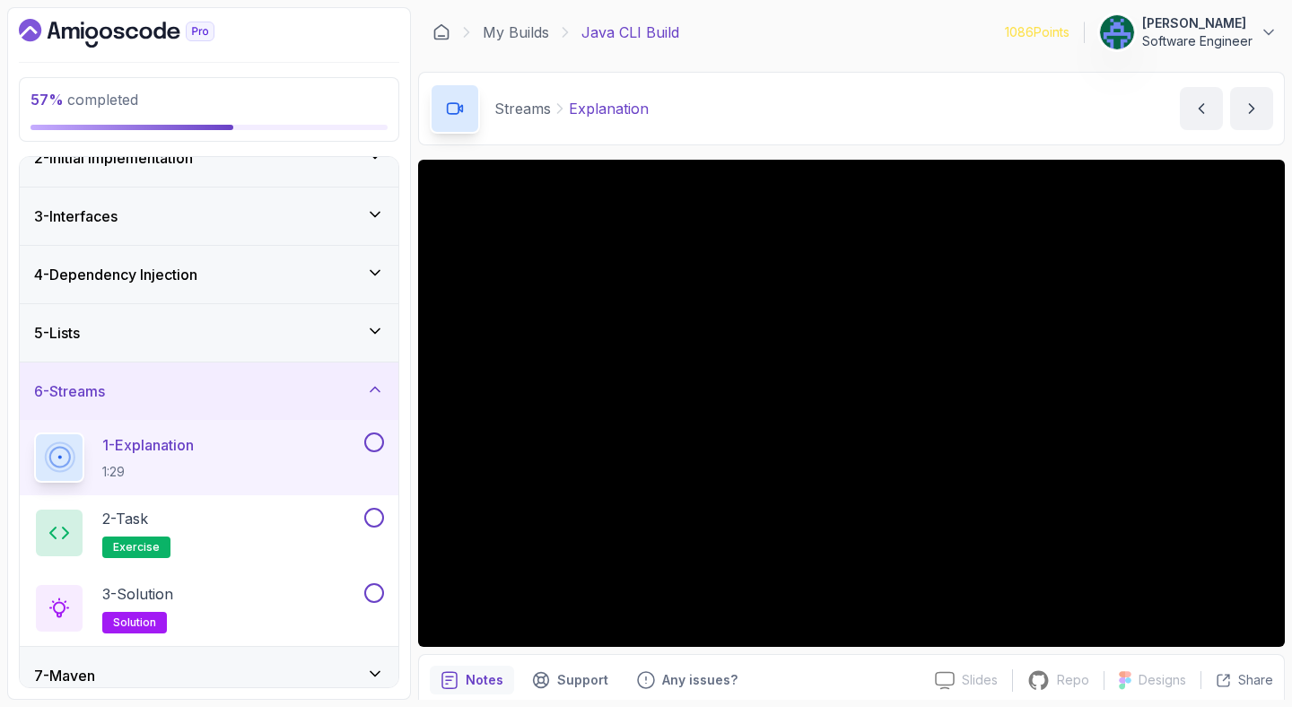
scroll to position [277, 0]
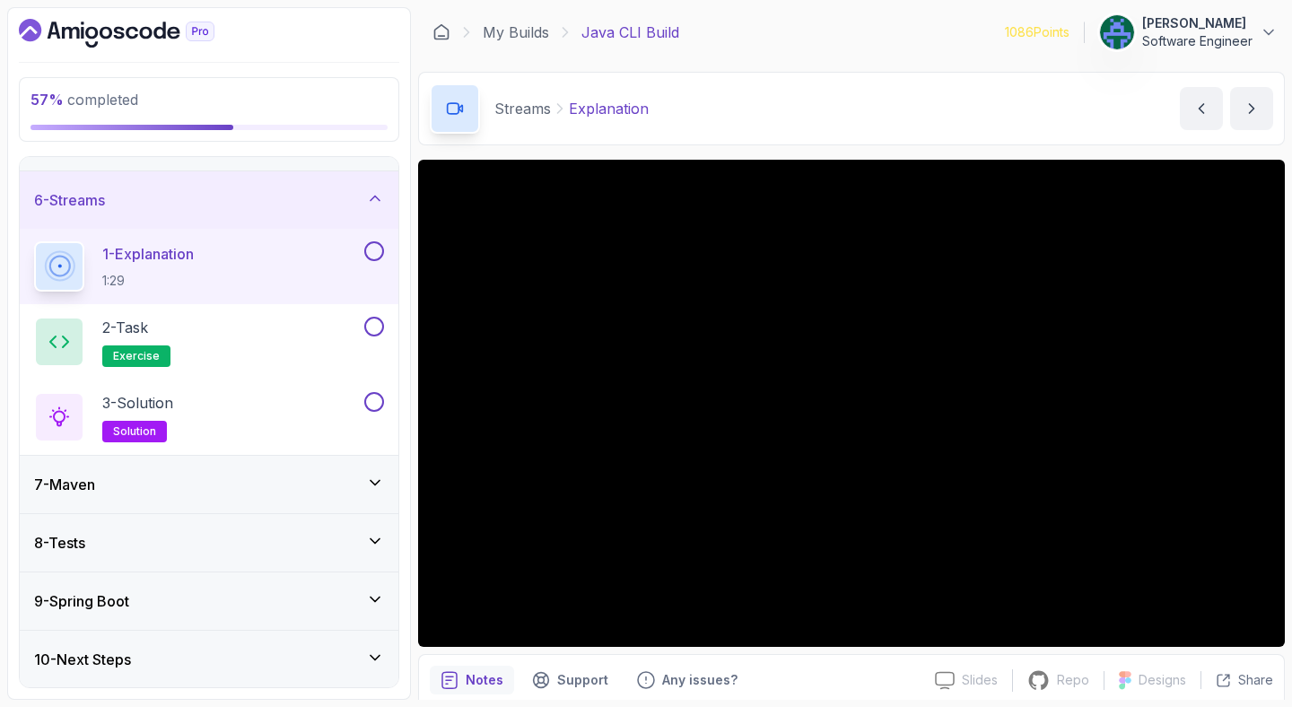
click at [371, 252] on button at bounding box center [374, 251] width 20 height 20
click at [384, 323] on div "2 - Task exercise" at bounding box center [209, 341] width 379 height 75
click at [379, 326] on button at bounding box center [374, 327] width 20 height 20
click at [381, 397] on button at bounding box center [374, 402] width 20 height 20
click at [275, 485] on div "7 - Maven" at bounding box center [209, 485] width 350 height 22
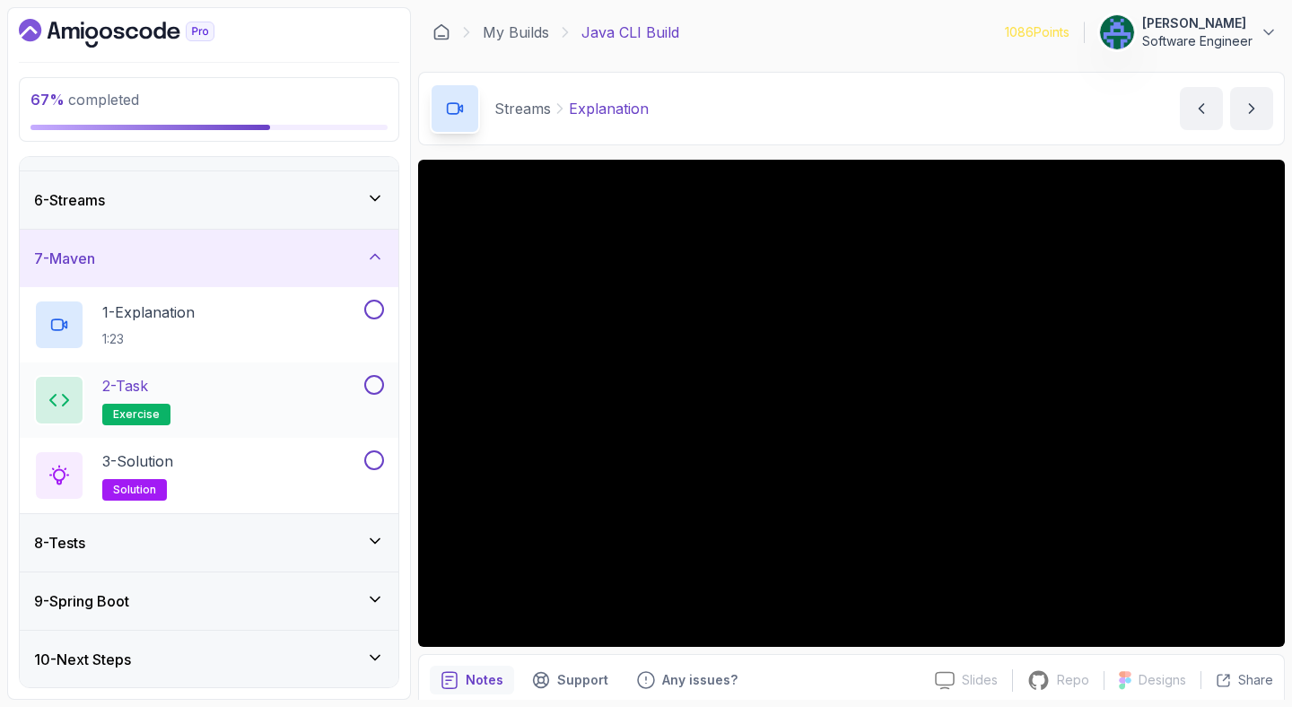
scroll to position [0, 0]
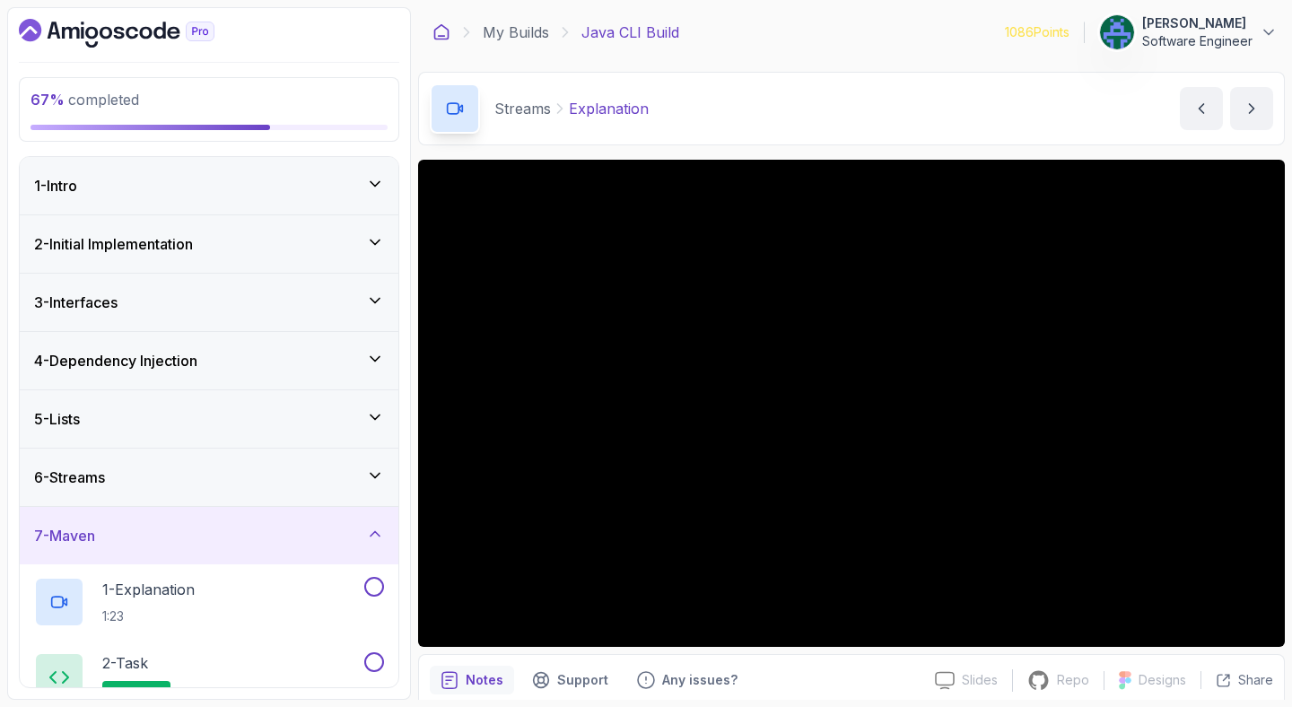
click at [436, 33] on icon at bounding box center [441, 32] width 18 height 18
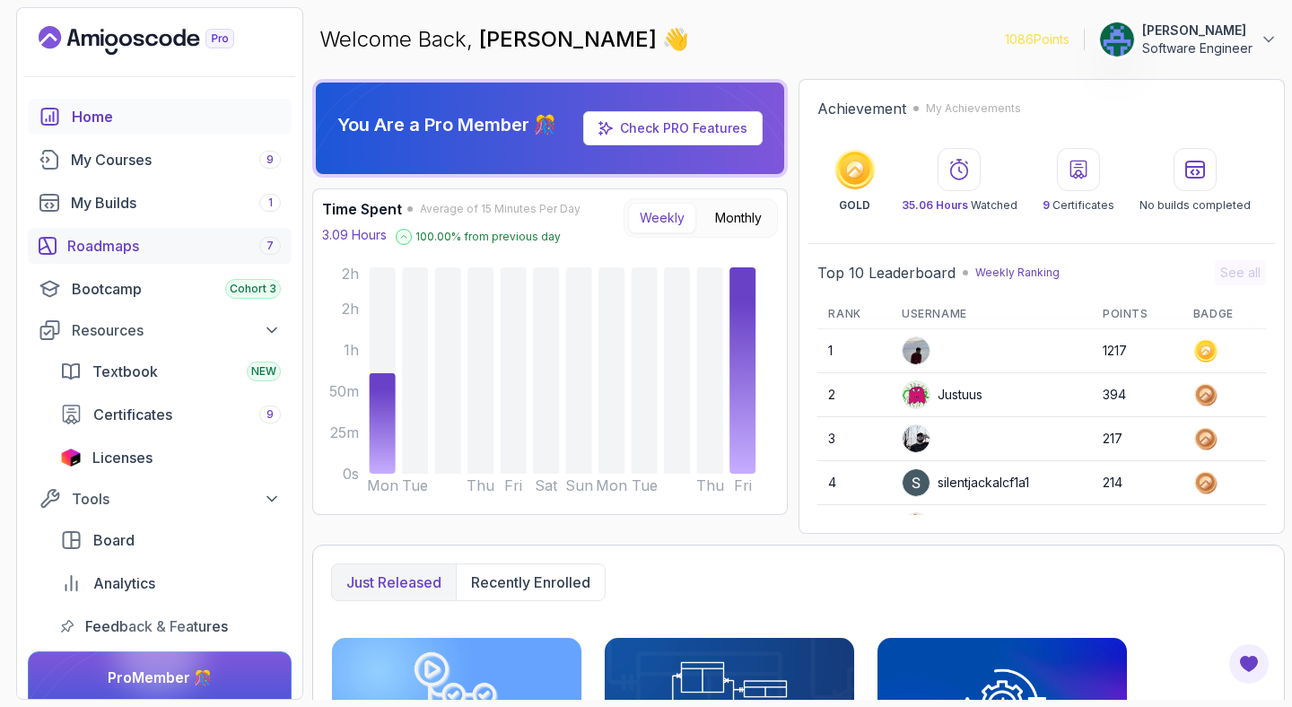
click at [200, 242] on div "Roadmaps 7" at bounding box center [174, 246] width 214 height 22
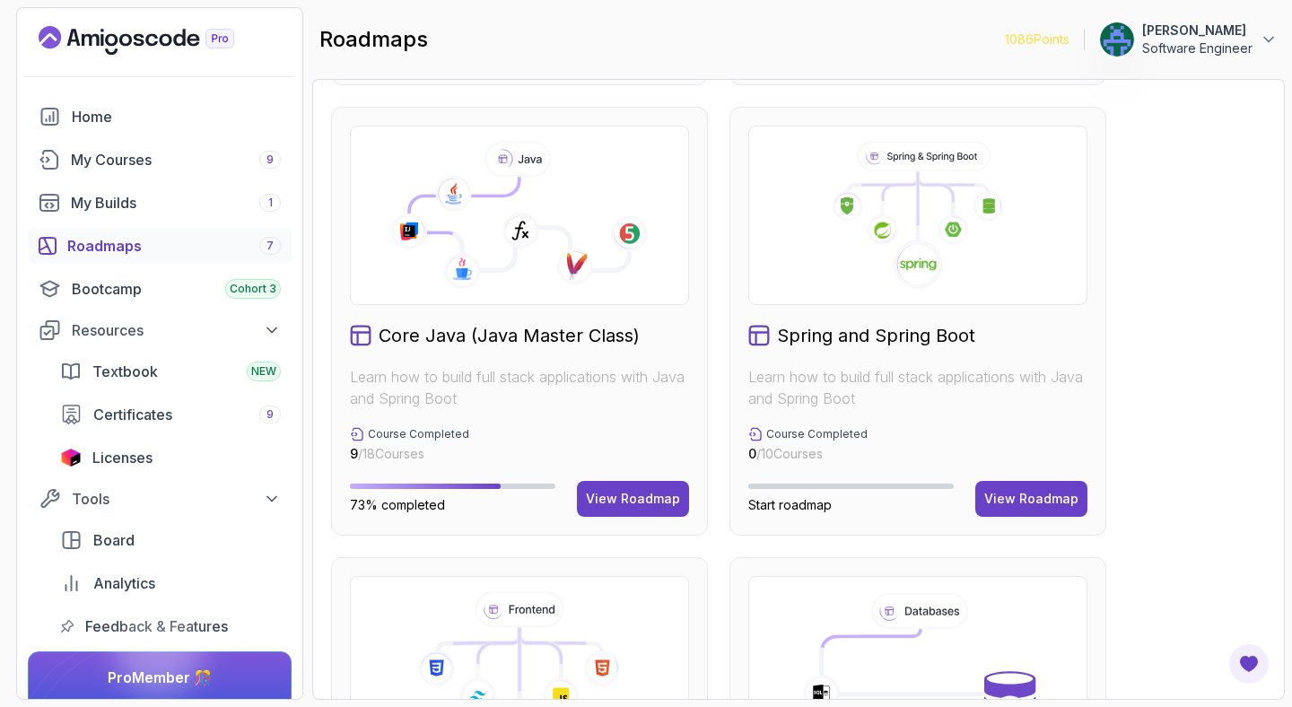
scroll to position [437, 0]
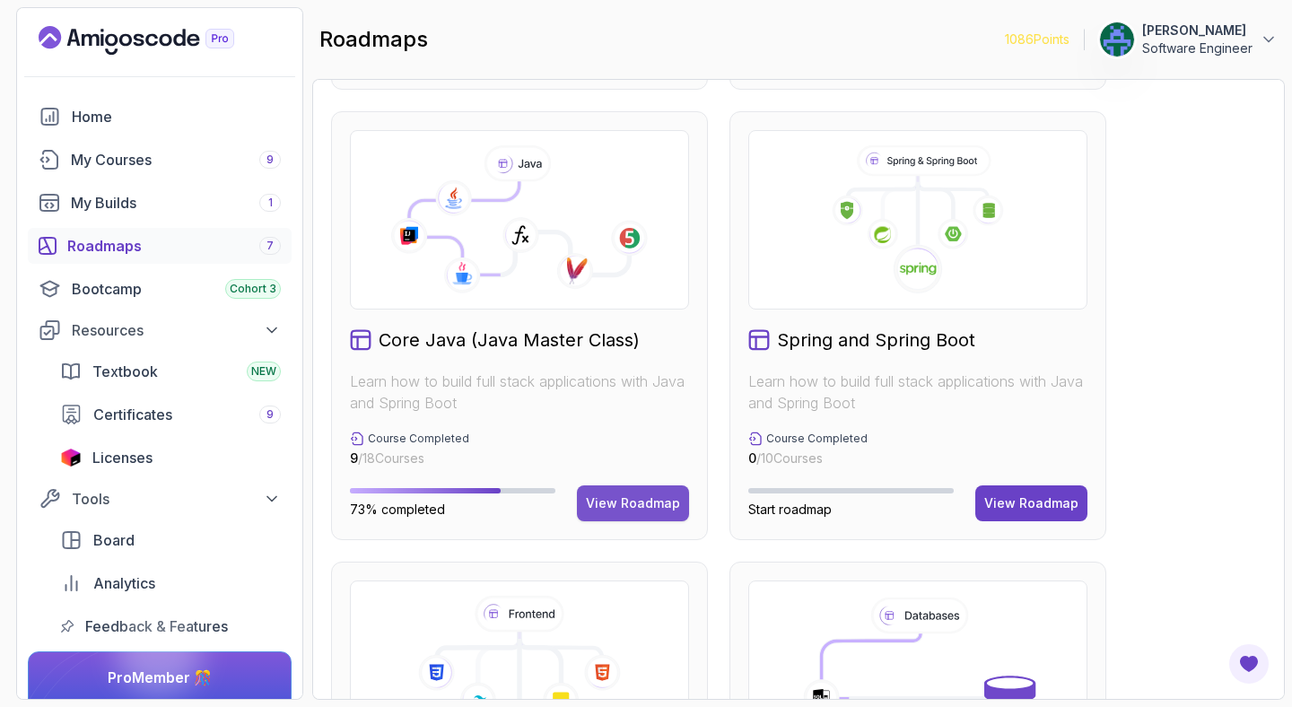
click at [654, 510] on div "View Roadmap" at bounding box center [633, 503] width 94 height 18
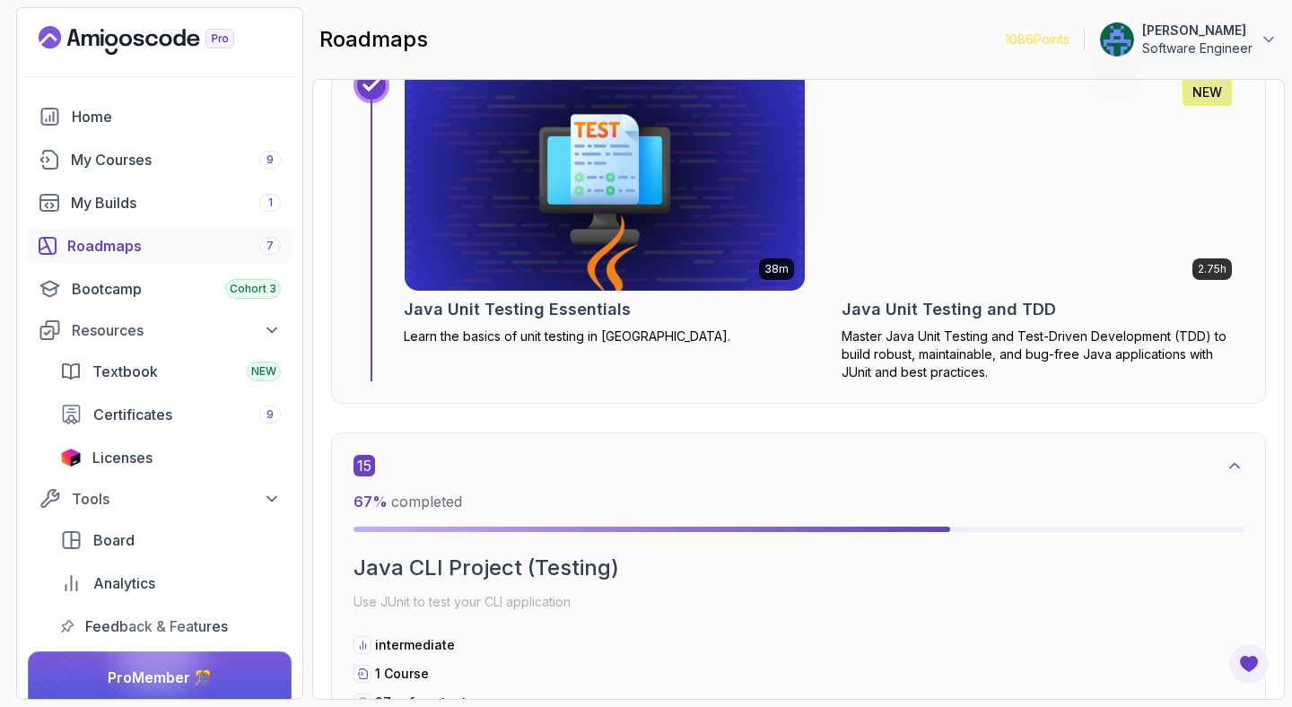
scroll to position [10397, 0]
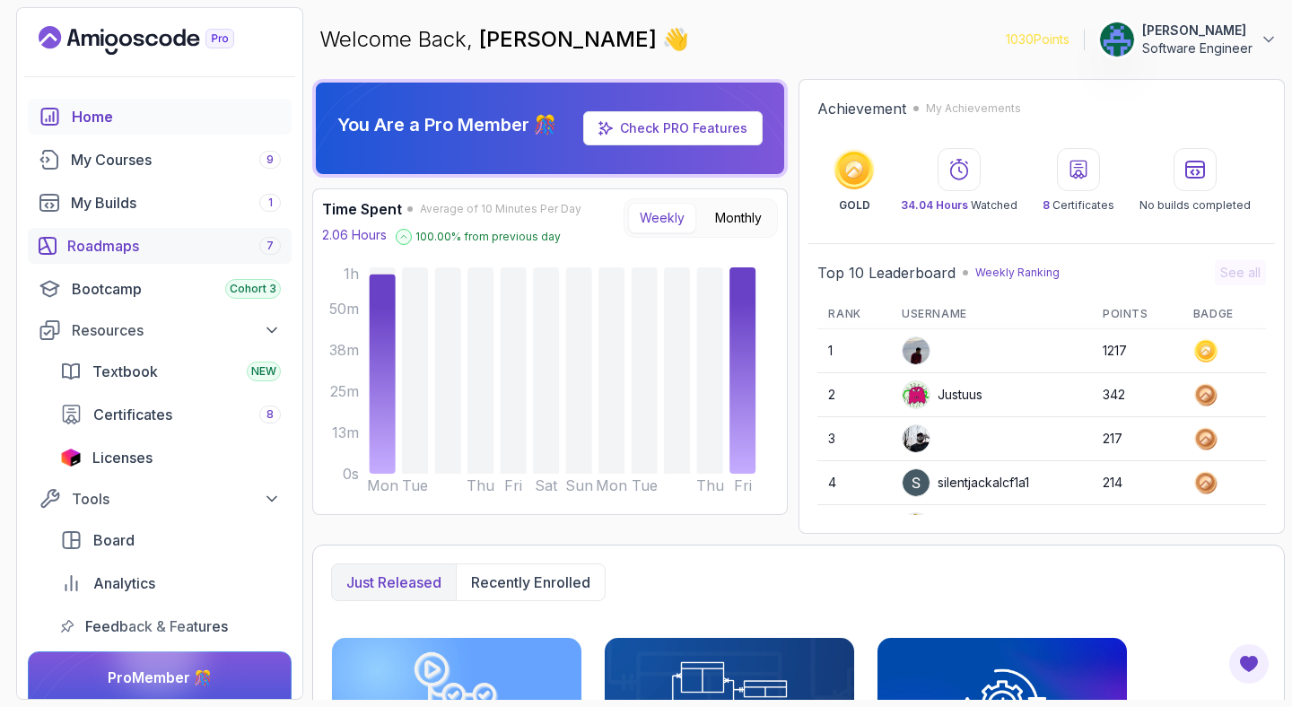
click at [142, 247] on div "Roadmaps 7" at bounding box center [174, 246] width 214 height 22
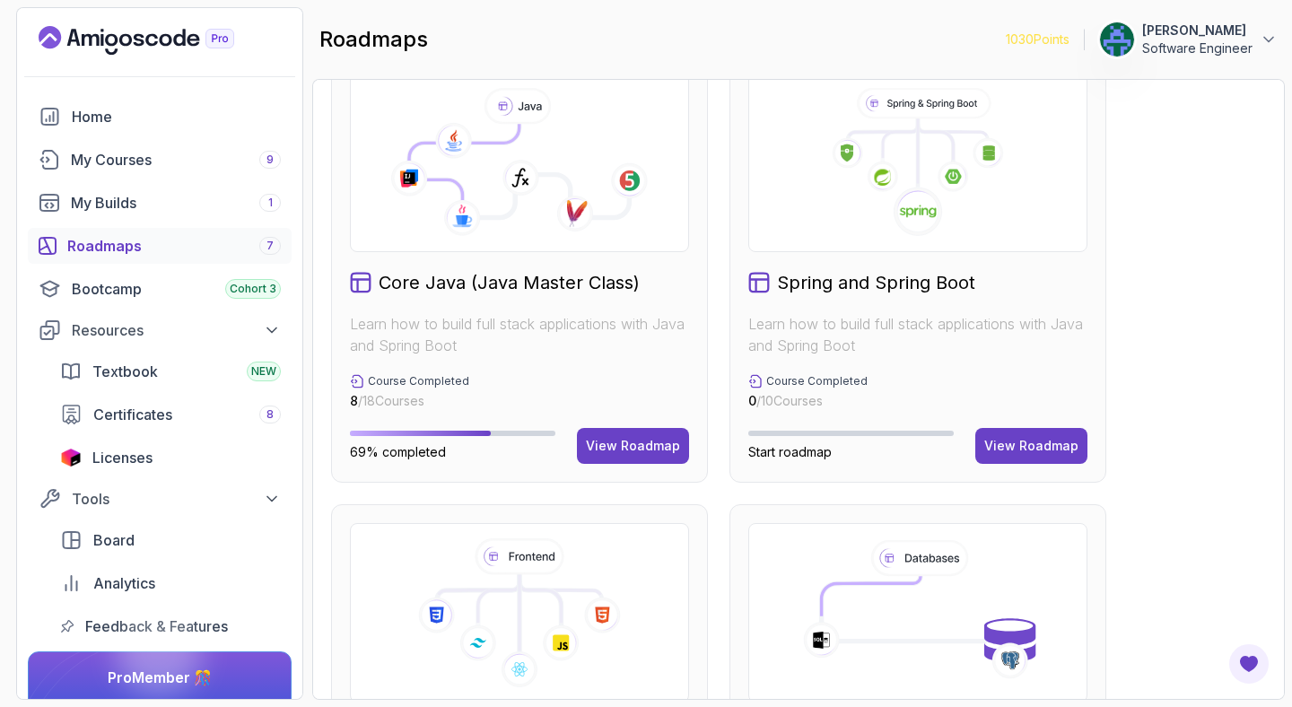
scroll to position [543, 0]
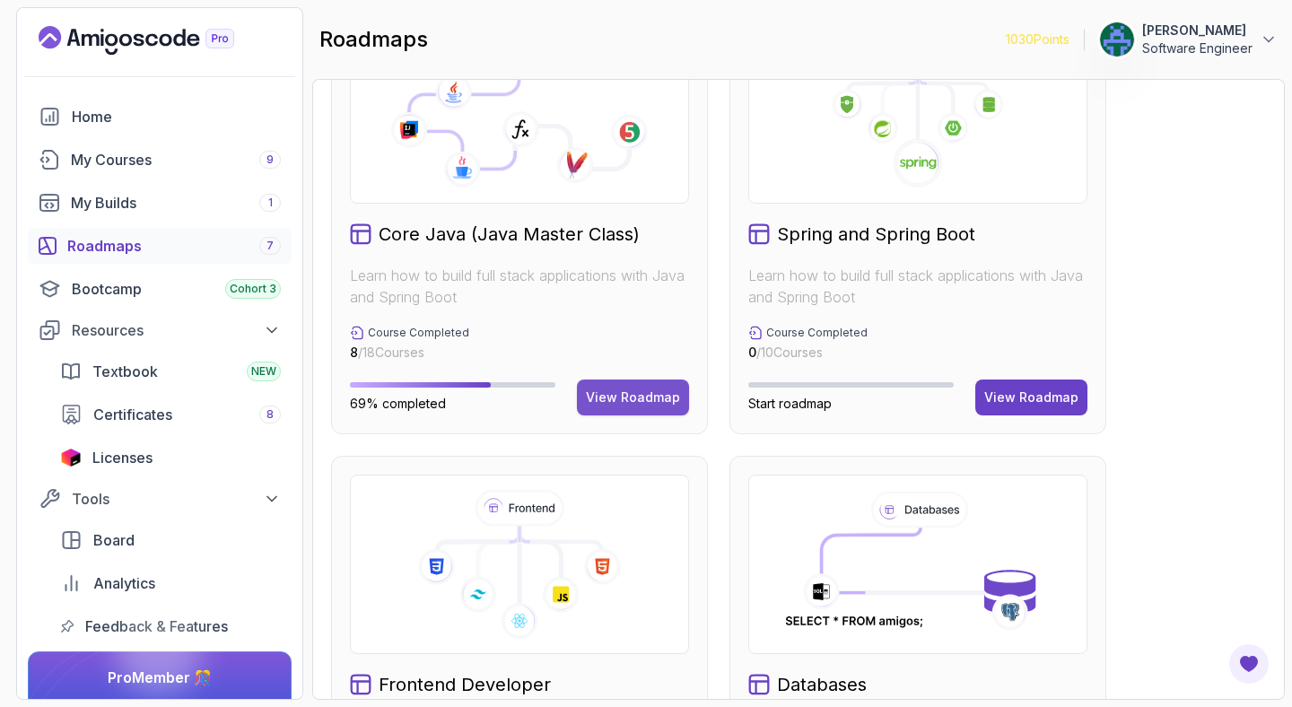
click at [615, 382] on button "View Roadmap" at bounding box center [633, 397] width 112 height 36
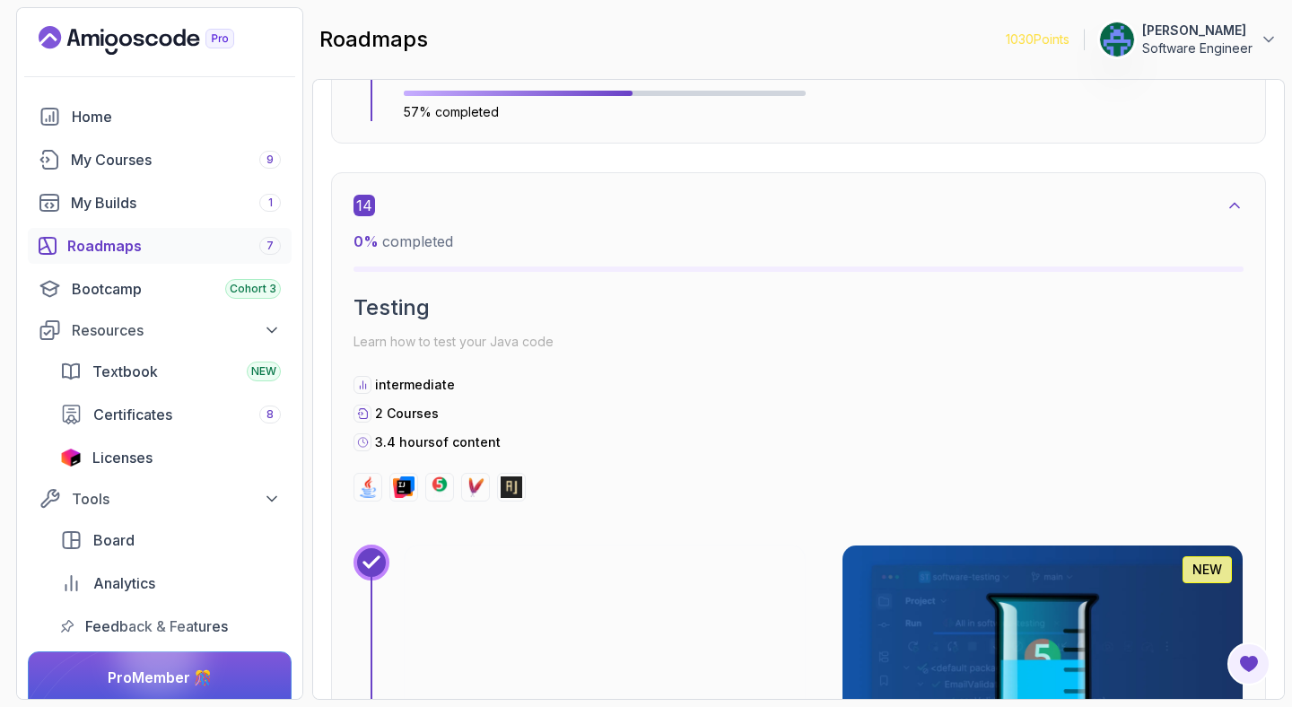
scroll to position [10012, 0]
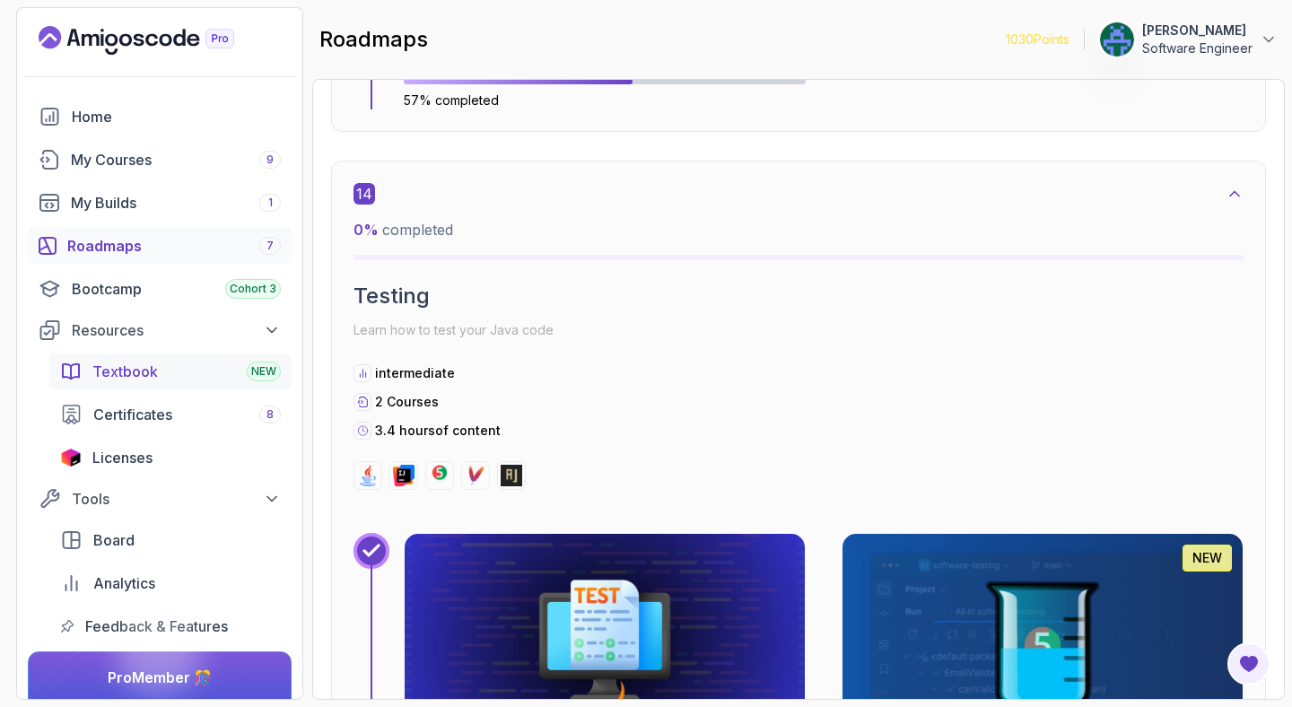
click at [124, 379] on span "Textbook" at bounding box center [124, 372] width 65 height 22
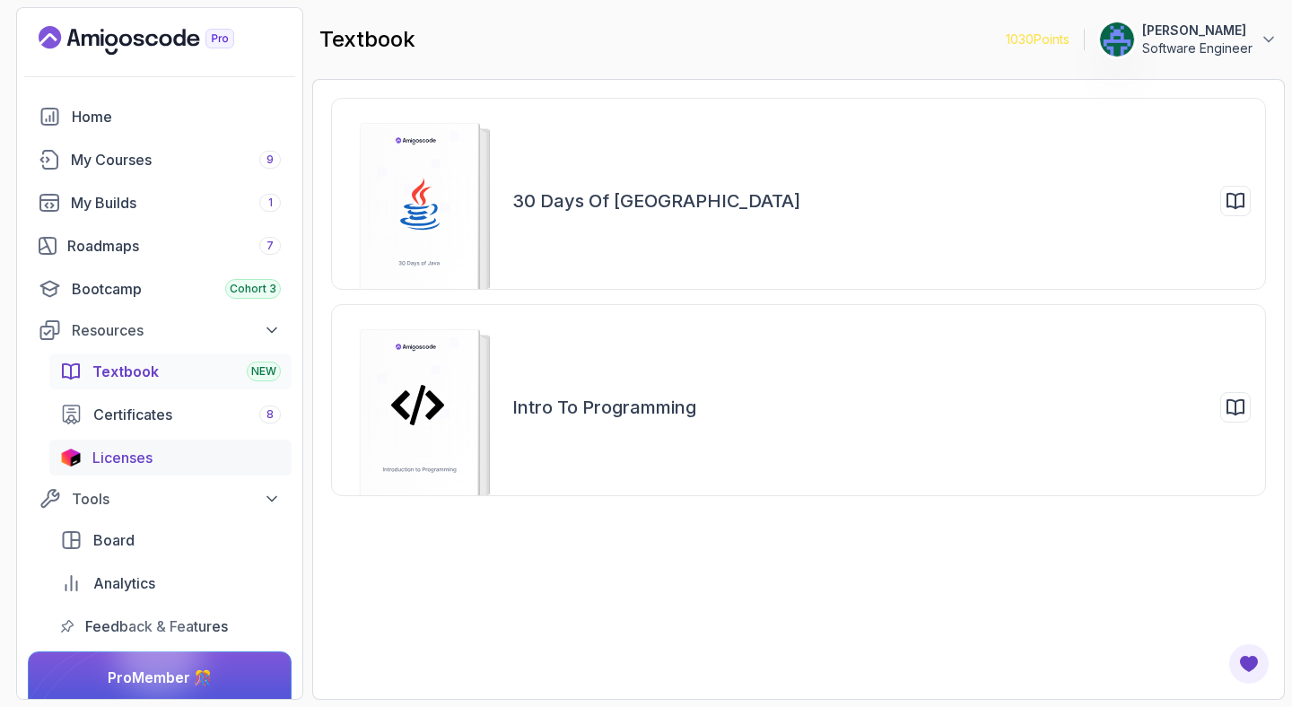
click at [137, 454] on span "Licenses" at bounding box center [122, 458] width 60 height 22
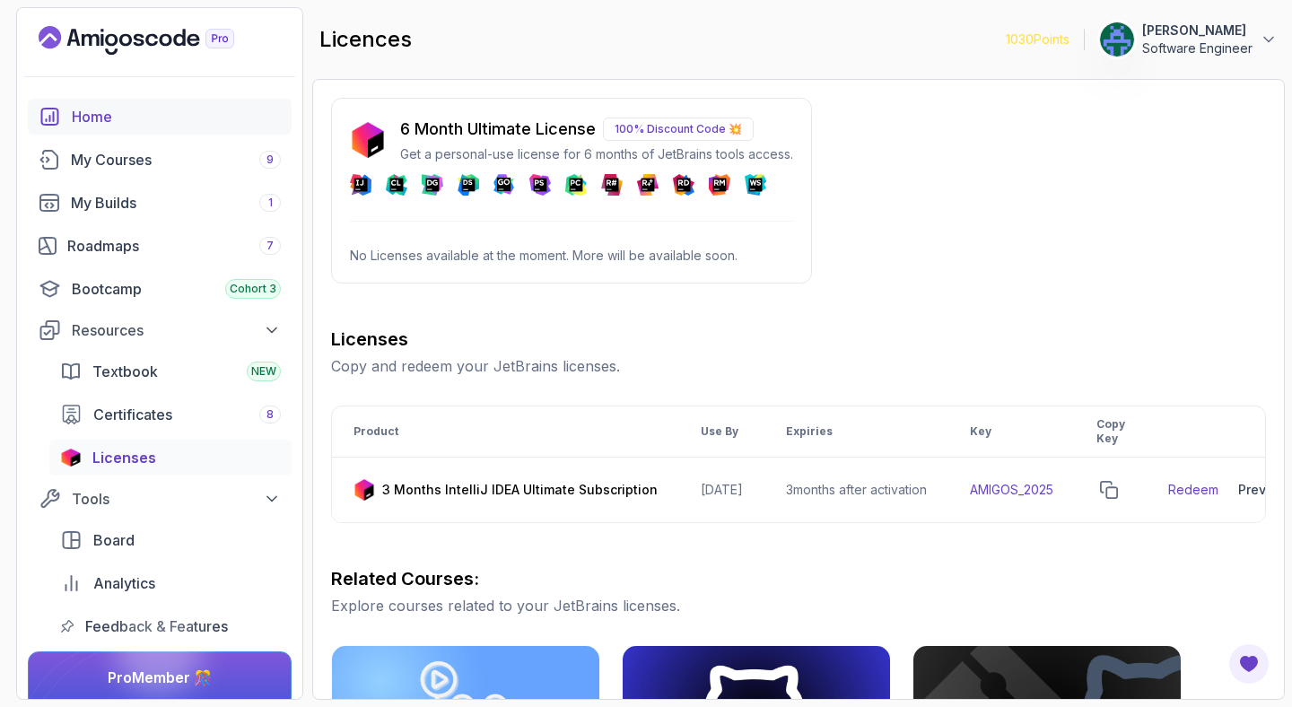
click at [95, 120] on div "Home" at bounding box center [176, 117] width 209 height 22
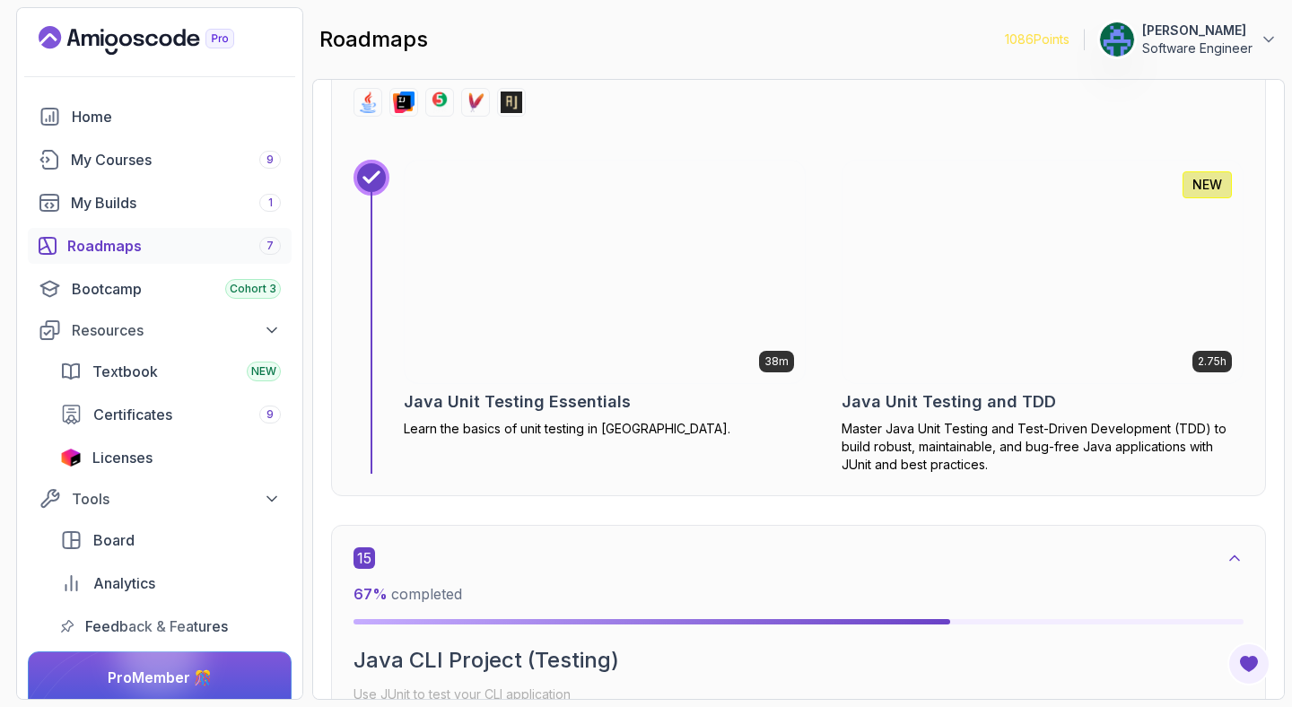
scroll to position [10397, 0]
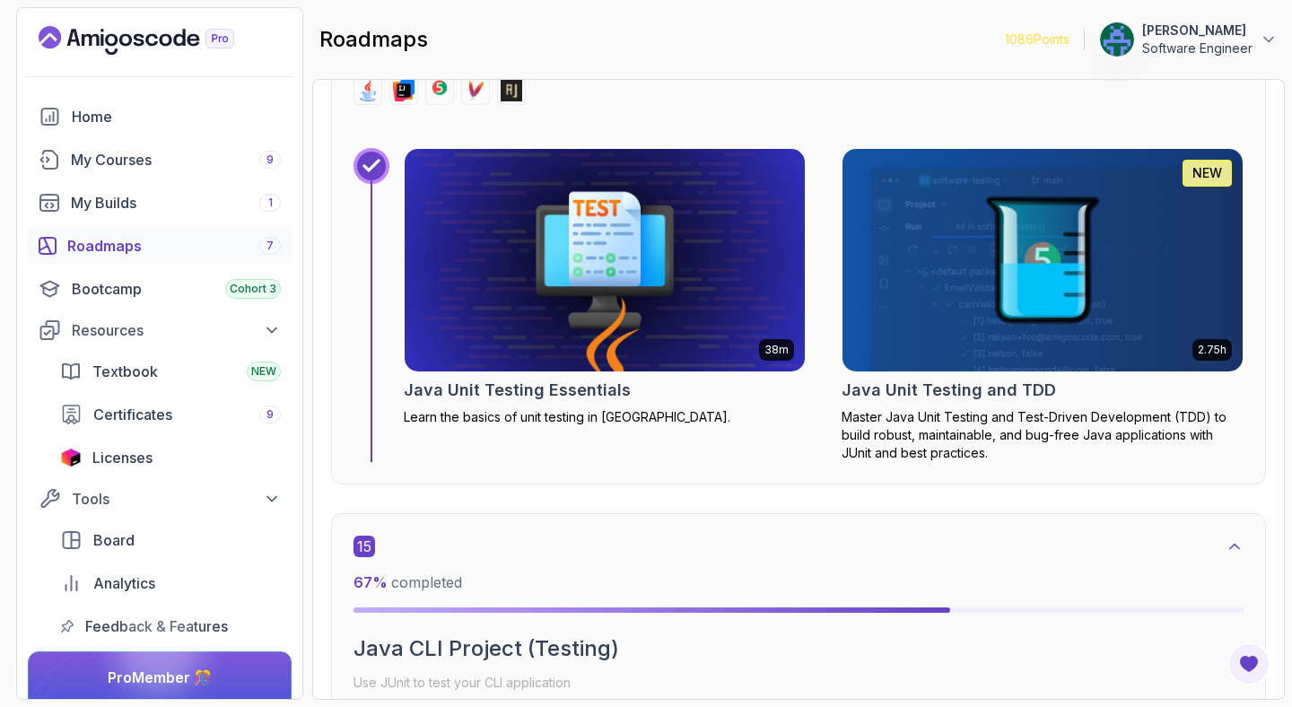
click at [556, 383] on h2 "Java Unit Testing Essentials" at bounding box center [517, 390] width 227 height 25
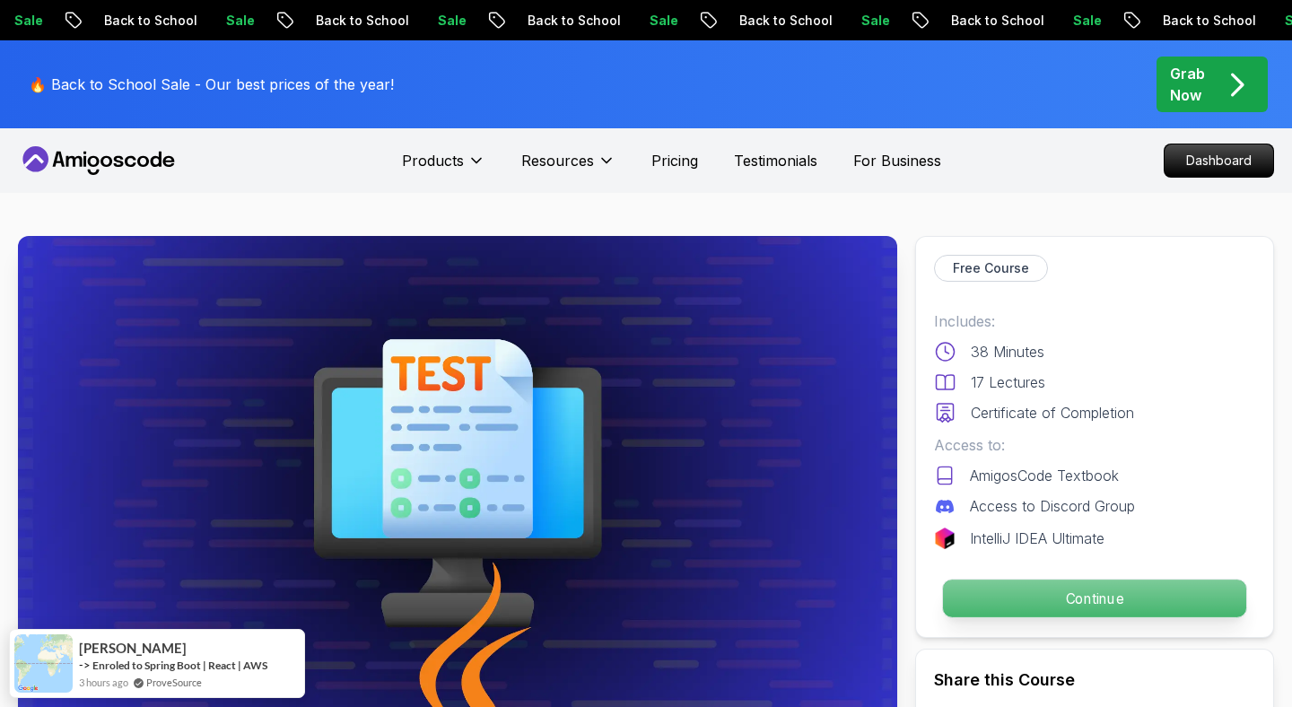
click at [1091, 587] on p "Continue" at bounding box center [1094, 599] width 303 height 38
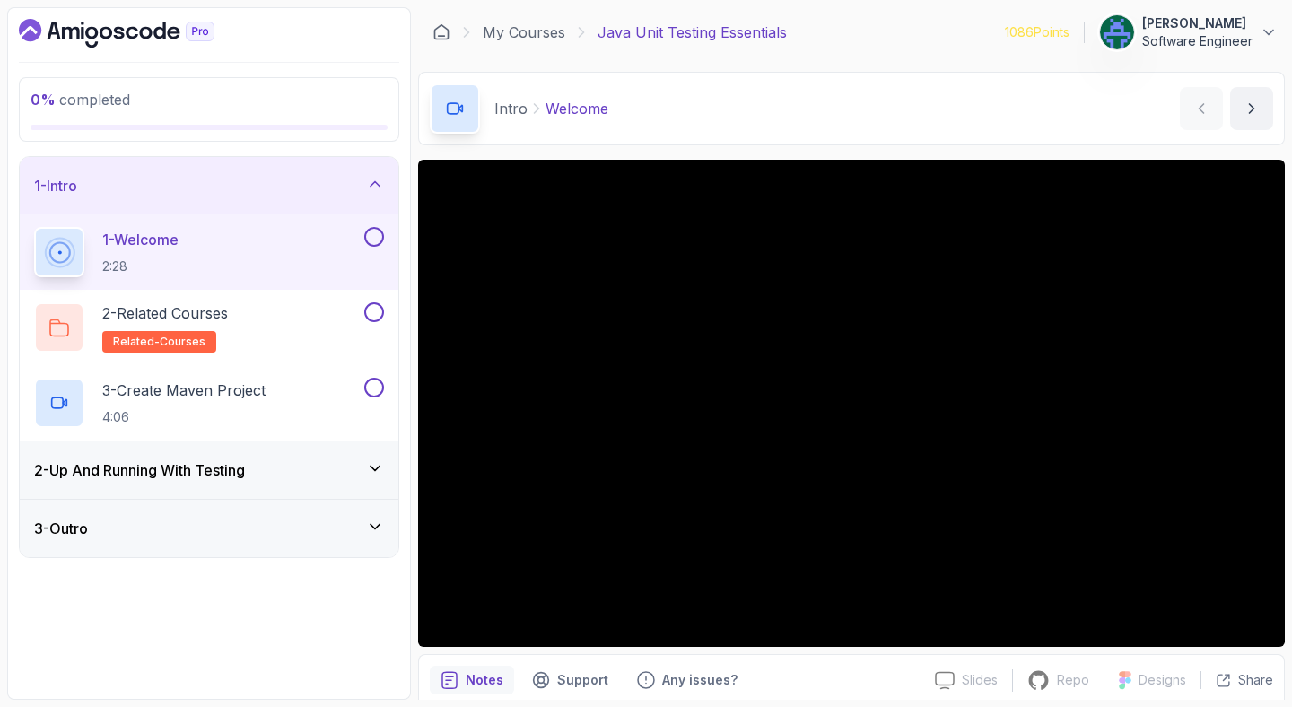
click at [290, 467] on div "2 - Up And Running With Testing" at bounding box center [209, 470] width 350 height 22
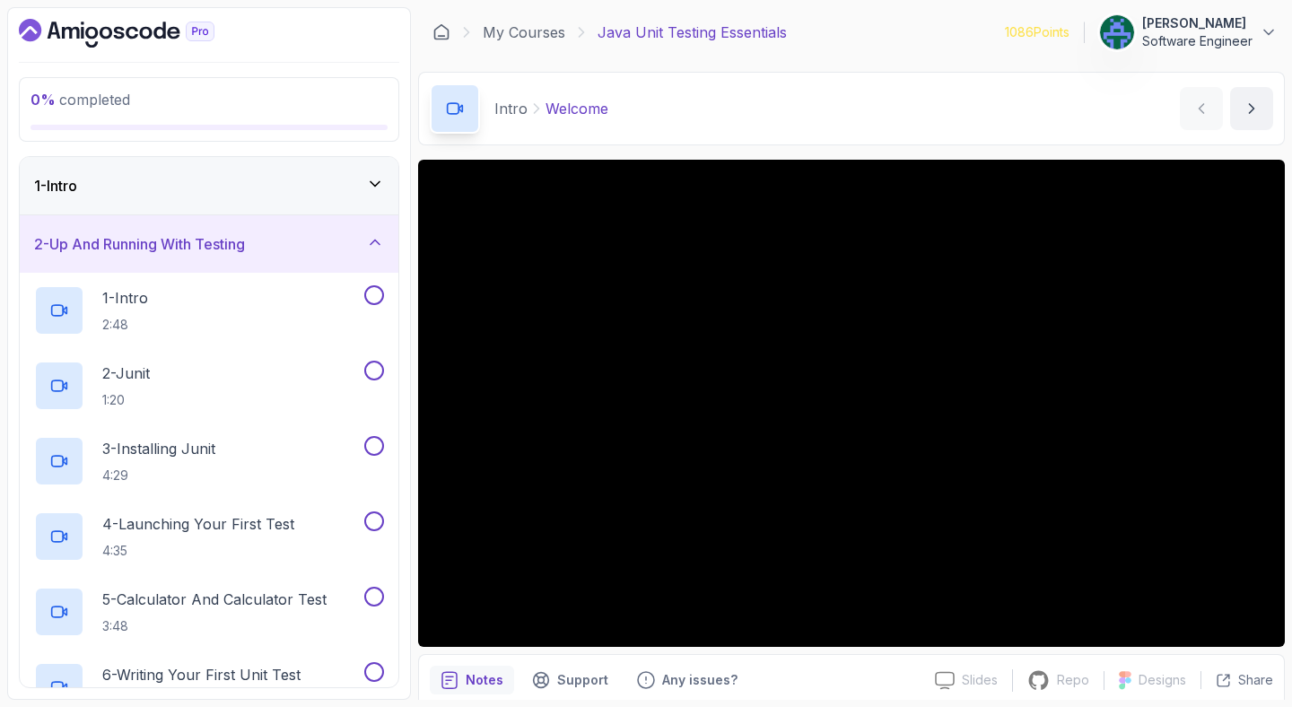
click at [357, 250] on div "2 - Up And Running With Testing" at bounding box center [209, 244] width 350 height 22
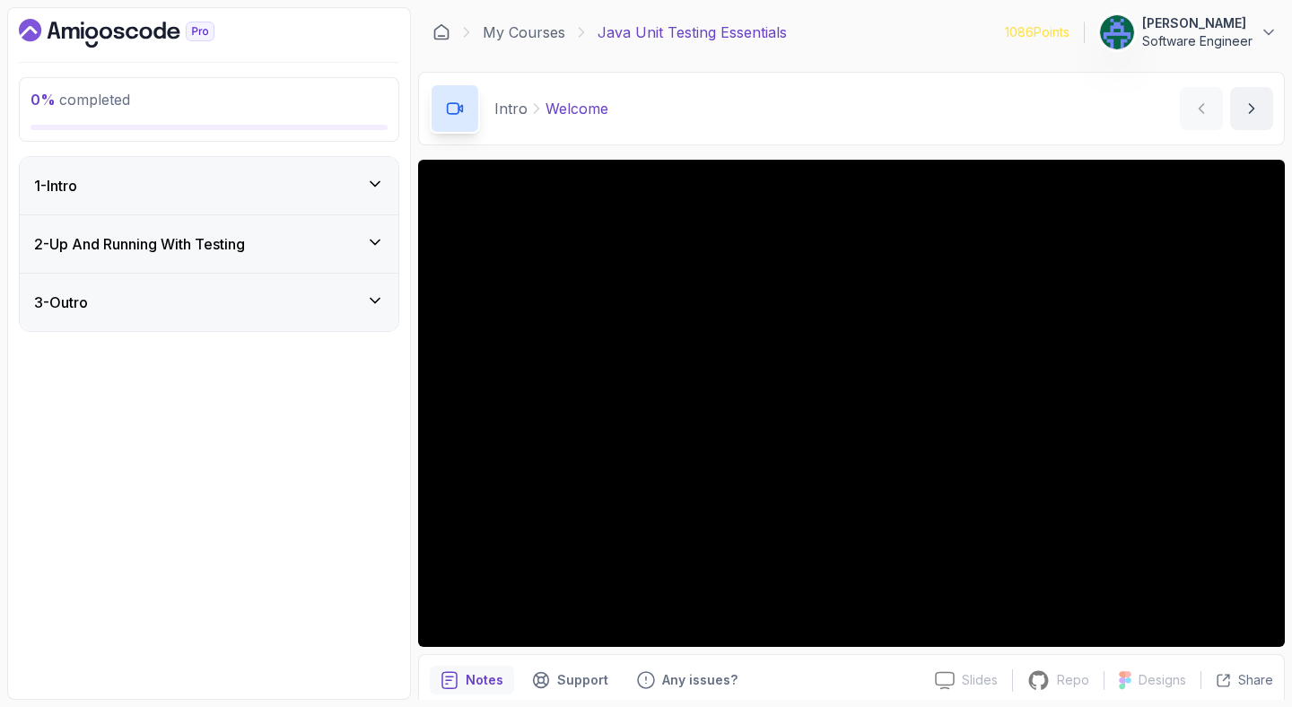
click at [343, 195] on div "1 - Intro" at bounding box center [209, 186] width 350 height 22
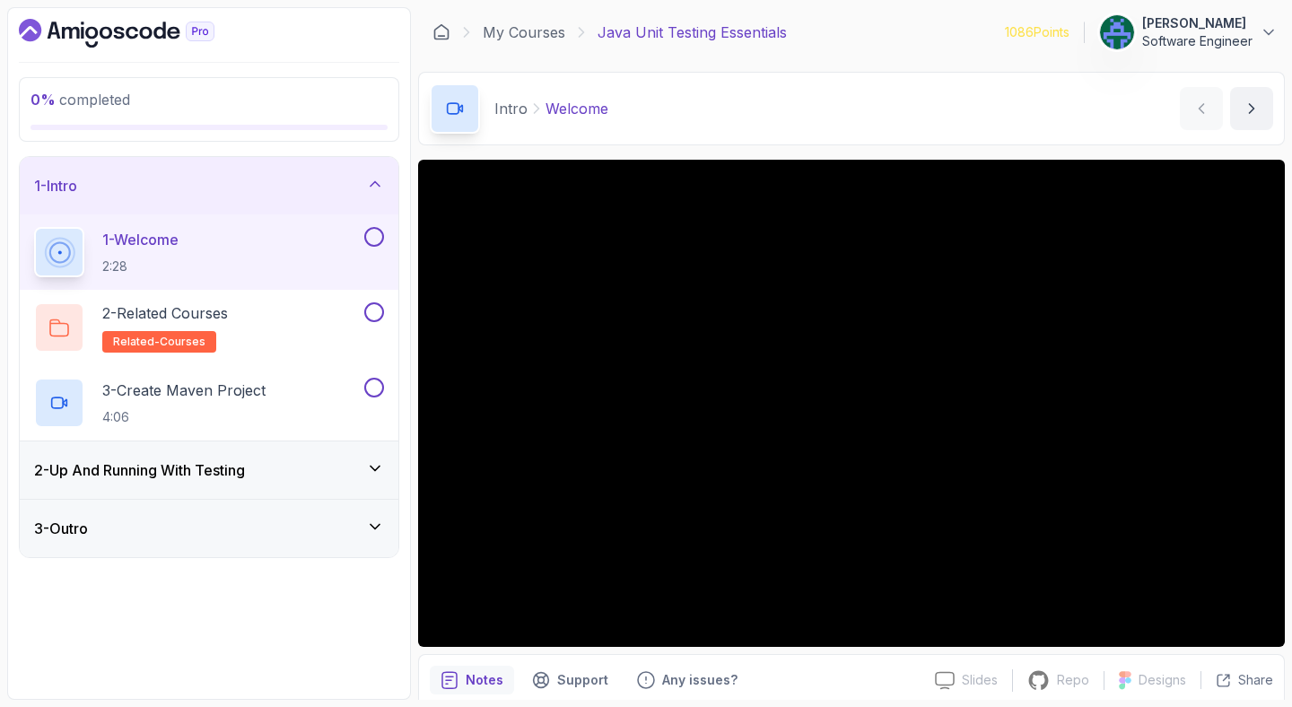
click at [875, 114] on div "Intro Welcome Welcome by nelson" at bounding box center [851, 109] width 867 height 74
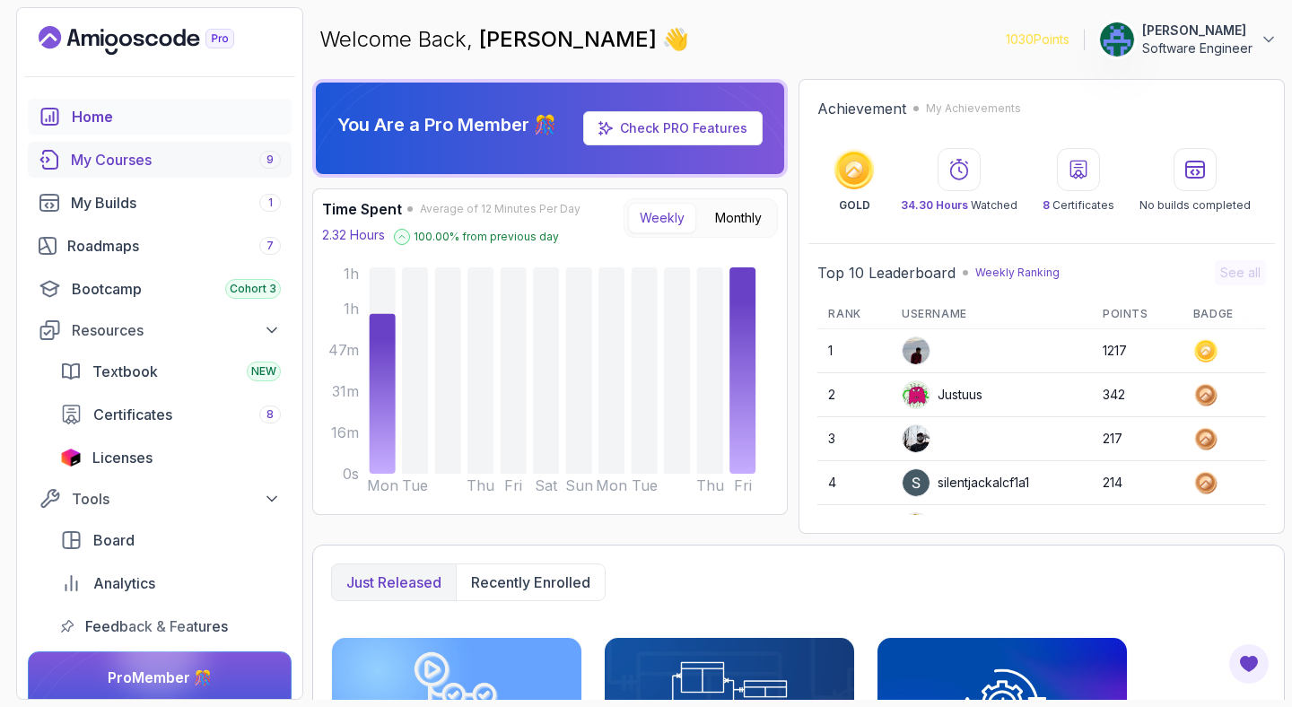
click at [163, 174] on link "My Courses 9" at bounding box center [160, 160] width 264 height 36
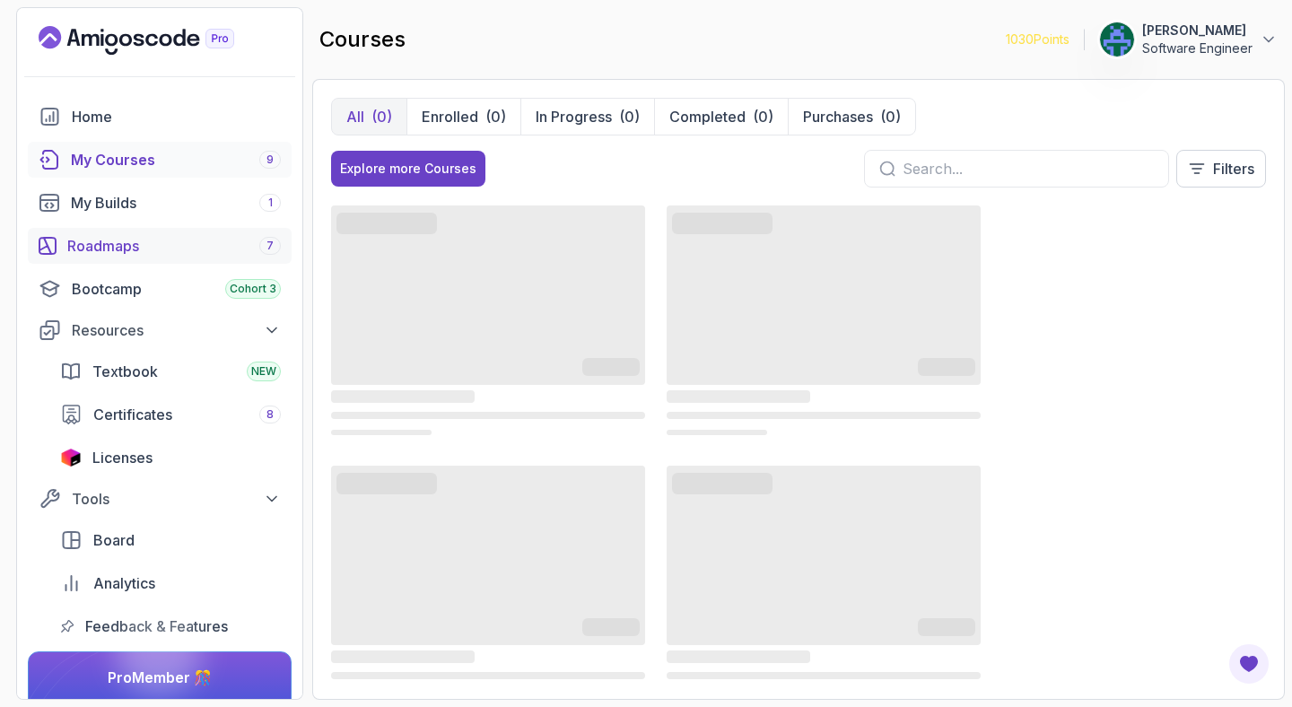
click at [131, 235] on div "Roadmaps 7" at bounding box center [174, 246] width 214 height 22
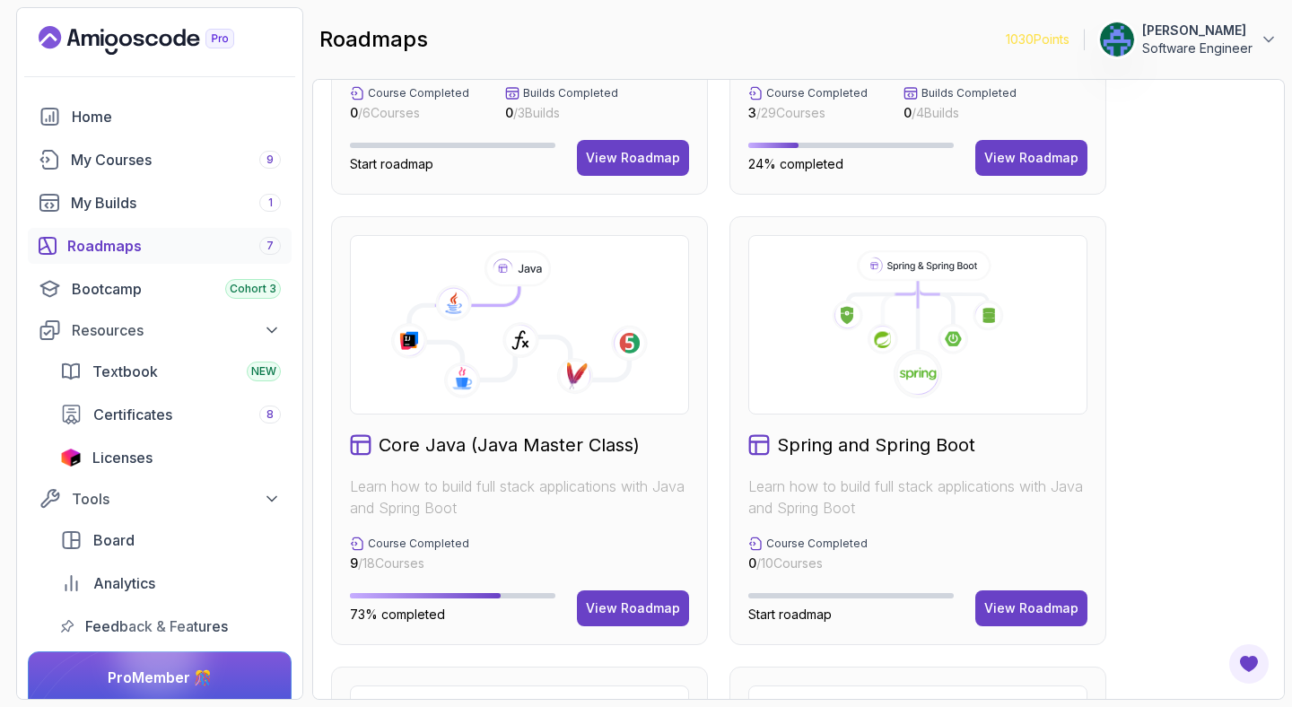
scroll to position [337, 0]
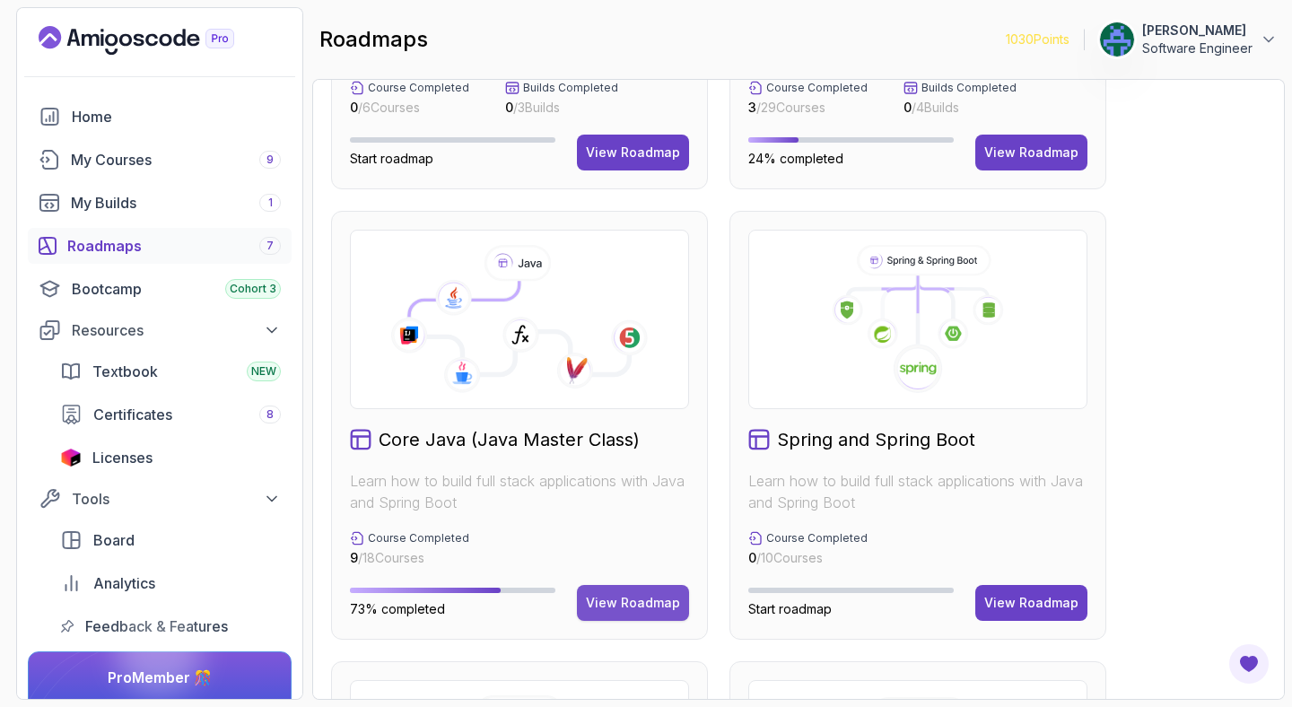
click at [646, 612] on button "View Roadmap" at bounding box center [633, 603] width 112 height 36
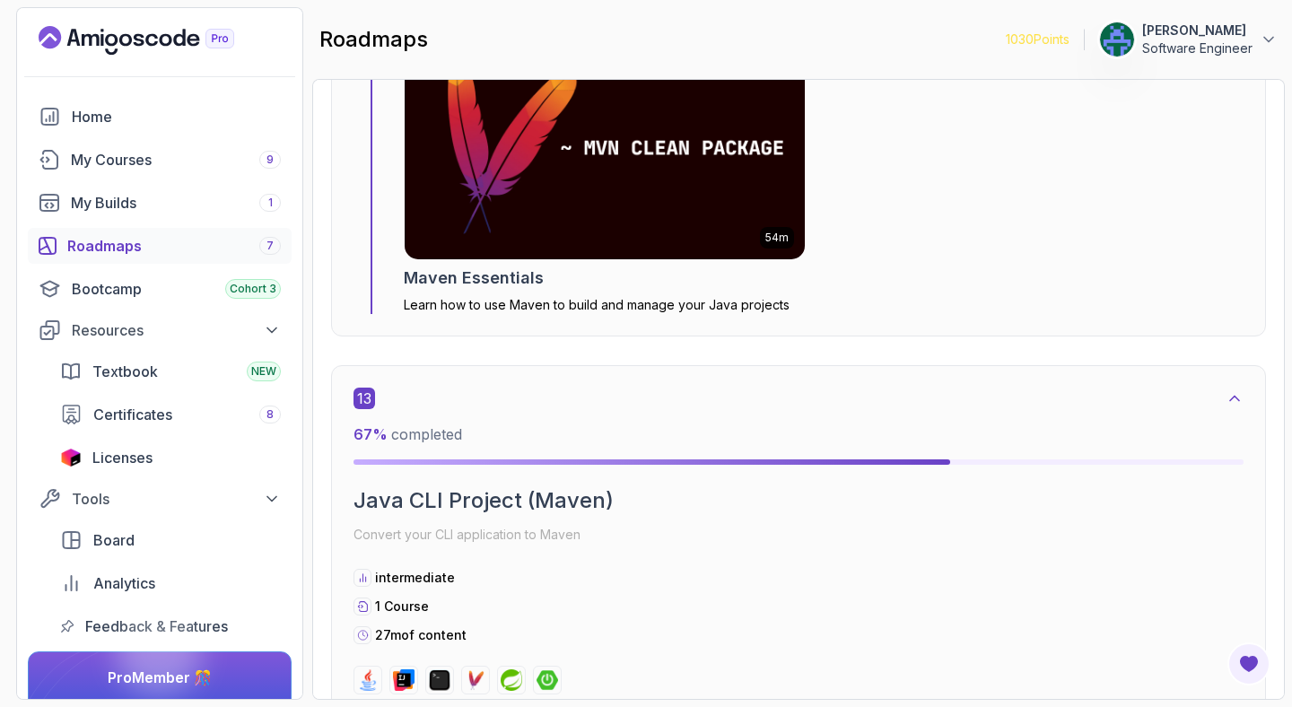
scroll to position [9201, 0]
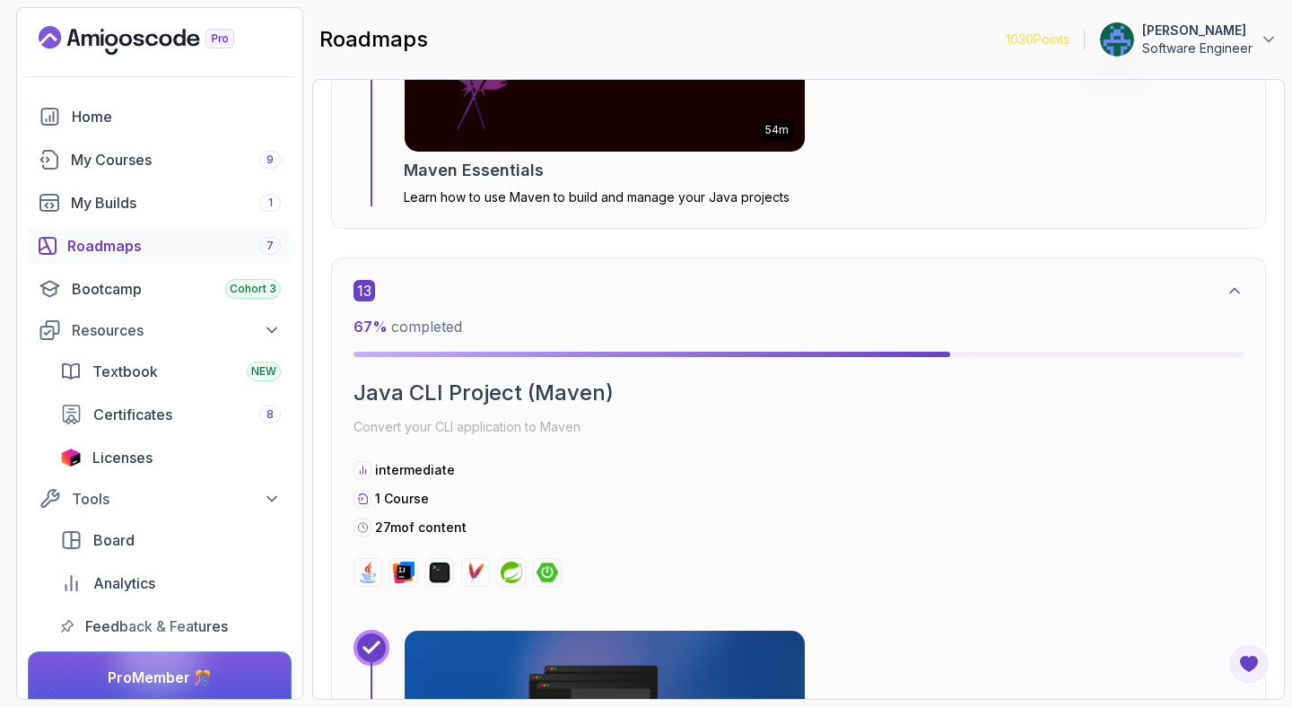
click at [466, 171] on h2 "Maven Essentials" at bounding box center [474, 170] width 140 height 25
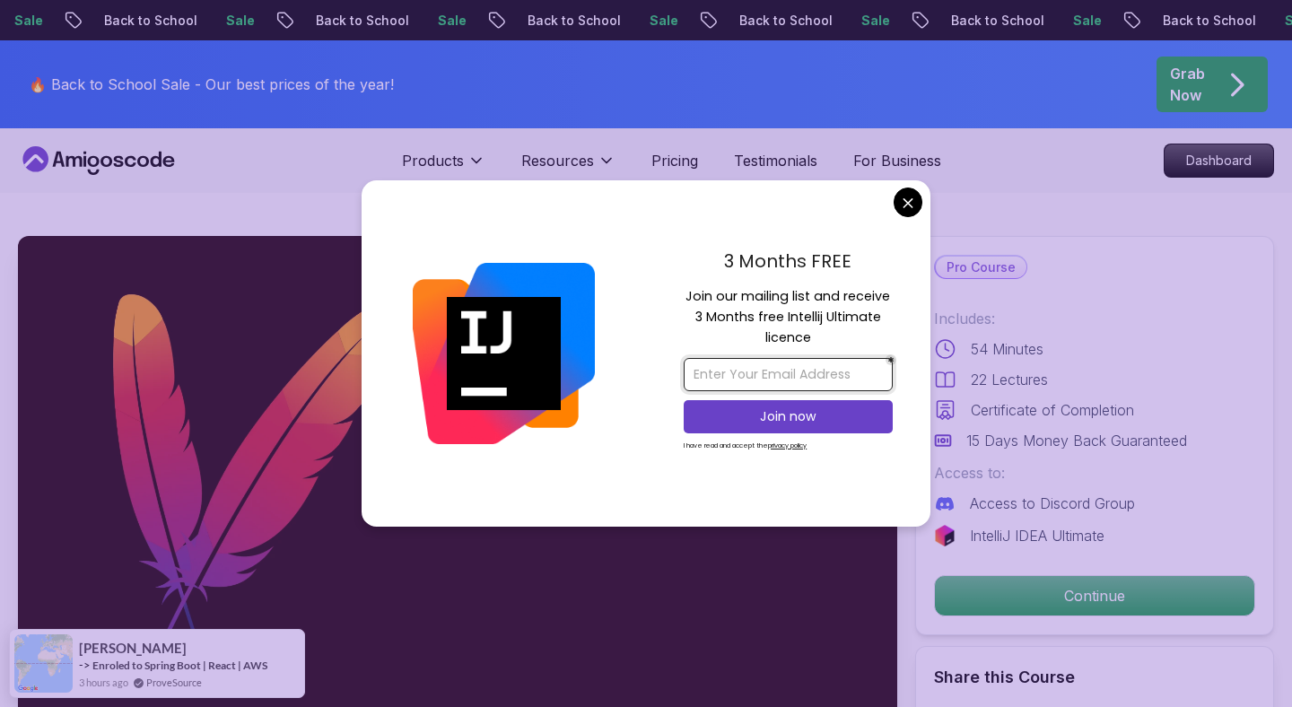
click at [815, 369] on input "email" at bounding box center [788, 374] width 209 height 33
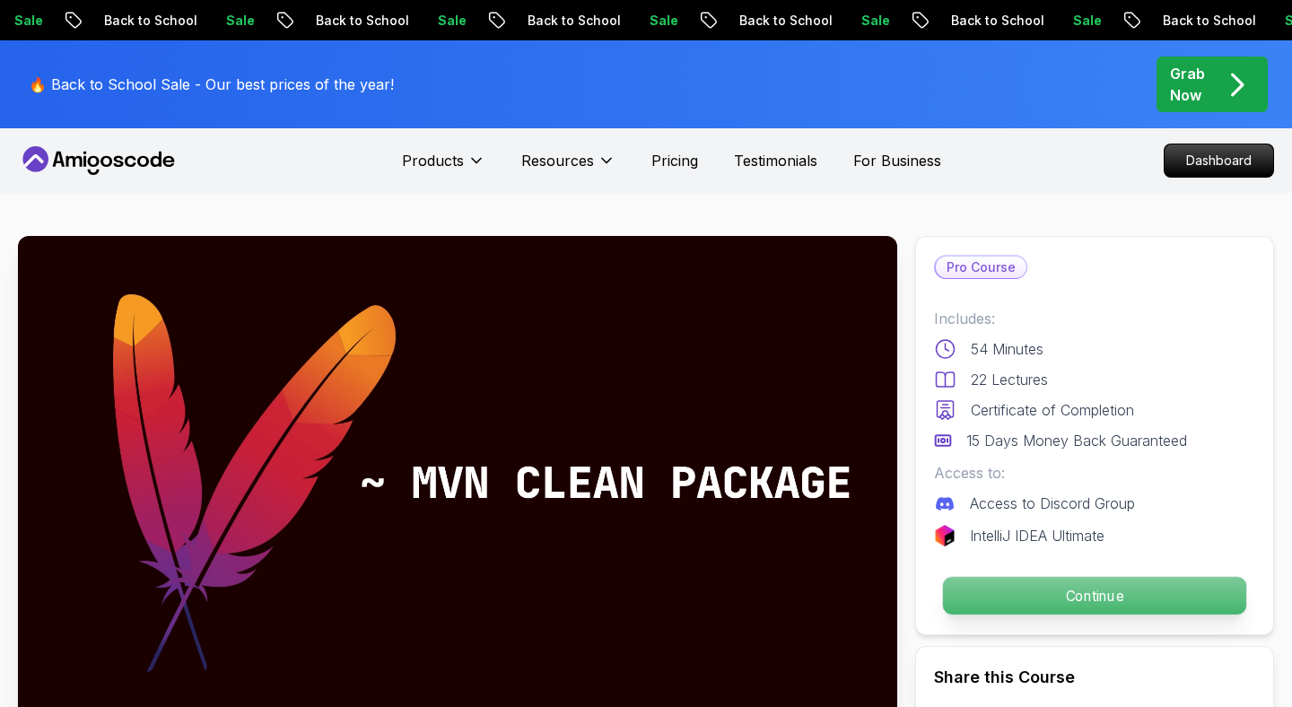
click at [1049, 593] on p "Continue" at bounding box center [1094, 596] width 303 height 38
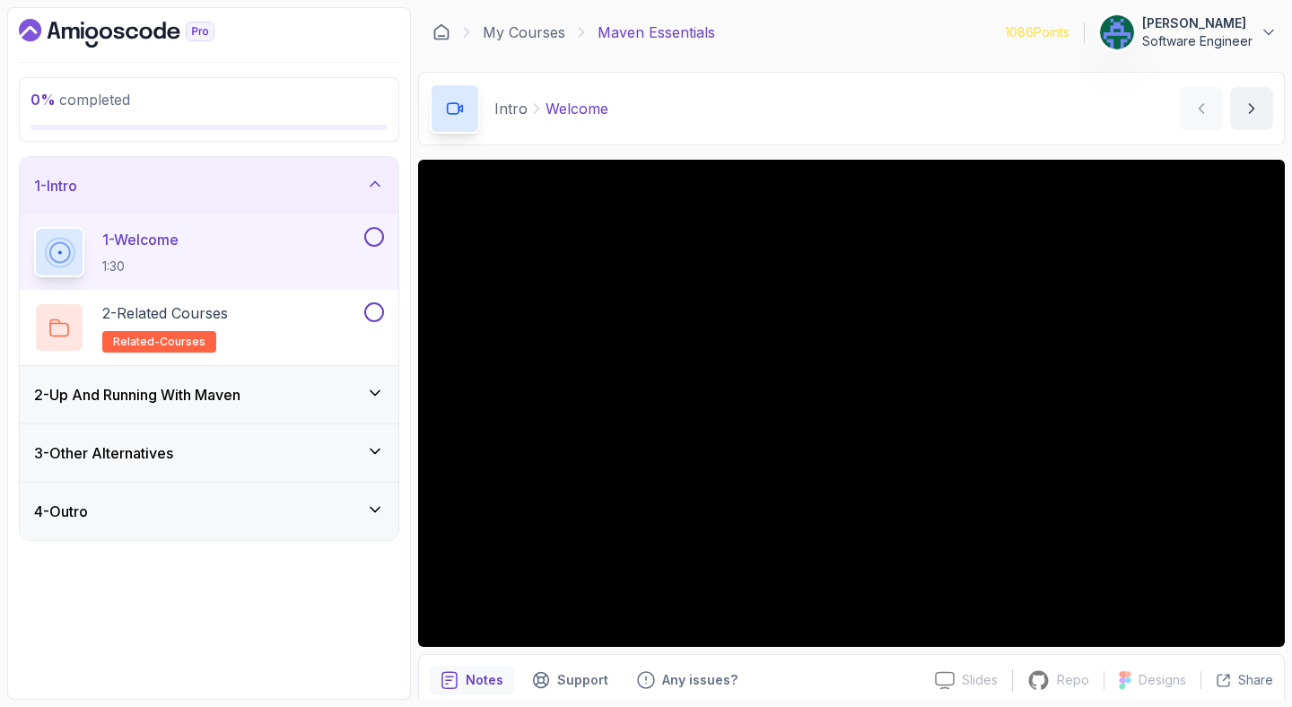
click at [302, 407] on div "2 - Up And Running With Maven" at bounding box center [209, 394] width 379 height 57
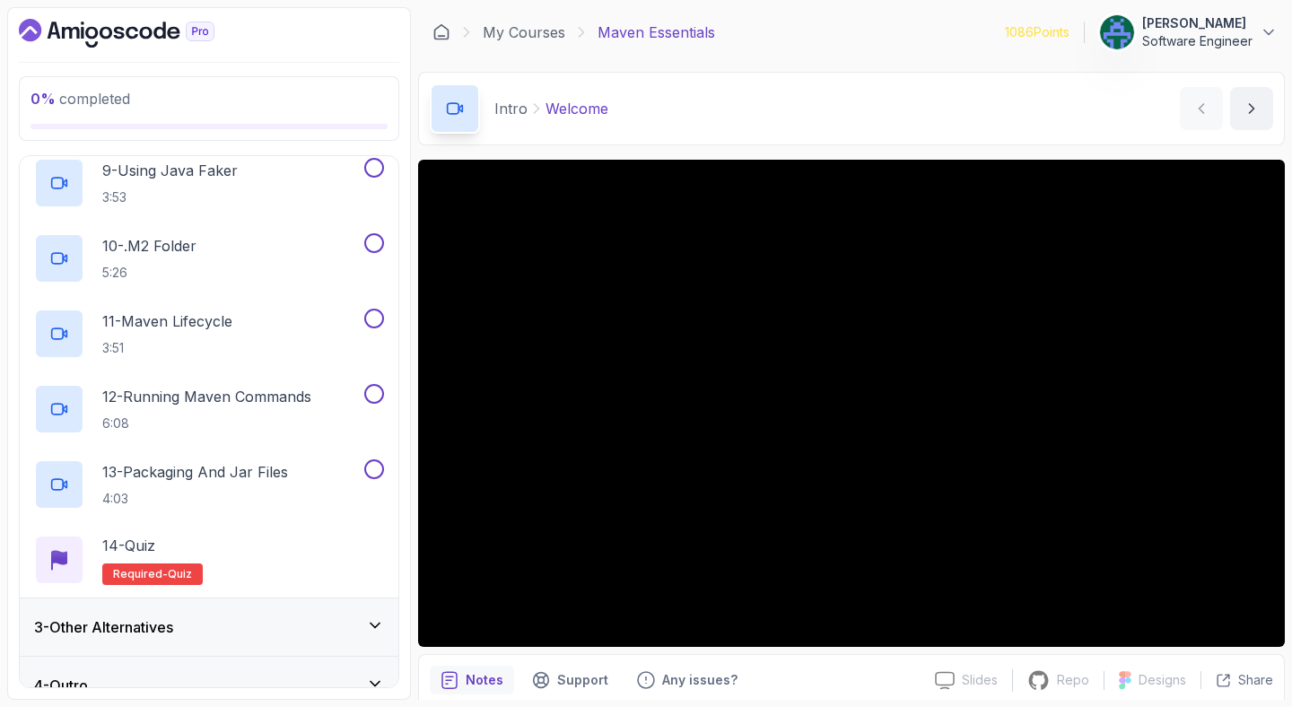
scroll to position [756, 0]
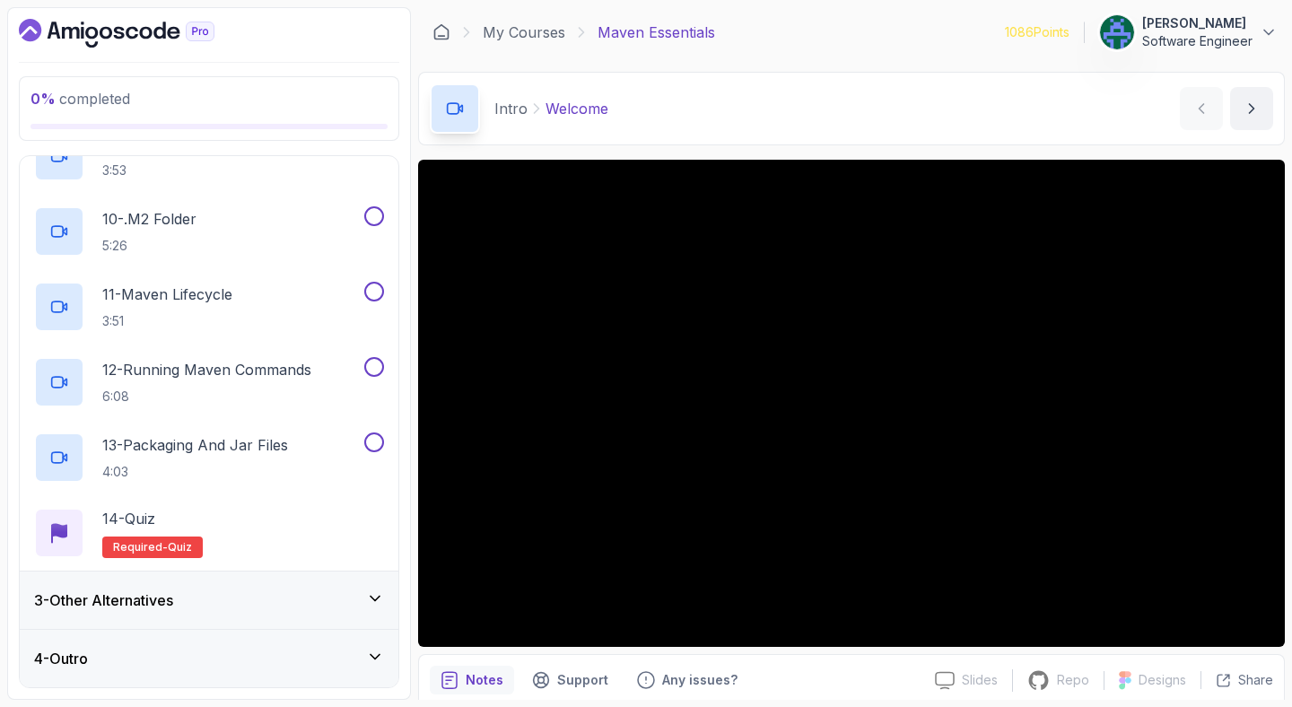
click at [325, 599] on div "3 - Other Alternatives" at bounding box center [209, 600] width 350 height 22
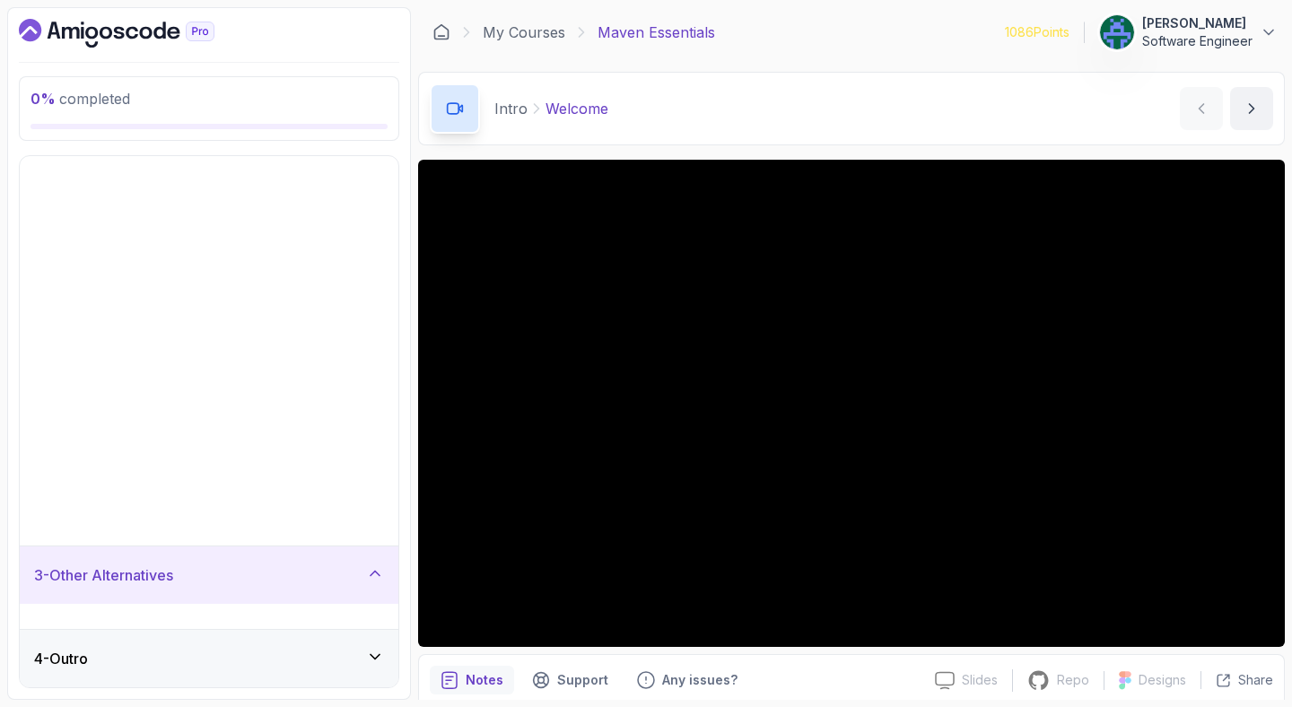
scroll to position [0, 0]
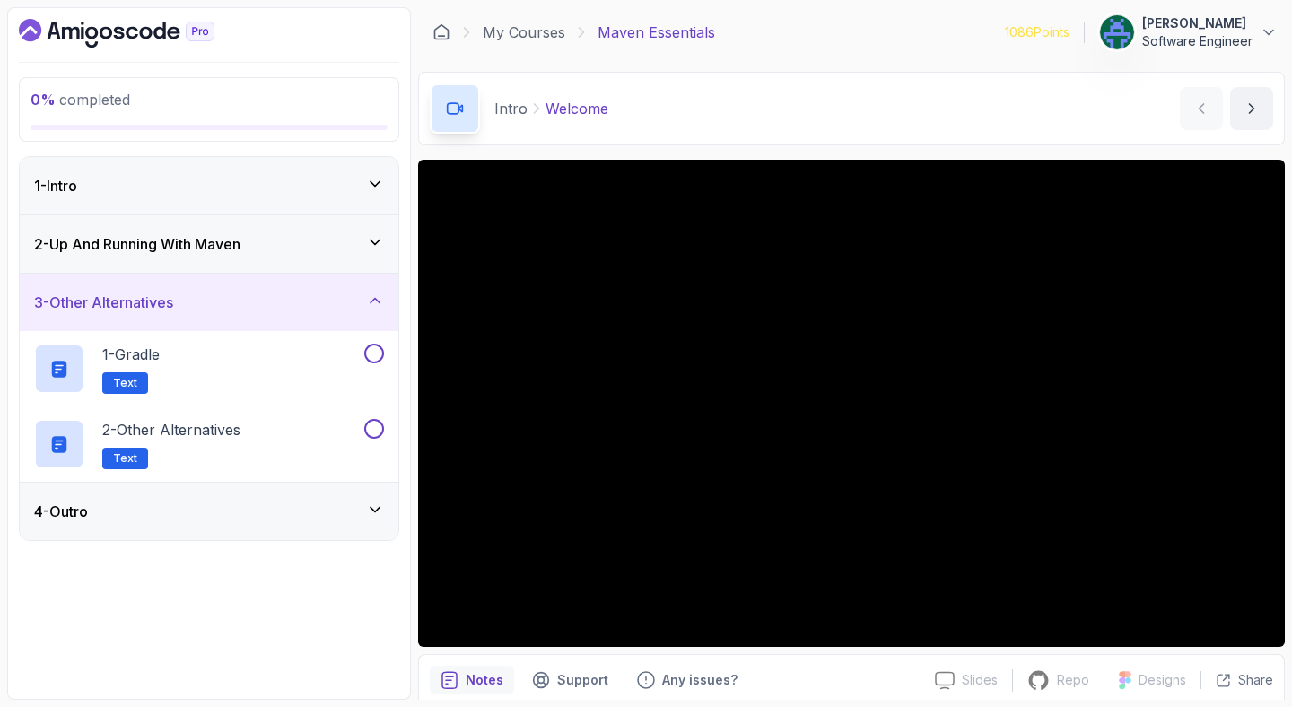
click at [301, 257] on div "2 - Up And Running With Maven" at bounding box center [209, 243] width 379 height 57
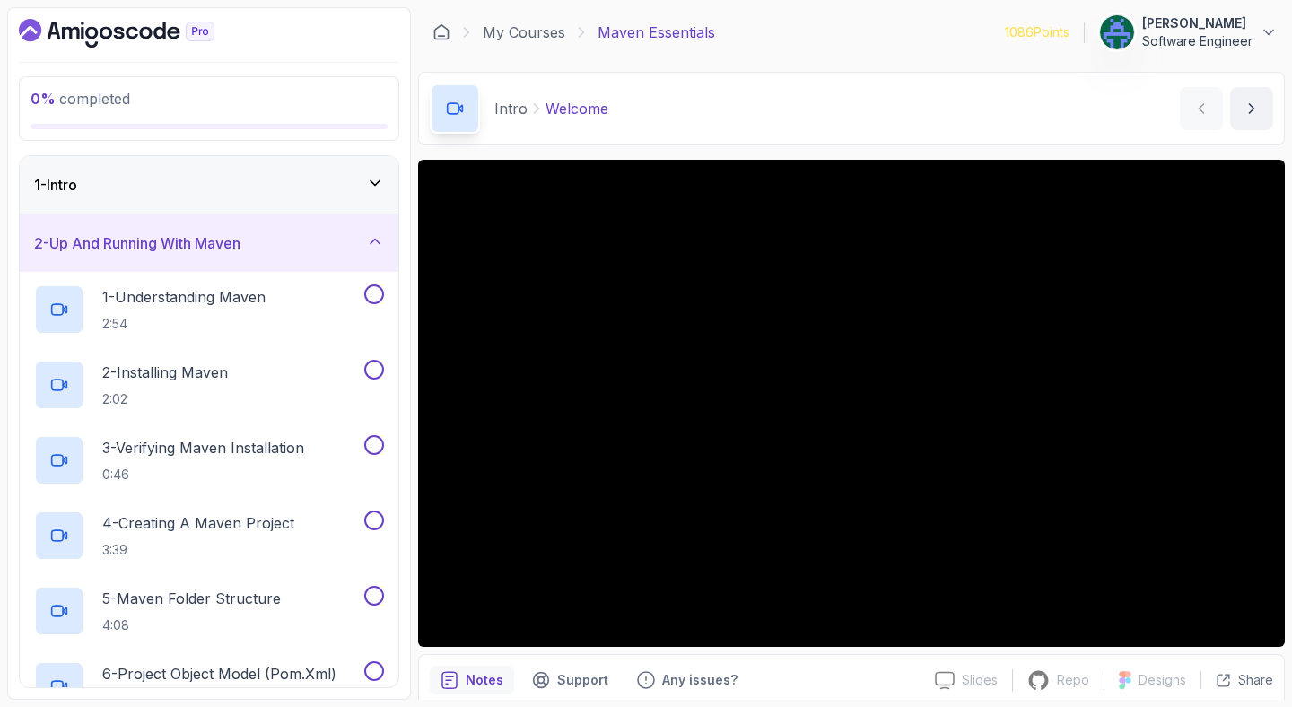
click at [271, 190] on div "1 - Intro" at bounding box center [209, 185] width 350 height 22
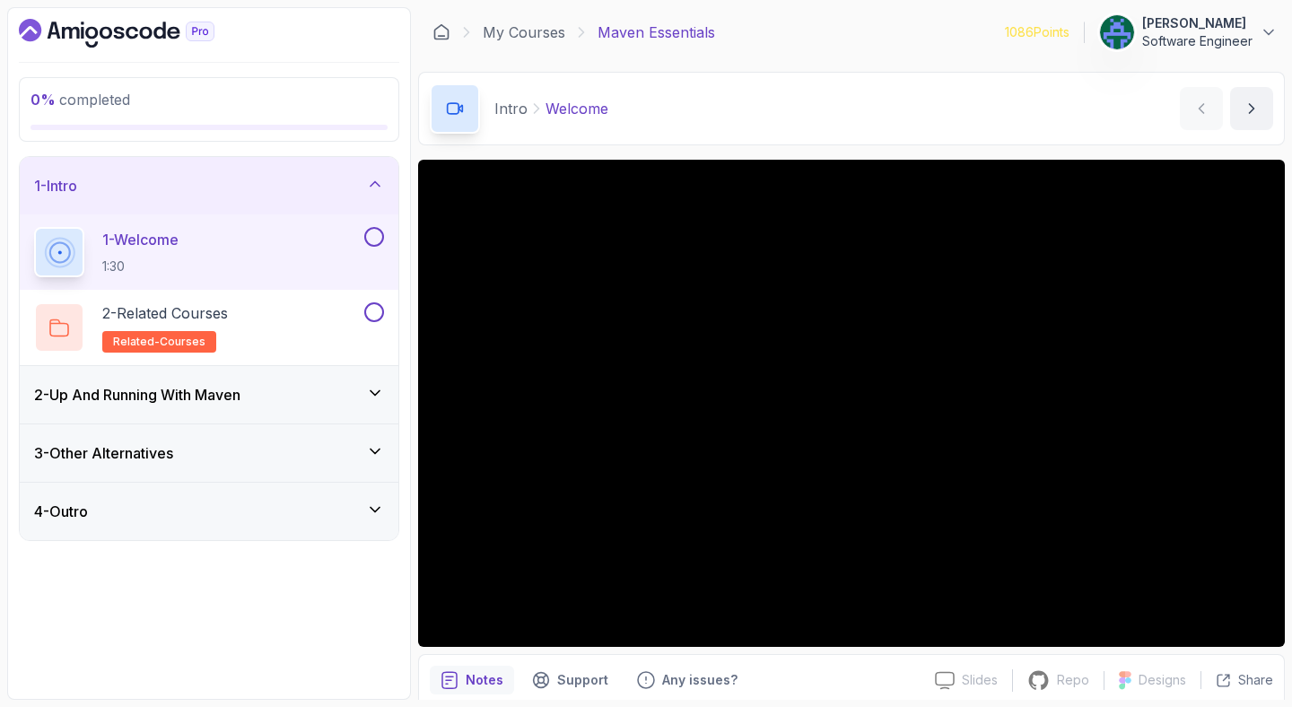
click at [805, 107] on div "Intro Welcome Welcome by nelson" at bounding box center [851, 109] width 867 height 74
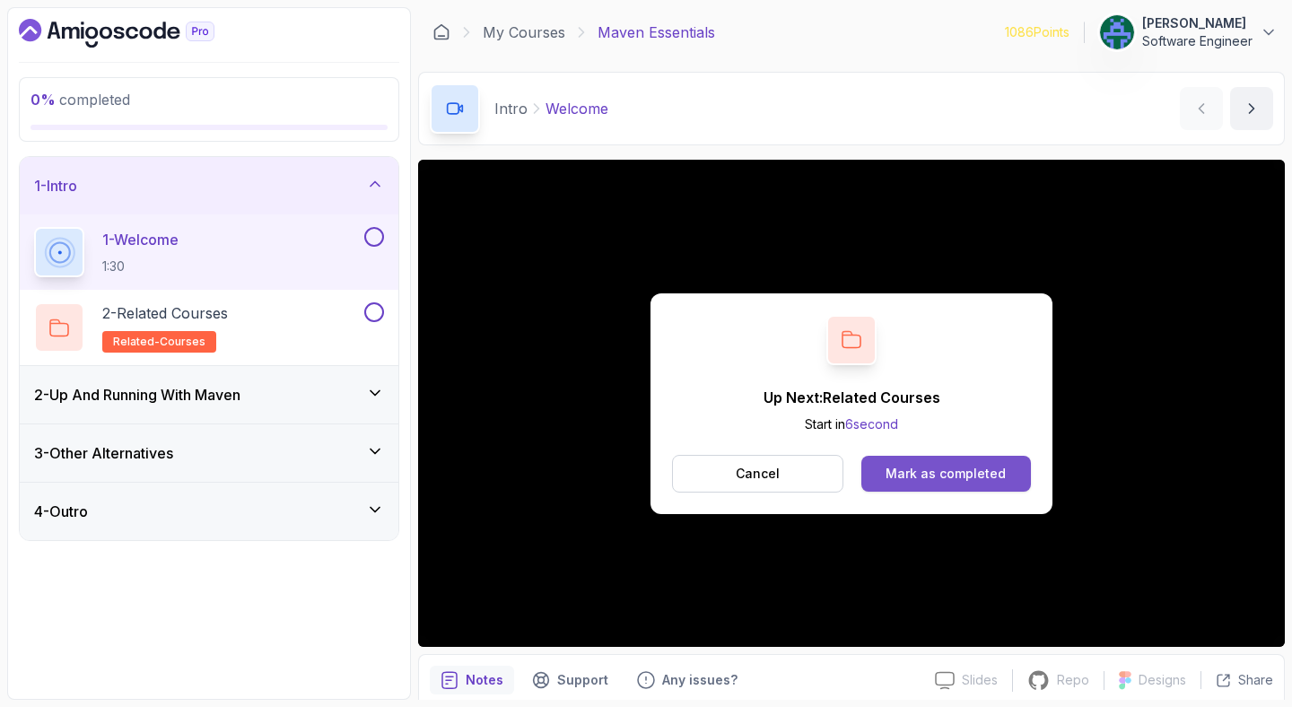
click at [934, 459] on button "Mark as completed" at bounding box center [946, 474] width 170 height 36
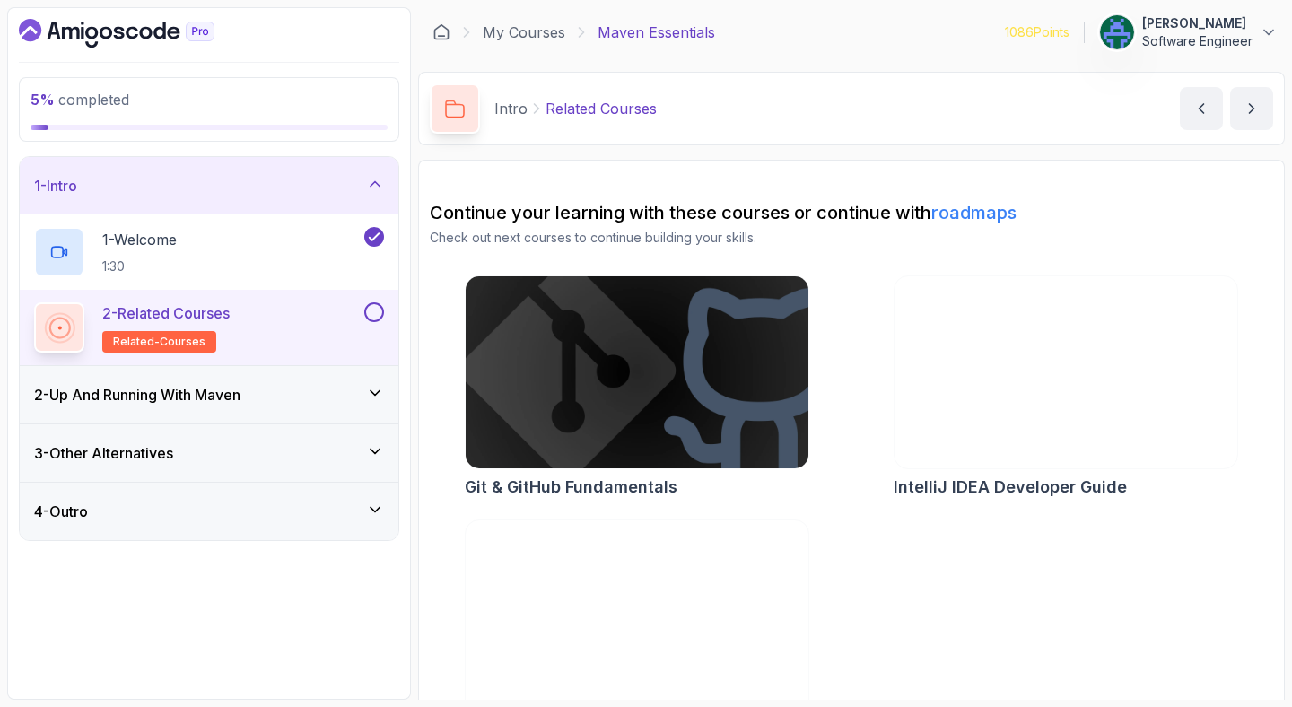
scroll to position [61, 0]
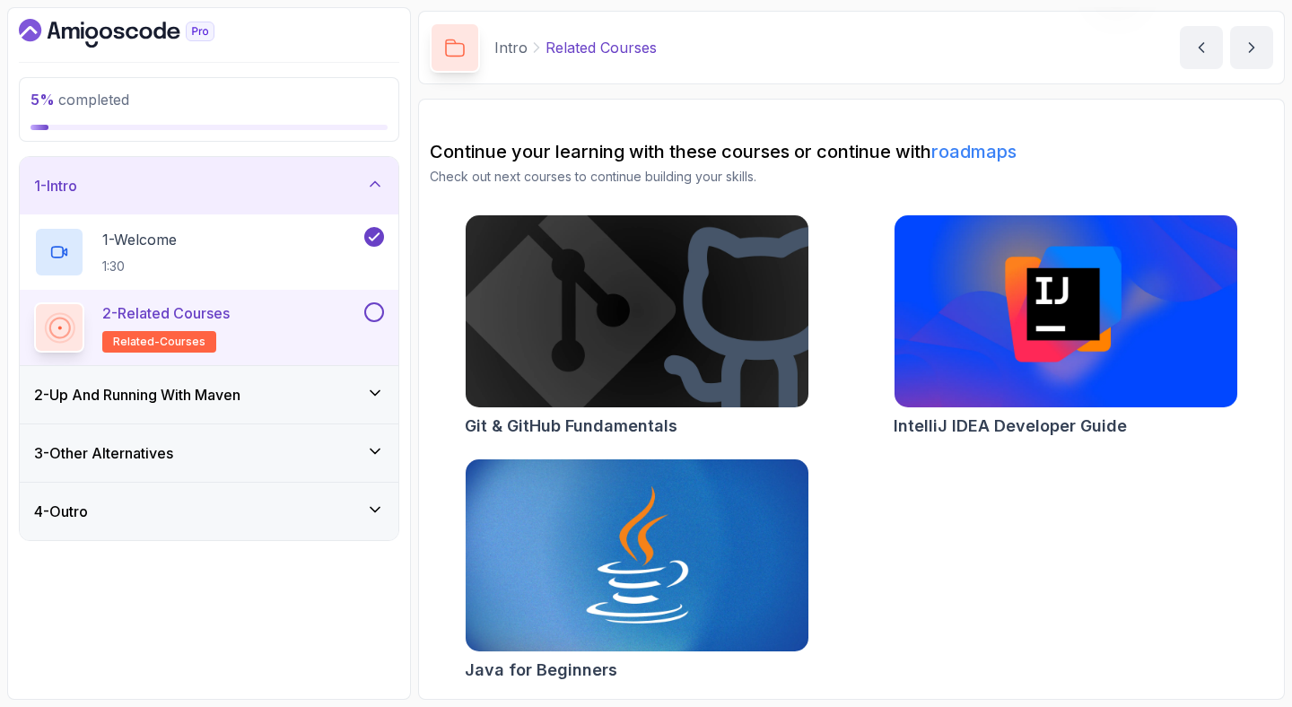
click at [372, 314] on button at bounding box center [374, 312] width 20 height 20
click at [358, 391] on div "2 - Up And Running With Maven" at bounding box center [209, 395] width 350 height 22
